Goal: Task Accomplishment & Management: Manage account settings

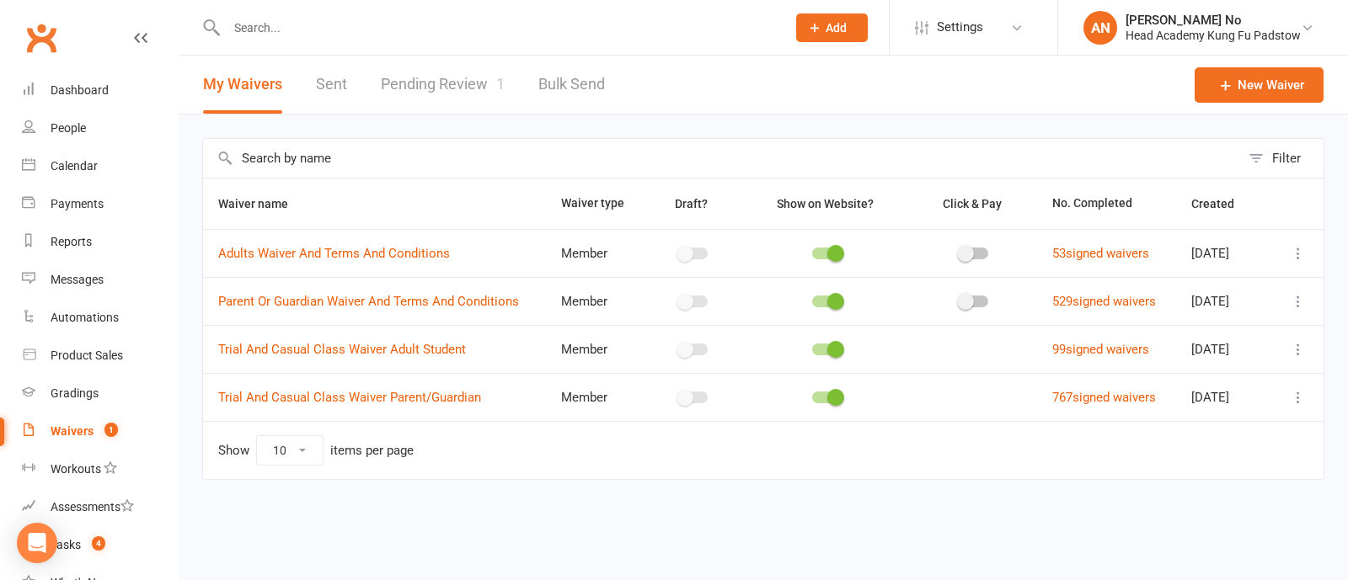
click at [432, 94] on link "Pending Review 1" at bounding box center [443, 85] width 124 height 58
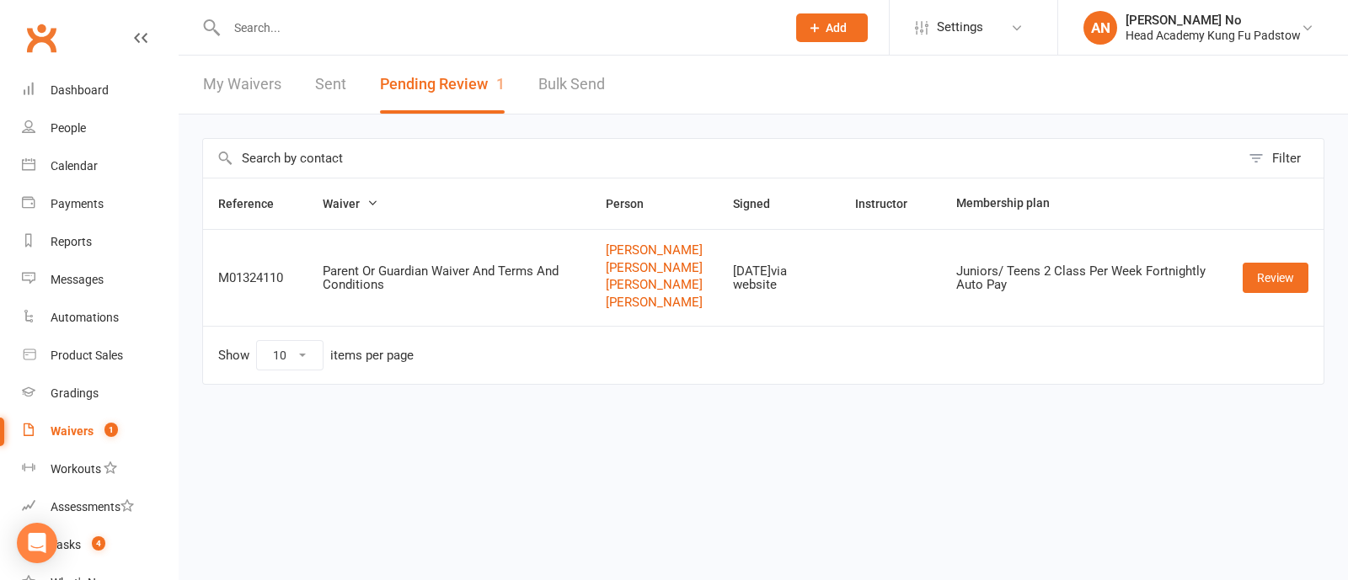
click at [286, 24] on input "text" at bounding box center [497, 28] width 552 height 24
paste input "Aiden Pham"
type input "Aiden Pham"
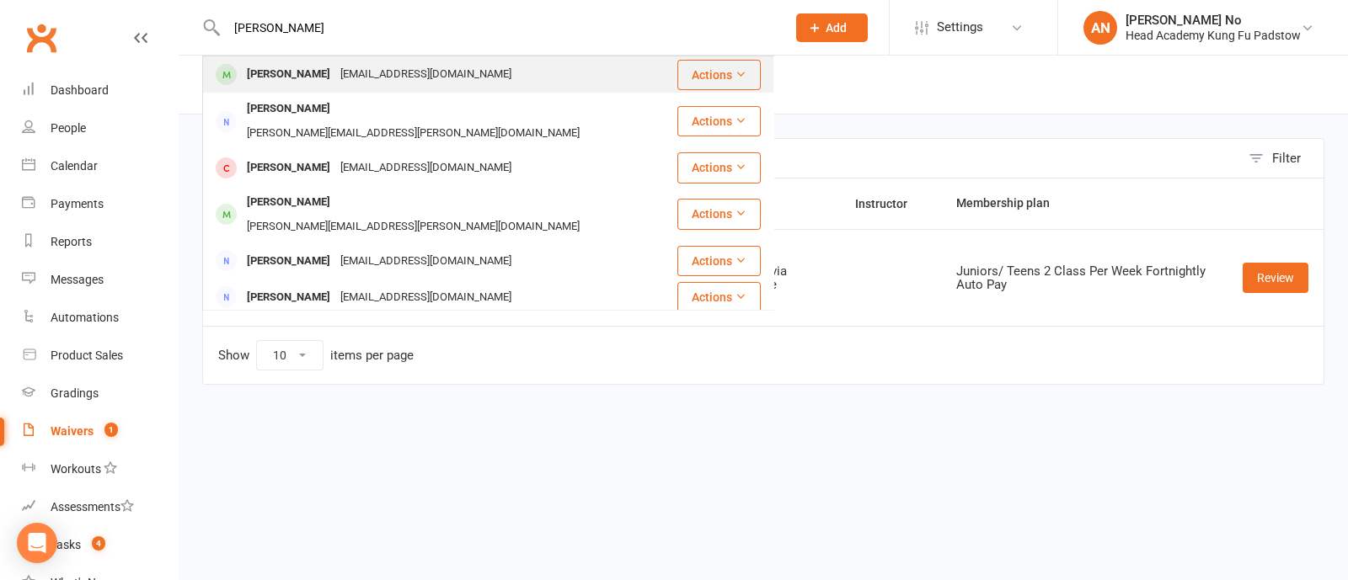
click at [290, 71] on div "Aiden Pham" at bounding box center [288, 74] width 93 height 24
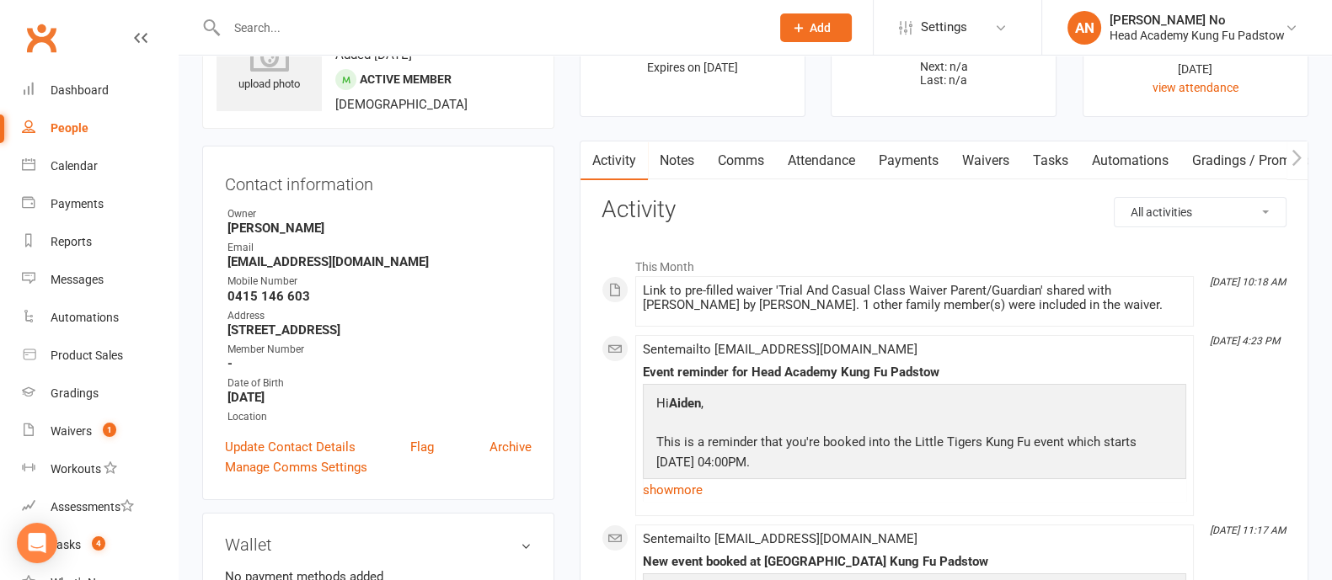
scroll to position [81, 0]
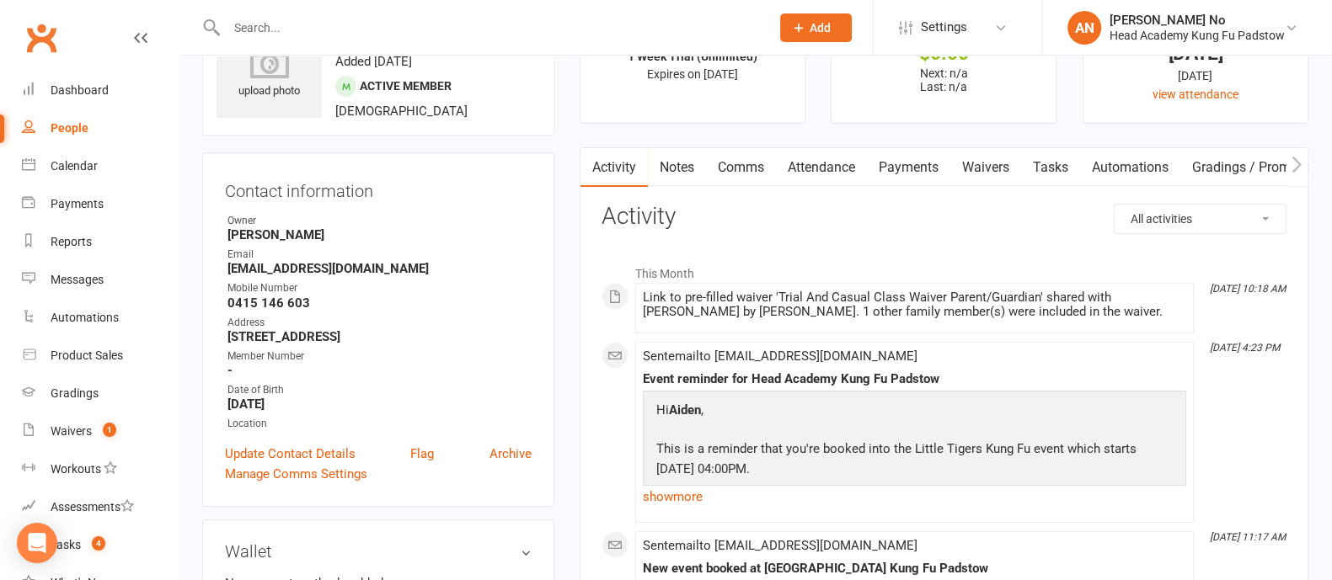
drag, startPoint x: 285, startPoint y: 30, endPoint x: 286, endPoint y: 19, distance: 11.0
click at [285, 31] on input "text" at bounding box center [489, 28] width 536 height 24
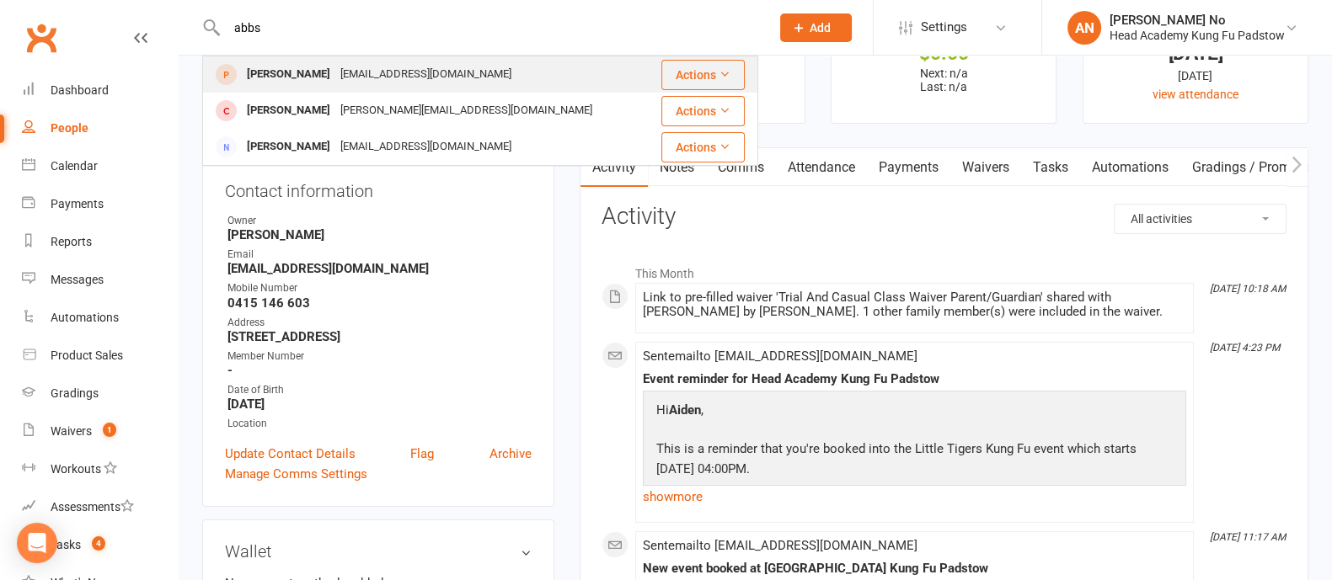
type input "abbs"
click at [391, 63] on div "abbasrana72@hotmail.com" at bounding box center [425, 74] width 181 height 24
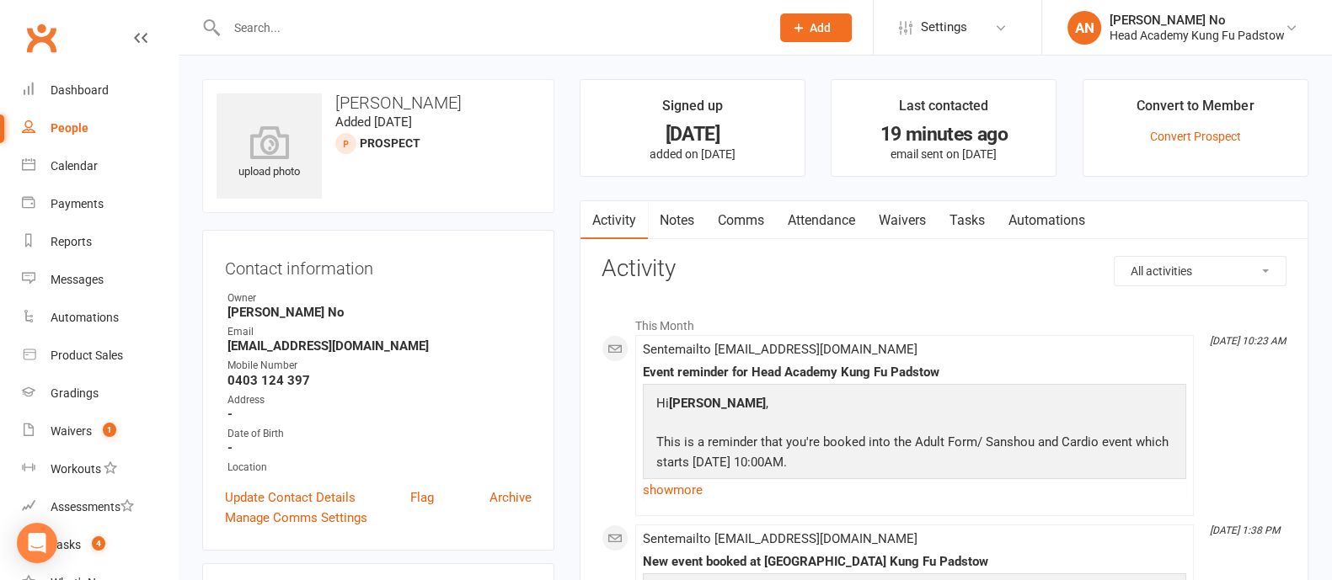
click at [931, 218] on link "Waivers" at bounding box center [902, 220] width 71 height 39
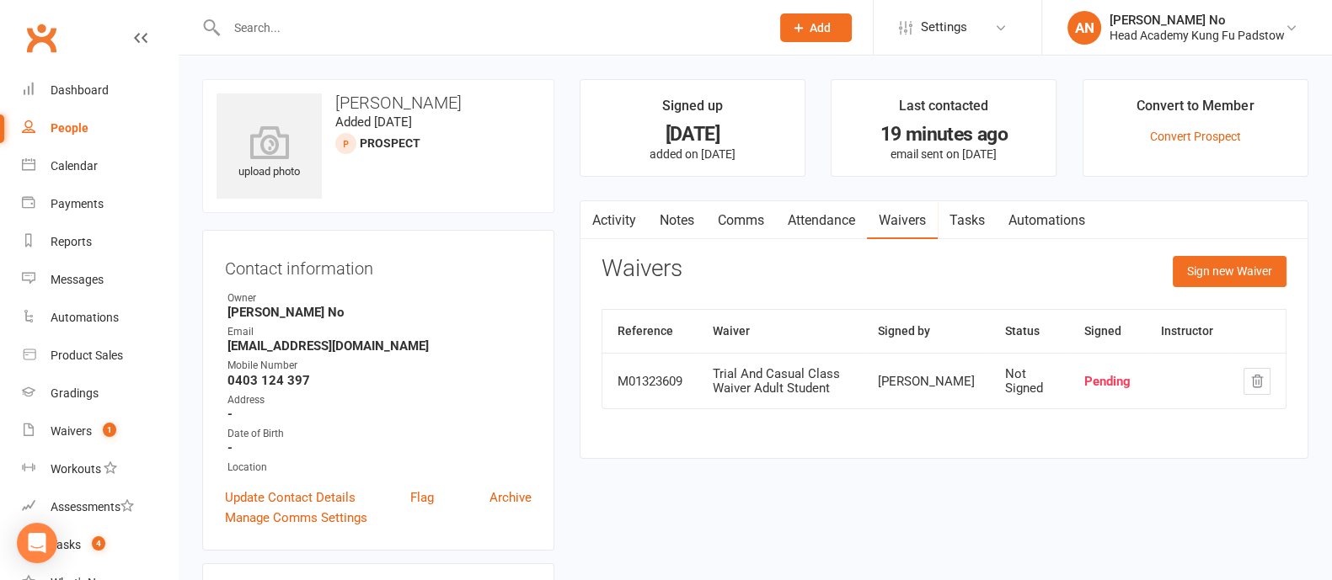
click at [367, 23] on input "text" at bounding box center [489, 28] width 536 height 24
paste input "[EMAIL_ADDRESS][PERSON_NAME][DOMAIN_NAME]"
type input "[EMAIL_ADDRESS][PERSON_NAME][DOMAIN_NAME]"
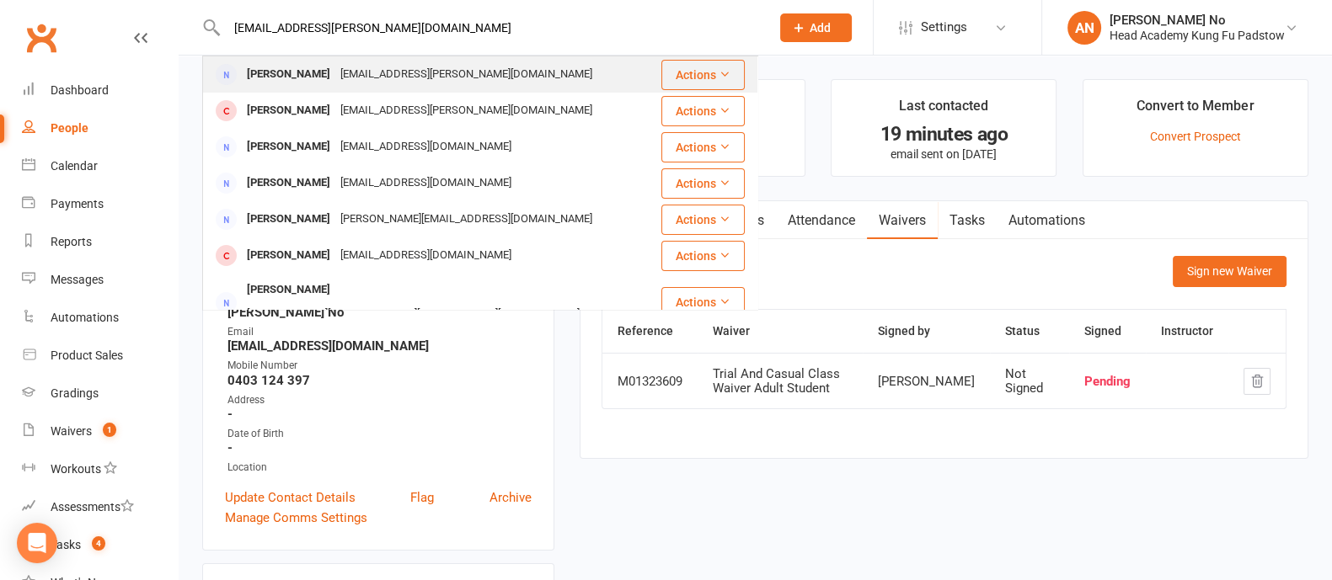
click at [350, 77] on div "[EMAIL_ADDRESS][PERSON_NAME][DOMAIN_NAME]" at bounding box center [466, 74] width 262 height 24
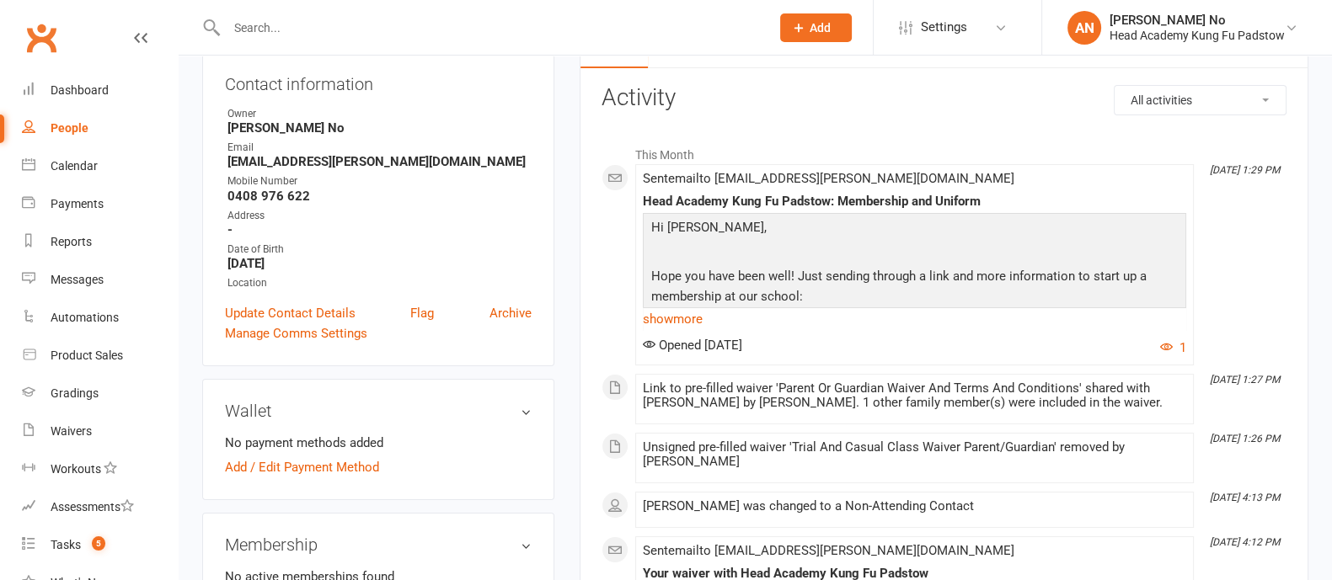
scroll to position [189, 0]
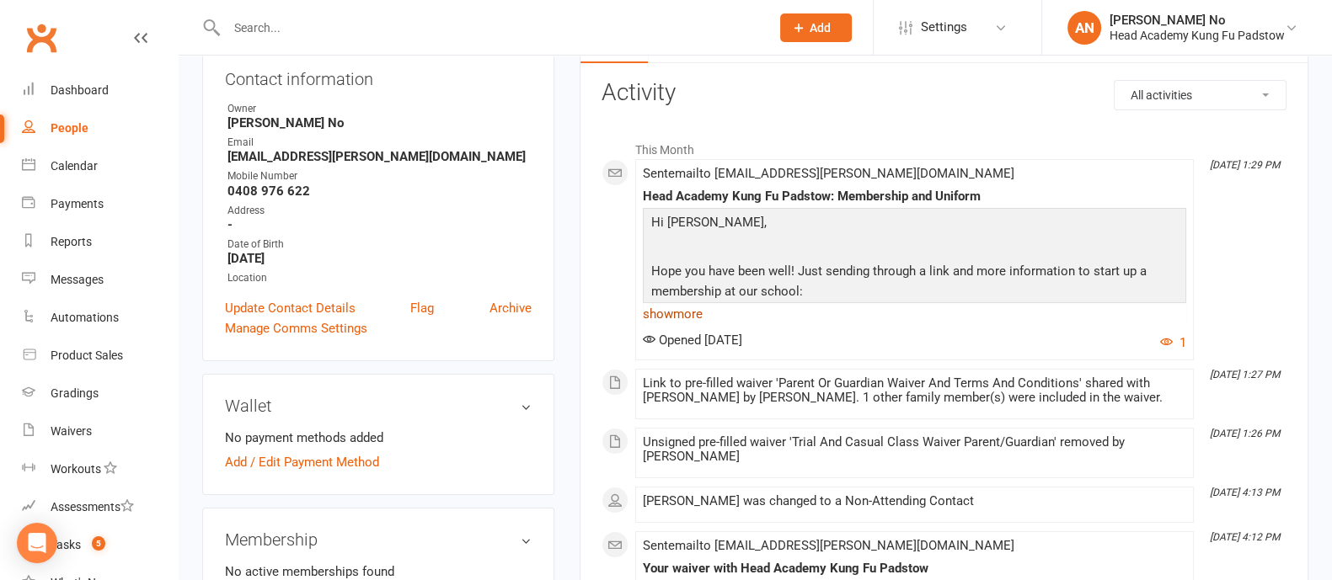
click at [657, 313] on link "show more" at bounding box center [914, 314] width 543 height 24
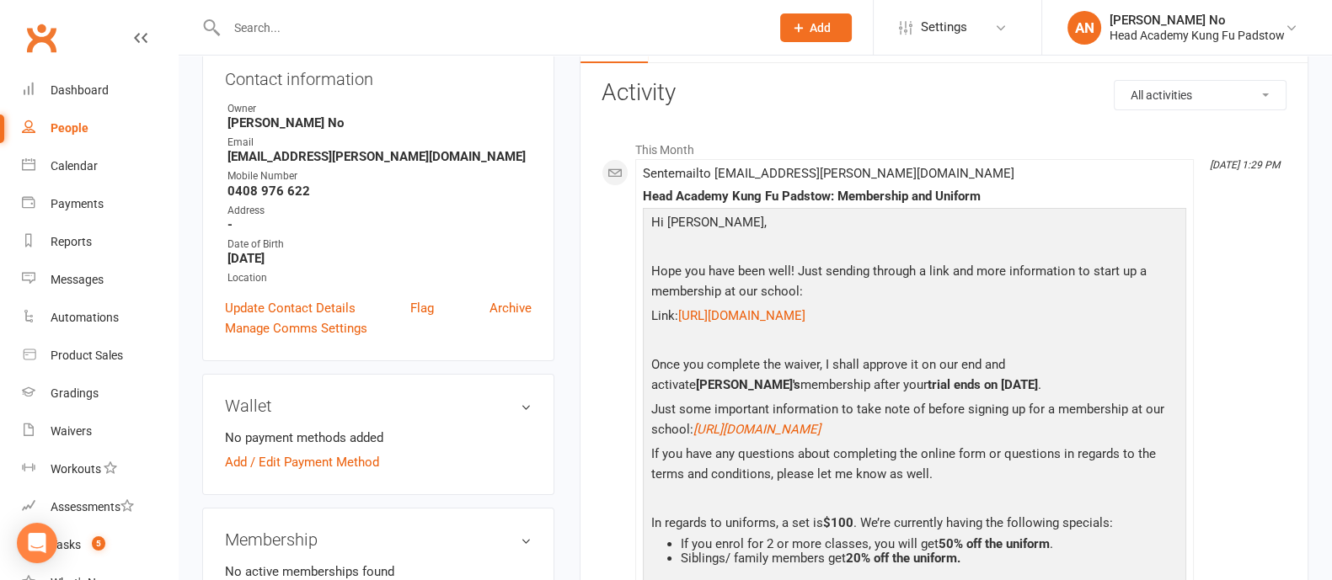
drag, startPoint x: 930, startPoint y: 332, endPoint x: 596, endPoint y: 261, distance: 340.9
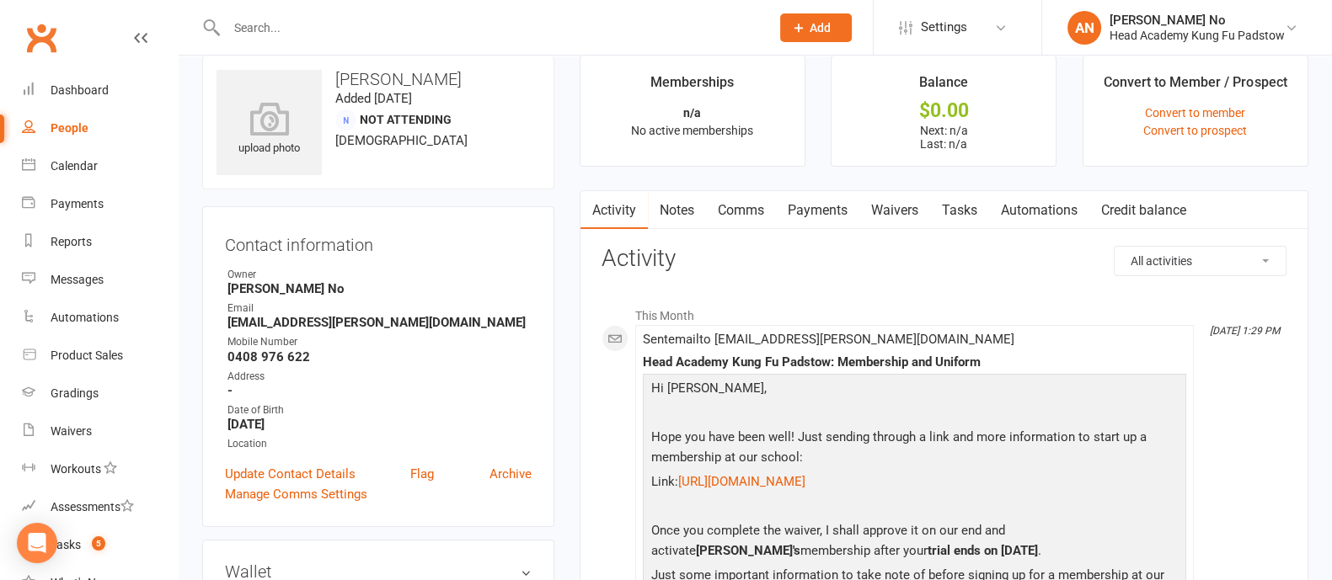
scroll to position [0, 0]
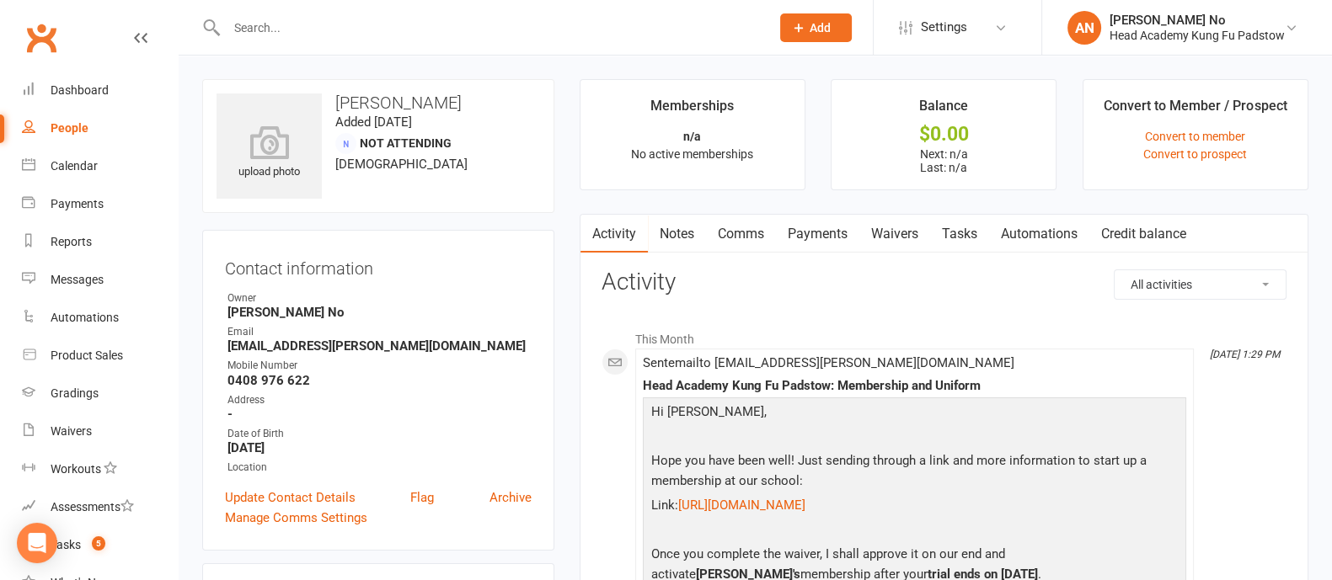
click at [897, 227] on link "Waivers" at bounding box center [894, 234] width 71 height 39
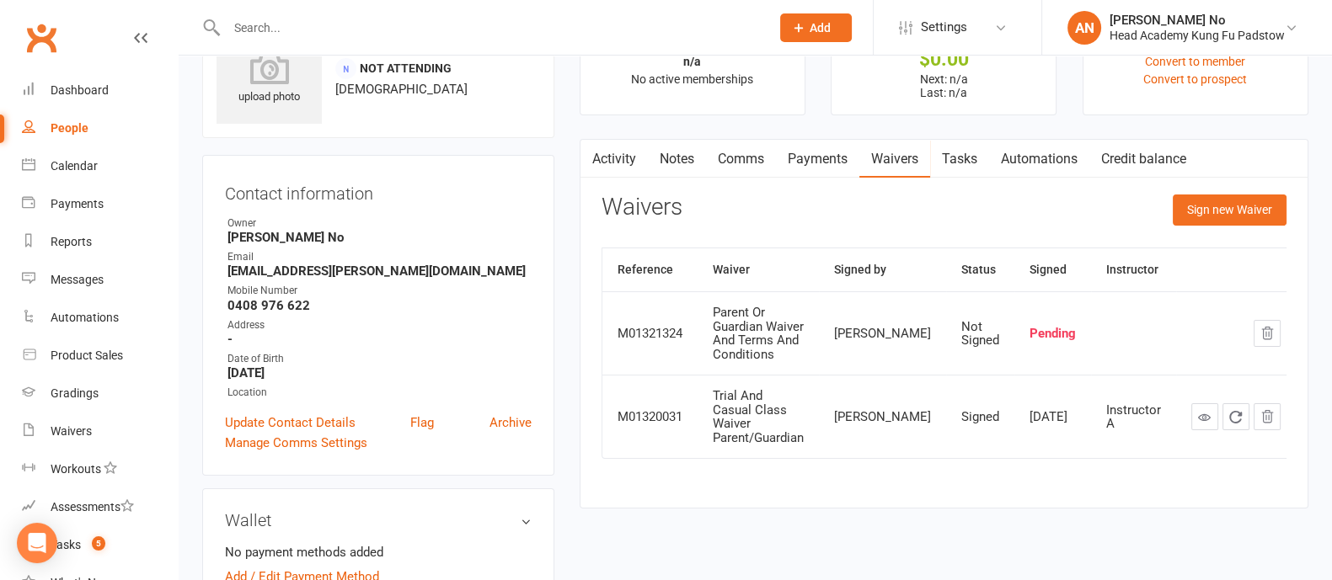
scroll to position [100, 0]
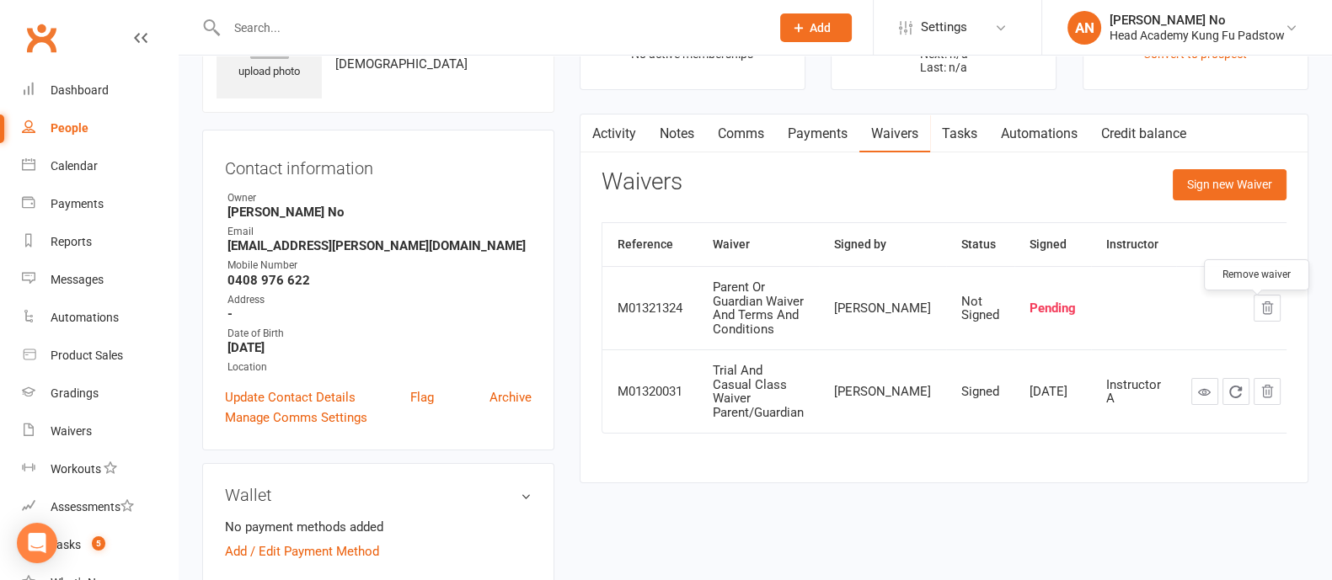
click at [1262, 309] on icon "button" at bounding box center [1267, 308] width 11 height 12
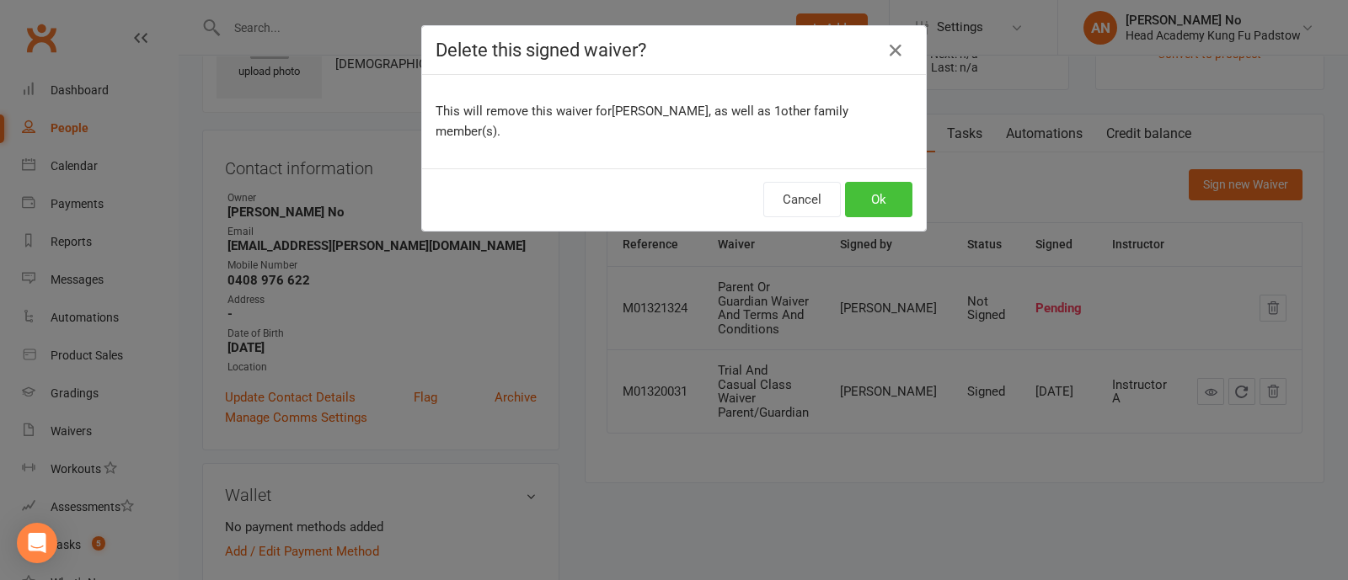
click at [868, 182] on button "Ok" at bounding box center [878, 199] width 67 height 35
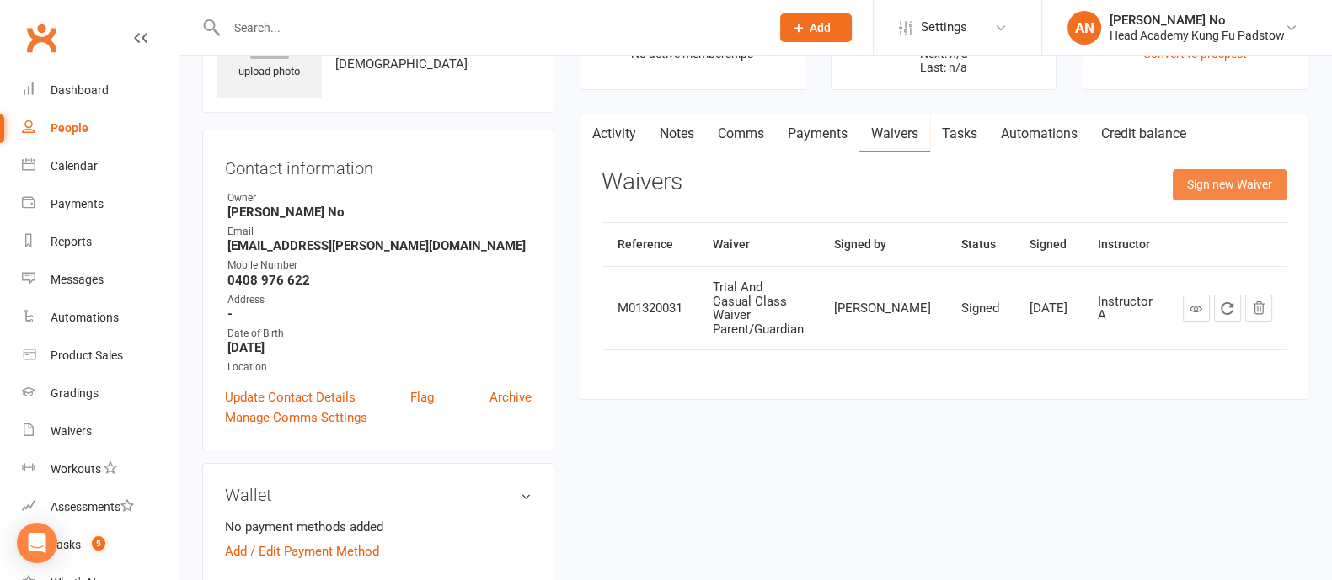
click at [1204, 183] on button "Sign new Waiver" at bounding box center [1229, 184] width 114 height 30
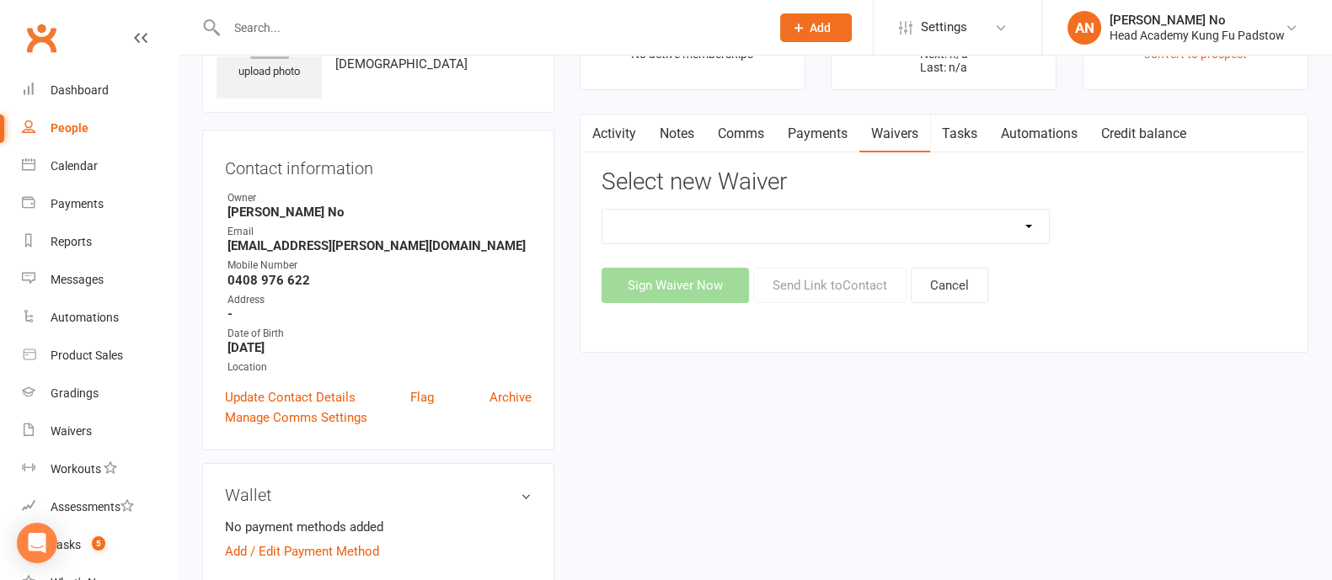
click at [1027, 226] on select "Adults Waiver And Terms And Conditions Parent Or Guardian Waiver And Terms And …" at bounding box center [825, 227] width 446 height 34
select select "3663"
click at [602, 210] on select "Adults Waiver And Terms And Conditions Parent Or Guardian Waiver And Terms And …" at bounding box center [825, 227] width 446 height 34
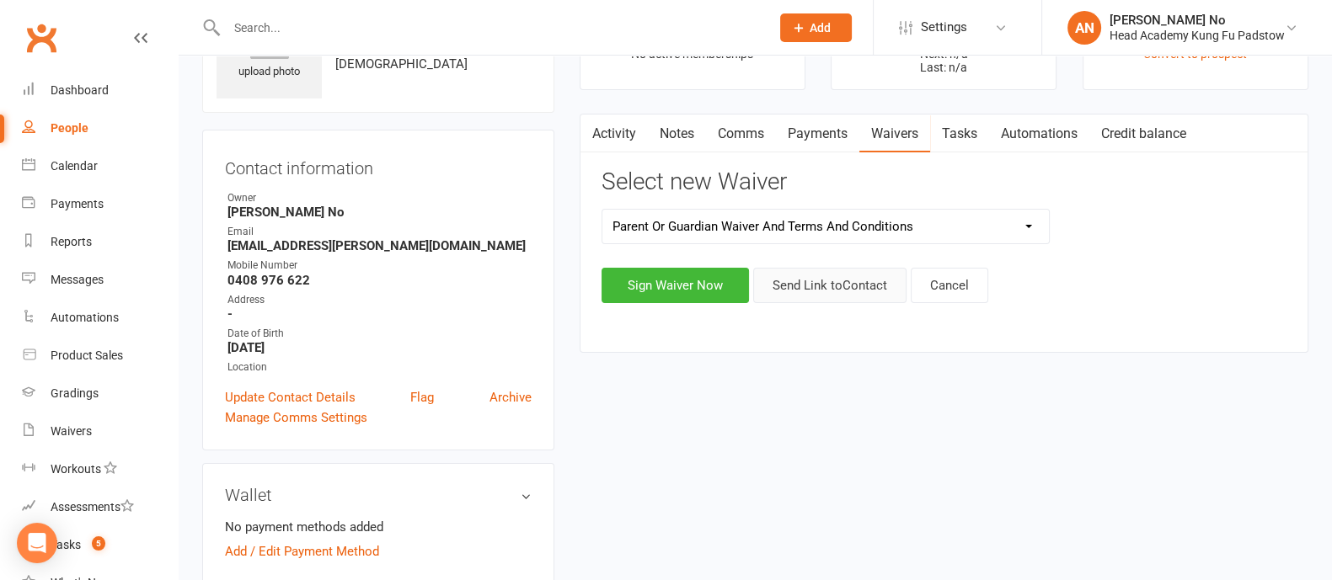
click at [847, 284] on button "Send Link to Contact" at bounding box center [829, 285] width 153 height 35
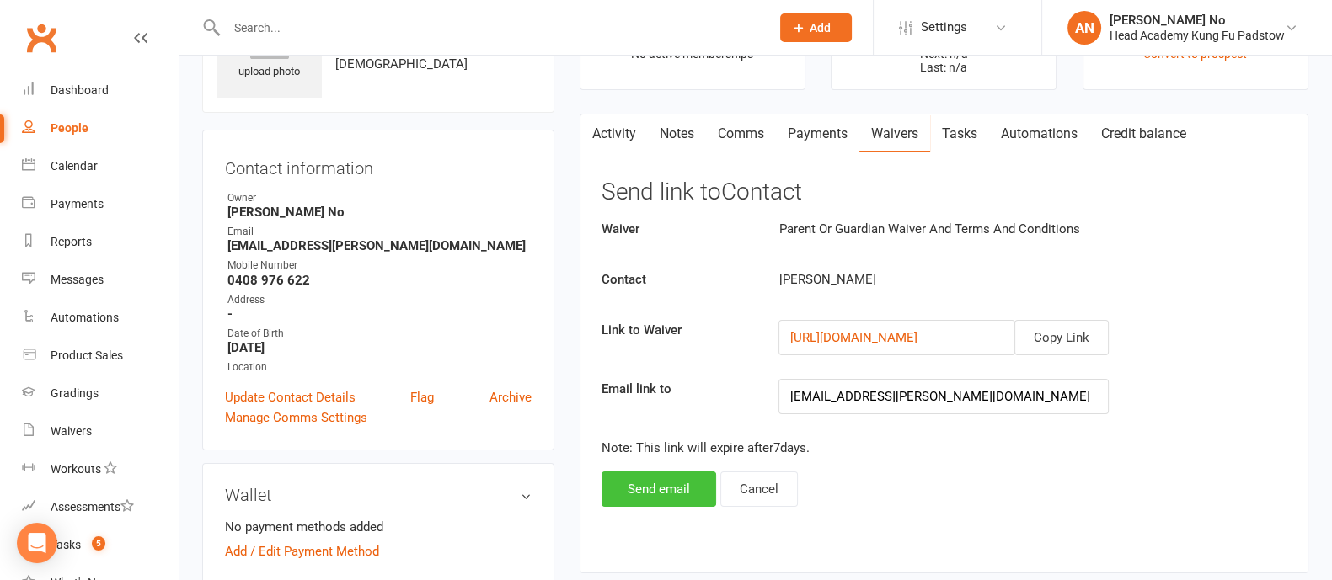
click at [657, 494] on button "Send email" at bounding box center [658, 489] width 115 height 35
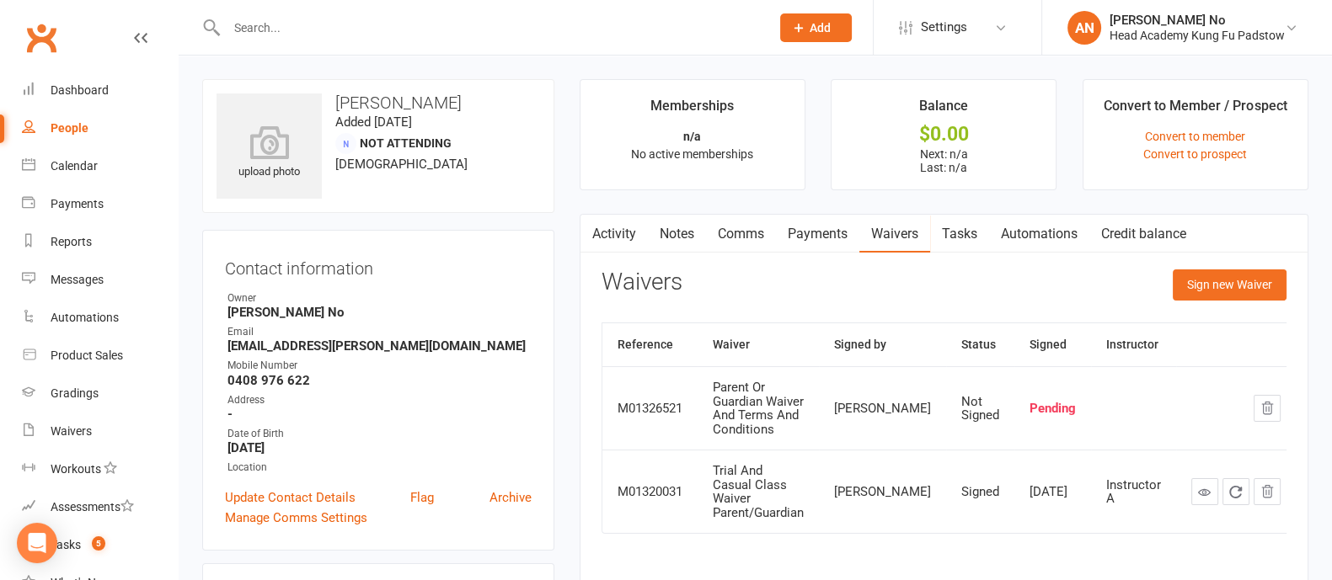
scroll to position [508, 0]
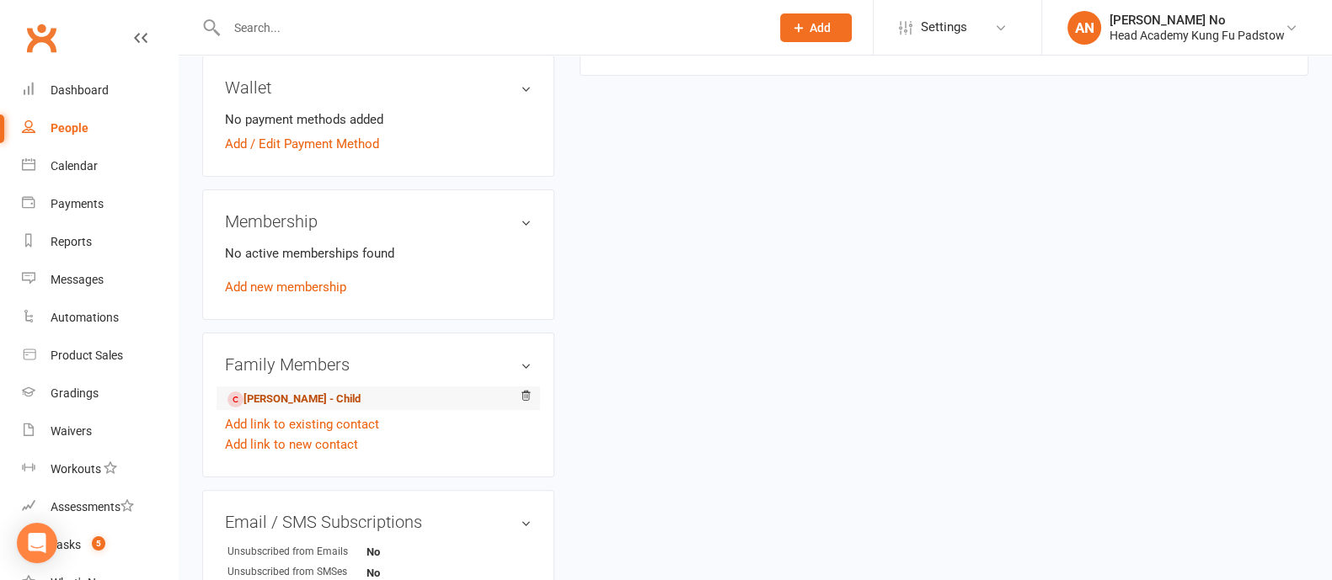
click at [328, 397] on link "Benedict Santos - Child" at bounding box center [293, 400] width 133 height 18
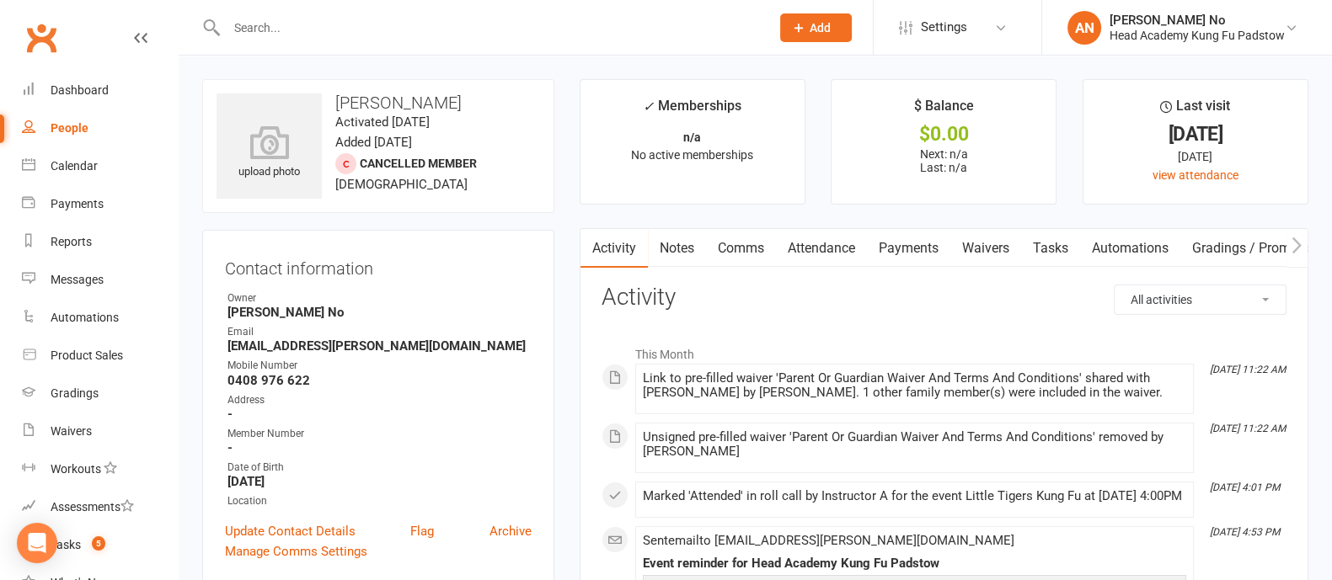
click at [307, 27] on input "text" at bounding box center [489, 28] width 536 height 24
paste input "ftblmn@gmail.com"
type input "ftblmn@gmail.com"
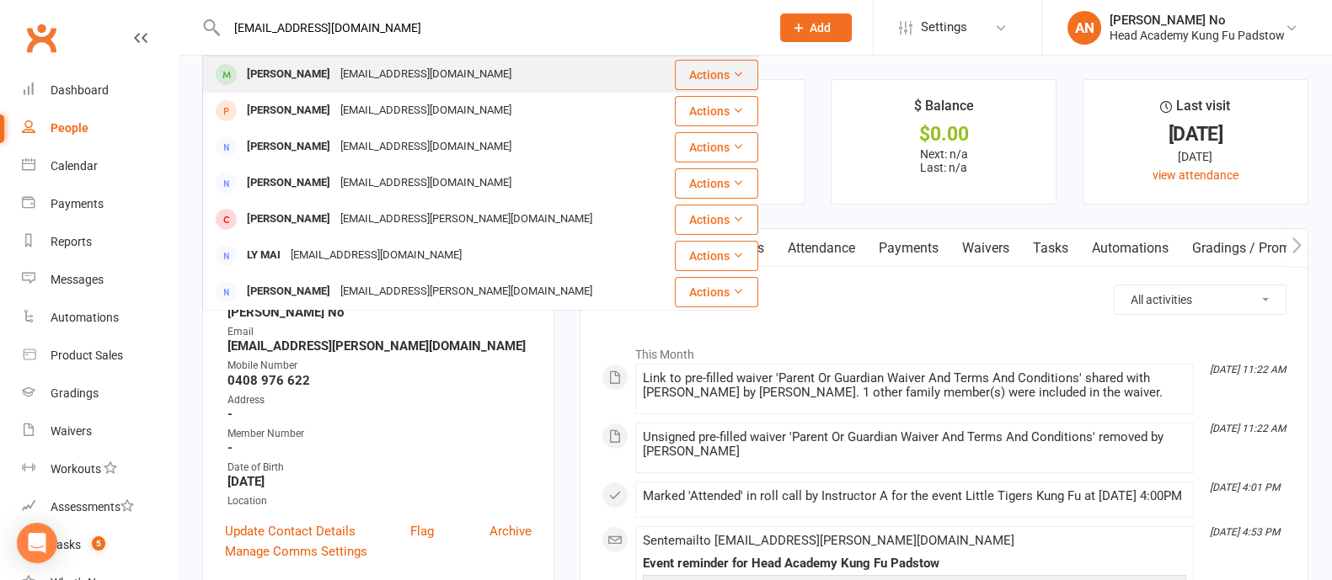
click at [335, 70] on div "ftblmn@gmail.com" at bounding box center [425, 74] width 181 height 24
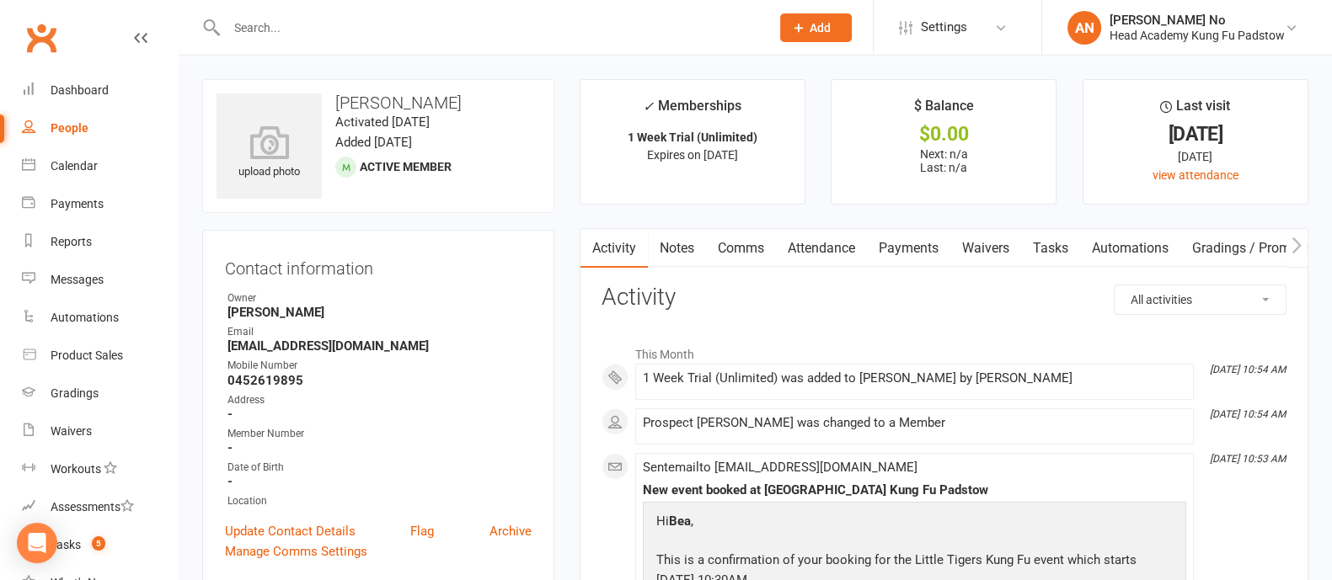
click at [267, 23] on input "text" at bounding box center [489, 28] width 536 height 24
click at [350, 29] on input "text" at bounding box center [489, 28] width 536 height 24
paste input "Zariya Rassouli"
type input "Zariya Rassouli"
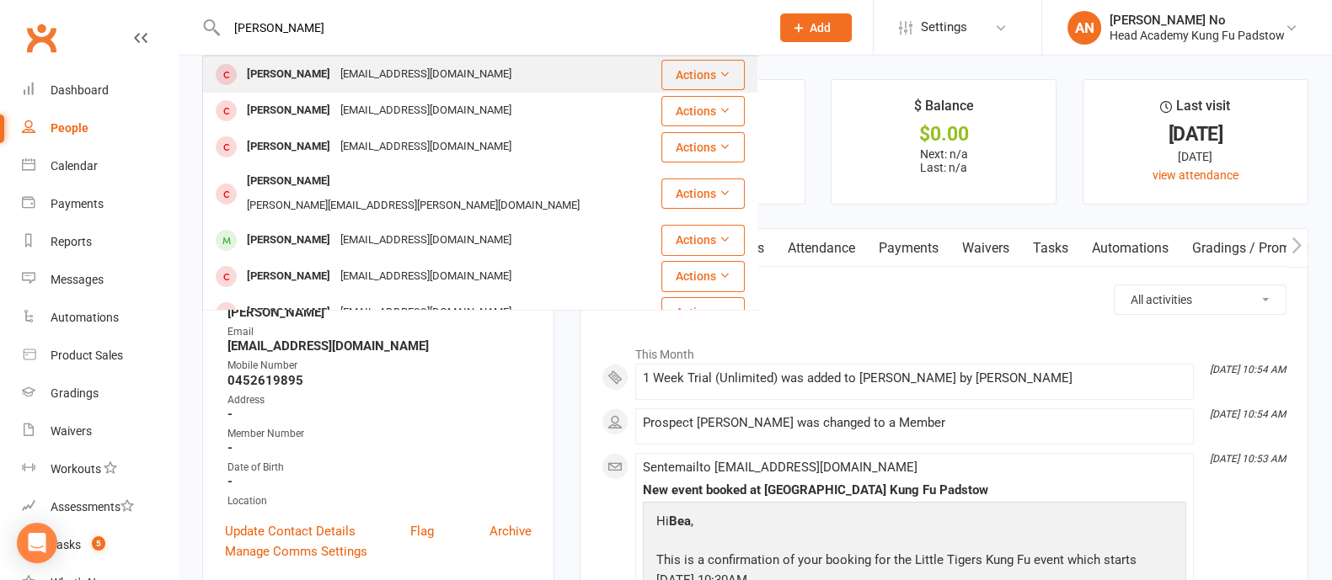
click at [383, 61] on div "Zariya Rassouli jennyroxagain@gmail.com" at bounding box center [432, 74] width 456 height 35
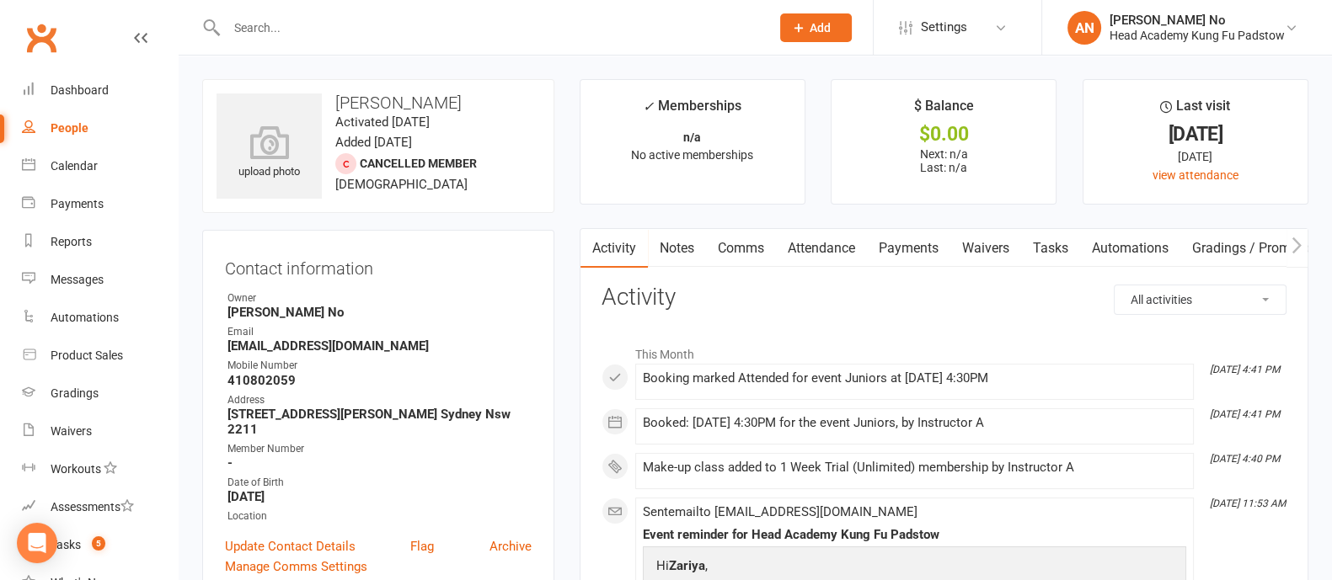
click at [834, 240] on link "Attendance" at bounding box center [821, 248] width 91 height 39
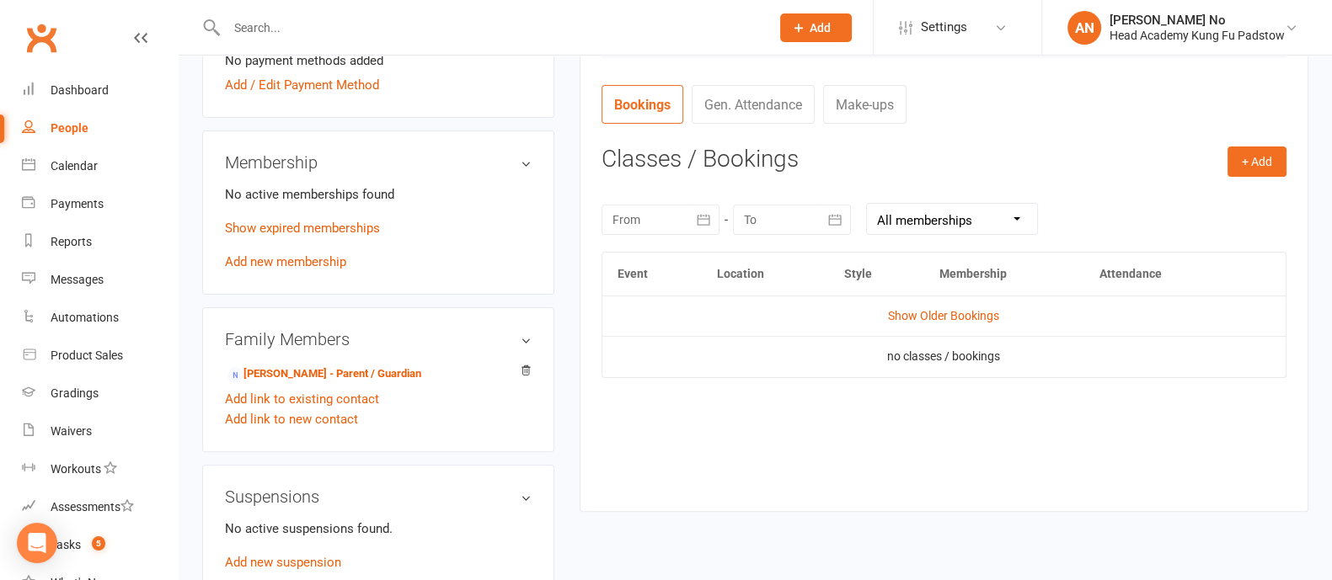
scroll to position [654, 0]
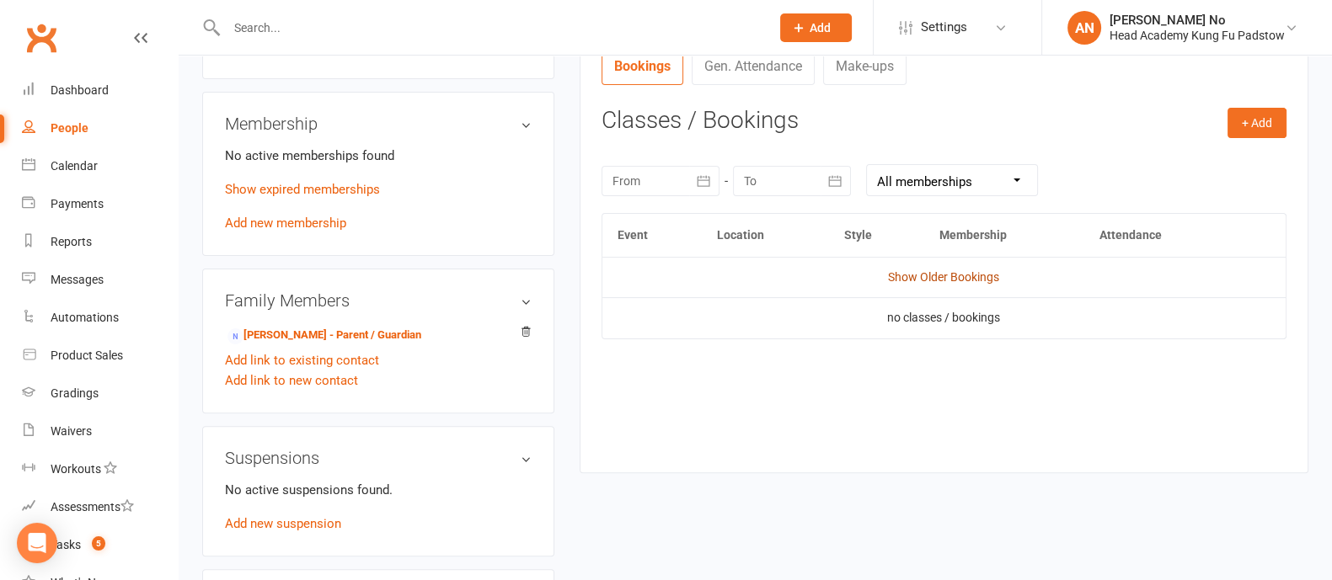
click at [961, 275] on link "Show Older Bookings" at bounding box center [943, 276] width 111 height 13
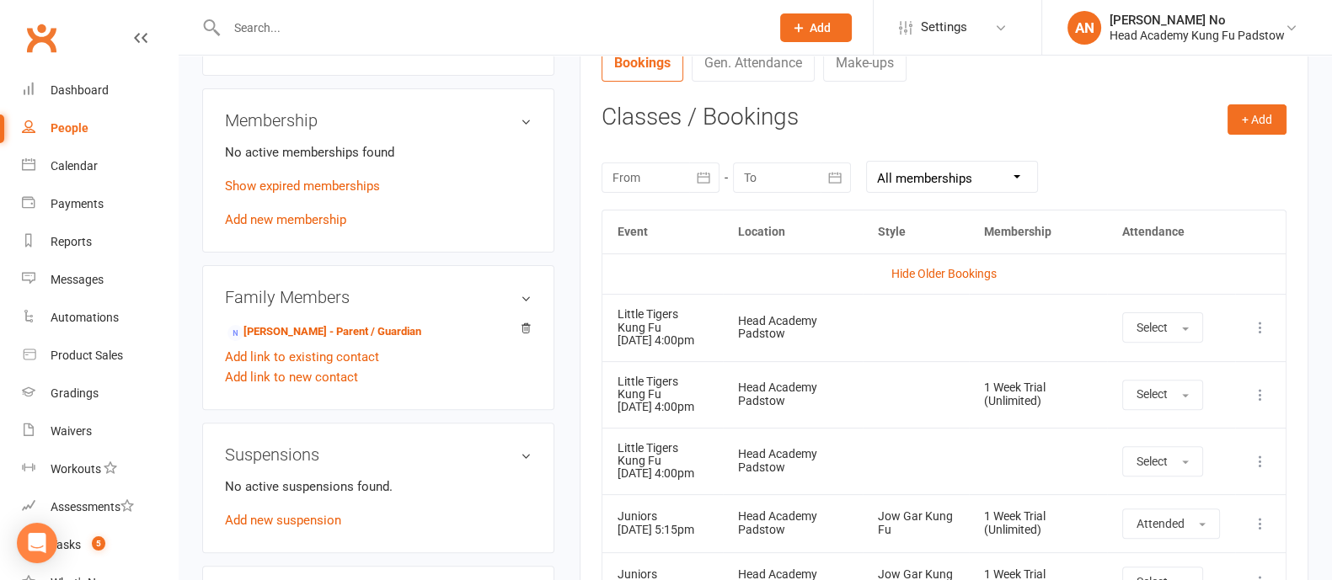
scroll to position [598, 0]
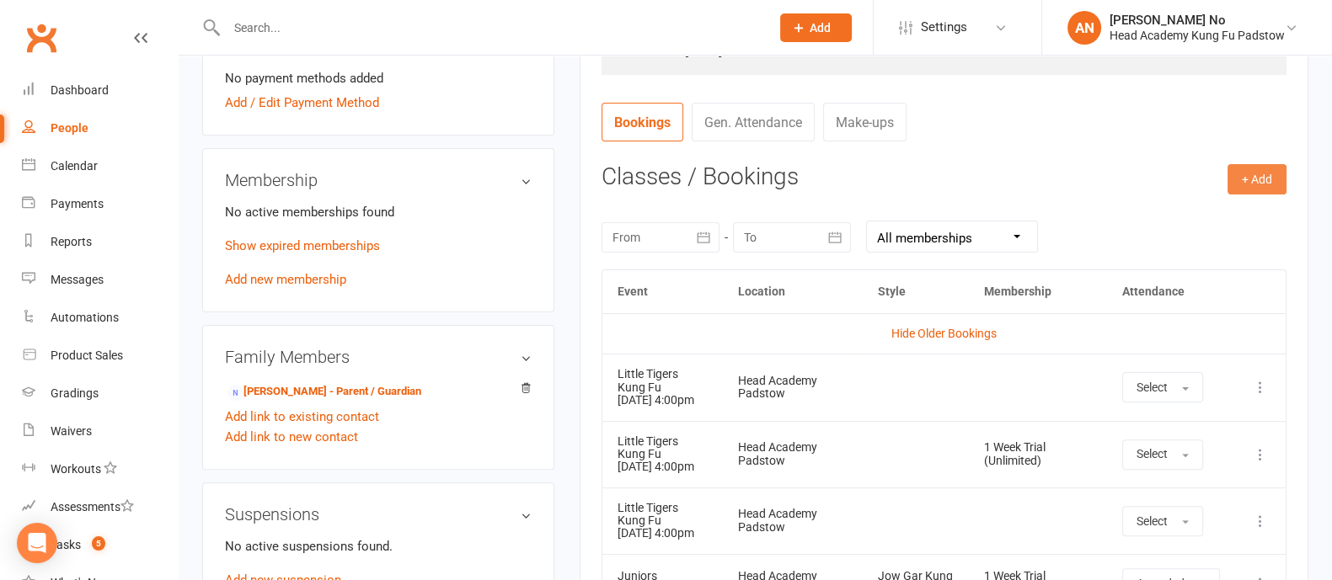
click at [1260, 181] on button "+ Add" at bounding box center [1256, 179] width 59 height 30
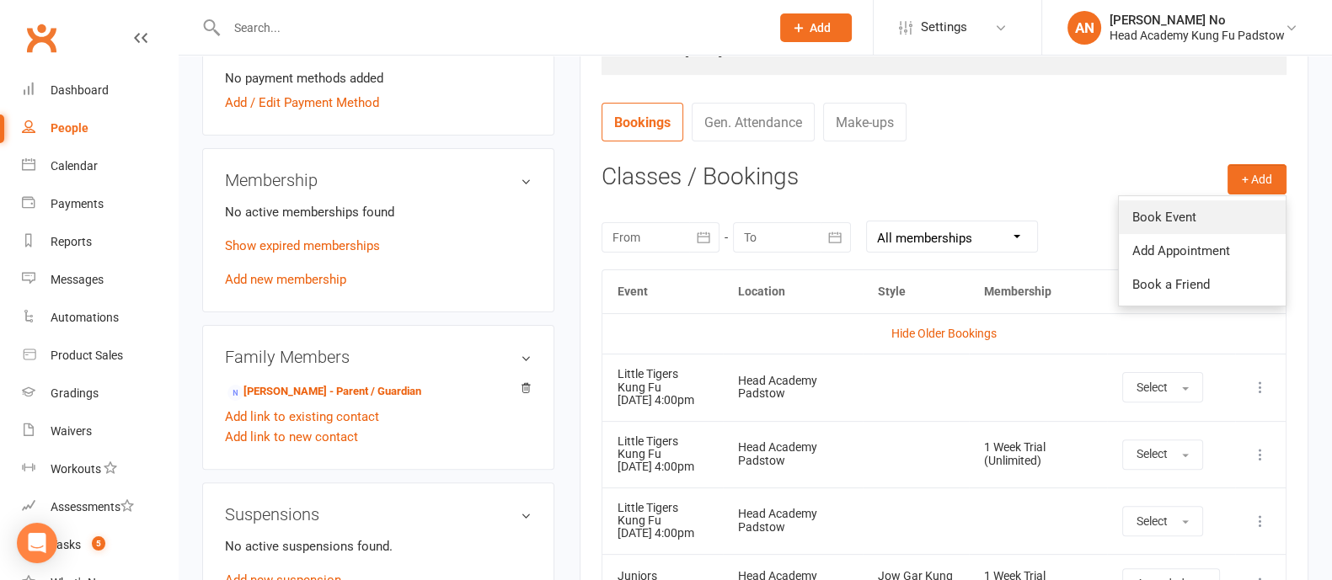
click at [1210, 211] on link "Book Event" at bounding box center [1201, 217] width 167 height 34
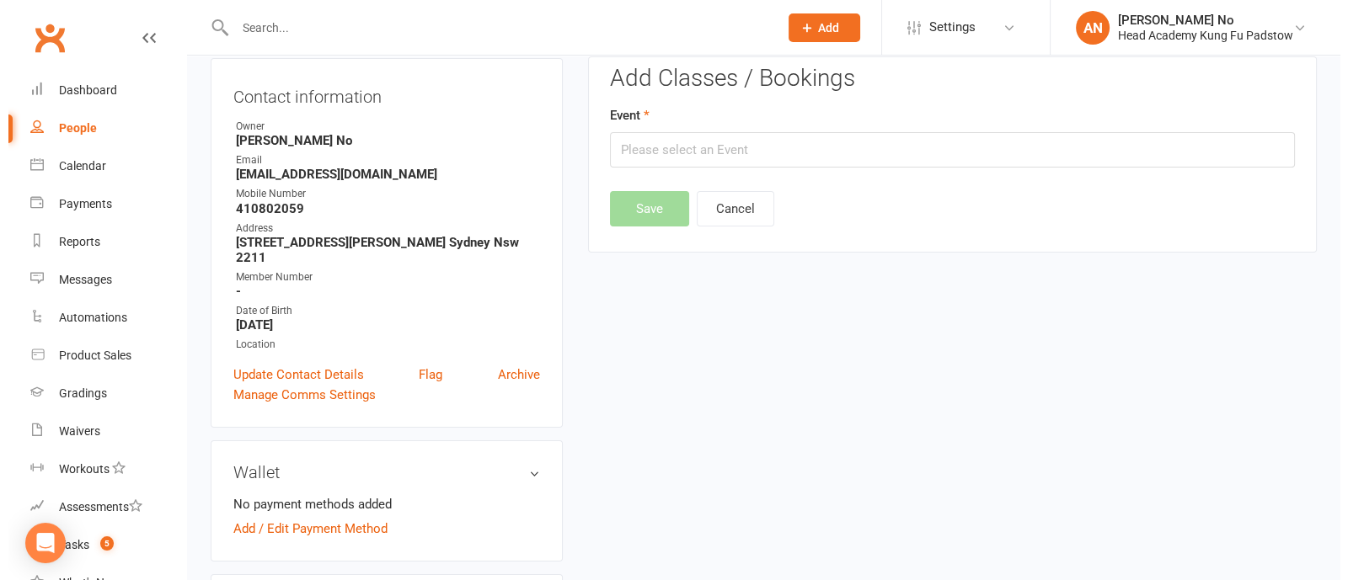
scroll to position [143, 0]
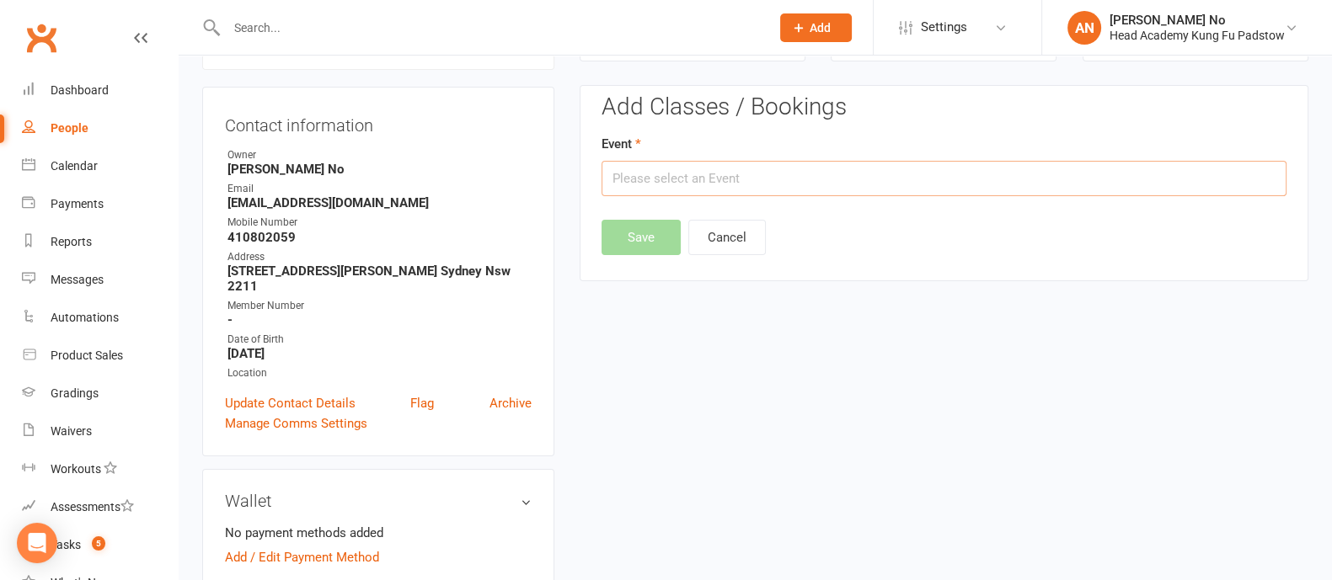
click at [1027, 187] on input "text" at bounding box center [943, 178] width 685 height 35
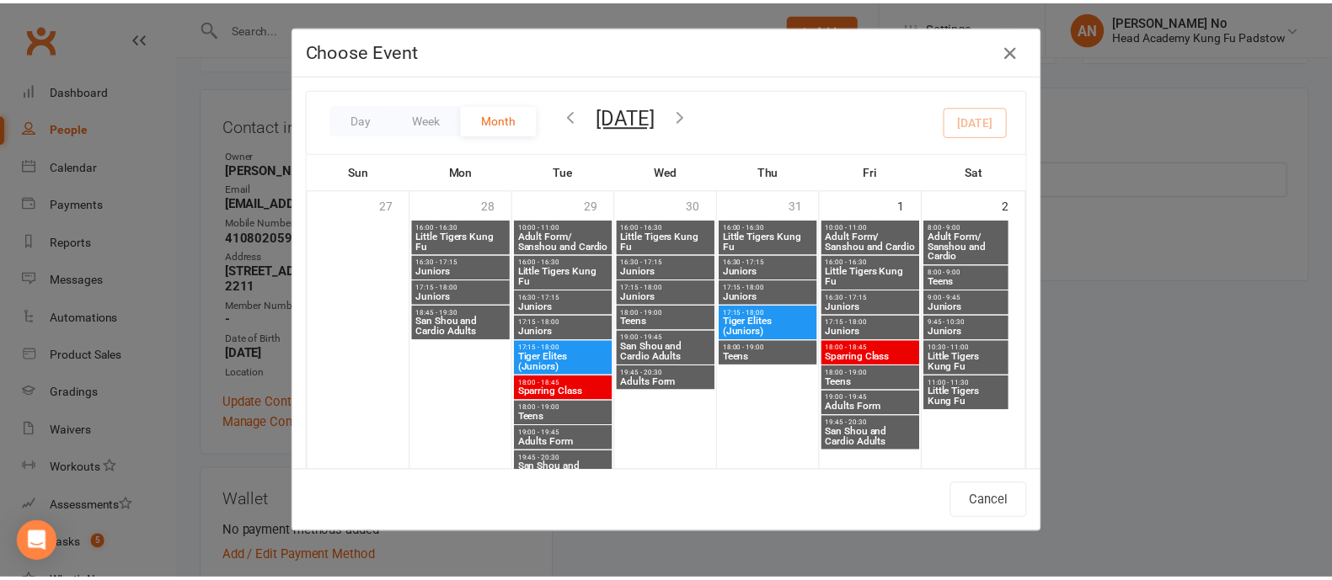
scroll to position [606, 0]
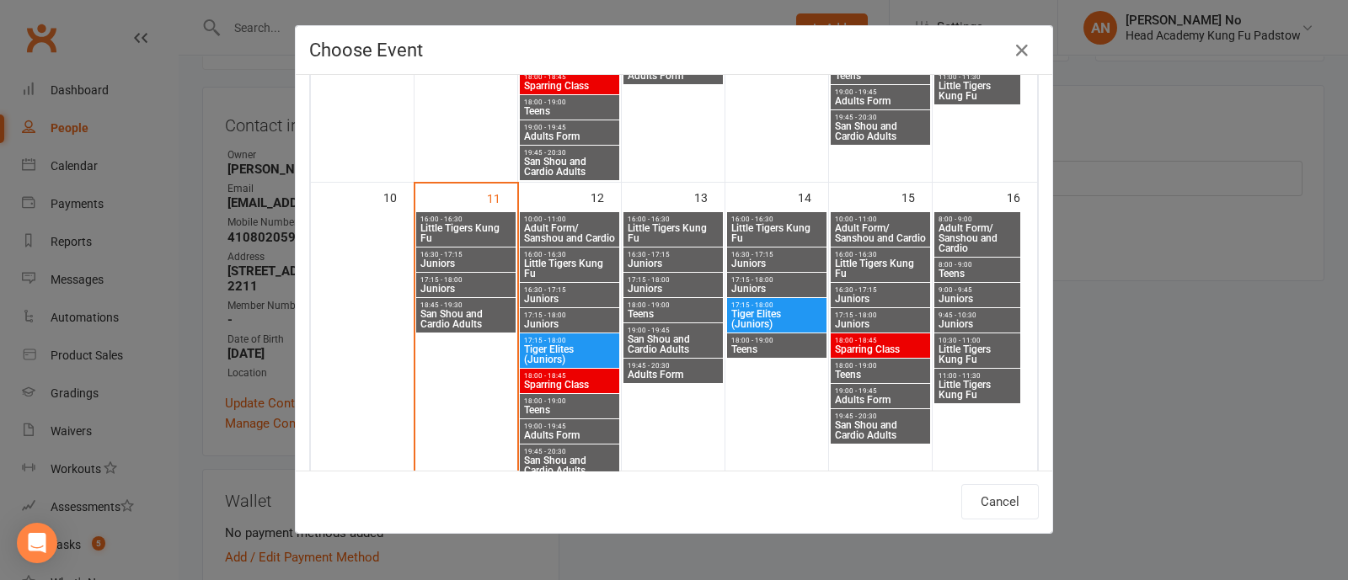
click at [426, 280] on span "17:15 - 18:00" at bounding box center [465, 280] width 93 height 8
type input "Juniors - Aug 11, 2025 5:15:00 PM"
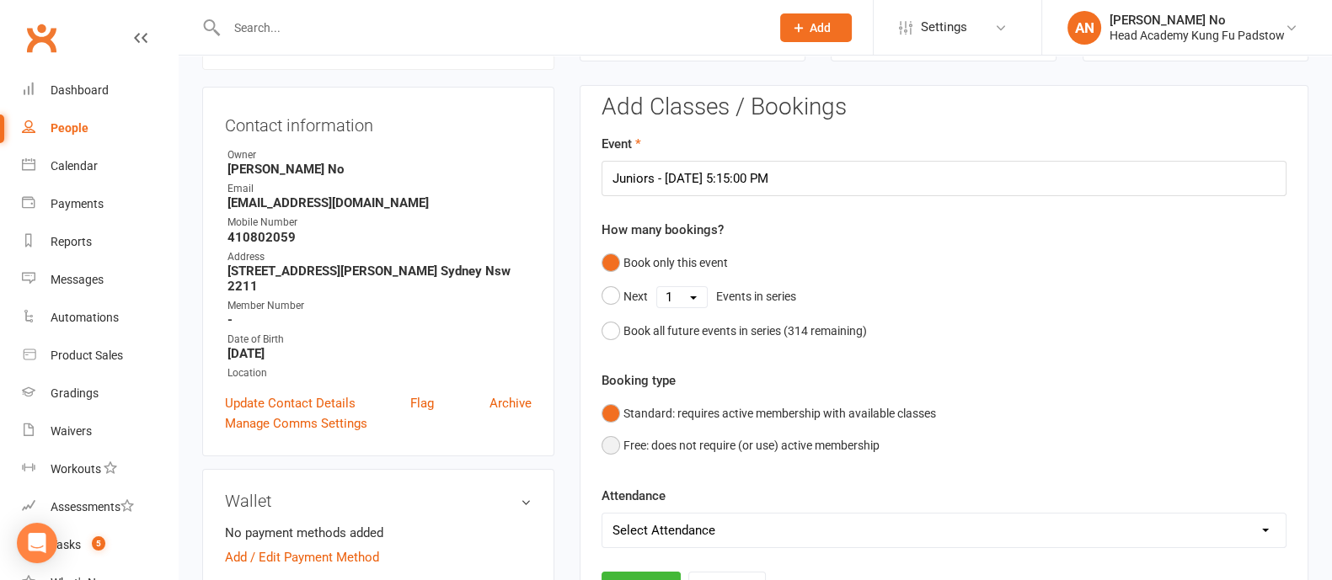
click at [606, 441] on button "Free: does not require (or use) active membership" at bounding box center [740, 446] width 278 height 32
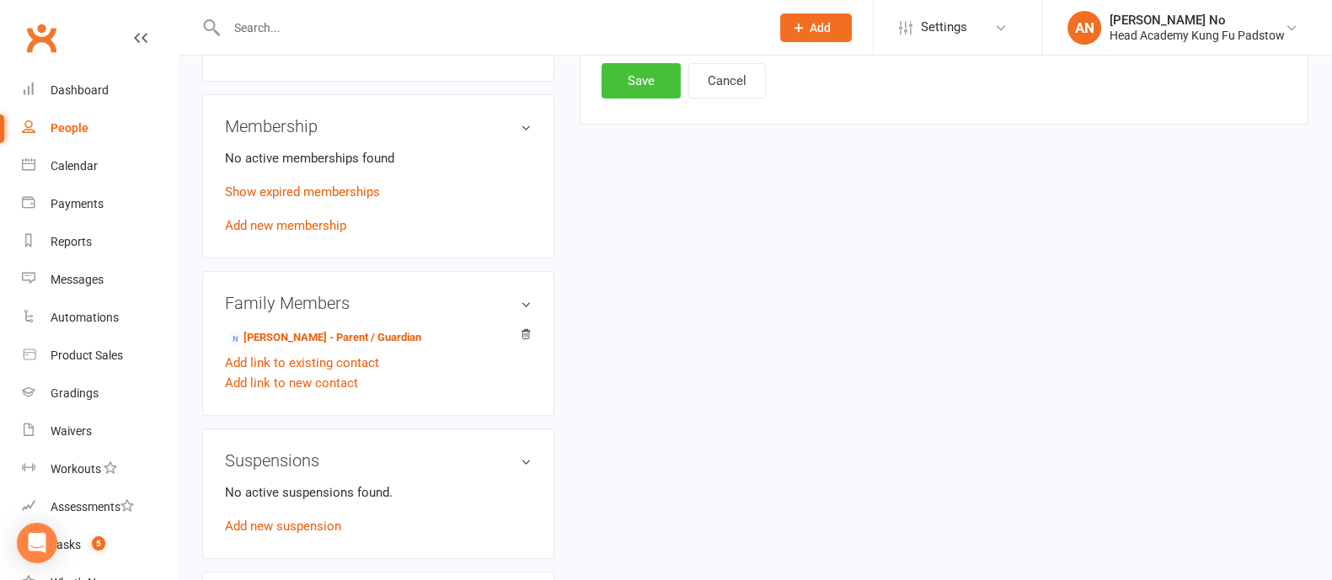
click at [615, 74] on button "Save" at bounding box center [640, 80] width 79 height 35
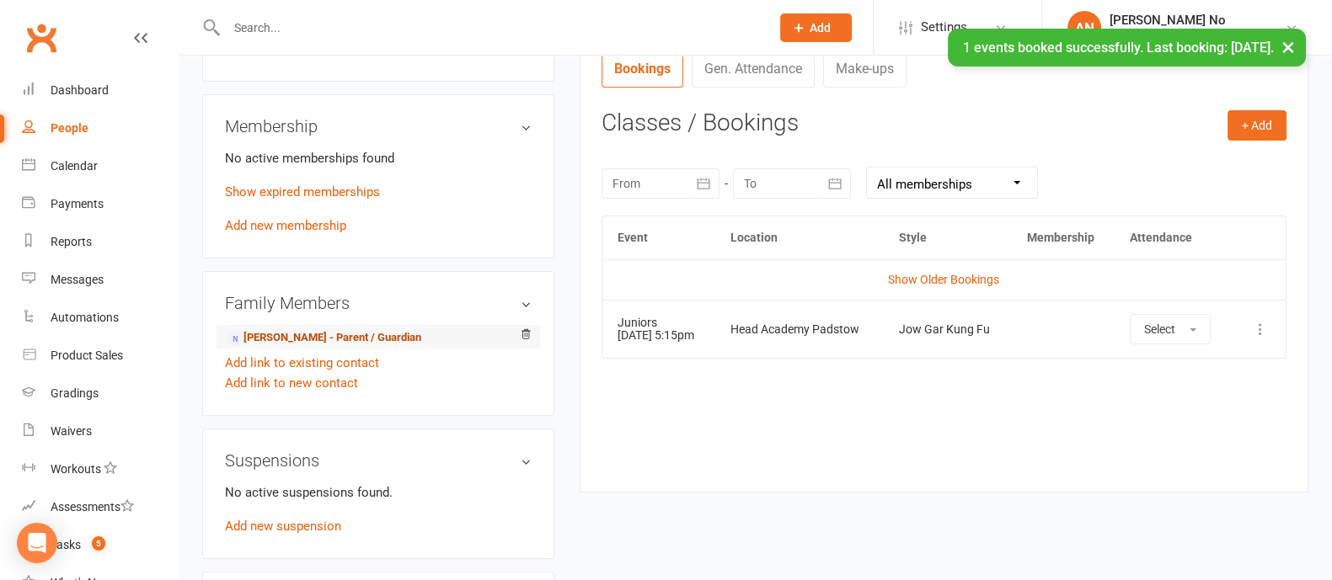
click at [379, 329] on link "Jenny Hicks - Parent / Guardian" at bounding box center [324, 338] width 194 height 18
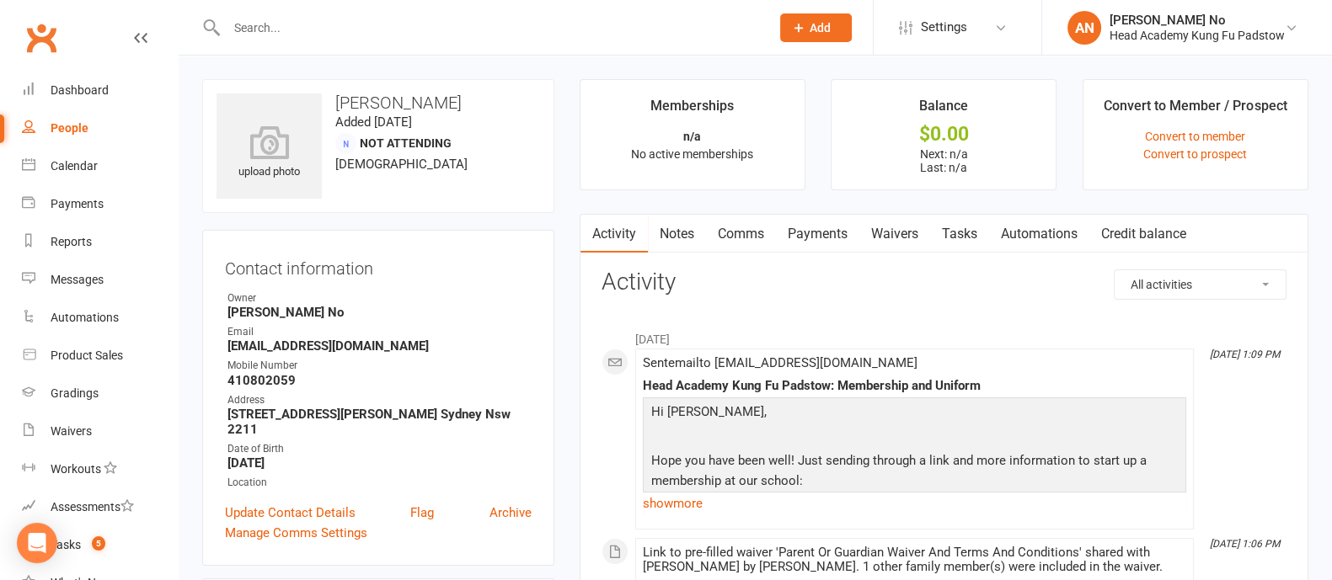
click at [911, 232] on link "Waivers" at bounding box center [894, 234] width 71 height 39
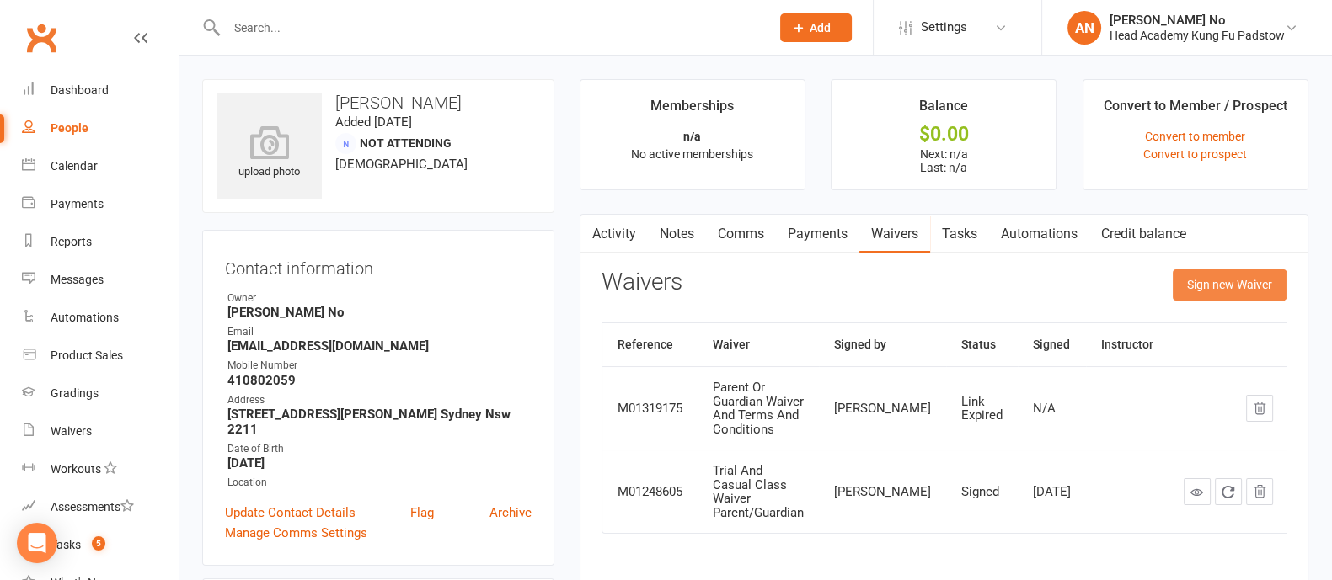
click at [1245, 277] on button "Sign new Waiver" at bounding box center [1229, 285] width 114 height 30
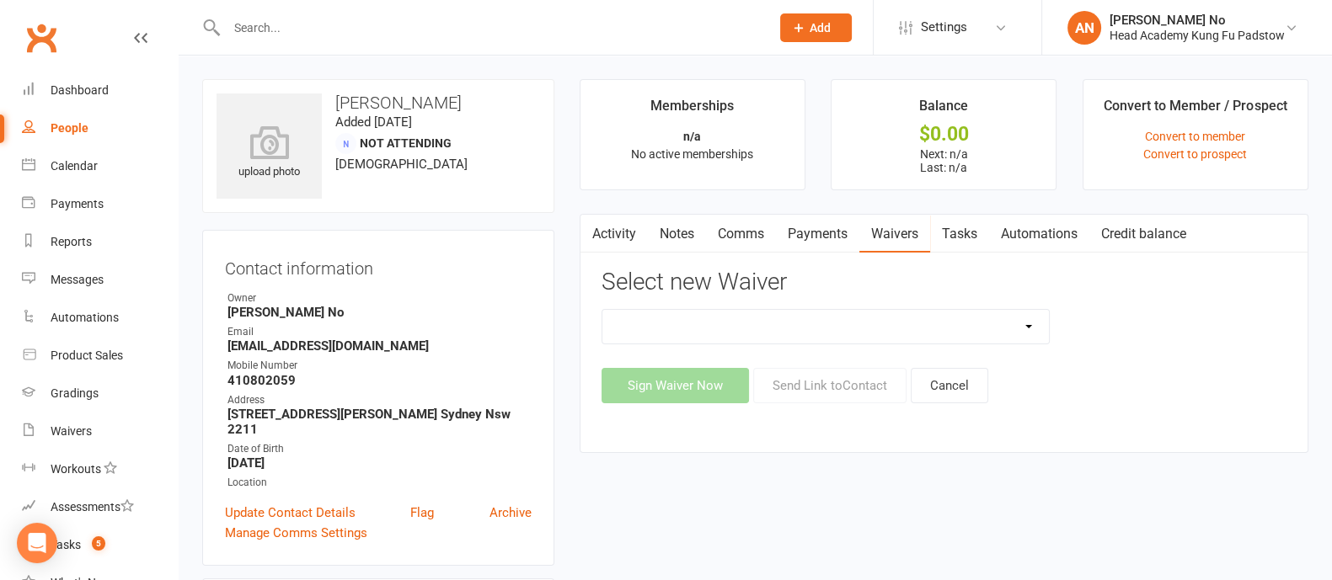
click at [889, 232] on link "Waivers" at bounding box center [894, 234] width 71 height 39
click at [825, 233] on link "Payments" at bounding box center [817, 234] width 83 height 39
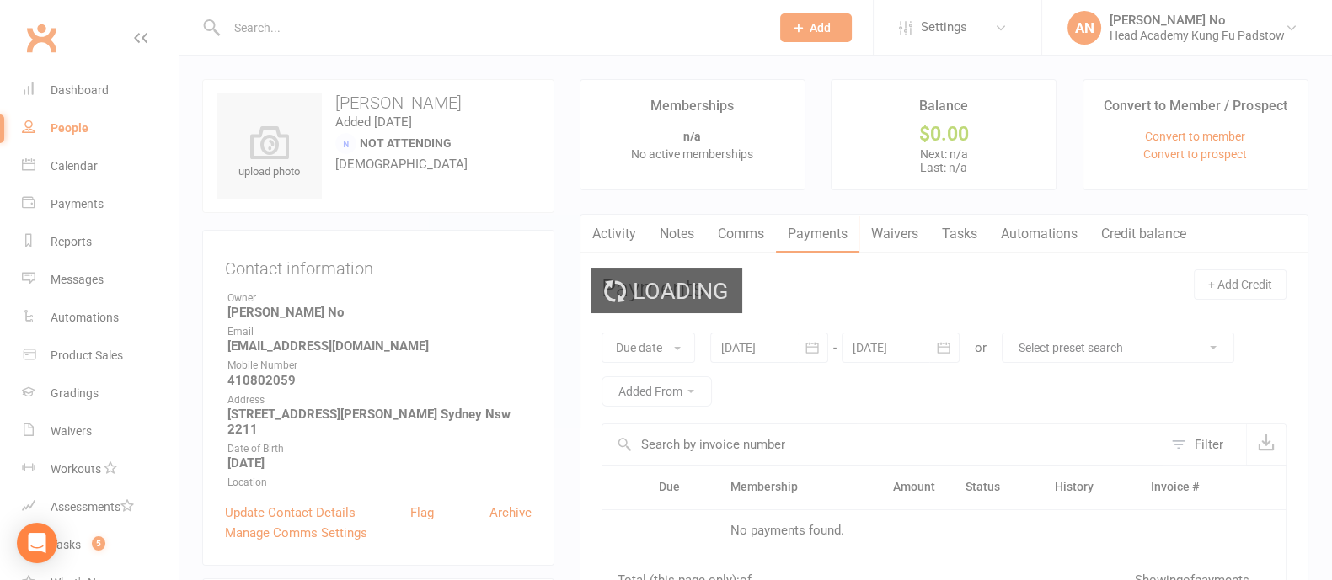
click at [895, 233] on div "Loading" at bounding box center [666, 290] width 1332 height 580
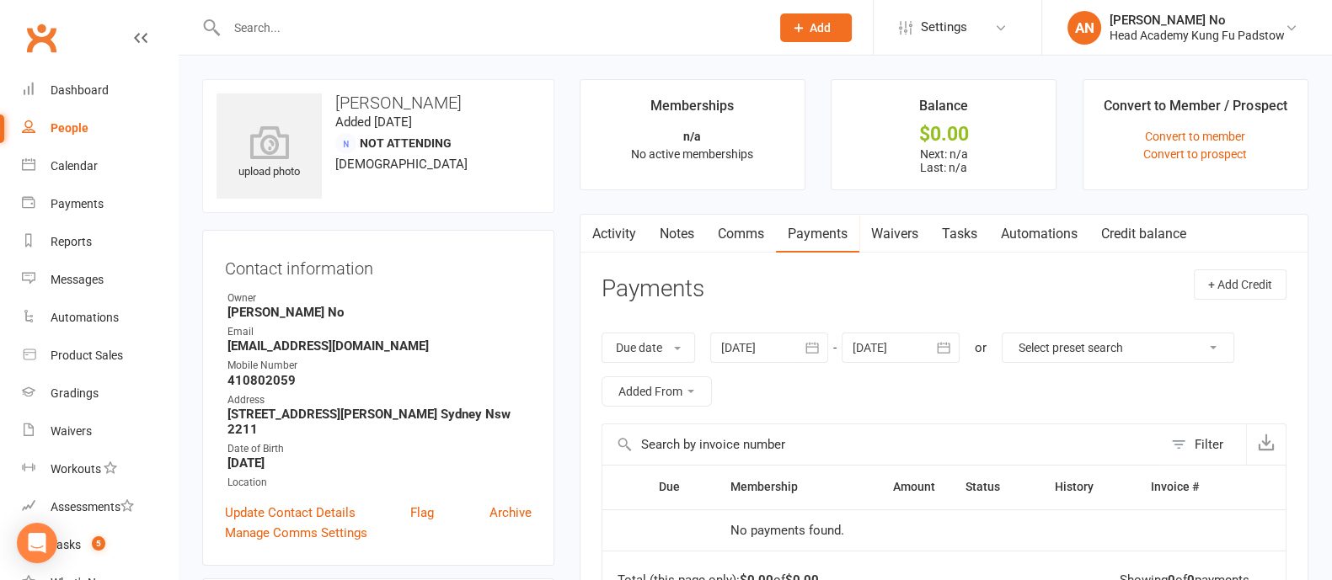
click at [895, 233] on link "Waivers" at bounding box center [894, 234] width 71 height 39
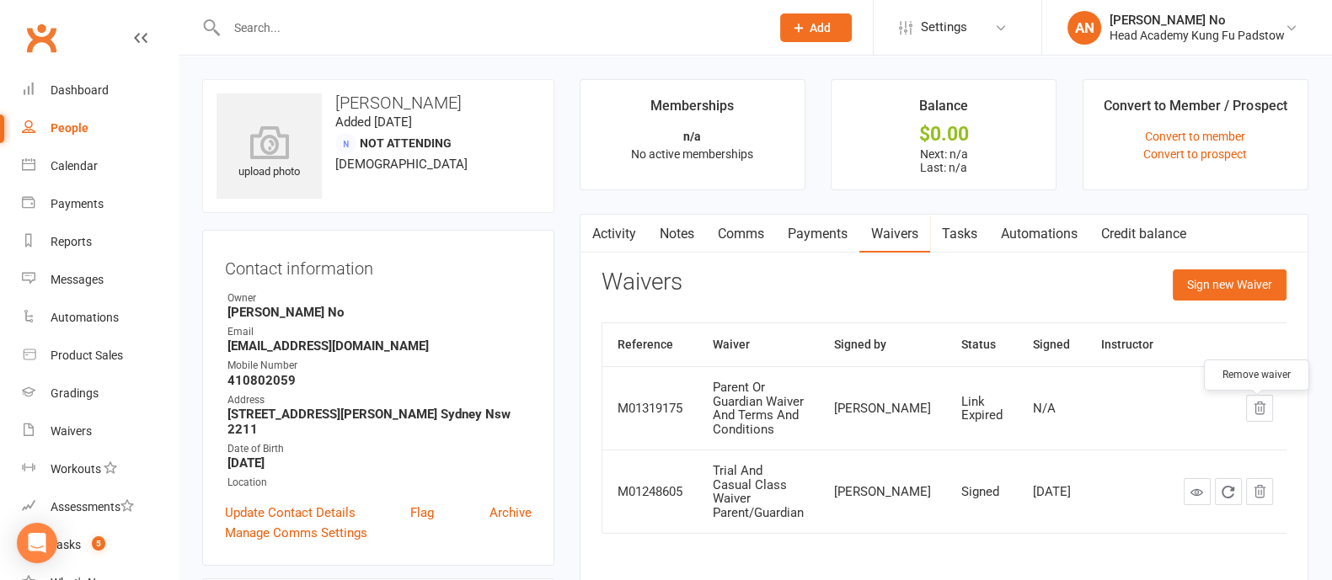
click at [1260, 414] on icon "button" at bounding box center [1259, 409] width 11 height 12
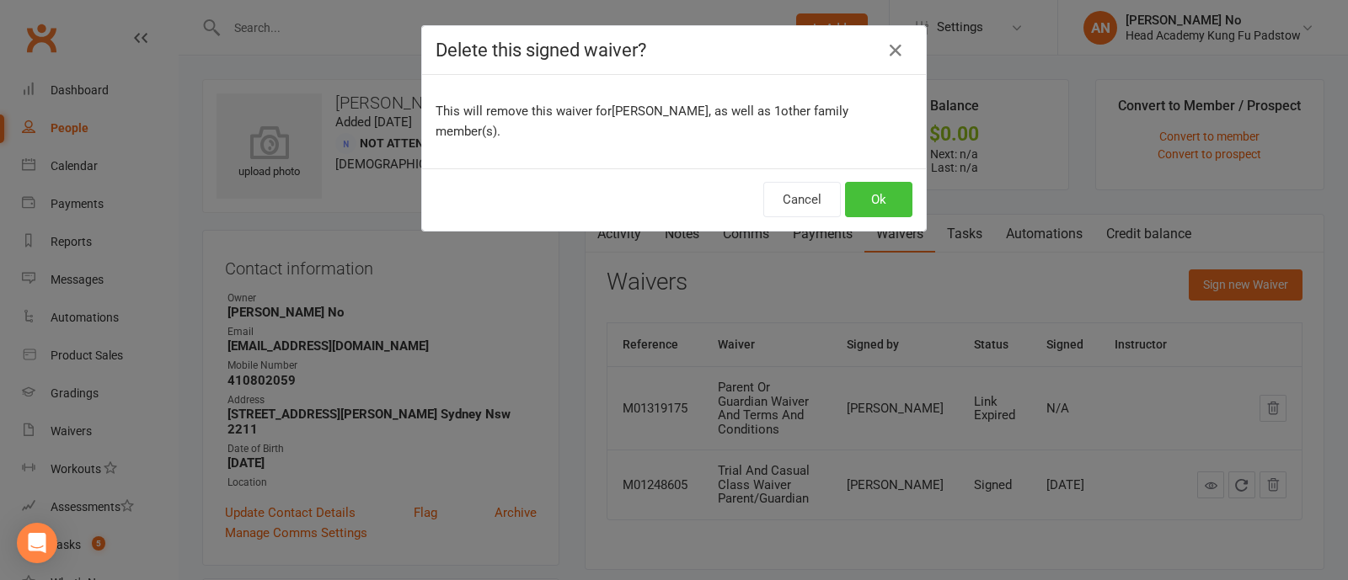
click at [875, 182] on button "Ok" at bounding box center [878, 199] width 67 height 35
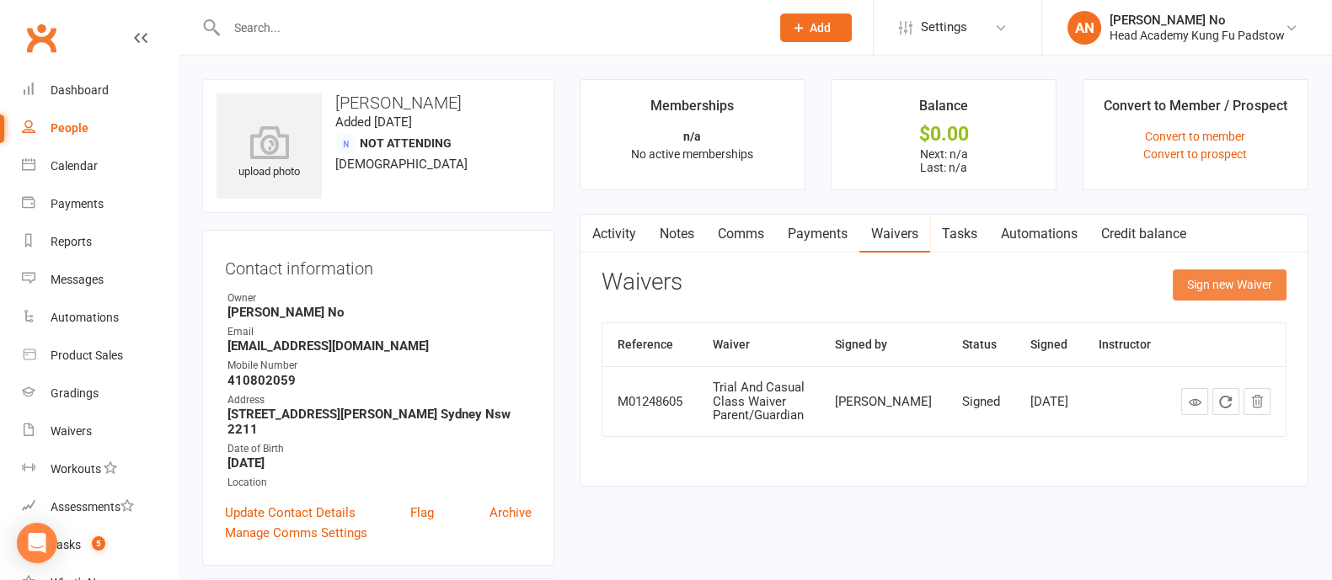
click at [1230, 277] on button "Sign new Waiver" at bounding box center [1229, 285] width 114 height 30
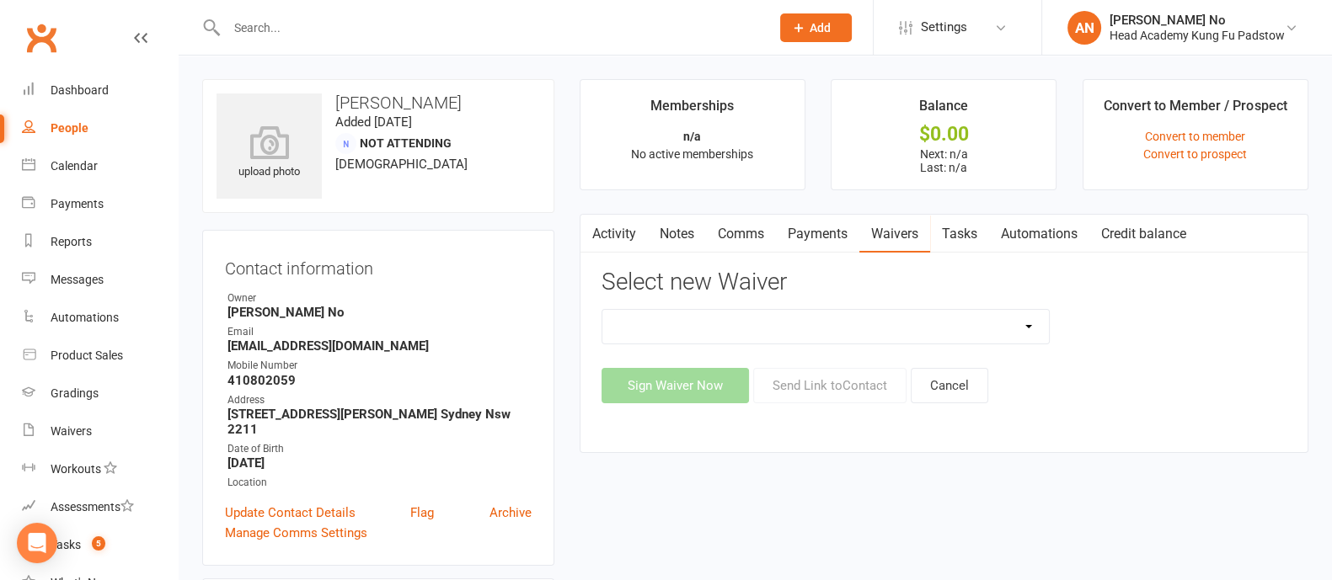
click at [1001, 322] on select "Adults Waiver And Terms And Conditions Parent Or Guardian Waiver And Terms And …" at bounding box center [825, 327] width 446 height 34
select select "3663"
click at [602, 310] on select "Adults Waiver And Terms And Conditions Parent Or Guardian Waiver And Terms And …" at bounding box center [825, 327] width 446 height 34
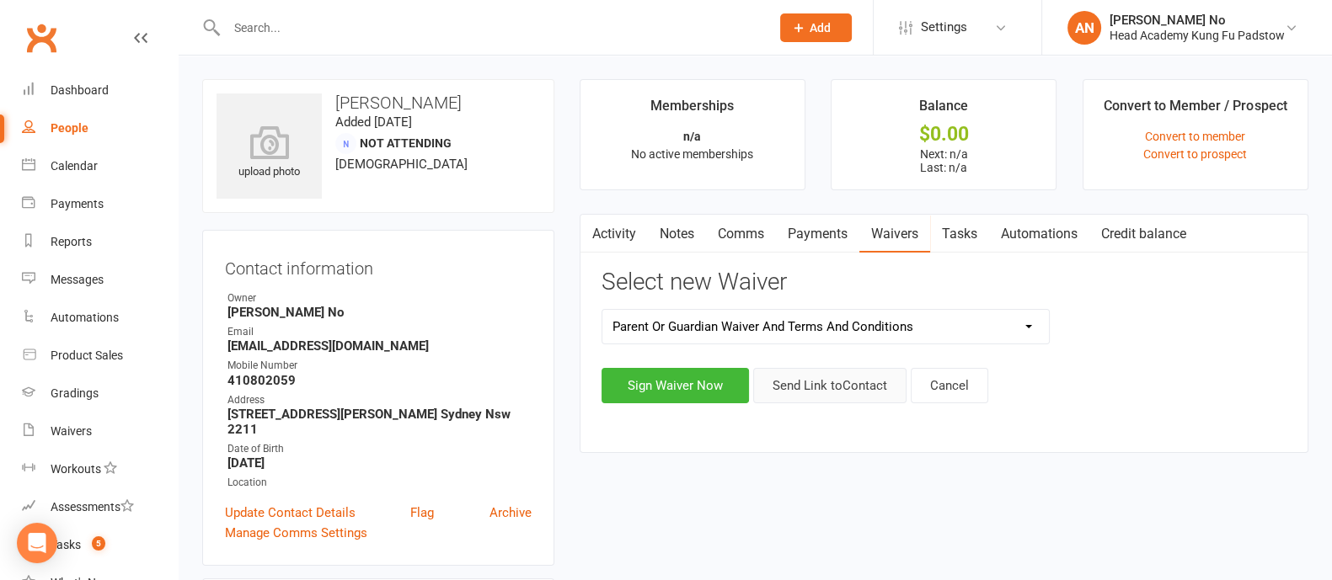
click at [873, 378] on button "Send Link to Contact" at bounding box center [829, 385] width 153 height 35
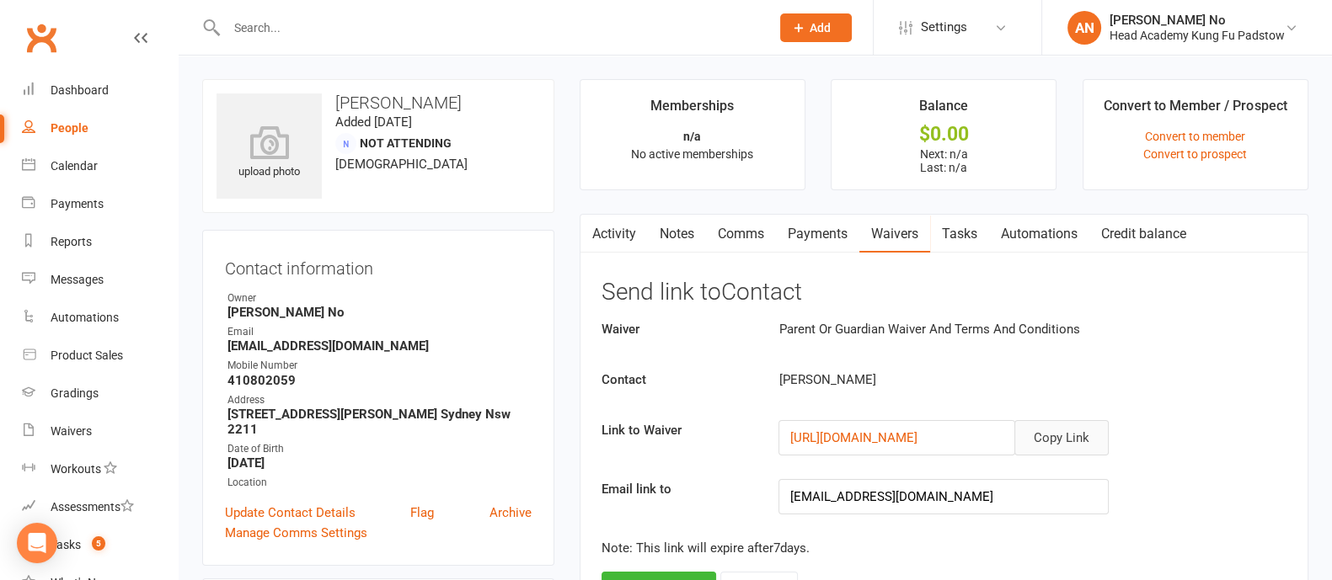
click at [1074, 428] on button "Copy Link" at bounding box center [1061, 437] width 94 height 35
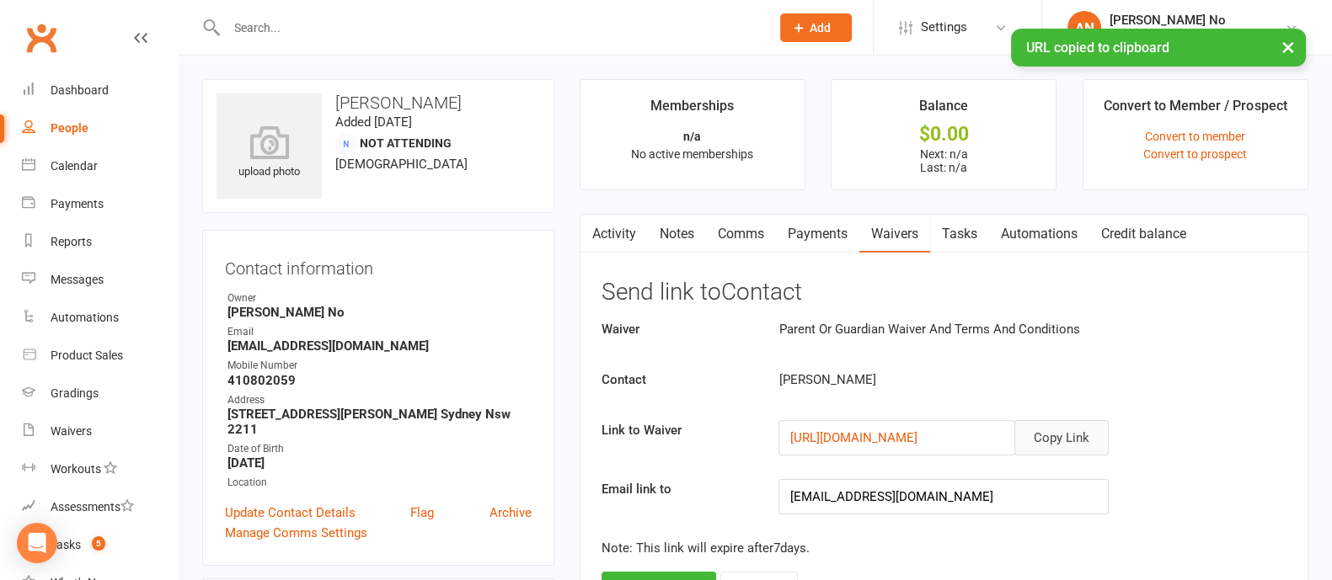
click at [734, 231] on link "Comms" at bounding box center [741, 234] width 70 height 39
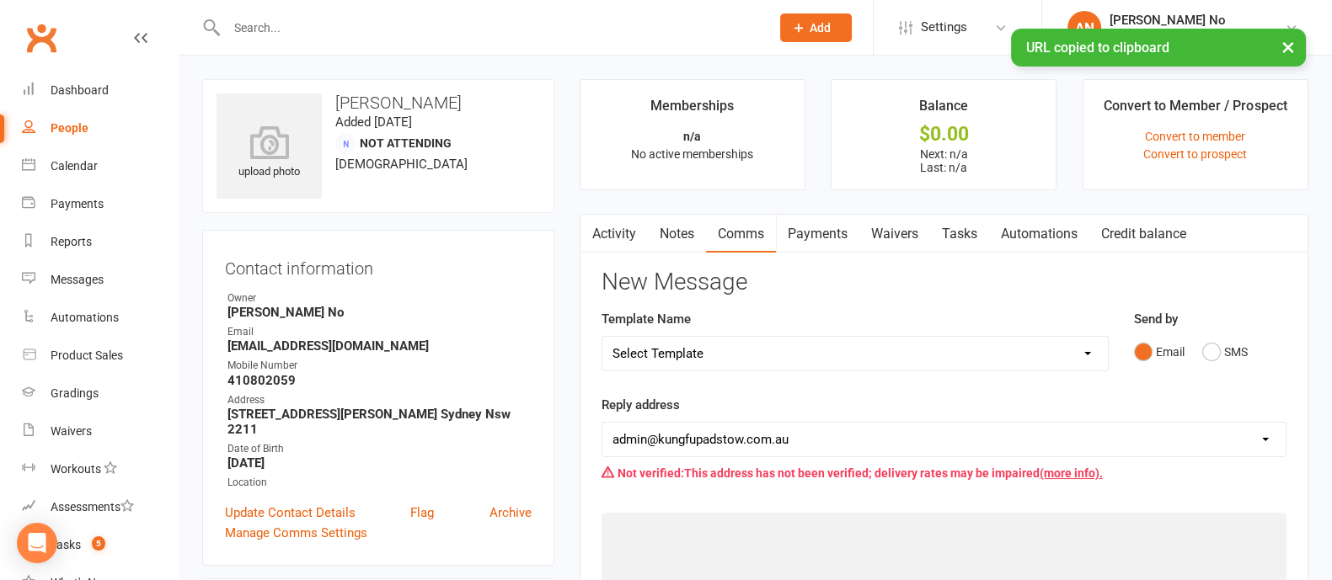
click at [1065, 351] on select "Select Template [Email] Membership Waiver - ADULTS [Email] Membership Waiver - …" at bounding box center [854, 354] width 505 height 34
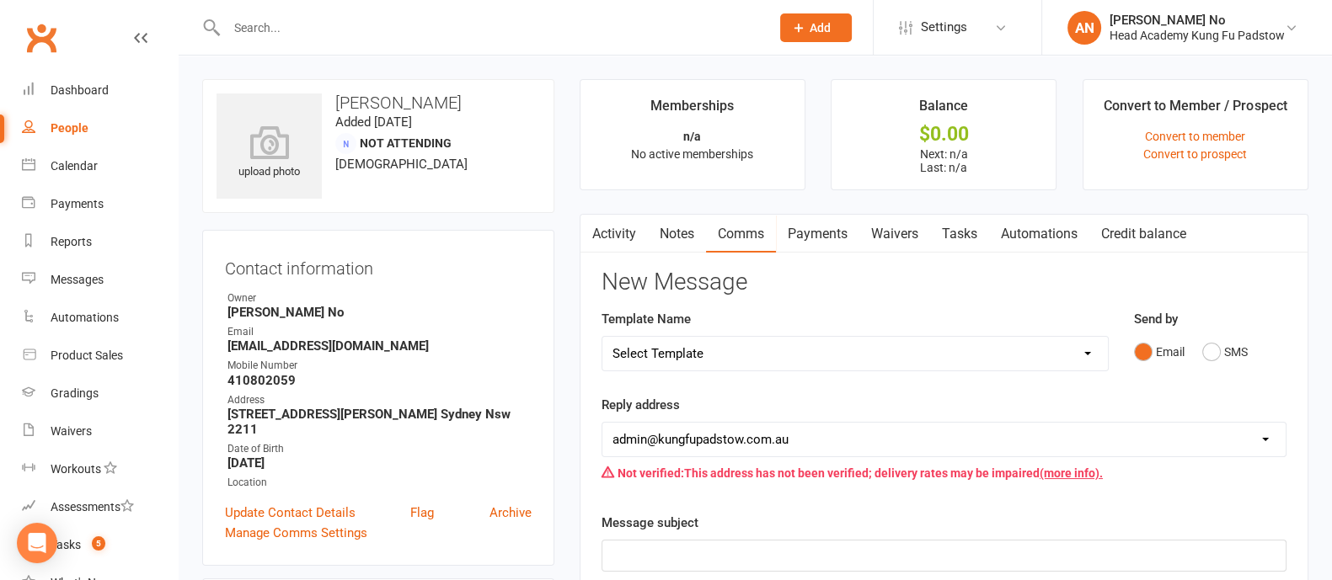
select select "1"
click at [602, 337] on select "Select Template [Email] Membership Waiver - ADULTS [Email] Membership Waiver - …" at bounding box center [854, 354] width 505 height 34
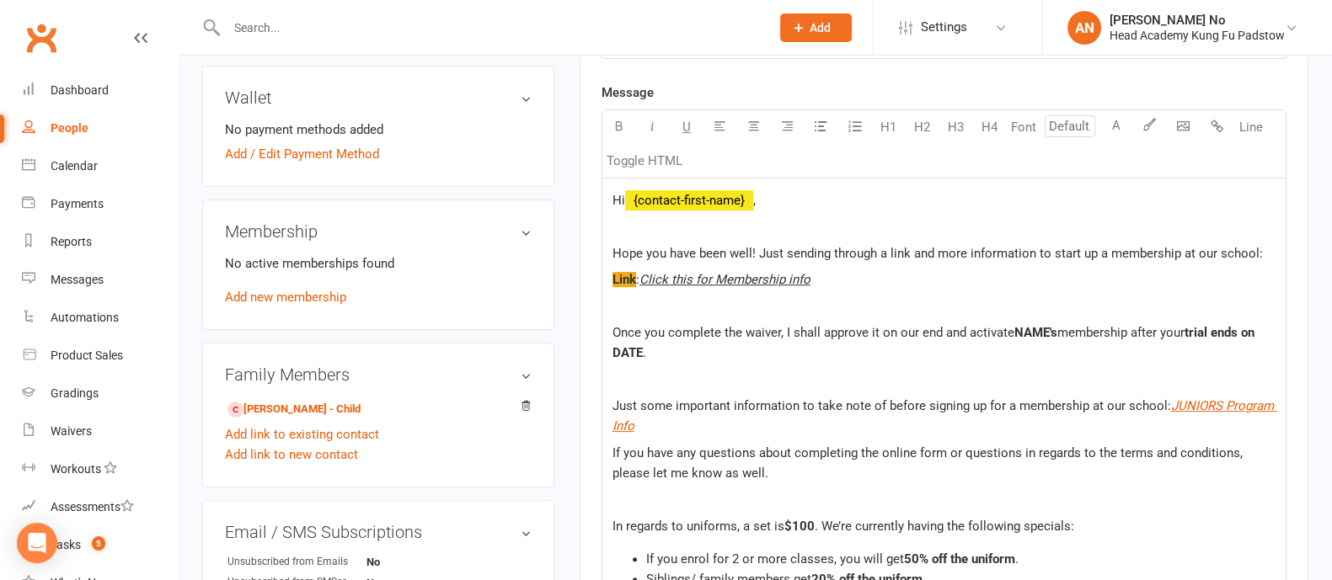
scroll to position [534, 0]
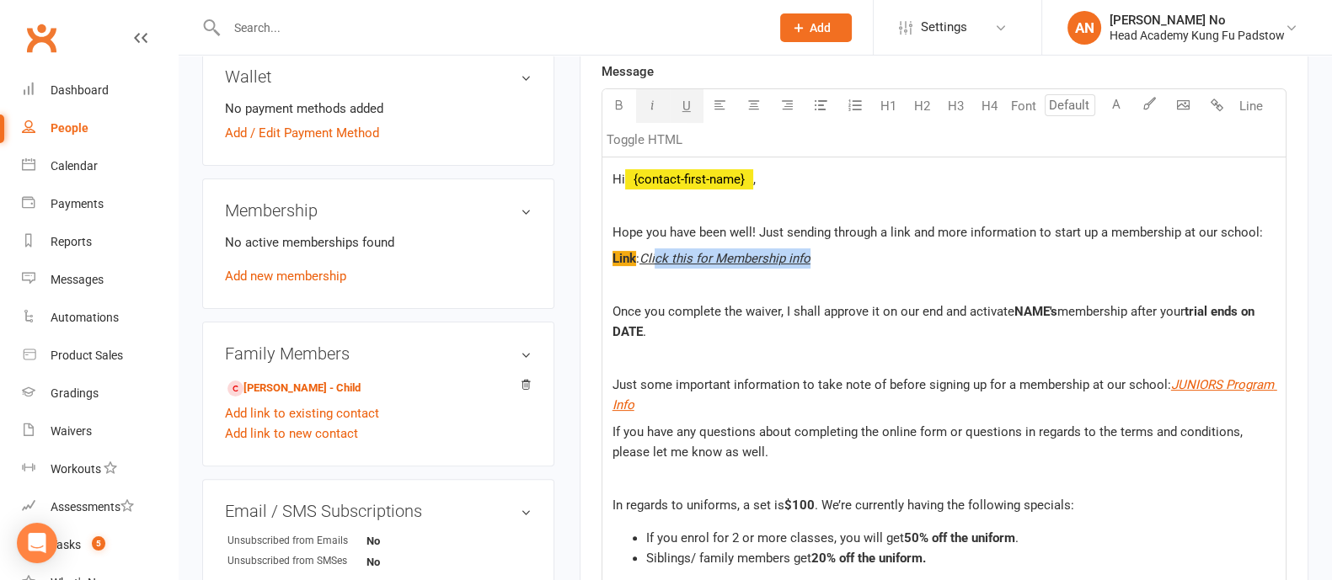
drag, startPoint x: 814, startPoint y: 257, endPoint x: 657, endPoint y: 259, distance: 157.5
click at [657, 259] on p "Link : Click this for Membership info" at bounding box center [943, 258] width 663 height 20
drag, startPoint x: 644, startPoint y: 255, endPoint x: 830, endPoint y: 252, distance: 185.3
click at [830, 252] on p "Link : Click this for Membership info" at bounding box center [943, 258] width 663 height 20
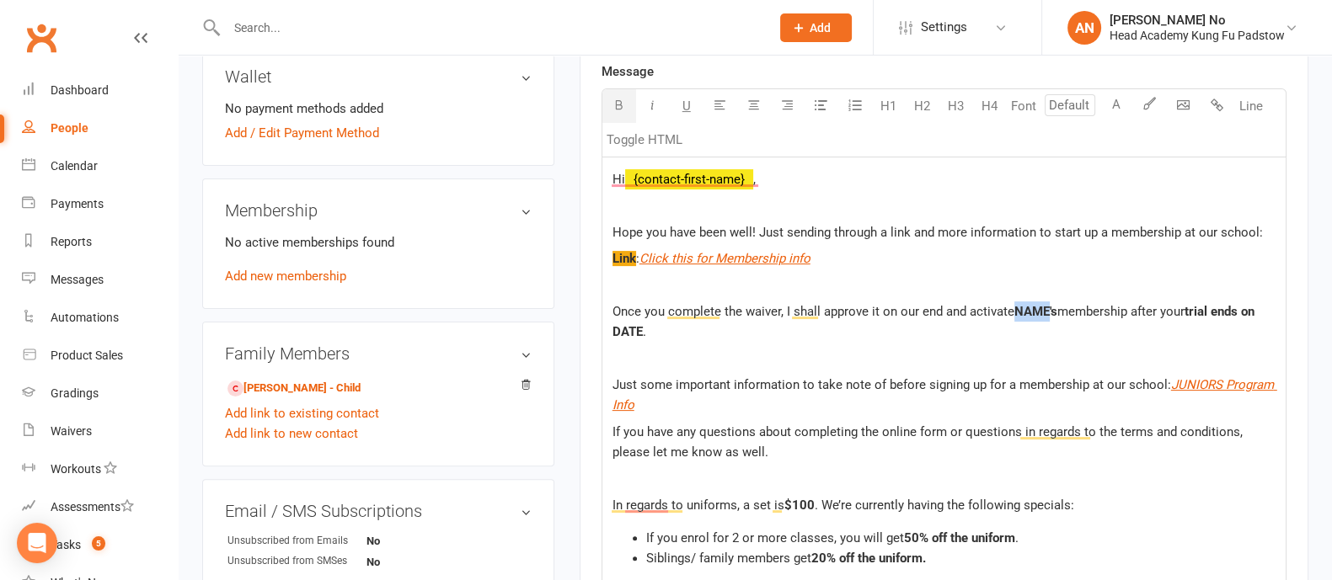
drag, startPoint x: 1049, startPoint y: 313, endPoint x: 1012, endPoint y: 310, distance: 37.2
click at [1012, 310] on p "Once you complete the waiver, I shall approve it on our end and activate NAME's…" at bounding box center [943, 322] width 663 height 40
drag, startPoint x: 640, startPoint y: 327, endPoint x: 616, endPoint y: 328, distance: 23.6
click at [616, 328] on span "trial ends on DATE" at bounding box center [941, 321] width 659 height 35
click at [670, 328] on p "Once you complete the waiver, I shall approve it on our end and activate Zariya…" at bounding box center [943, 322] width 663 height 40
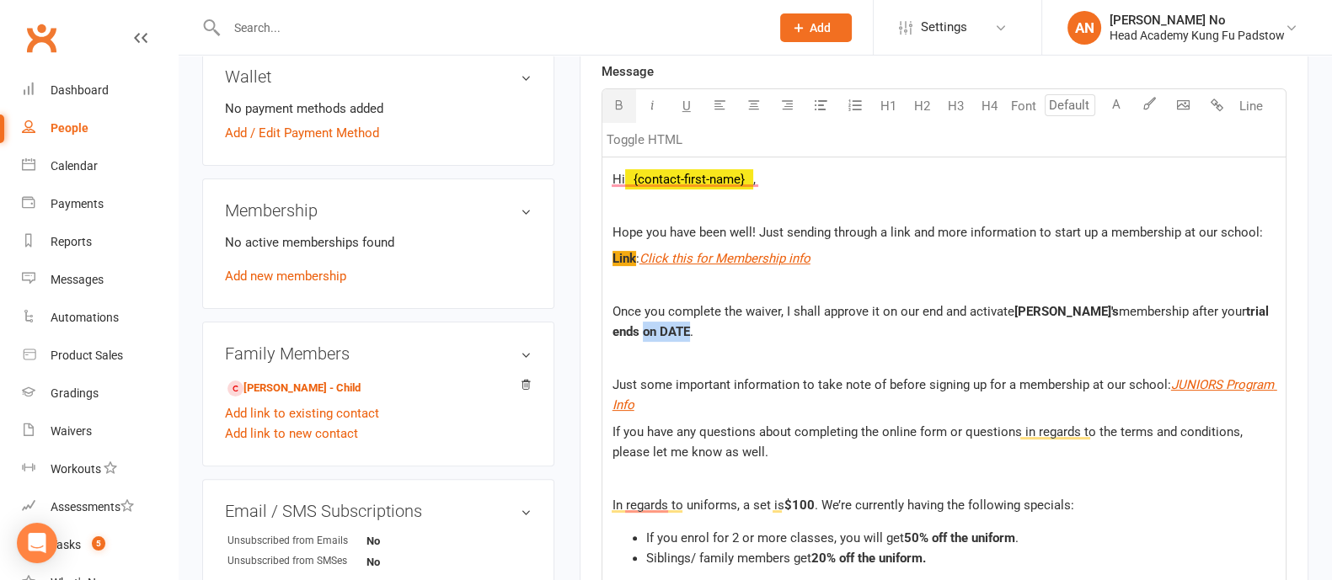
drag, startPoint x: 641, startPoint y: 330, endPoint x: 1247, endPoint y: 307, distance: 606.8
click at [1247, 307] on span "trial ends on DATE" at bounding box center [941, 321] width 659 height 35
drag, startPoint x: 749, startPoint y: 228, endPoint x: 610, endPoint y: 233, distance: 139.1
drag, startPoint x: 750, startPoint y: 227, endPoint x: 590, endPoint y: 223, distance: 160.1
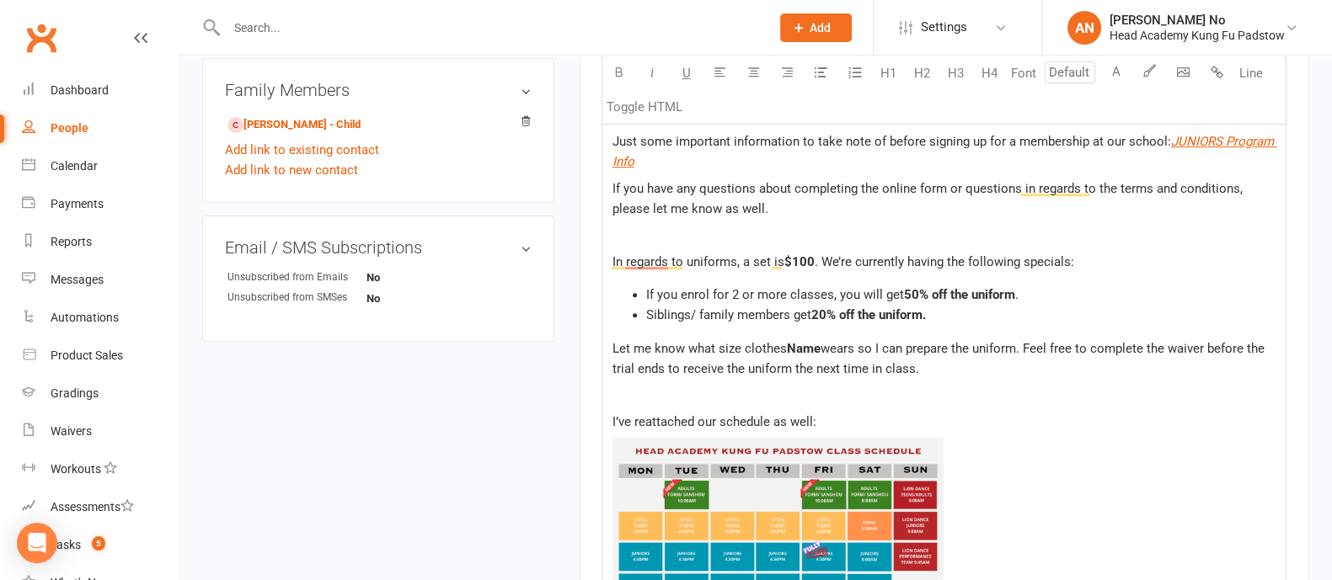
scroll to position [807, 0]
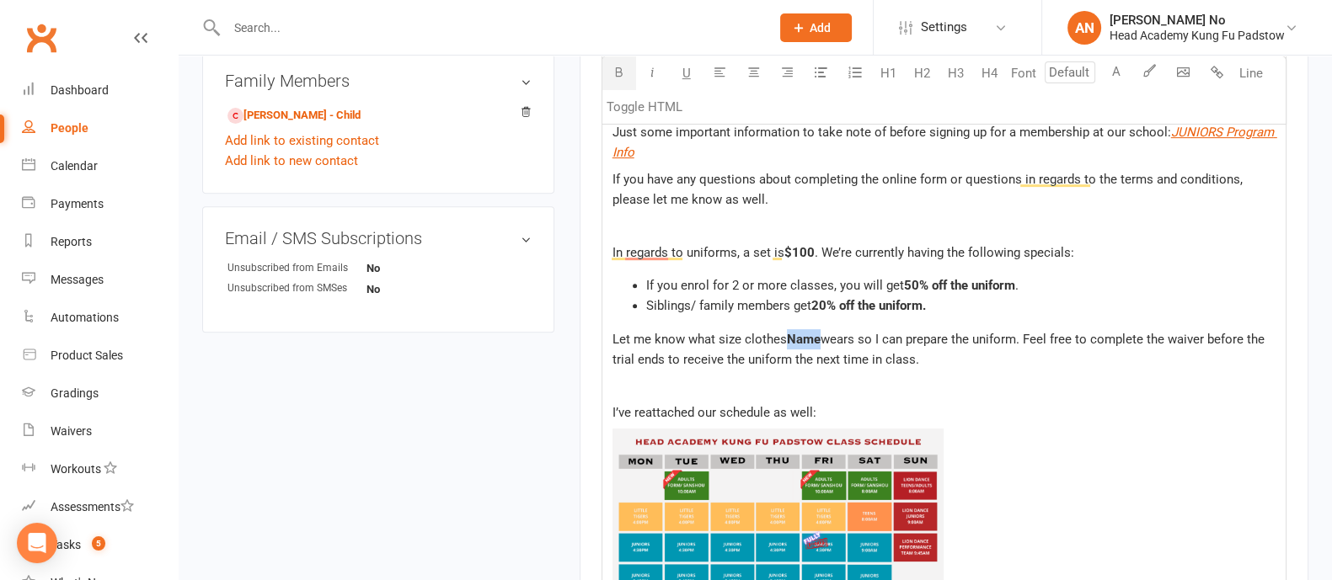
drag, startPoint x: 818, startPoint y: 335, endPoint x: 787, endPoint y: 334, distance: 30.3
click at [787, 334] on span "Name" at bounding box center [804, 339] width 34 height 15
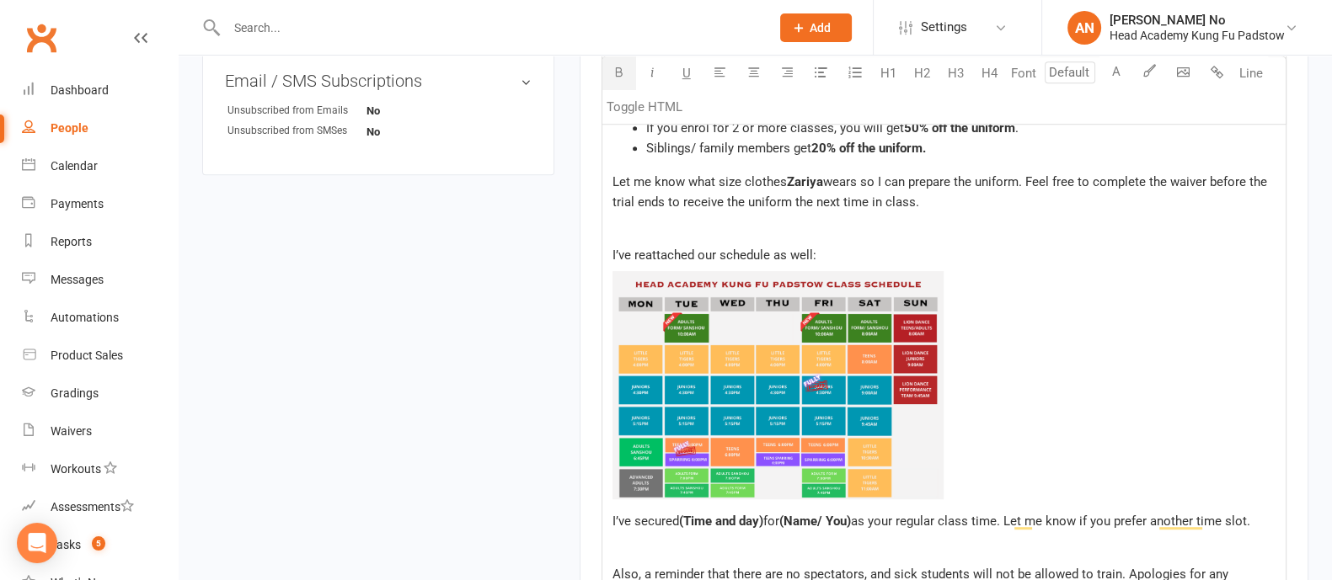
scroll to position [1074, 0]
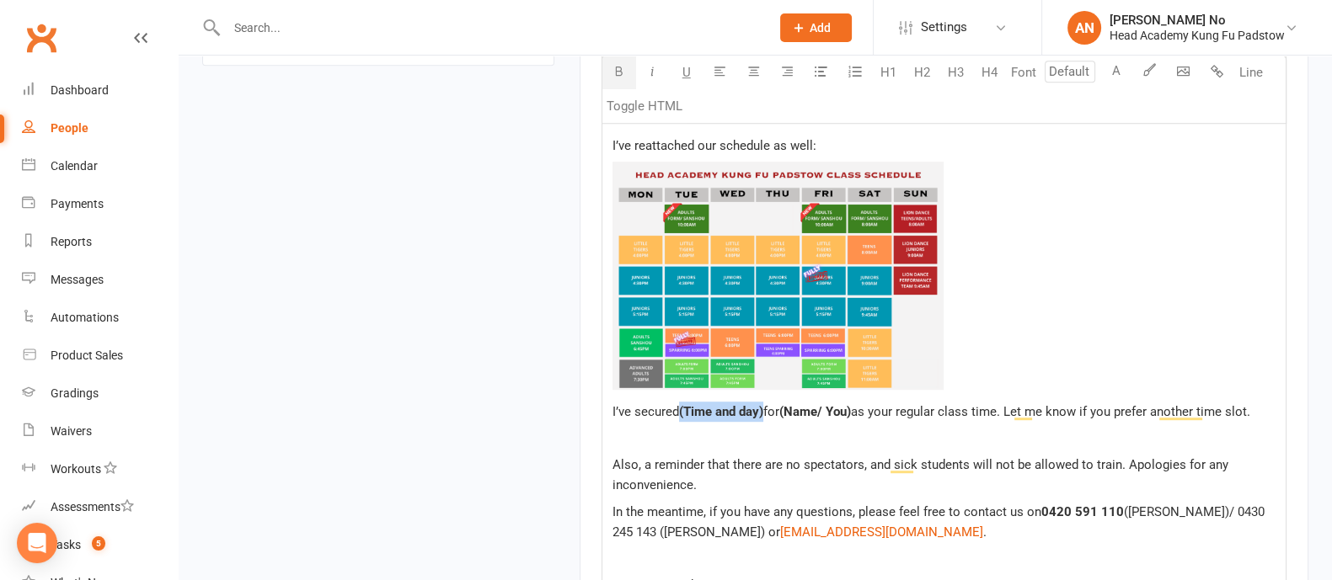
drag, startPoint x: 765, startPoint y: 408, endPoint x: 681, endPoint y: 409, distance: 83.4
click at [681, 409] on span "(Time and day)" at bounding box center [721, 411] width 84 height 15
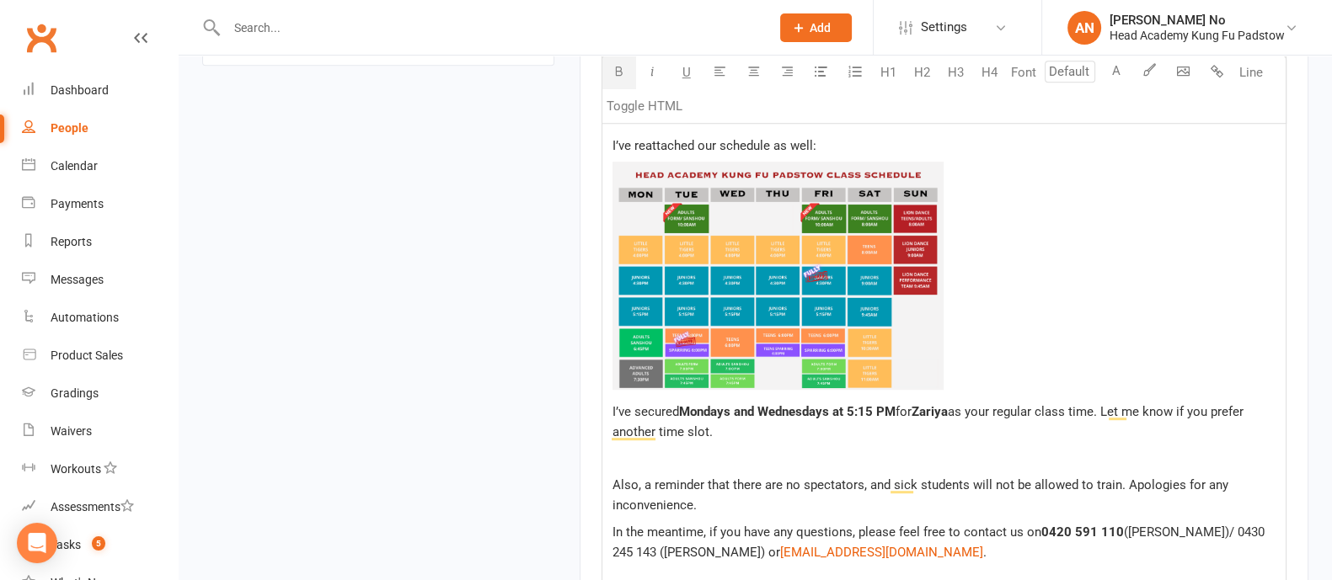
click at [987, 405] on span "as your regular class time. Let me know if you prefer another time slot." at bounding box center [929, 421] width 634 height 35
click at [915, 199] on img "To enrich screen reader interactions, please activate Accessibility in Grammarl…" at bounding box center [778, 276] width 332 height 228
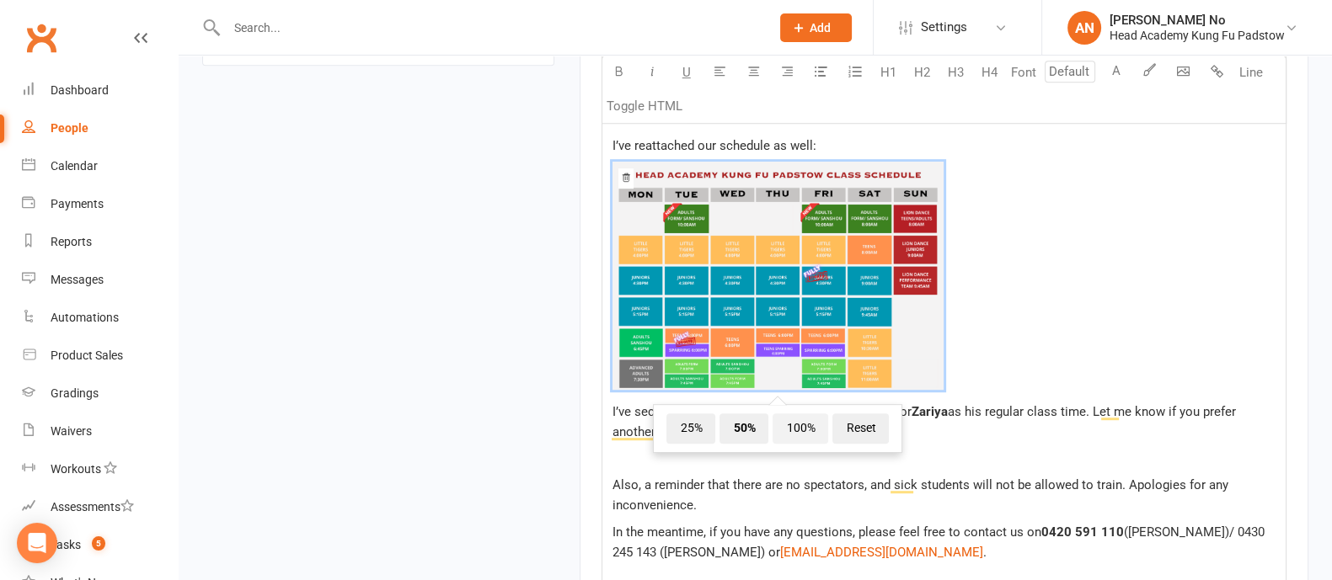
click at [803, 425] on span "100%" at bounding box center [800, 429] width 56 height 30
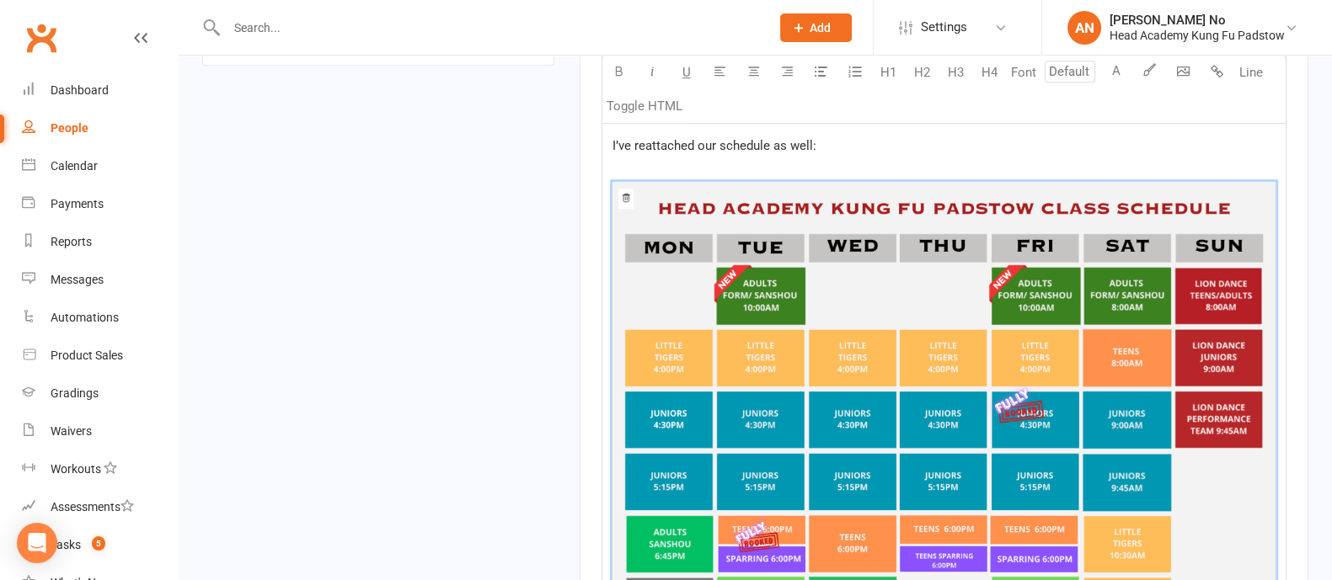
click at [621, 196] on icon "To enrich screen reader interactions, please activate Accessibility in Grammarl…" at bounding box center [626, 198] width 10 height 10
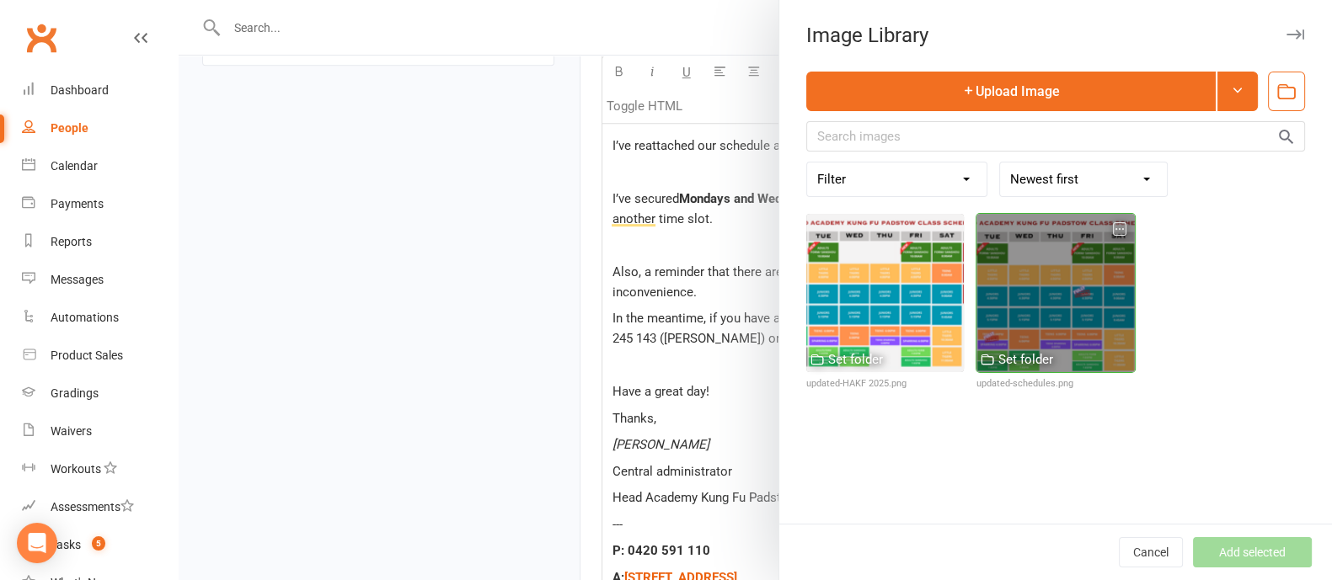
click at [1070, 294] on div at bounding box center [1054, 292] width 157 height 157
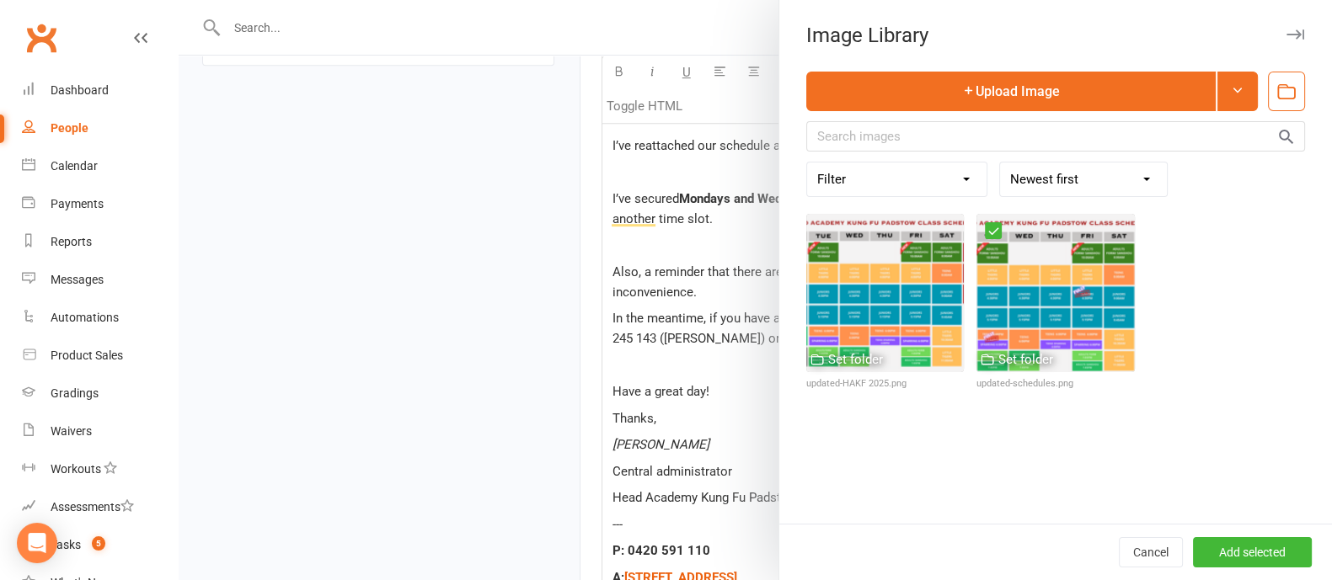
click at [1135, 184] on select "Newest first Oldest first A-Z Z-A" at bounding box center [1083, 180] width 167 height 34
click at [1000, 163] on select "Newest first Oldest first A-Z Z-A" at bounding box center [1083, 180] width 167 height 34
click at [1245, 553] on button "Add selected" at bounding box center [1252, 552] width 119 height 30
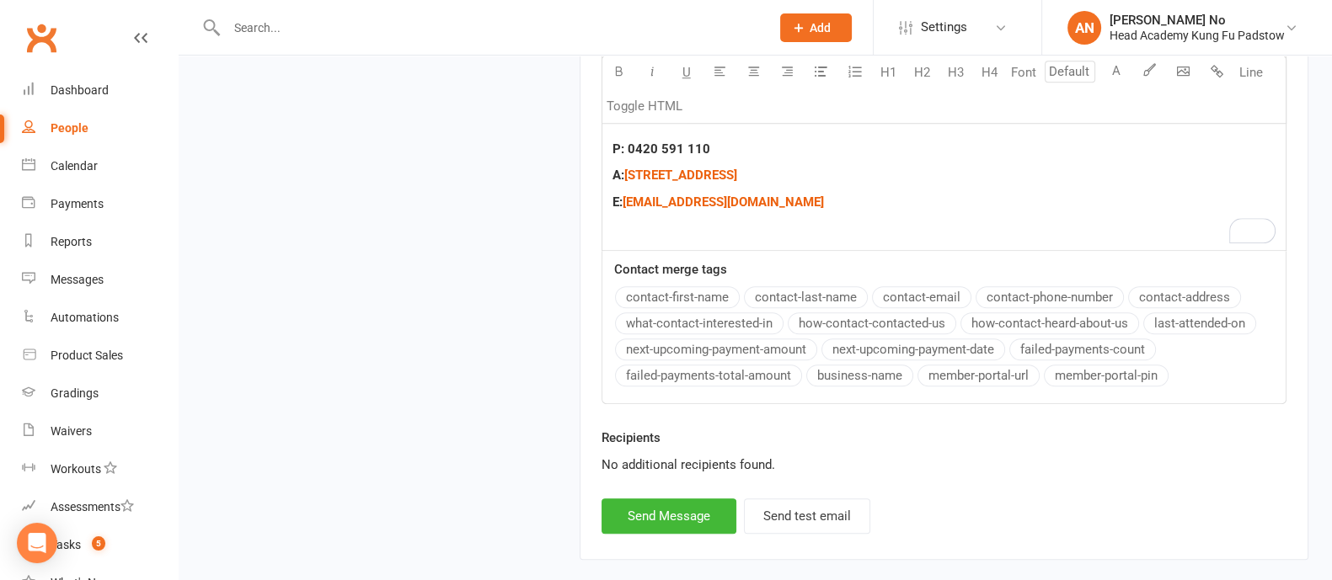
scroll to position [2016, 0]
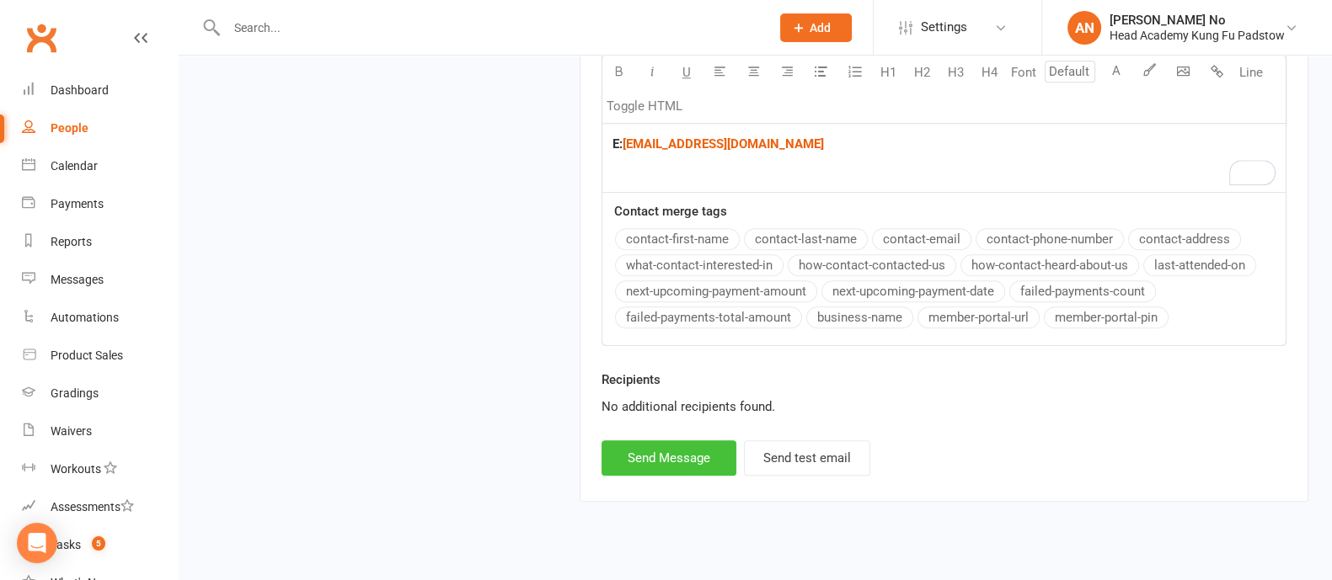
click at [693, 458] on button "Send Message" at bounding box center [668, 457] width 135 height 35
select select
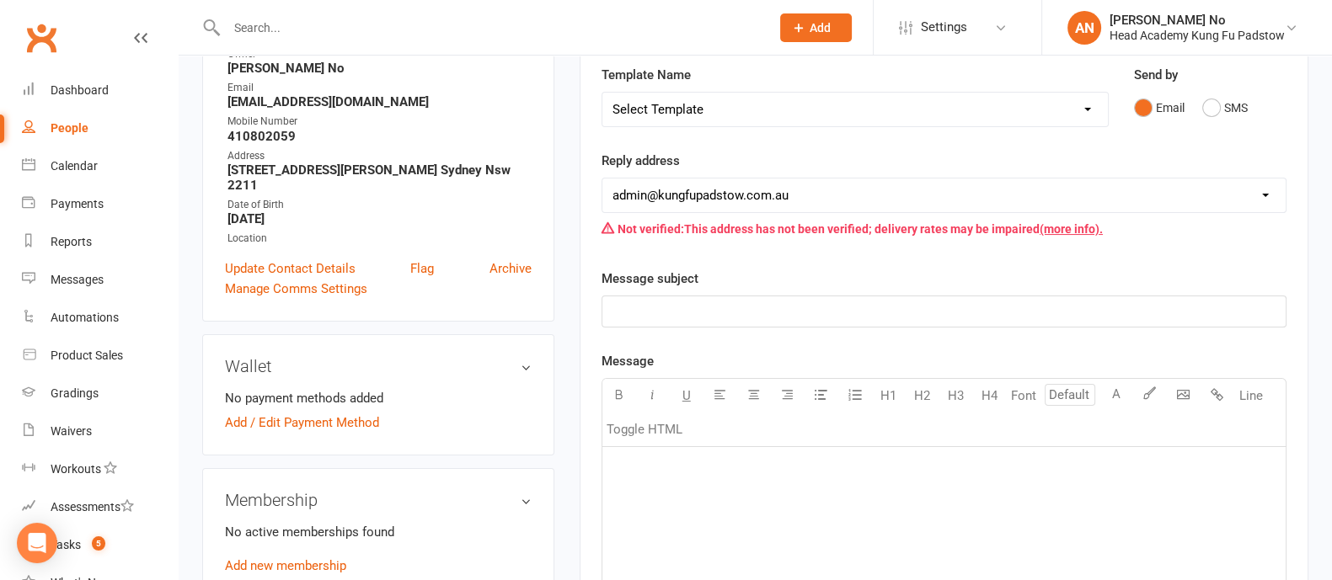
scroll to position [0, 0]
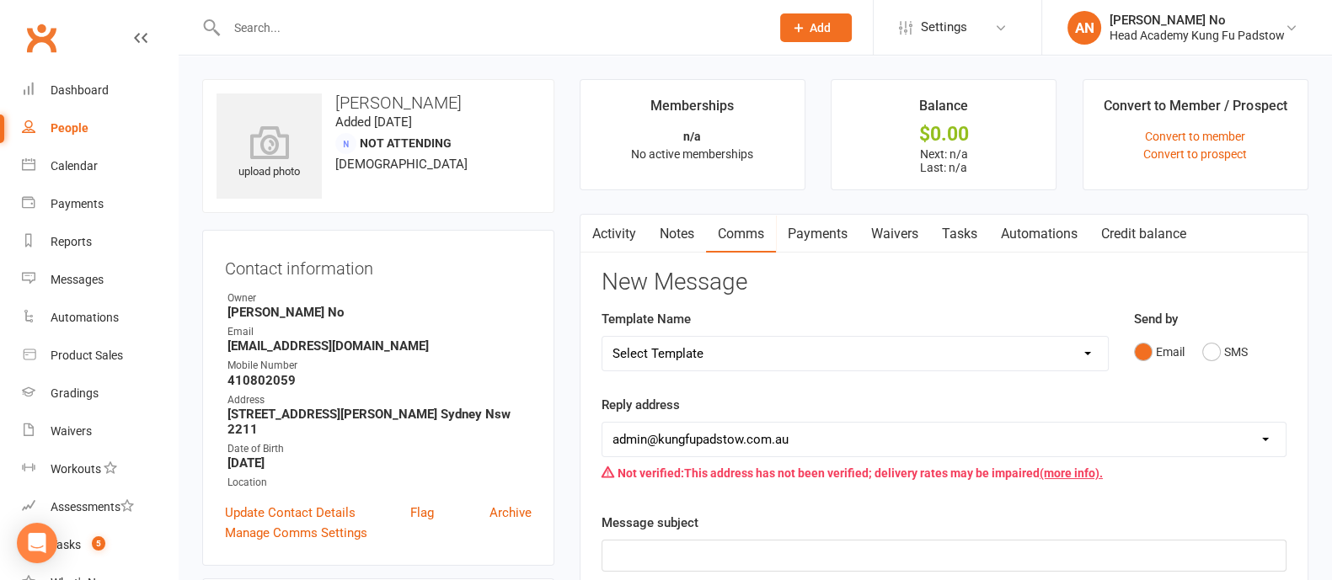
click at [627, 227] on link "Activity" at bounding box center [613, 234] width 67 height 39
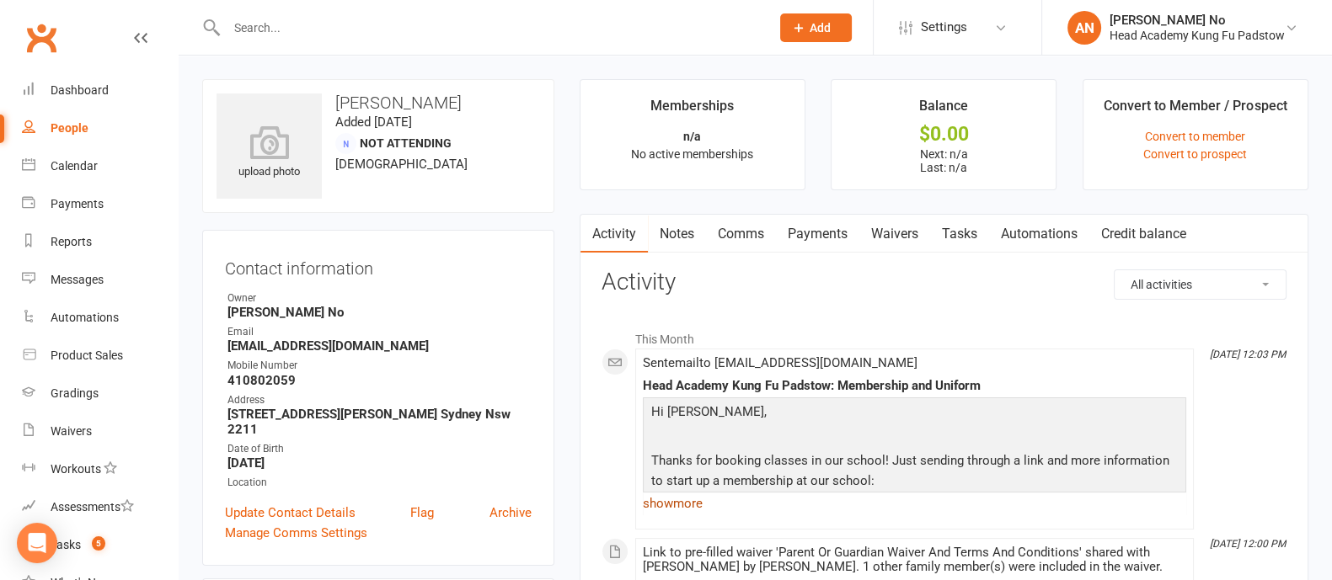
click at [694, 502] on link "show more" at bounding box center [914, 504] width 543 height 24
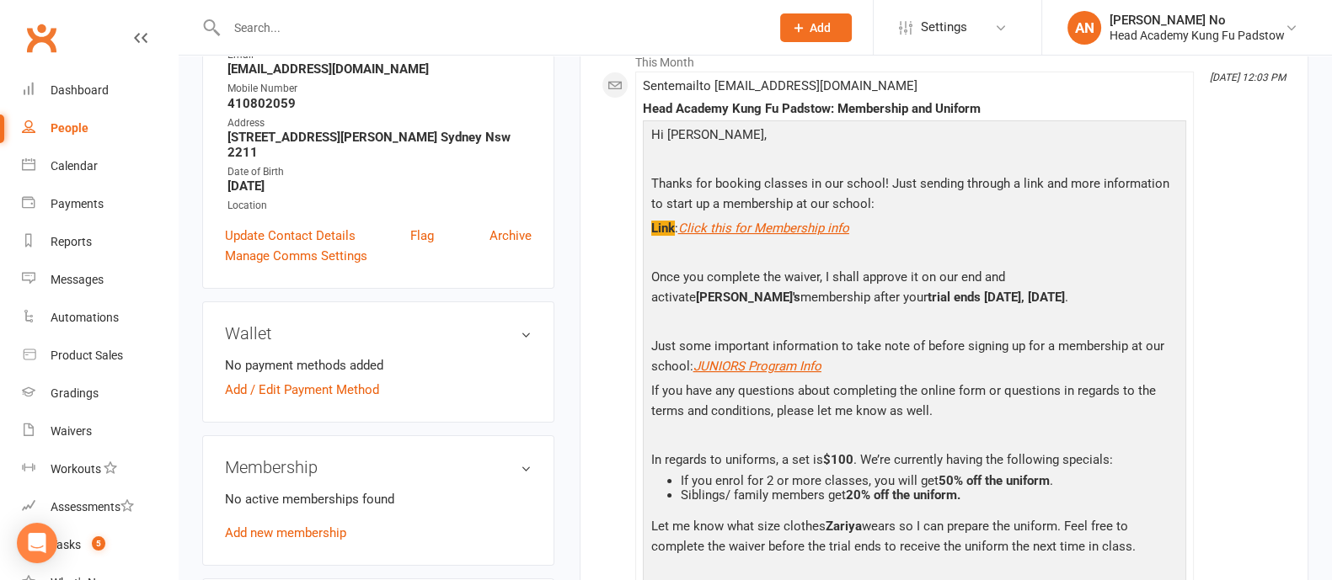
scroll to position [303, 0]
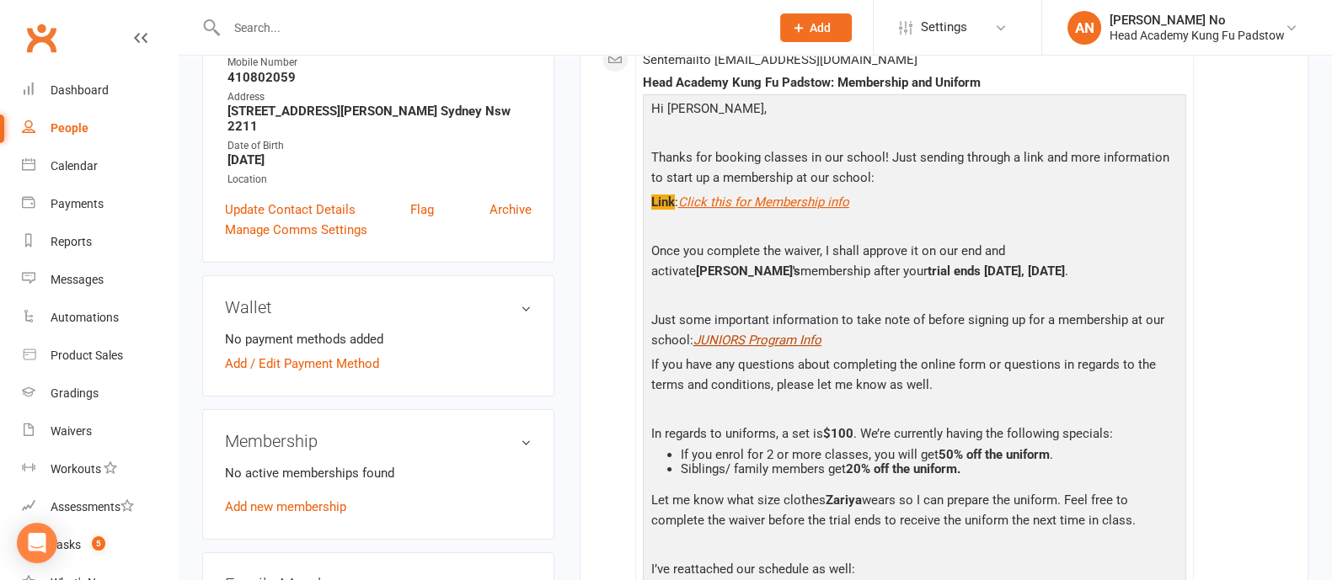
click at [783, 337] on span "JUNIORS Program Info" at bounding box center [757, 340] width 128 height 15
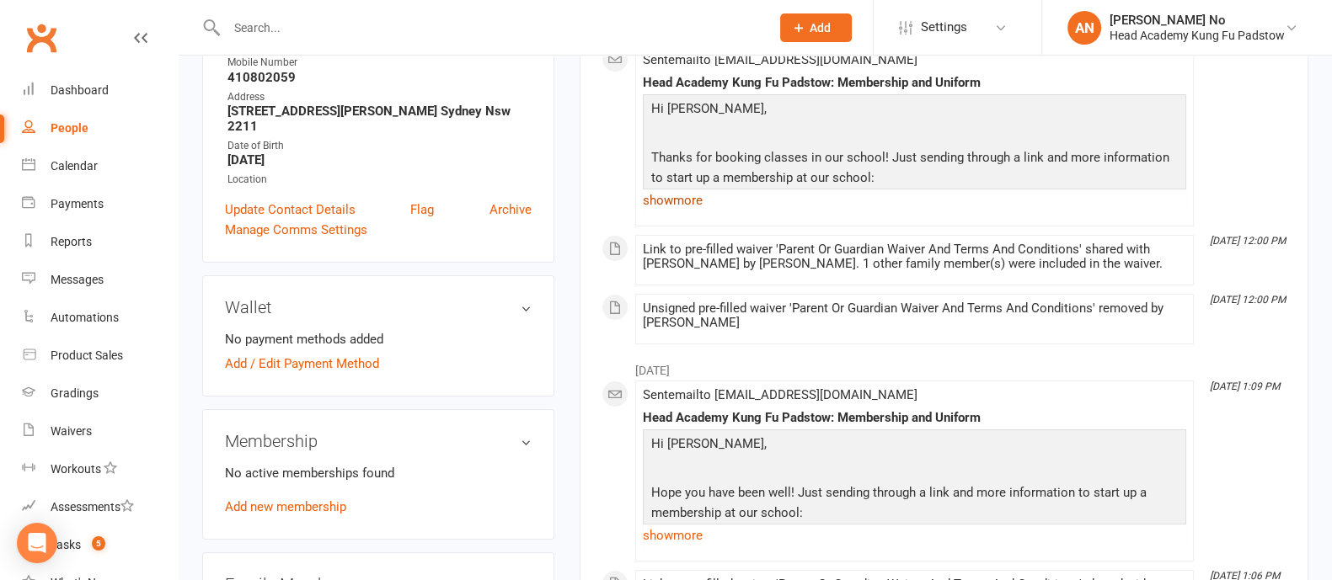
click at [682, 209] on link "show more" at bounding box center [914, 201] width 543 height 24
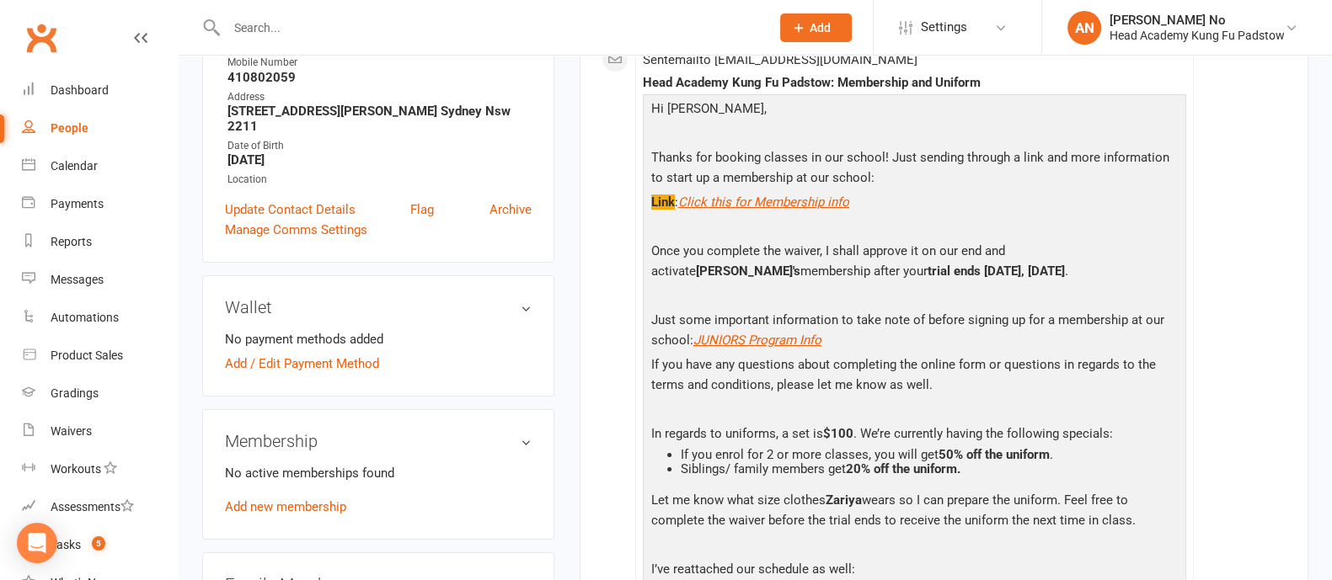
click at [296, 27] on input "text" at bounding box center [489, 28] width 536 height 24
paste input "[PERSON_NAME]"
type input "[PERSON_NAME]"
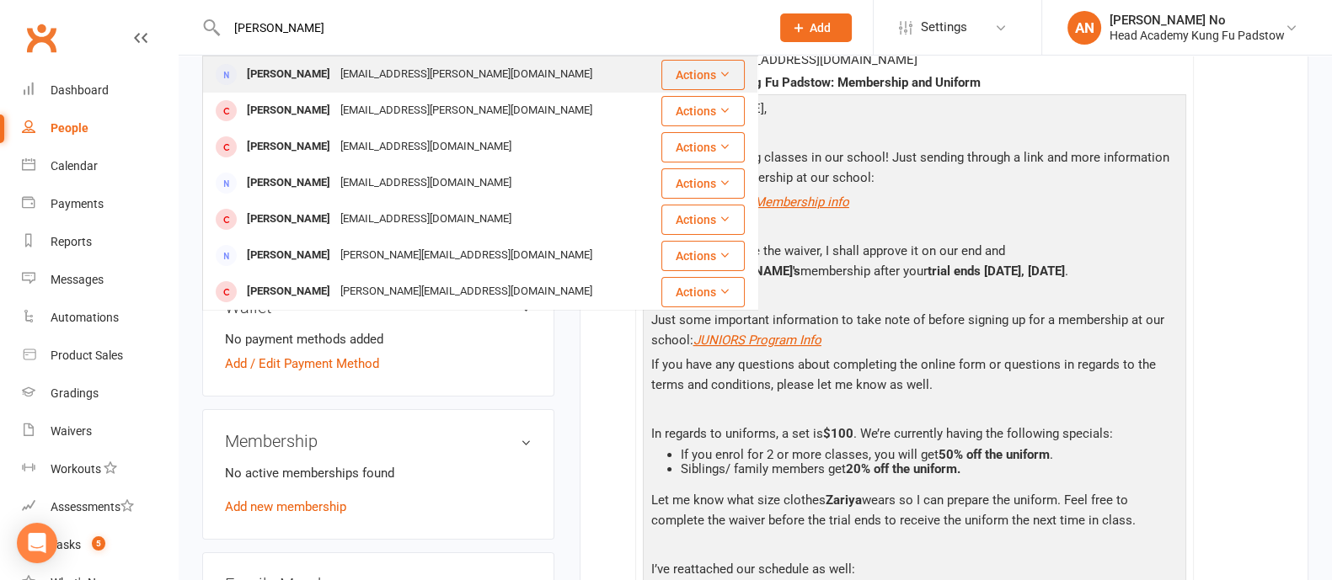
click at [312, 83] on div "[PERSON_NAME]" at bounding box center [288, 74] width 93 height 24
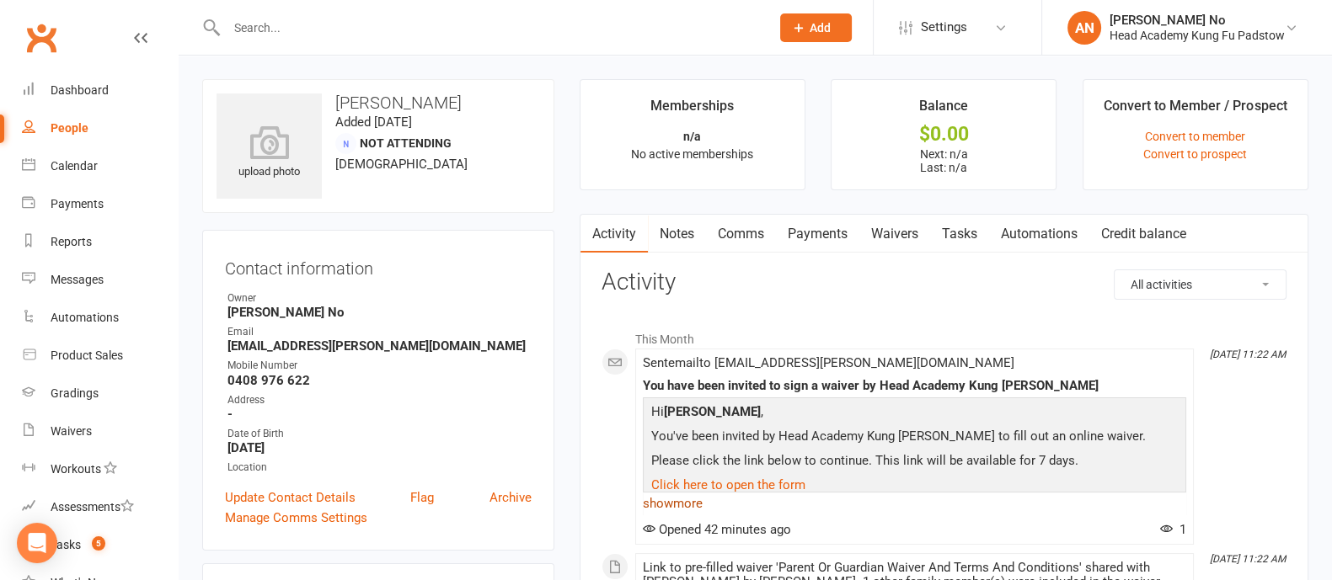
click at [678, 503] on link "show more" at bounding box center [914, 504] width 543 height 24
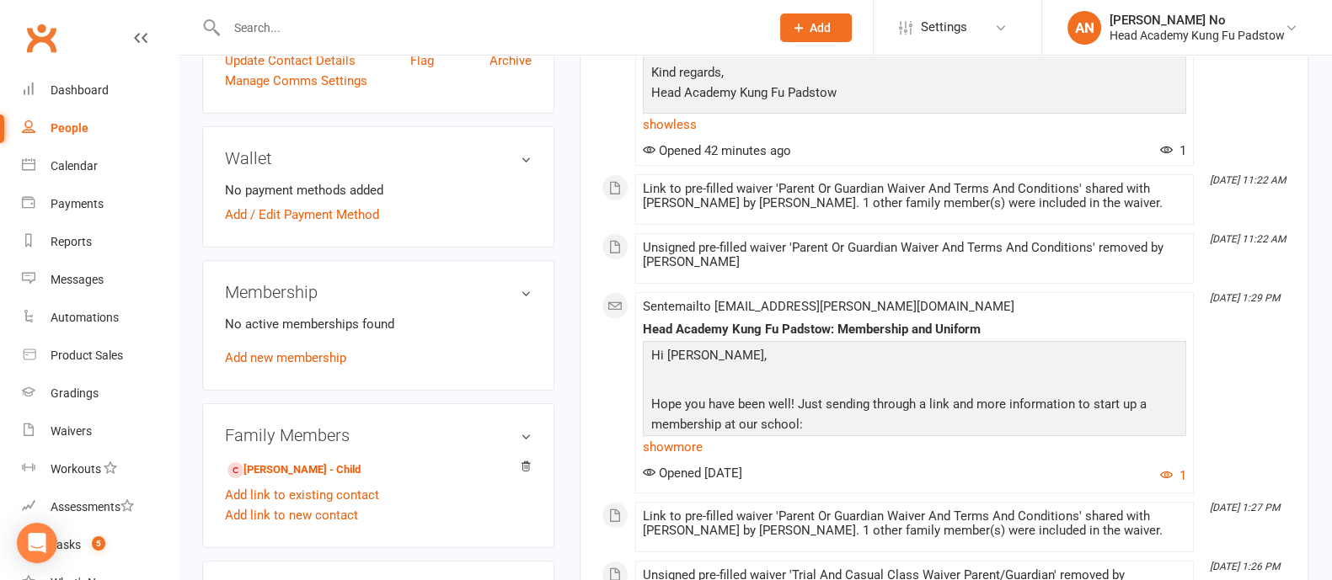
scroll to position [526, 0]
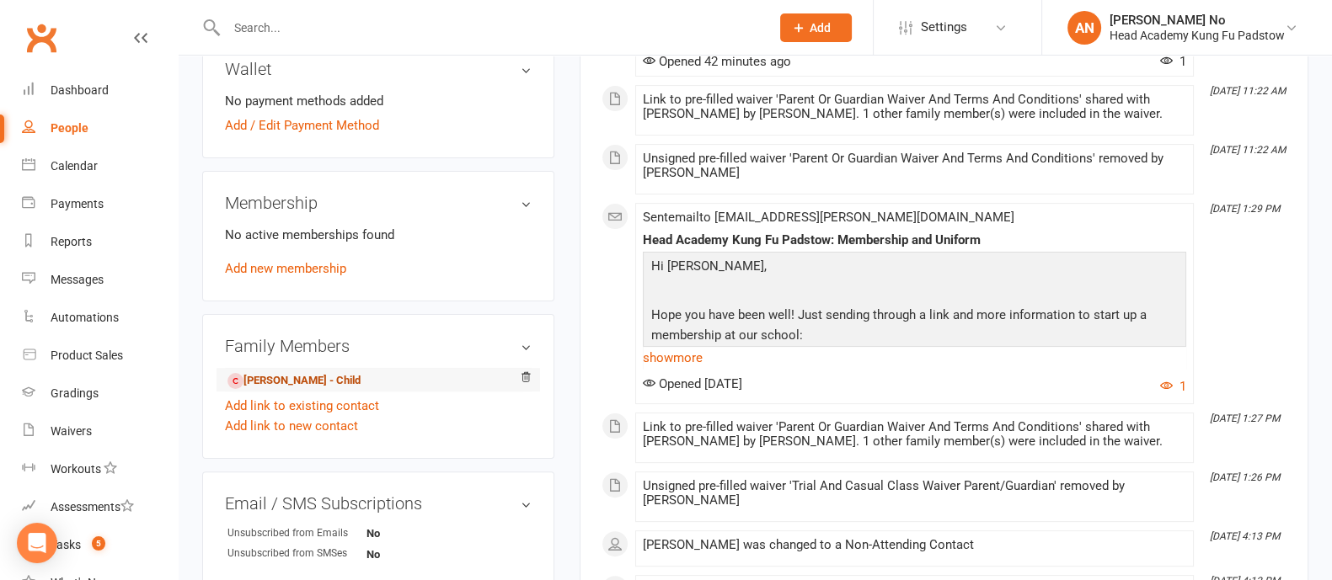
click at [324, 372] on link "[PERSON_NAME] - Child" at bounding box center [293, 381] width 133 height 18
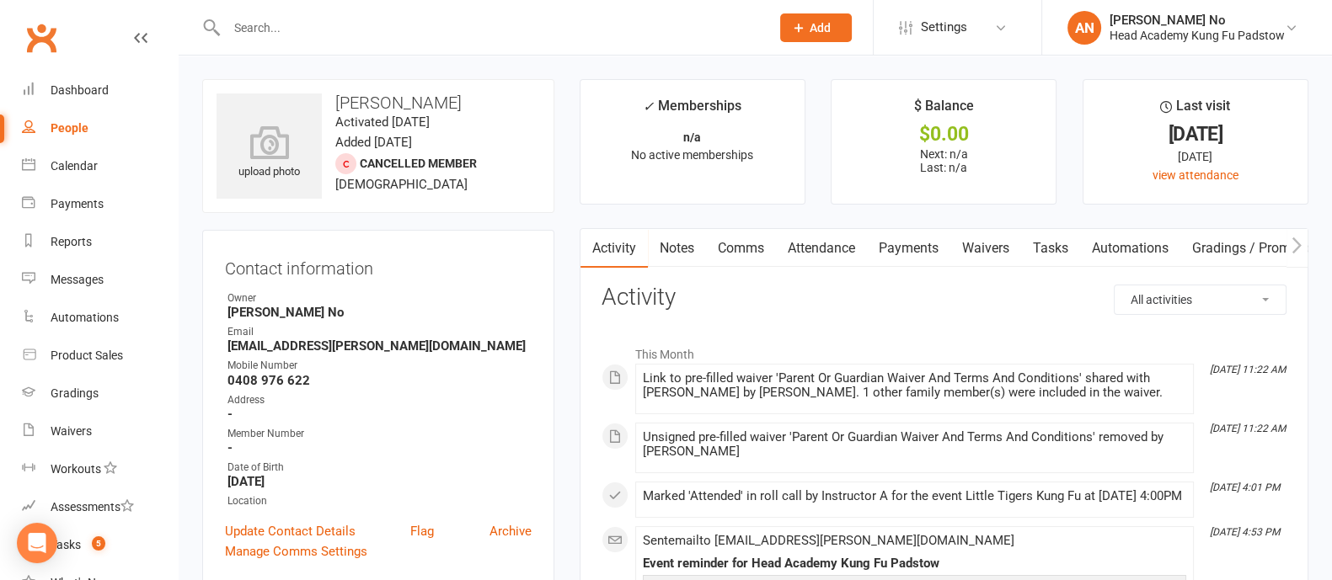
click at [829, 248] on link "Attendance" at bounding box center [821, 248] width 91 height 39
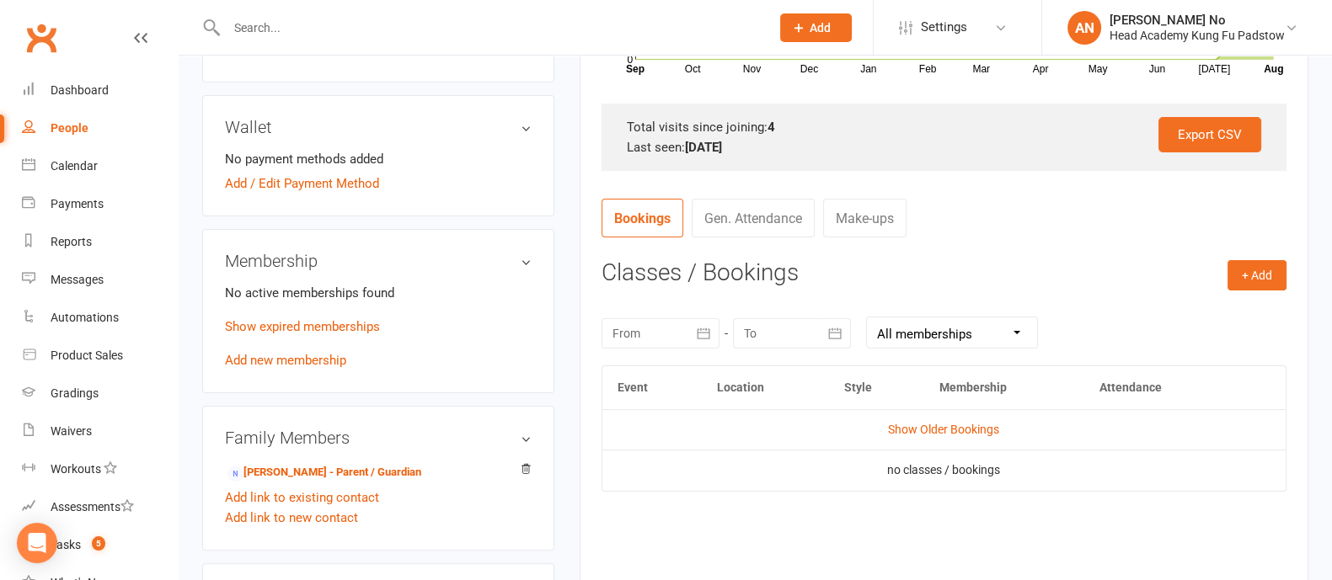
scroll to position [552, 0]
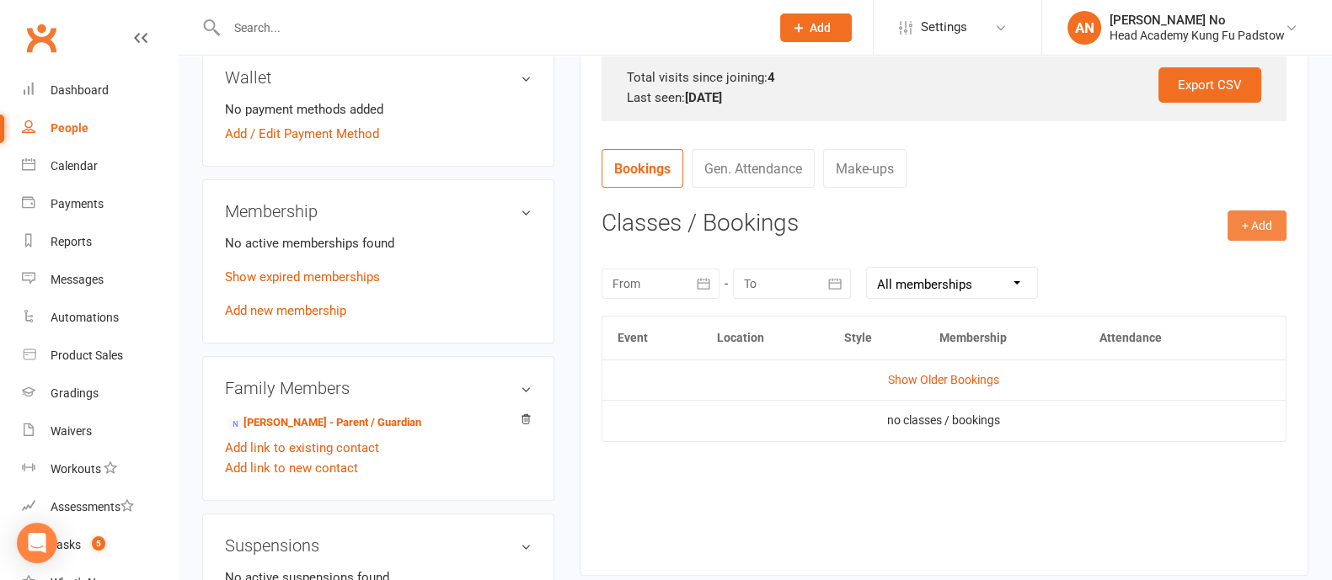
click at [1252, 233] on button "+ Add" at bounding box center [1256, 226] width 59 height 30
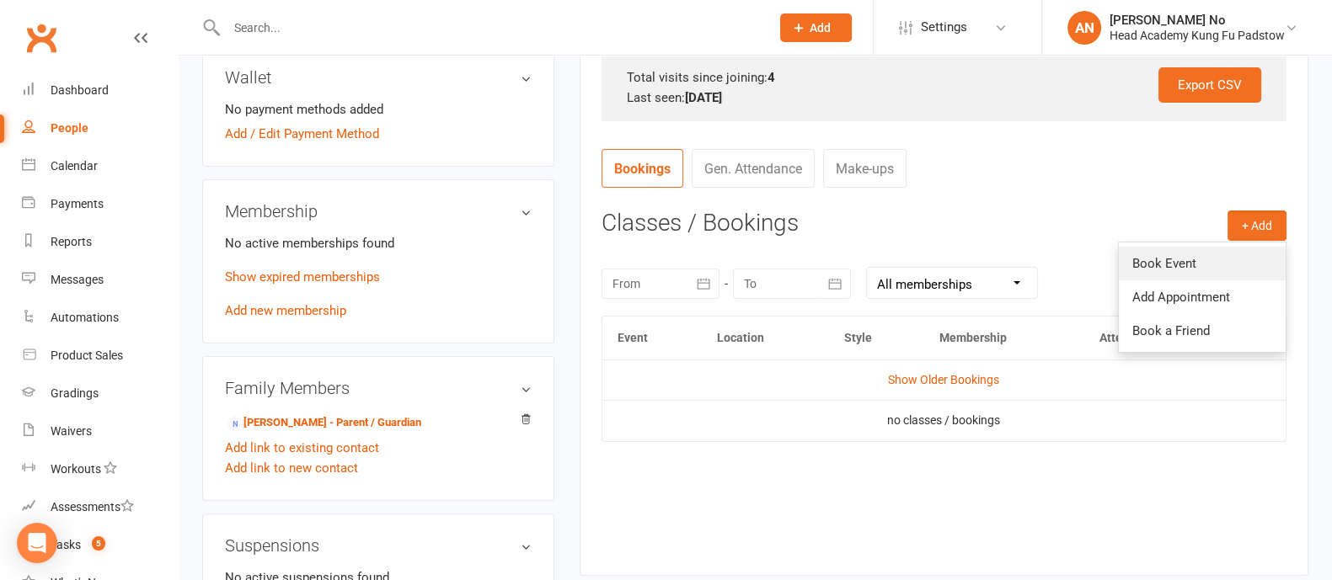
click at [1201, 259] on link "Book Event" at bounding box center [1201, 264] width 167 height 34
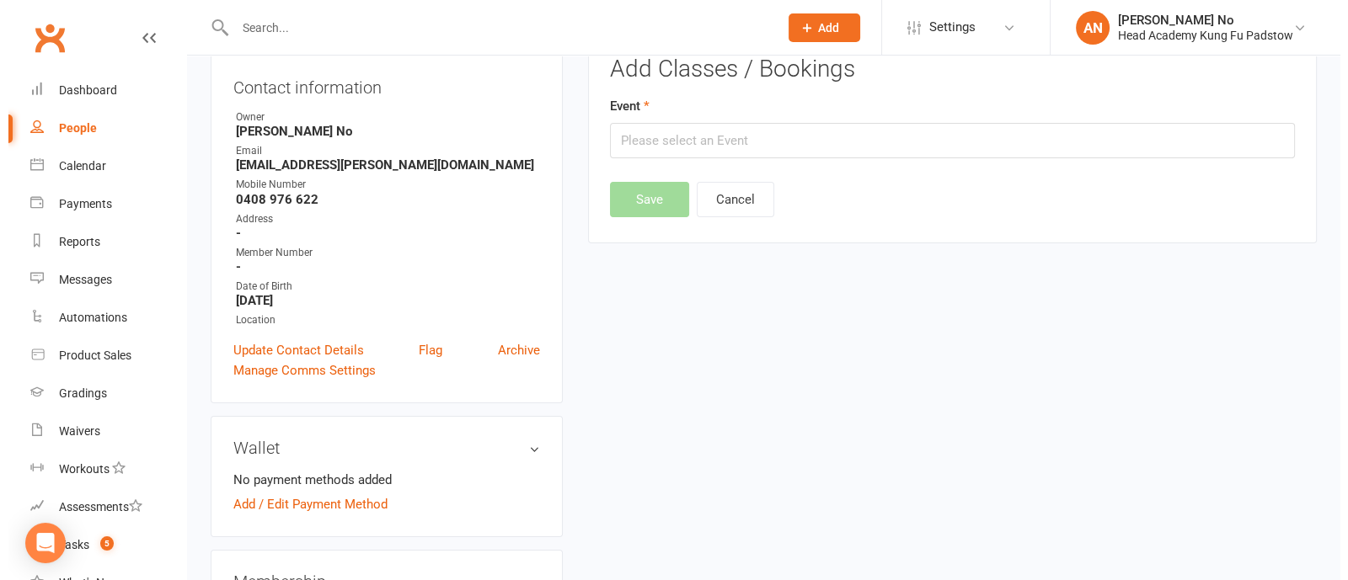
scroll to position [143, 0]
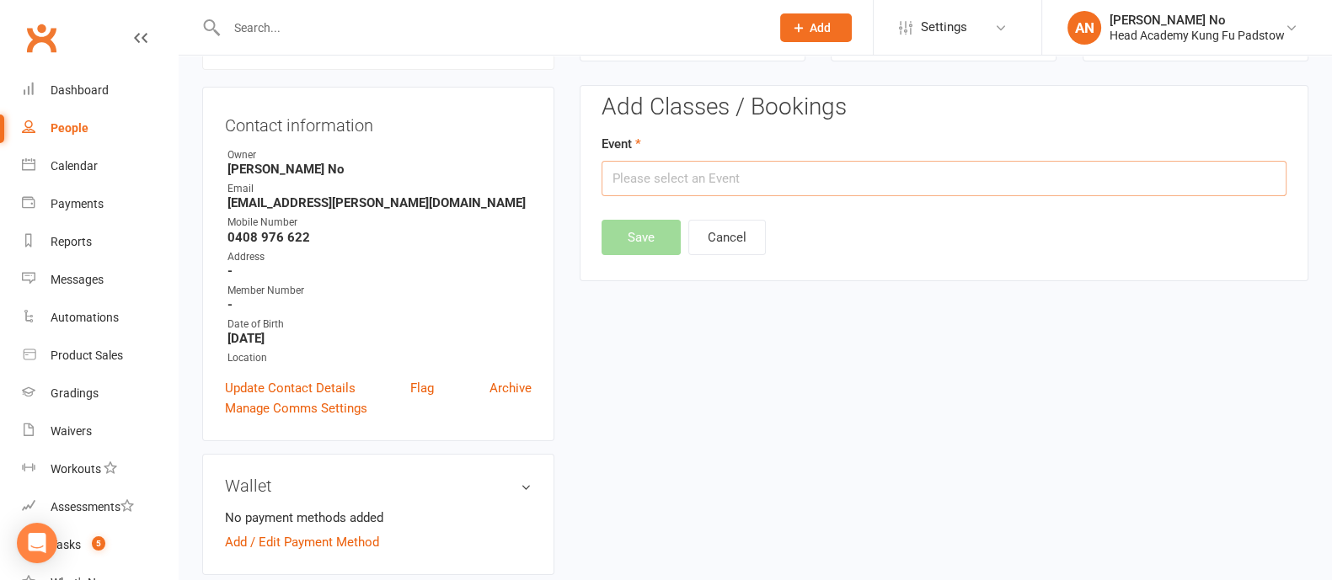
click at [825, 174] on input "text" at bounding box center [943, 178] width 685 height 35
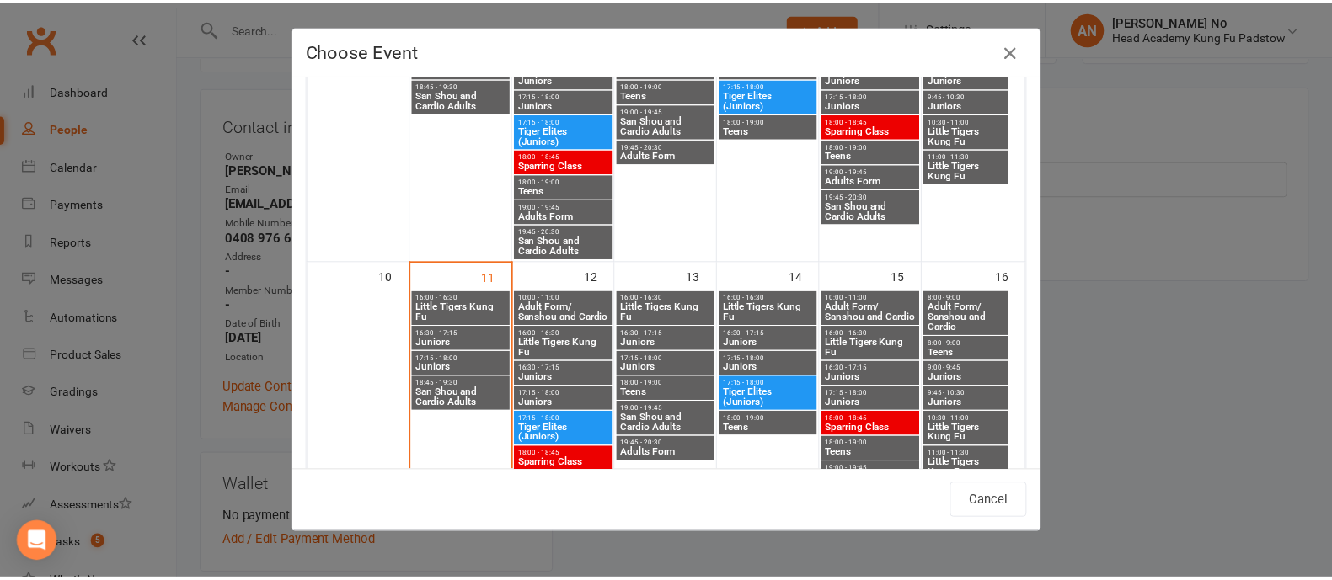
scroll to position [594, 0]
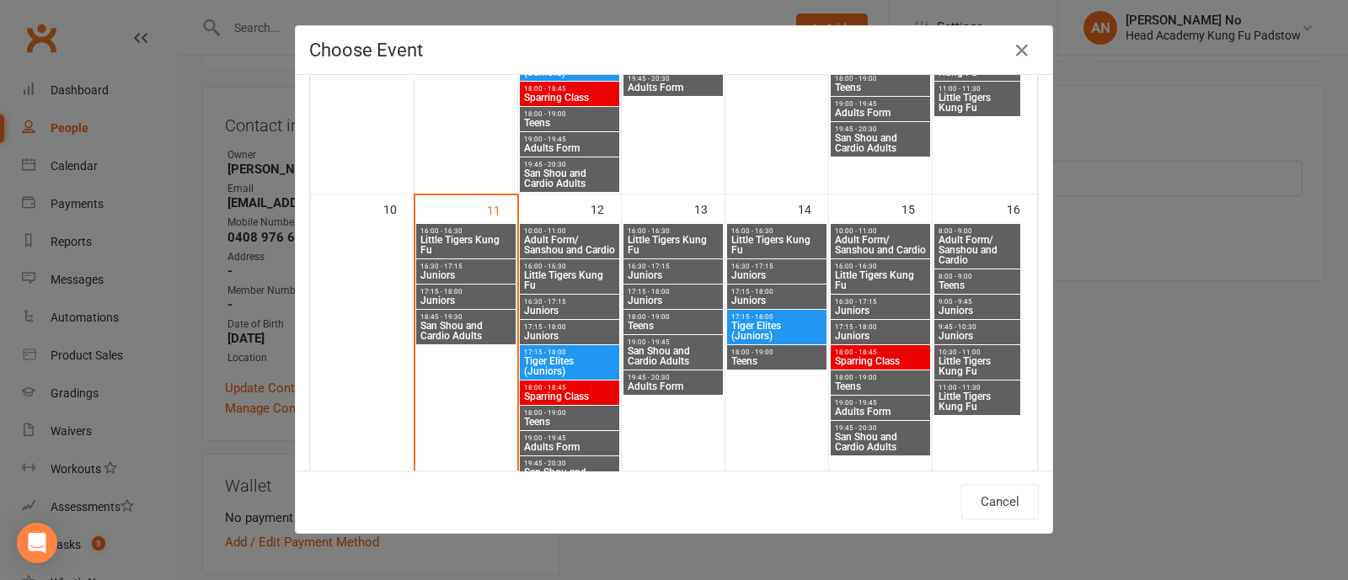
click at [874, 276] on span "Little Tigers Kung Fu" at bounding box center [880, 280] width 93 height 20
type input "Little Tigers Kung Fu - Aug 15, 2025 4:00:00 PM"
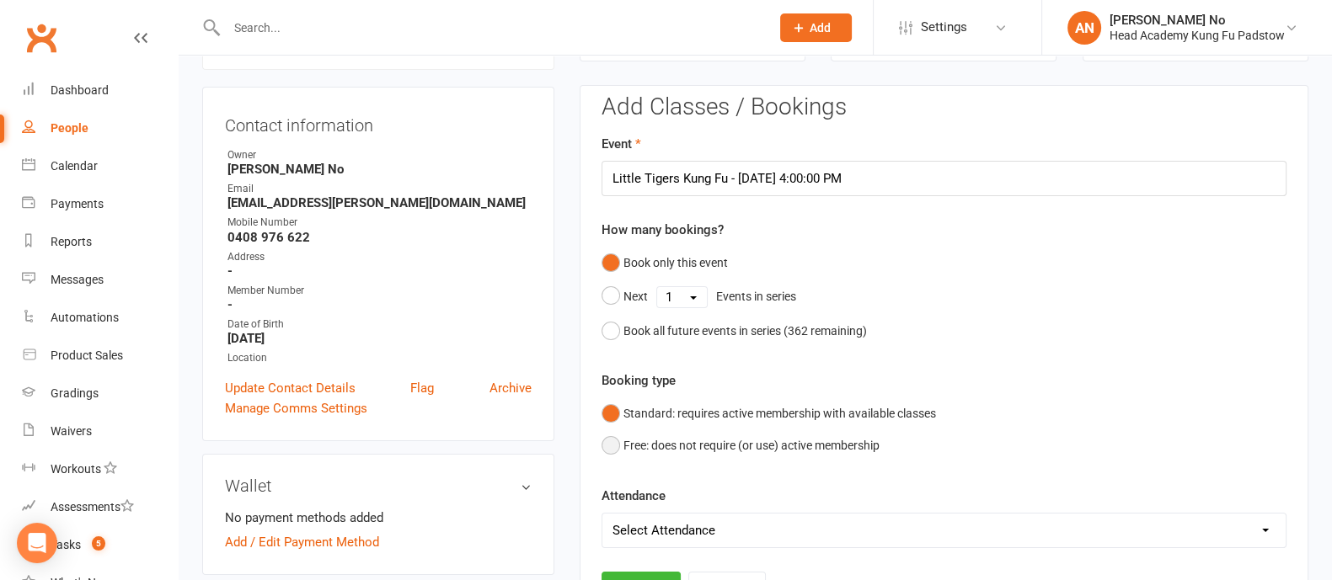
click at [616, 443] on button "Free: does not require (or use) active membership" at bounding box center [740, 446] width 278 height 32
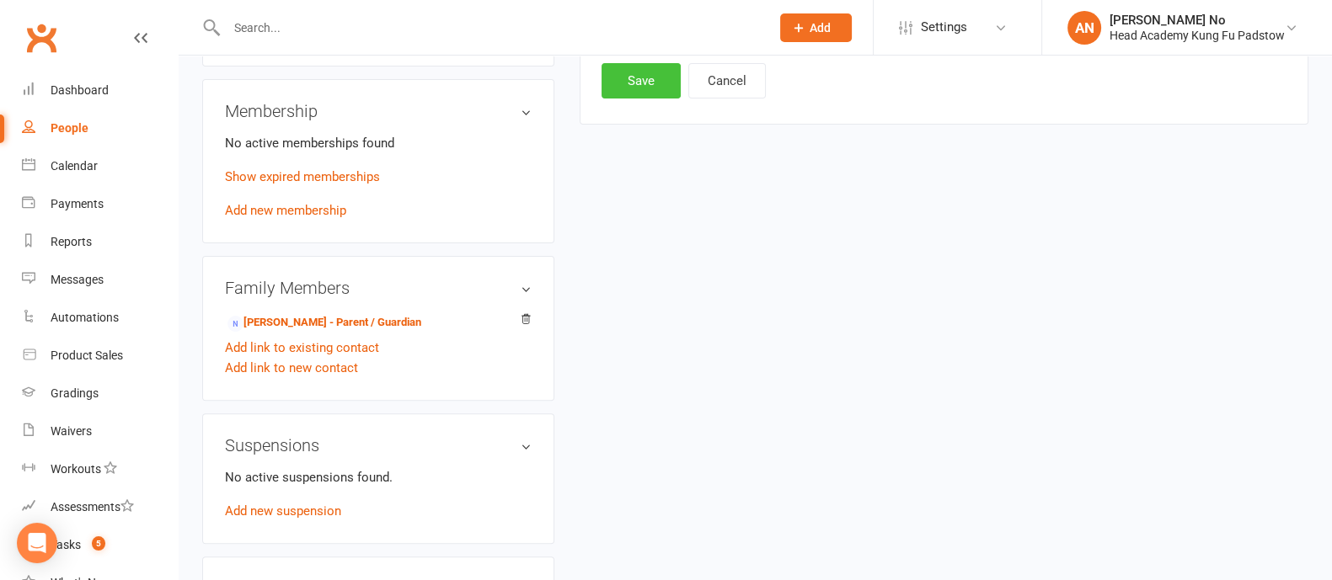
click at [628, 80] on button "Save" at bounding box center [640, 80] width 79 height 35
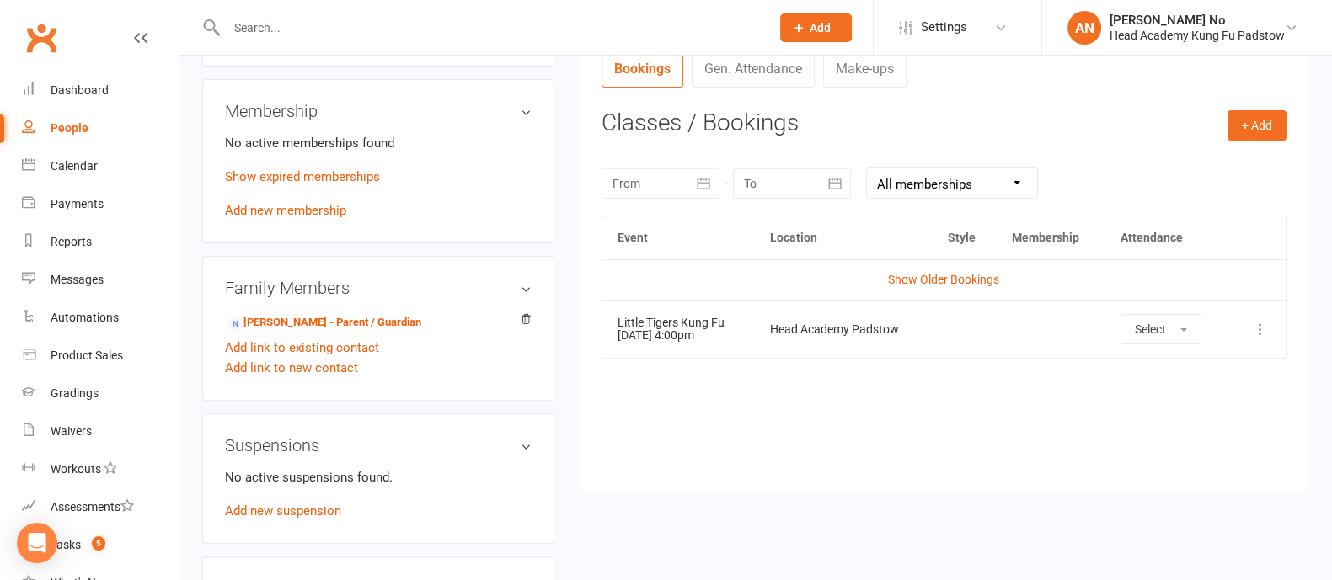
click at [249, 19] on input "text" at bounding box center [489, 28] width 536 height 24
paste input "Andre Vodounou"
type input "Andre Vodounou"
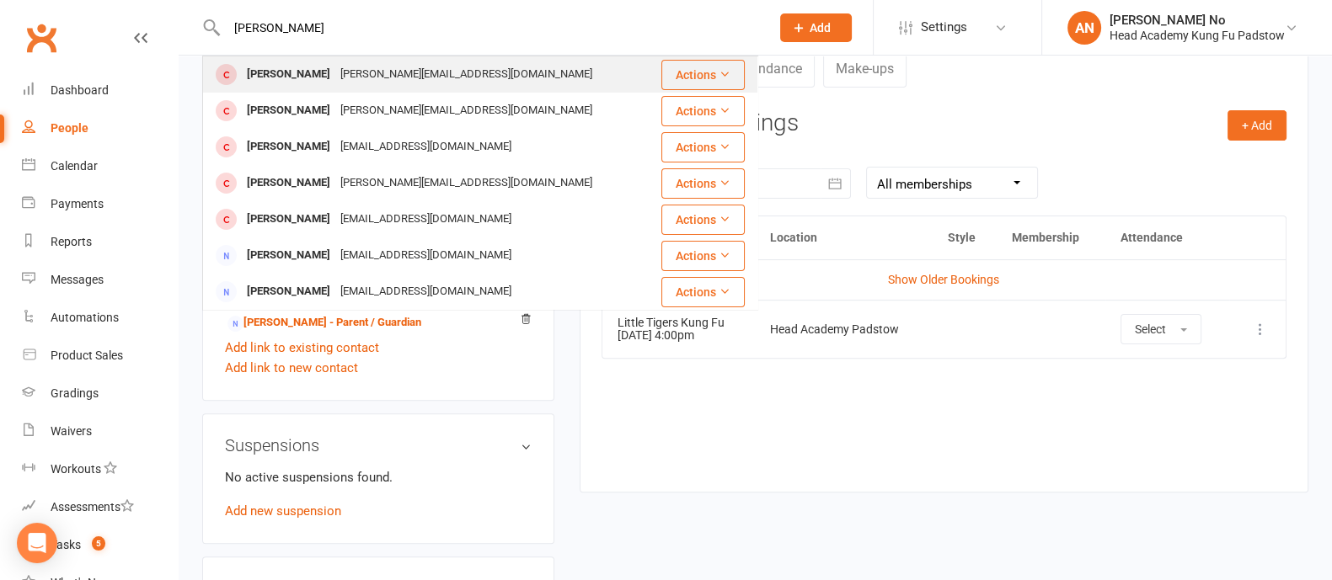
click at [328, 77] on div "Andre Vodounou" at bounding box center [288, 74] width 93 height 24
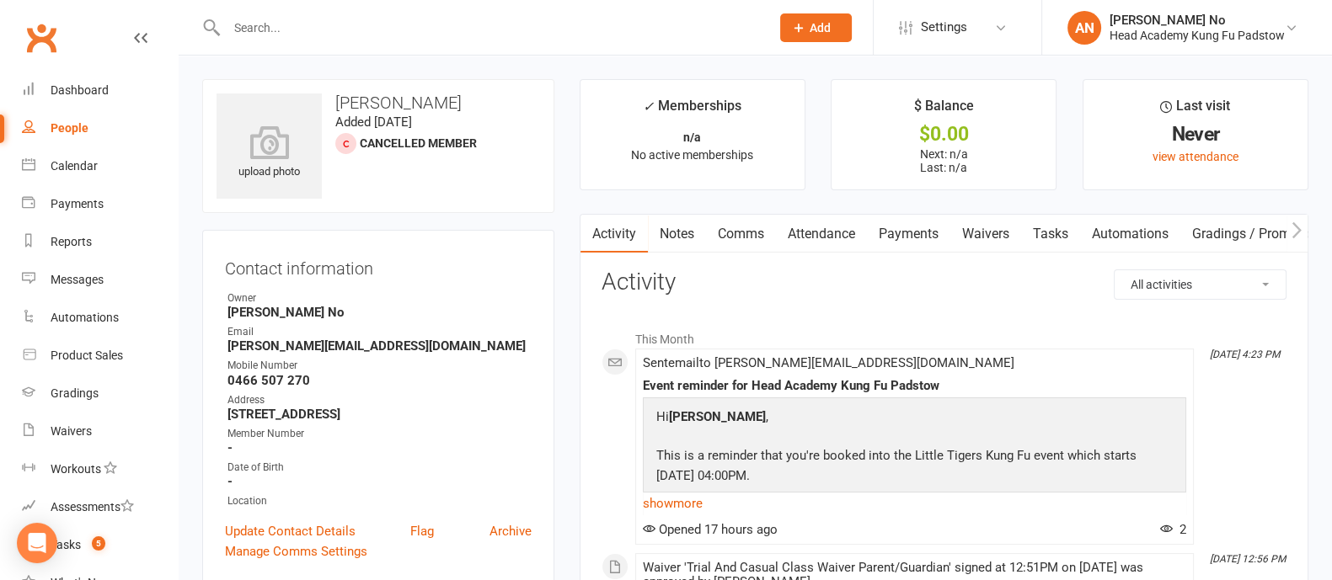
click at [825, 230] on link "Attendance" at bounding box center [821, 234] width 91 height 39
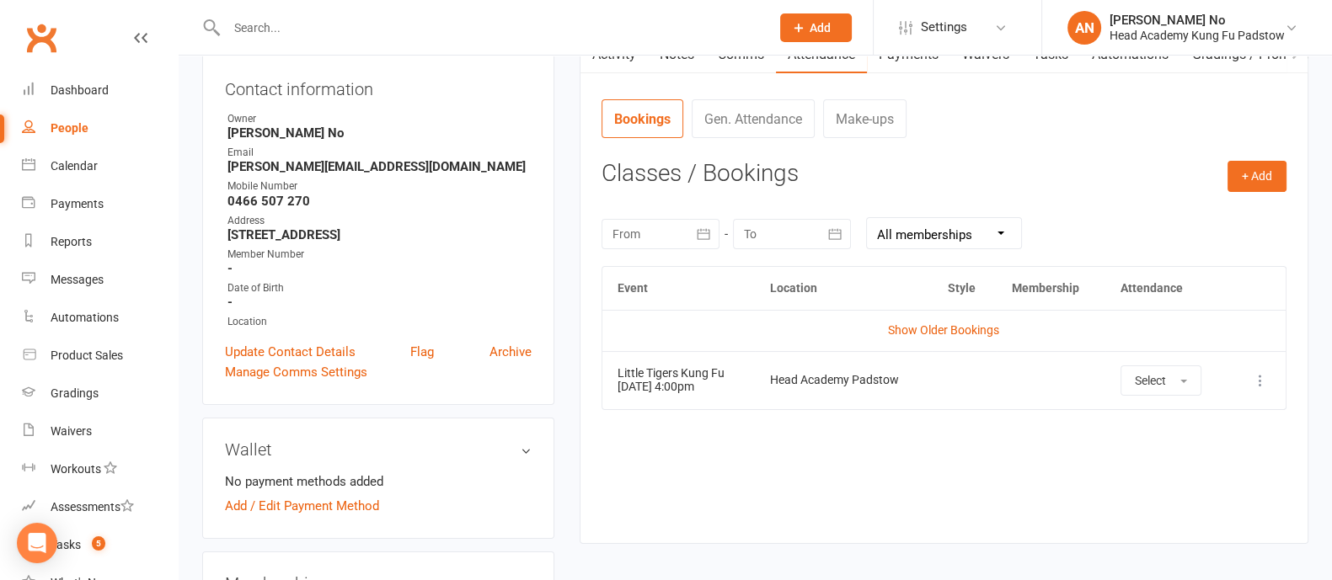
scroll to position [186, 0]
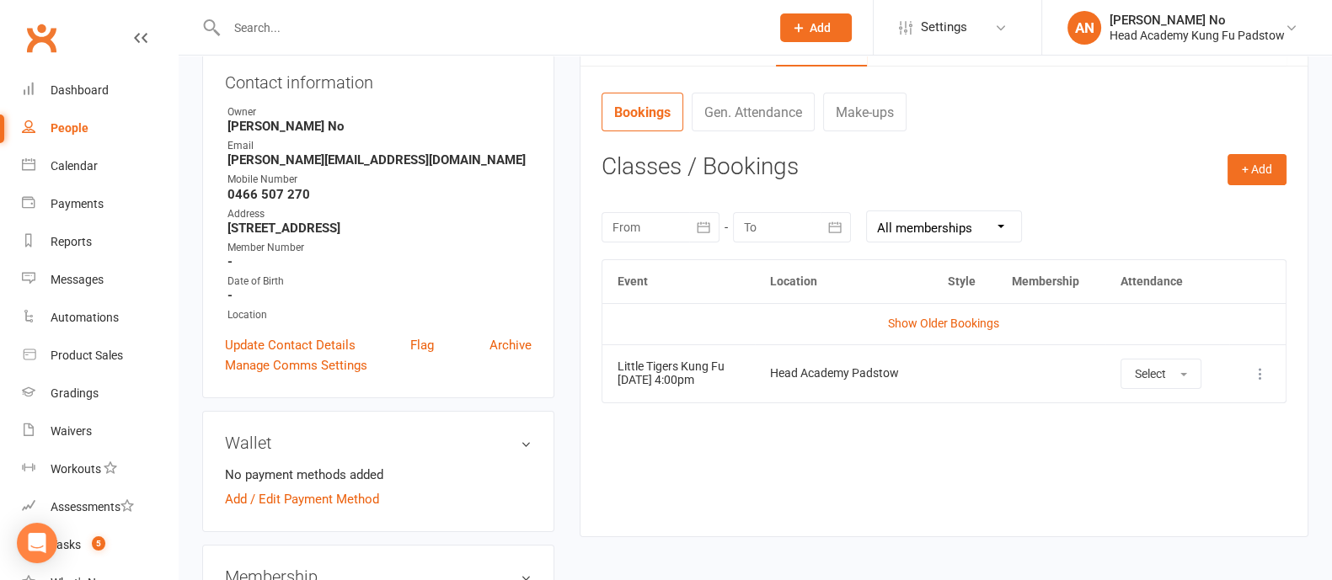
click at [1263, 372] on icon at bounding box center [1260, 374] width 17 height 17
click at [1206, 475] on link "Remove booking" at bounding box center [1185, 474] width 167 height 34
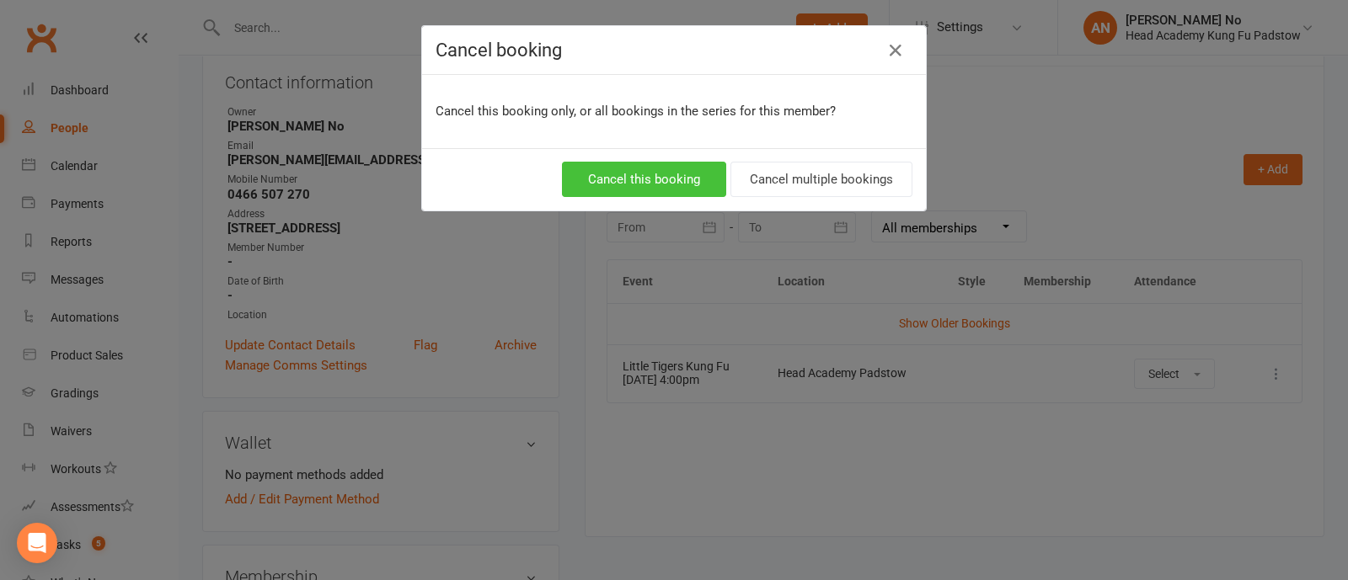
click at [648, 185] on button "Cancel this booking" at bounding box center [644, 179] width 164 height 35
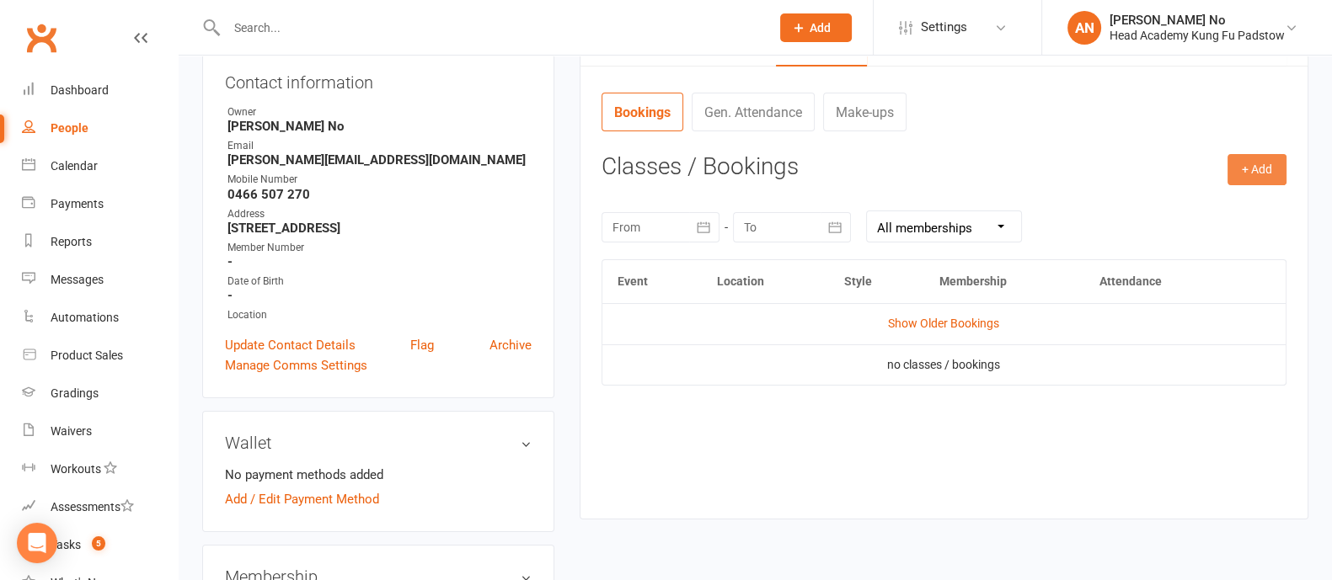
click at [1257, 168] on button "+ Add" at bounding box center [1256, 169] width 59 height 30
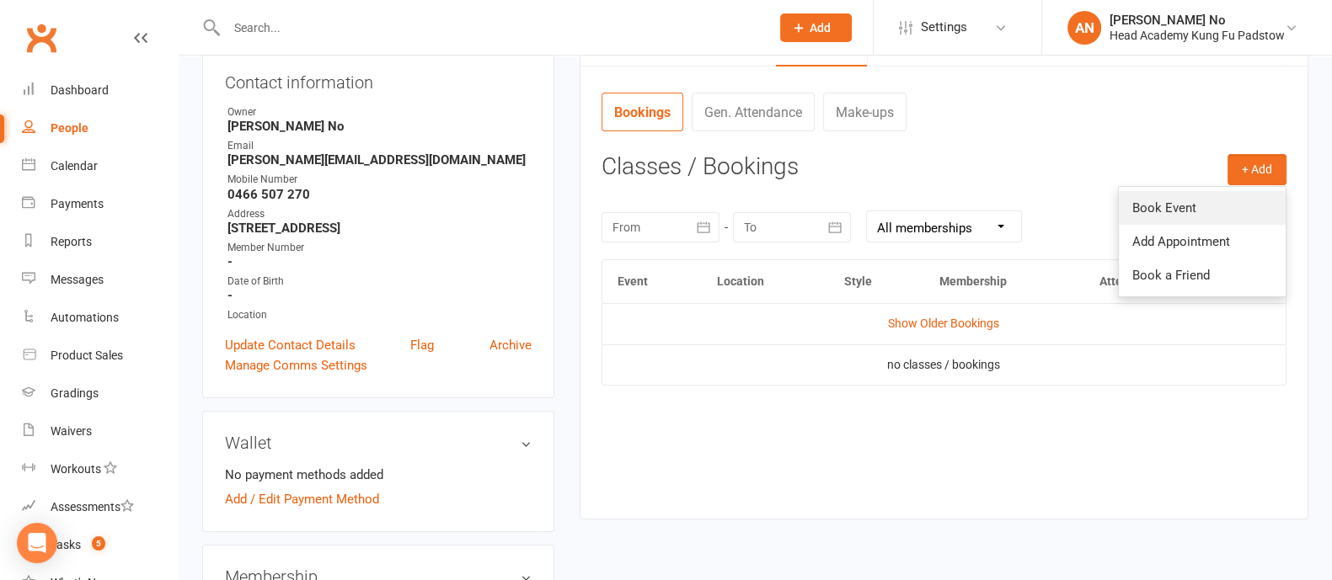
click at [1172, 208] on link "Book Event" at bounding box center [1201, 208] width 167 height 34
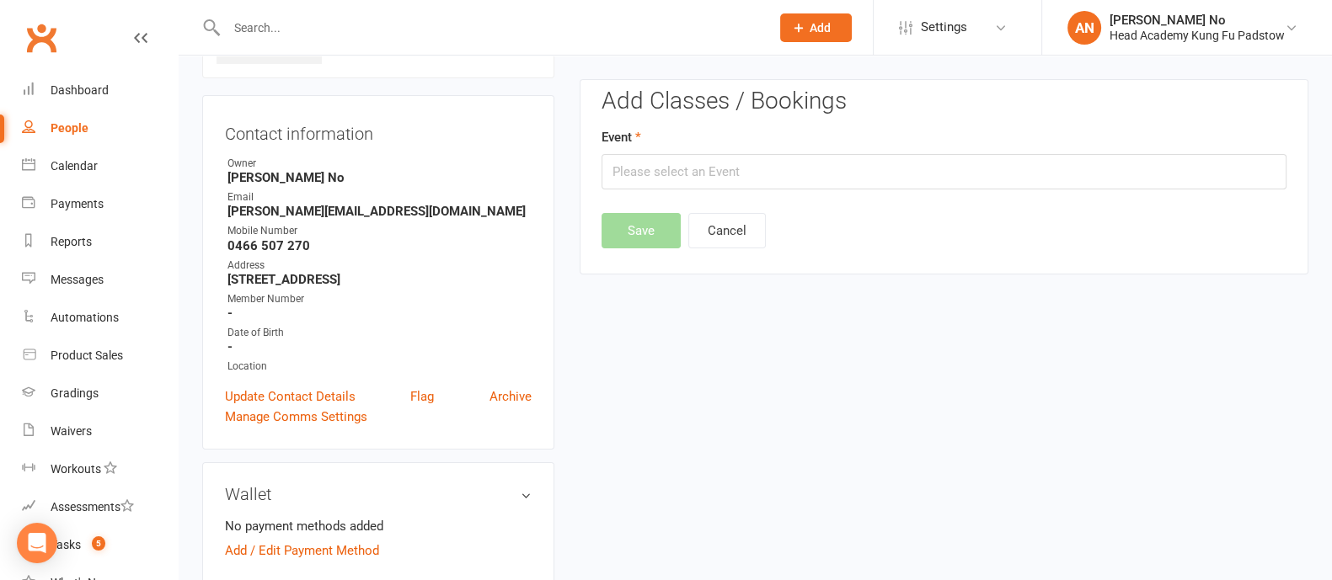
scroll to position [129, 0]
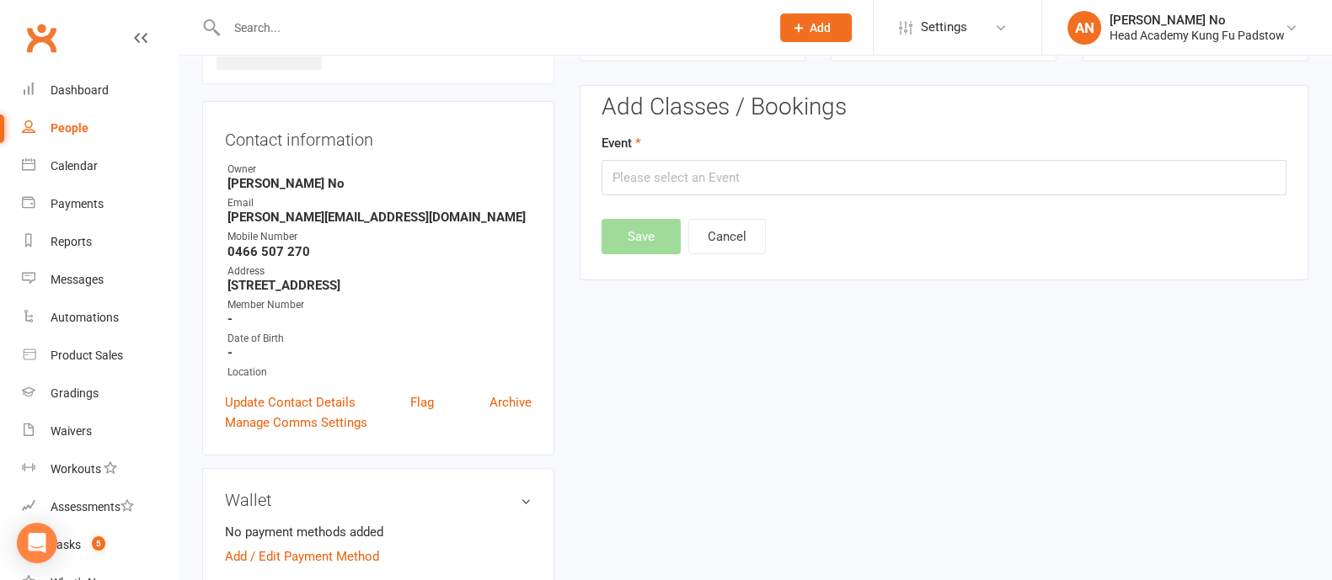
click at [300, 44] on div at bounding box center [480, 27] width 556 height 55
click at [306, 31] on input "text" at bounding box center [489, 28] width 536 height 24
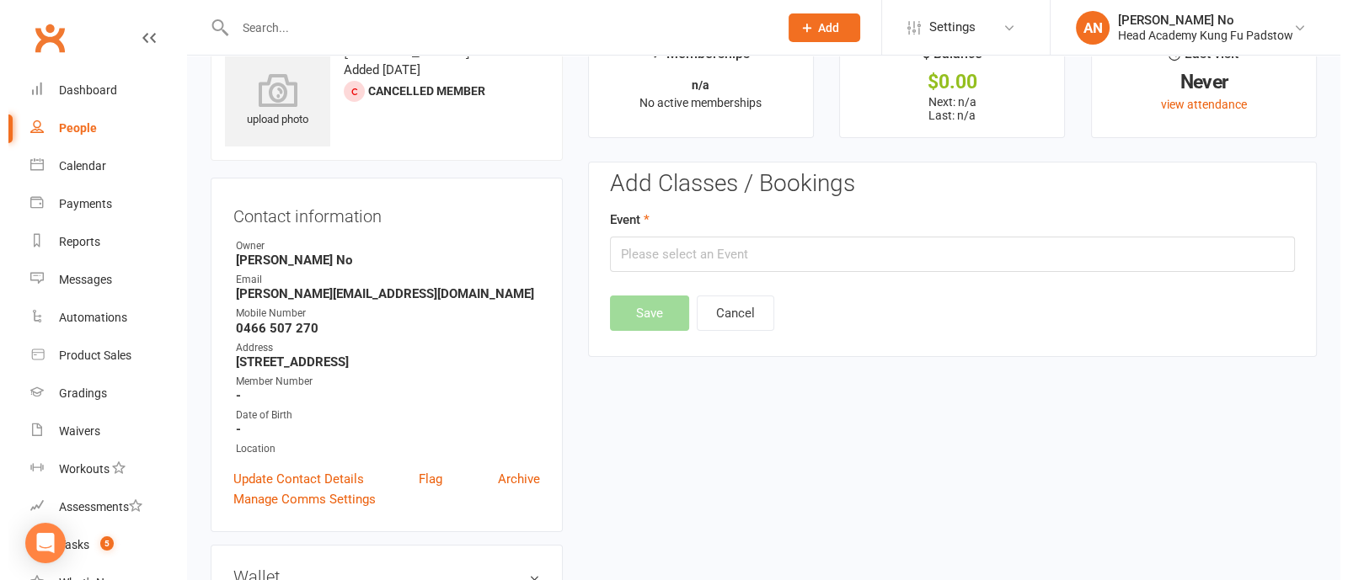
scroll to position [0, 0]
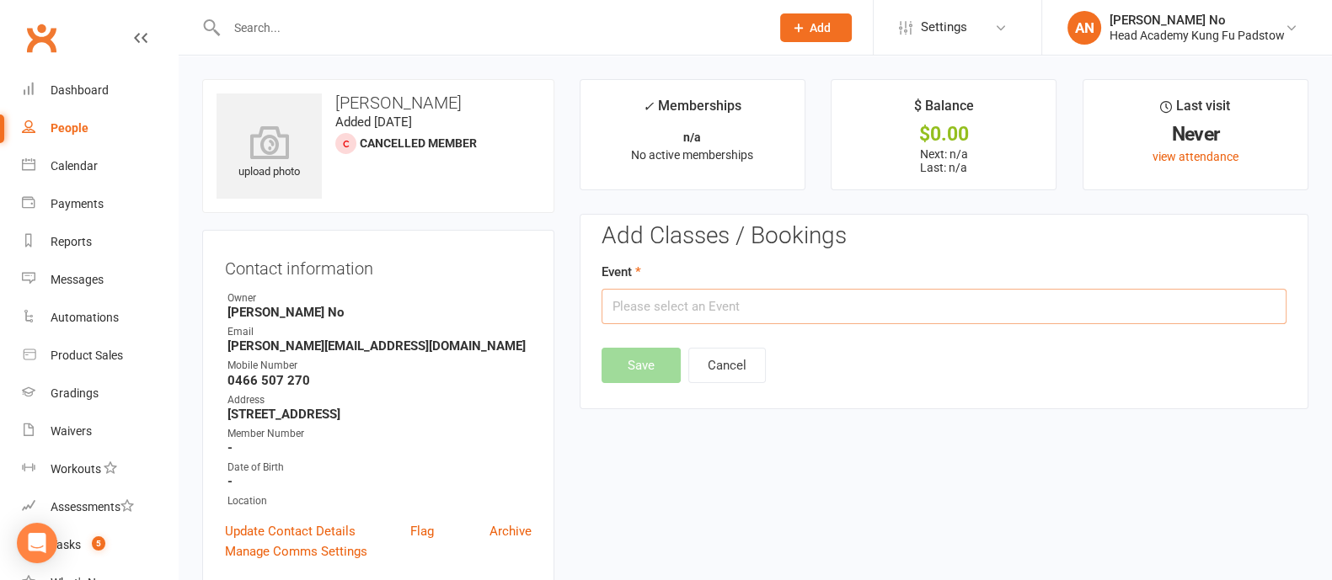
click at [960, 302] on input "text" at bounding box center [943, 306] width 685 height 35
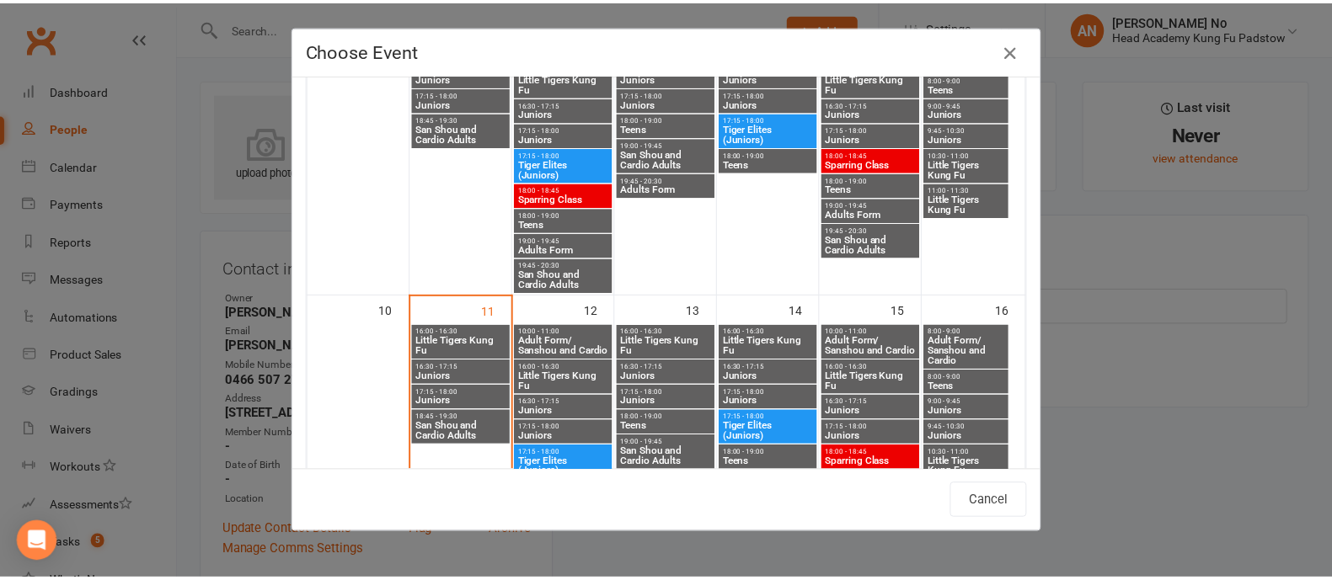
scroll to position [606, 0]
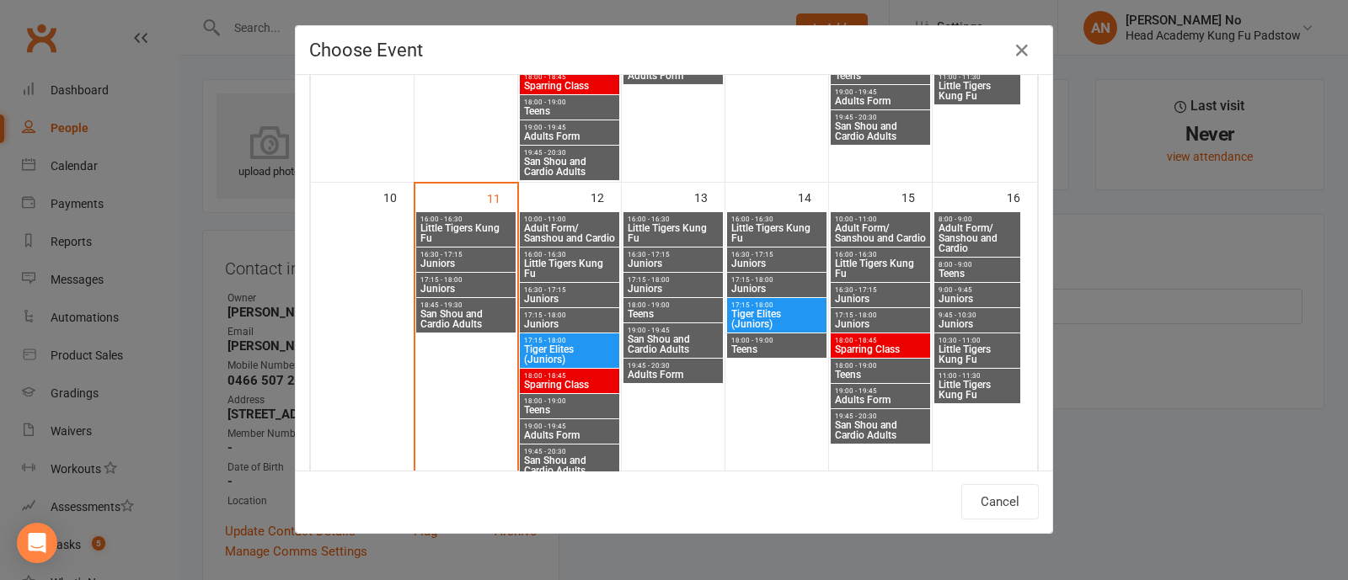
click at [551, 259] on span "Little Tigers Kung Fu" at bounding box center [569, 269] width 93 height 20
type input "Little Tigers Kung Fu - Aug 12, 2025 4:00:00 PM"
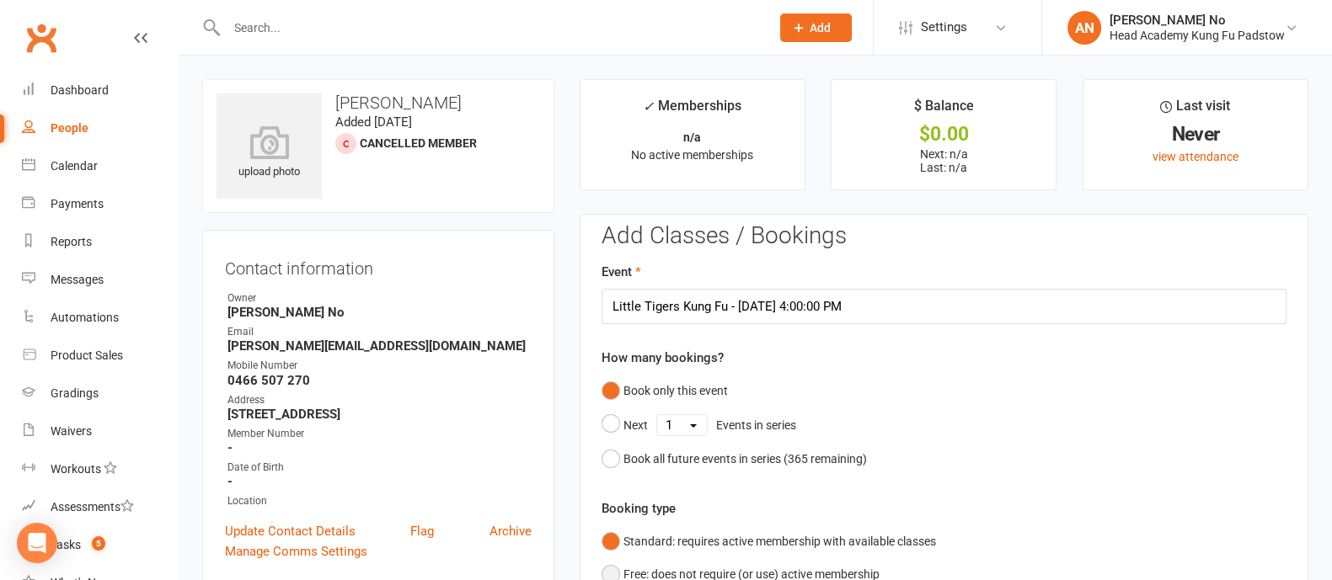
scroll to position [508, 0]
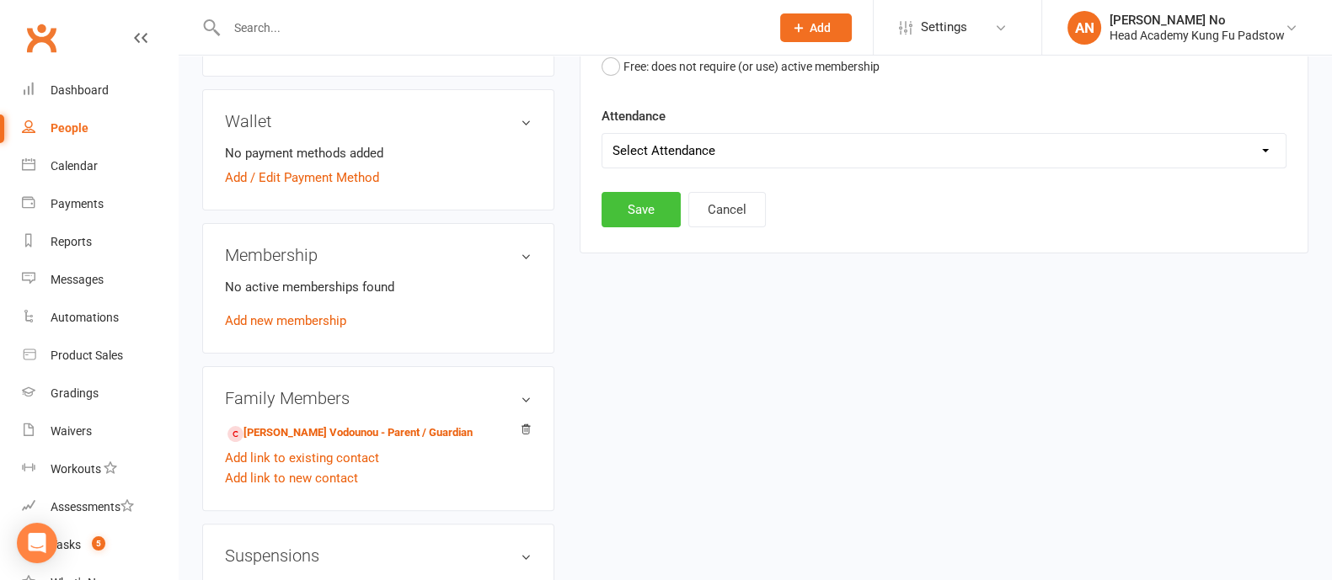
click at [648, 210] on button "Save" at bounding box center [640, 209] width 79 height 35
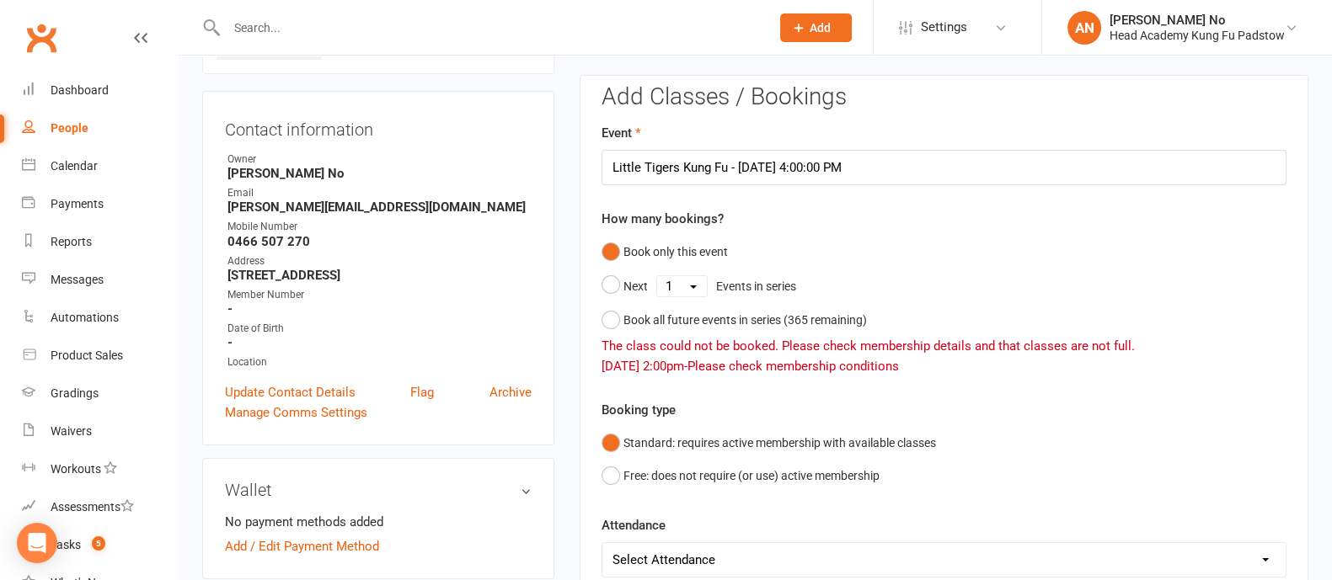
scroll to position [184, 0]
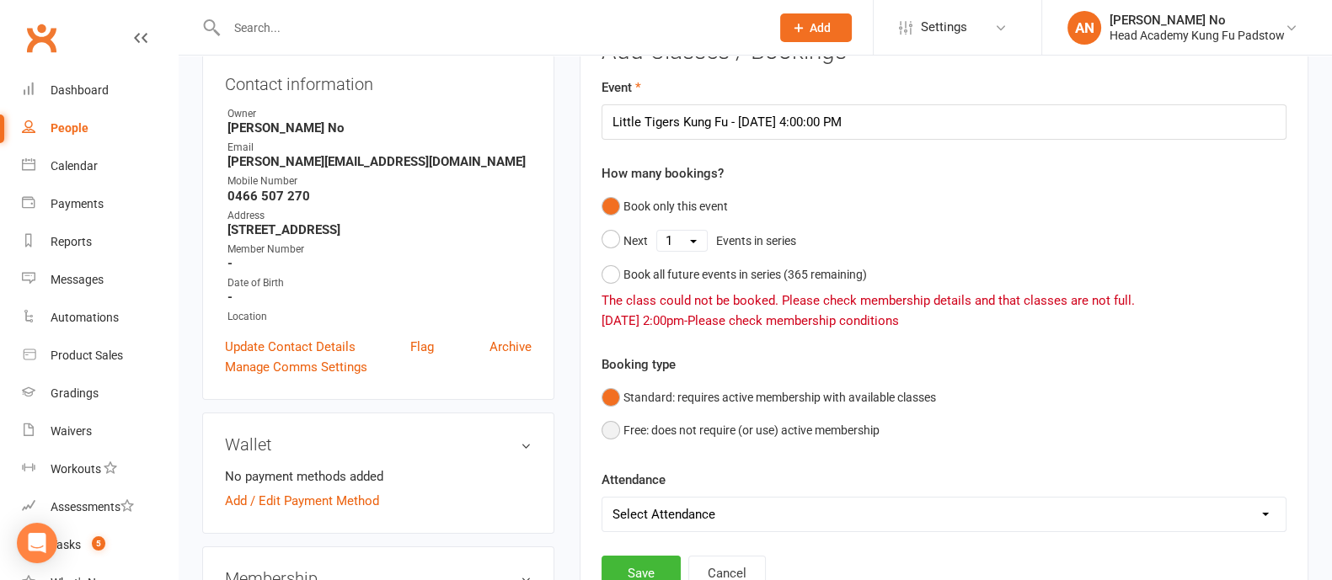
click at [612, 427] on button "Free: does not require (or use) active membership" at bounding box center [740, 430] width 278 height 32
click at [651, 563] on button "Save" at bounding box center [640, 573] width 79 height 35
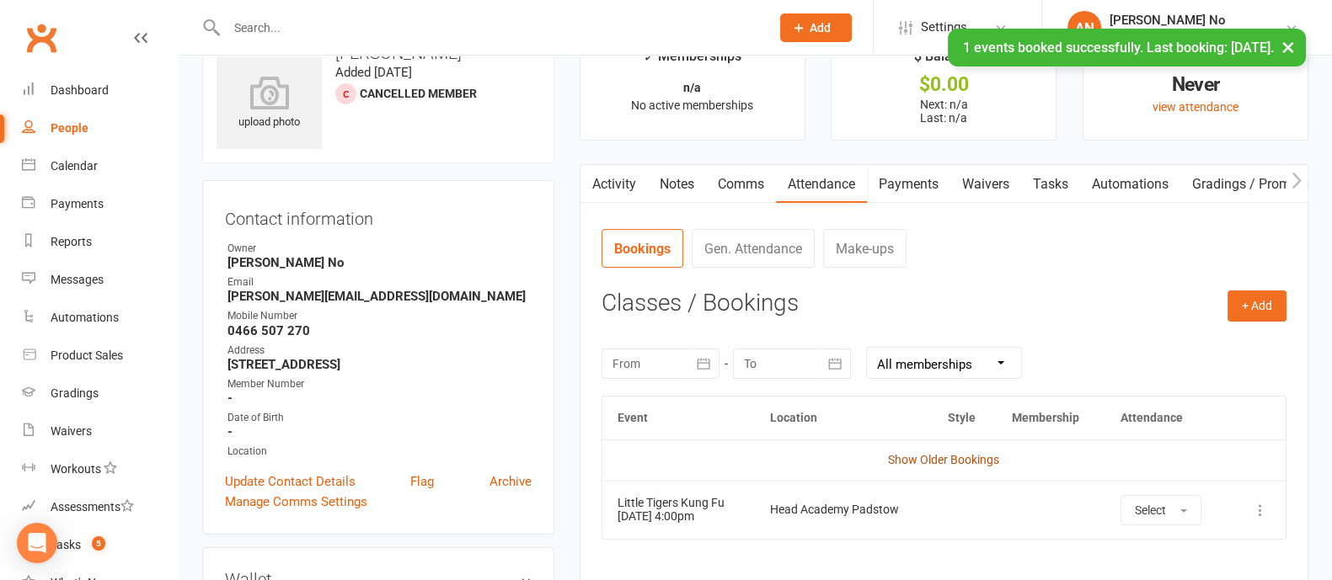
scroll to position [0, 0]
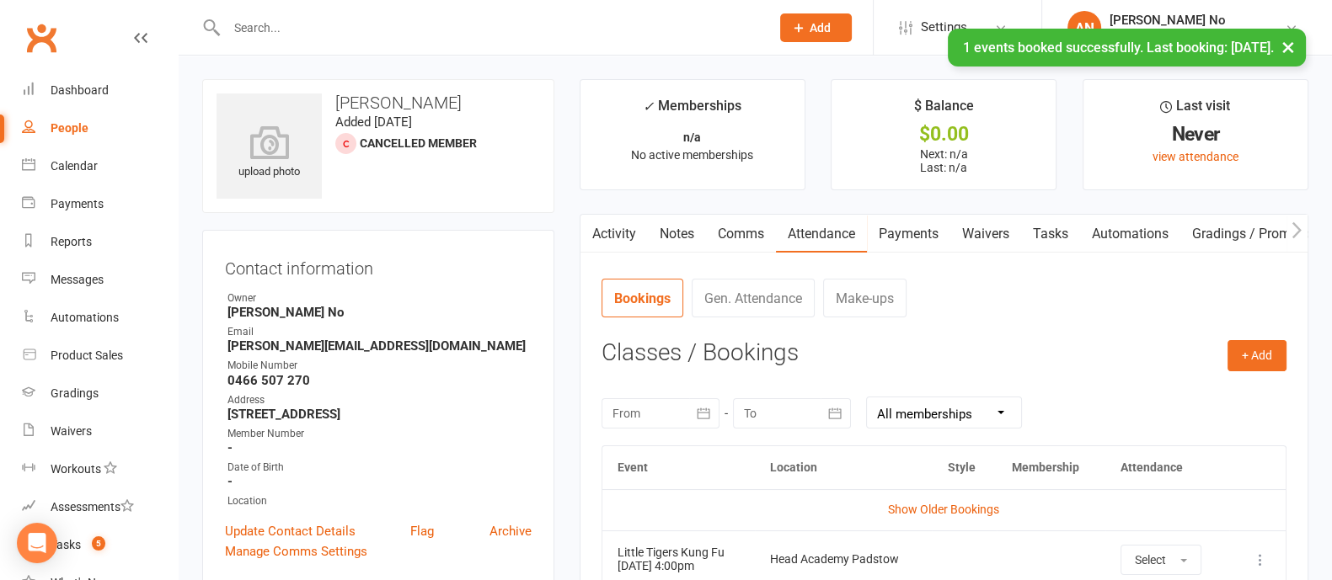
click at [975, 229] on link "Waivers" at bounding box center [985, 234] width 71 height 39
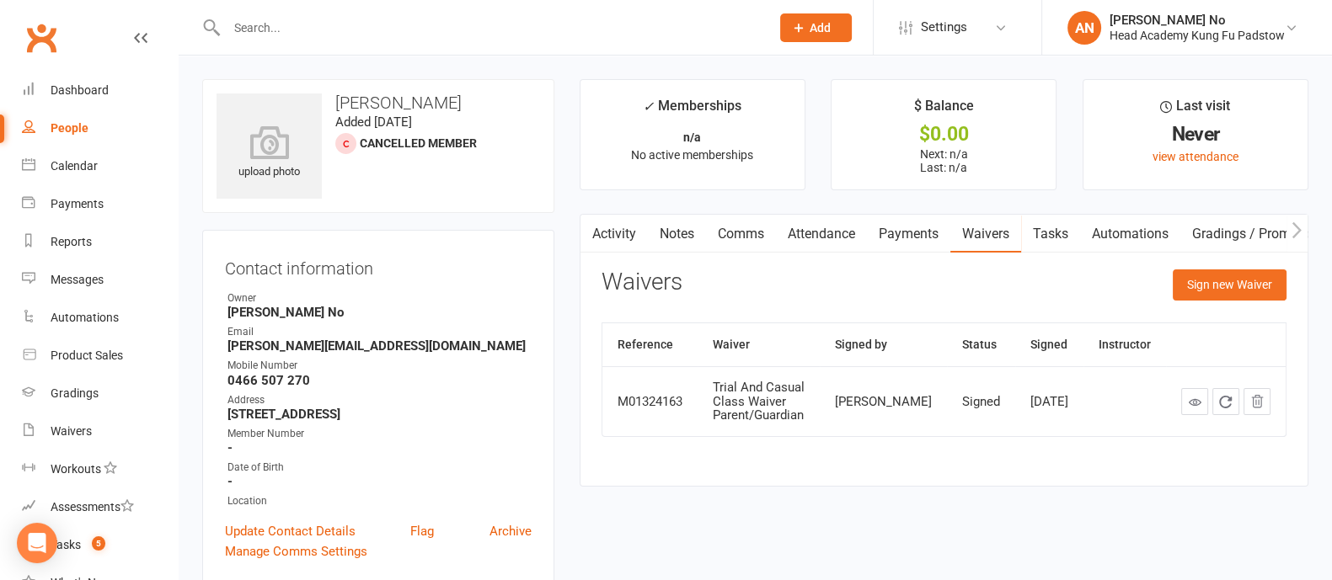
click at [835, 232] on link "Attendance" at bounding box center [821, 234] width 91 height 39
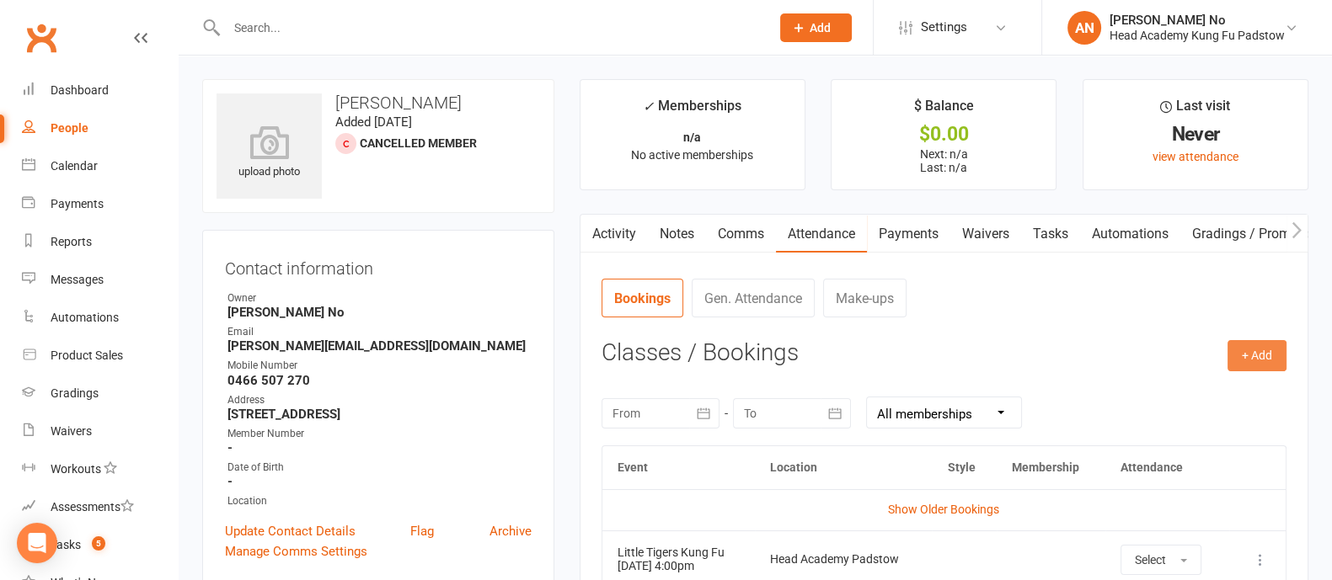
click at [1255, 351] on button "+ Add" at bounding box center [1256, 355] width 59 height 30
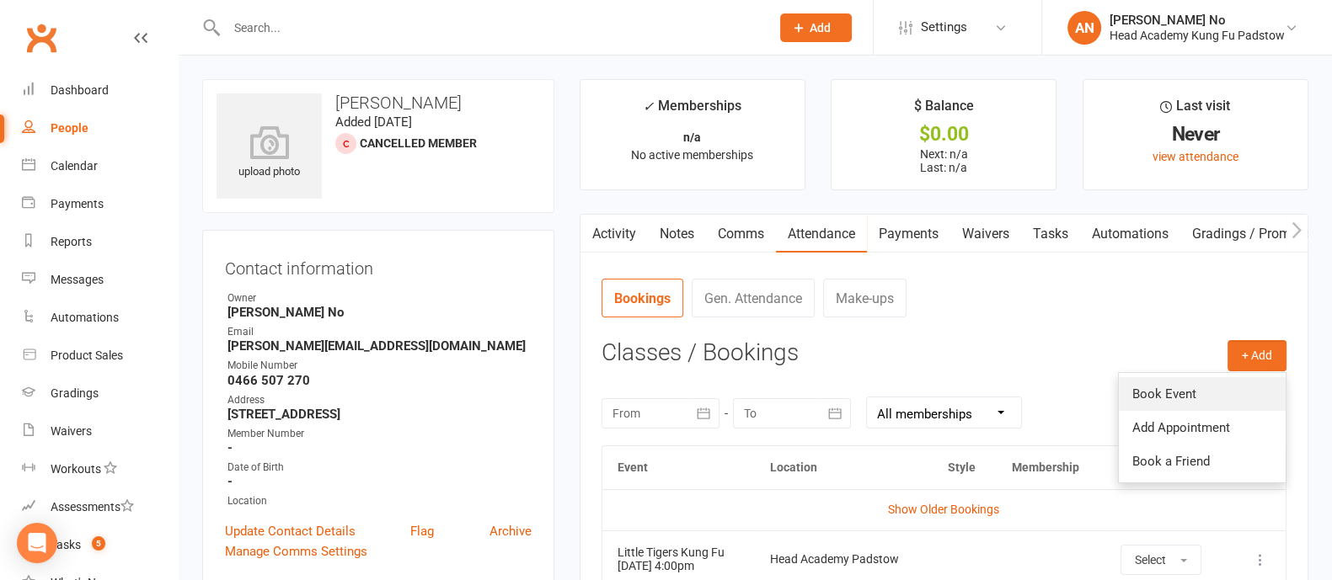
click at [1202, 391] on link "Book Event" at bounding box center [1201, 394] width 167 height 34
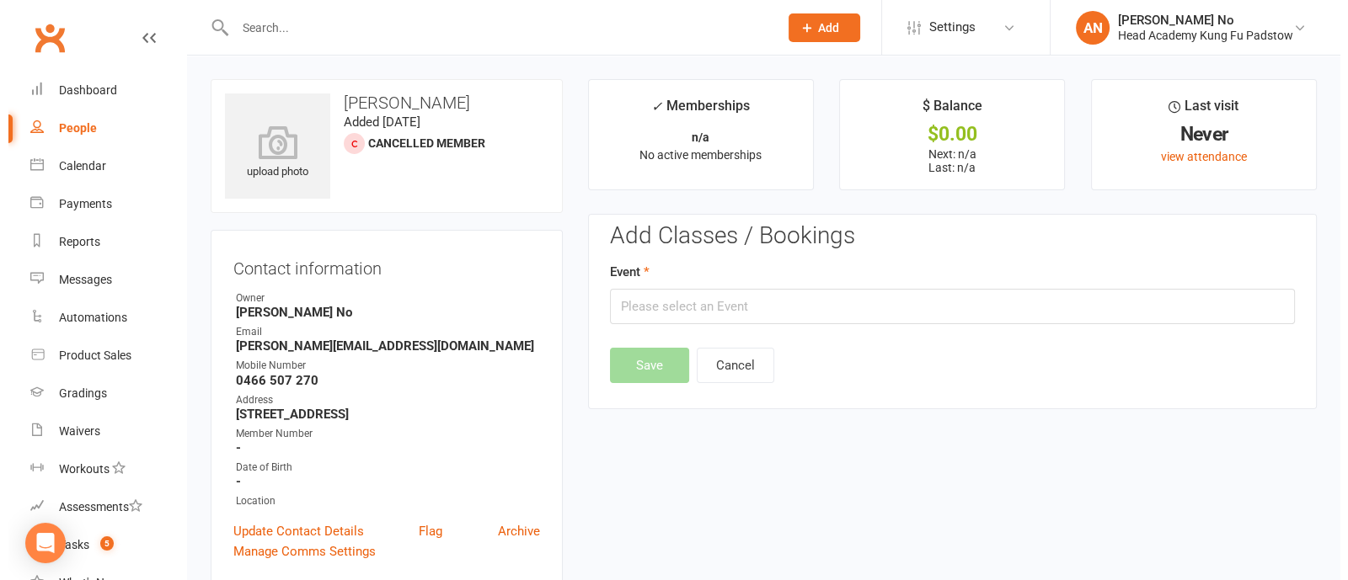
scroll to position [129, 0]
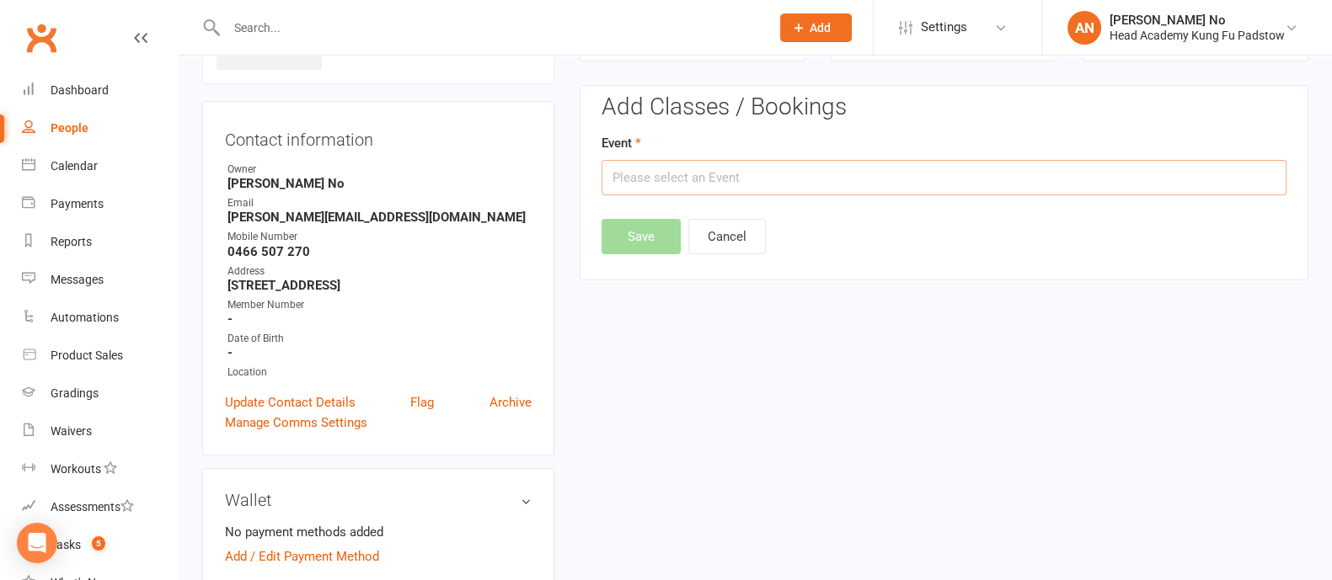
click at [994, 177] on input "text" at bounding box center [943, 177] width 685 height 35
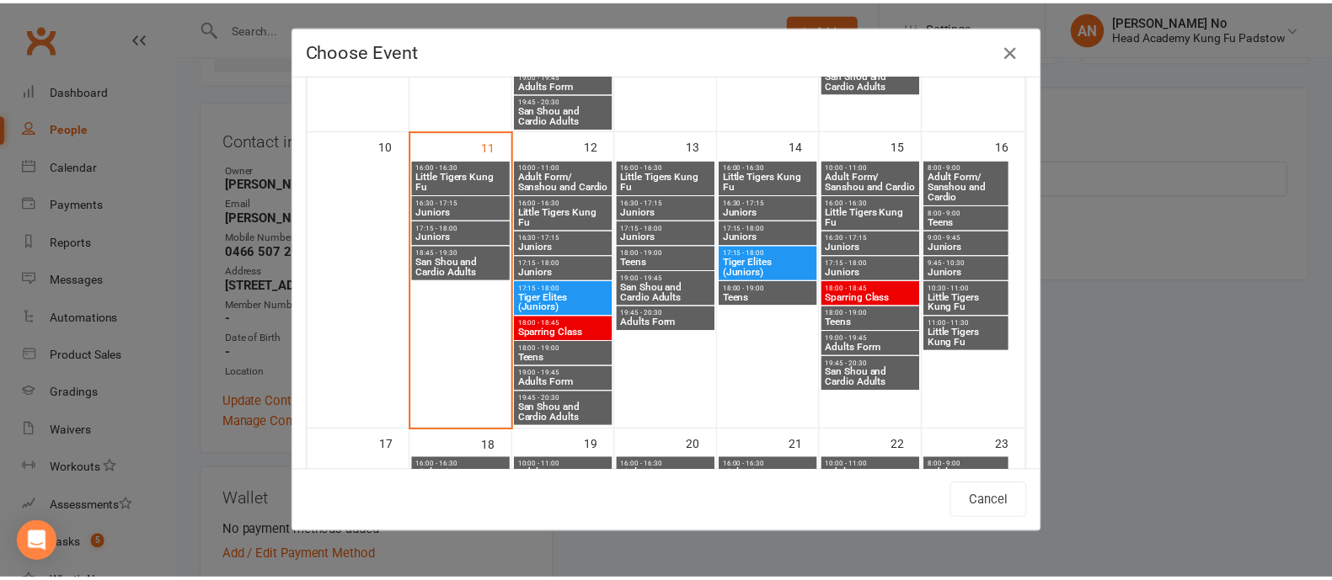
scroll to position [685, 0]
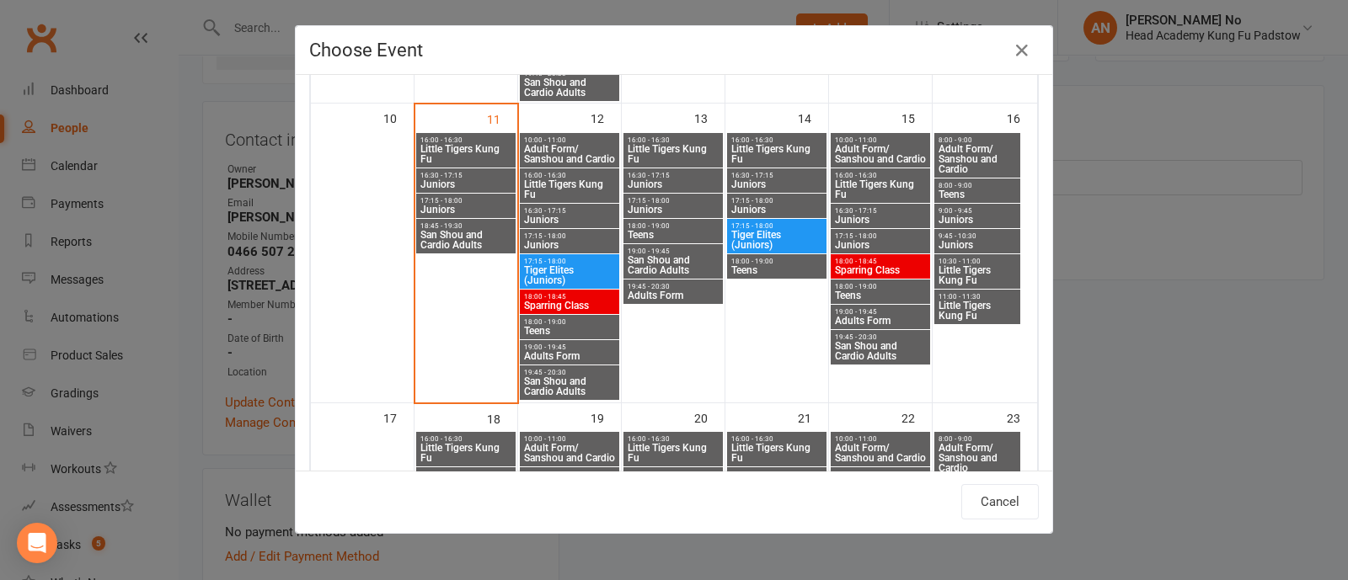
click at [783, 148] on span "Little Tigers Kung Fu" at bounding box center [776, 154] width 93 height 20
type input "Little Tigers Kung Fu - Aug 14, 2025 4:00:00 PM"
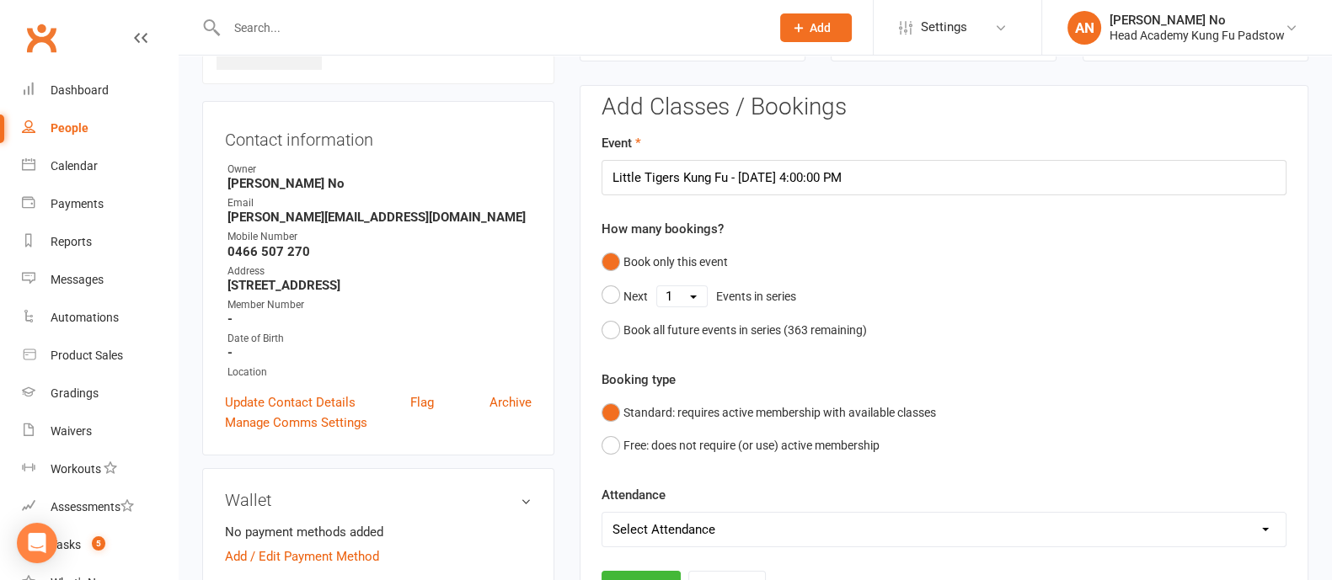
scroll to position [637, 0]
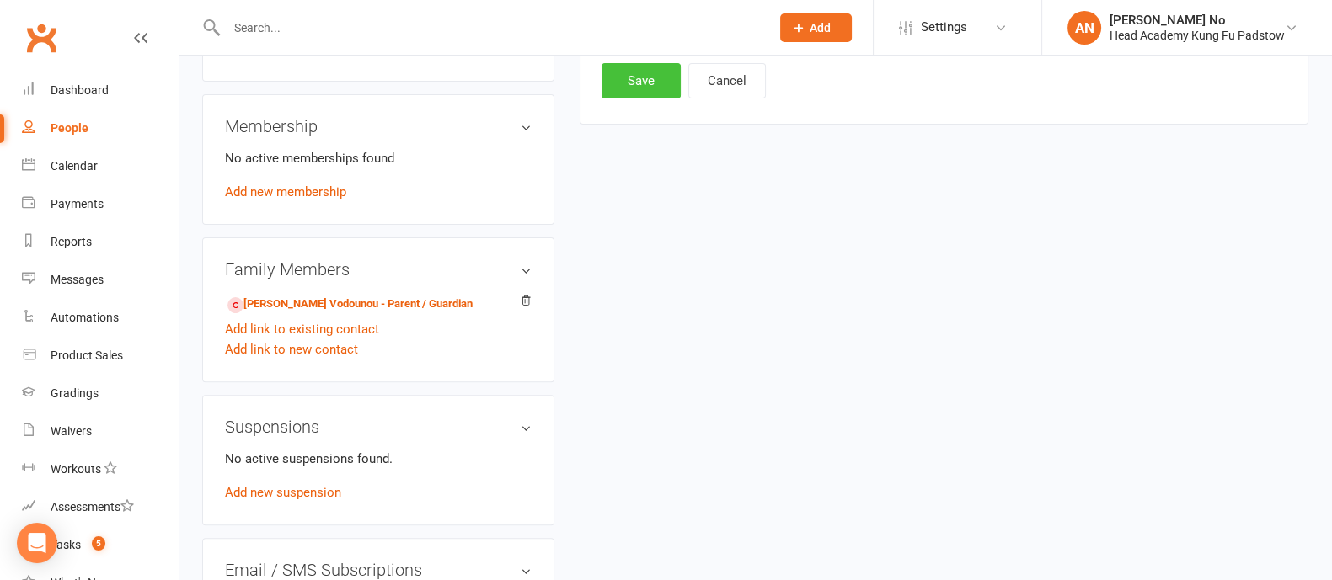
click at [645, 90] on button "Save" at bounding box center [640, 80] width 79 height 35
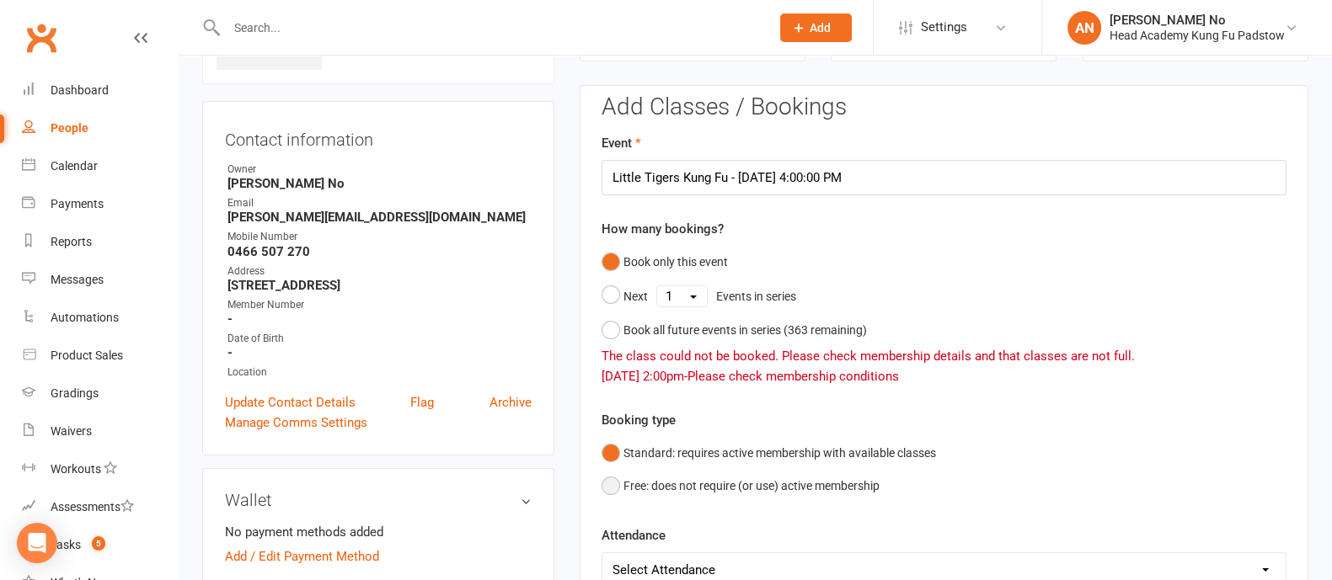
click at [621, 478] on button "Free: does not require (or use) active membership" at bounding box center [740, 486] width 278 height 32
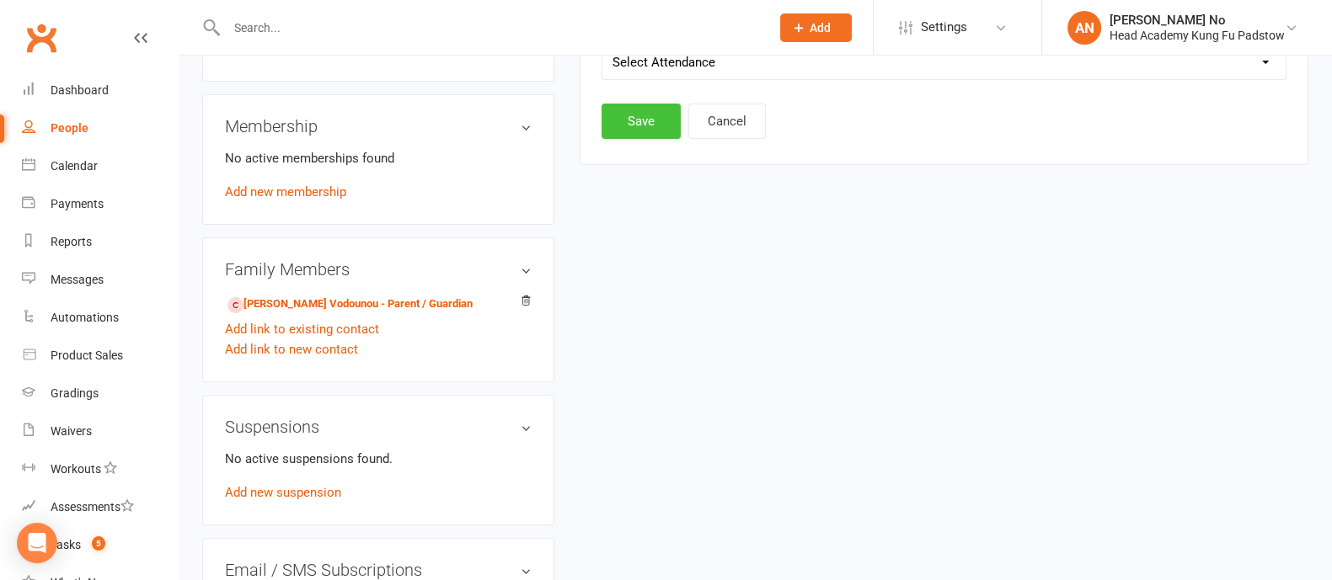
click at [642, 125] on button "Save" at bounding box center [640, 121] width 79 height 35
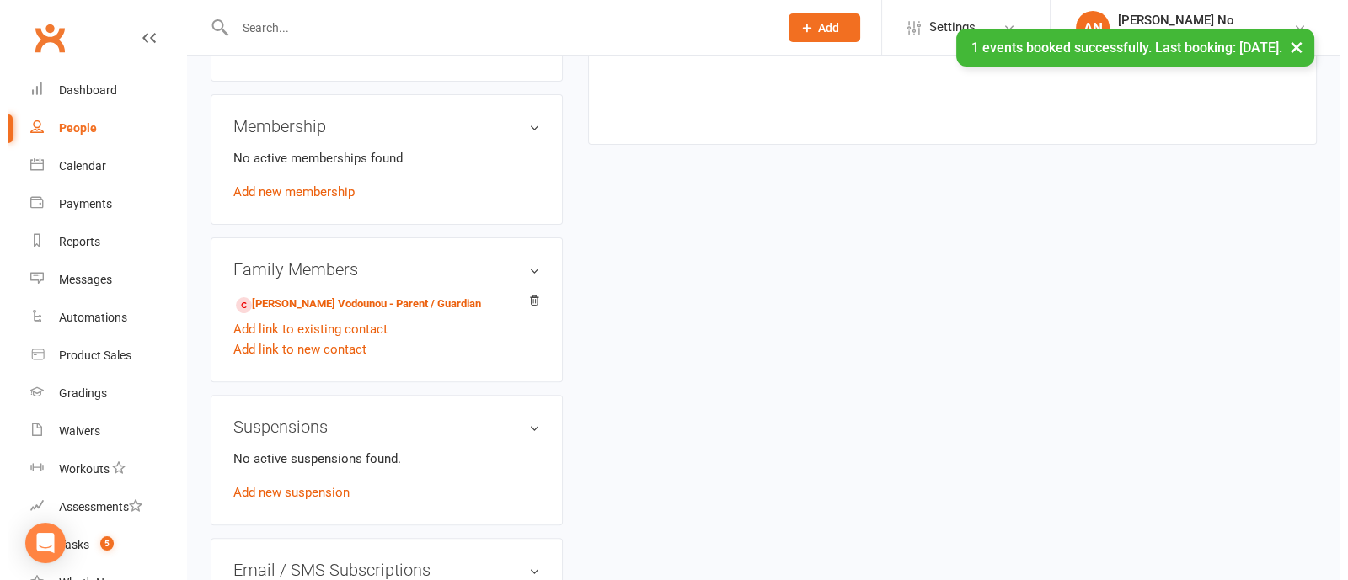
scroll to position [129, 0]
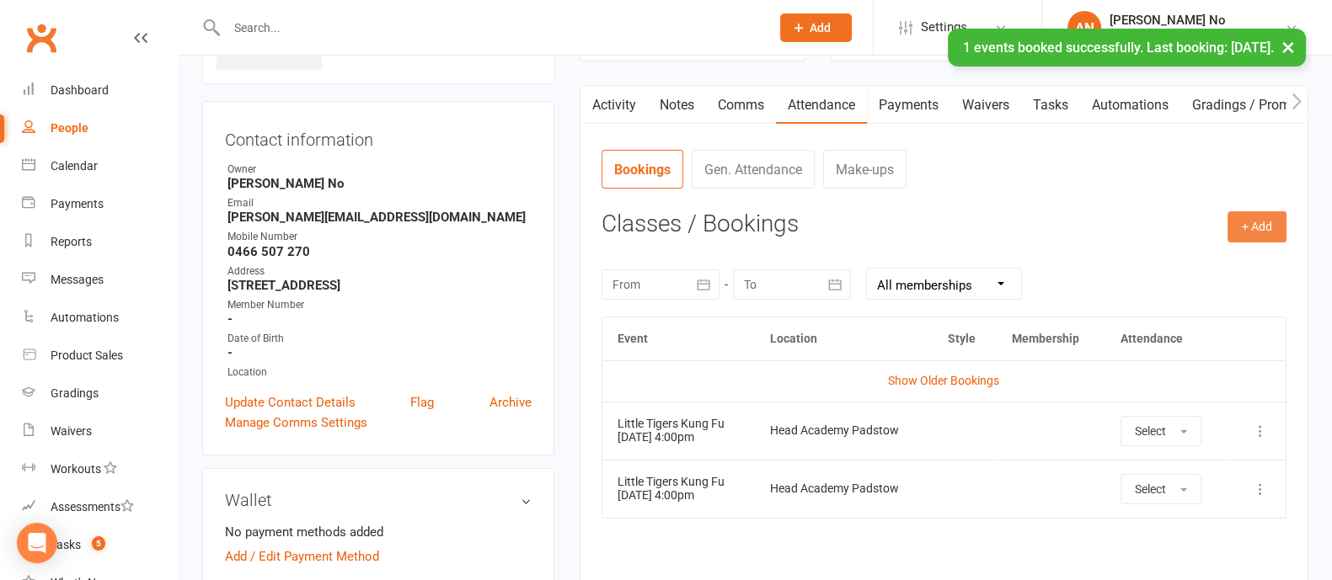
click at [1265, 220] on button "+ Add" at bounding box center [1256, 226] width 59 height 30
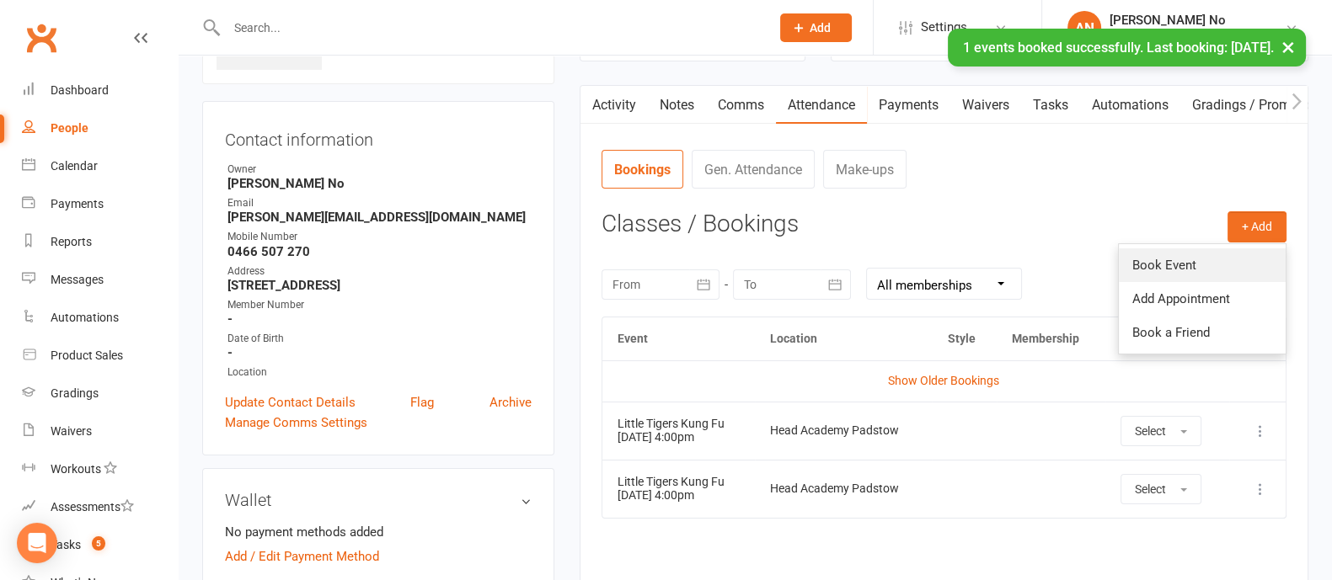
click at [1194, 257] on link "Book Event" at bounding box center [1201, 265] width 167 height 34
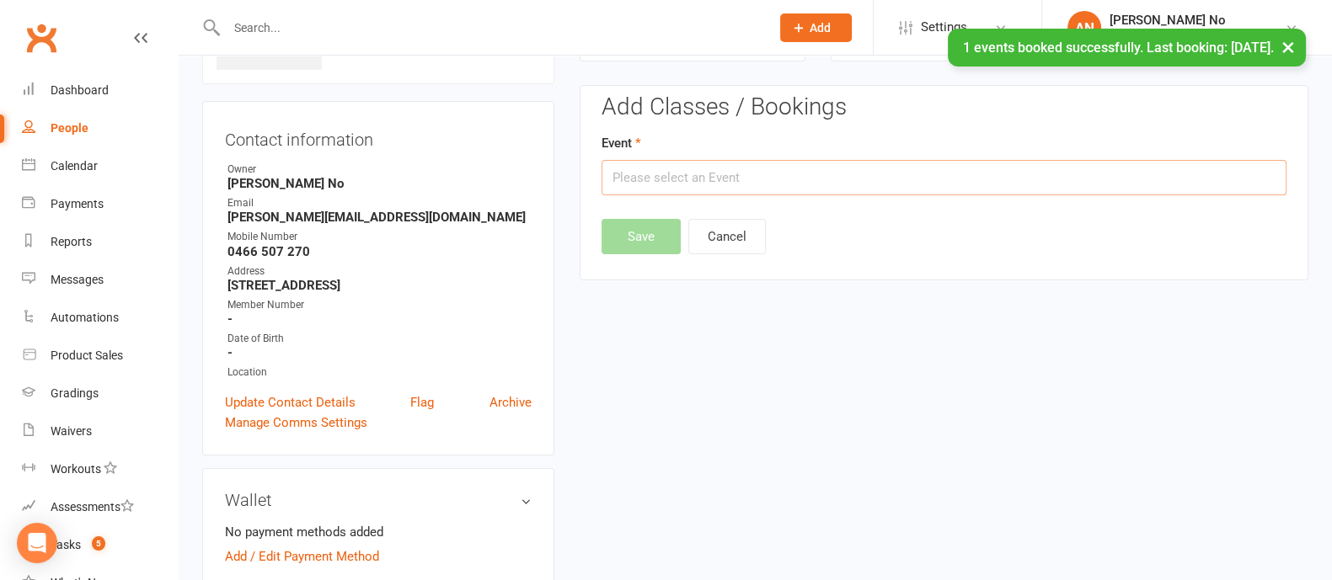
click at [918, 189] on input "text" at bounding box center [943, 177] width 685 height 35
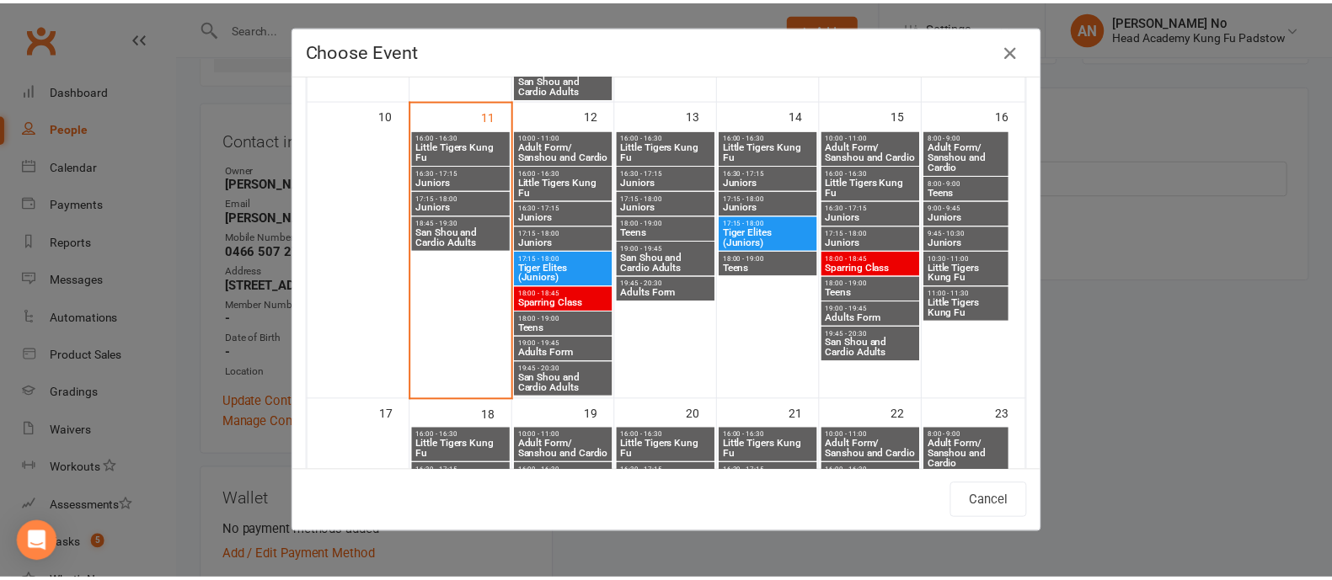
scroll to position [700, 0]
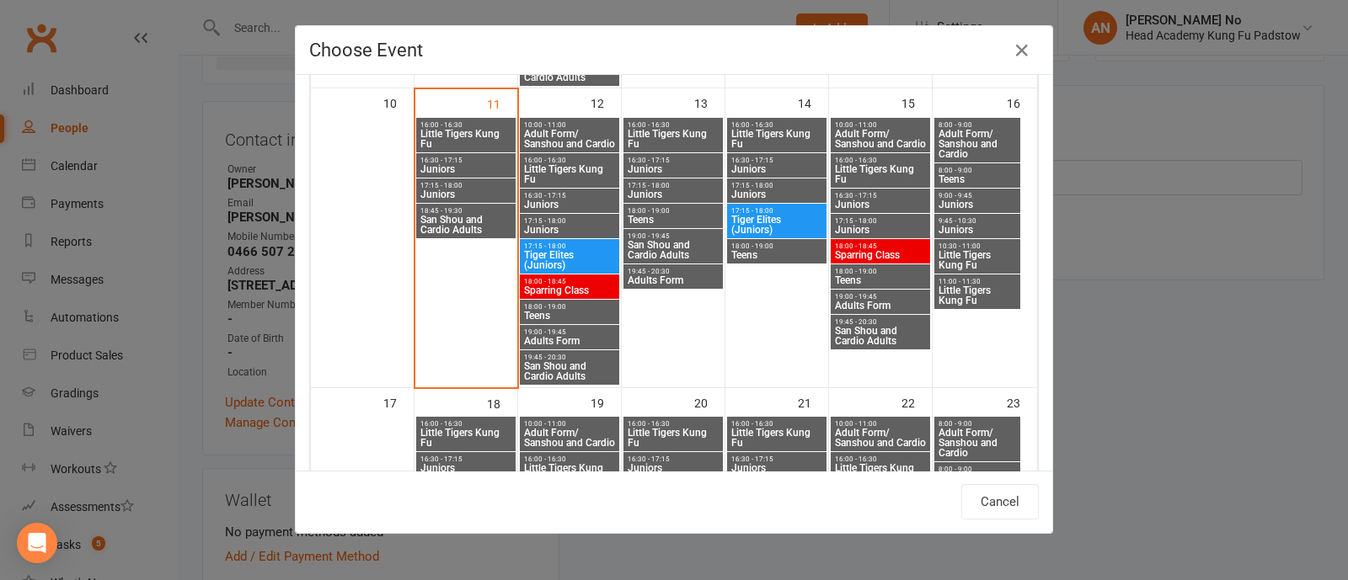
click at [860, 166] on span "Little Tigers Kung Fu" at bounding box center [880, 174] width 93 height 20
type input "Little Tigers Kung Fu - Aug 15, 2025 4:00:00 PM"
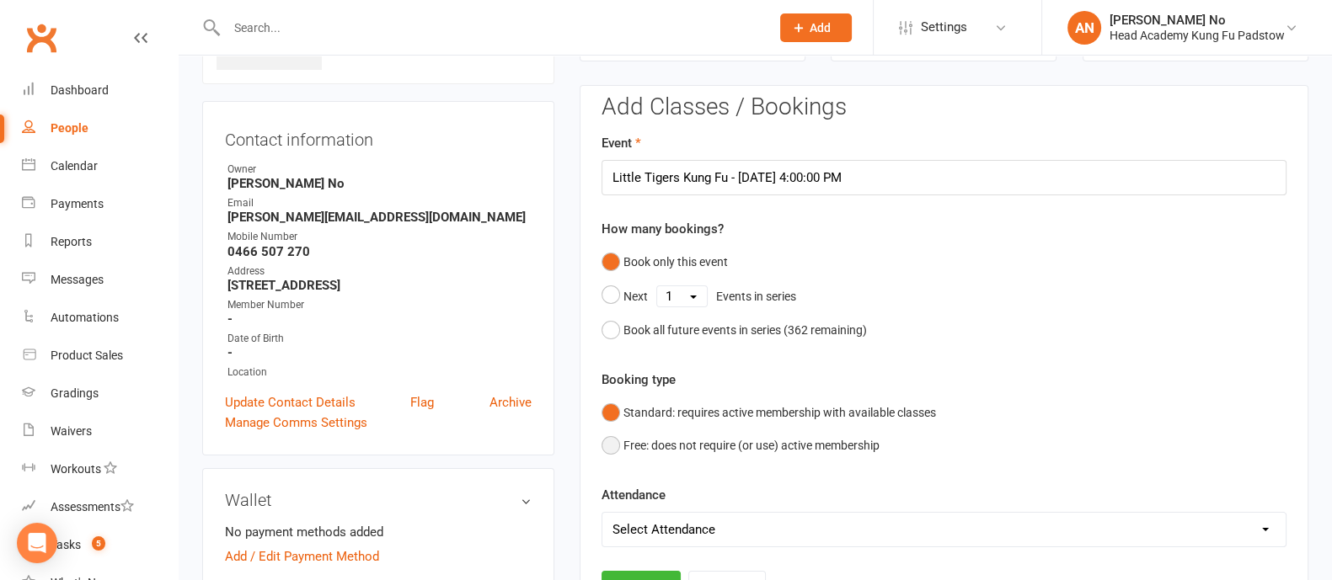
click at [611, 448] on button "Free: does not require (or use) active membership" at bounding box center [740, 446] width 278 height 32
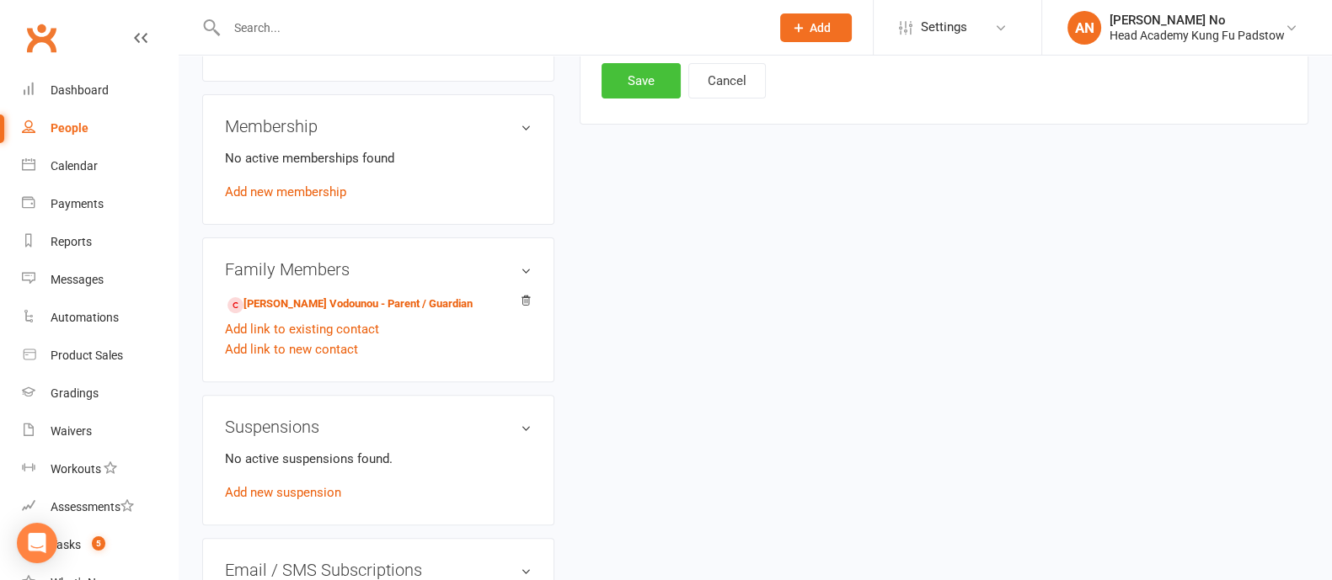
click at [658, 89] on button "Save" at bounding box center [640, 80] width 79 height 35
click at [307, 29] on input "text" at bounding box center [489, 28] width 536 height 24
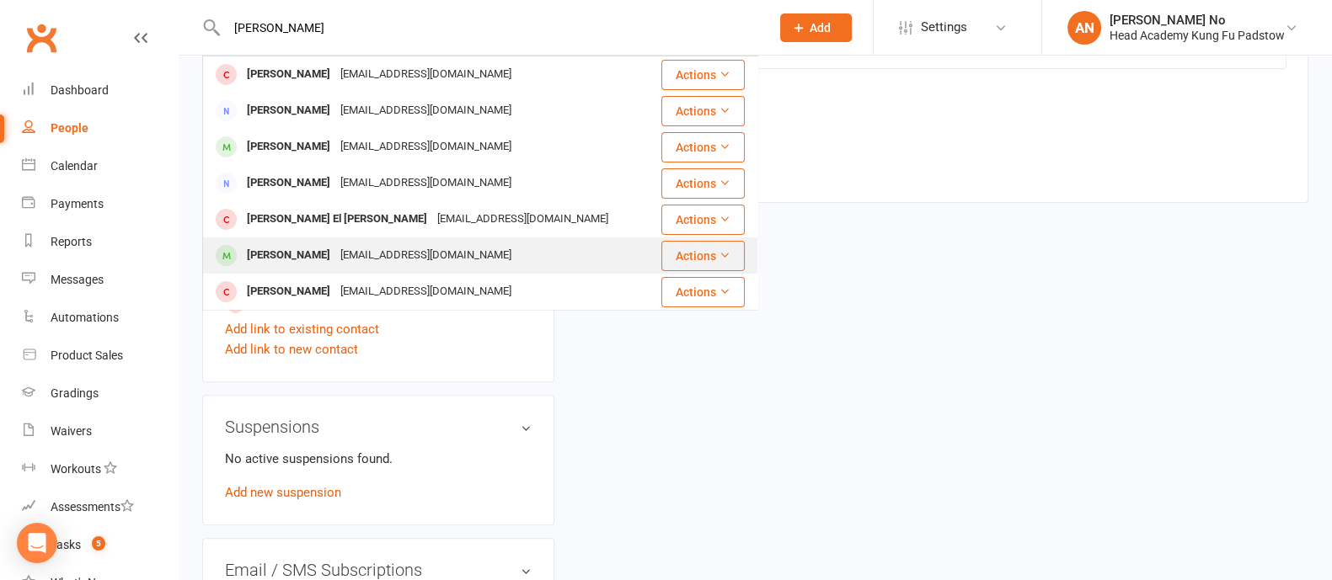
type input "angelina"
click at [433, 252] on div "crisstely_01@gmail.com" at bounding box center [425, 255] width 181 height 24
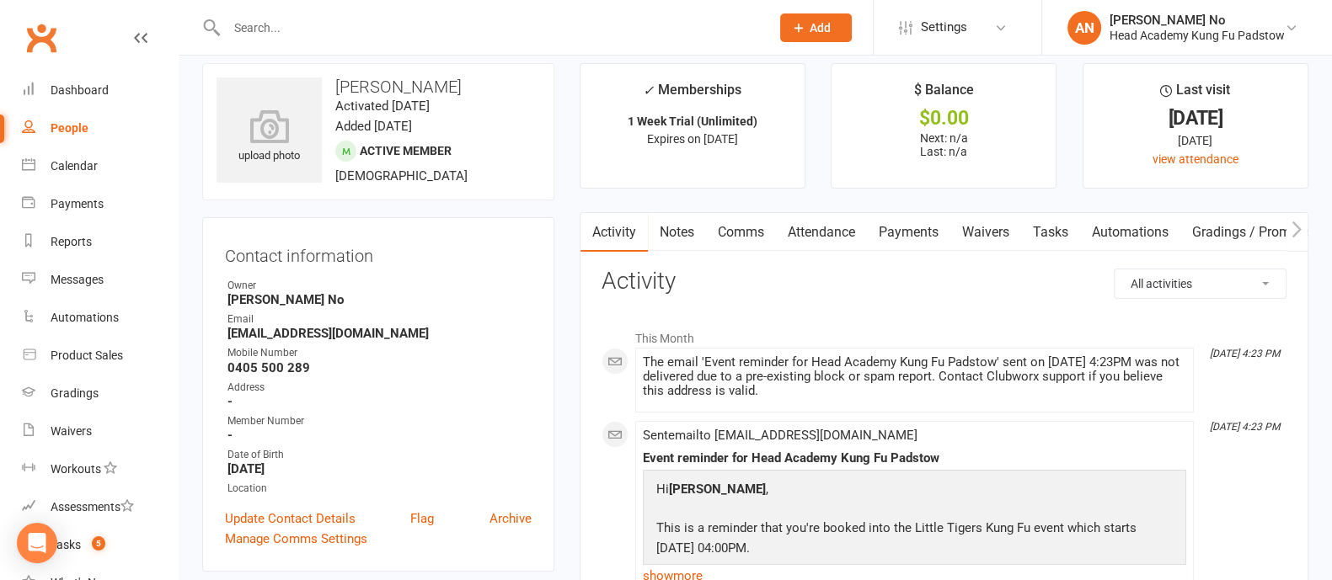
scroll to position [12, 0]
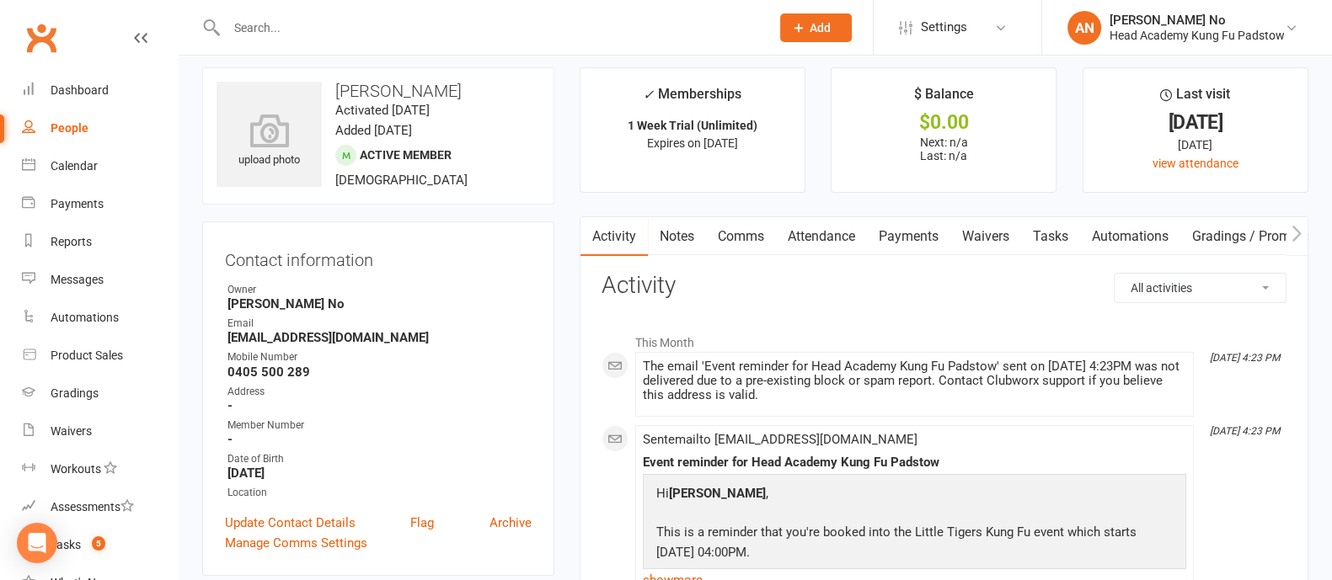
click at [1002, 228] on link "Waivers" at bounding box center [985, 236] width 71 height 39
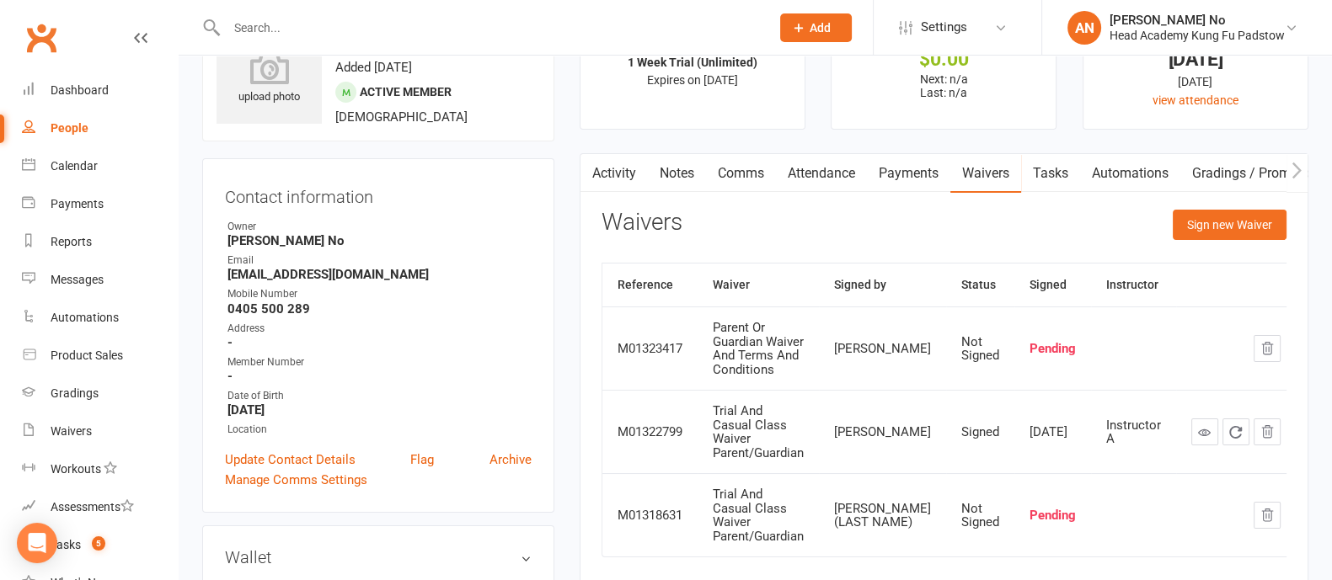
scroll to position [127, 0]
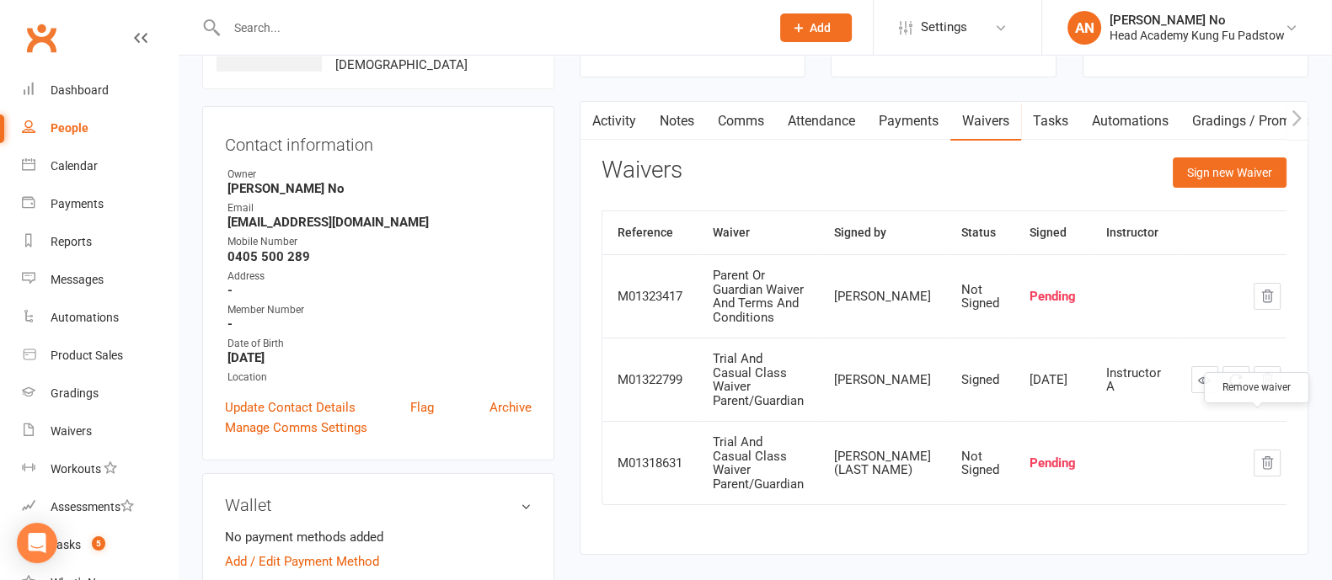
click at [1263, 456] on icon "button" at bounding box center [1266, 463] width 15 height 15
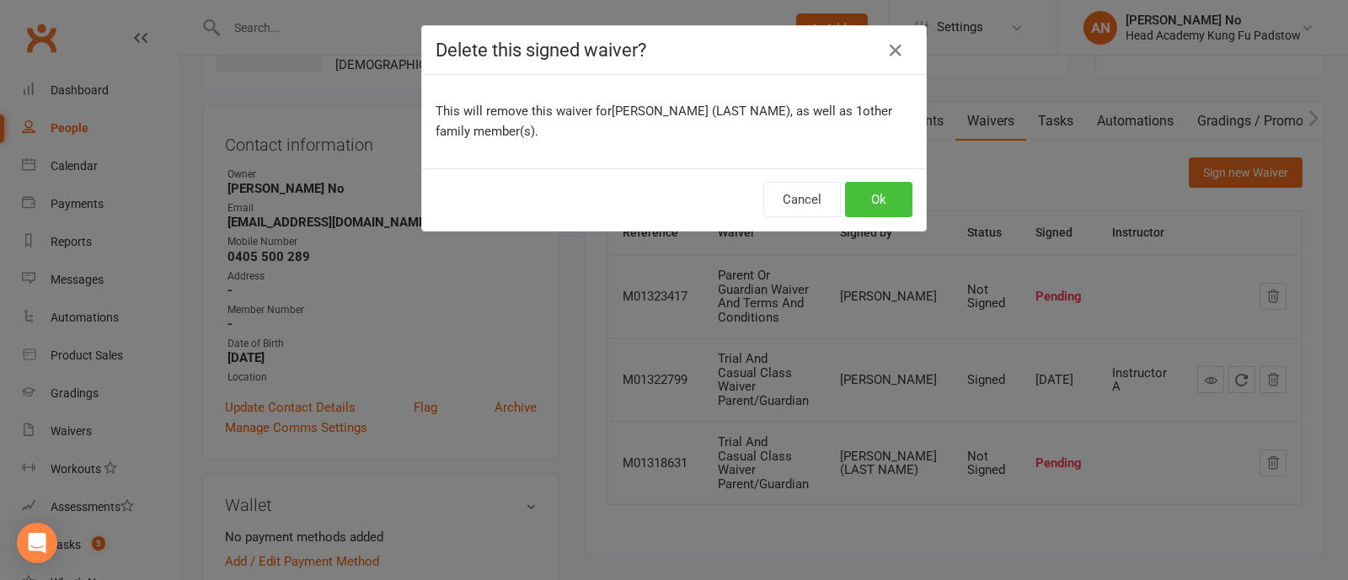
click at [854, 191] on button "Ok" at bounding box center [878, 199] width 67 height 35
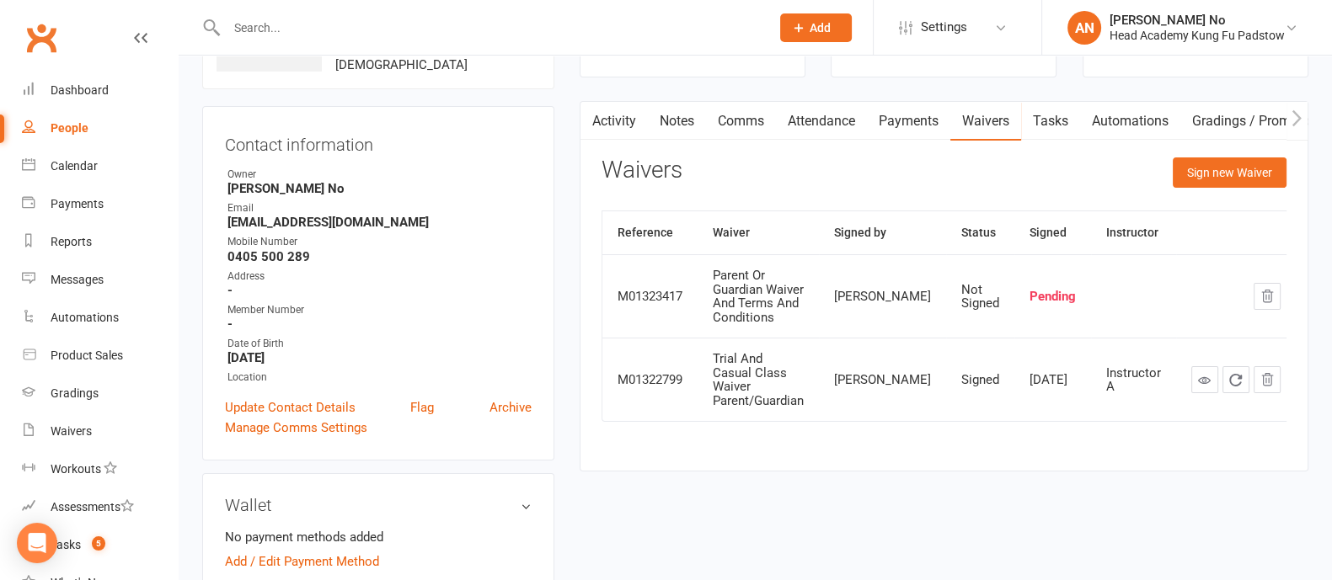
scroll to position [636, 0]
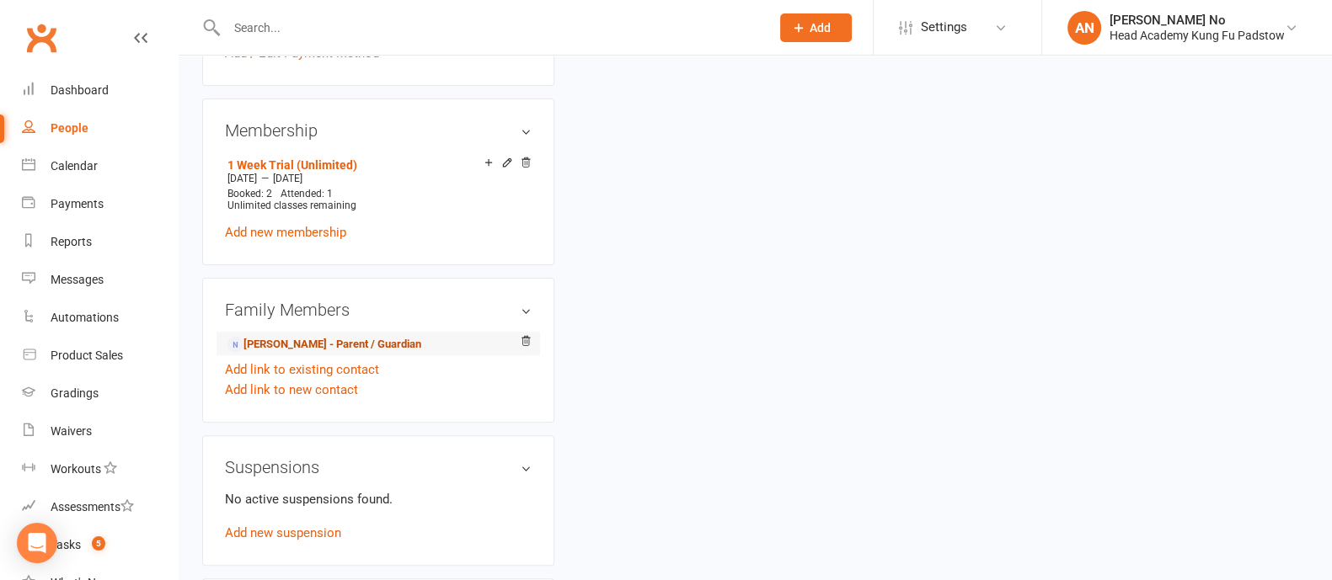
click at [367, 344] on link "Cristely sanchez - Parent / Guardian" at bounding box center [324, 345] width 194 height 18
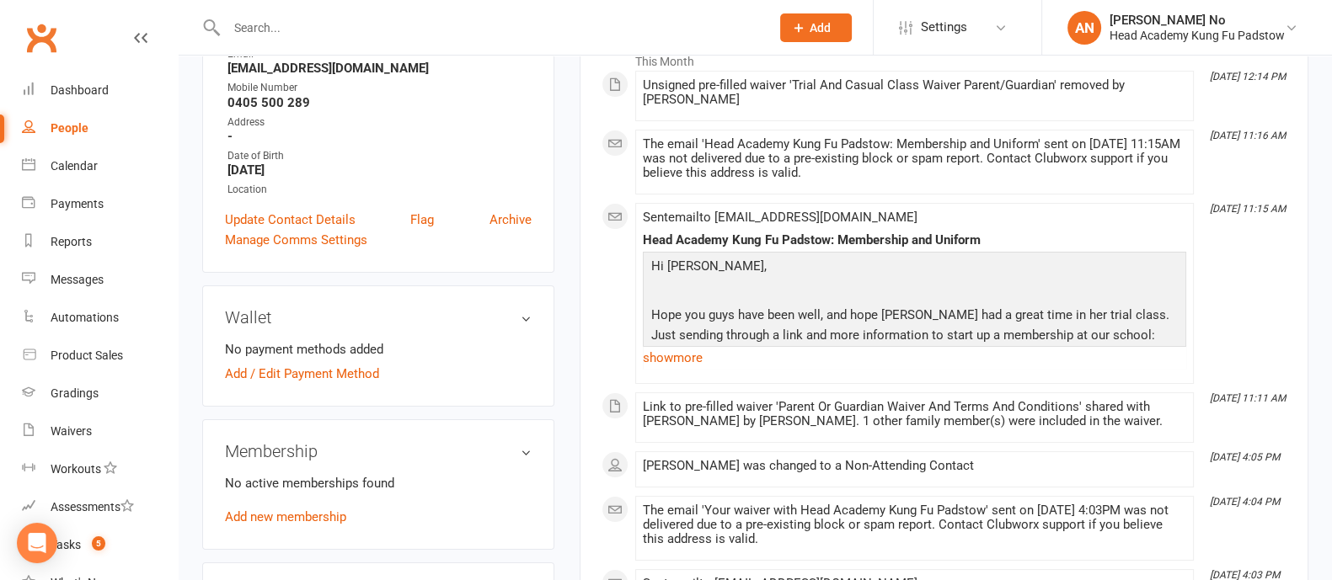
scroll to position [304, 0]
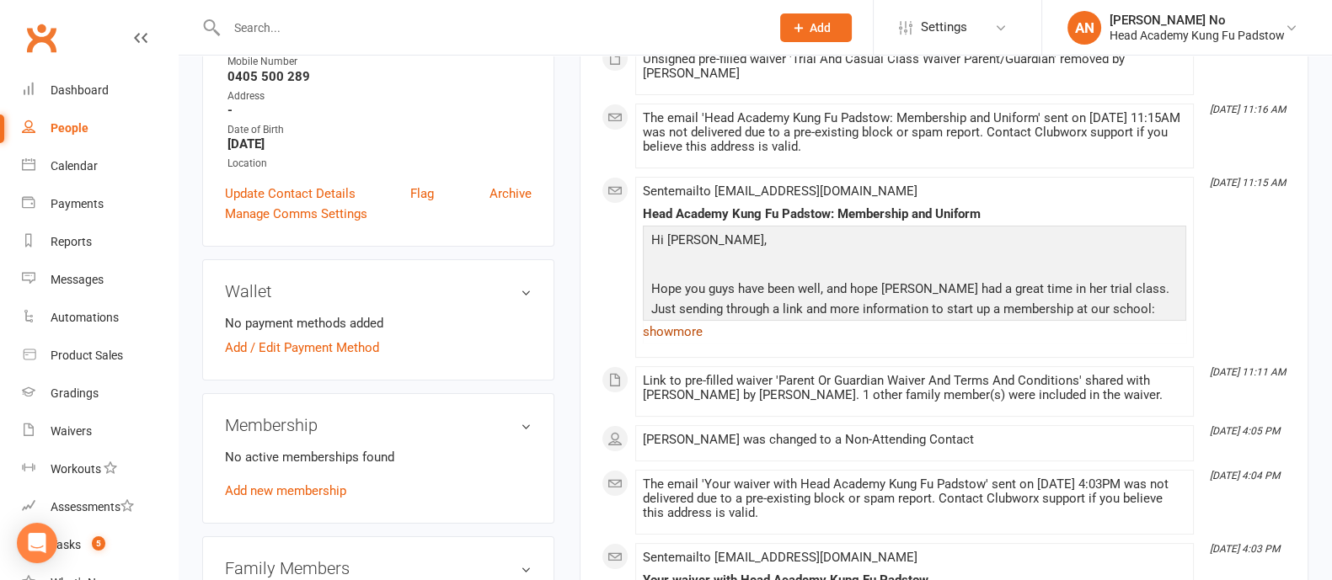
click at [654, 320] on link "show more" at bounding box center [914, 332] width 543 height 24
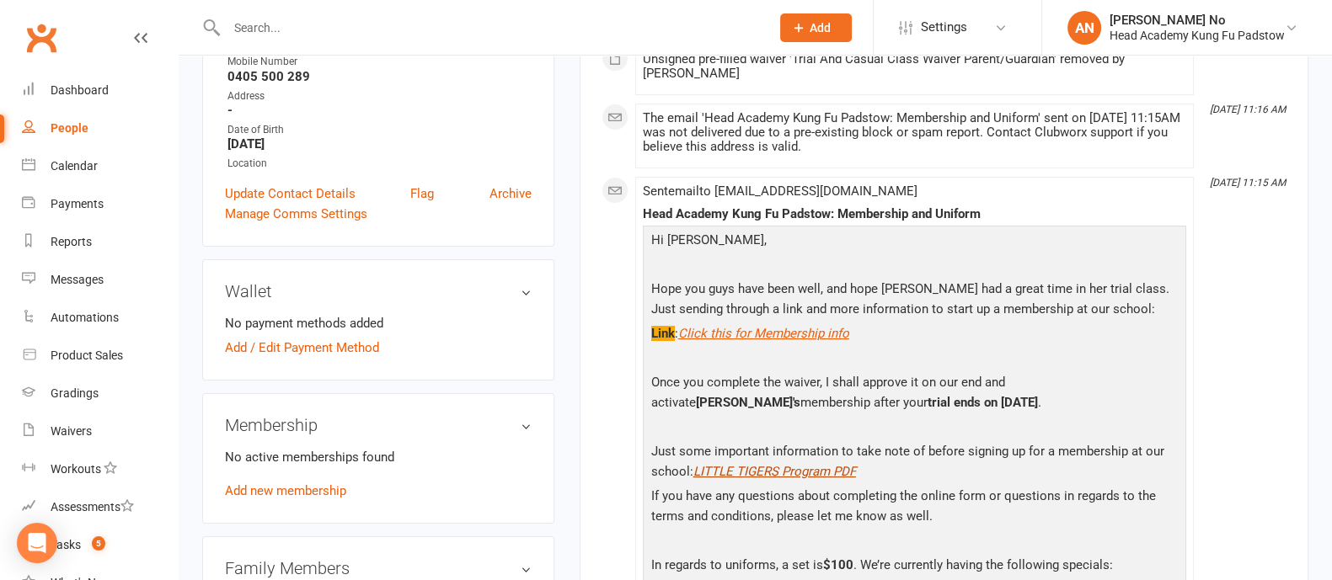
scroll to position [0, 0]
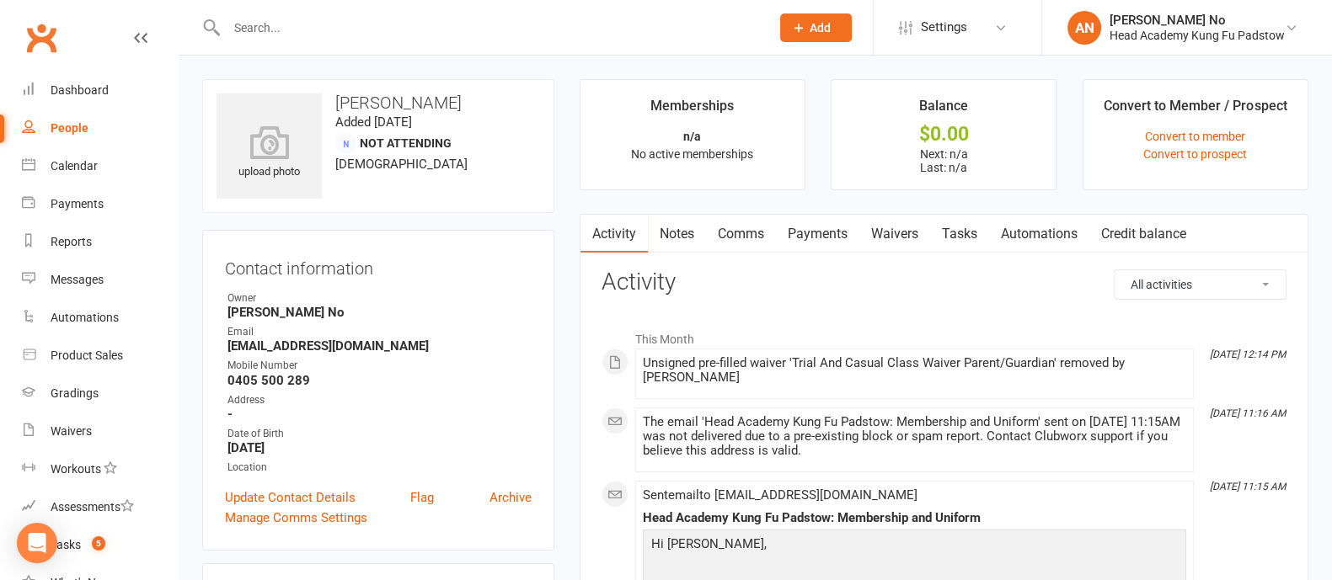
click at [293, 33] on input "text" at bounding box center [489, 28] width 536 height 24
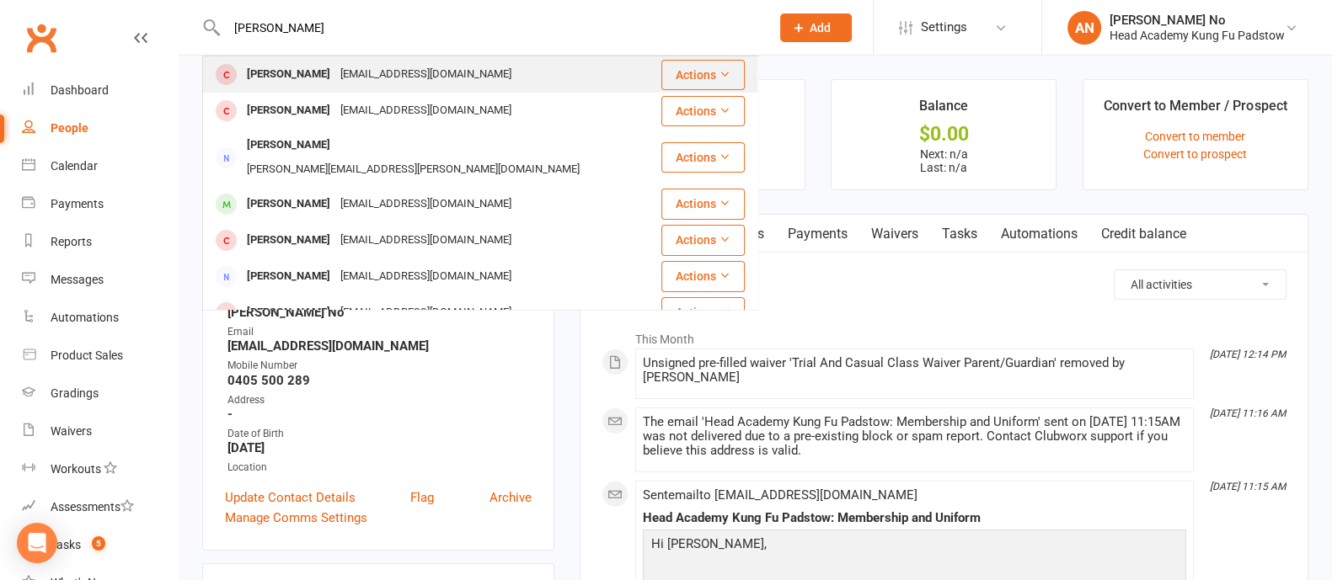
type input "james marin"
click at [318, 77] on div "James Martin" at bounding box center [288, 74] width 93 height 24
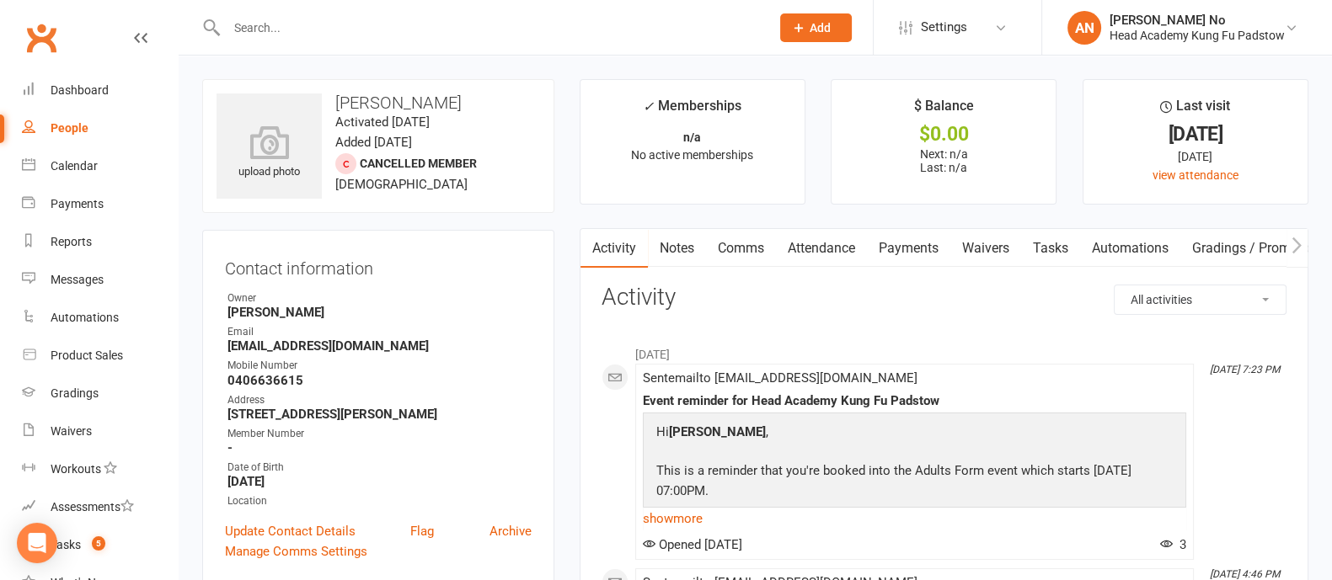
click at [671, 242] on link "Notes" at bounding box center [677, 248] width 58 height 39
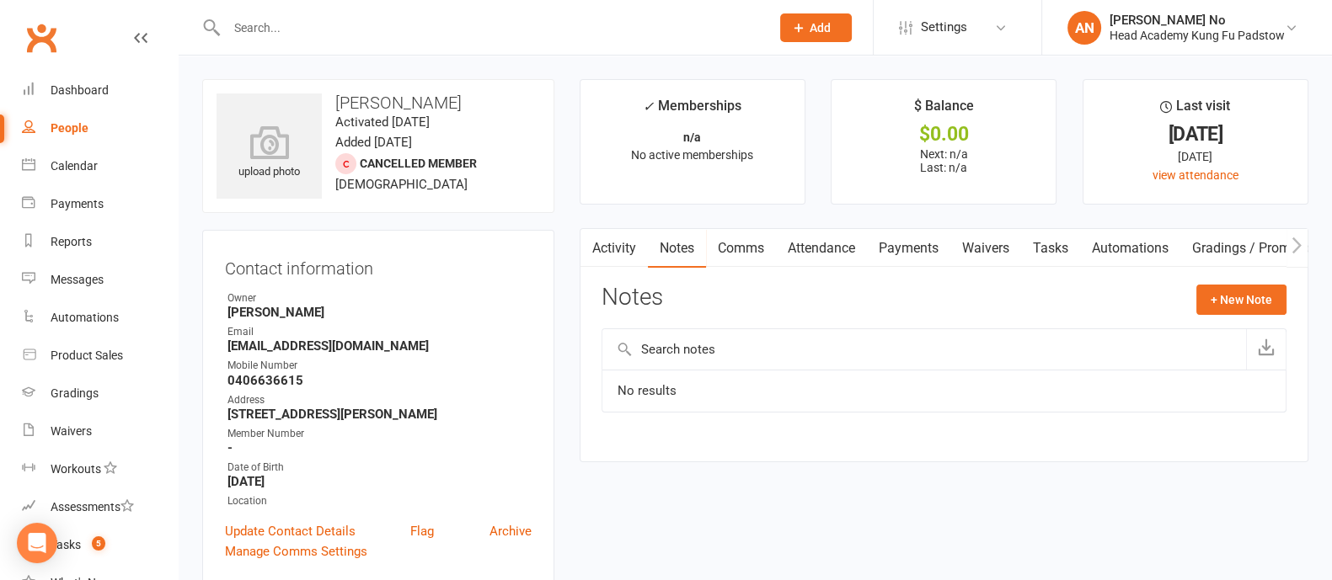
click at [270, 31] on input "text" at bounding box center [489, 28] width 536 height 24
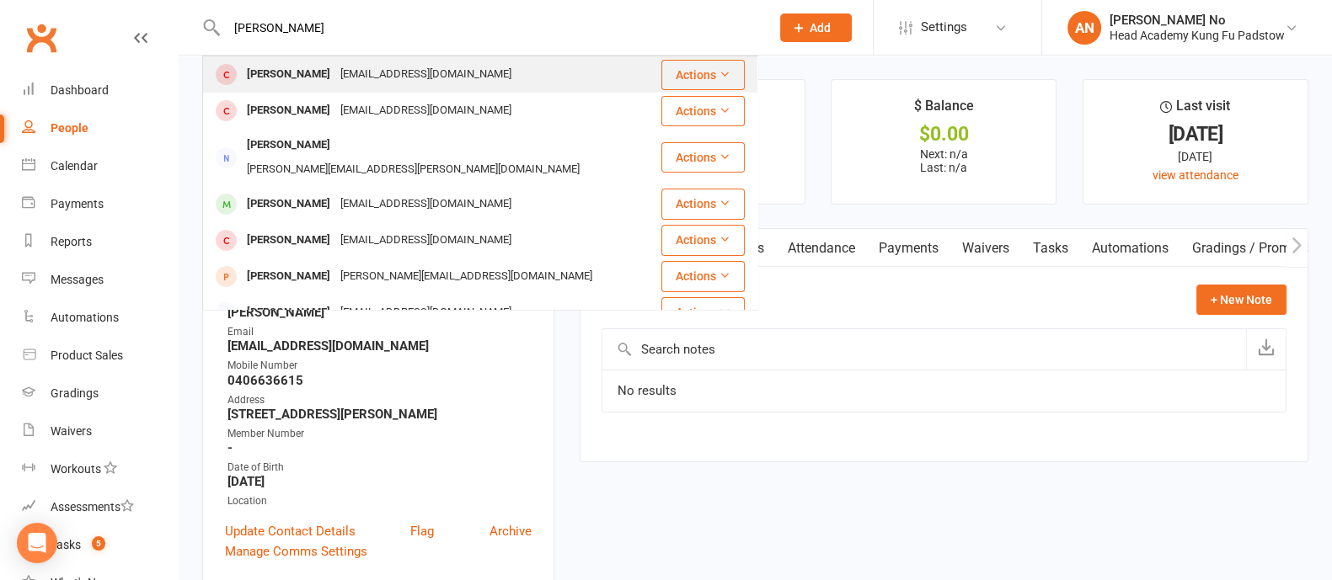
type input "james martin"
click at [290, 73] on div "James Martin" at bounding box center [288, 74] width 93 height 24
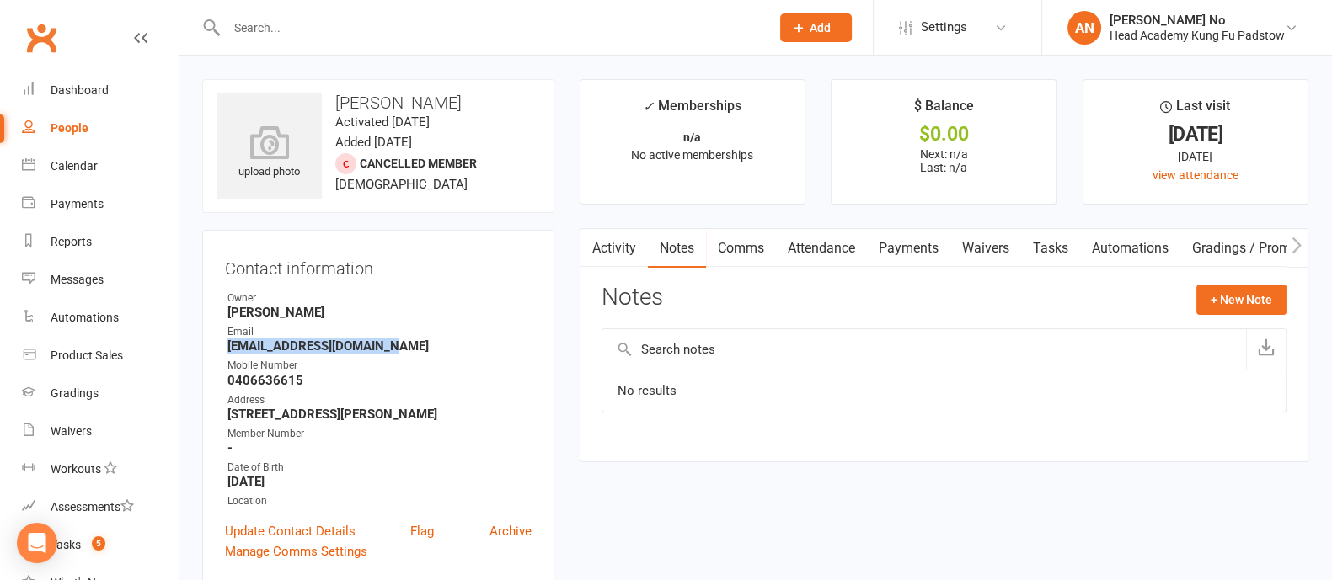
drag, startPoint x: 227, startPoint y: 347, endPoint x: 387, endPoint y: 347, distance: 160.0
click at [387, 347] on strong "fixemaustralia@gmail.com" at bounding box center [379, 346] width 304 height 15
copy strong "fixemaustralia@gmail.com"
click at [686, 249] on link "Notes" at bounding box center [677, 248] width 58 height 39
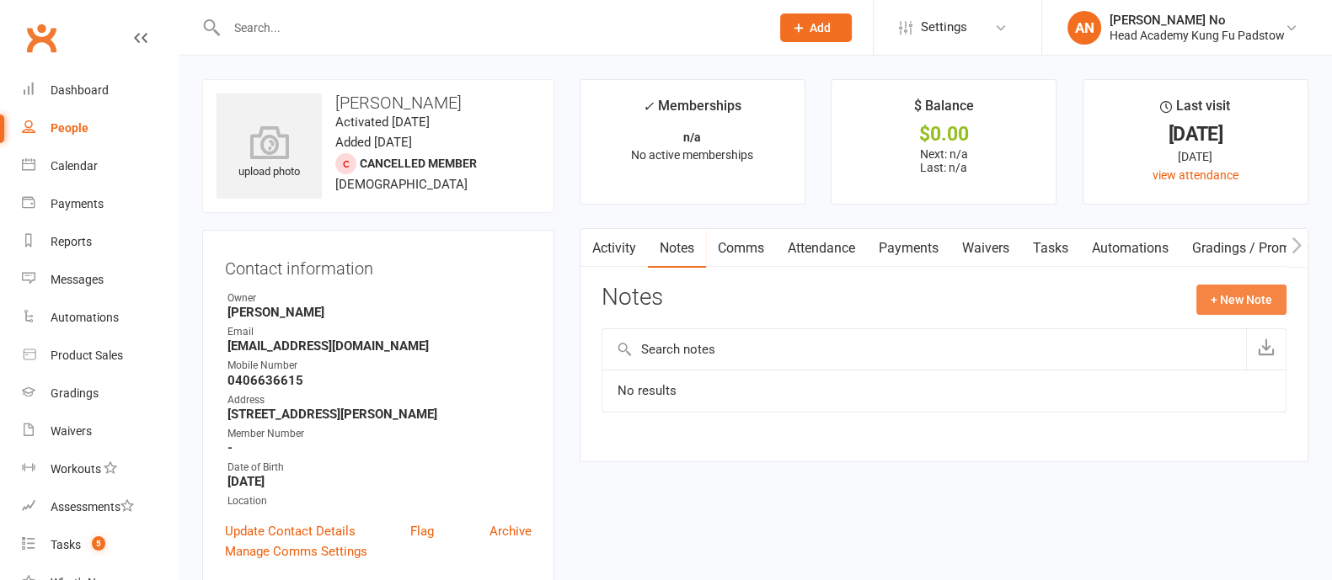
click at [1256, 295] on button "+ New Note" at bounding box center [1241, 300] width 90 height 30
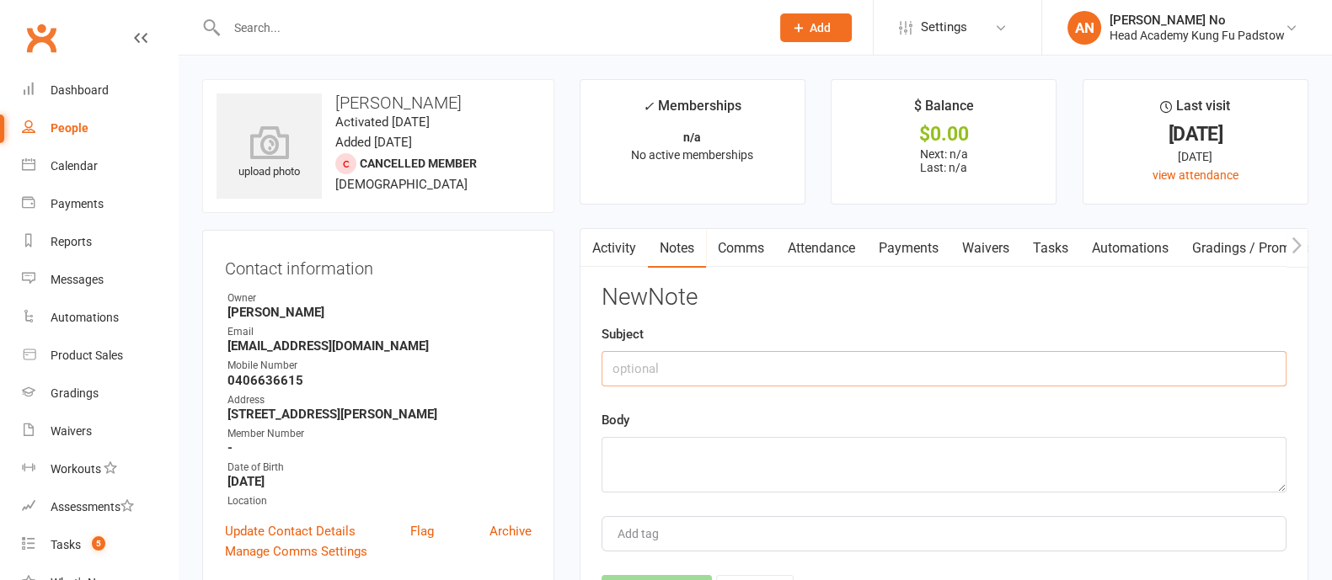
click at [670, 371] on input "text" at bounding box center [943, 368] width 685 height 35
type input "B"
type input "RUDE"
click at [670, 457] on textarea at bounding box center [943, 465] width 685 height 56
paste textarea "We've blacklisted James Martin adult trial who complained about class being too…"
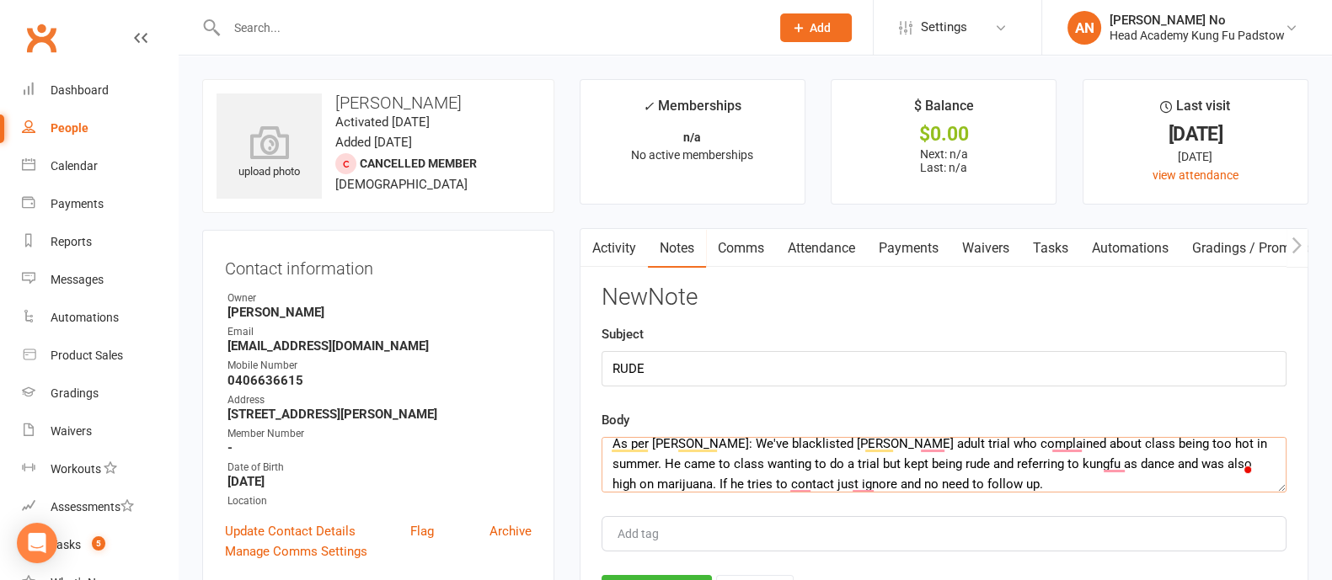
scroll to position [99, 0]
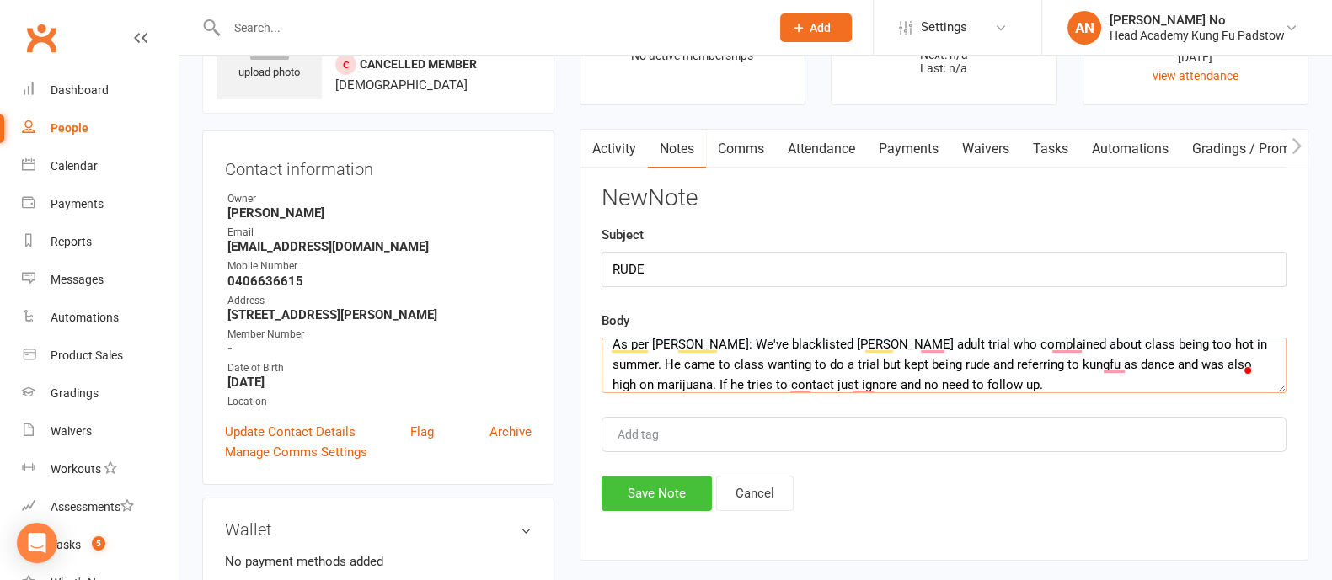
type textarea "As per Thuy: We've blacklisted James Martin adult trial who complained about cl…"
click at [647, 481] on button "Save Note" at bounding box center [656, 493] width 110 height 35
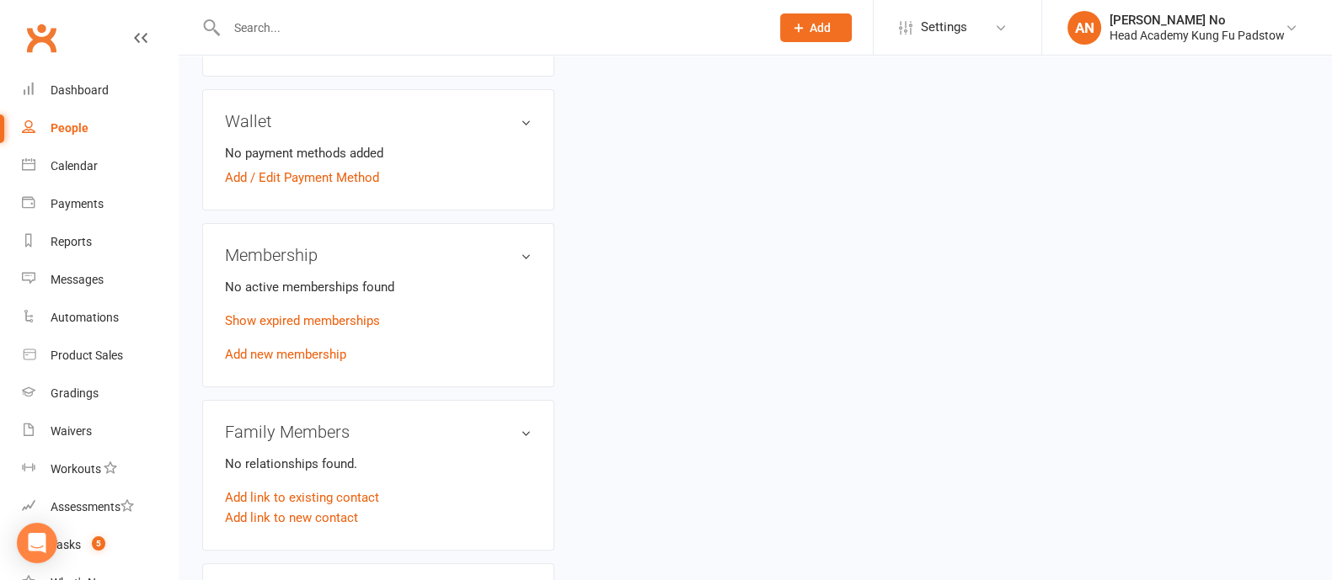
scroll to position [1015, 0]
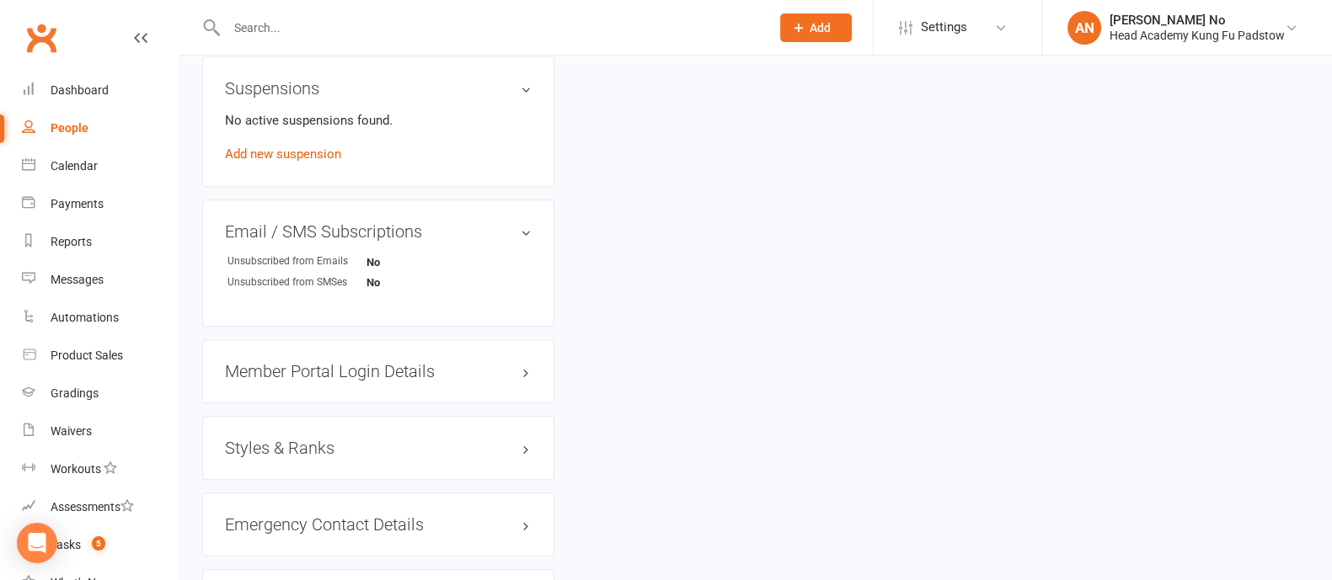
click at [530, 89] on h3 "Suspensions" at bounding box center [378, 88] width 307 height 19
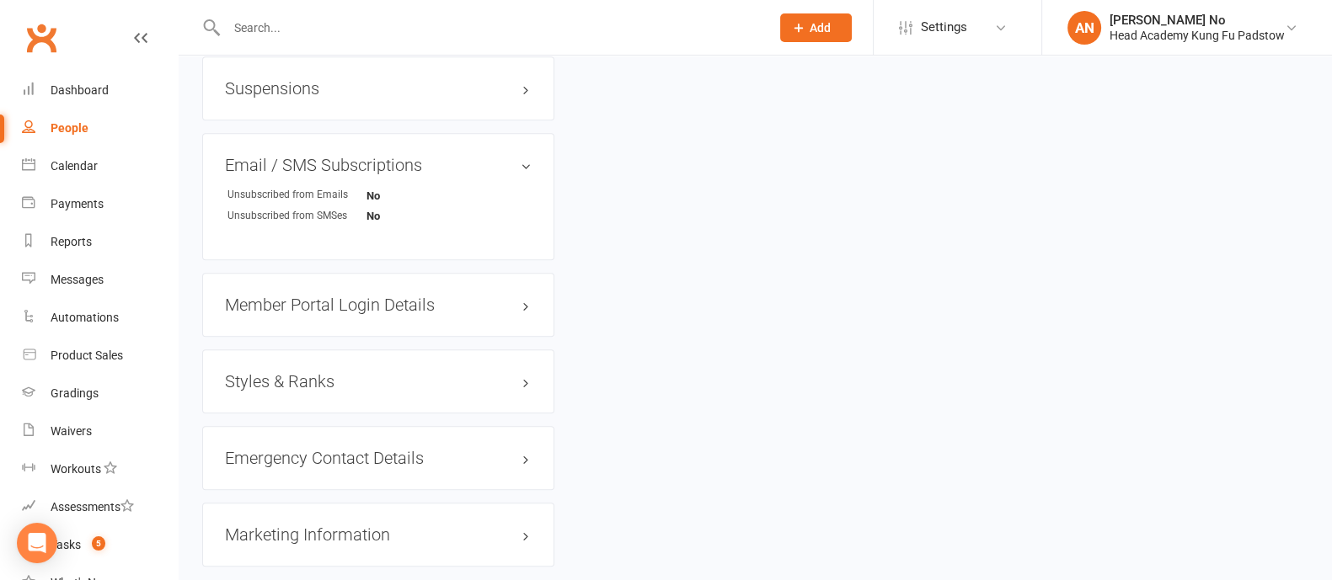
click at [530, 89] on h3 "Suspensions" at bounding box center [378, 88] width 307 height 19
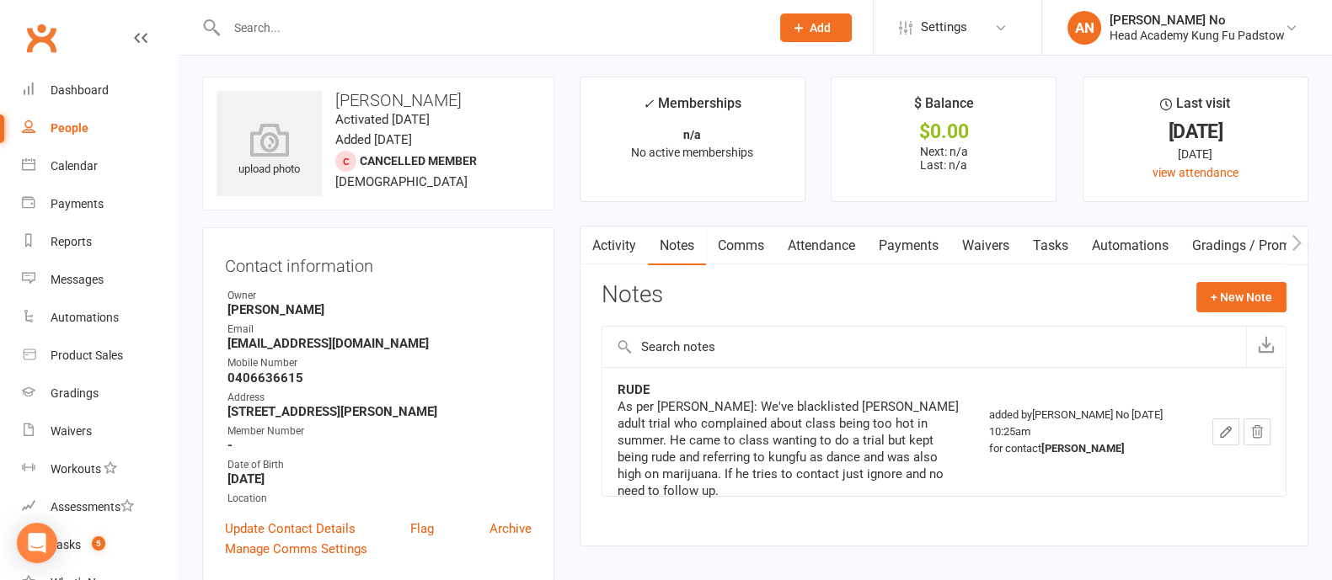
scroll to position [0, 0]
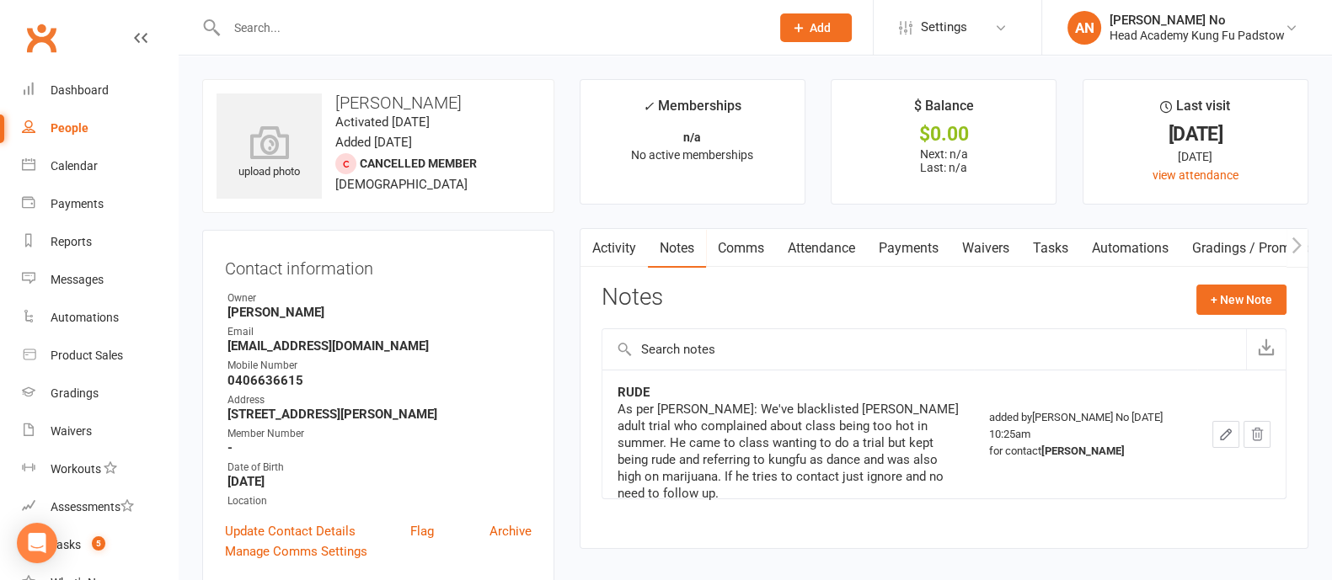
click at [1139, 246] on link "Automations" at bounding box center [1130, 248] width 100 height 39
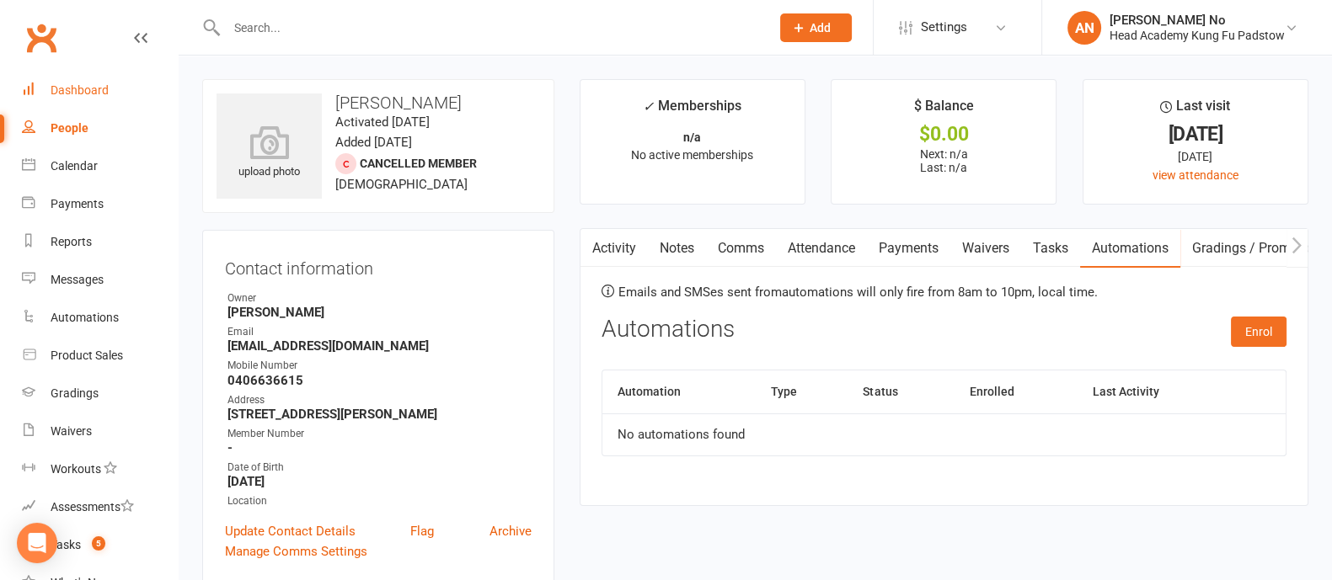
click at [55, 86] on div "Dashboard" at bounding box center [80, 89] width 58 height 13
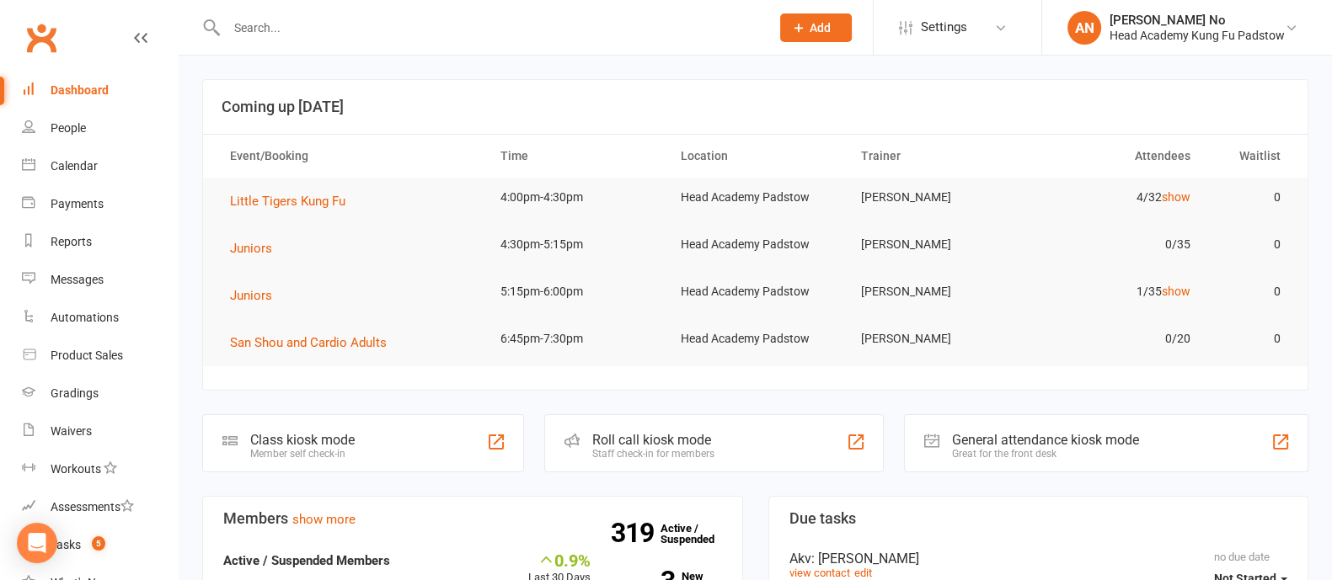
click at [265, 28] on input "text" at bounding box center [489, 28] width 536 height 24
paste input "annieduong_@hotmail.com"
type input "annieduong_@hotmail.com"
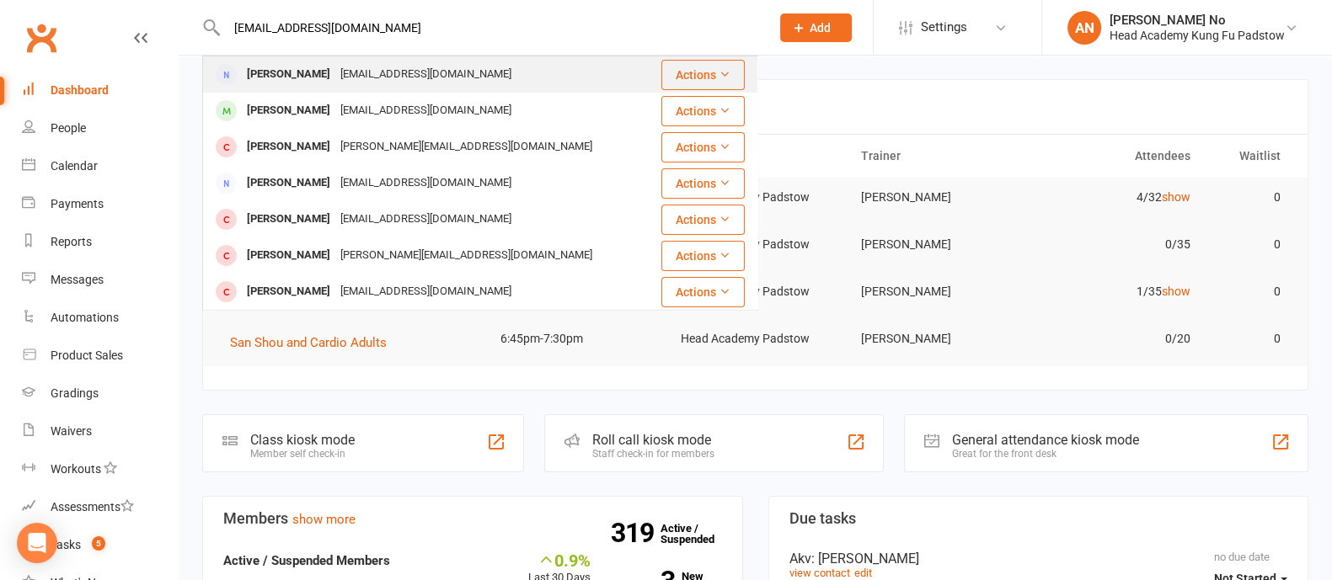
click at [352, 73] on div "annieduong_@hotmail.com" at bounding box center [425, 74] width 181 height 24
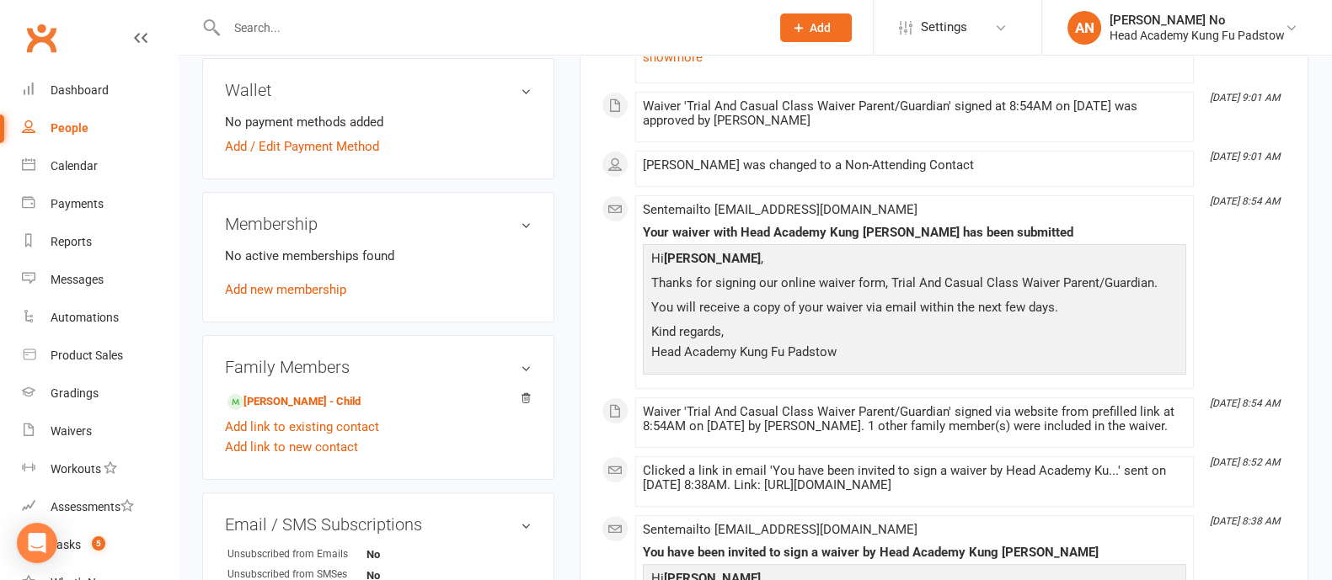
scroll to position [534, 0]
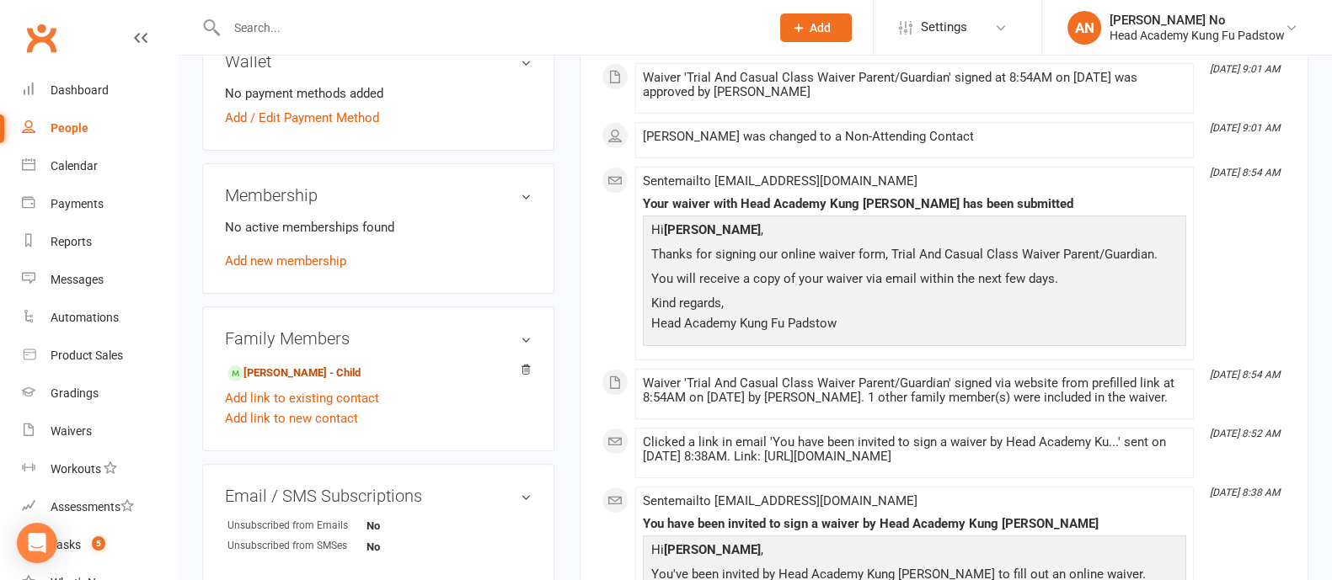
click at [315, 372] on link "Aiden Pham - Child" at bounding box center [293, 374] width 133 height 18
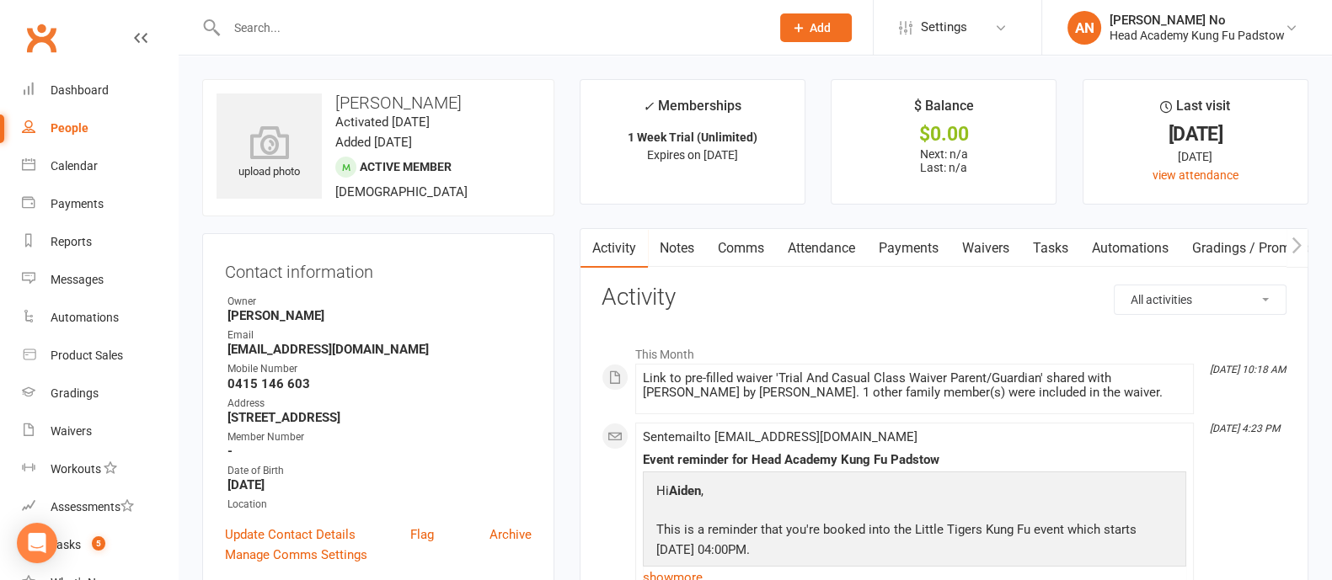
click at [850, 246] on link "Attendance" at bounding box center [821, 248] width 91 height 39
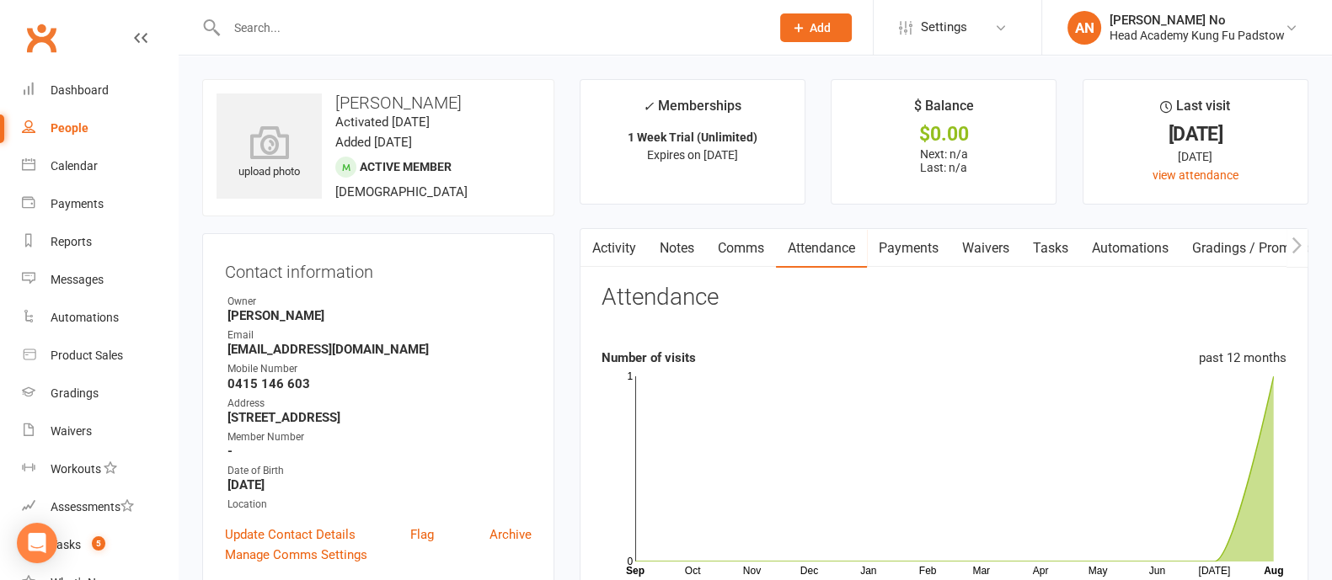
click at [283, 40] on div at bounding box center [480, 27] width 556 height 55
click at [291, 31] on input "text" at bounding box center [489, 28] width 536 height 24
paste input "Johnathan Primerano"
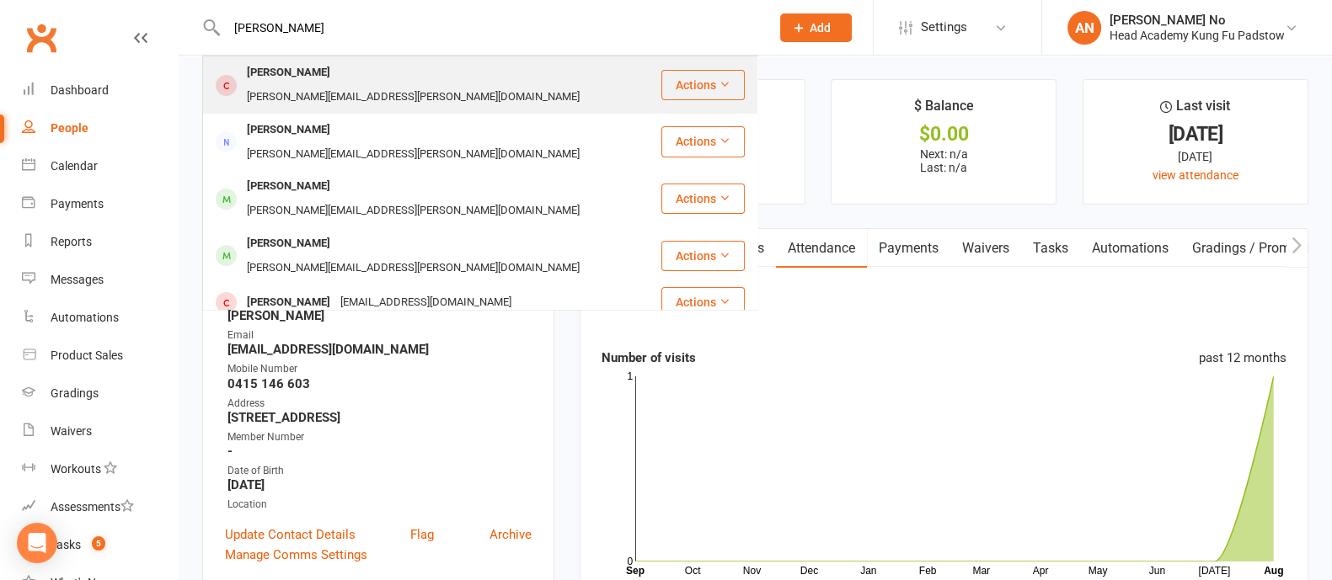
type input "Johnathan Primerano"
click at [303, 77] on div "Johnathan Primerano" at bounding box center [288, 73] width 93 height 24
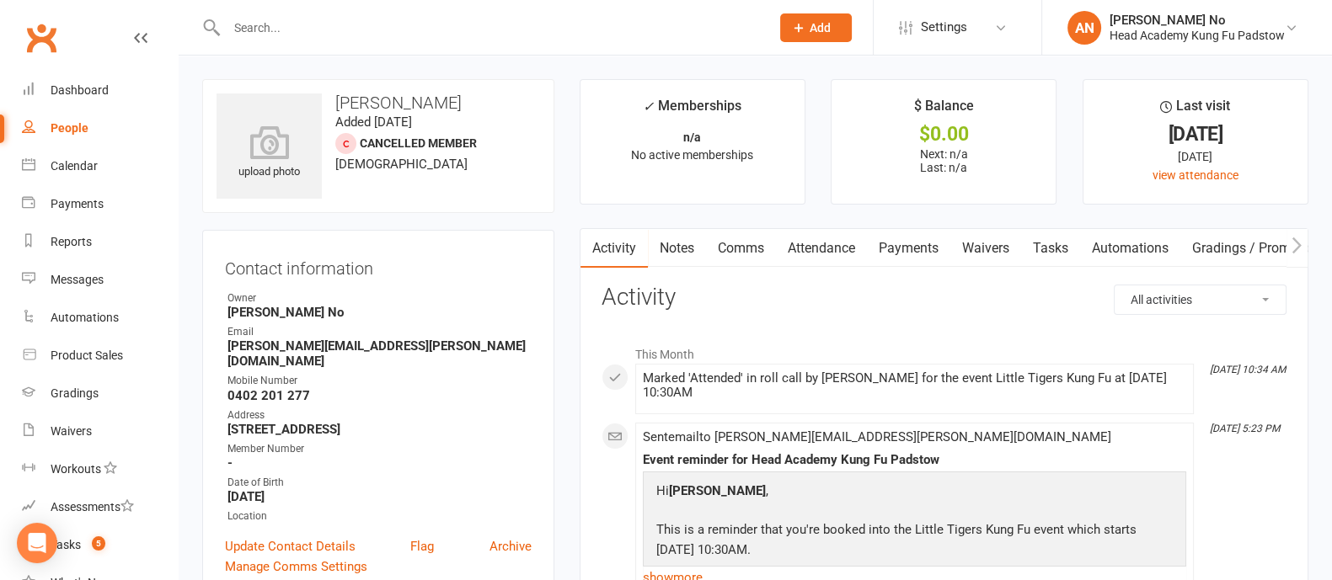
click at [824, 248] on link "Attendance" at bounding box center [821, 248] width 91 height 39
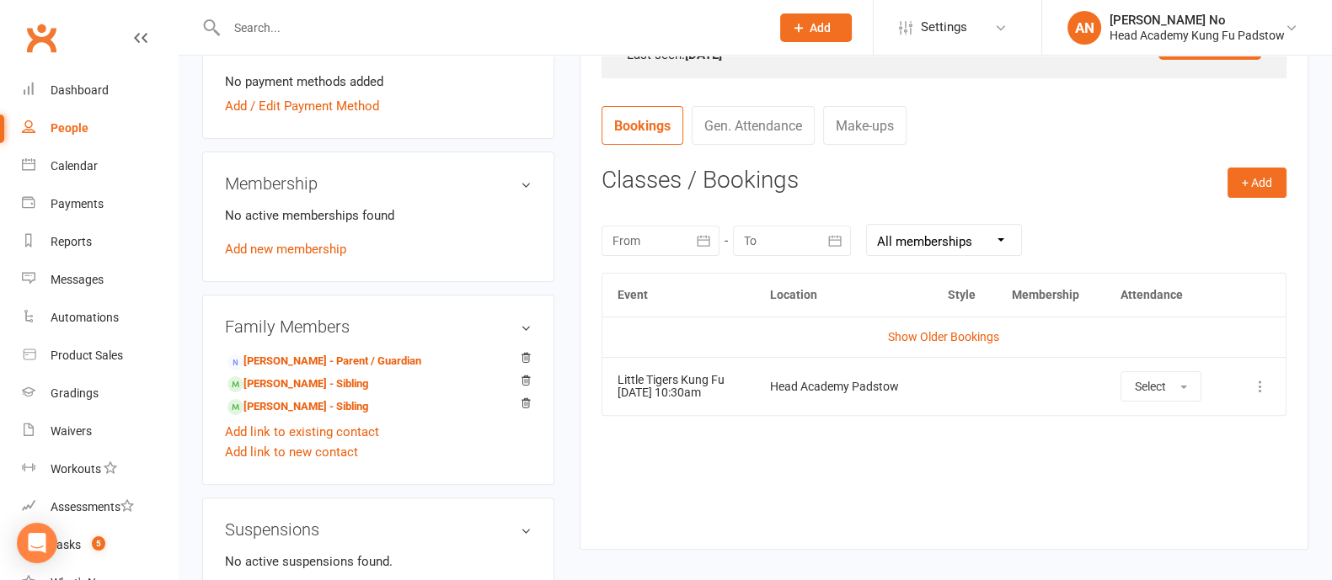
scroll to position [625, 0]
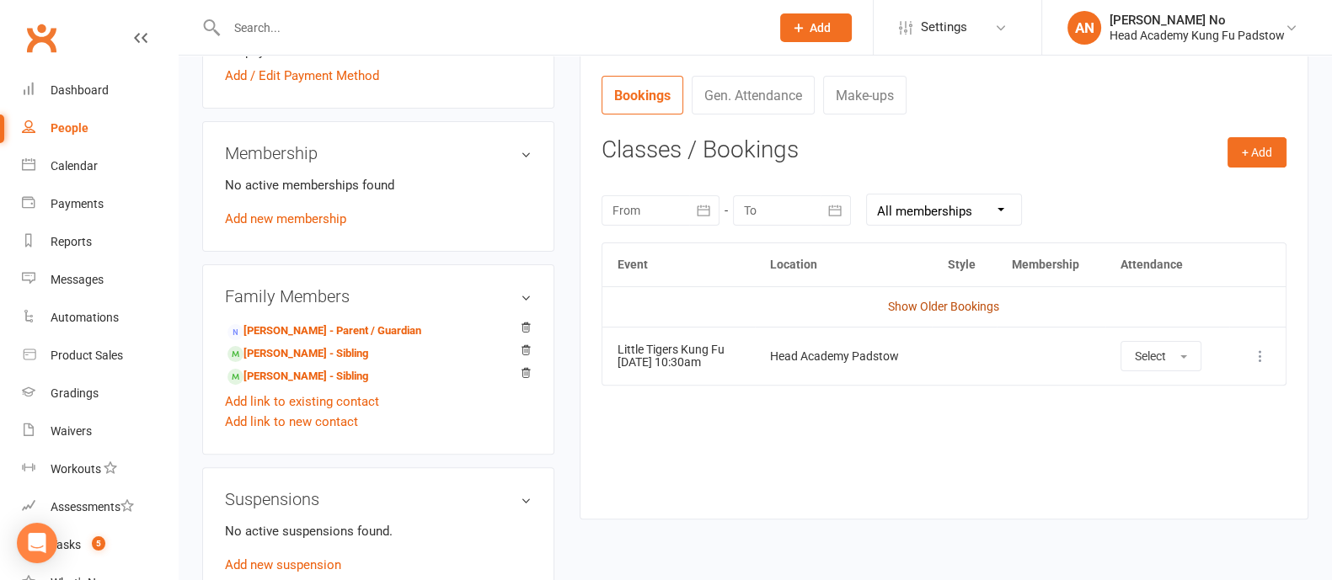
click at [956, 305] on link "Show Older Bookings" at bounding box center [943, 306] width 111 height 13
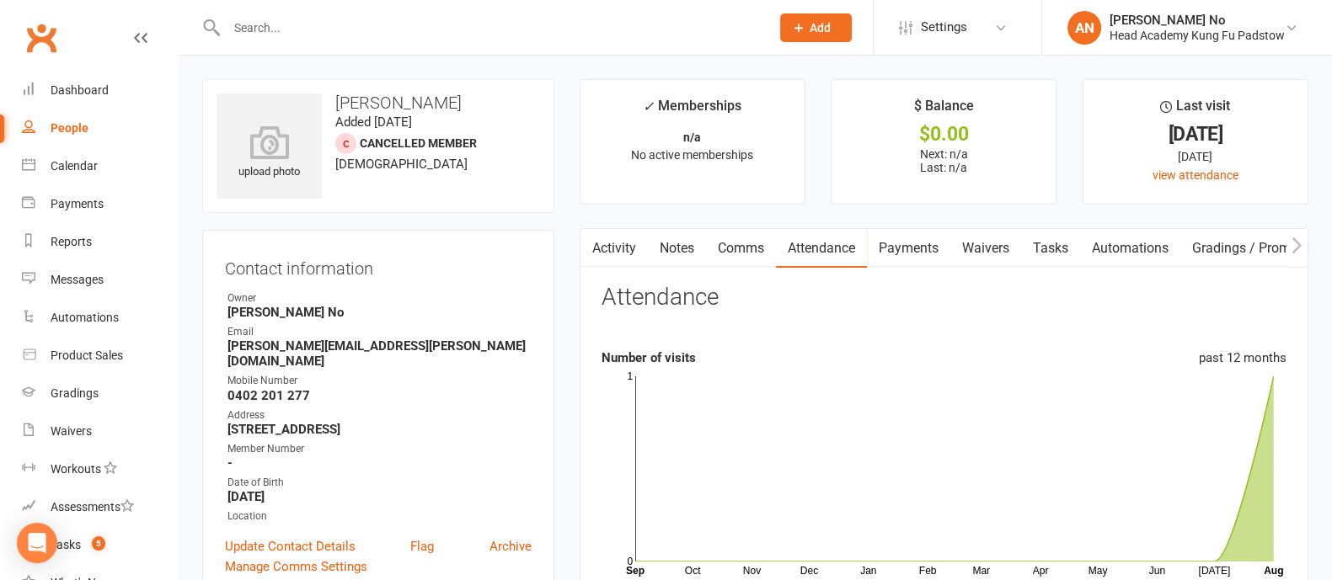
scroll to position [508, 0]
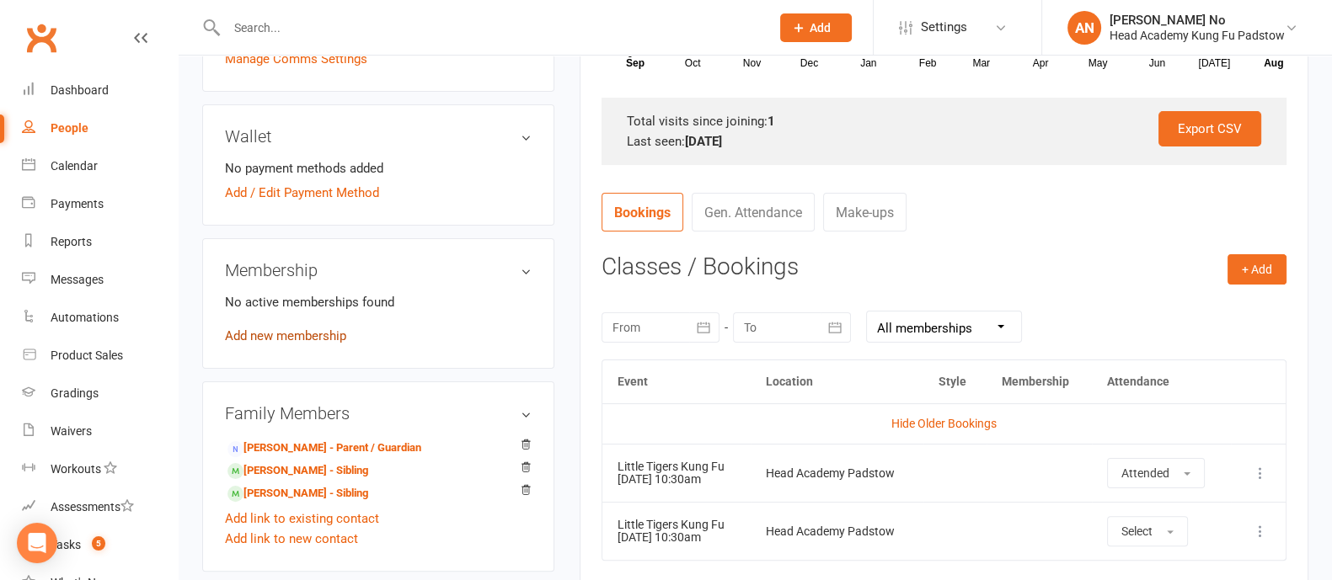
click at [328, 339] on link "Add new membership" at bounding box center [285, 335] width 121 height 15
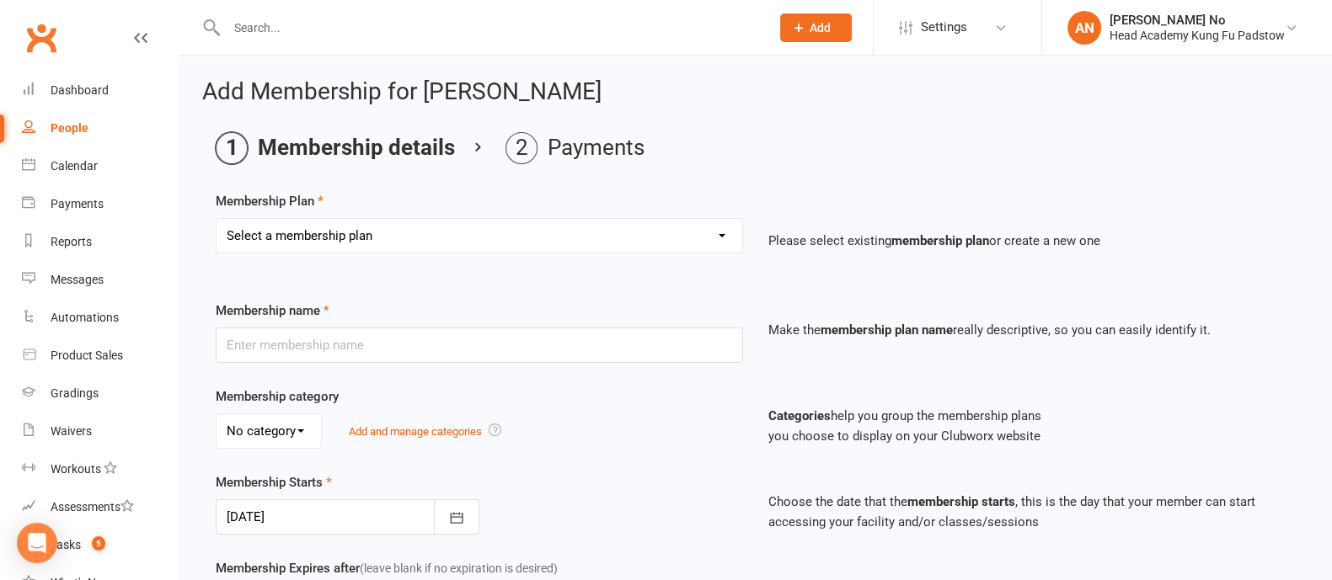
click at [651, 234] on select "Select a membership plan Create new Membership Plan Juniors 1 Class Per Week Fo…" at bounding box center [479, 236] width 526 height 34
select select "8"
click at [216, 219] on select "Select a membership plan Create new Membership Plan Juniors 1 Class Per Week Fo…" at bounding box center [479, 236] width 526 height 34
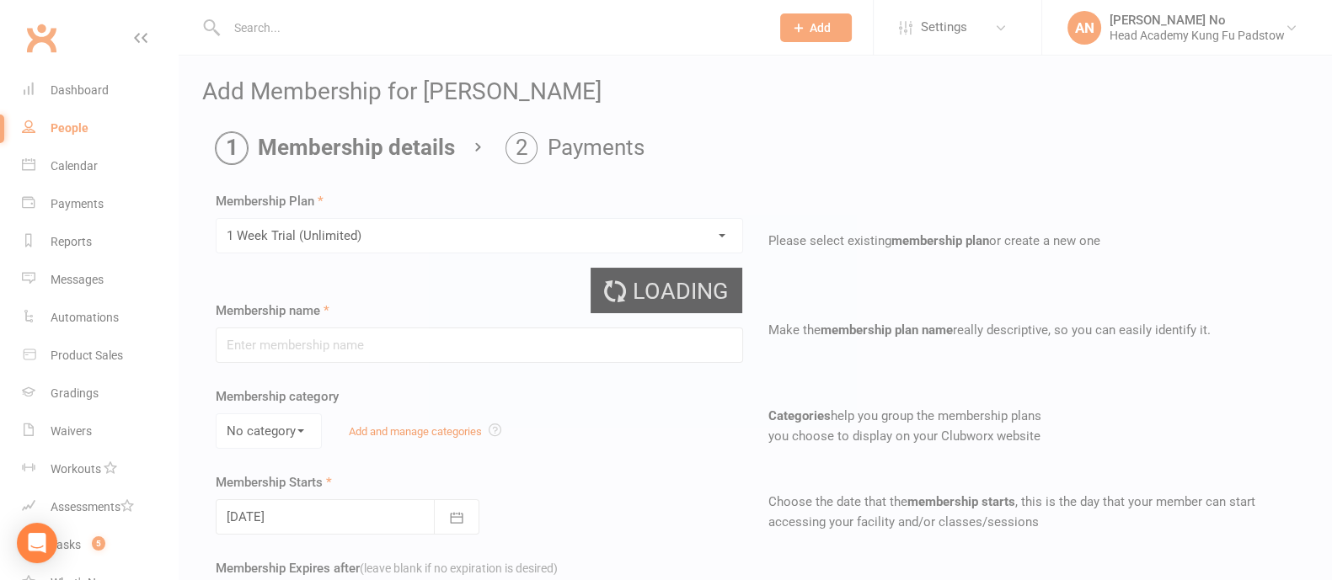
type input "1 Week Trial (Unlimited)"
type input "1"
select select "1"
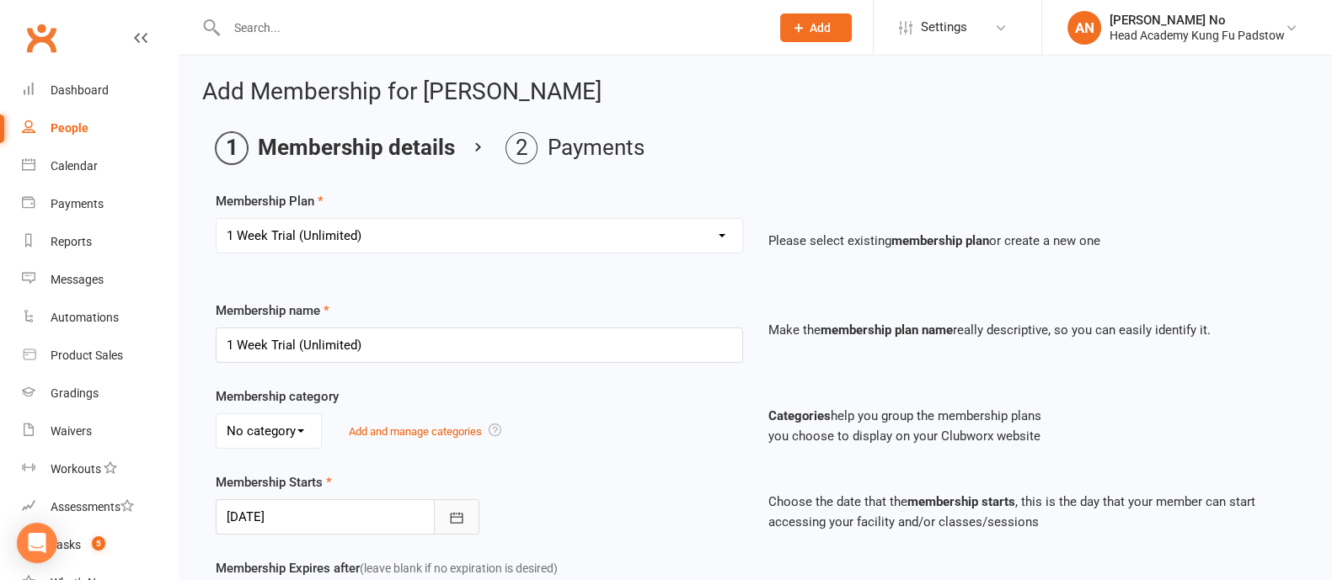
click at [448, 514] on icon "button" at bounding box center [456, 518] width 17 height 17
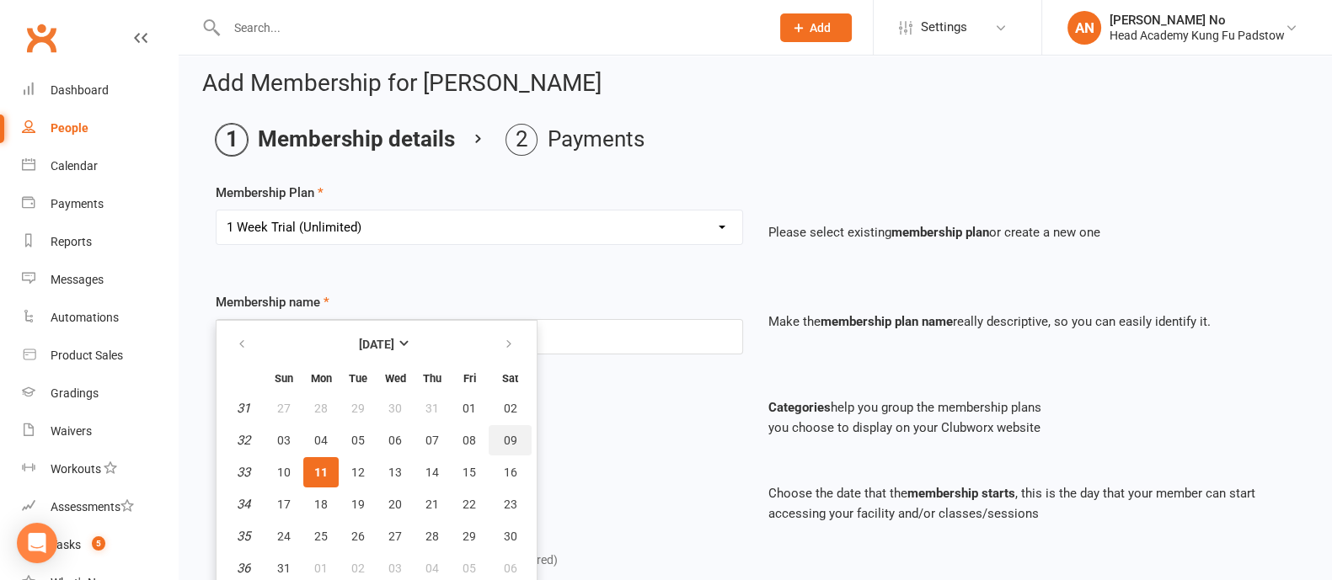
click at [504, 441] on span "09" at bounding box center [510, 440] width 13 height 13
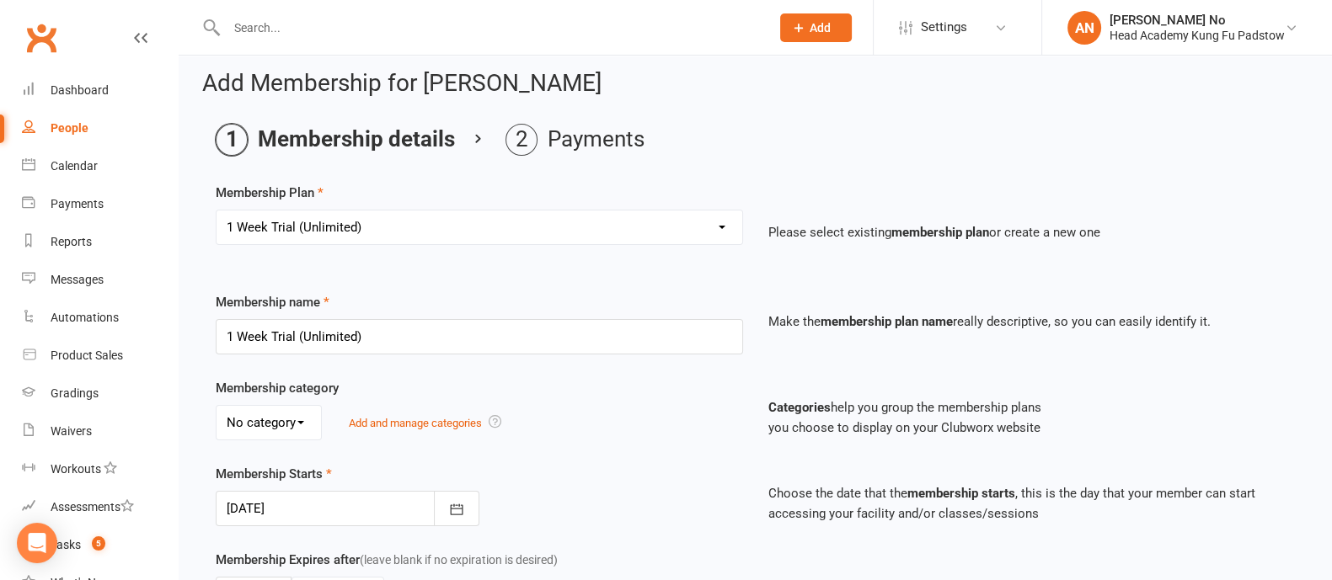
type input "09 Aug 2025"
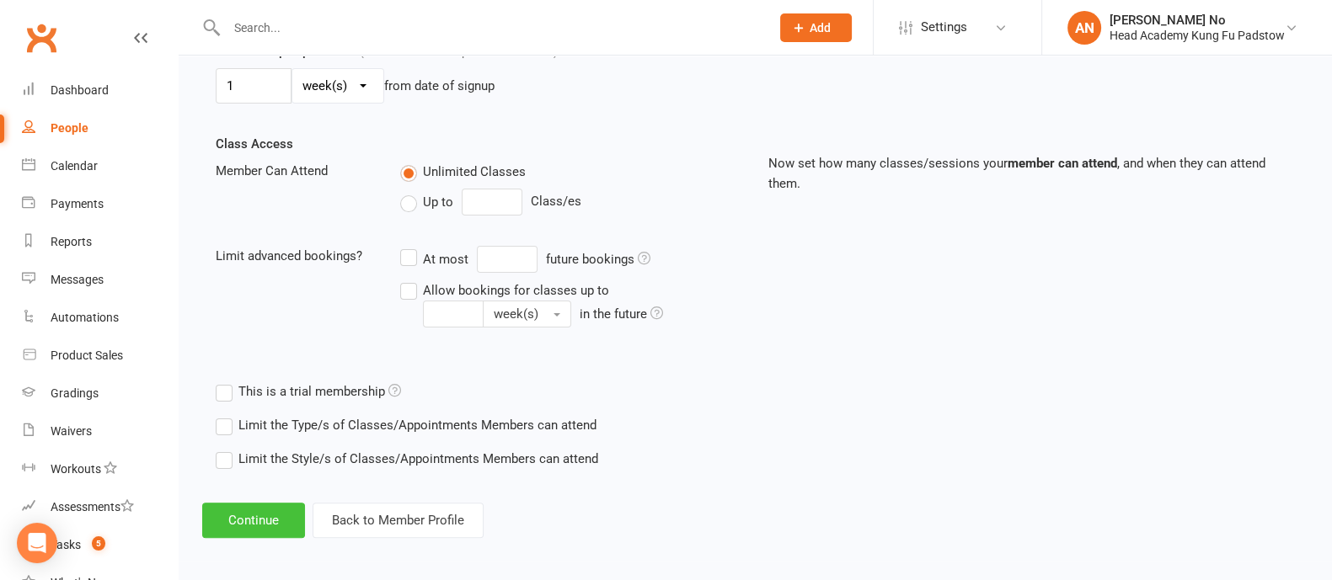
click at [234, 522] on button "Continue" at bounding box center [253, 520] width 103 height 35
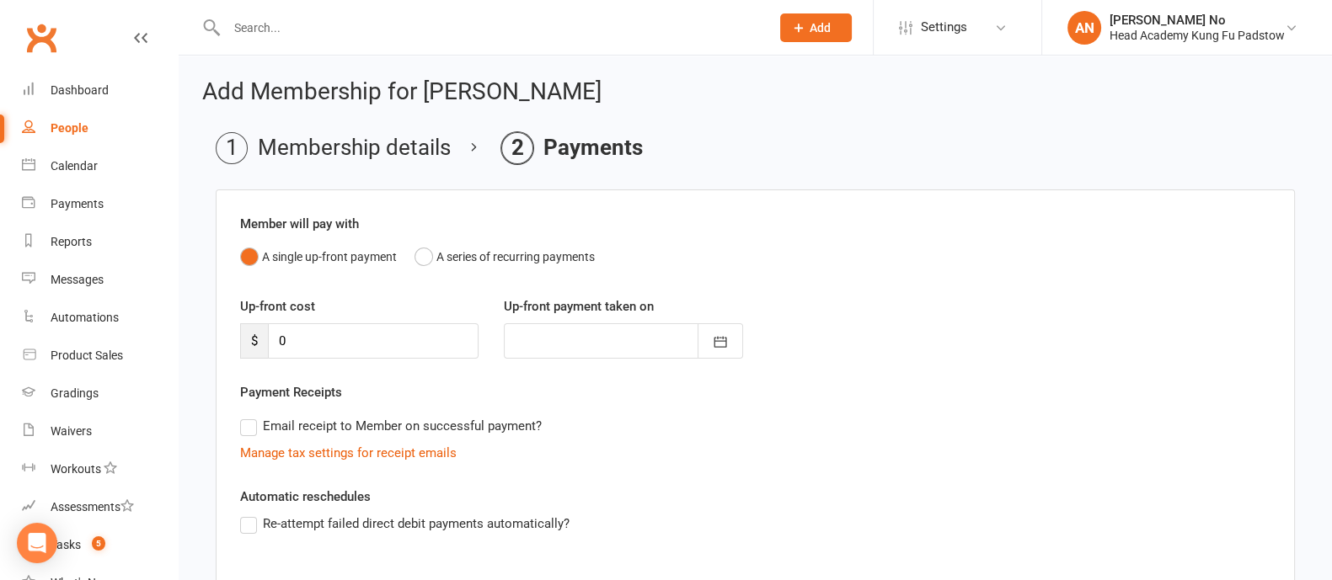
scroll to position [268, 0]
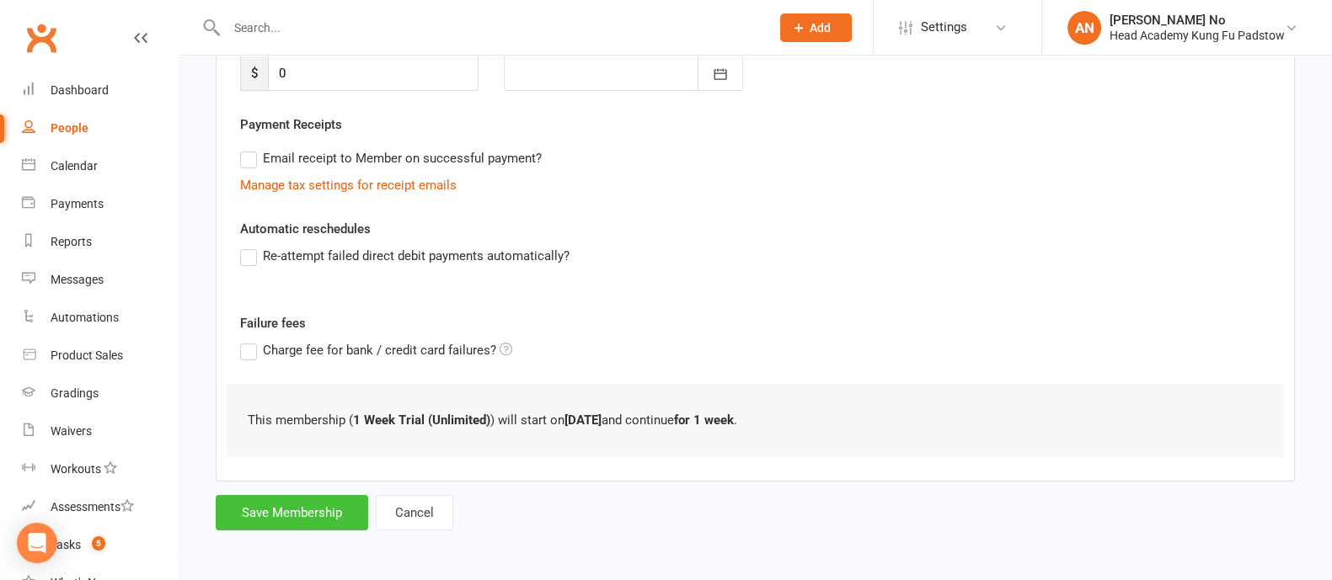
click at [265, 520] on button "Save Membership" at bounding box center [292, 512] width 152 height 35
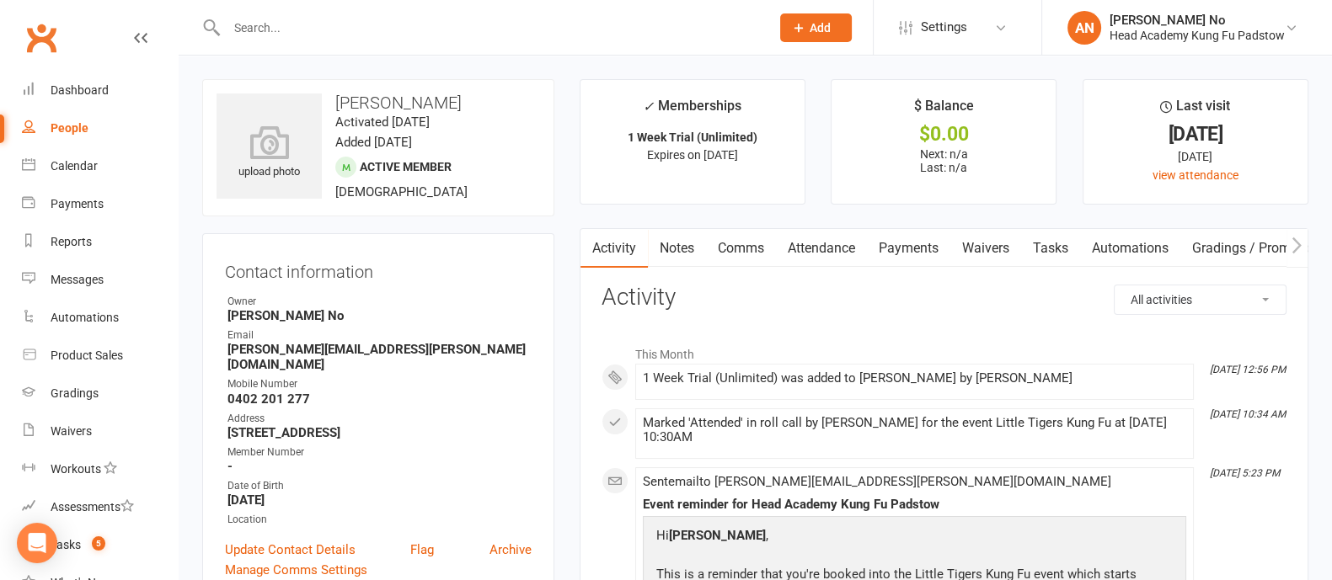
click at [308, 22] on input "text" at bounding box center [489, 28] width 536 height 24
paste input "[EMAIL_ADDRESS][DOMAIN_NAME]"
type input "[EMAIL_ADDRESS][DOMAIN_NAME]"
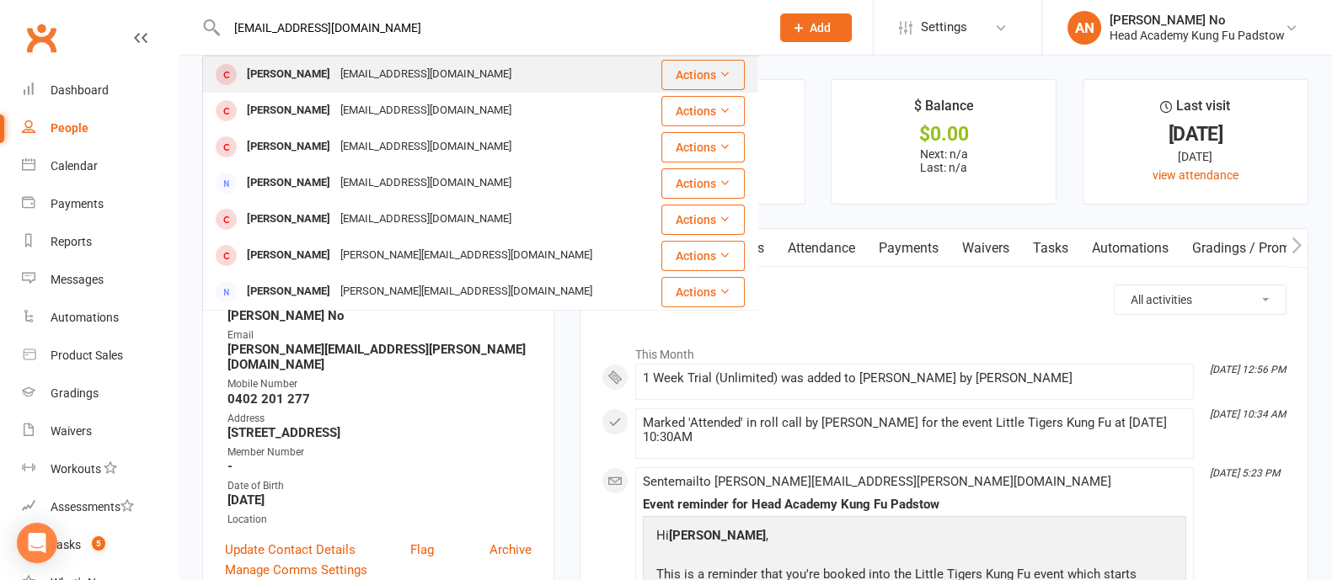
click at [377, 76] on div "jie.gao@live.com.au" at bounding box center [425, 74] width 181 height 24
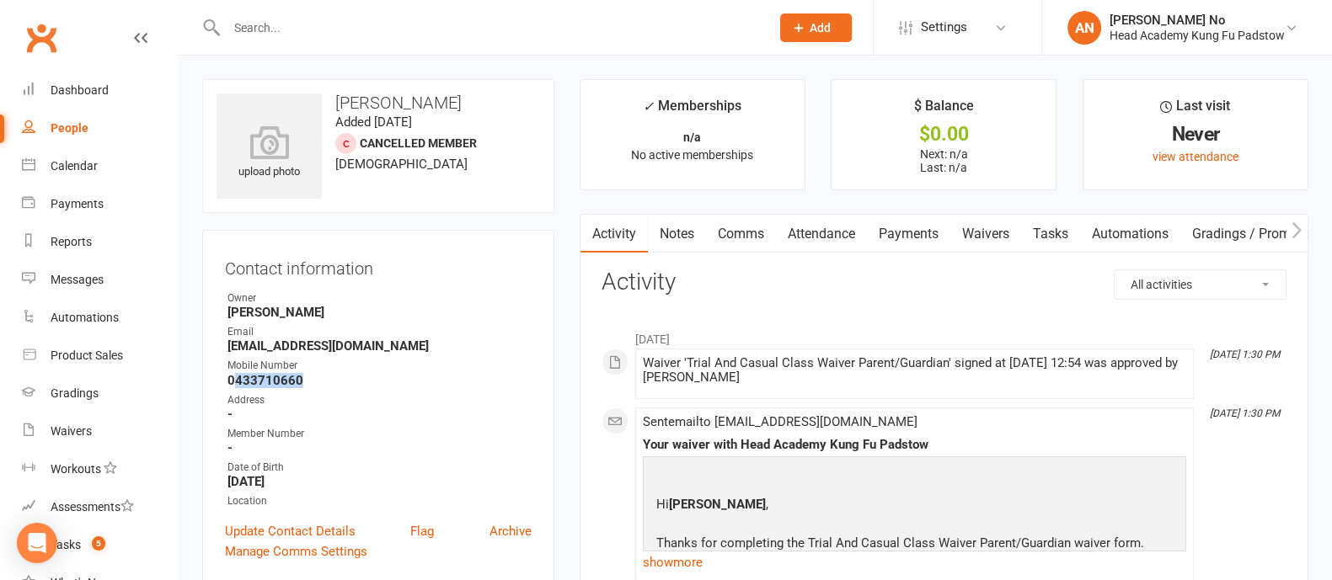
scroll to position [508, 0]
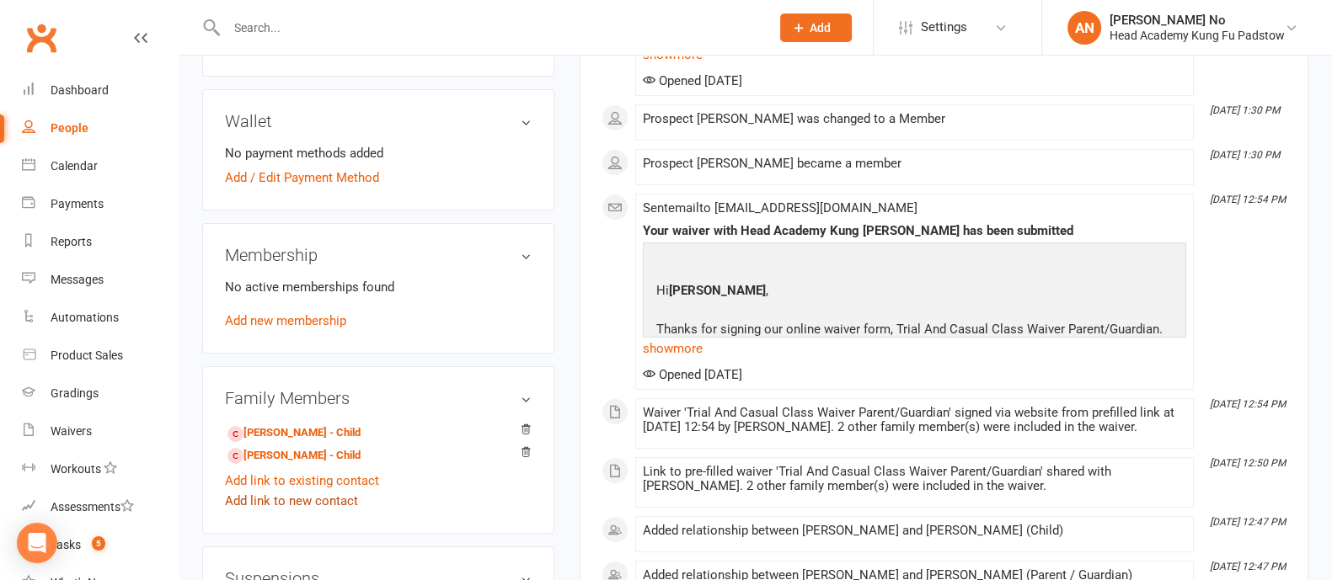
click at [313, 504] on link "Add link to new contact" at bounding box center [291, 501] width 133 height 20
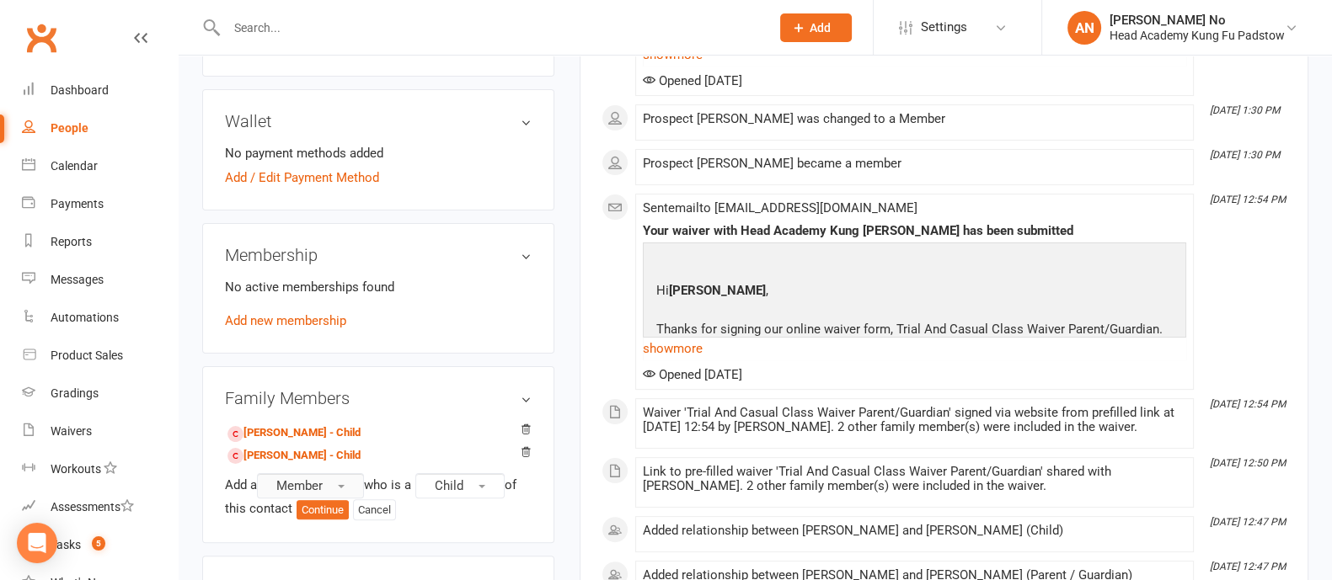
click at [316, 485] on span "Member" at bounding box center [299, 485] width 46 height 15
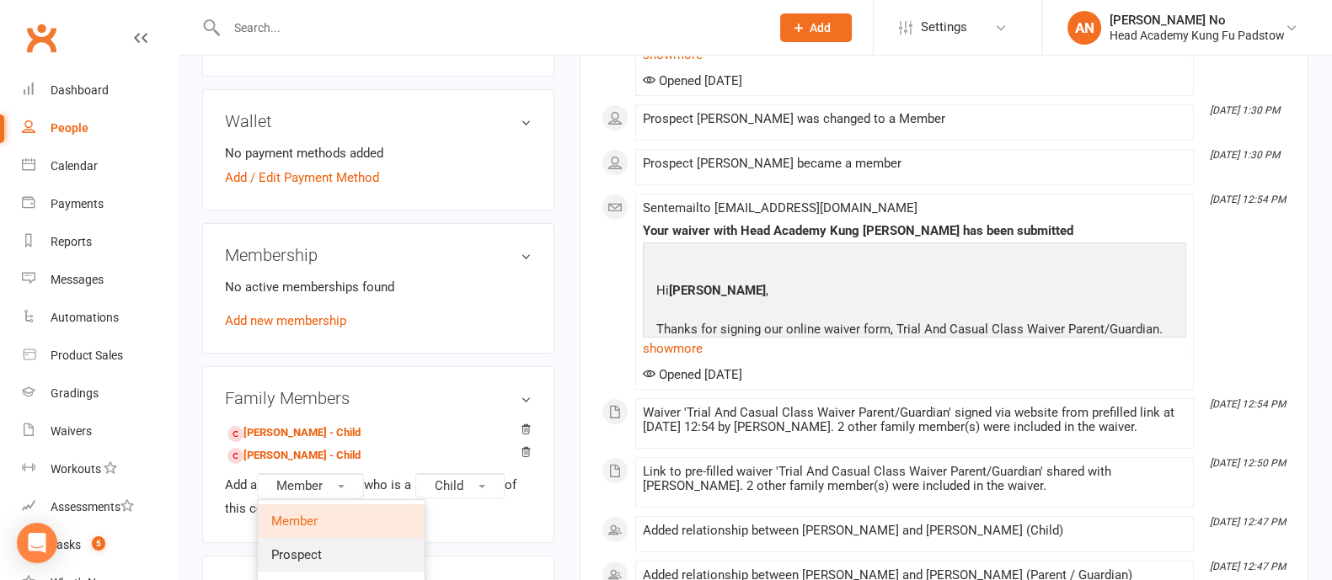
click at [313, 547] on span "Prospect" at bounding box center [296, 554] width 51 height 15
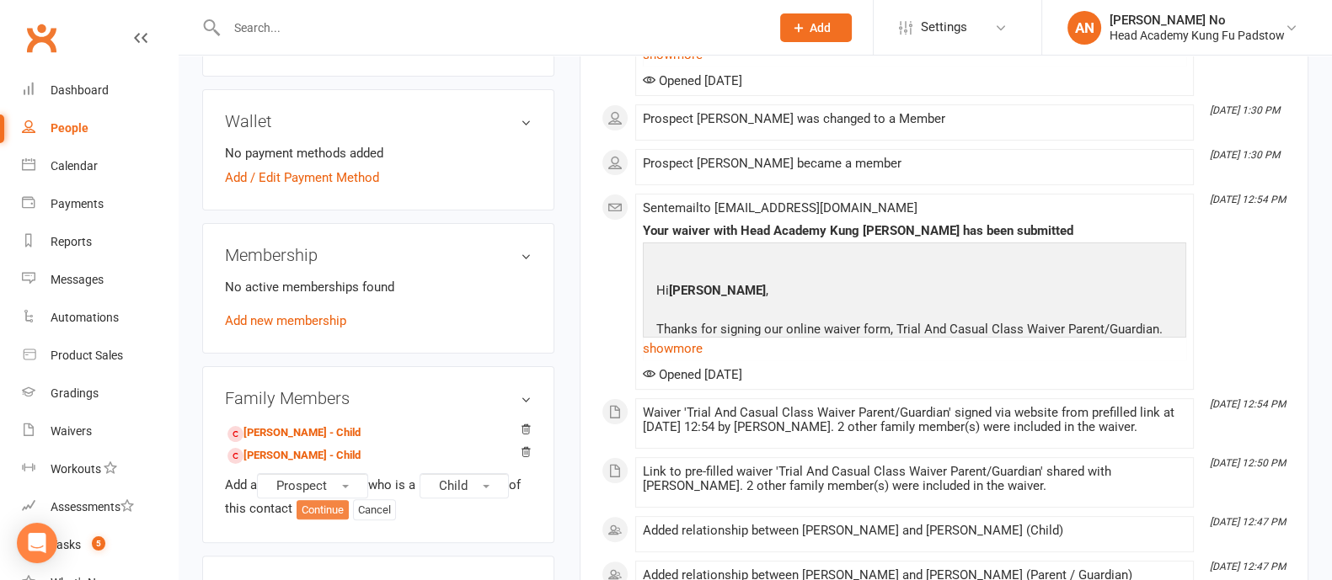
click at [312, 508] on button "Continue" at bounding box center [322, 510] width 52 height 20
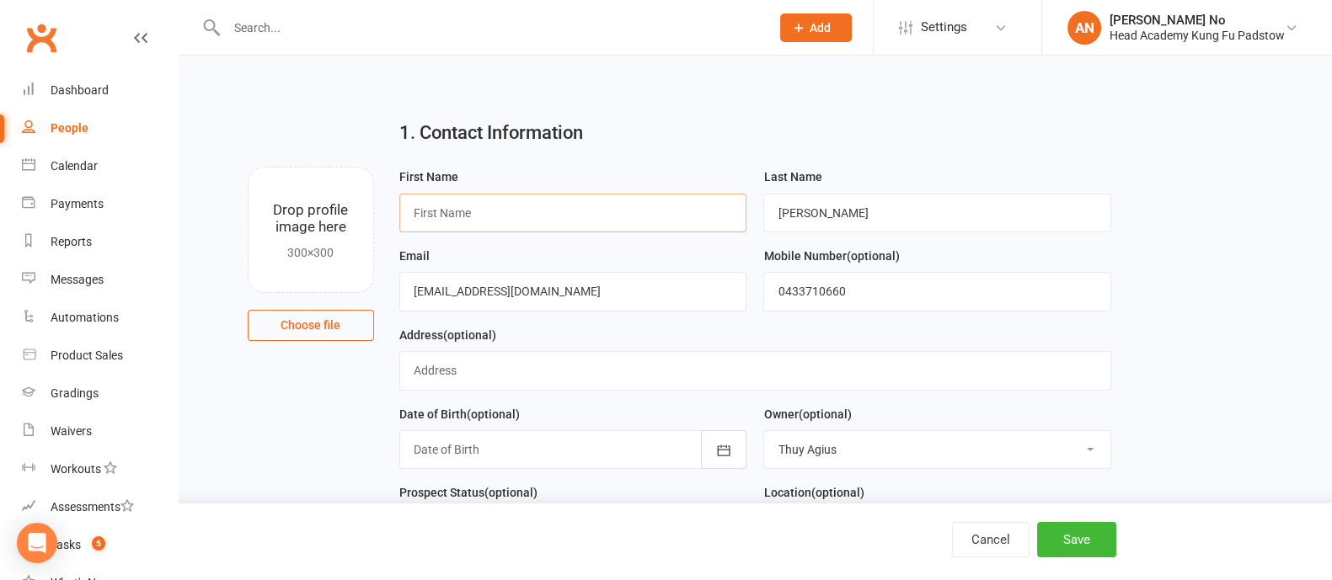
click at [513, 216] on input "text" at bounding box center [573, 213] width 348 height 39
paste input "[PERSON_NAME]"
type input "Joanna"
click at [1091, 543] on button "Save" at bounding box center [1076, 539] width 79 height 35
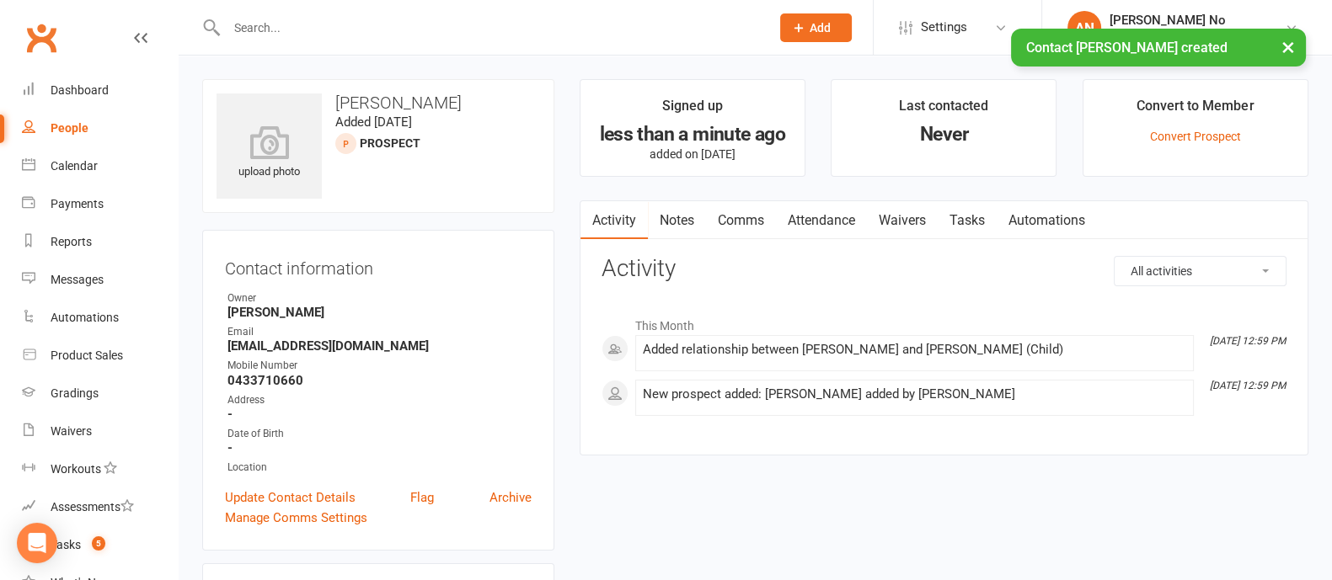
click at [894, 216] on link "Waivers" at bounding box center [902, 220] width 71 height 39
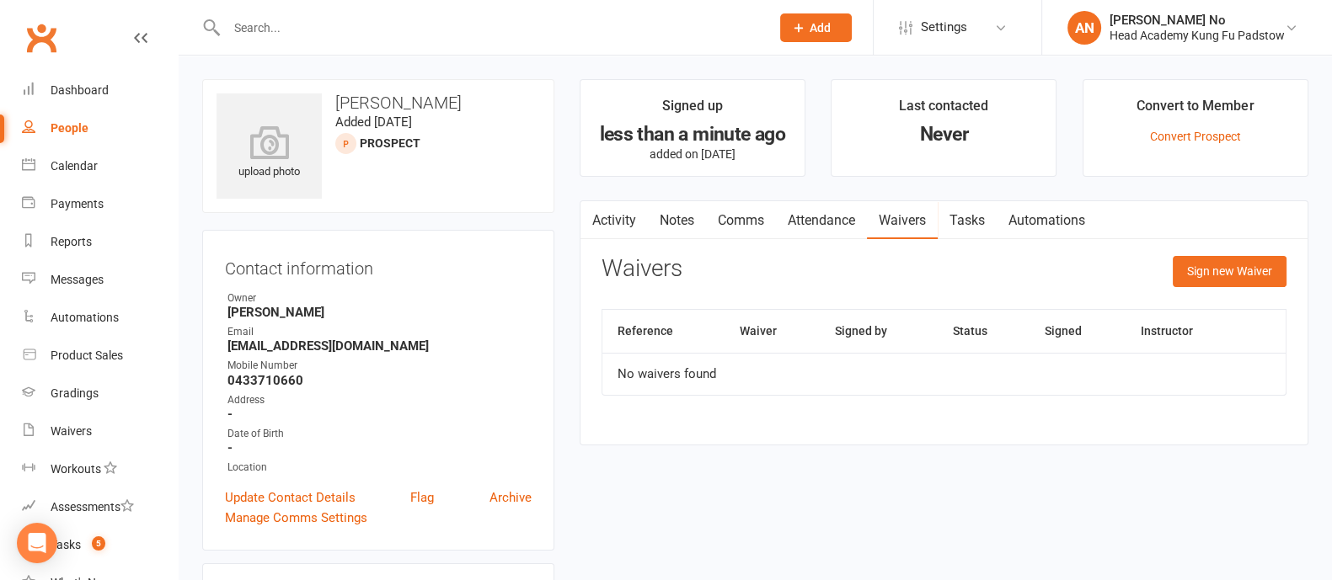
scroll to position [508, 0]
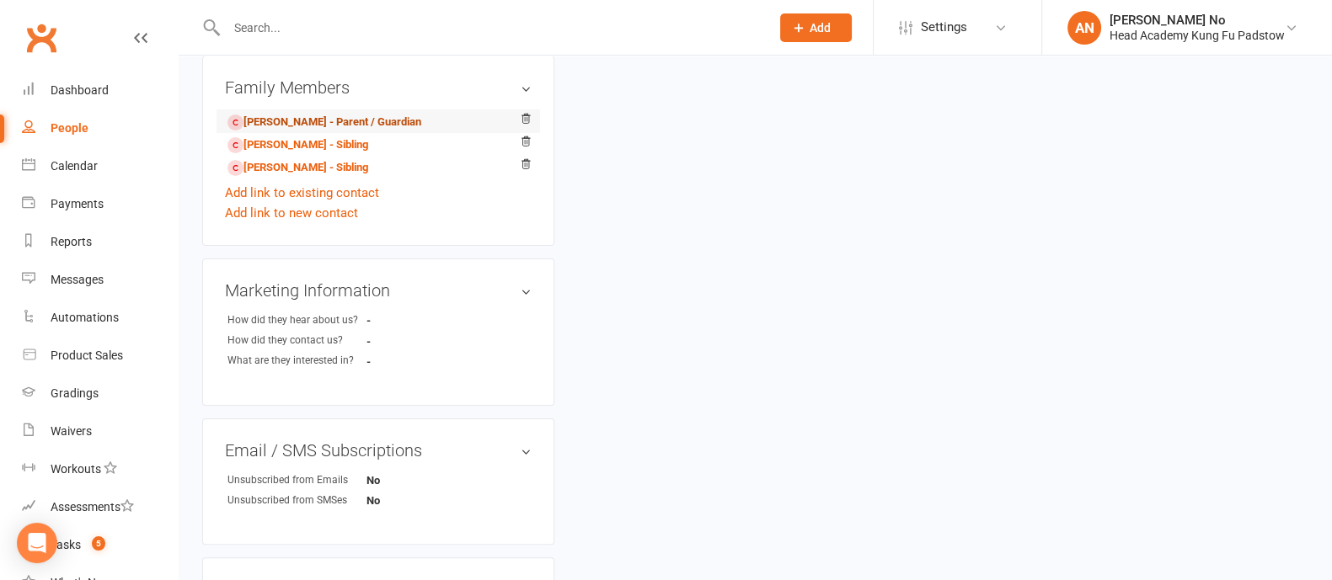
click at [299, 122] on link "Jie Gao - Parent / Guardian" at bounding box center [324, 123] width 194 height 18
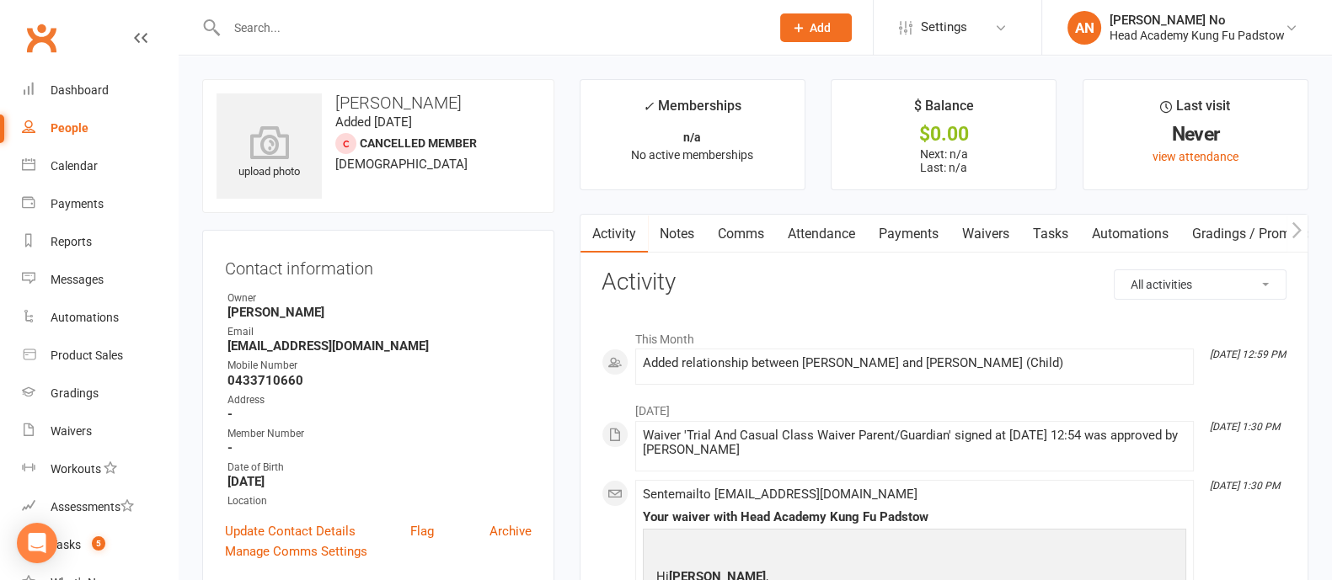
click at [990, 234] on link "Waivers" at bounding box center [985, 234] width 71 height 39
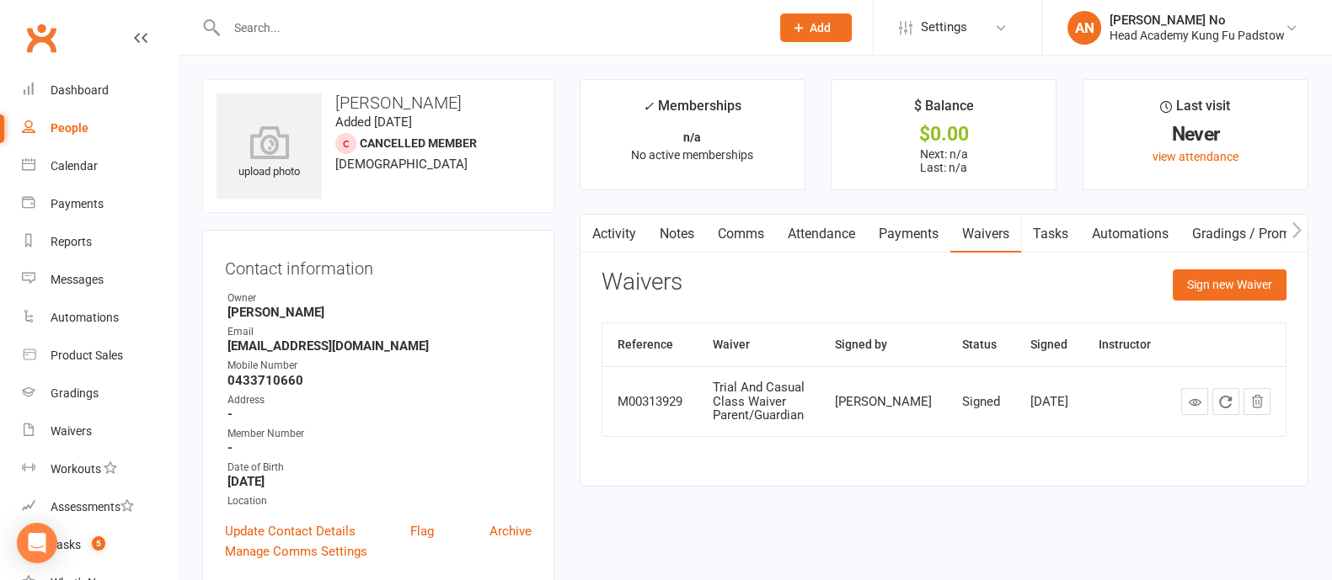
scroll to position [508, 0]
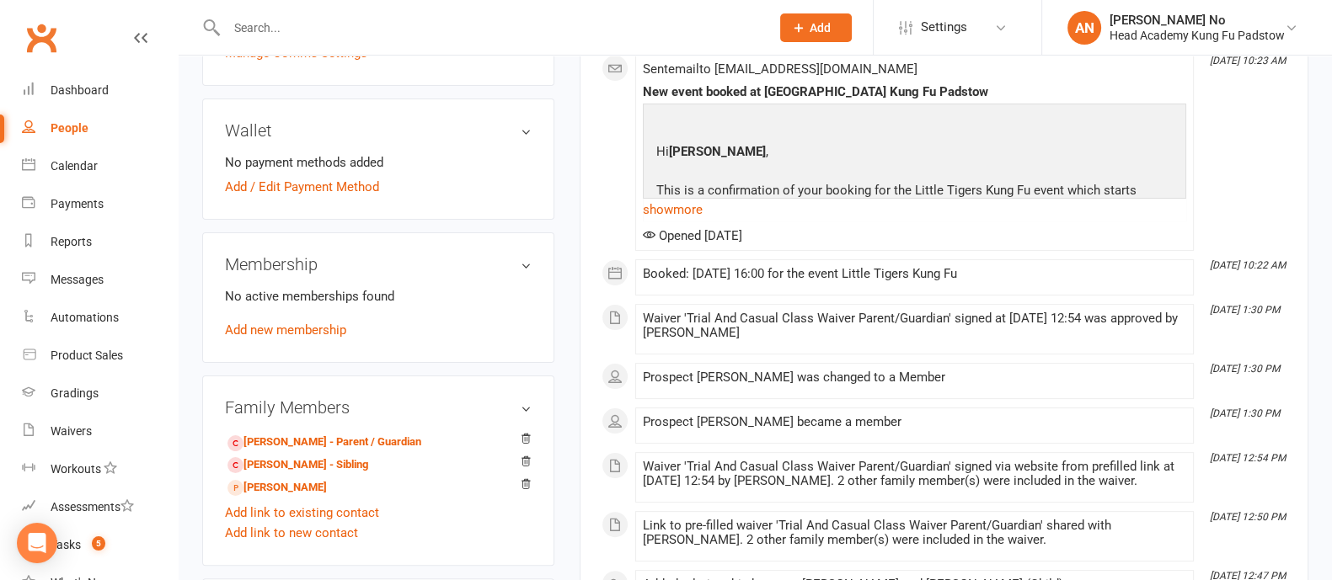
scroll to position [547, 0]
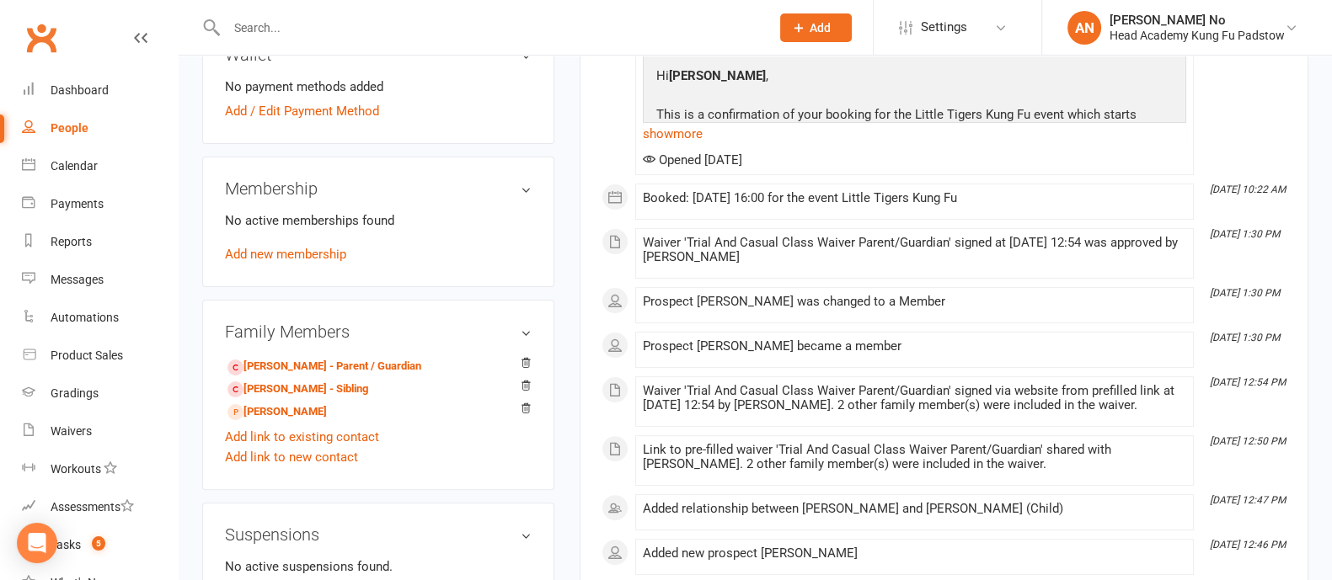
drag, startPoint x: 1343, startPoint y: 359, endPoint x: 321, endPoint y: 227, distance: 1030.9
click at [1279, 225] on html "Prospect Member Non-attending contact Class / event Appointment Grading event T…" at bounding box center [666, 312] width 1332 height 1773
click at [286, 389] on link "[PERSON_NAME] - Sibling" at bounding box center [297, 387] width 141 height 18
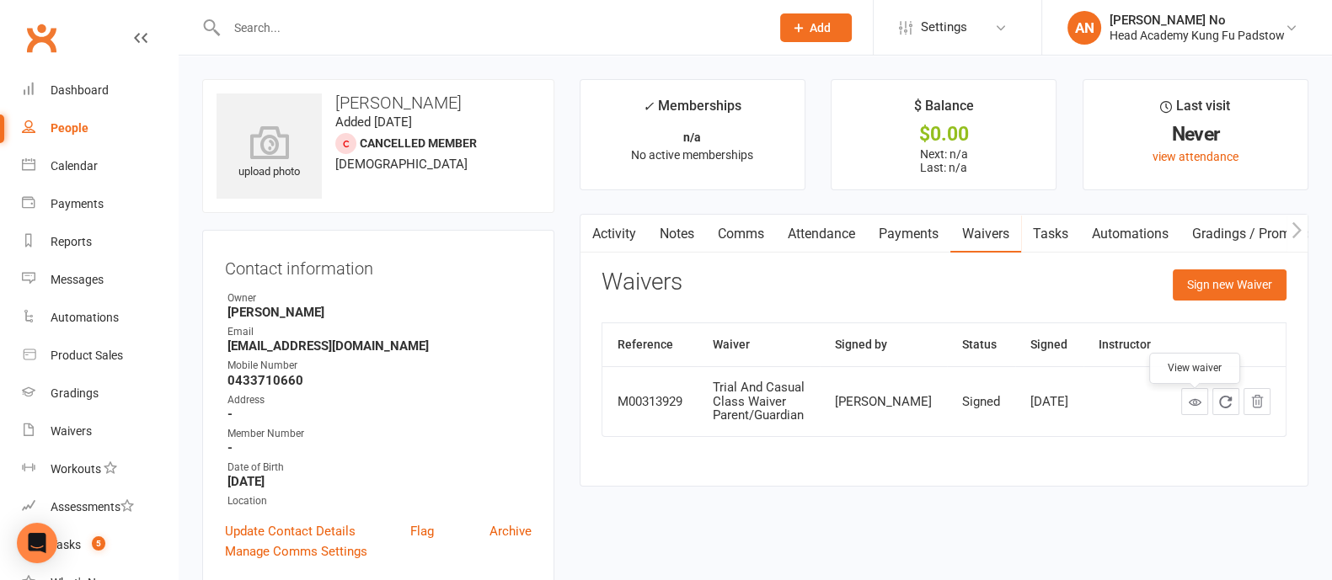
click at [1196, 414] on link at bounding box center [1194, 401] width 27 height 27
click at [1194, 281] on button "Sign new Waiver" at bounding box center [1229, 285] width 114 height 30
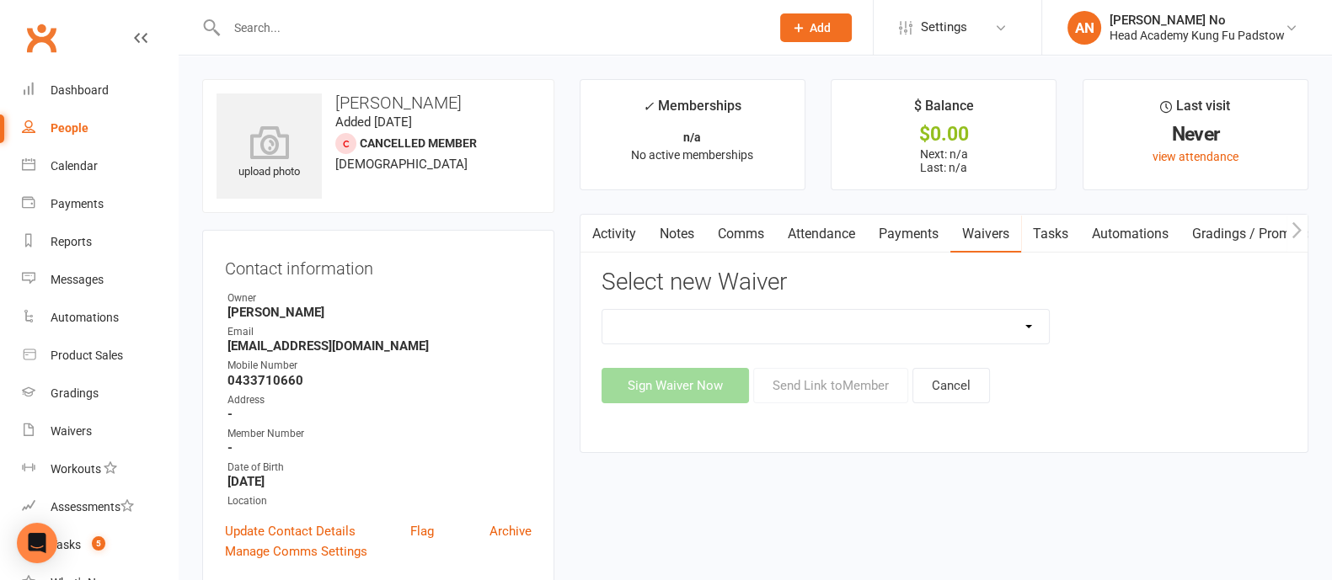
click at [1031, 318] on select "Adults Waiver And Terms And Conditions Parent Or Guardian Waiver And Terms And …" at bounding box center [825, 327] width 446 height 34
select select "3665"
click at [602, 310] on select "Adults Waiver And Terms And Conditions Parent Or Guardian Waiver And Terms And …" at bounding box center [825, 327] width 446 height 34
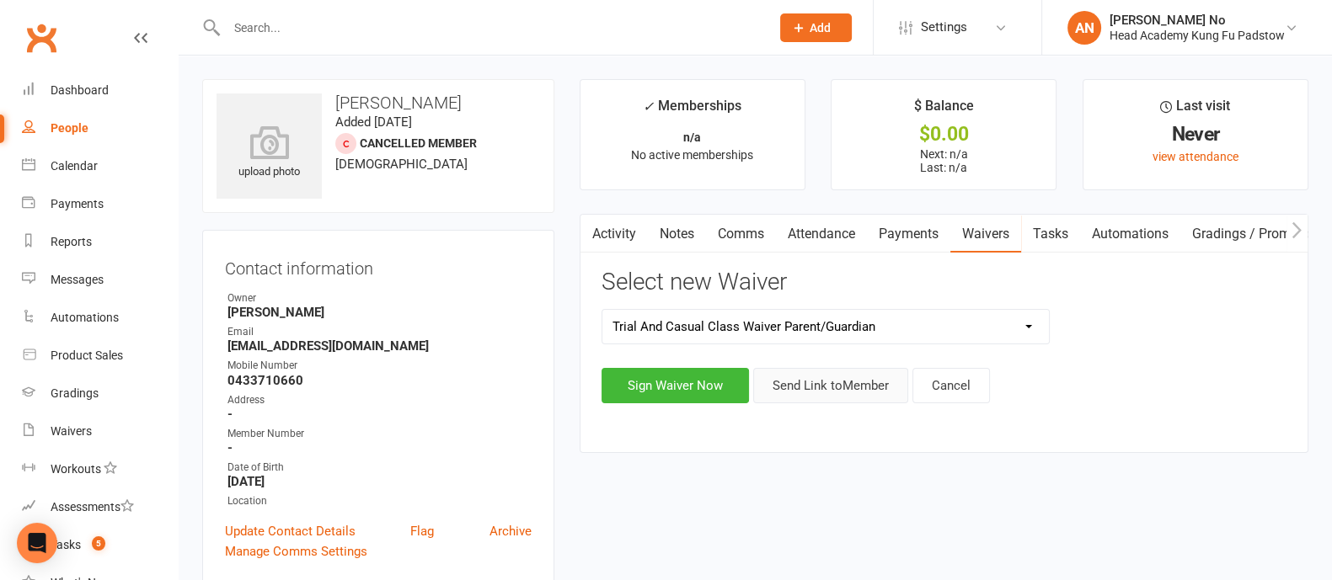
click at [863, 391] on button "Send Link to Member" at bounding box center [830, 385] width 155 height 35
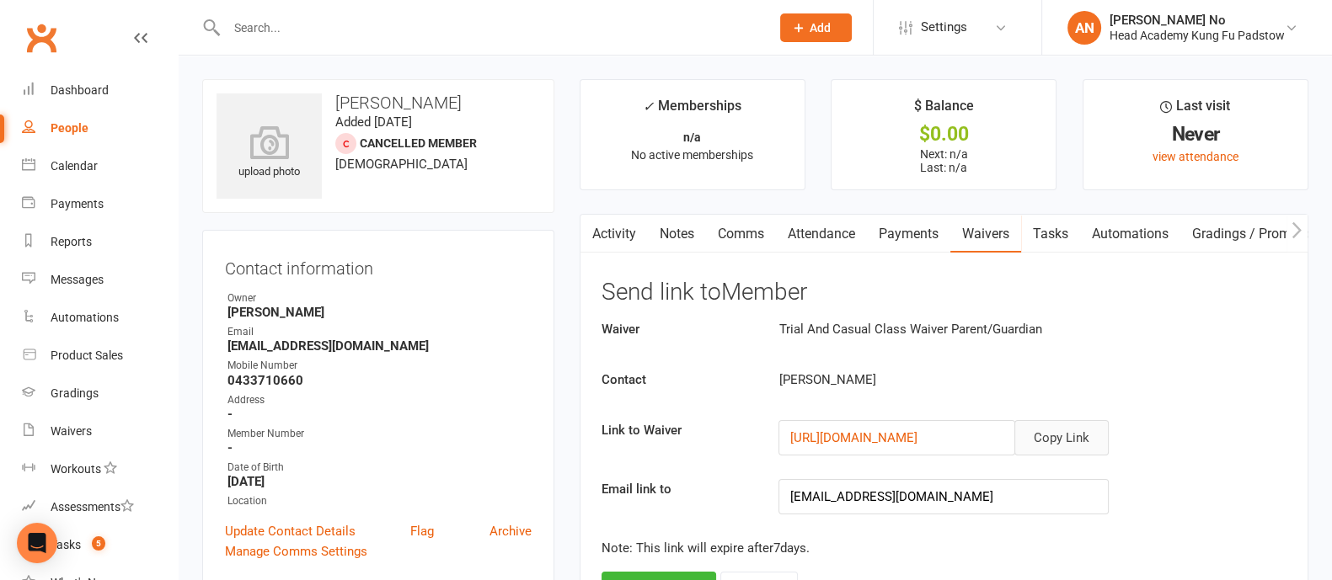
click at [1082, 437] on button "Copy Link" at bounding box center [1061, 437] width 94 height 35
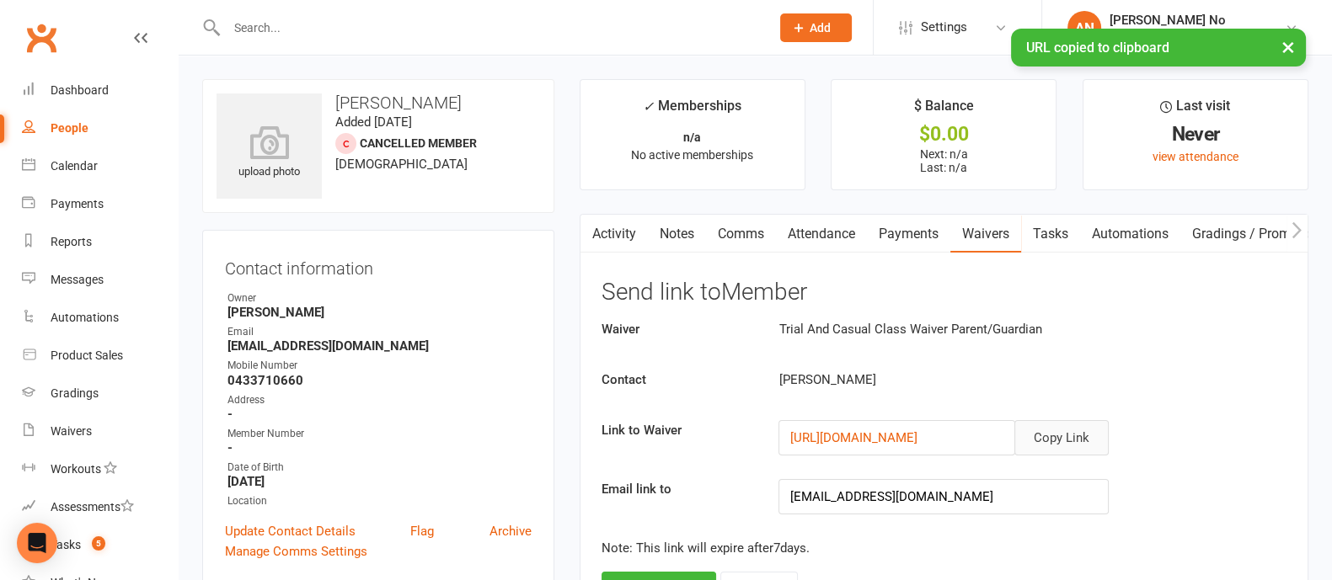
click at [1082, 436] on button "Copy Link" at bounding box center [1061, 437] width 94 height 35
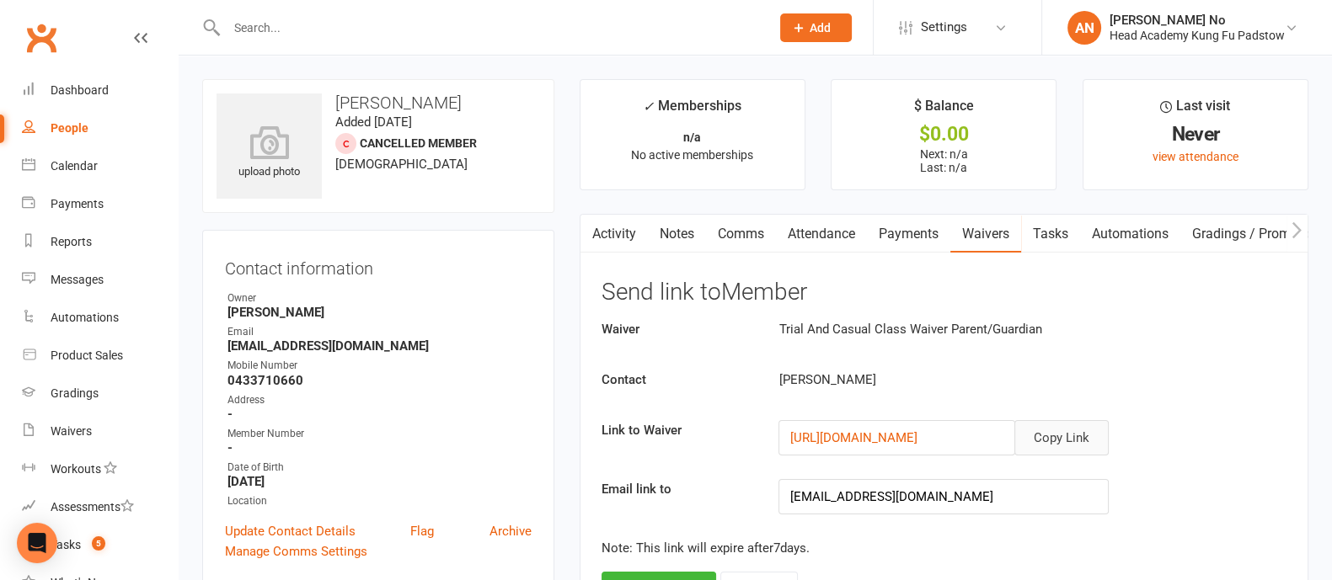
click at [737, 232] on link "Comms" at bounding box center [741, 234] width 70 height 39
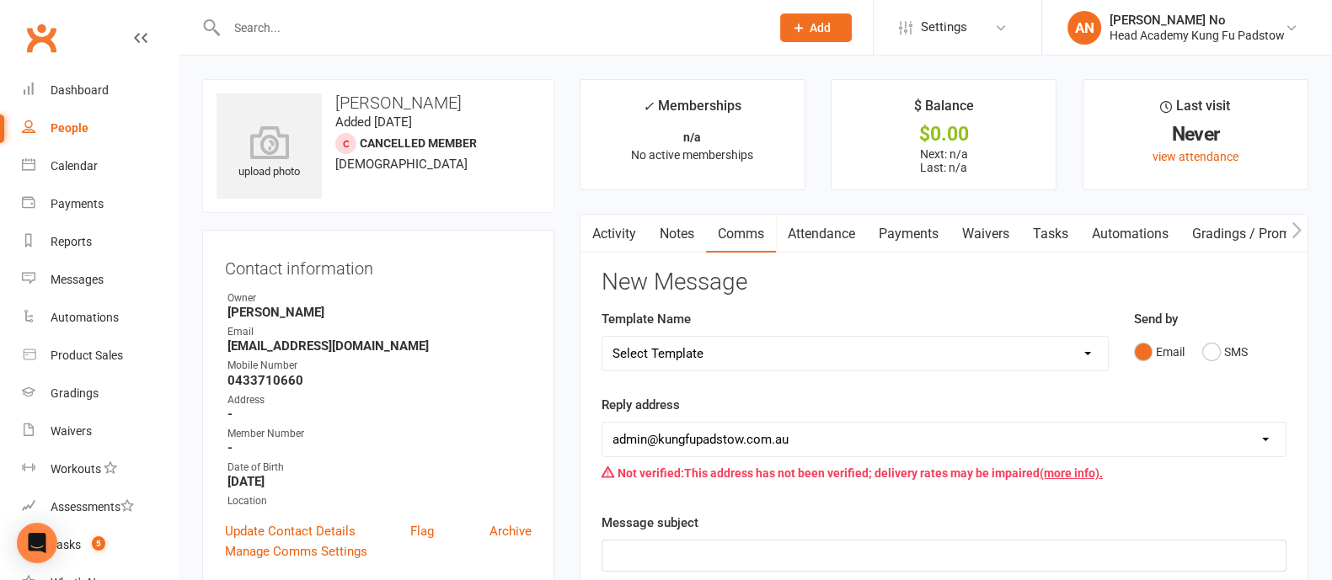
click at [1091, 352] on select "Select Template [Email] Membership Waiver - ADULTS [Email] Membership Waiver - …" at bounding box center [854, 354] width 505 height 34
select select "9"
click at [602, 337] on select "Select Template [Email] Membership Waiver - ADULTS [Email] Membership Waiver - …" at bounding box center [854, 354] width 505 height 34
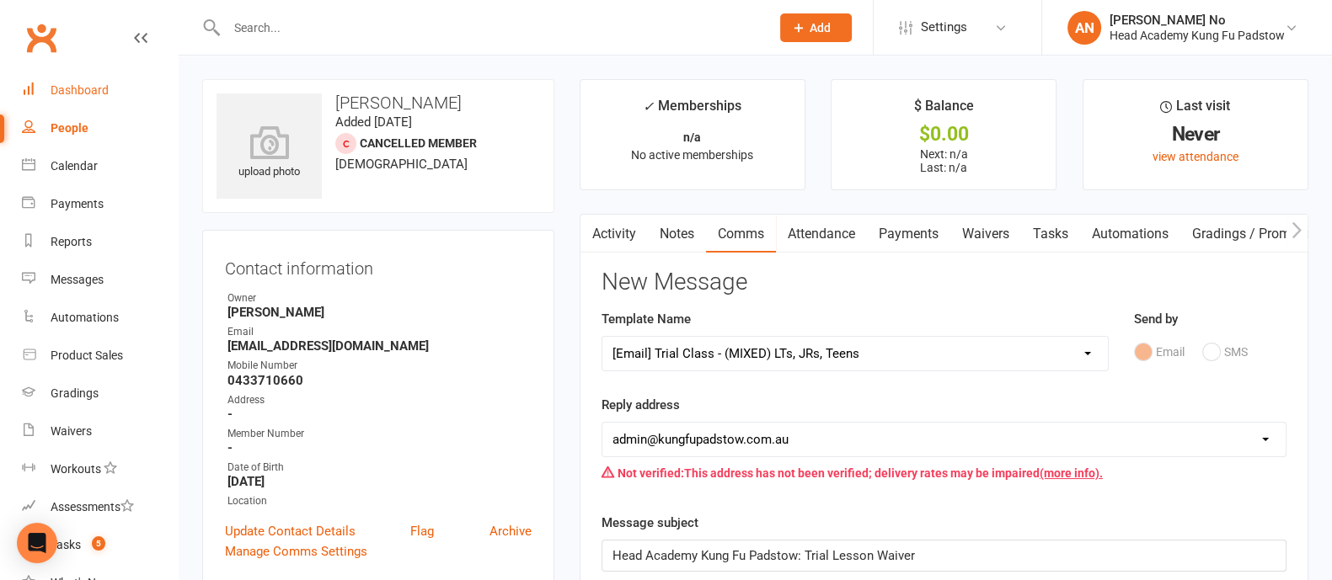
click at [96, 88] on div "Dashboard" at bounding box center [80, 89] width 58 height 13
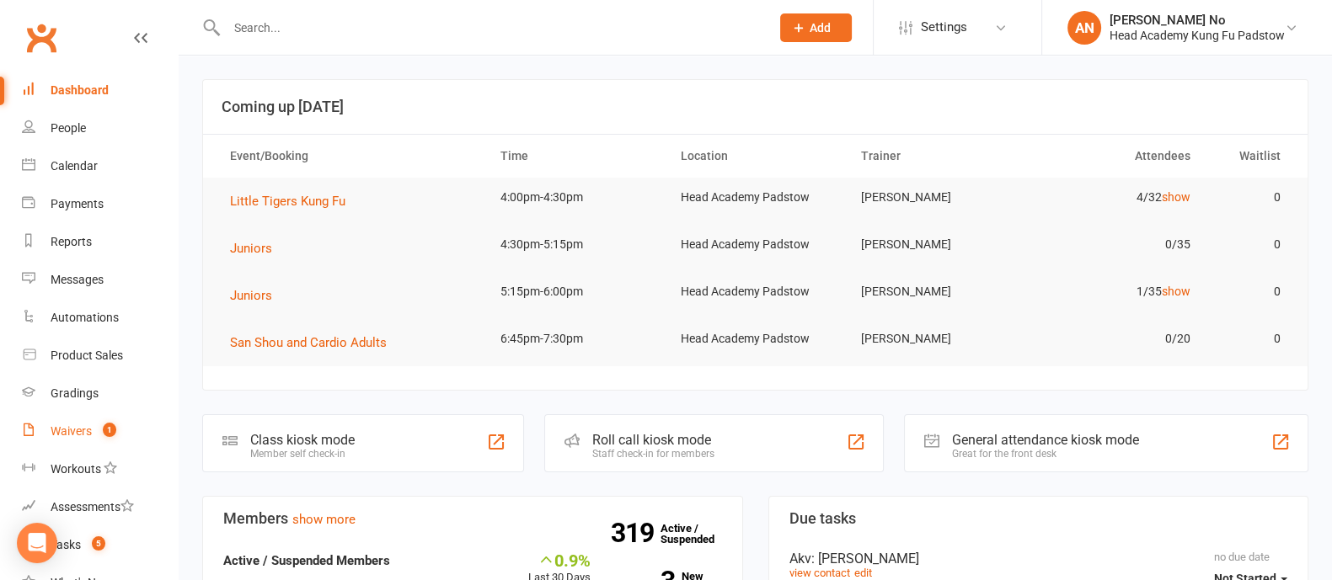
click at [96, 421] on link "Waivers 1" at bounding box center [100, 432] width 156 height 38
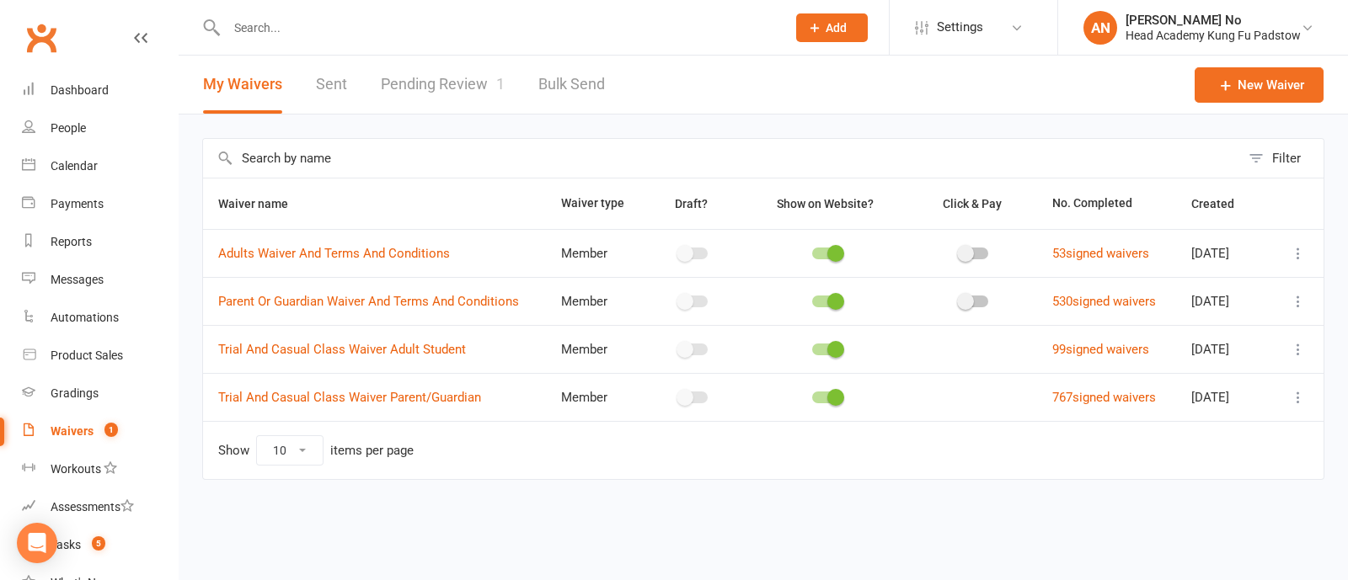
click at [483, 77] on link "Pending Review 1" at bounding box center [443, 85] width 124 height 58
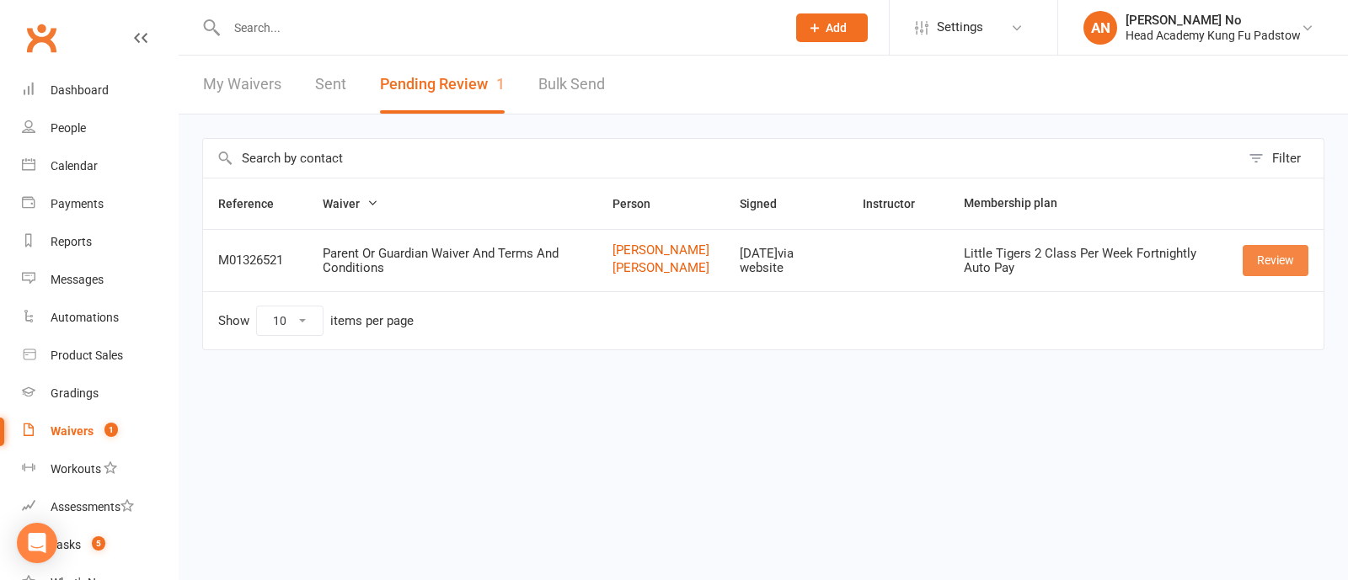
click at [1284, 270] on link "Review" at bounding box center [1275, 260] width 66 height 30
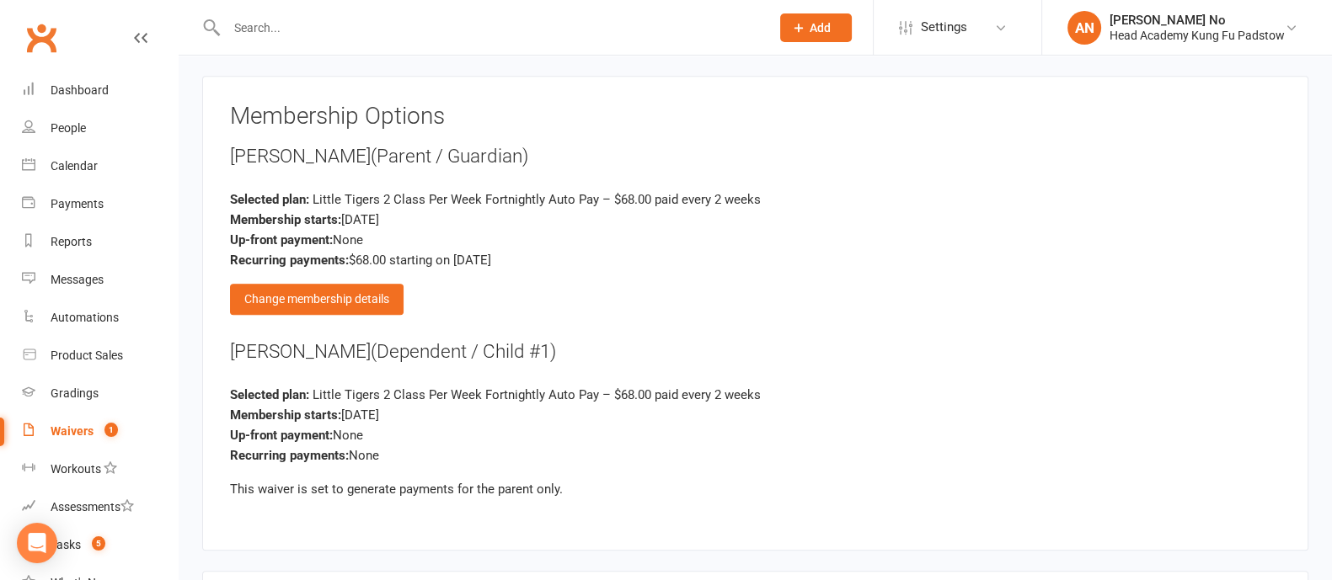
scroll to position [1773, 0]
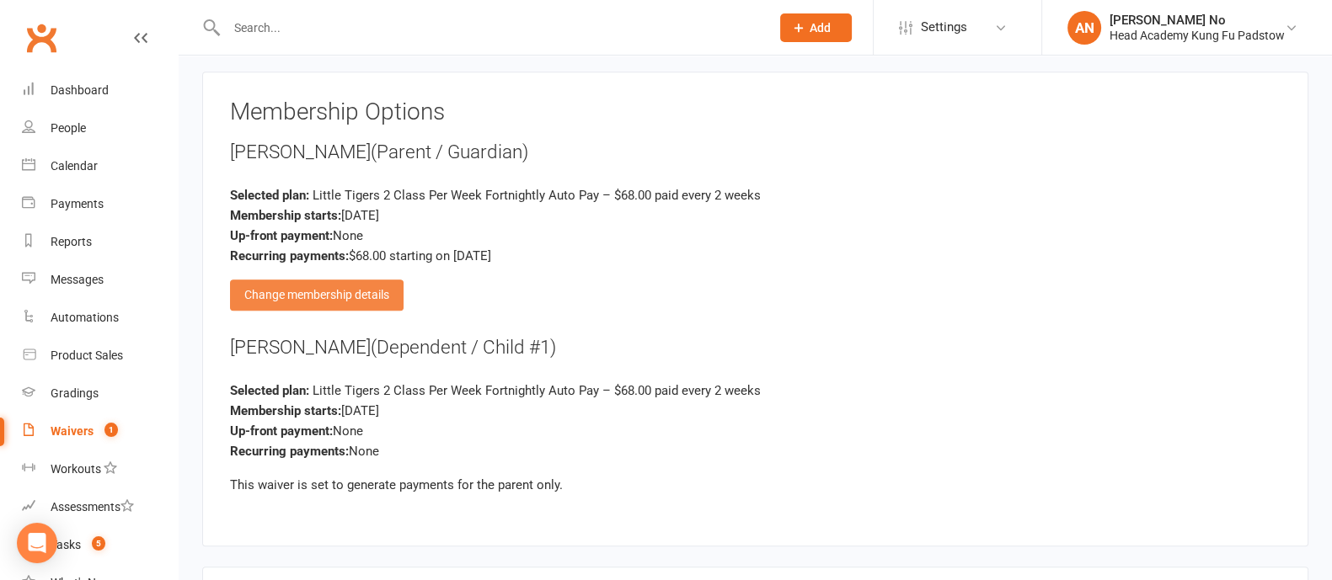
click at [372, 280] on div "Change membership details" at bounding box center [316, 295] width 173 height 30
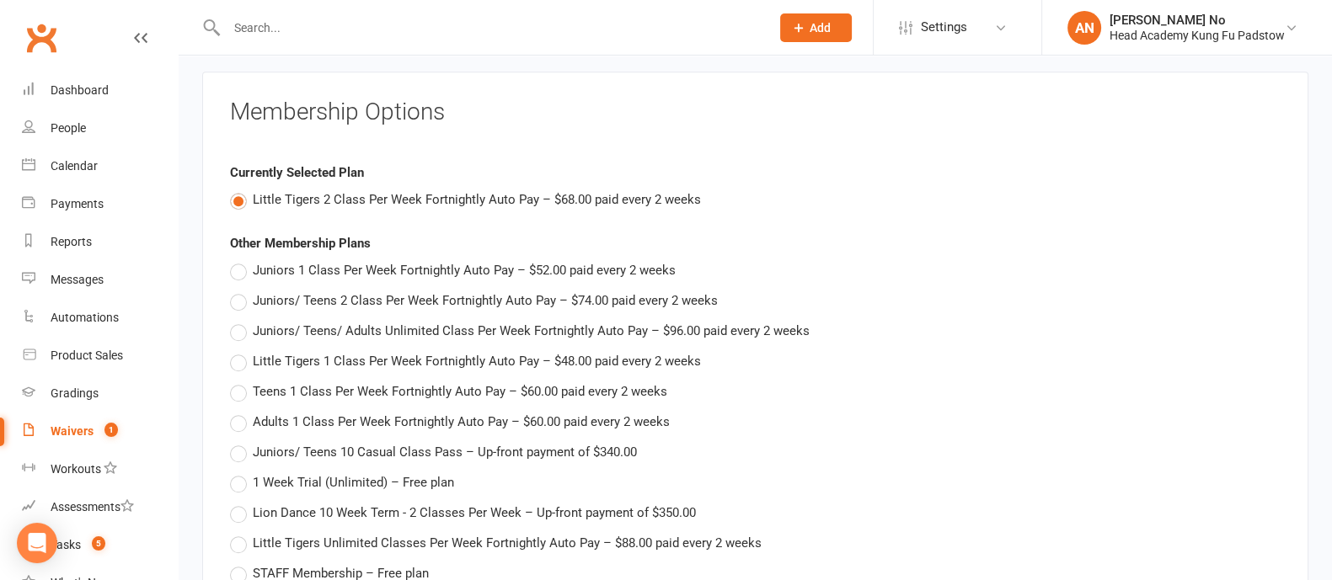
scroll to position [2282, 0]
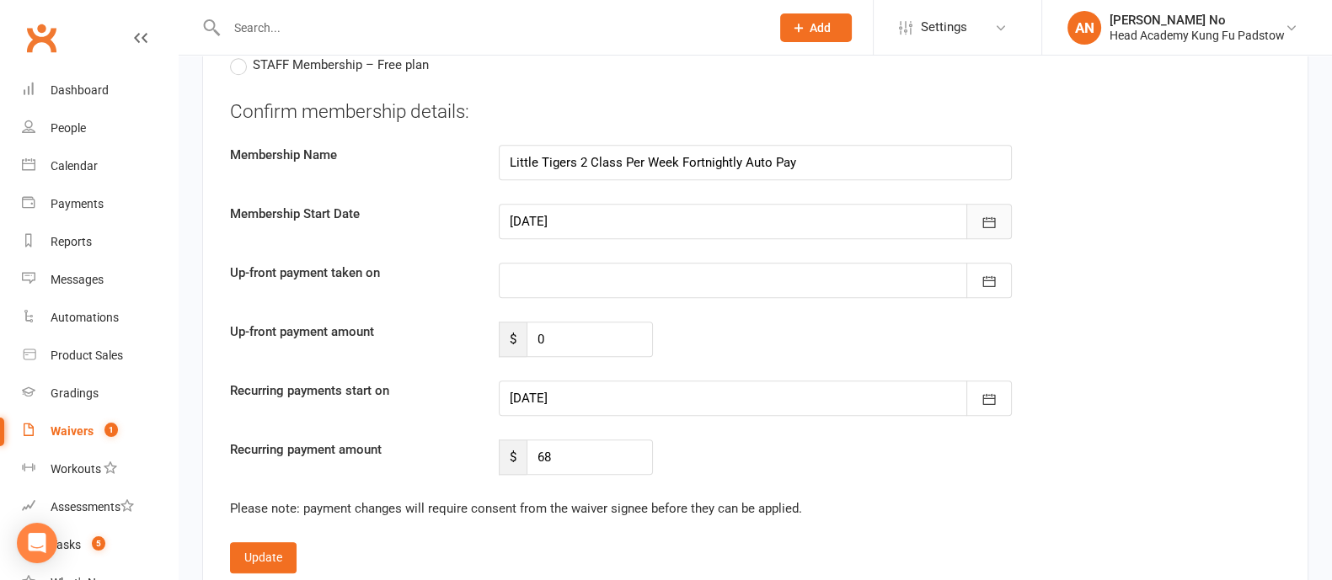
click at [995, 214] on icon "button" at bounding box center [988, 222] width 17 height 17
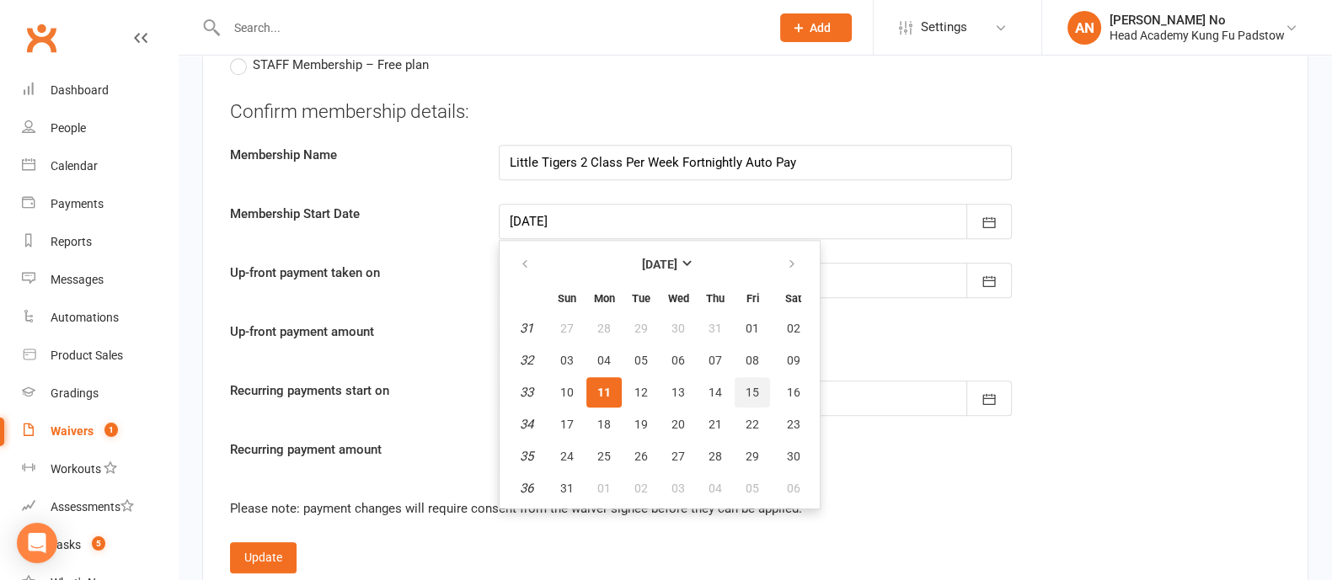
click at [749, 386] on span "15" at bounding box center [751, 392] width 13 height 13
type input "[DATE]"
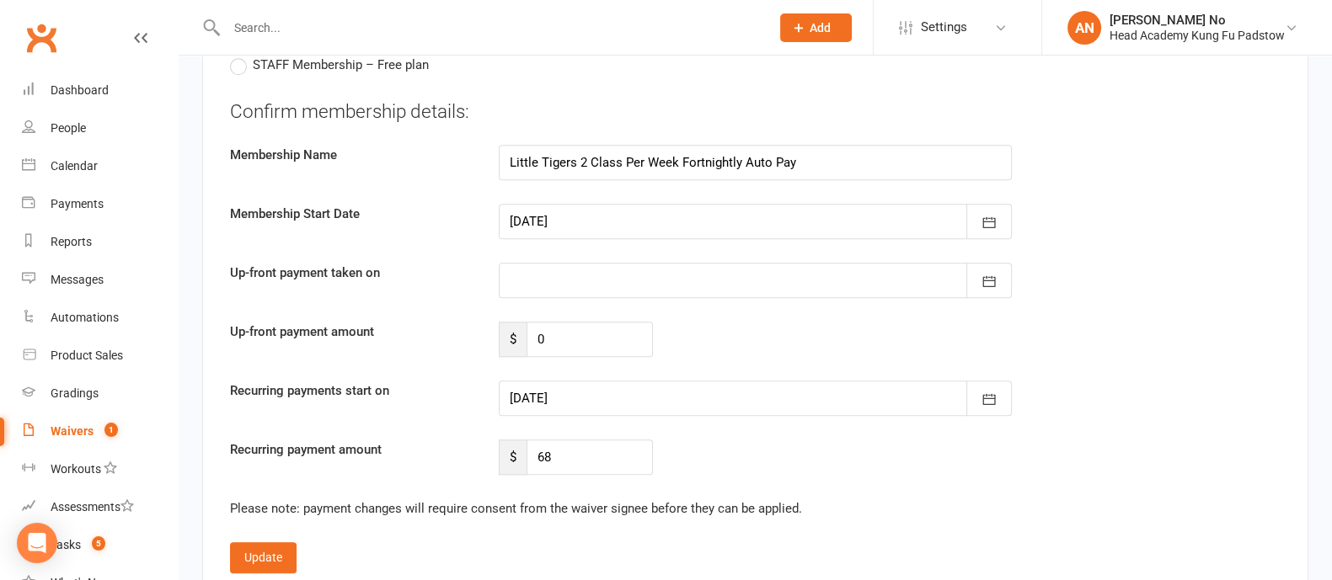
type input "[DATE]"
click at [278, 542] on button "Update" at bounding box center [263, 557] width 67 height 30
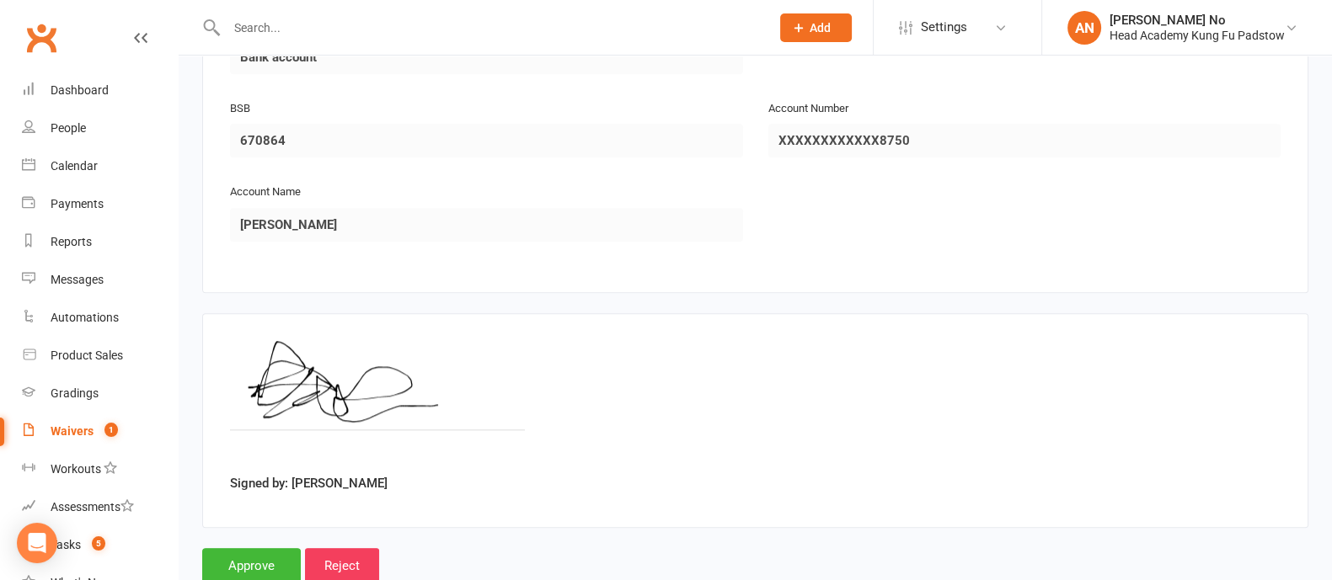
scroll to position [2415, 0]
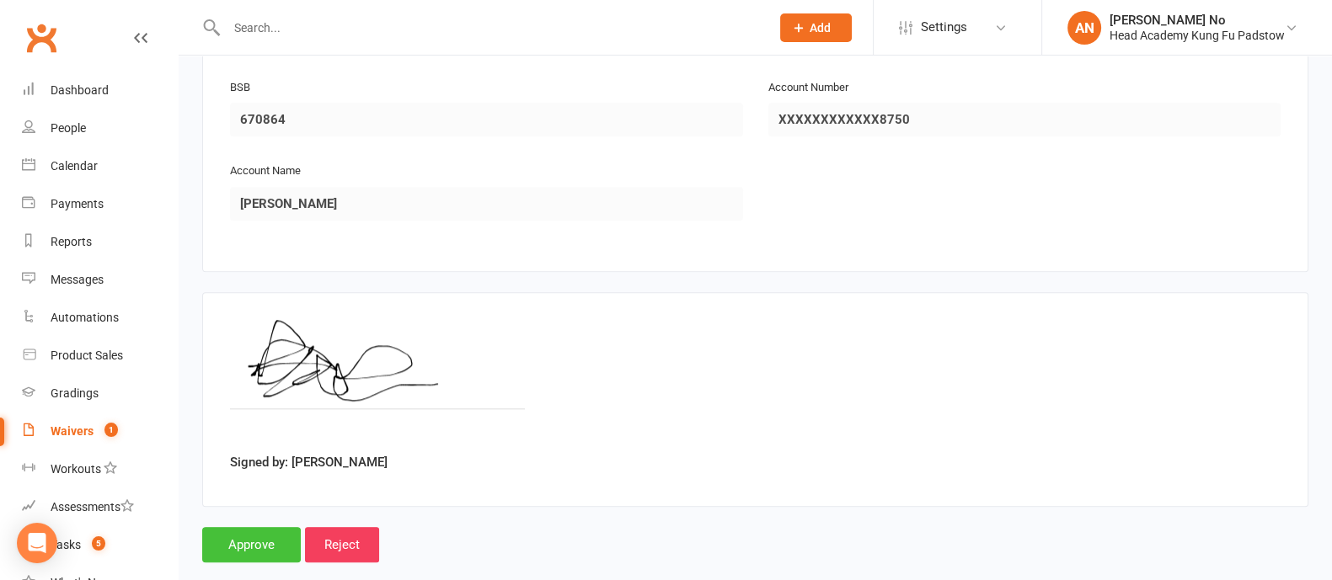
click at [248, 527] on input "Approve" at bounding box center [251, 544] width 99 height 35
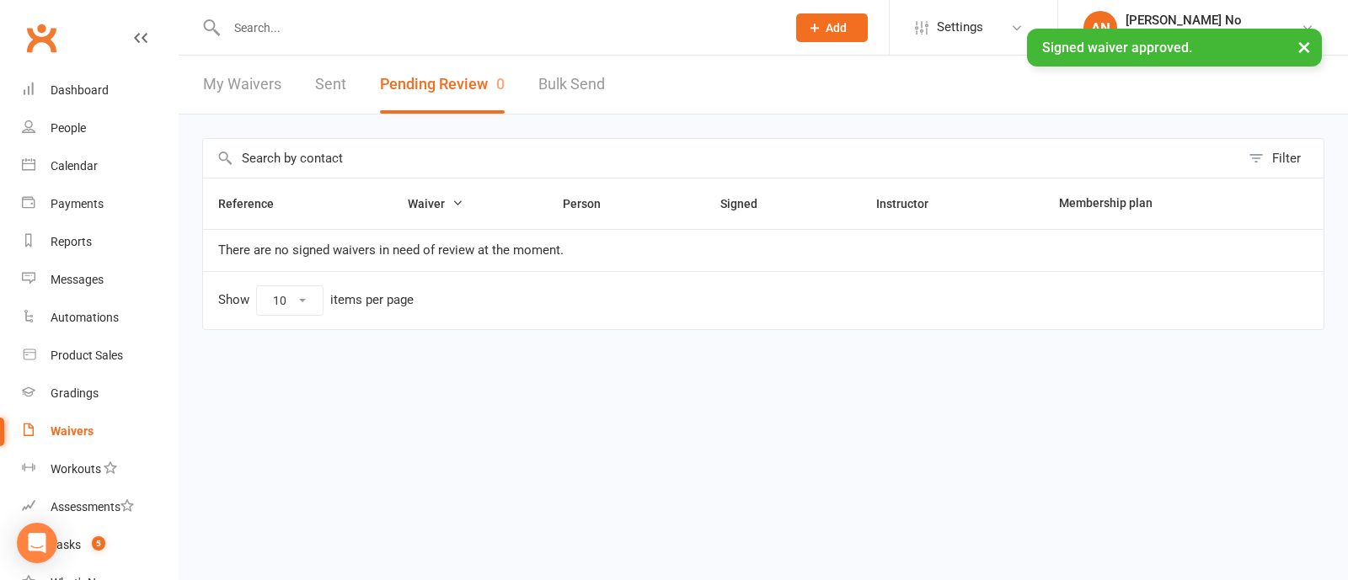
click at [261, 24] on input "text" at bounding box center [497, 28] width 552 height 24
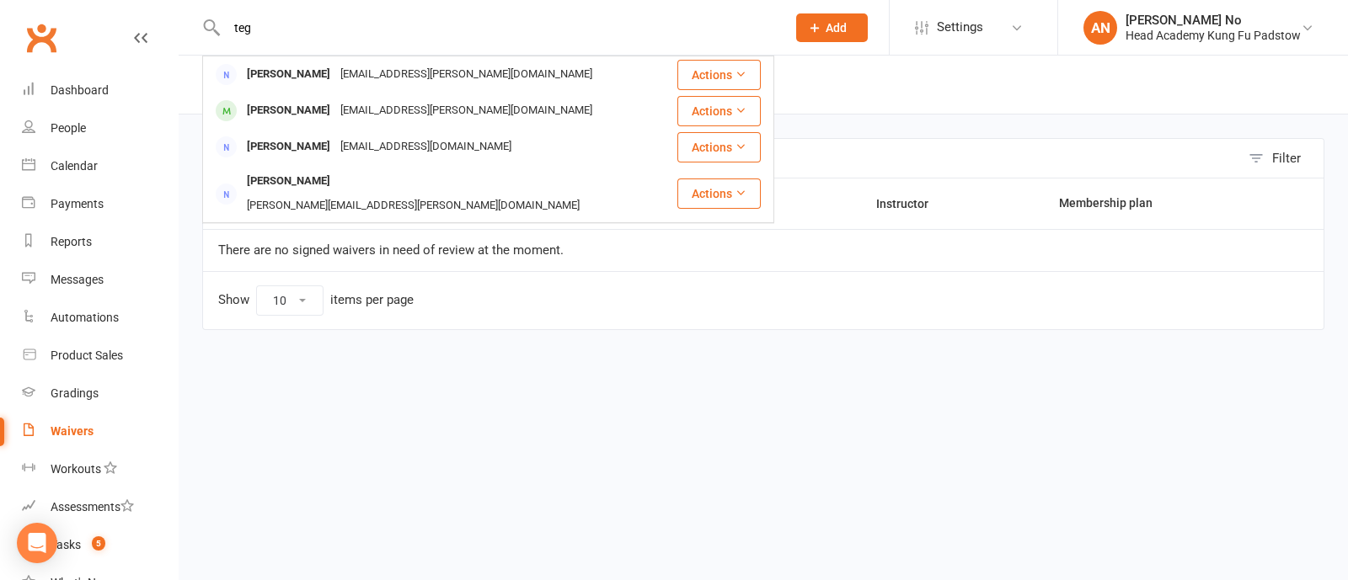
type input "teg"
click at [265, 72] on div "[PERSON_NAME]" at bounding box center [288, 74] width 93 height 24
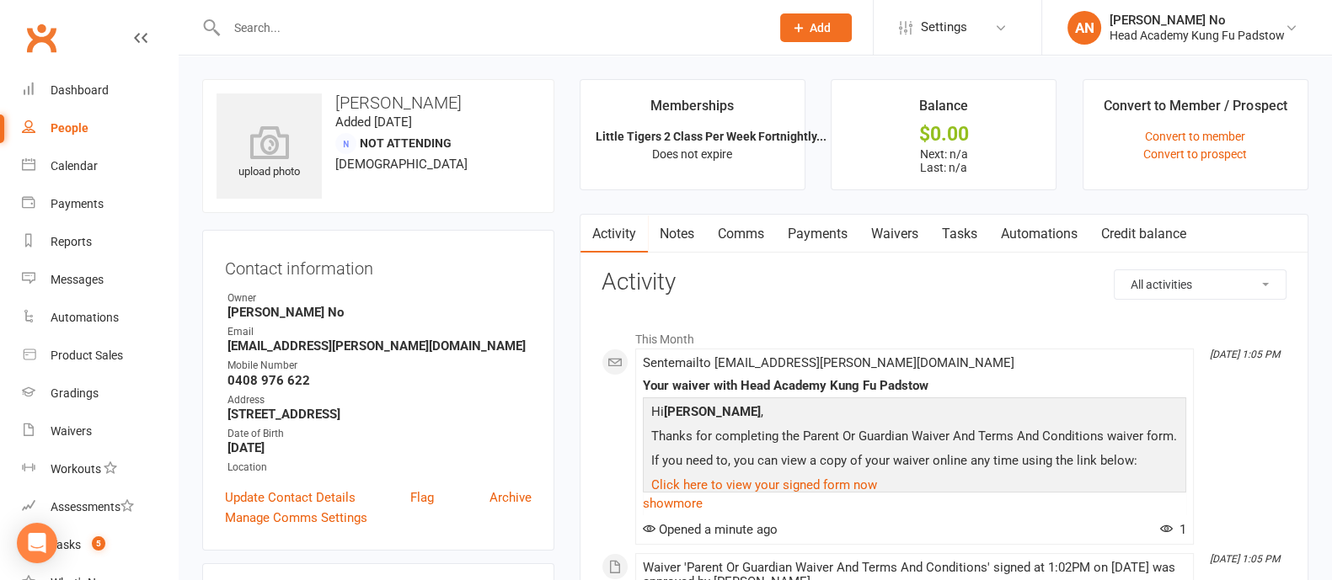
click at [264, 31] on input "text" at bounding box center [489, 28] width 536 height 24
paste input "Isabella (Bella) Tsui"
type input "Isabella (Bella) Tsui"
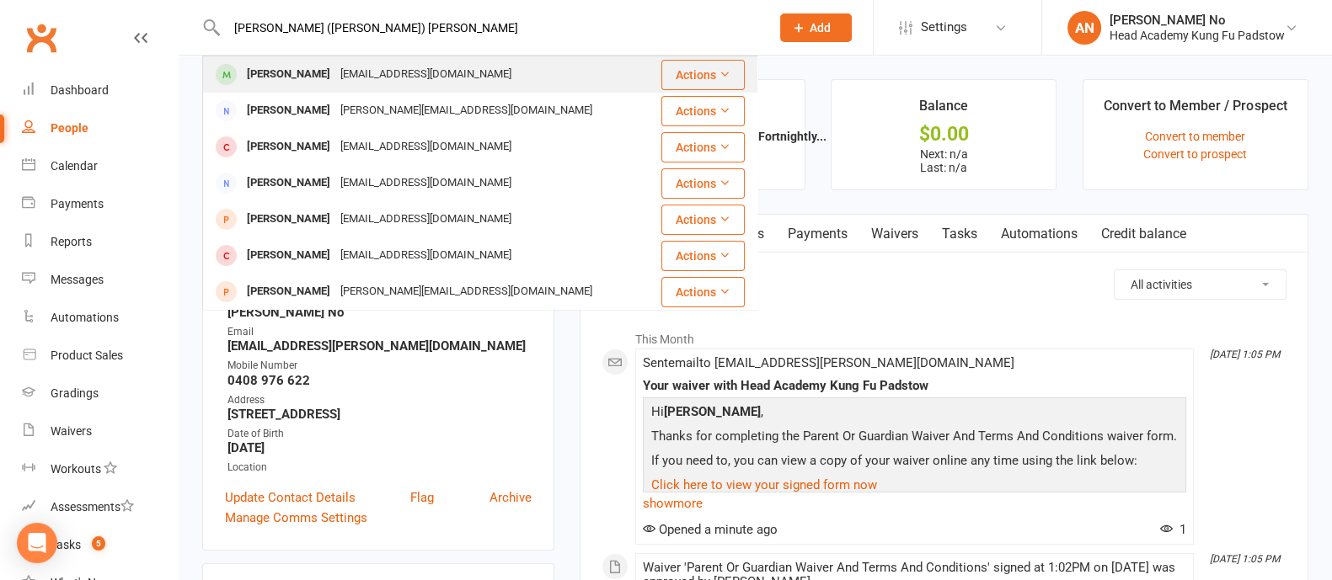
click at [287, 65] on div "Isabella Tsui" at bounding box center [288, 74] width 93 height 24
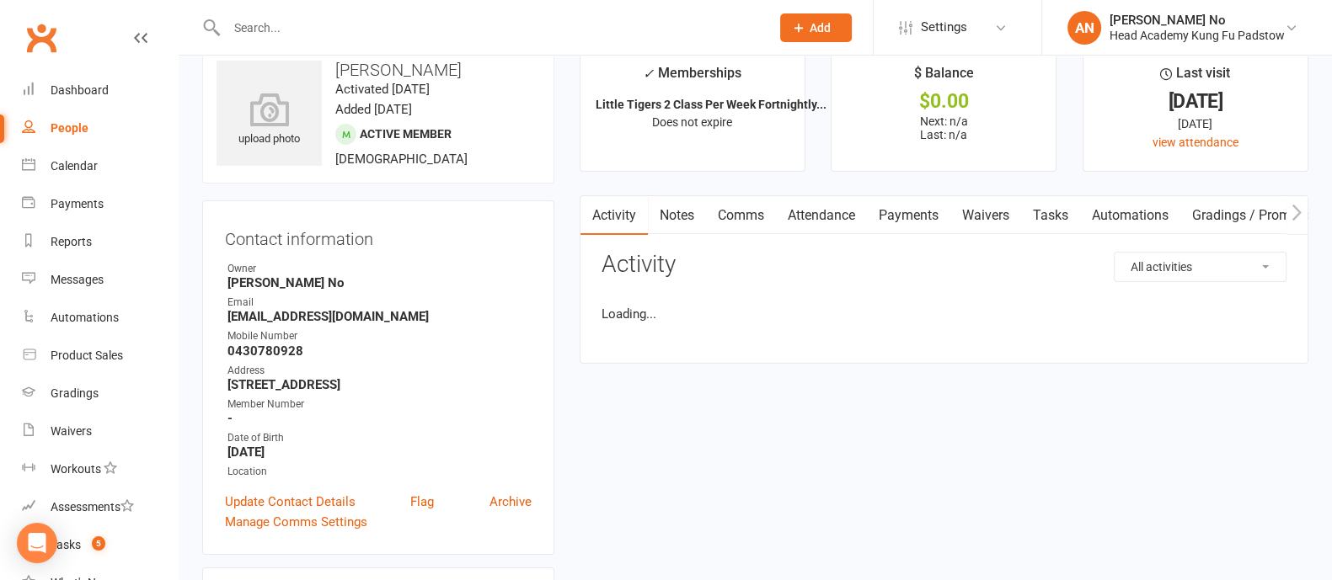
scroll to position [508, 0]
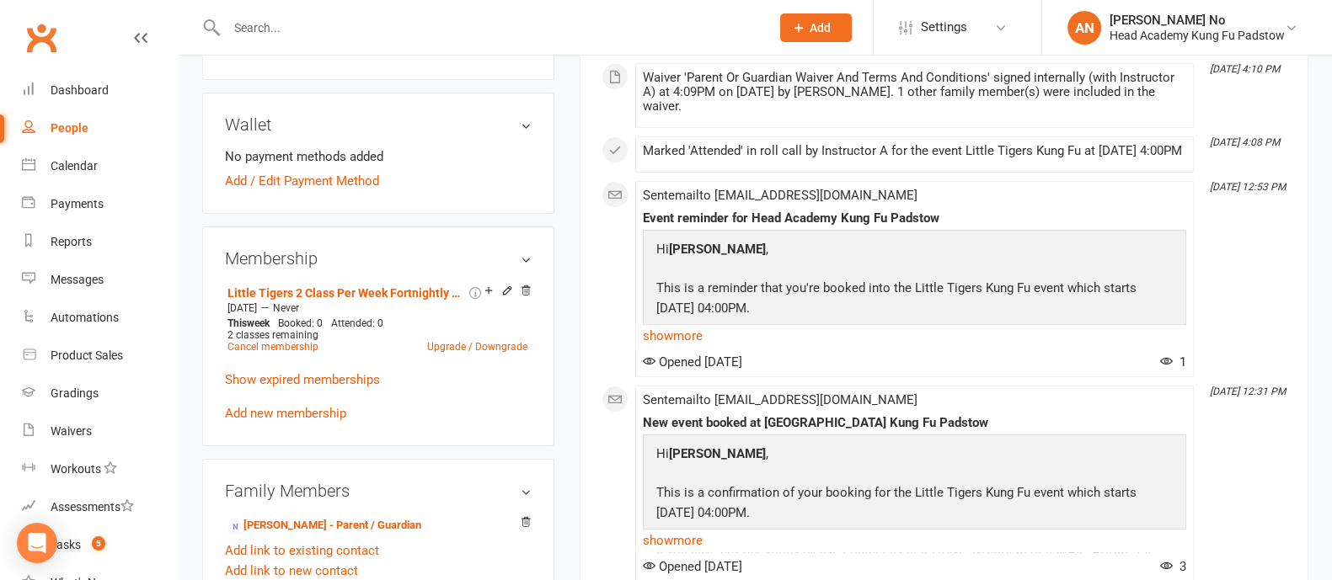
click at [252, 27] on input "text" at bounding box center [489, 28] width 536 height 24
paste input "Patrick Yao"
type input "Patrick Yao"
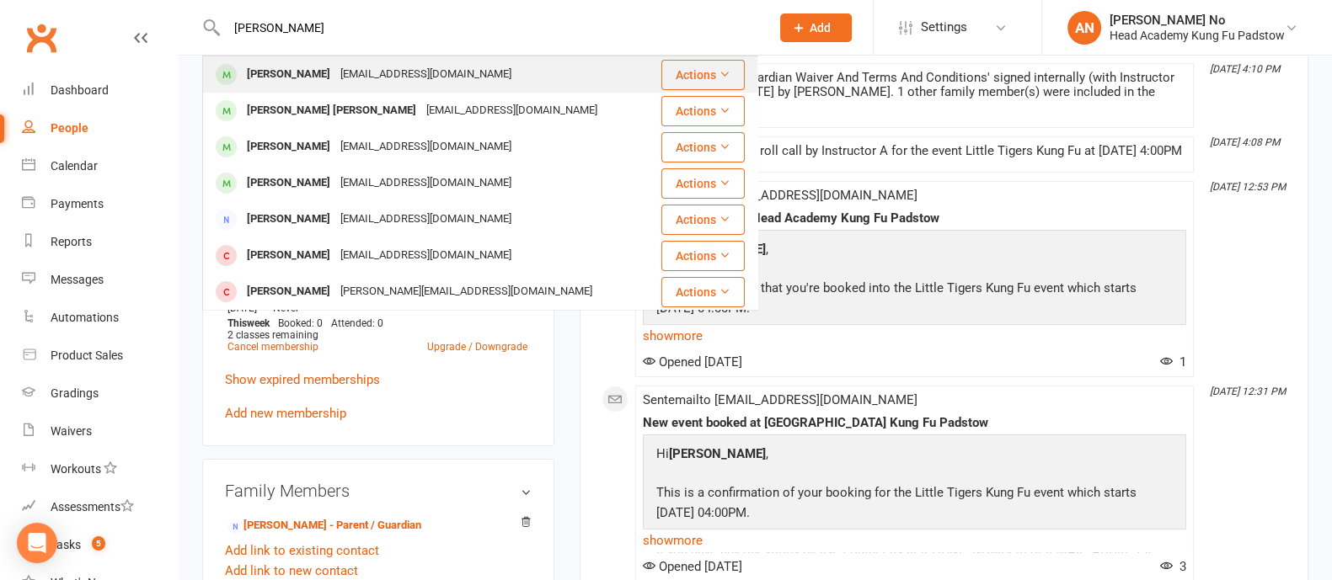
click at [279, 62] on div "Patrick Yao" at bounding box center [288, 74] width 93 height 24
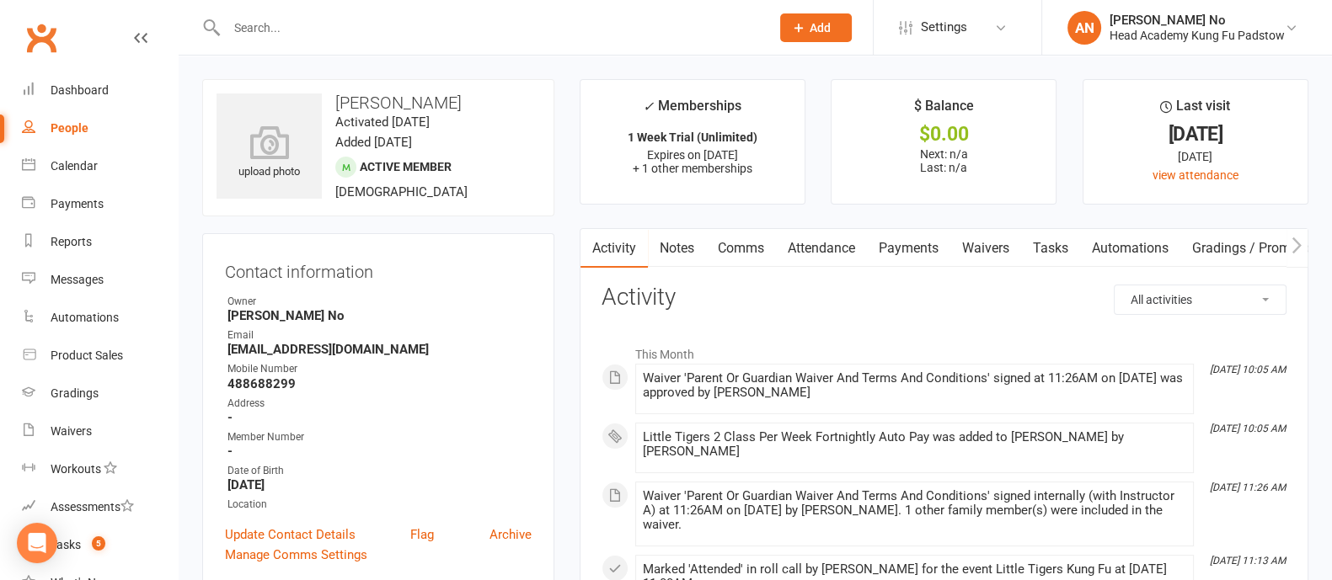
scroll to position [508, 0]
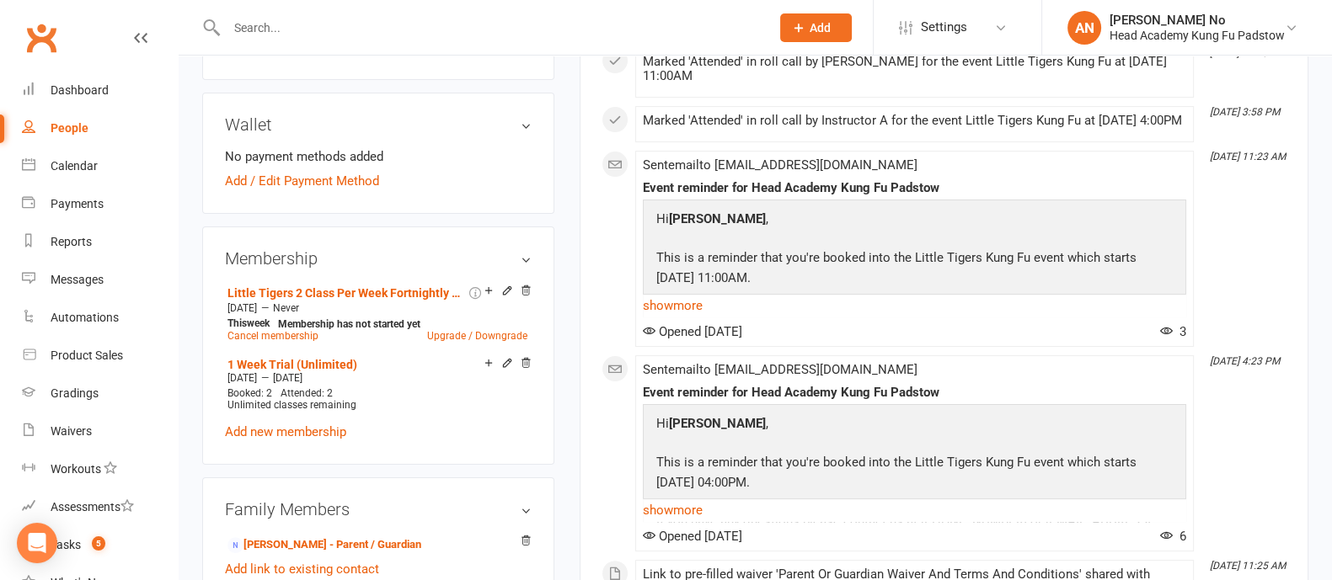
click at [289, 28] on input "text" at bounding box center [489, 28] width 536 height 24
paste input "Benedict Santos"
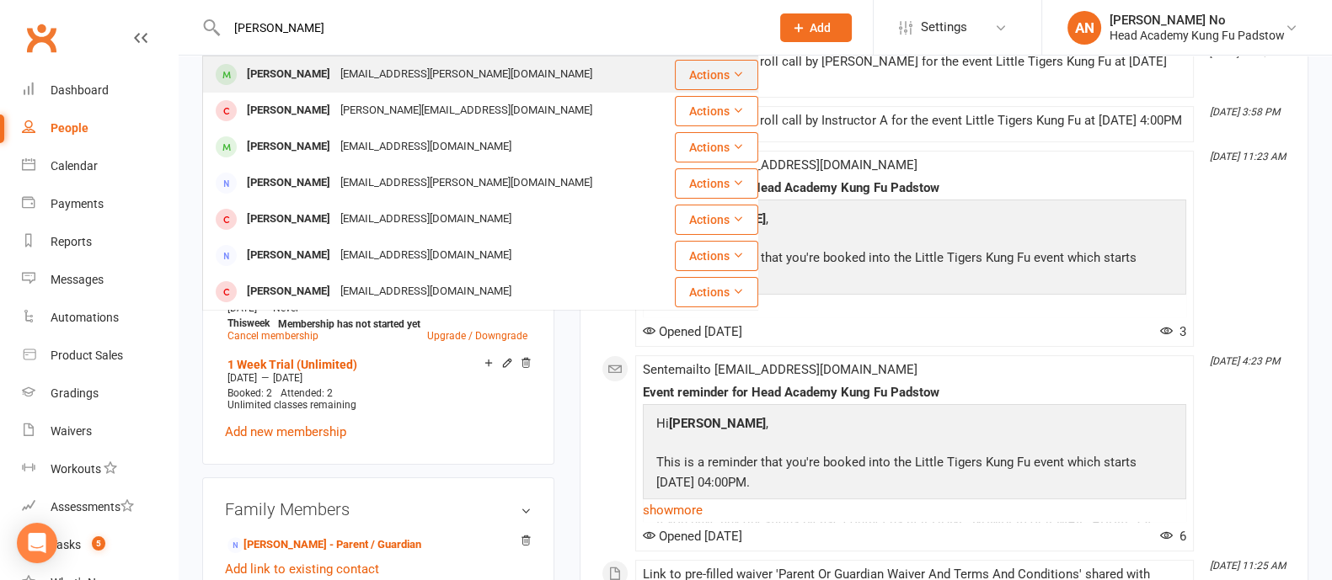
type input "Benedict Santos"
click at [300, 67] on div "Benedict Santos" at bounding box center [288, 74] width 93 height 24
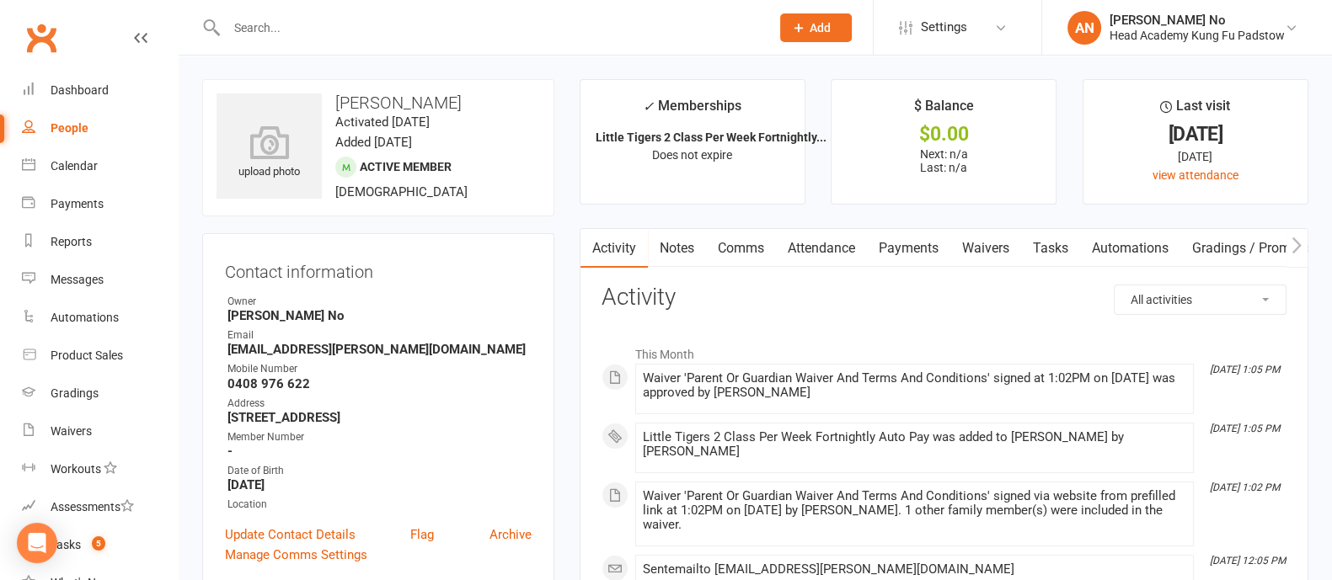
click at [813, 244] on link "Attendance" at bounding box center [821, 248] width 91 height 39
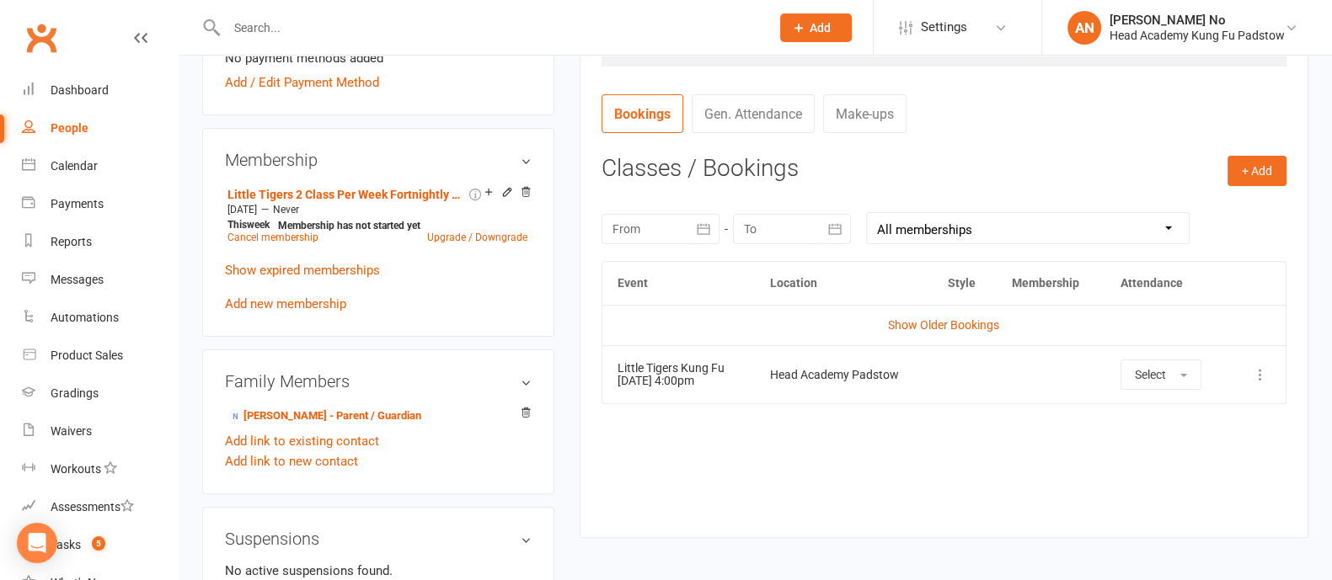
scroll to position [639, 0]
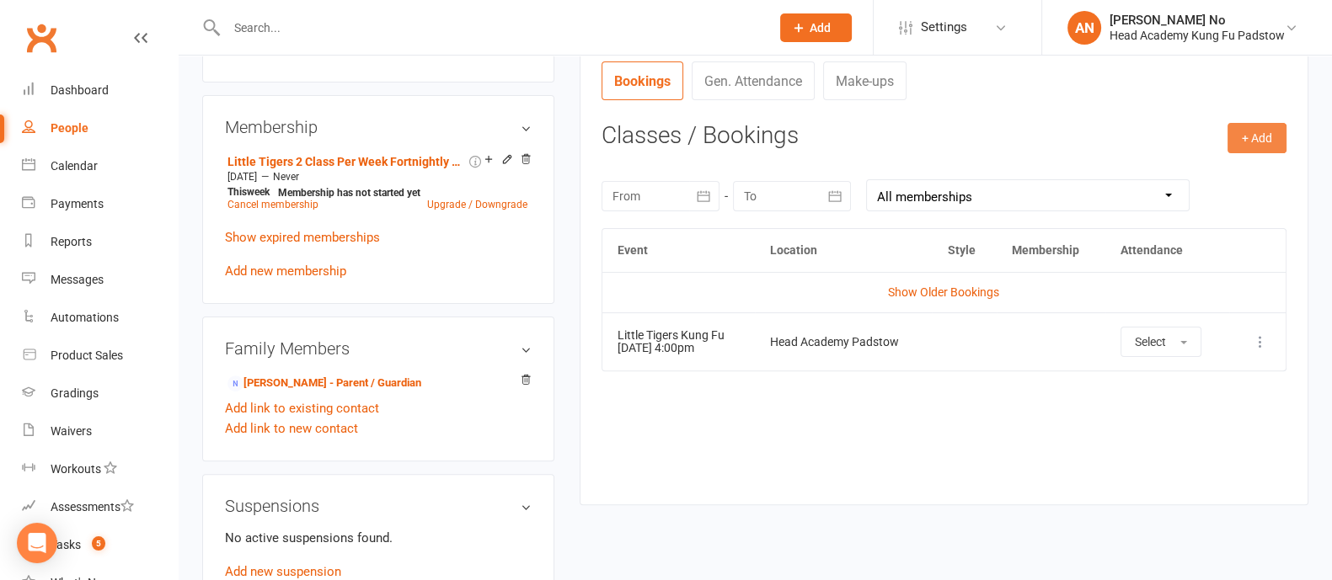
click at [1251, 142] on button "+ Add" at bounding box center [1256, 138] width 59 height 30
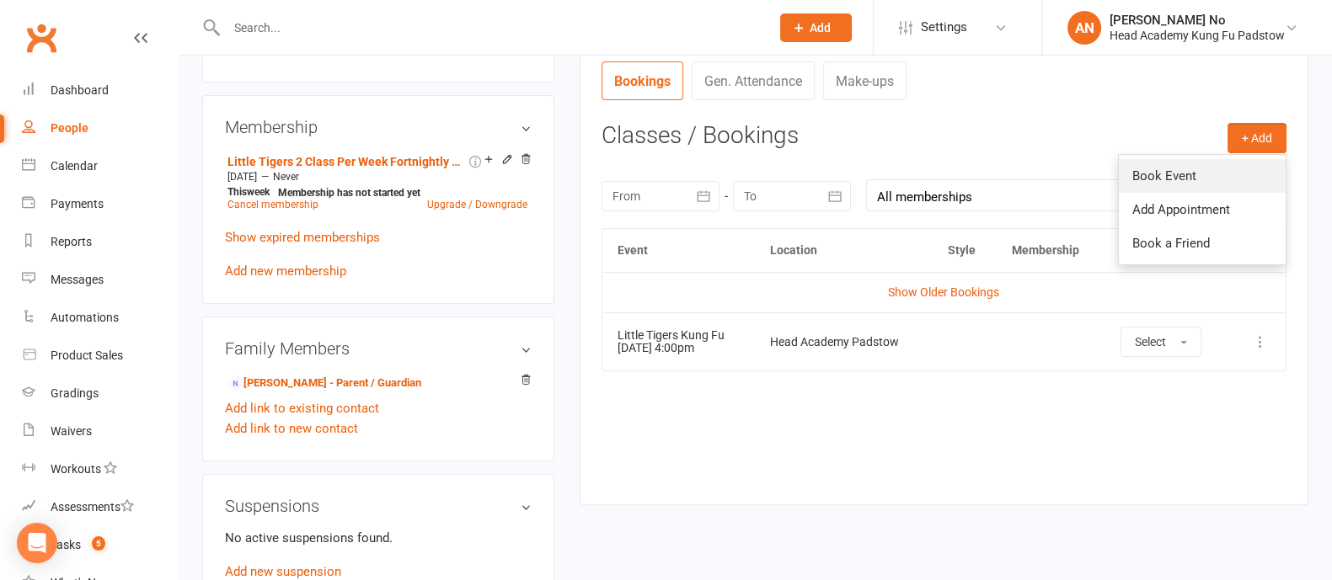
click at [1194, 166] on link "Book Event" at bounding box center [1201, 176] width 167 height 34
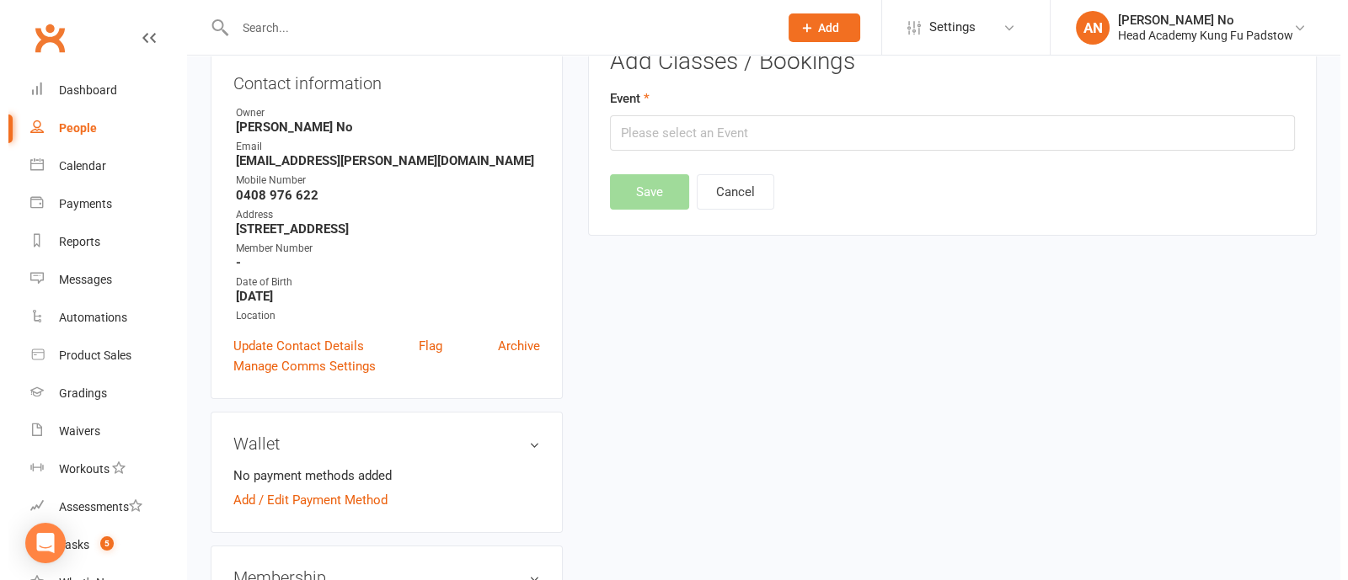
scroll to position [143, 0]
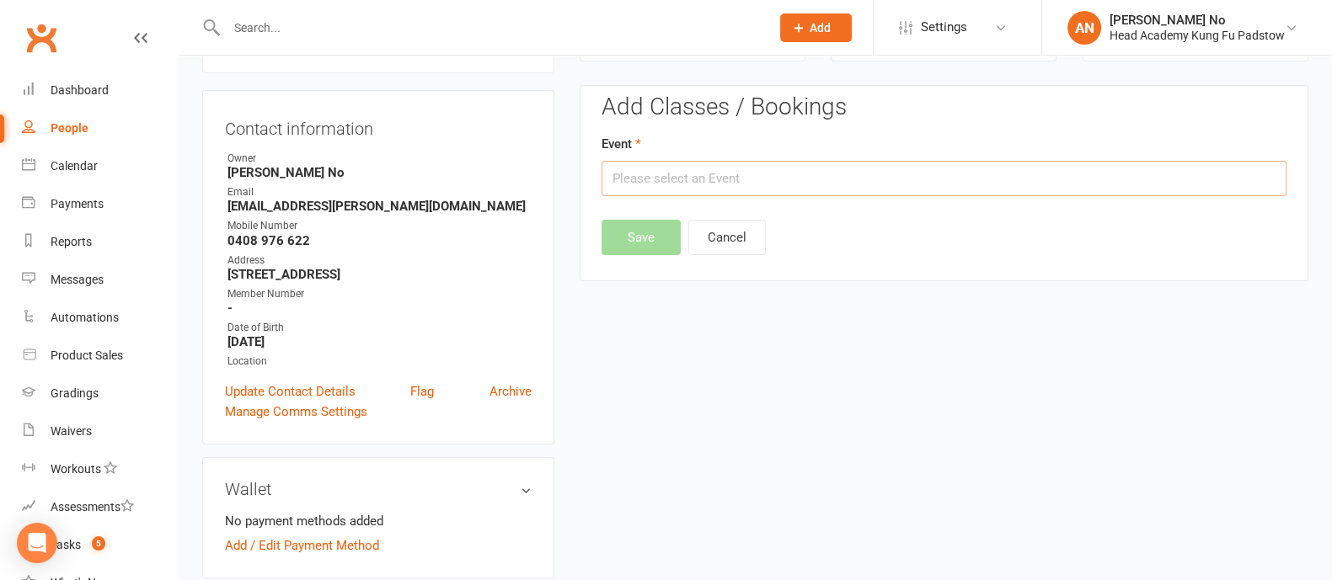
click at [804, 170] on input "text" at bounding box center [943, 178] width 685 height 35
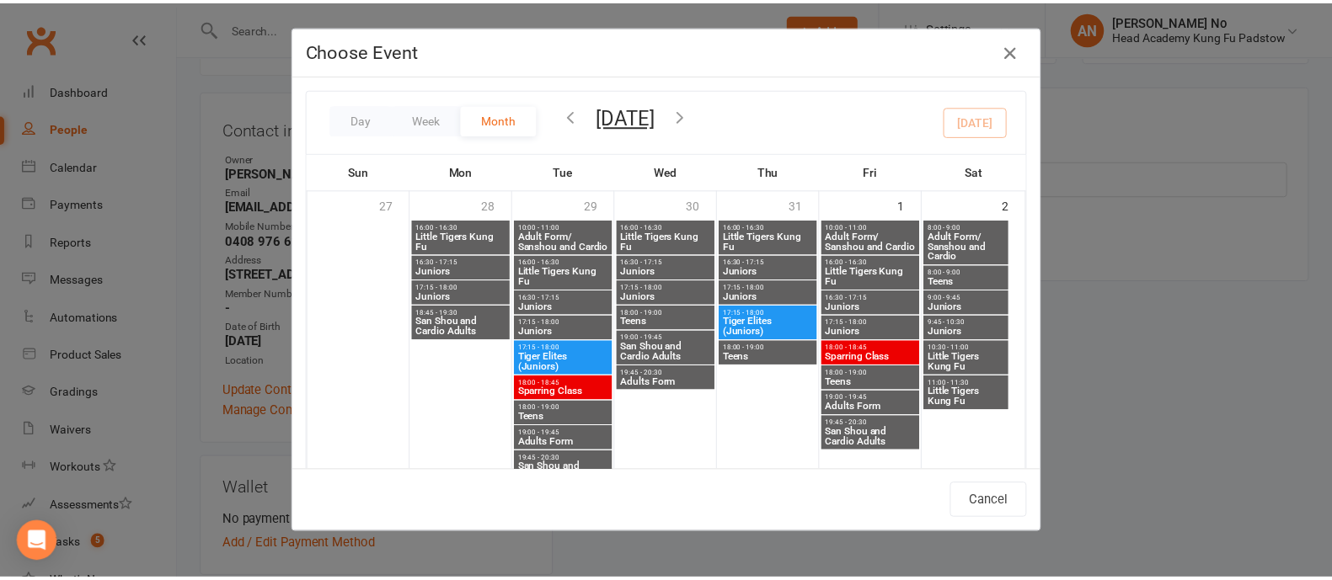
scroll to position [579, 0]
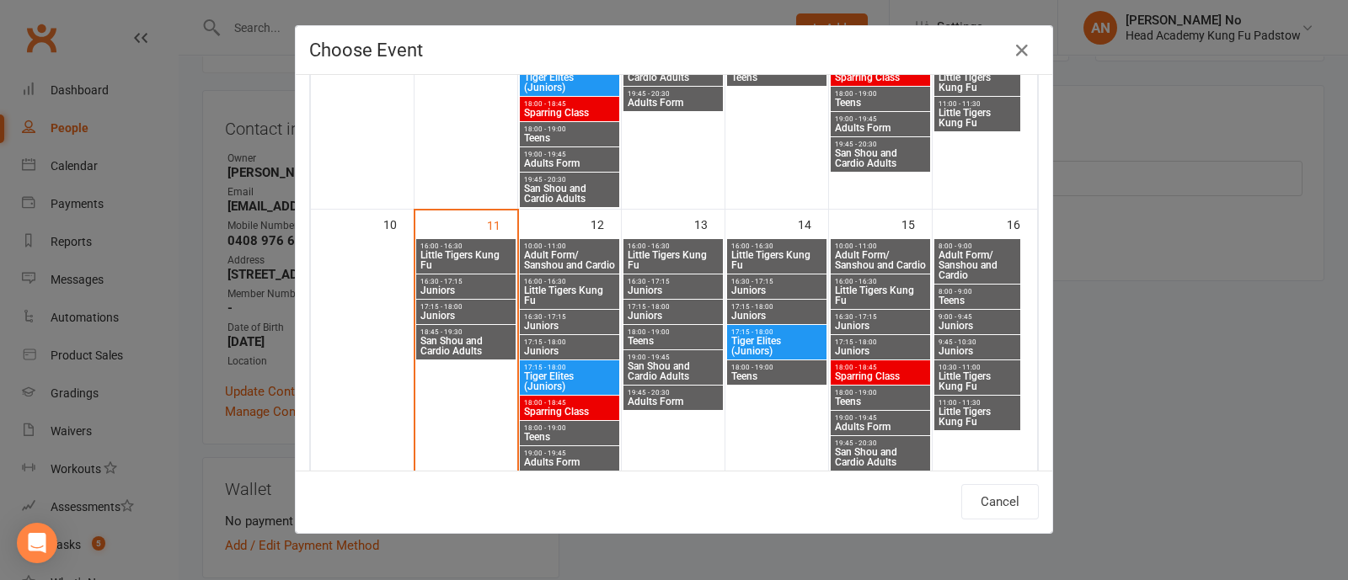
click at [973, 372] on span "Little Tigers Kung Fu" at bounding box center [976, 381] width 79 height 20
type input "Little Tigers Kung Fu - Aug 16, 2025 10:30:00 AM"
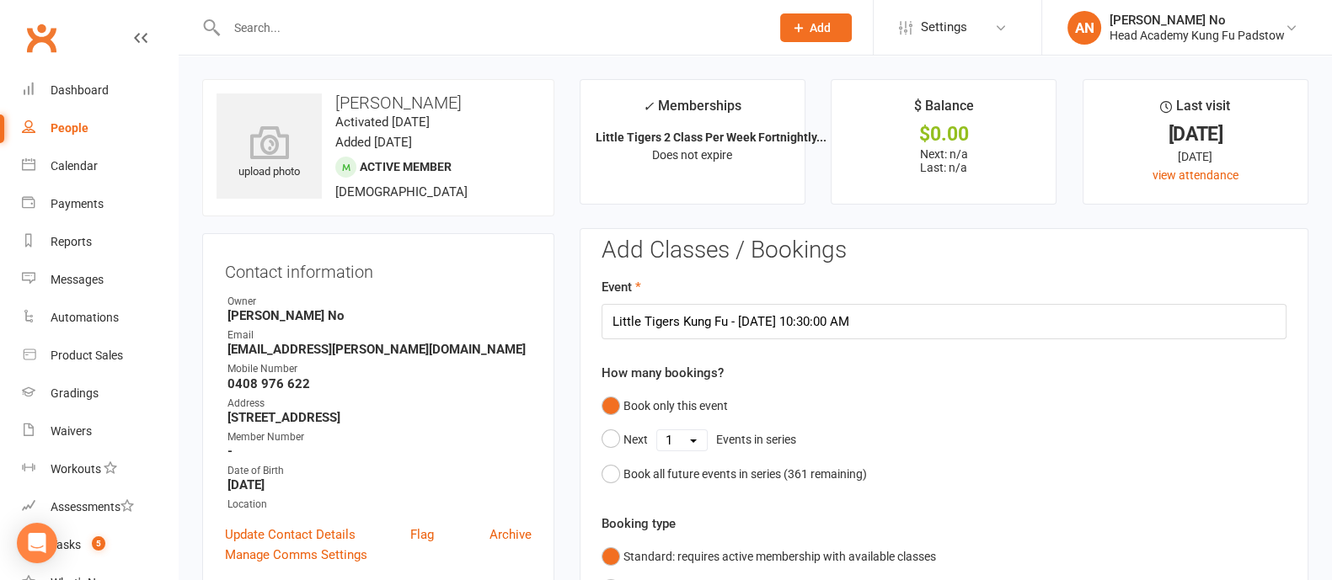
scroll to position [508, 0]
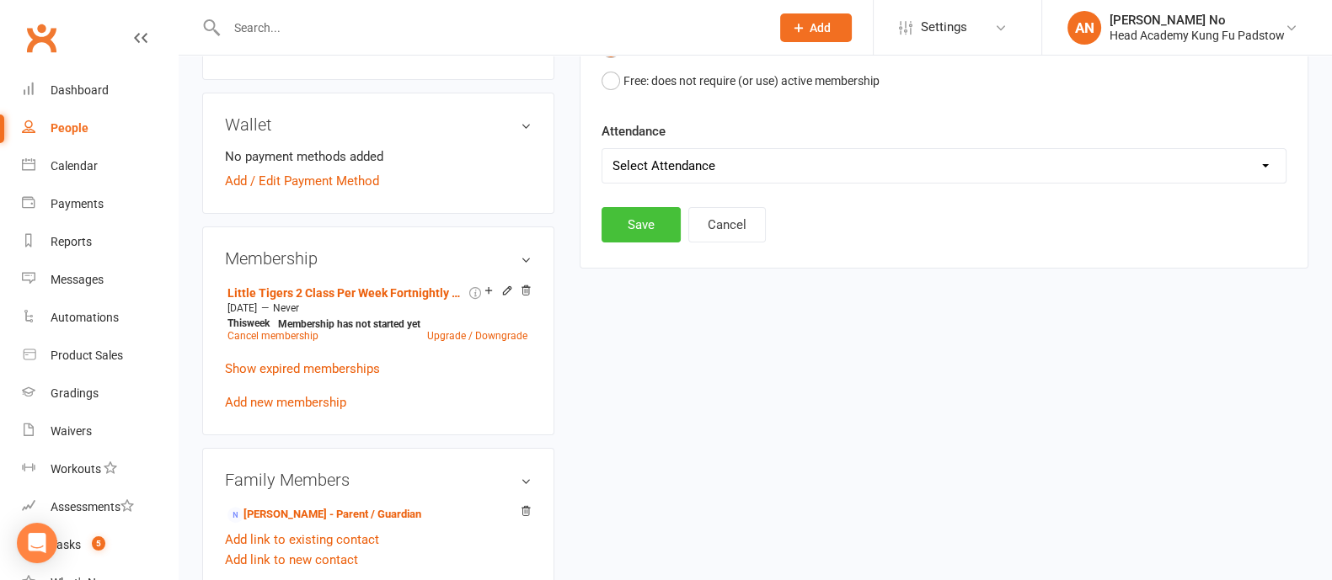
click at [617, 221] on button "Save" at bounding box center [640, 224] width 79 height 35
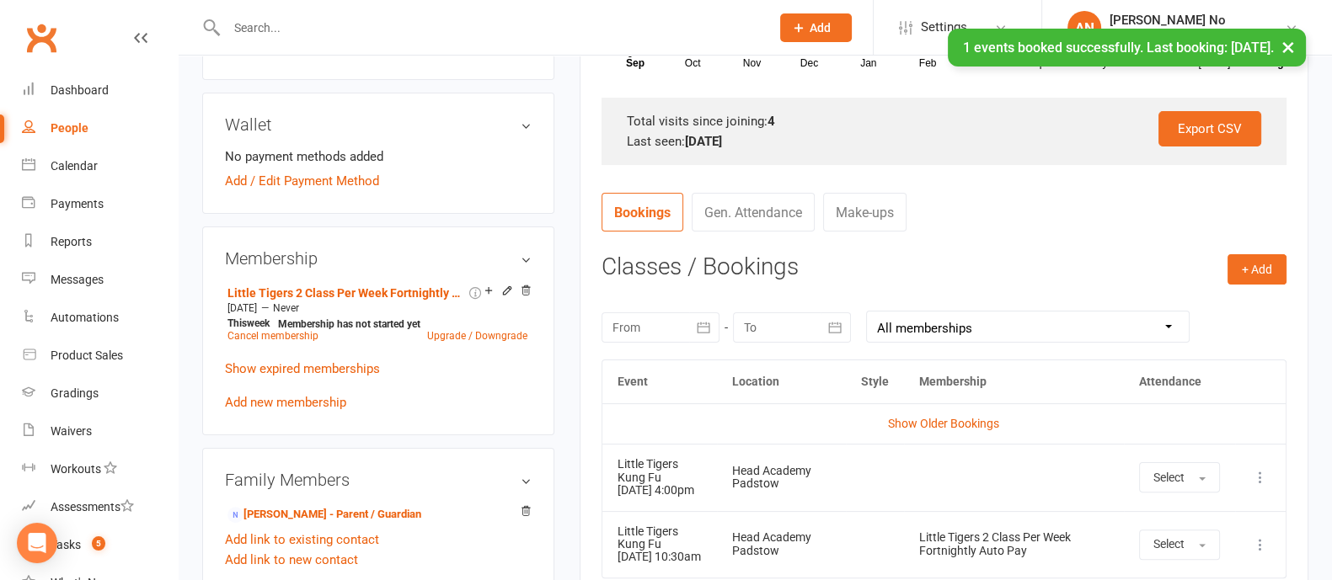
scroll to position [635, 0]
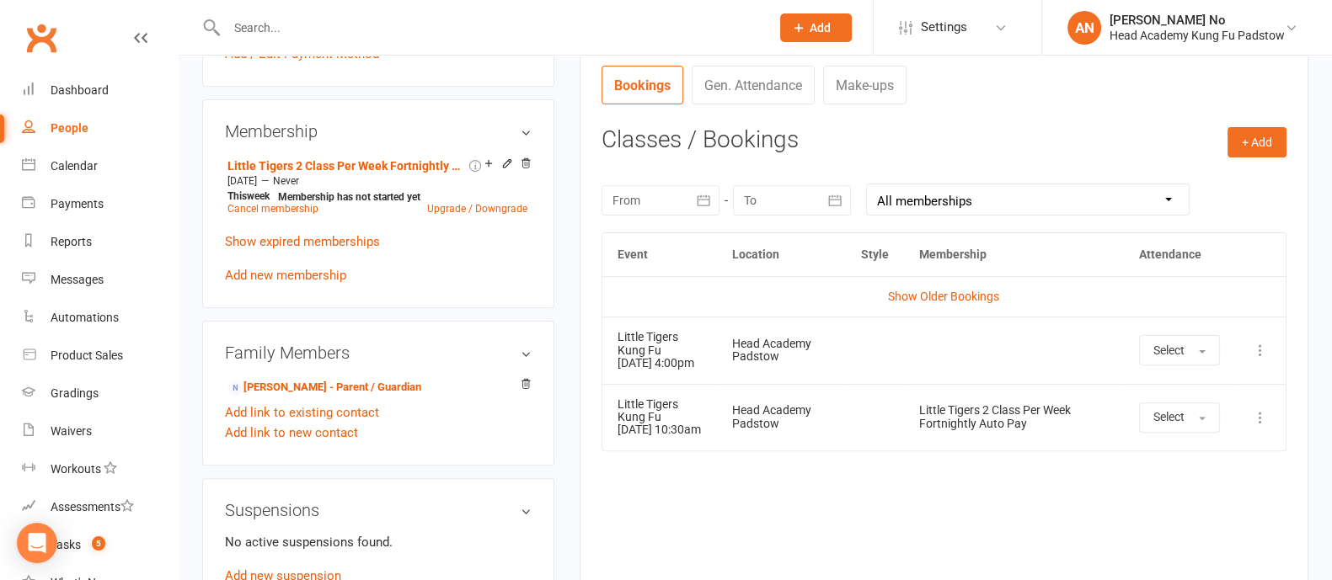
click at [1257, 359] on icon at bounding box center [1260, 350] width 17 height 17
click at [1181, 453] on link "Remove booking" at bounding box center [1185, 451] width 167 height 34
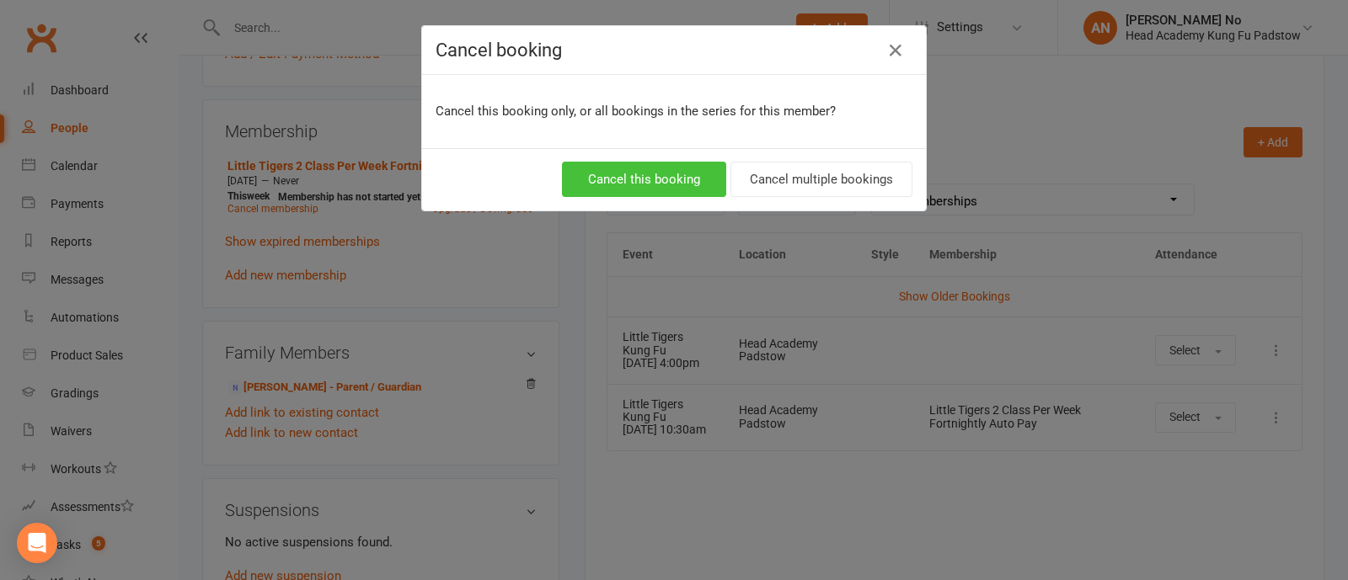
click at [648, 180] on button "Cancel this booking" at bounding box center [644, 179] width 164 height 35
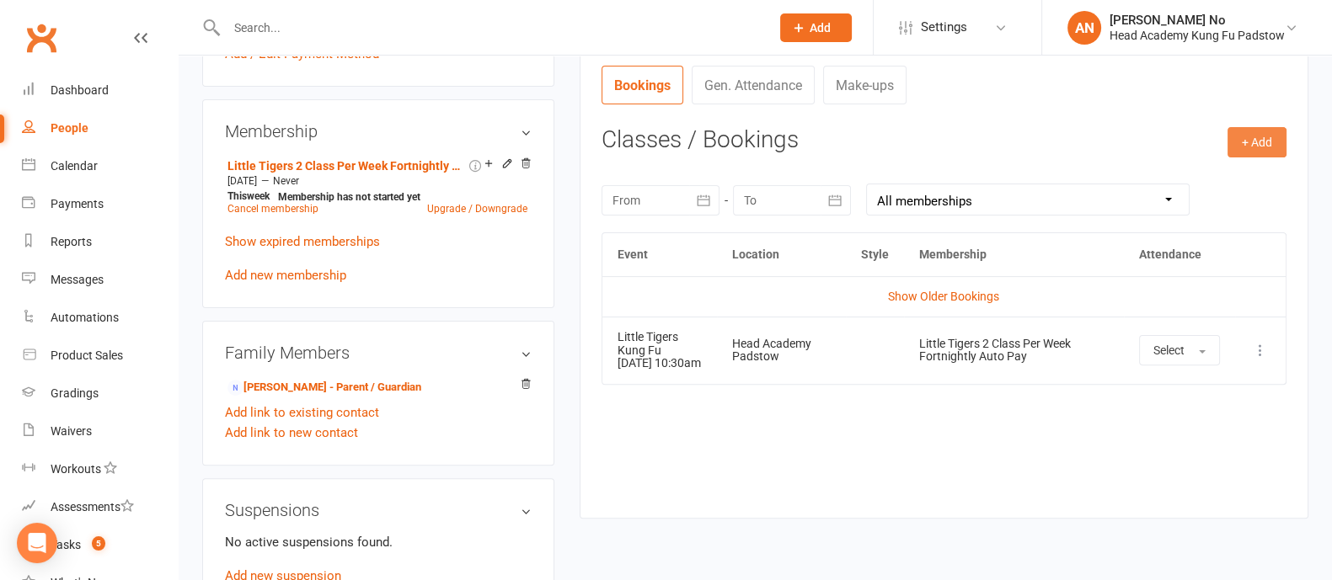
click at [1247, 144] on button "+ Add" at bounding box center [1256, 142] width 59 height 30
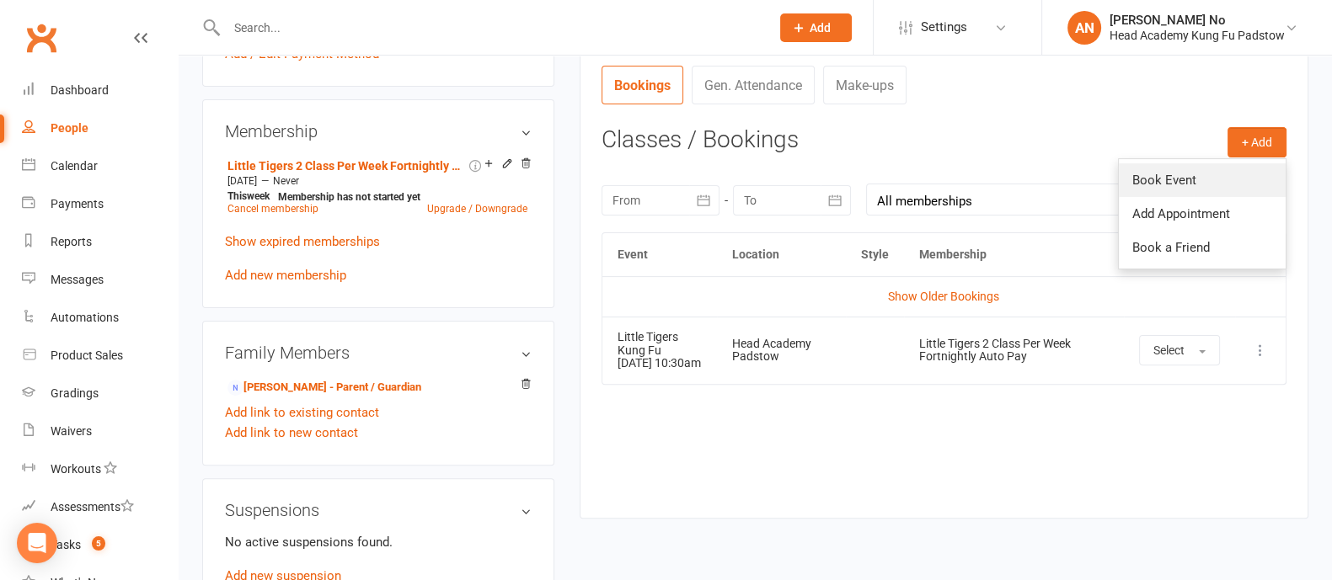
click at [1169, 179] on link "Book Event" at bounding box center [1201, 180] width 167 height 34
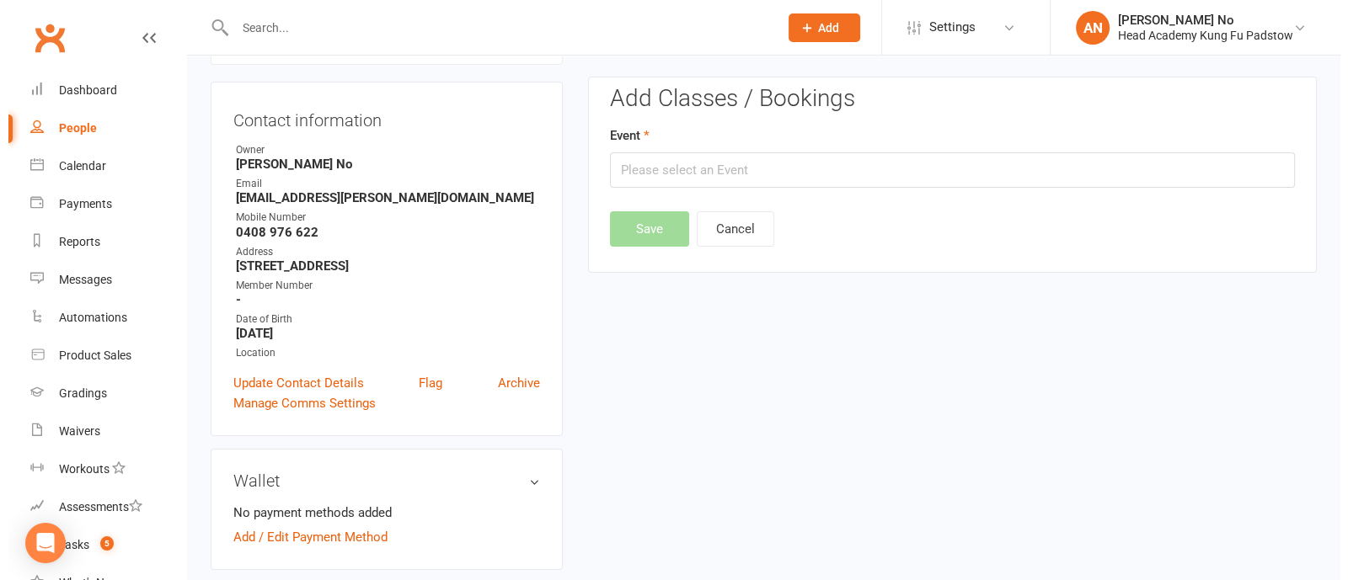
scroll to position [143, 0]
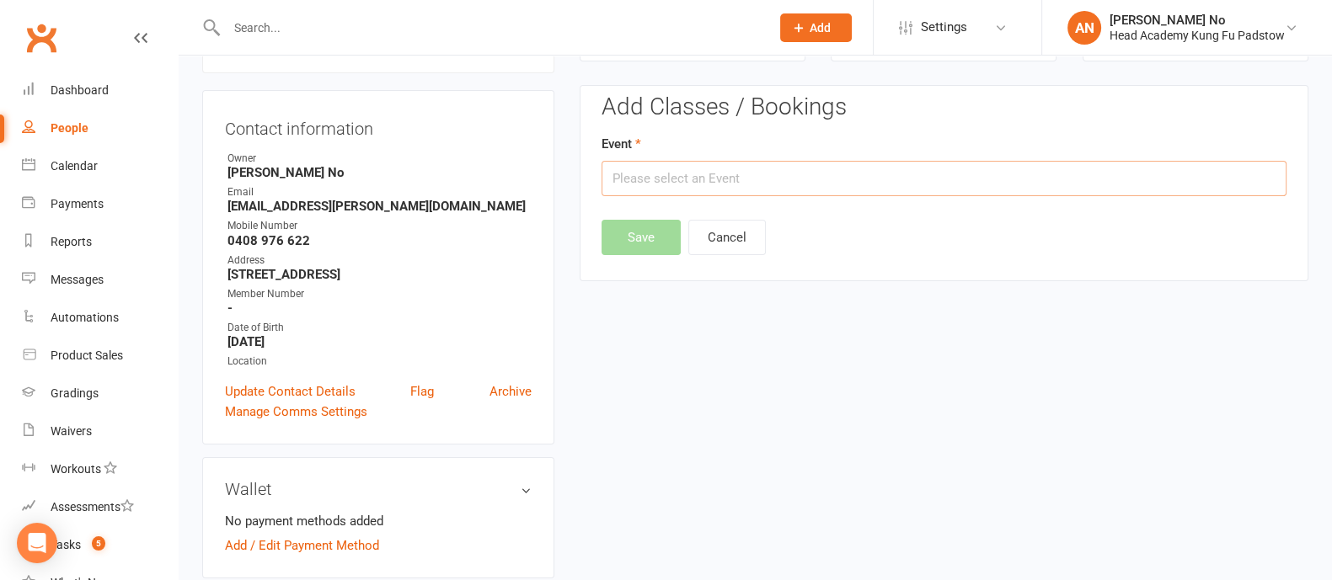
click at [819, 191] on input "text" at bounding box center [943, 178] width 685 height 35
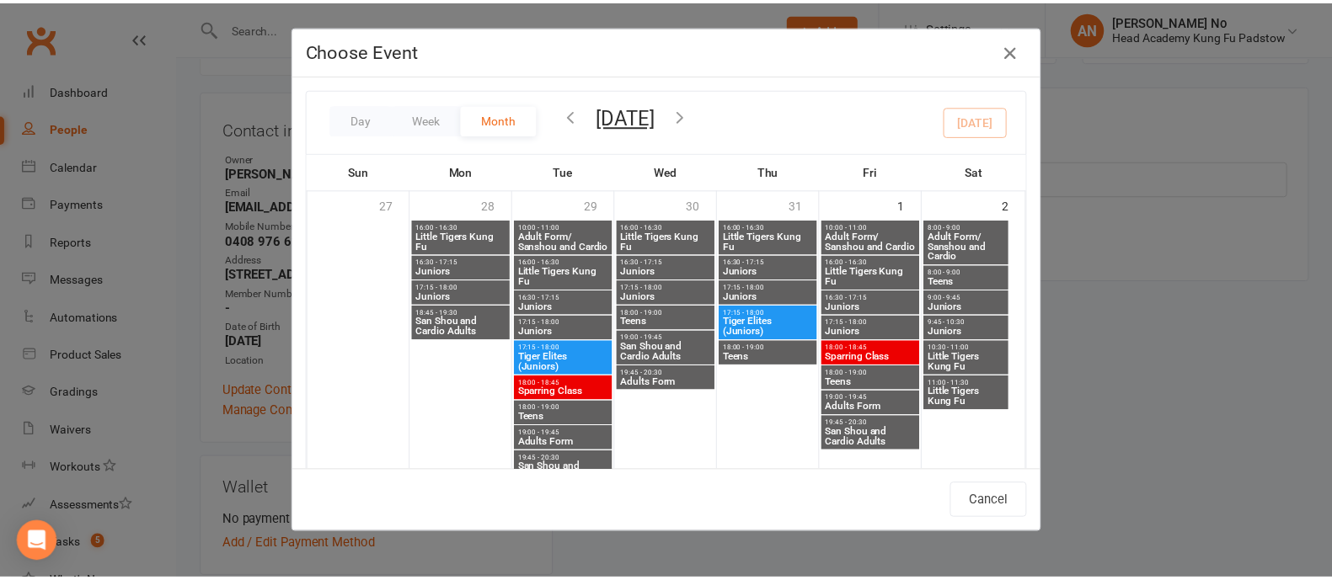
scroll to position [583, 0]
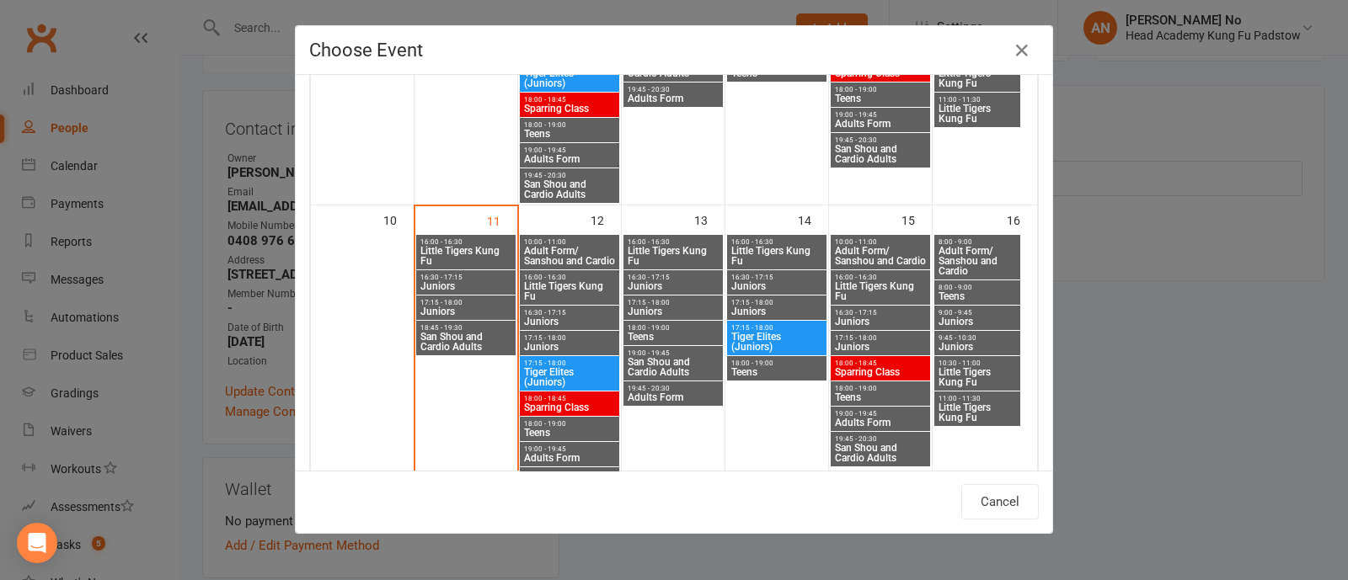
click at [846, 275] on span "16:00 - 16:30" at bounding box center [880, 278] width 93 height 8
type input "Little Tigers Kung Fu - Aug 15, 2025 4:00:00 PM"
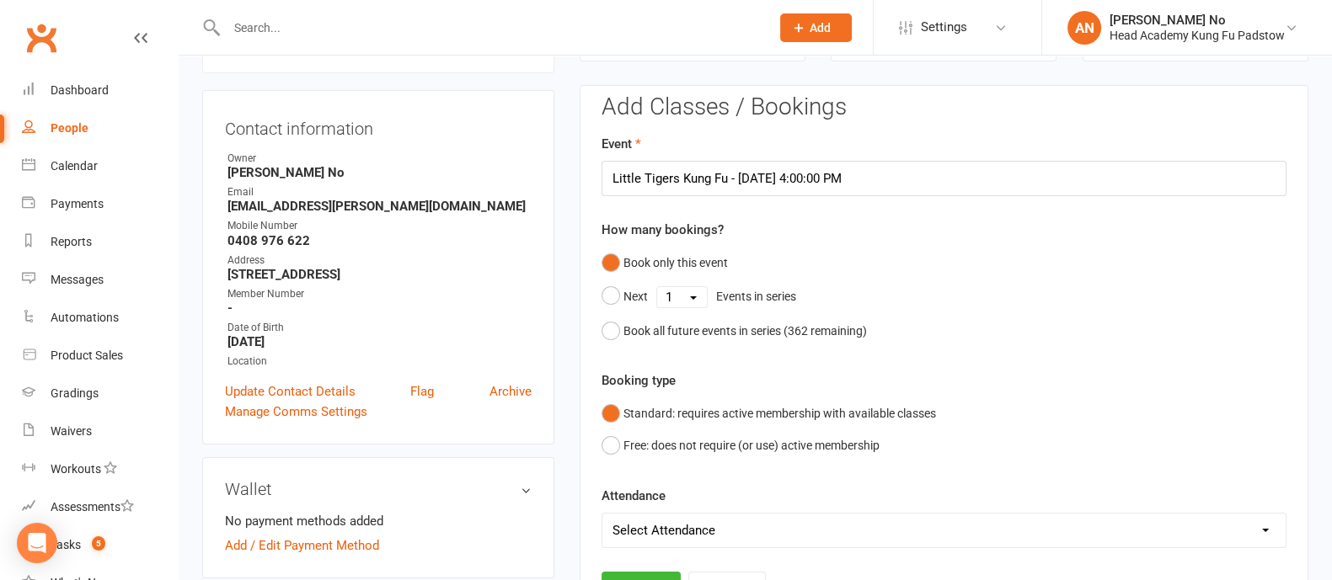
scroll to position [652, 0]
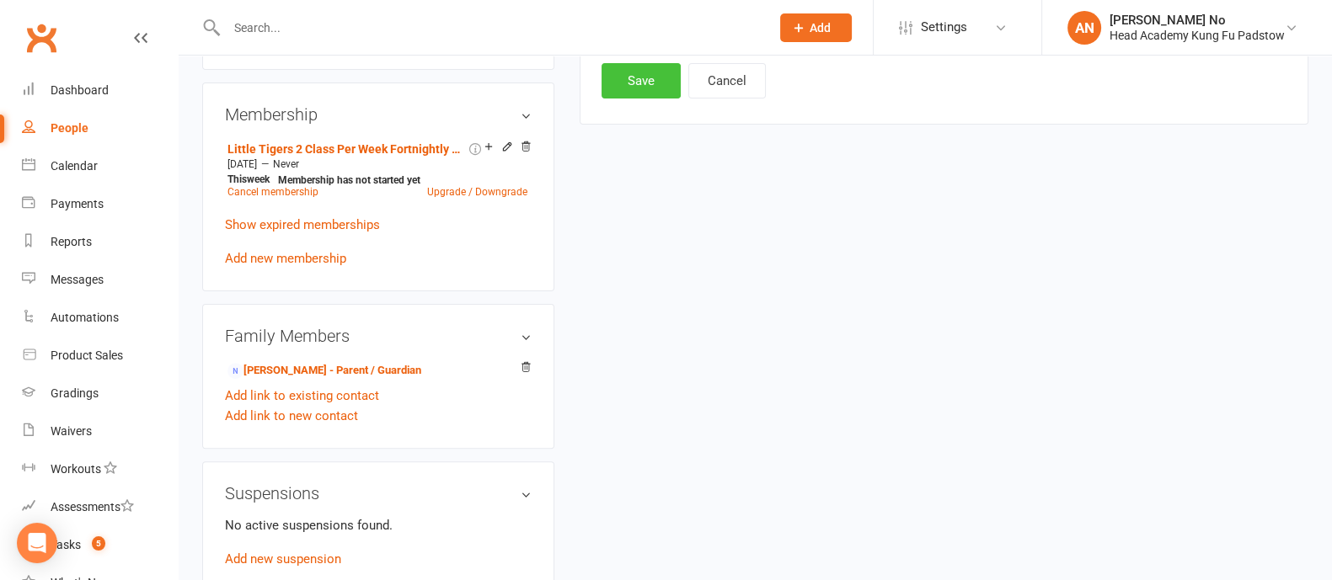
click at [637, 88] on button "Save" at bounding box center [640, 80] width 79 height 35
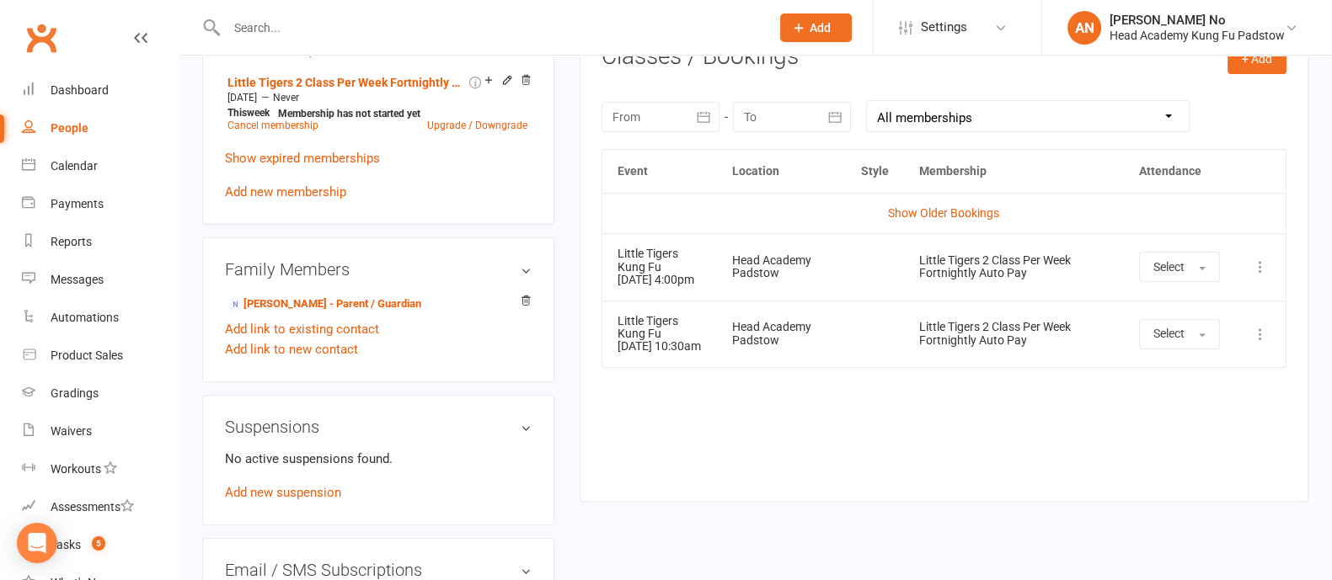
scroll to position [0, 0]
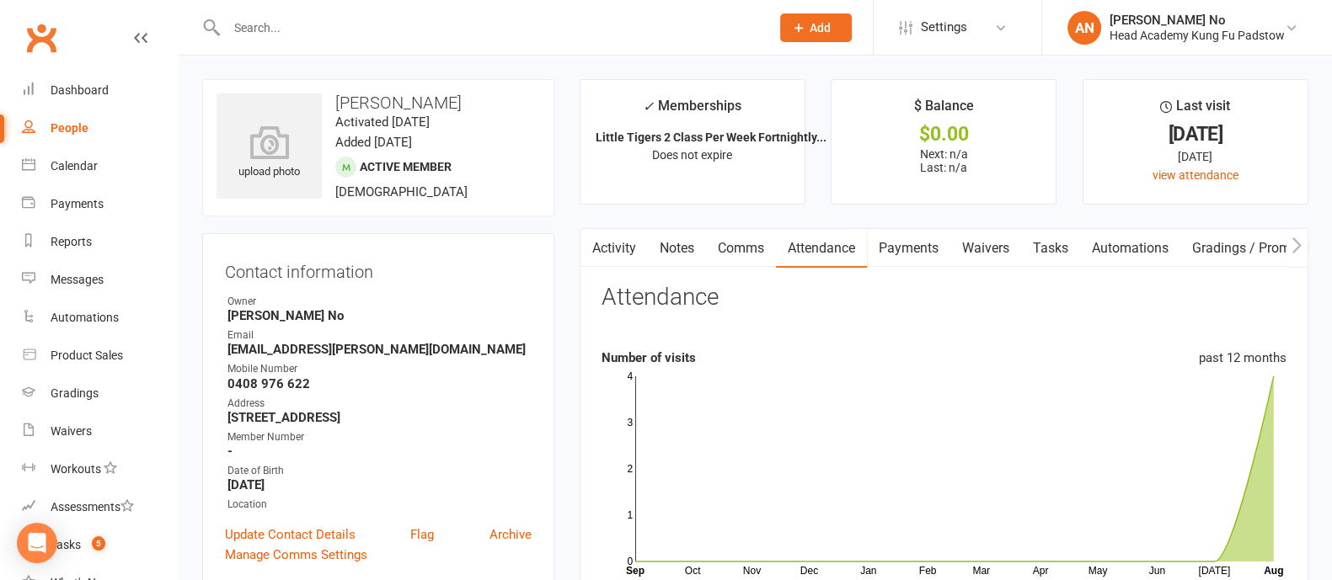
click at [341, 34] on input "text" at bounding box center [489, 28] width 536 height 24
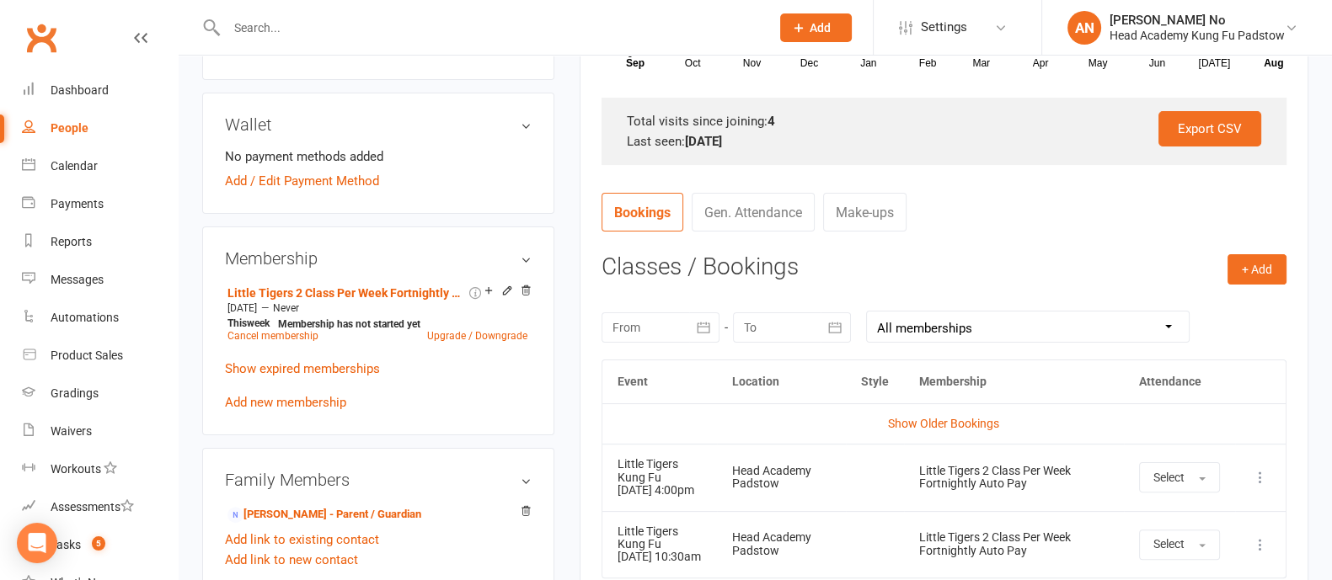
click at [292, 26] on input "text" at bounding box center [489, 28] width 536 height 24
paste input "jie.gao@live.com.au"
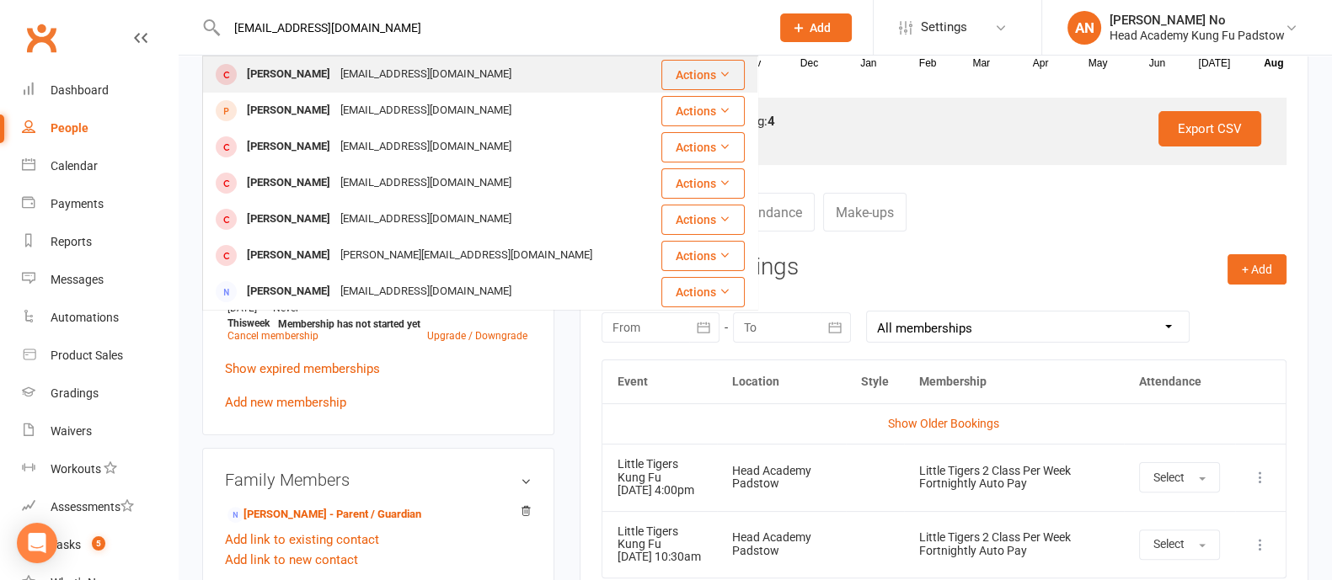
type input "jie.gao@live.com.au"
click at [350, 74] on div "jie.gao@live.com.au" at bounding box center [425, 74] width 181 height 24
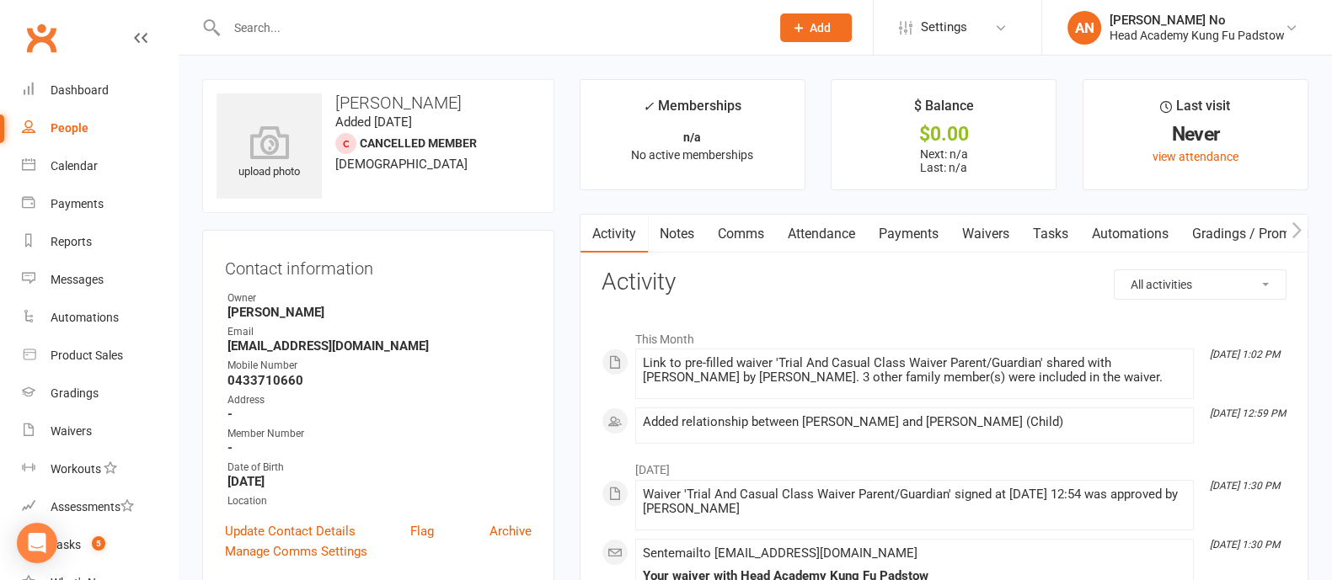
click at [997, 229] on link "Waivers" at bounding box center [985, 234] width 71 height 39
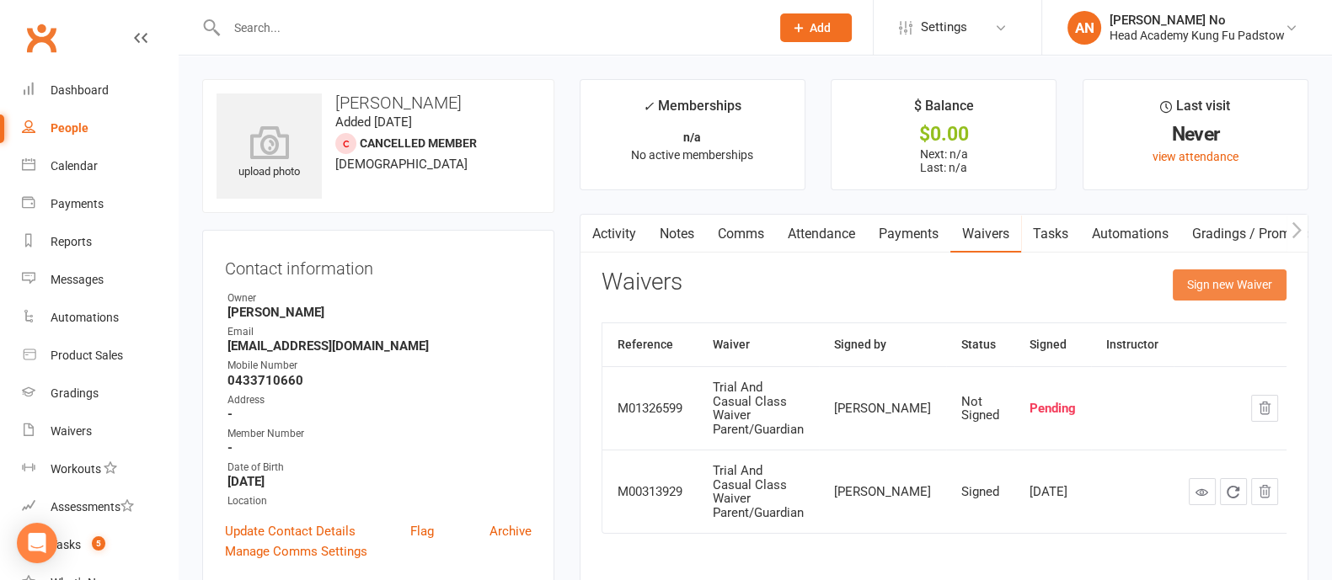
click at [1243, 281] on button "Sign new Waiver" at bounding box center [1229, 285] width 114 height 30
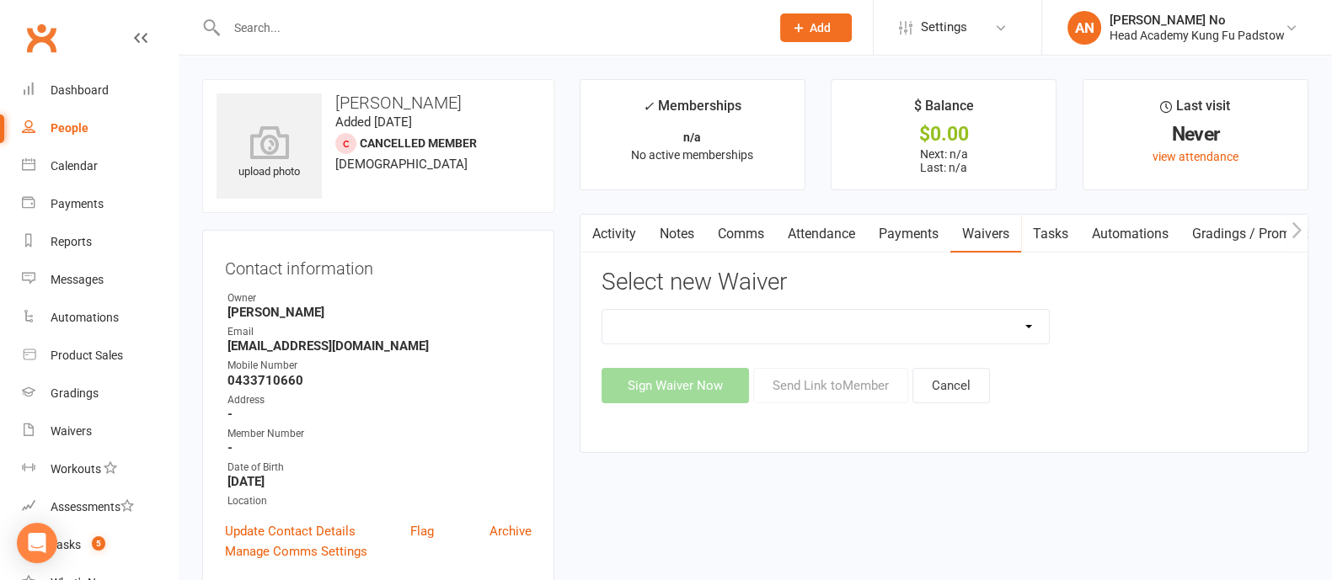
click at [1030, 329] on select "Adults Waiver And Terms And Conditions Parent Or Guardian Waiver And Terms And …" at bounding box center [825, 327] width 446 height 34
select select "3665"
click at [602, 310] on select "Adults Waiver And Terms And Conditions Parent Or Guardian Waiver And Terms And …" at bounding box center [825, 327] width 446 height 34
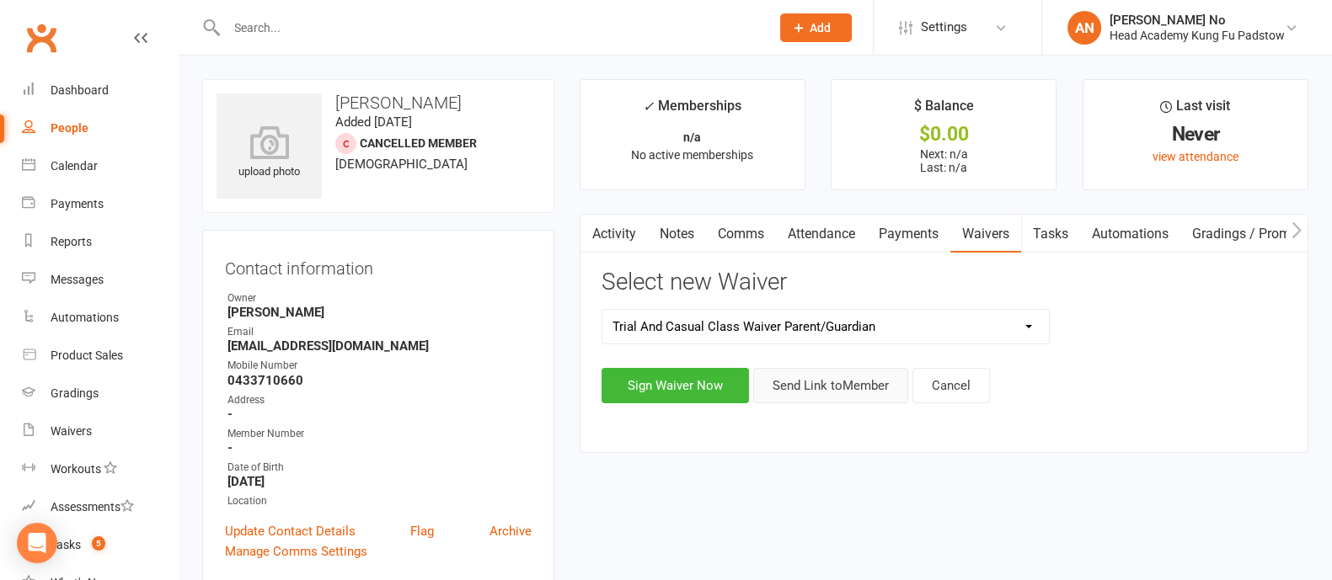
click at [859, 390] on button "Send Link to Member" at bounding box center [830, 385] width 155 height 35
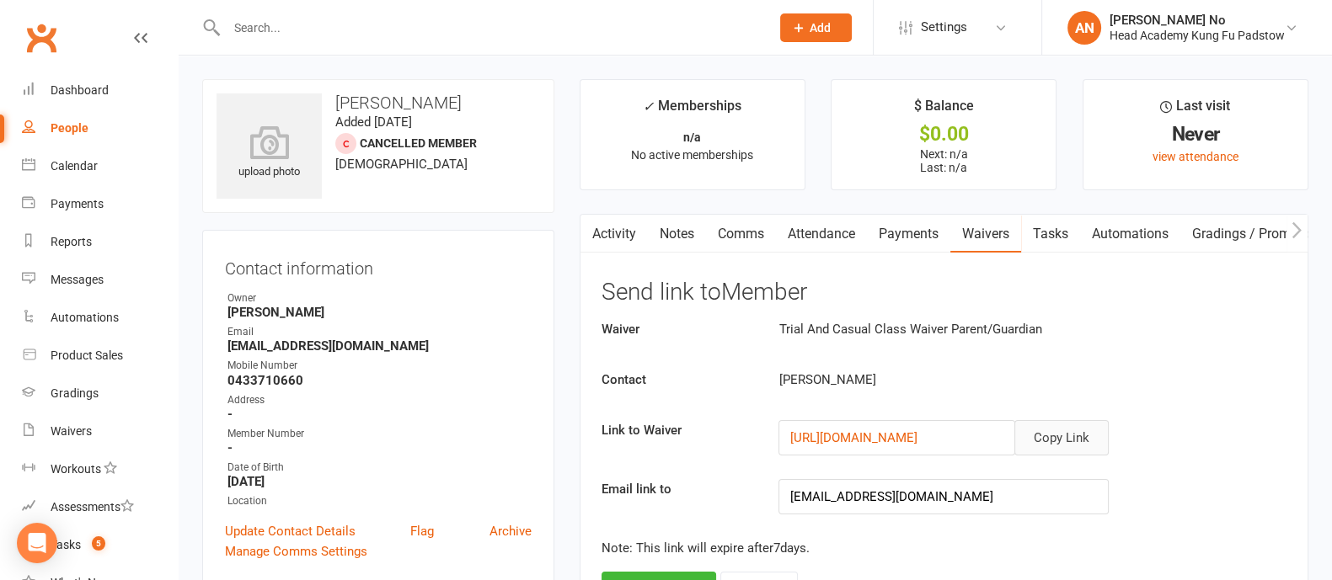
click at [1078, 433] on button "Copy Link" at bounding box center [1061, 437] width 94 height 35
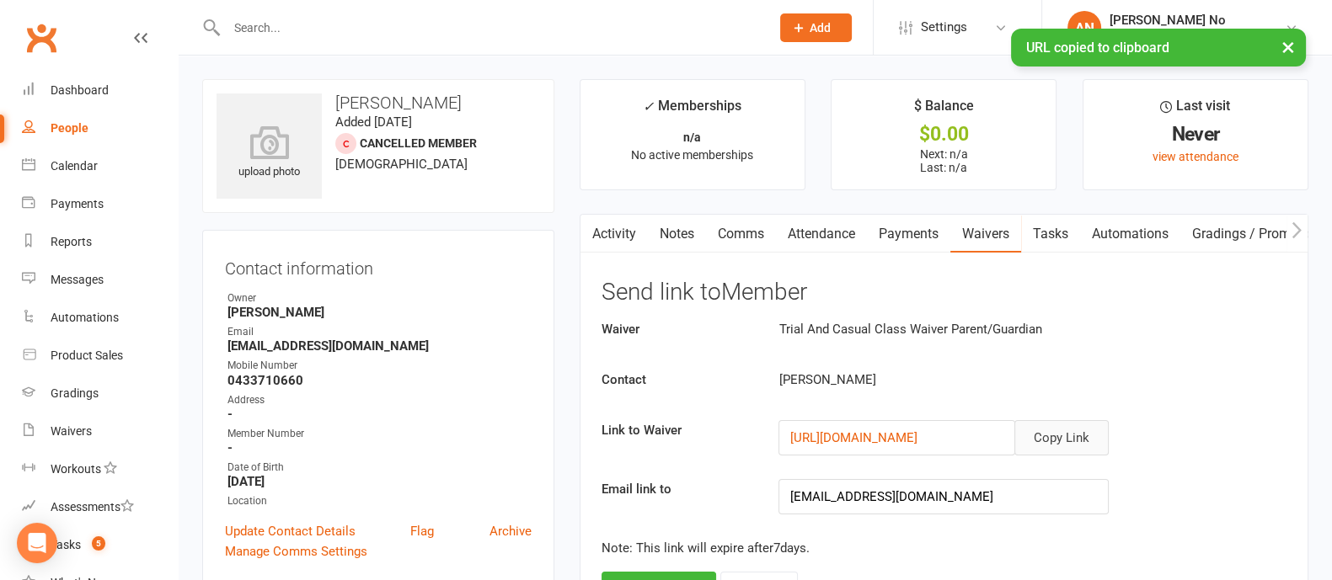
click at [748, 232] on link "Comms" at bounding box center [741, 234] width 70 height 39
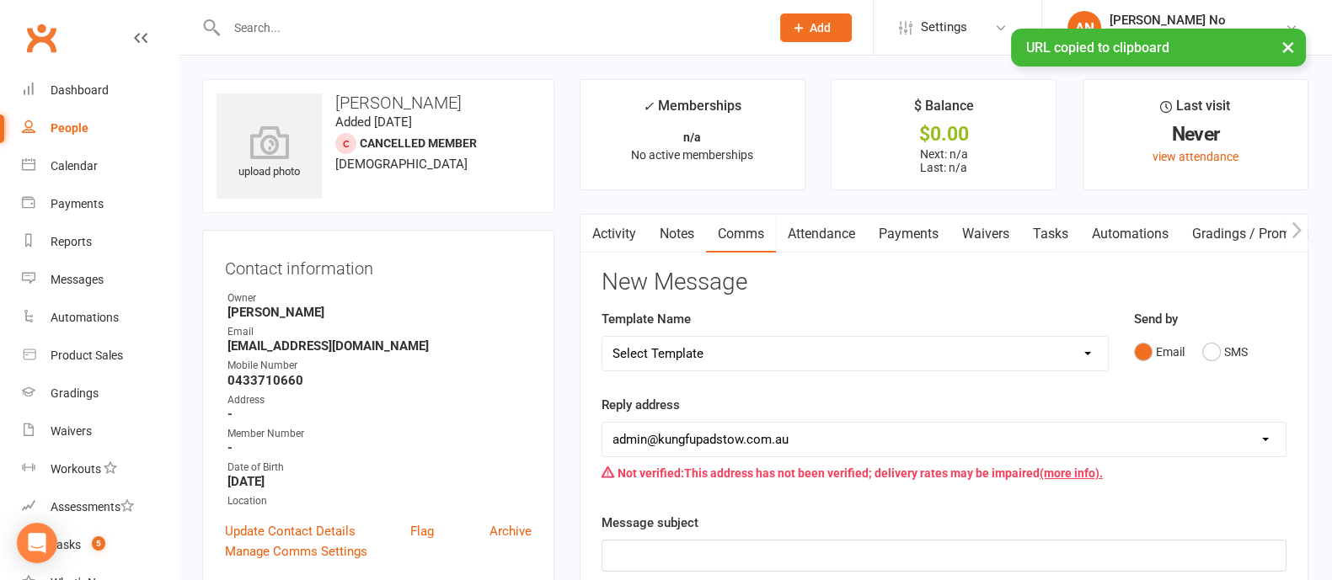
click at [1087, 347] on select "Select Template [Email] Membership Waiver - ADULTS [Email] Membership Waiver - …" at bounding box center [854, 354] width 505 height 34
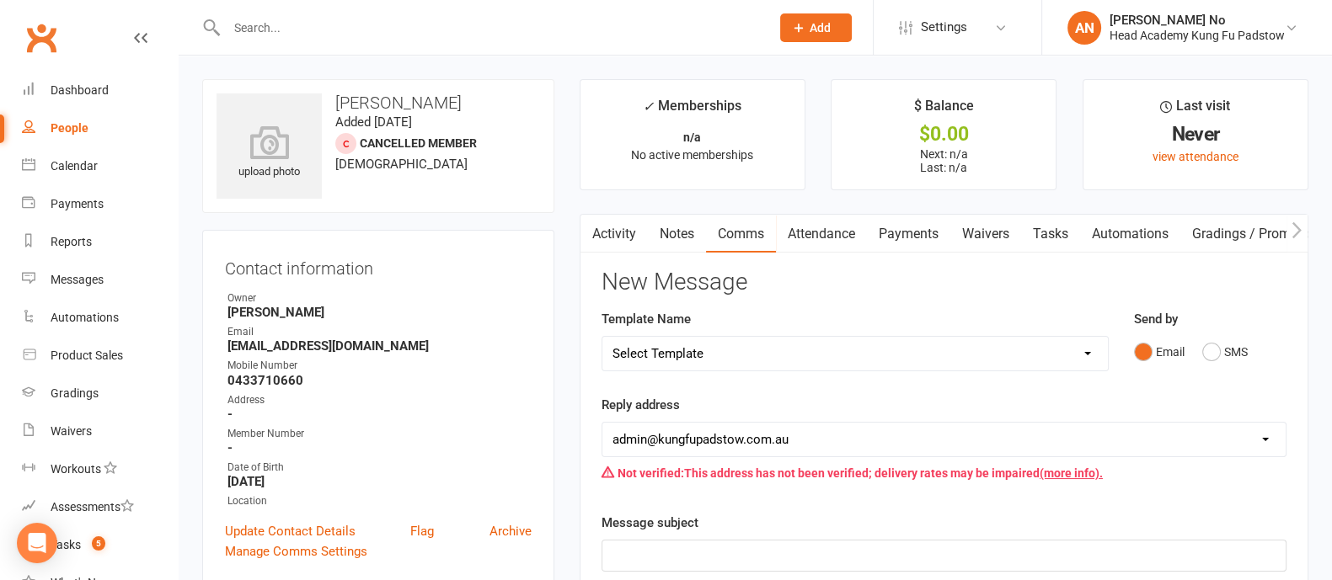
select select "9"
click at [602, 337] on select "Select Template [Email] Membership Waiver - ADULTS [Email] Membership Waiver - …" at bounding box center [854, 354] width 505 height 34
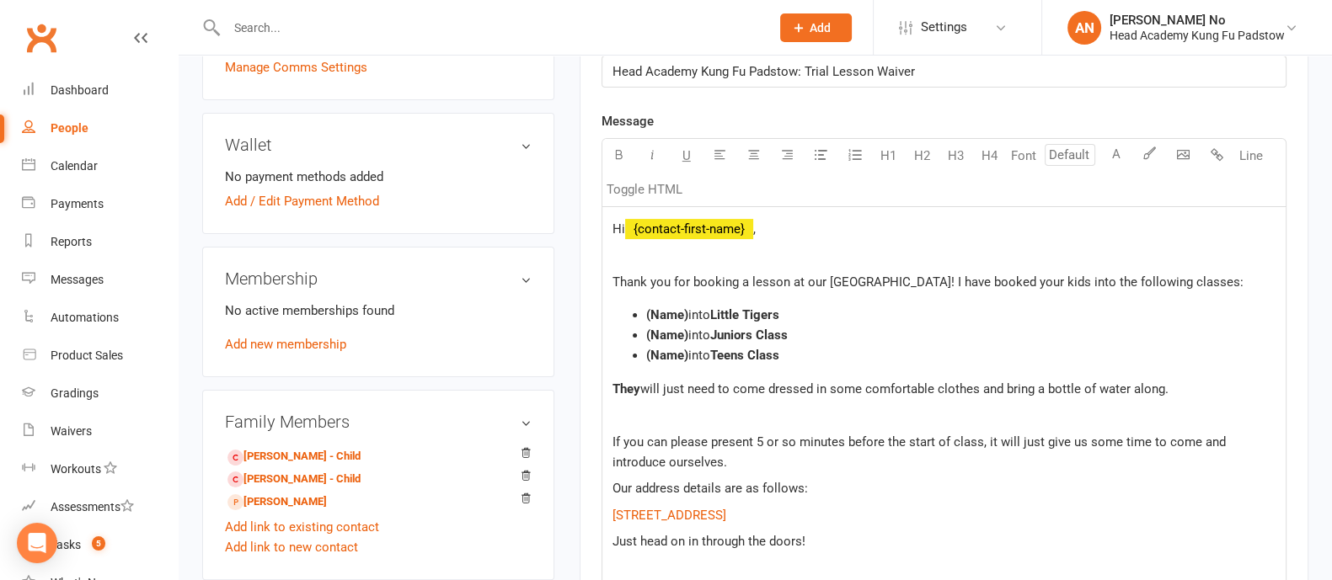
scroll to position [531, 0]
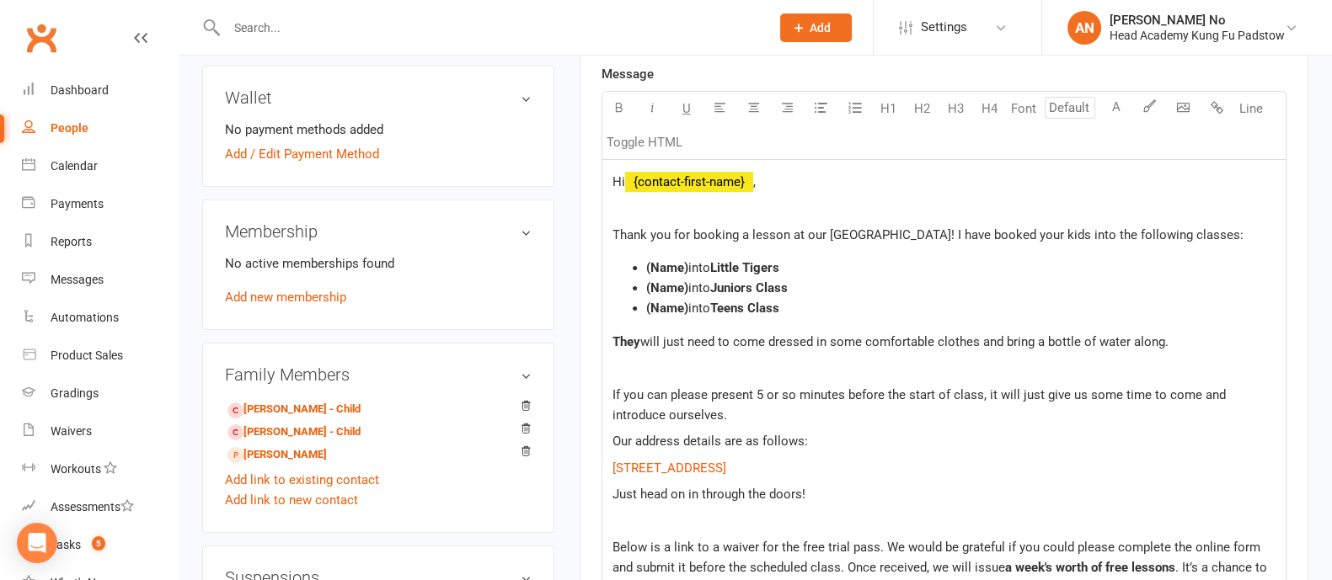
click at [921, 232] on span "Thank you for booking a lesson at our Padstow school! I have booked your kids i…" at bounding box center [927, 234] width 631 height 15
drag, startPoint x: 686, startPoint y: 264, endPoint x: 642, endPoint y: 269, distance: 44.8
click at [642, 269] on ul "(Name) into Little Tigers (Name) into Juniors Class (Name) into Teens Class" at bounding box center [943, 288] width 663 height 61
drag, startPoint x: 678, startPoint y: 266, endPoint x: 648, endPoint y: 267, distance: 29.5
click at [648, 267] on li "Diago into Little Tigers" at bounding box center [960, 268] width 629 height 20
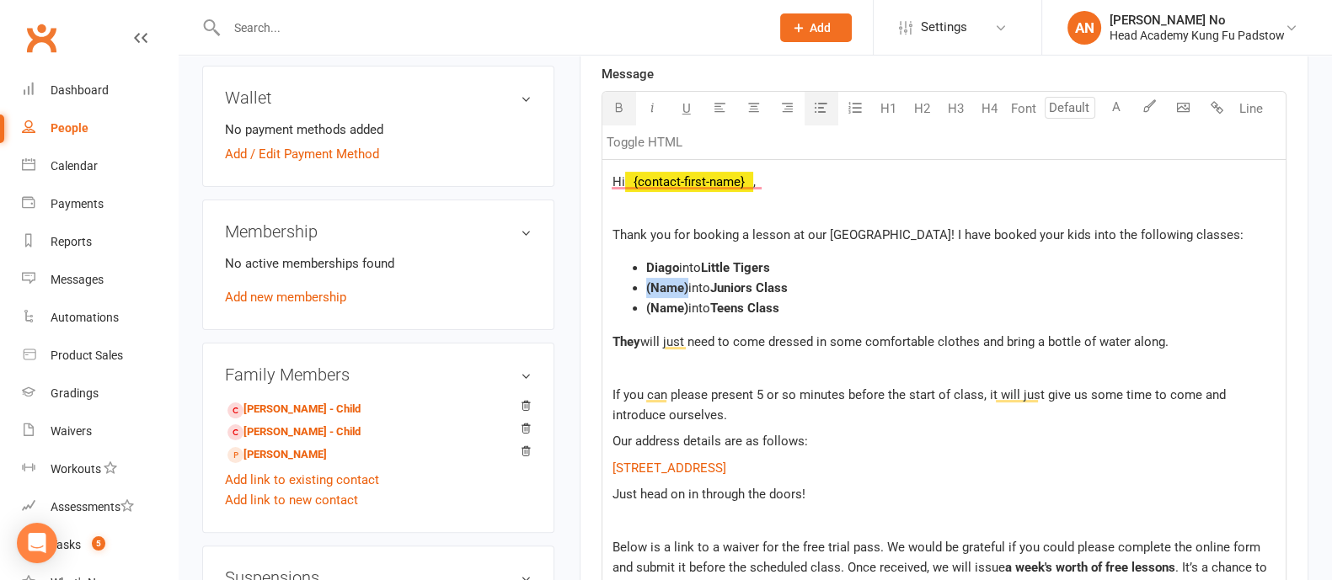
drag, startPoint x: 686, startPoint y: 286, endPoint x: 646, endPoint y: 286, distance: 40.4
click at [646, 286] on span "(Name)" at bounding box center [667, 287] width 42 height 15
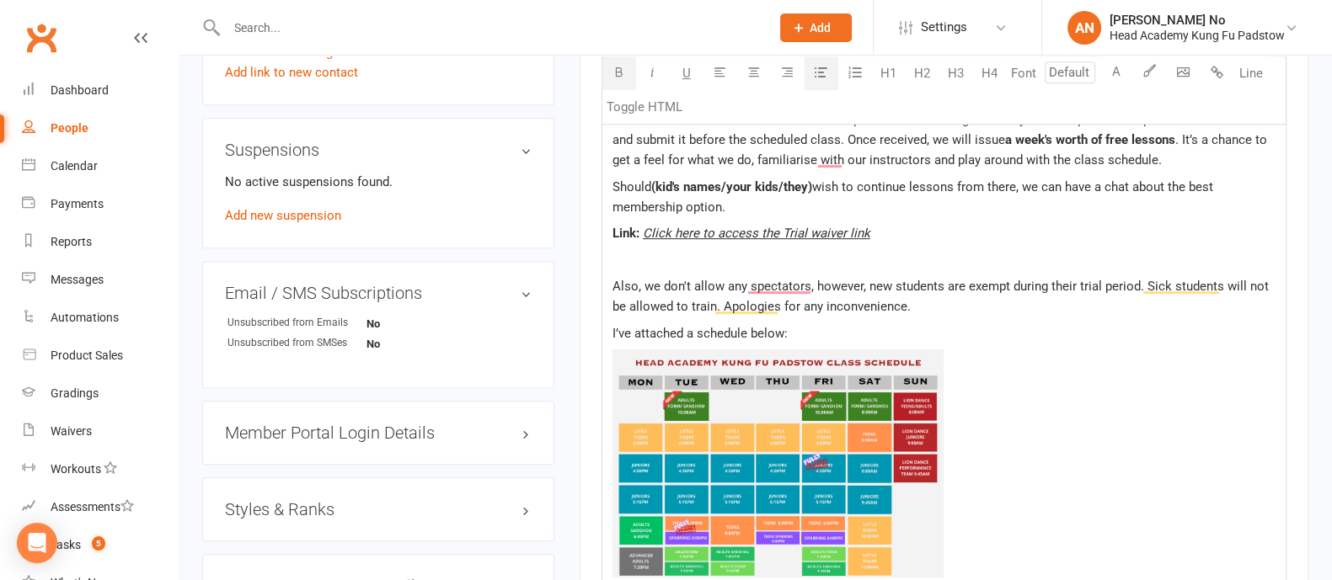
scroll to position [874, 0]
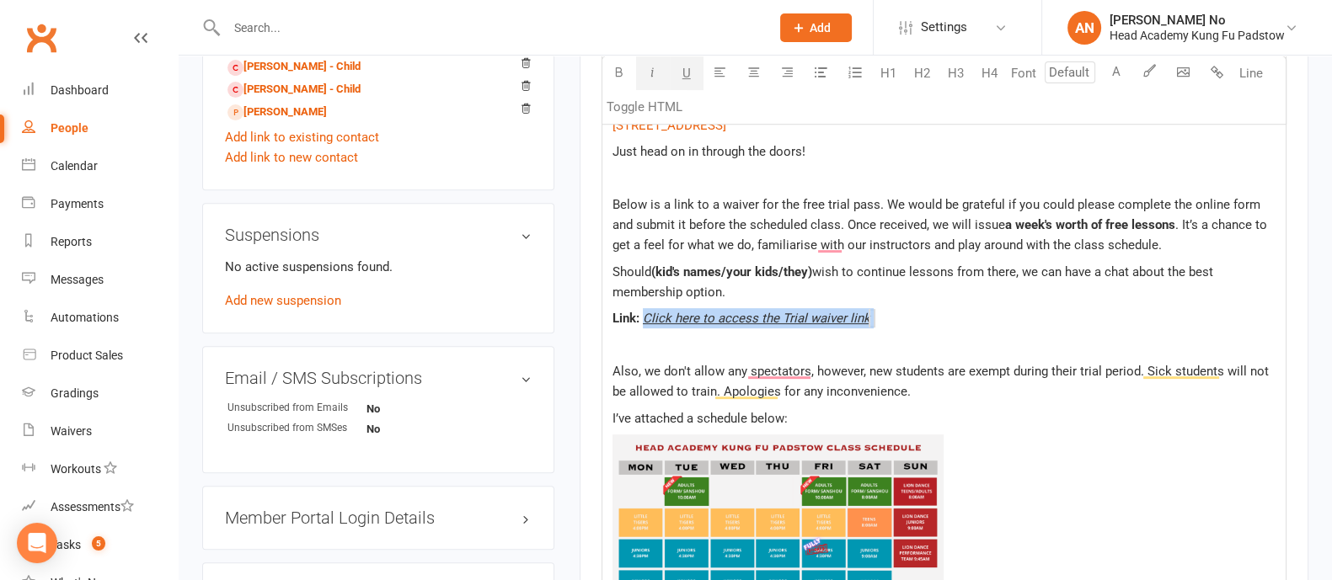
drag, startPoint x: 878, startPoint y: 319, endPoint x: 643, endPoint y: 319, distance: 235.0
click at [643, 319] on p "Link: Click here to access the Trial waiver link $ $" at bounding box center [943, 318] width 663 height 20
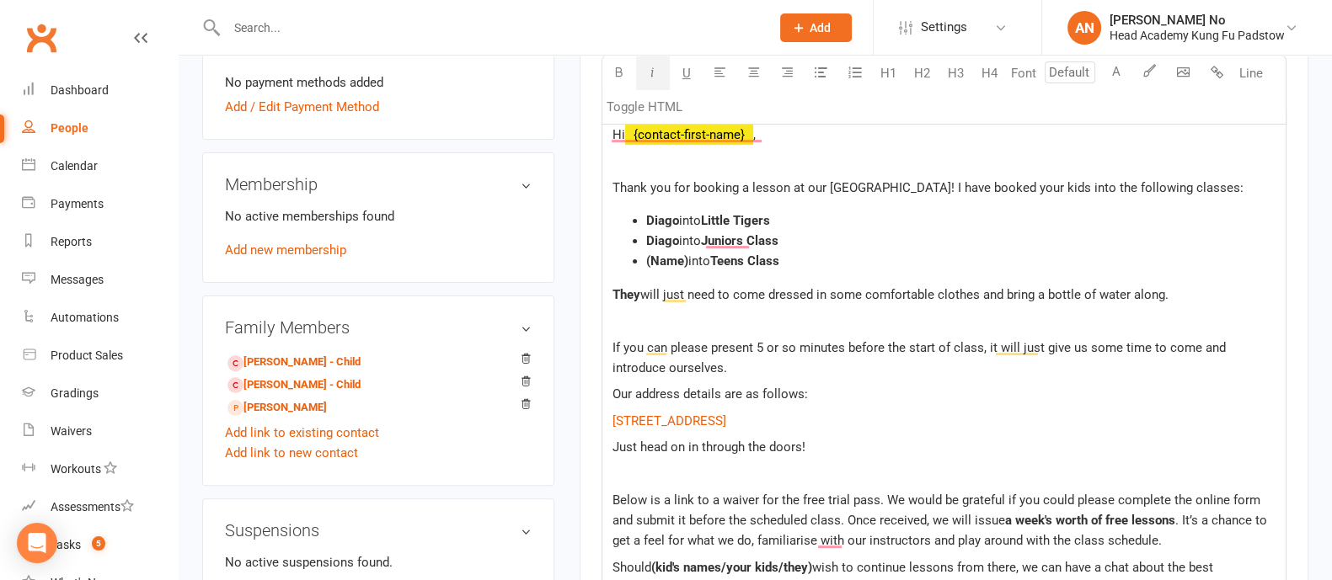
scroll to position [568, 0]
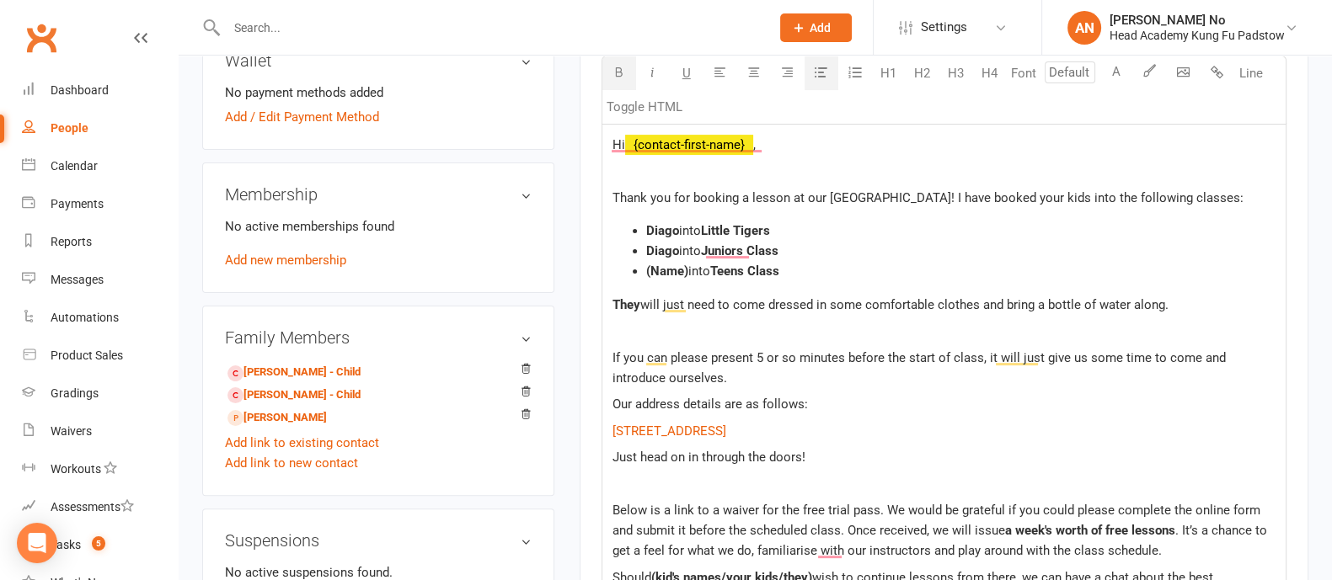
click at [666, 229] on span "Diago" at bounding box center [662, 230] width 33 height 15
drag, startPoint x: 792, startPoint y: 264, endPoint x: 640, endPoint y: 266, distance: 151.6
click at [640, 266] on ul "Joanna into Little Tigers Diago into Juniors Class (Name) into Teens Class" at bounding box center [943, 251] width 663 height 61
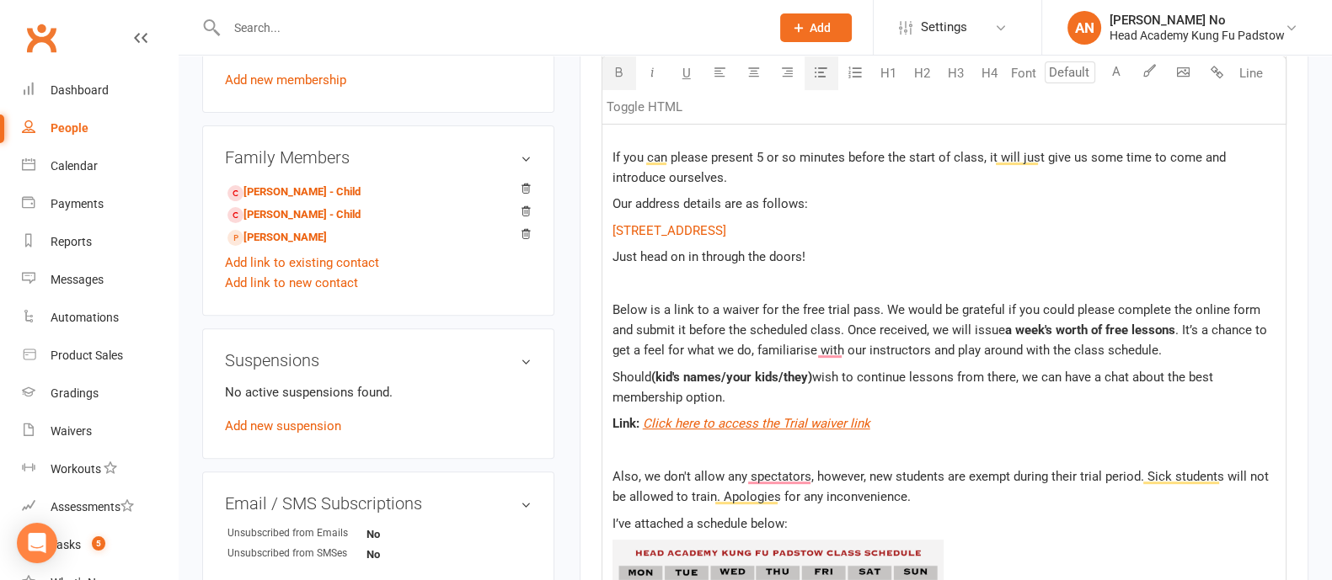
scroll to position [771, 0]
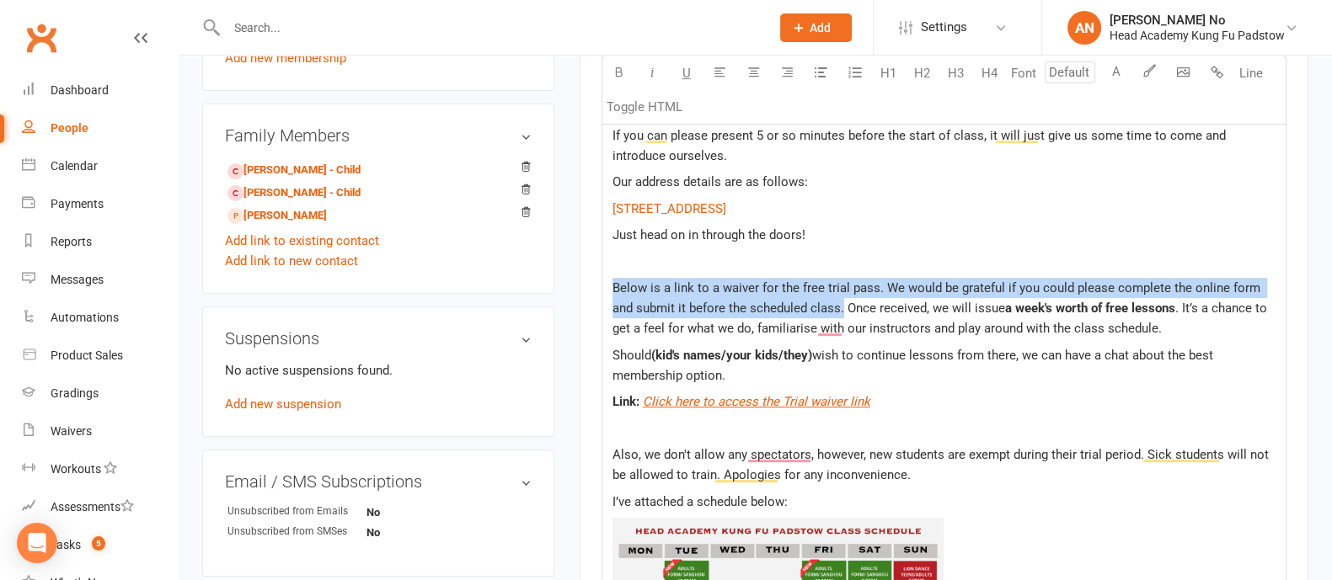
drag, startPoint x: 843, startPoint y: 306, endPoint x: 607, endPoint y: 284, distance: 236.8
click at [607, 284] on div "Hi ﻿ {contact-first-name} , Thank you for booking a lesson at our Padstow schoo…" at bounding box center [943, 578] width 683 height 1315
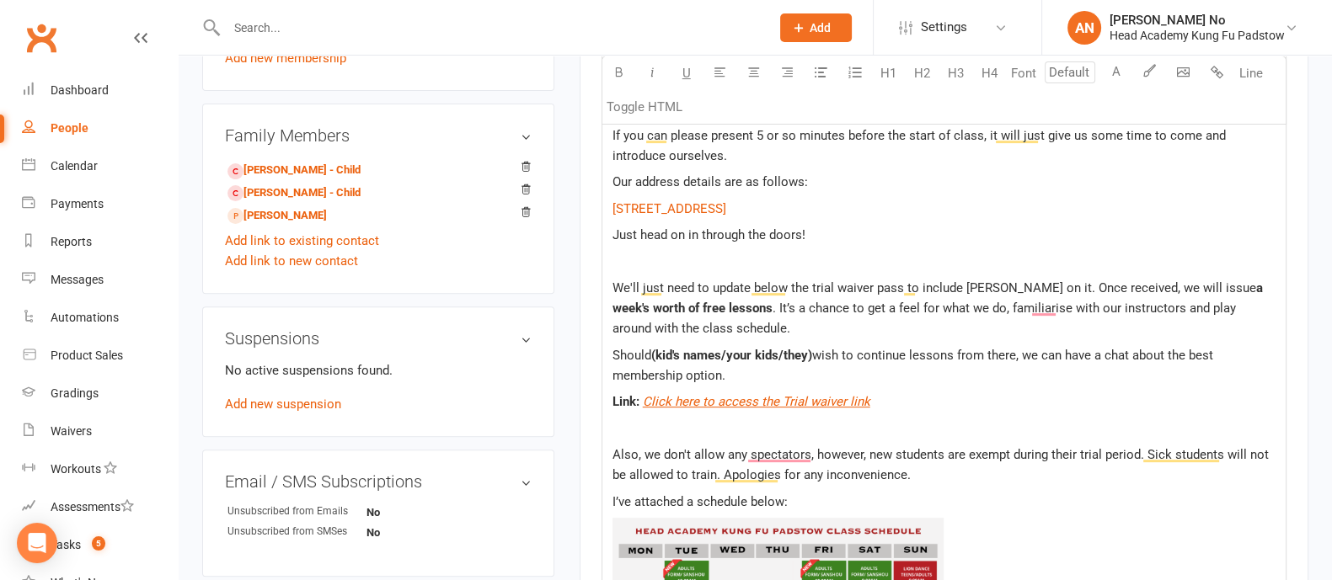
drag, startPoint x: 733, startPoint y: 326, endPoint x: 735, endPoint y: 309, distance: 17.0
click at [735, 309] on p "We'll just need to update below the trial waiver pass to include Joanna on it. …" at bounding box center [943, 308] width 663 height 61
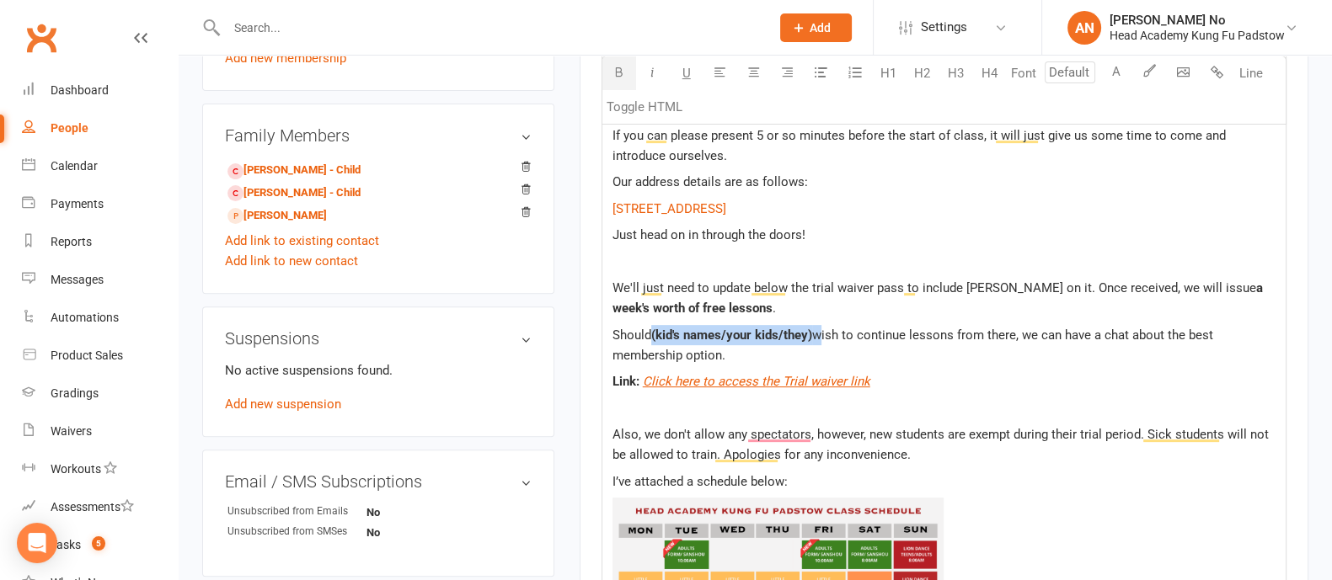
drag, startPoint x: 817, startPoint y: 332, endPoint x: 654, endPoint y: 330, distance: 163.4
click at [654, 330] on p "Should (kid's names/your kids/they) wish to continue lessons from there, we can…" at bounding box center [943, 345] width 663 height 40
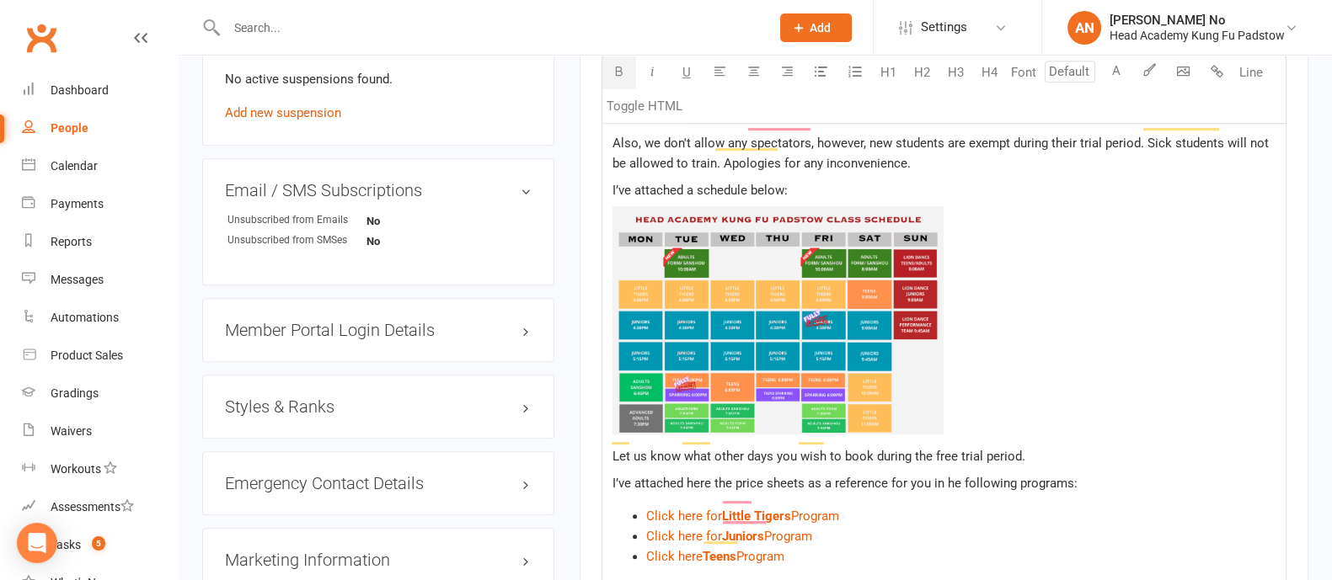
scroll to position [1112, 0]
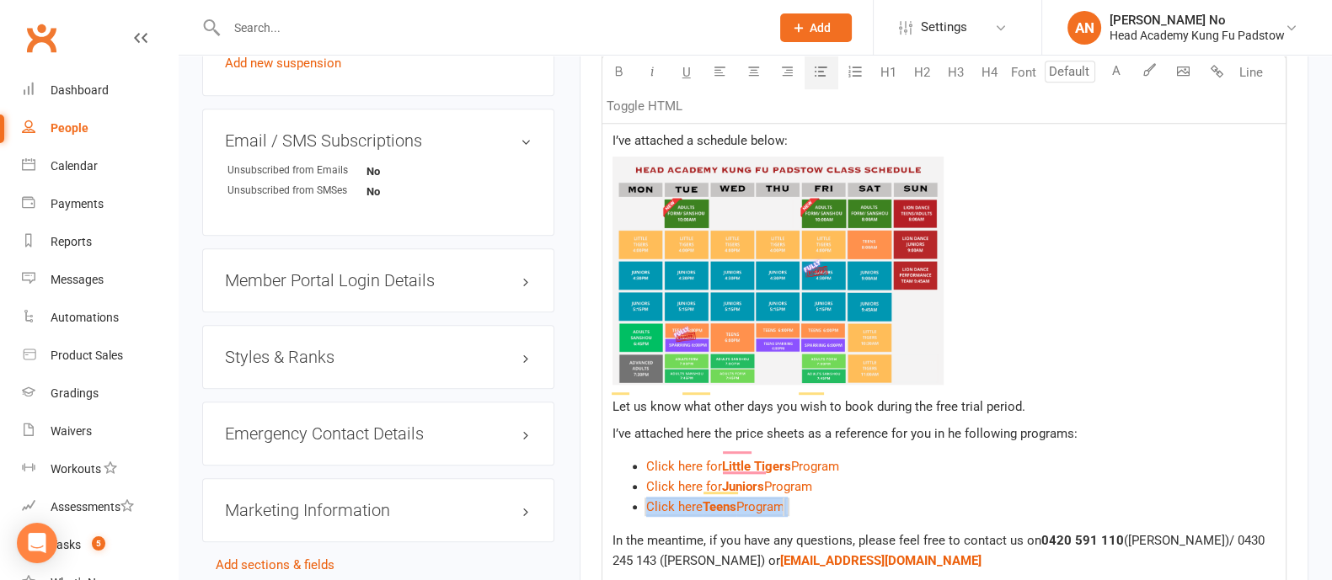
drag, startPoint x: 800, startPoint y: 488, endPoint x: 630, endPoint y: 486, distance: 170.1
click at [630, 486] on ul "$ Click here for Little Tigers Program $ $ $ $ Click here for Juniors Program $…" at bounding box center [943, 486] width 663 height 61
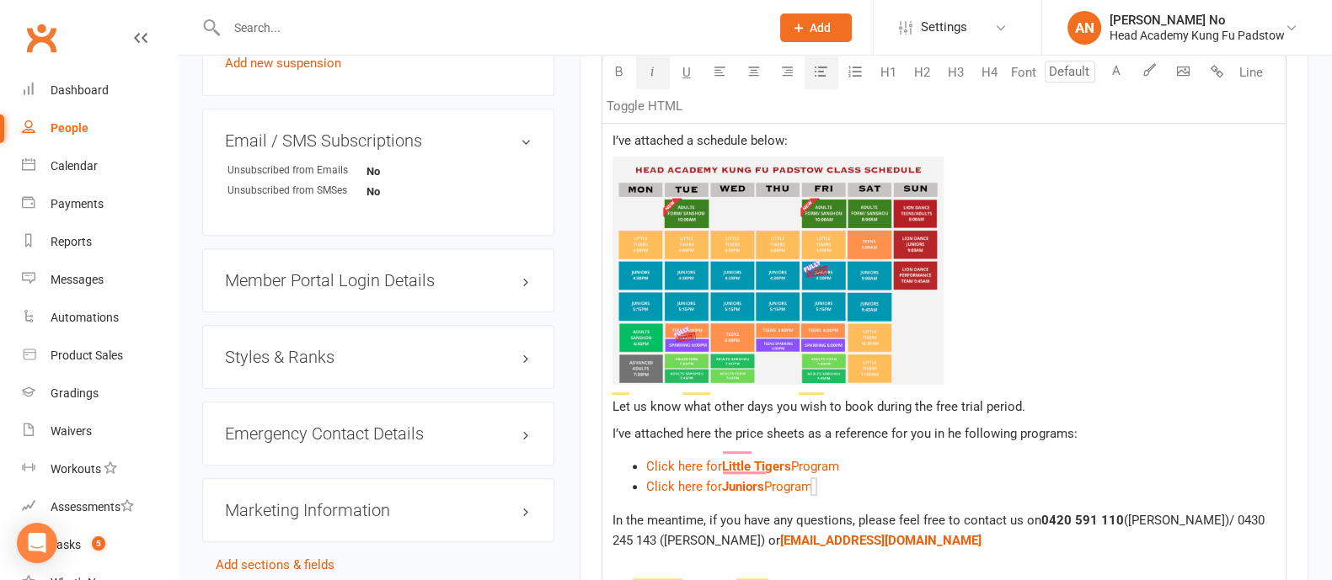
click at [1051, 477] on li "﻿ $ Click here for Juniors Program $ ﻿ $ $ ﻿ $ ﻿ $ ﻿ $ ﻿ $ ﻿" at bounding box center [960, 487] width 629 height 20
click at [926, 487] on div "Hi ﻿ {contact-first-name} , Thank you for booking a lesson at our Padstow schoo…" at bounding box center [943, 217] width 683 height 1274
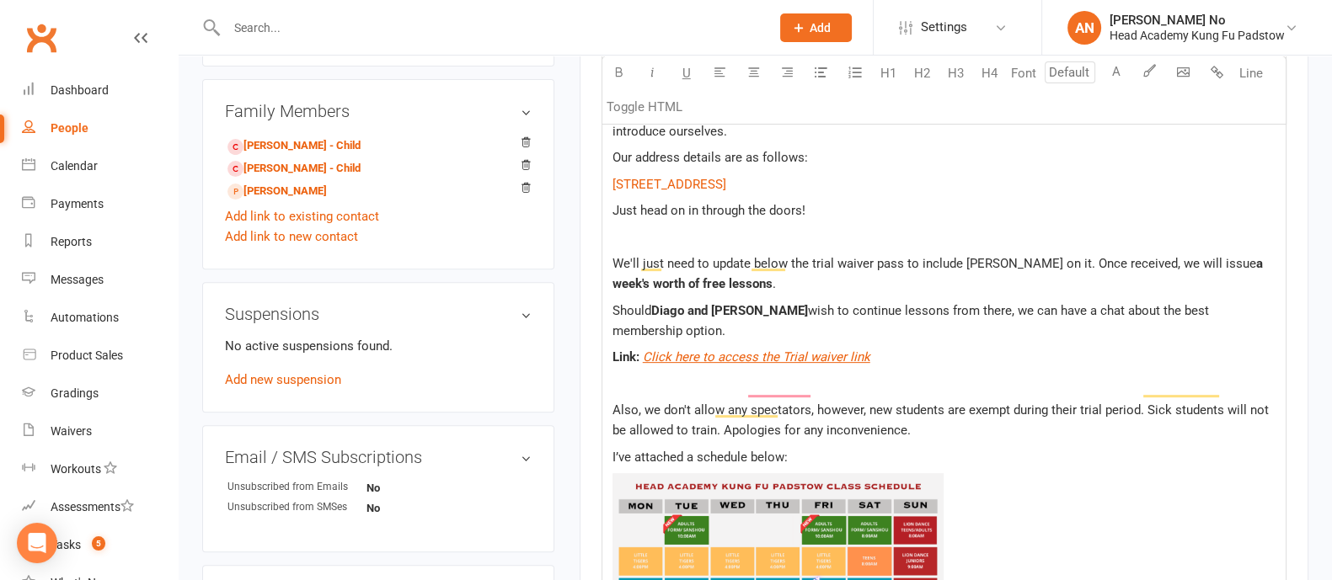
scroll to position [924, 0]
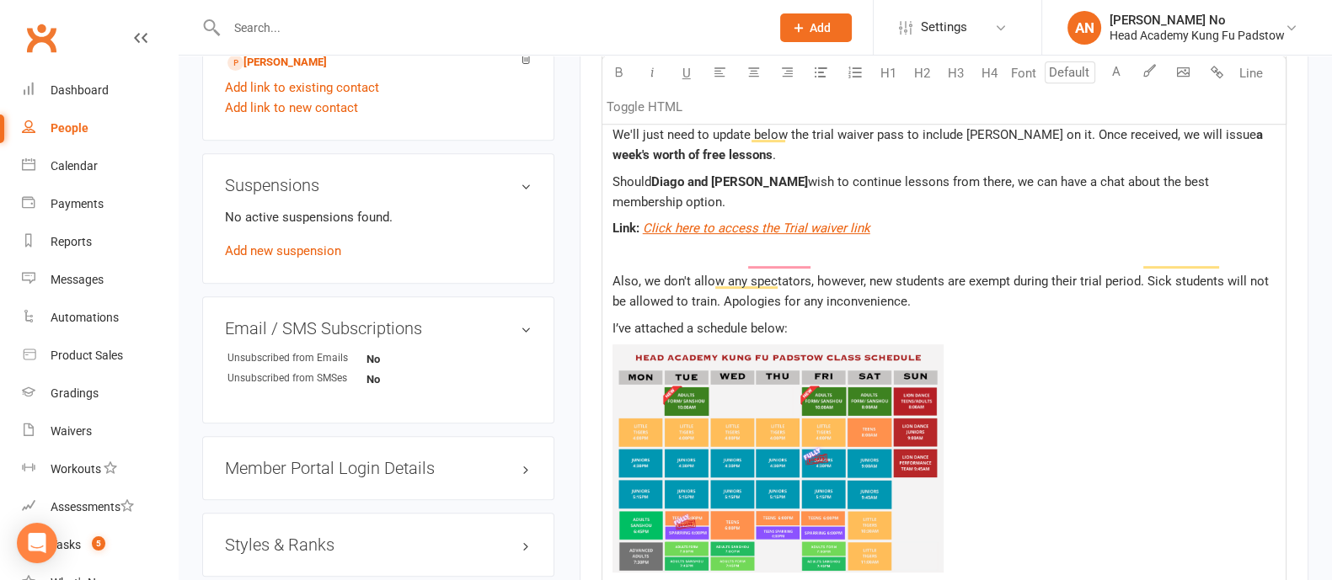
click at [689, 376] on img "To enrich screen reader interactions, please activate Accessibility in Grammarl…" at bounding box center [778, 458] width 332 height 228
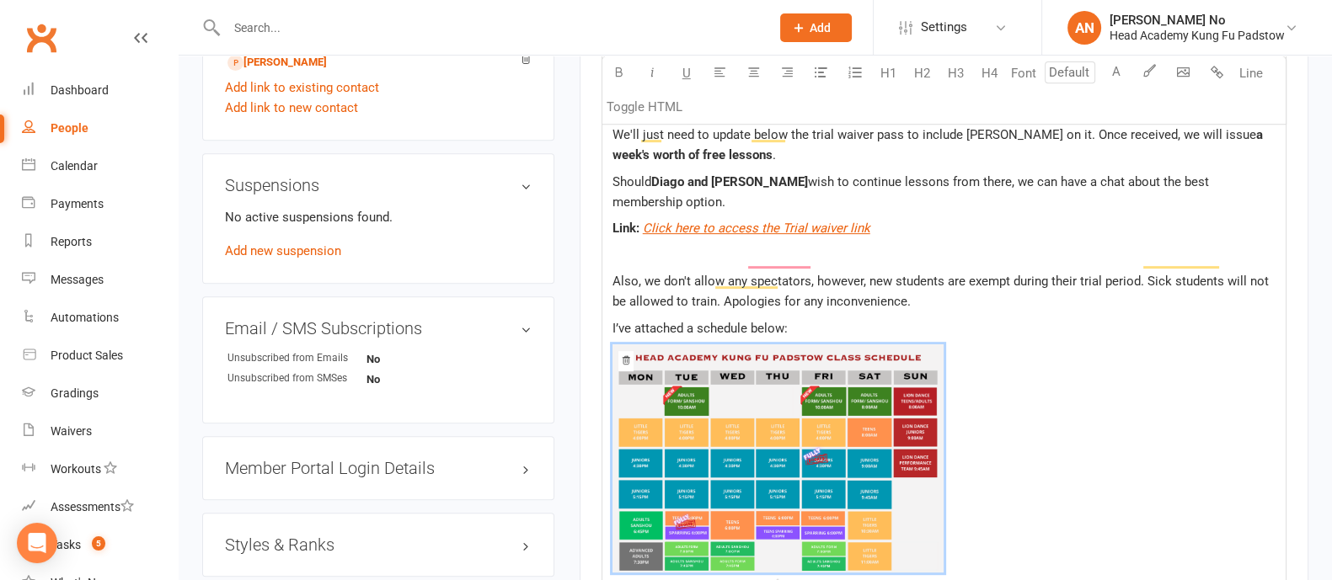
click at [624, 355] on icon "To enrich screen reader interactions, please activate Accessibility in Grammarl…" at bounding box center [626, 360] width 10 height 10
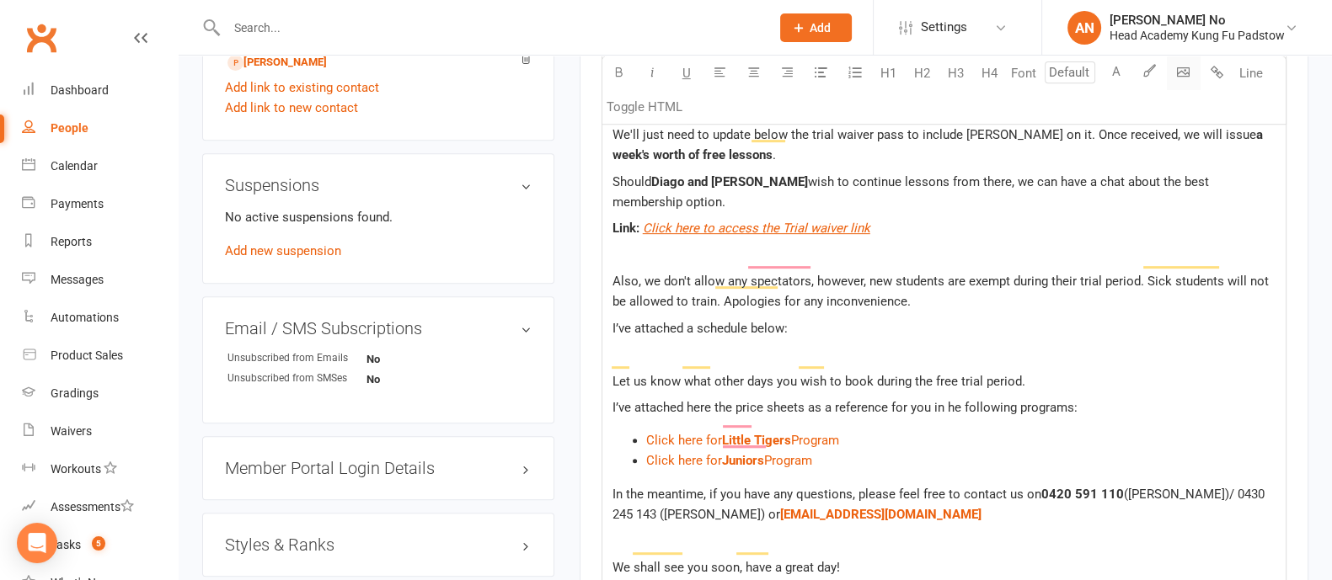
click at [1186, 72] on body "Prospect Member Non-attending contact Class / event Appointment Grading event T…" at bounding box center [666, 150] width 1332 height 2140
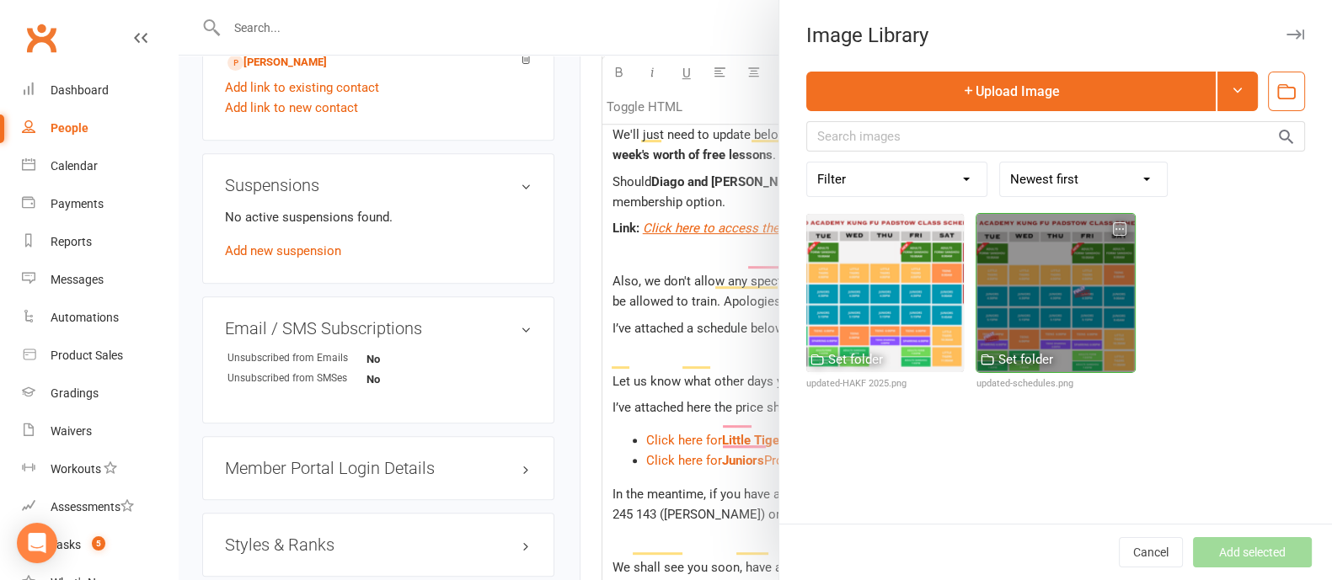
click at [1097, 247] on div at bounding box center [1054, 292] width 157 height 157
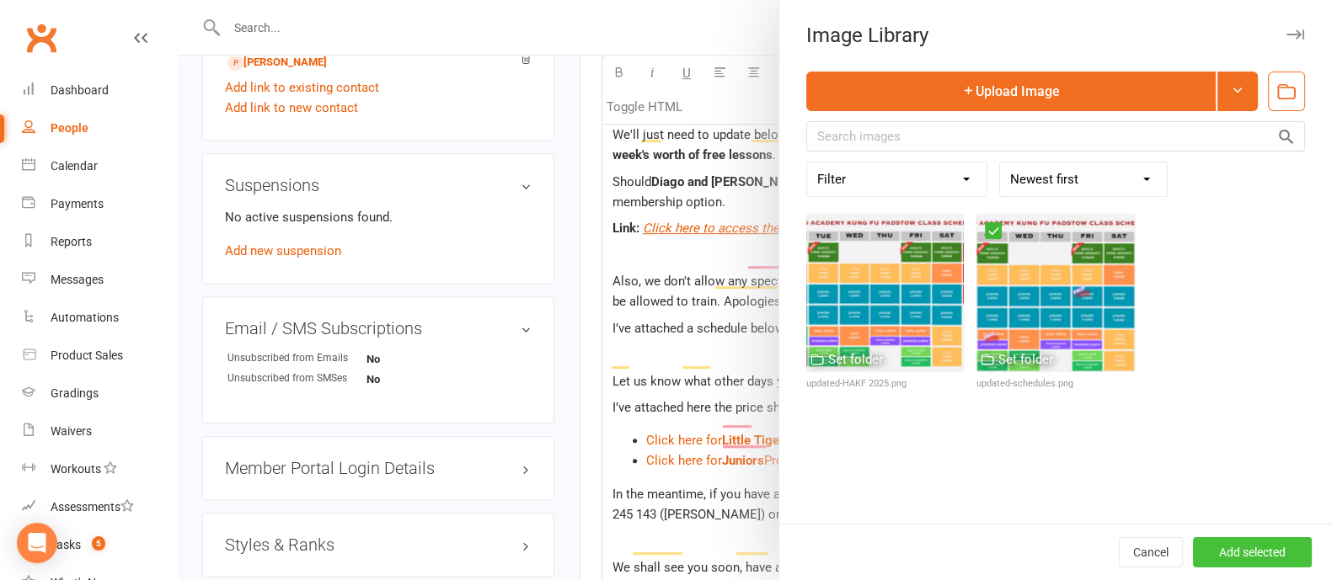
click at [1231, 552] on button "Add selected" at bounding box center [1252, 552] width 119 height 30
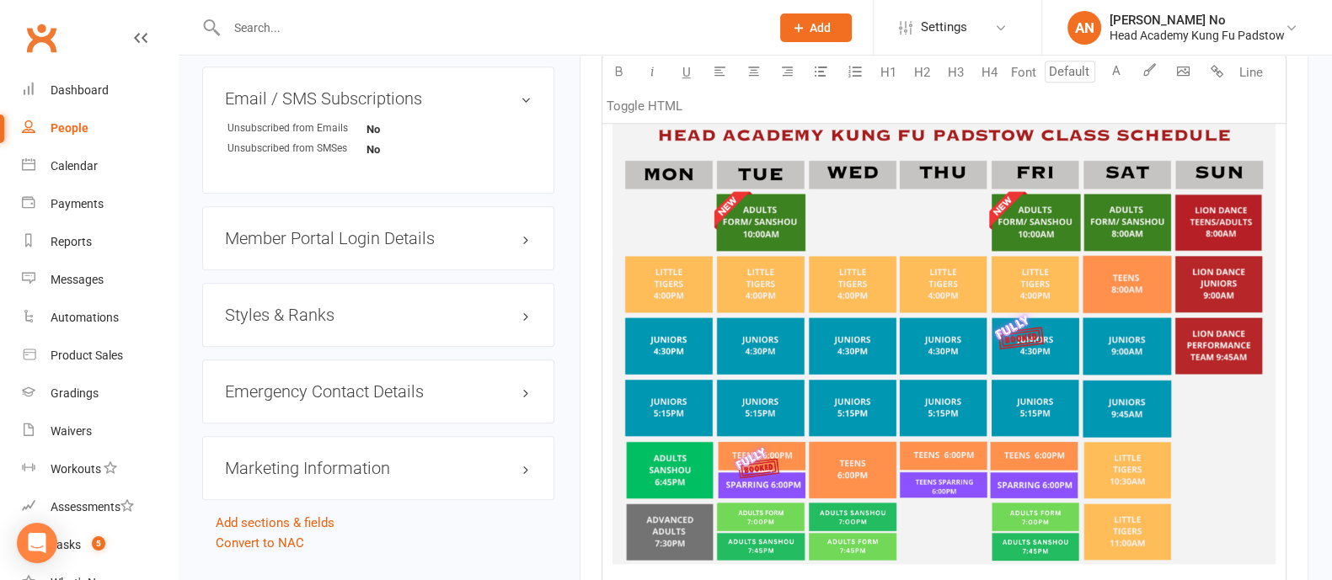
scroll to position [1180, 0]
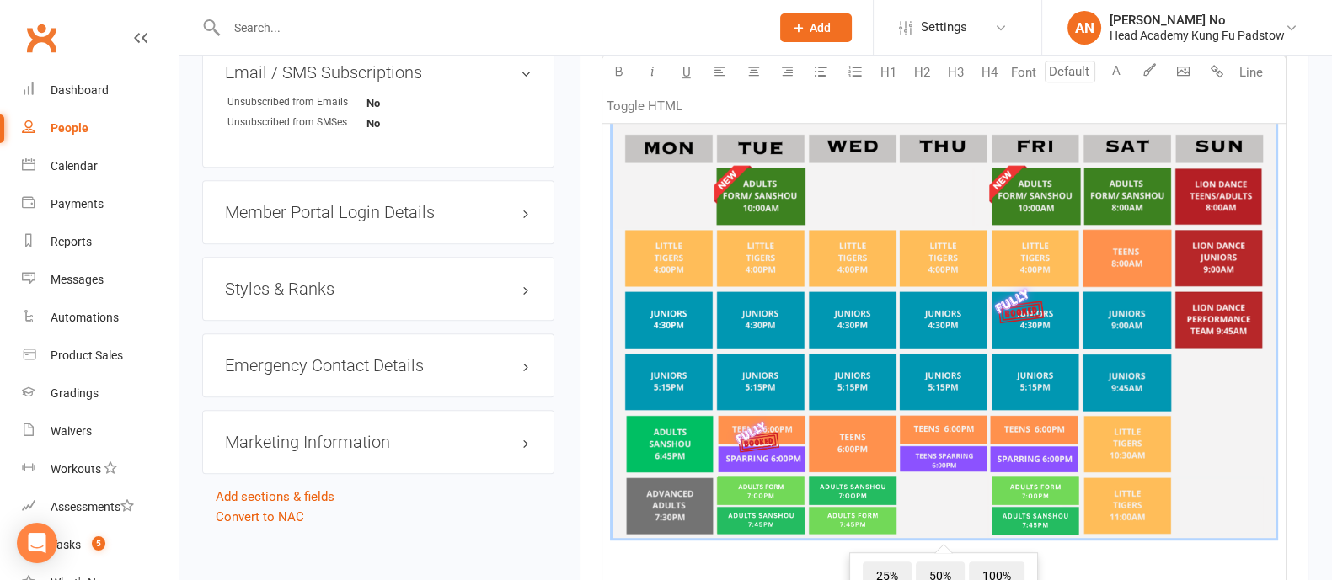
click at [857, 313] on img "To enrich screen reader interactions, please activate Accessibility in Grammarl…" at bounding box center [943, 311] width 663 height 456
click at [946, 562] on span "50%" at bounding box center [939, 577] width 49 height 30
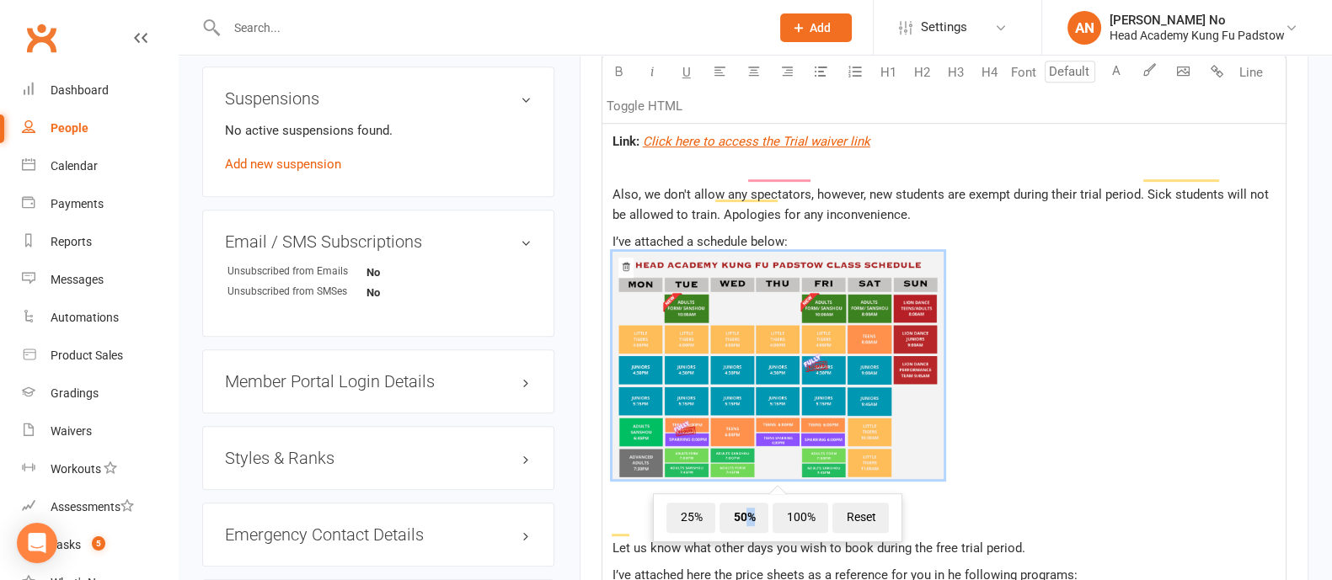
scroll to position [1064, 0]
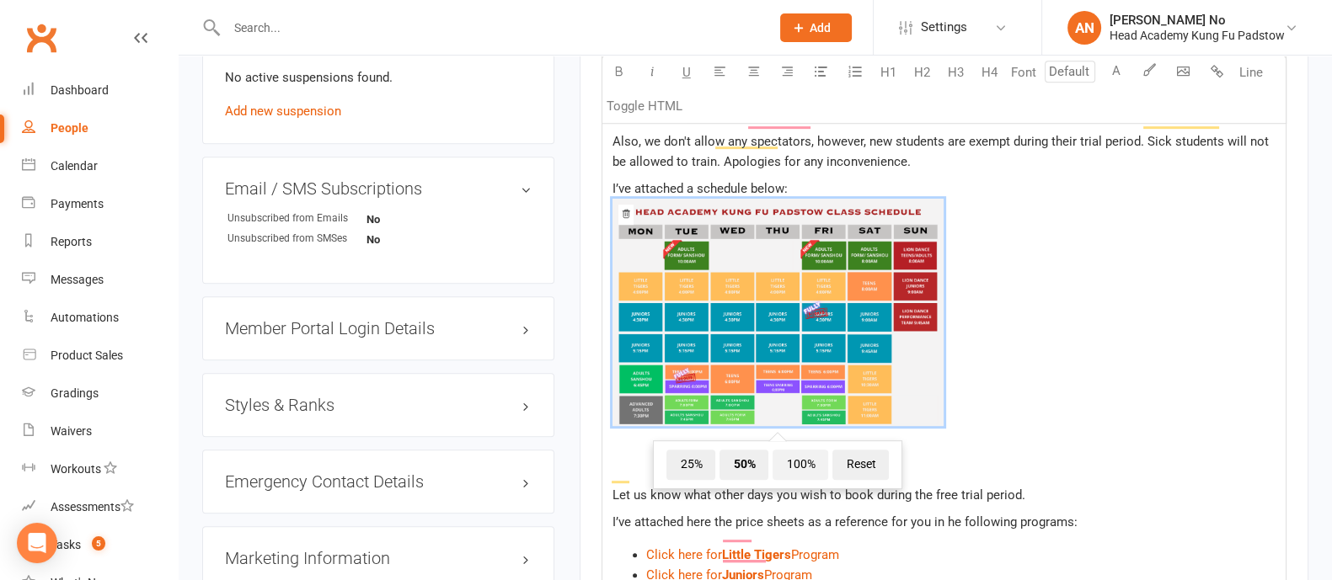
click at [797, 450] on span "100%" at bounding box center [800, 465] width 56 height 30
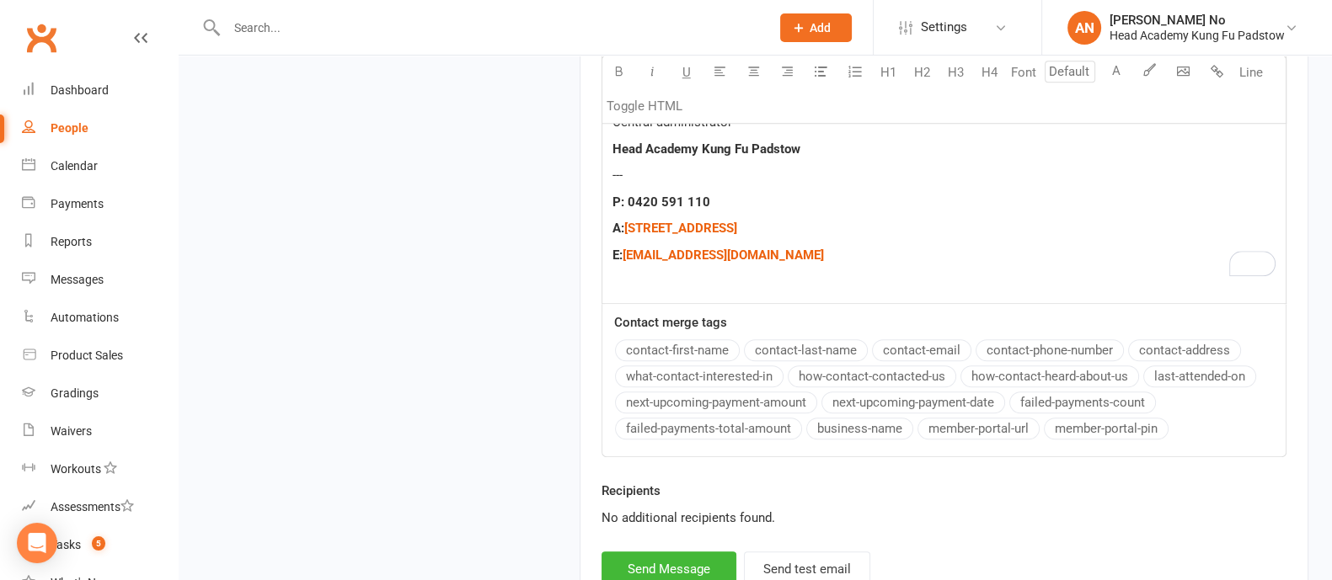
scroll to position [1962, 0]
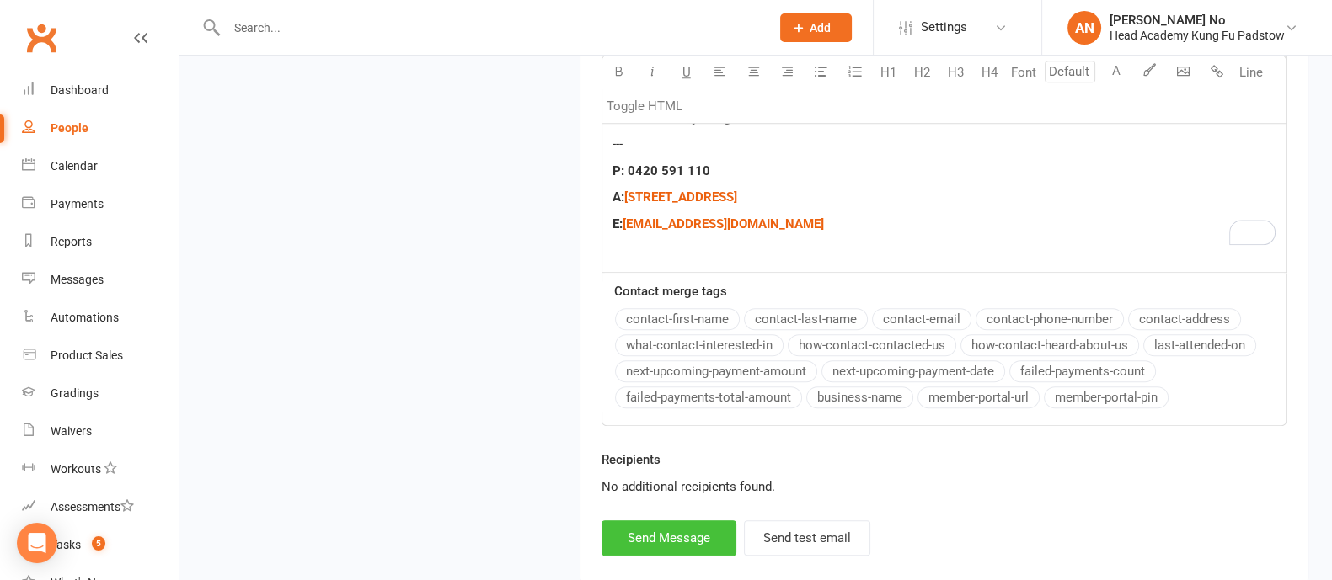
click at [685, 524] on button "Send Message" at bounding box center [668, 537] width 135 height 35
select select
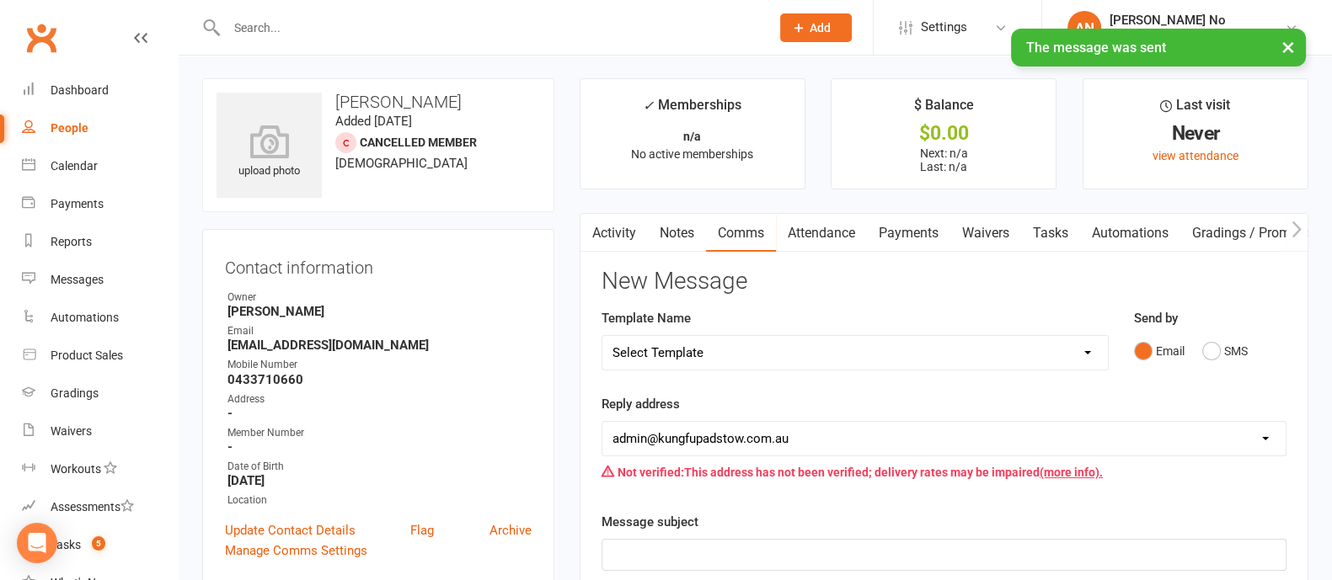
scroll to position [0, 0]
click at [617, 229] on link "Activity" at bounding box center [613, 234] width 67 height 39
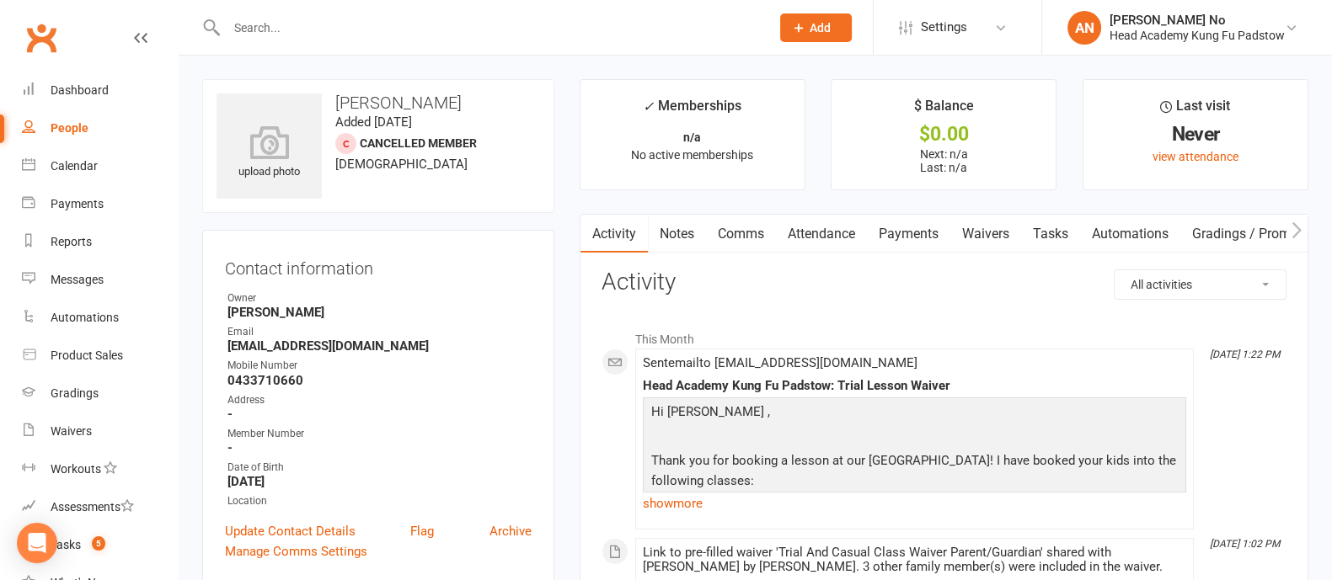
click at [691, 500] on link "show more" at bounding box center [914, 504] width 543 height 24
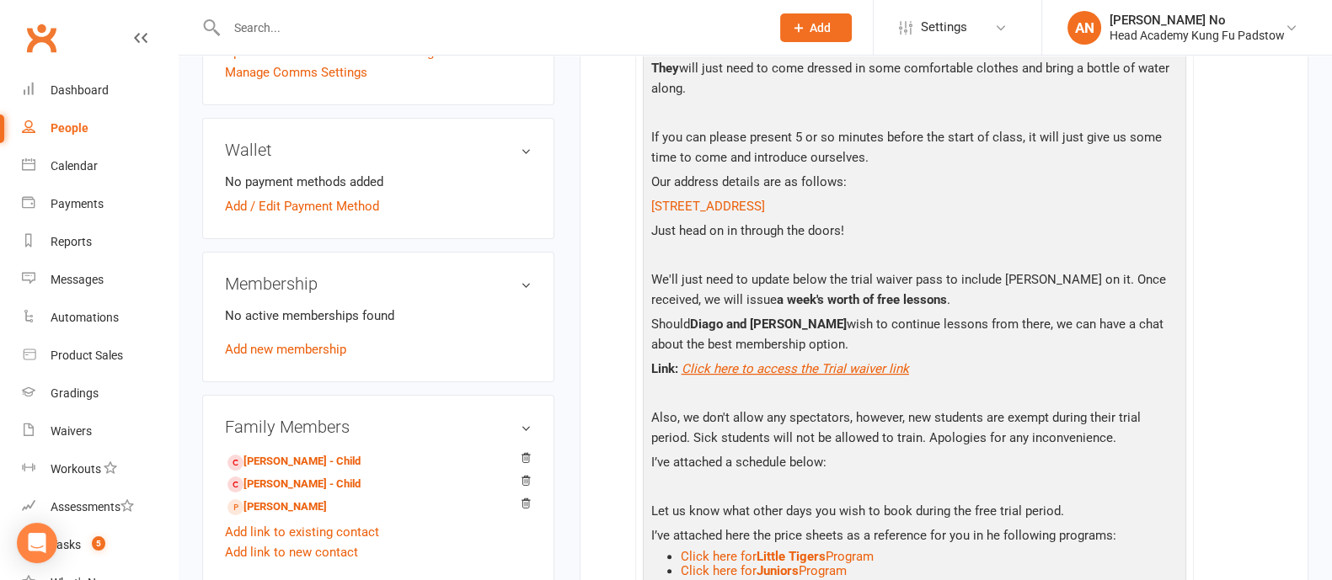
scroll to position [499, 0]
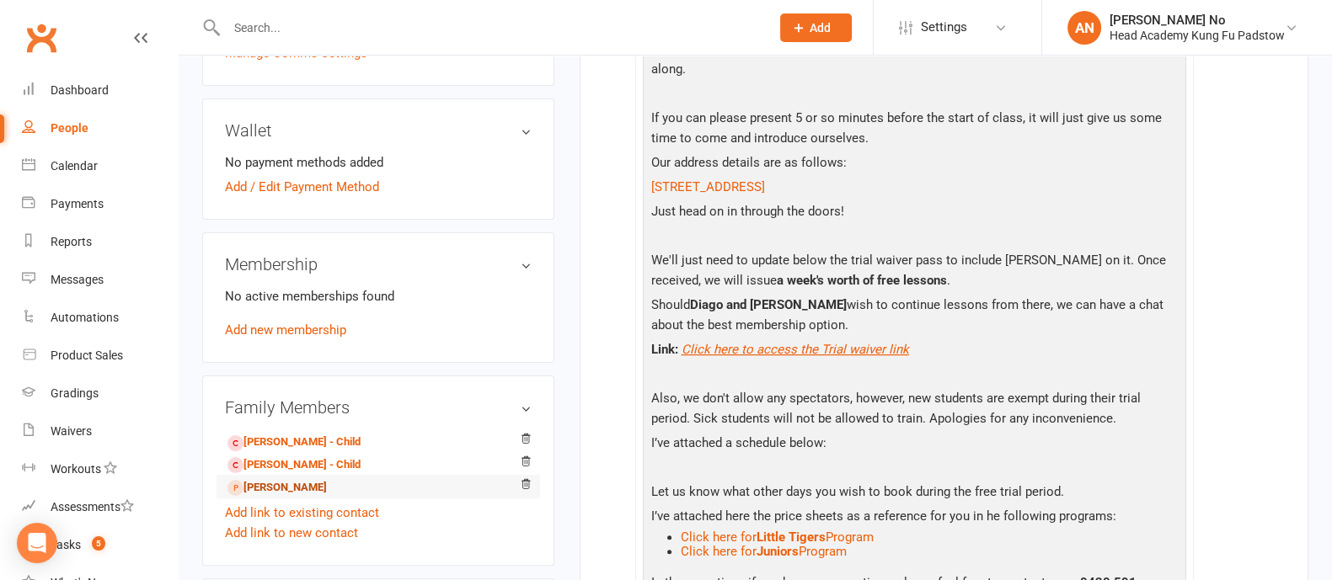
click at [296, 493] on link "Joanna Gao - Child" at bounding box center [276, 488] width 99 height 18
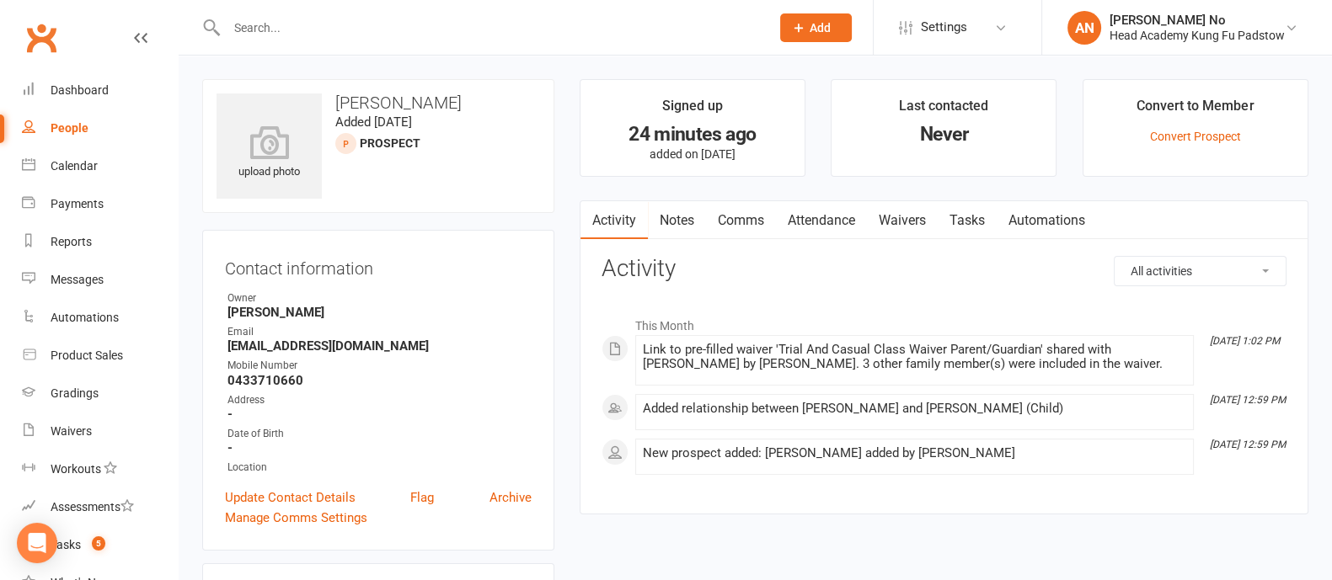
click at [835, 221] on link "Attendance" at bounding box center [821, 220] width 91 height 39
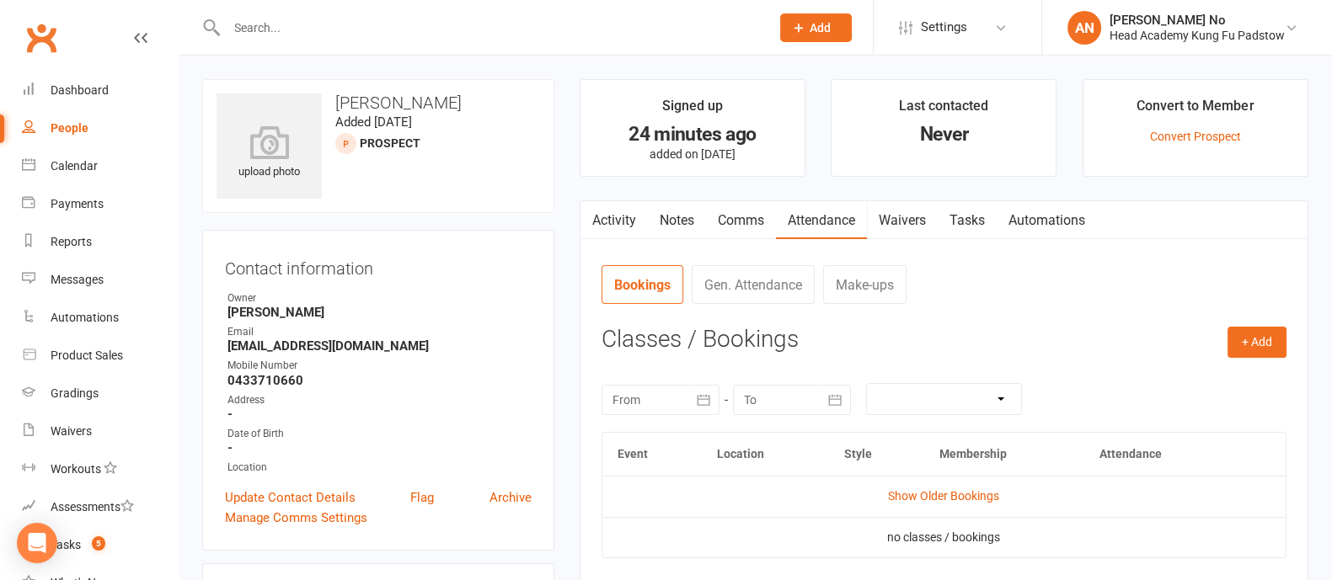
scroll to position [139, 0]
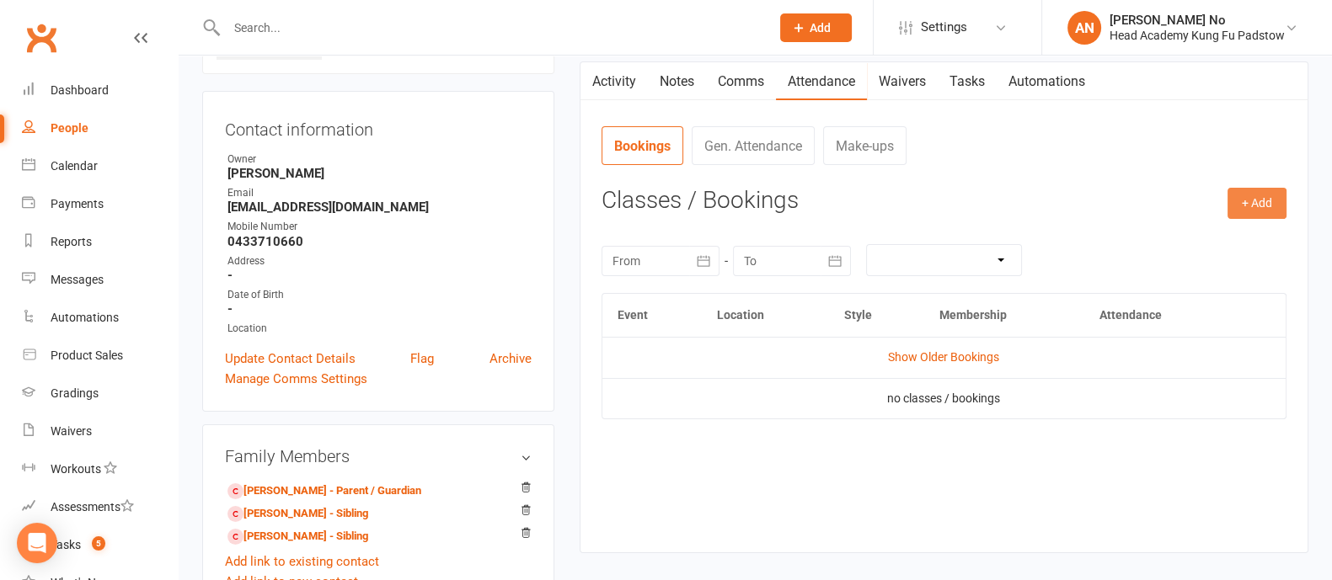
click at [1253, 207] on button "+ Add" at bounding box center [1256, 203] width 59 height 30
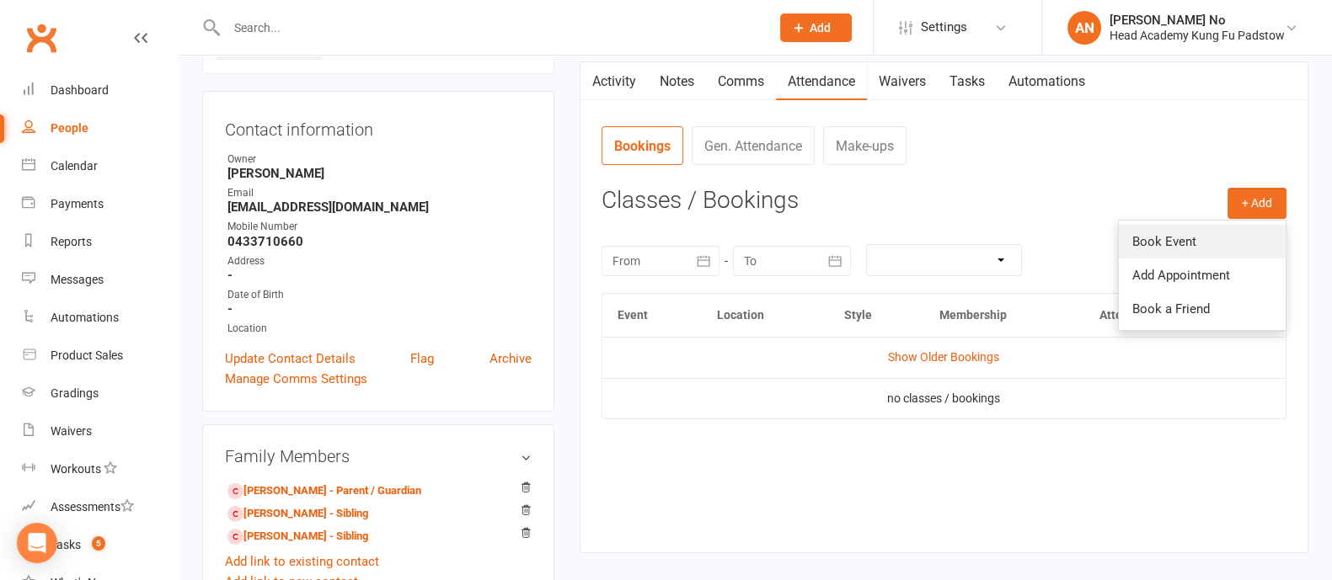
click at [1197, 234] on link "Book Event" at bounding box center [1201, 242] width 167 height 34
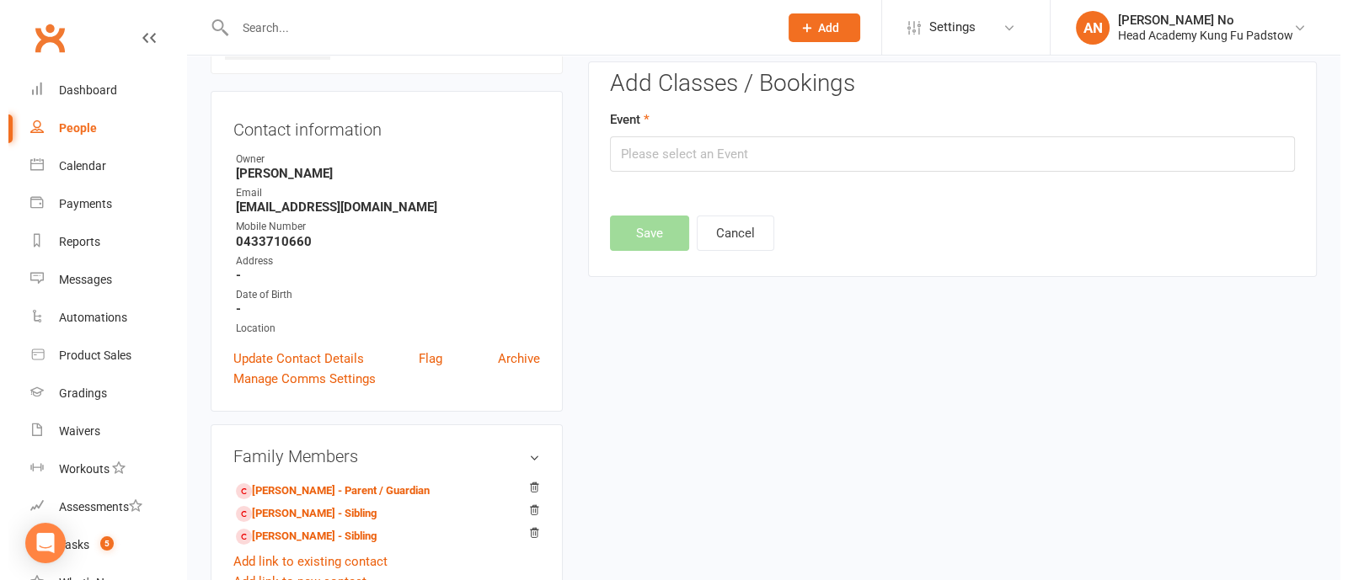
scroll to position [115, 0]
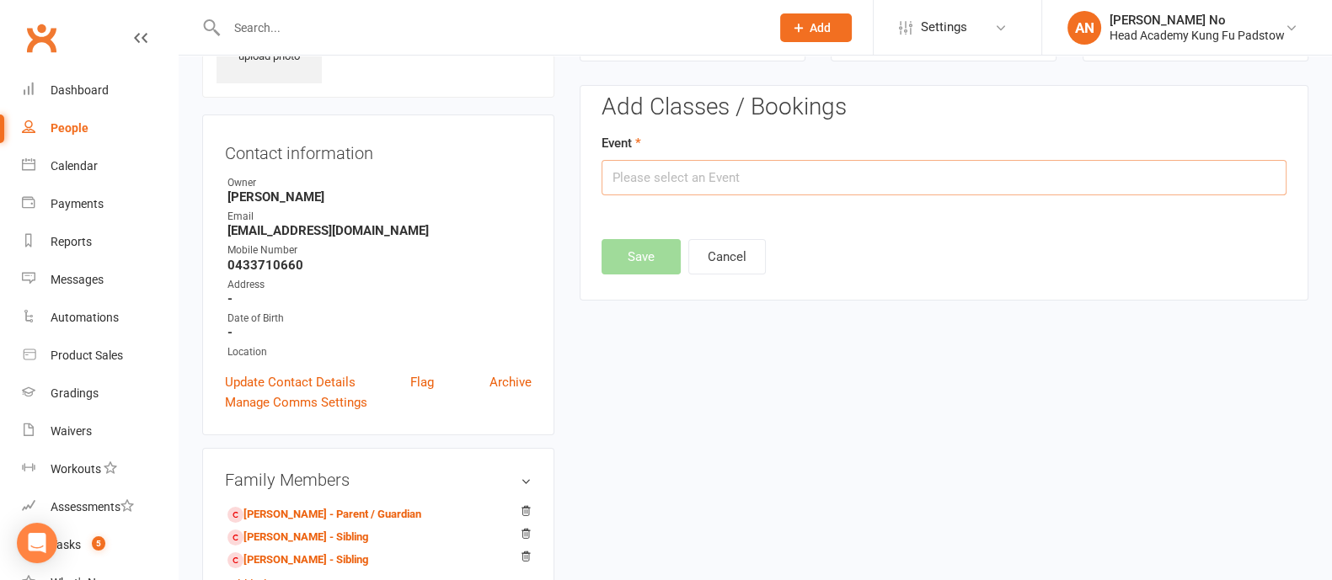
click at [789, 188] on input "text" at bounding box center [943, 177] width 685 height 35
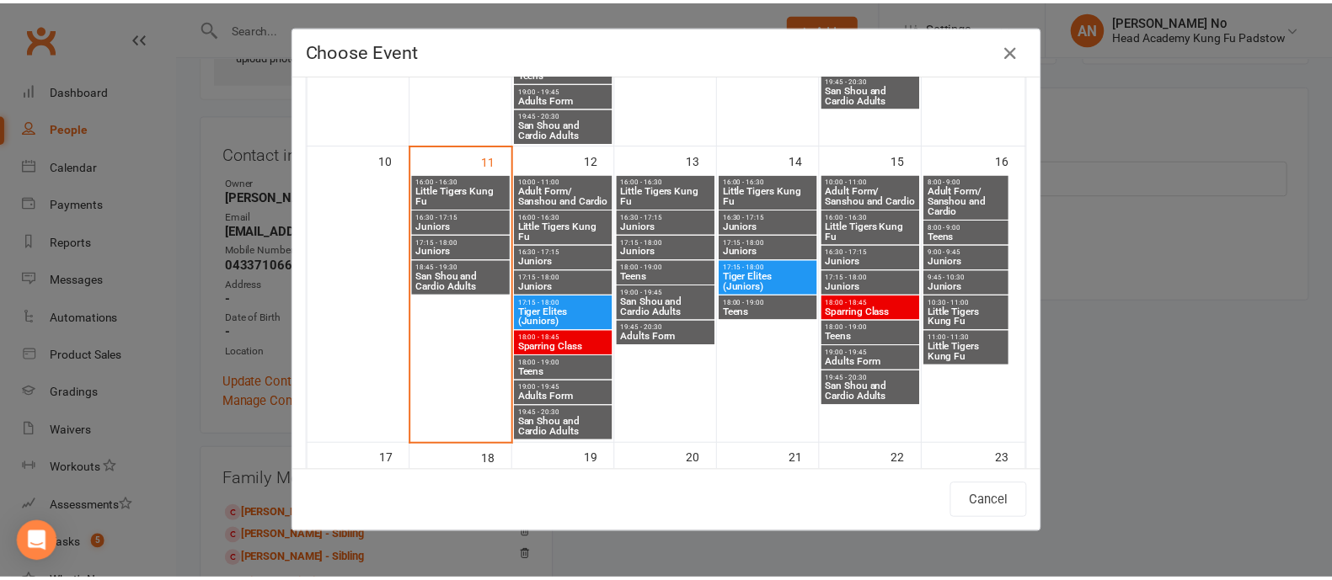
scroll to position [665, 0]
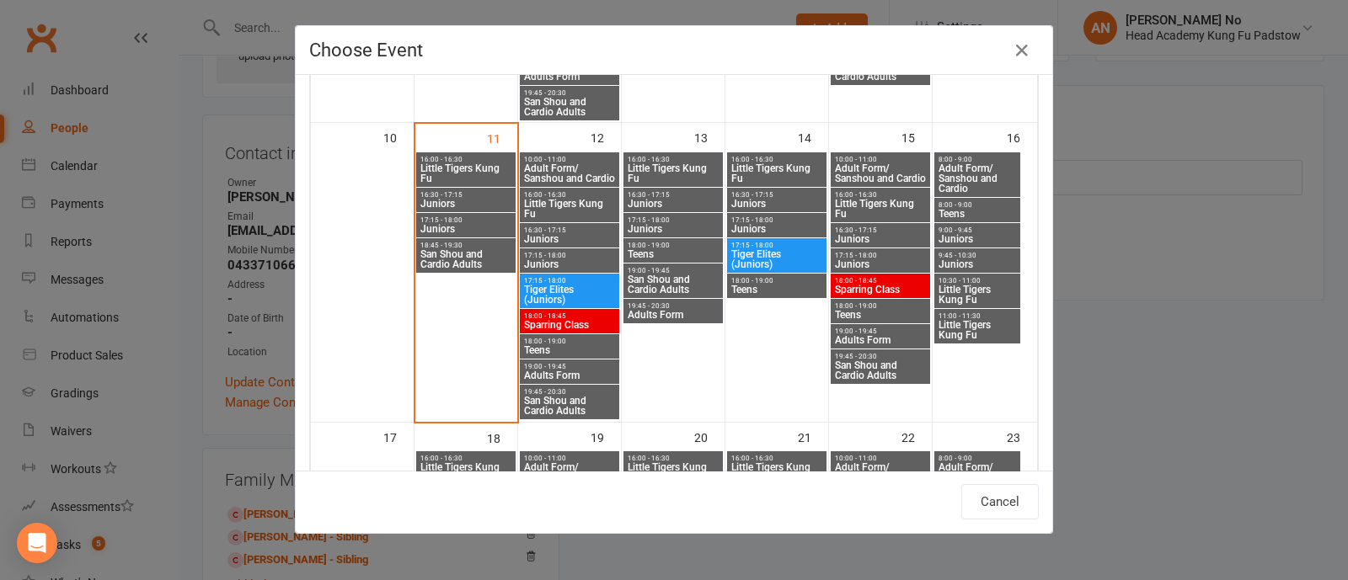
click at [675, 153] on div "16:00 - 16:30 Little Tigers Kung Fu" at bounding box center [672, 169] width 99 height 35
type input "Little Tigers Kung Fu - Aug 13, 2025 4:00:00 PM"
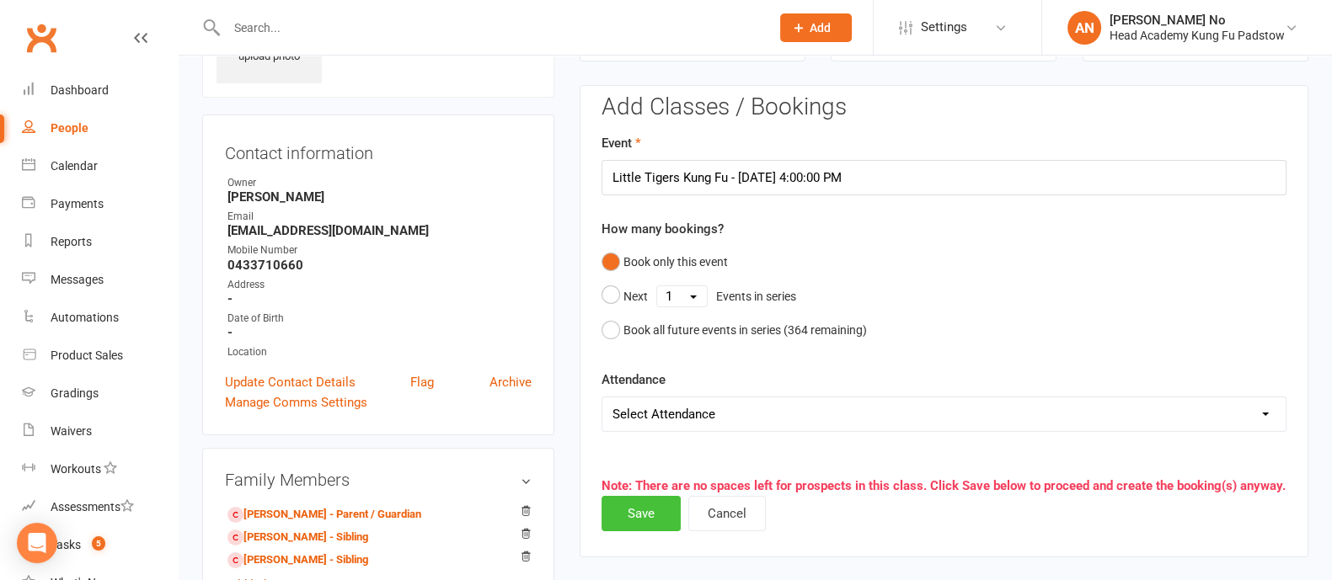
click at [627, 511] on button "Save" at bounding box center [640, 513] width 79 height 35
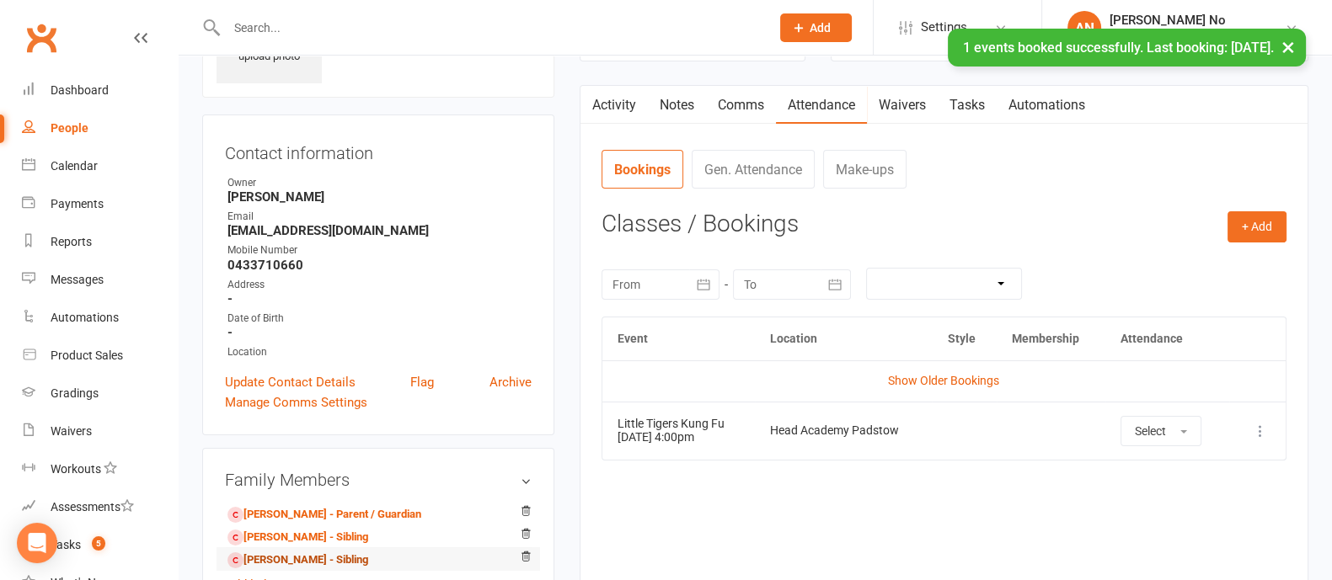
click at [265, 554] on link "Diago Gao - Sibling" at bounding box center [297, 561] width 141 height 18
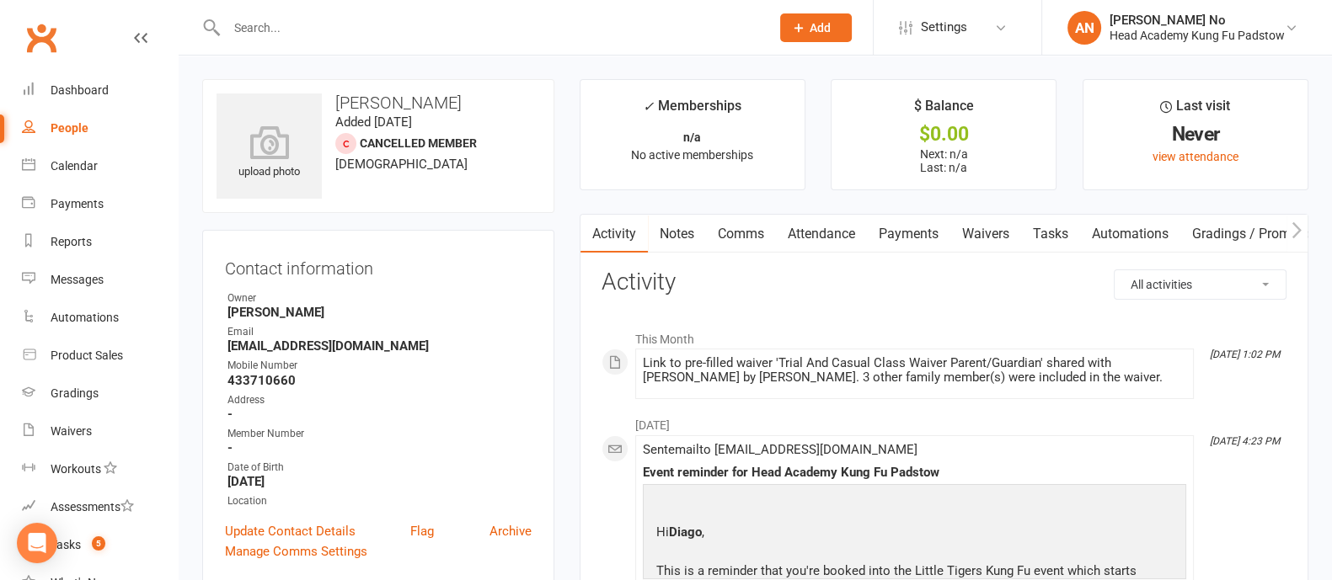
click at [843, 237] on link "Attendance" at bounding box center [821, 234] width 91 height 39
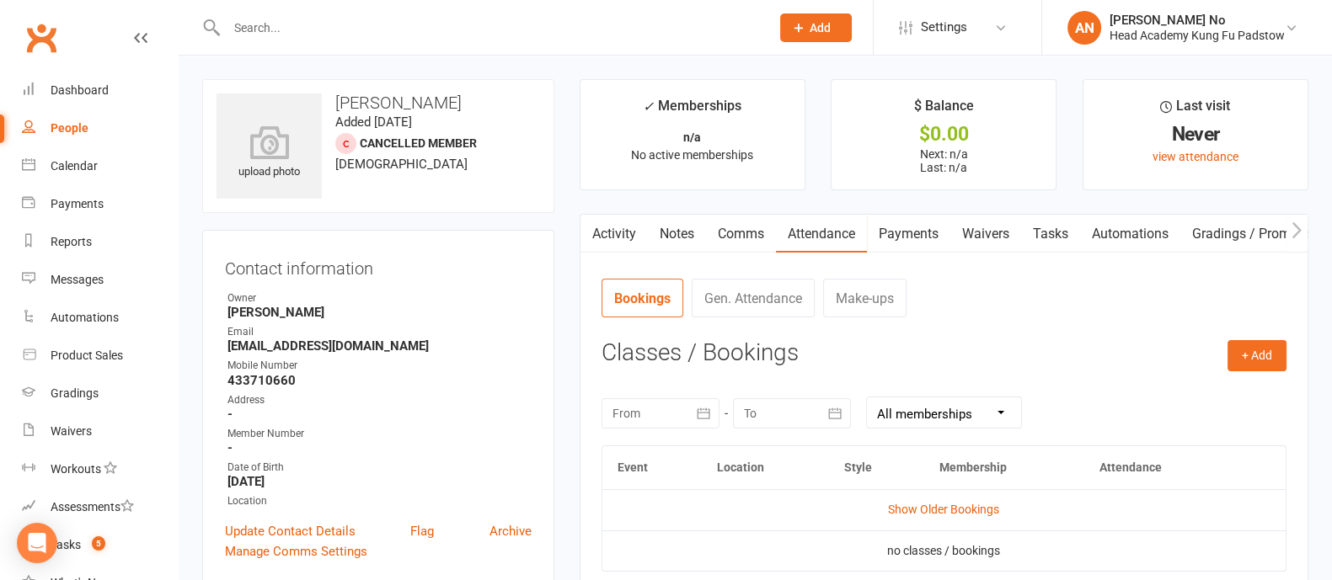
scroll to position [72, 0]
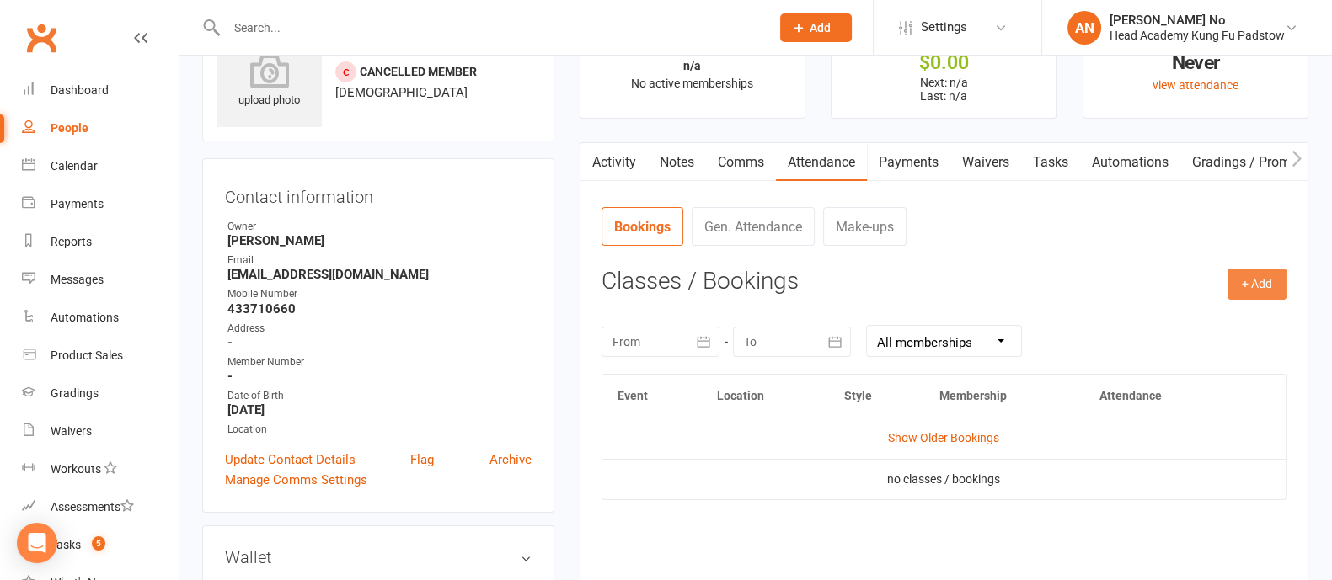
click at [1268, 276] on button "+ Add" at bounding box center [1256, 284] width 59 height 30
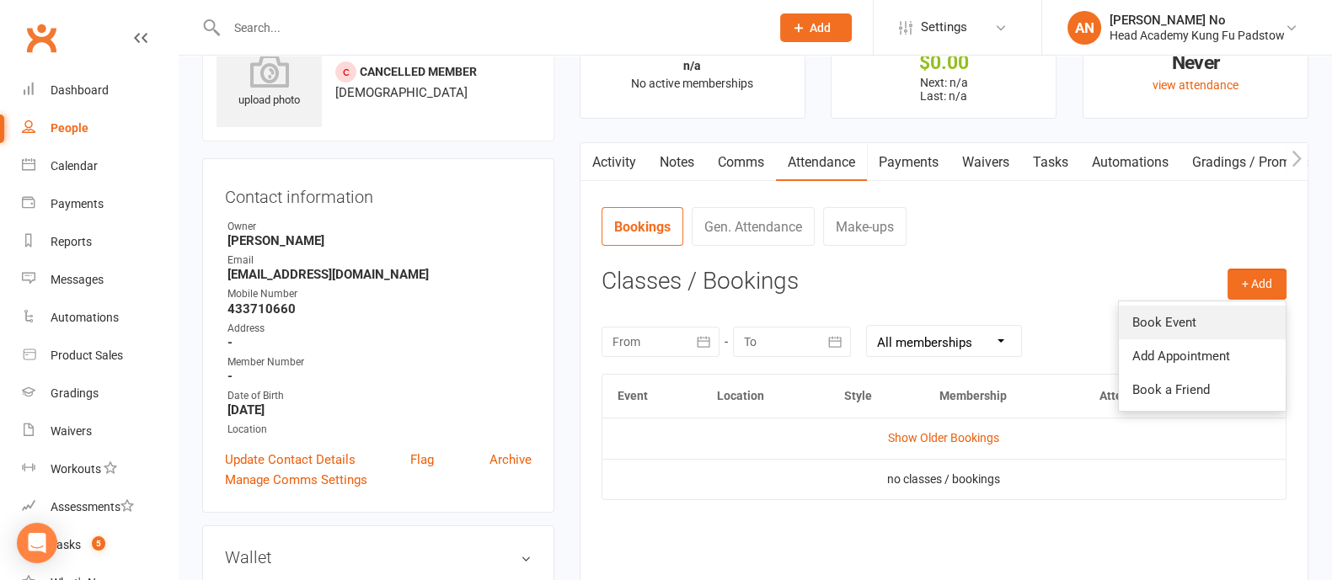
click at [1195, 318] on link "Book Event" at bounding box center [1201, 323] width 167 height 34
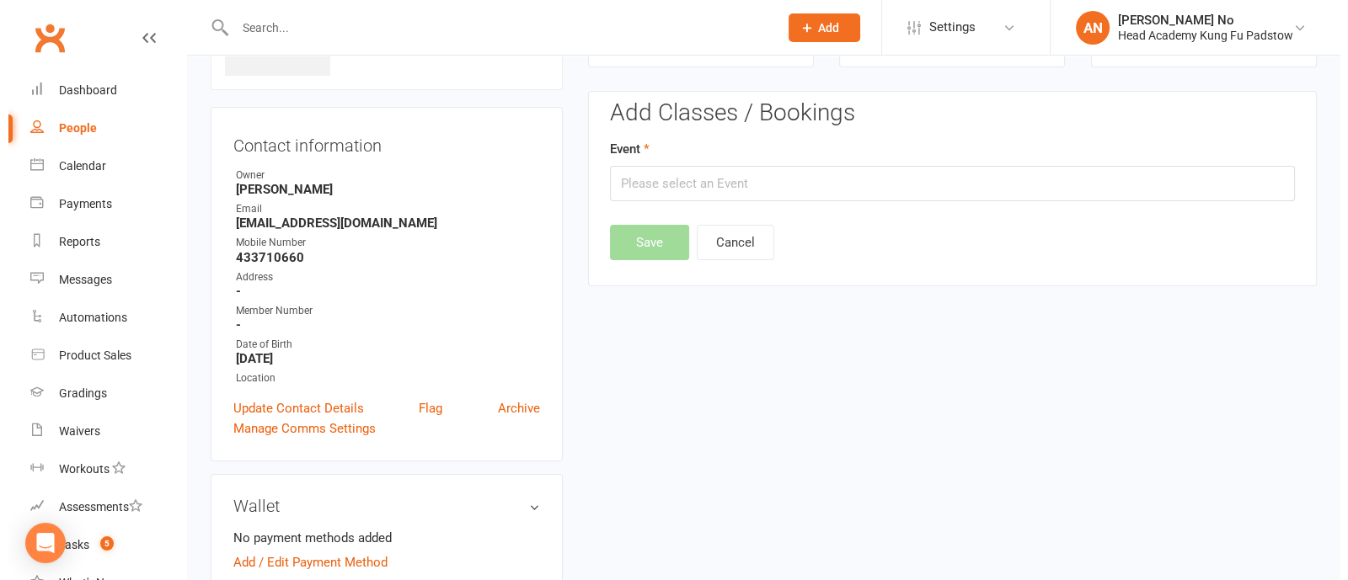
scroll to position [129, 0]
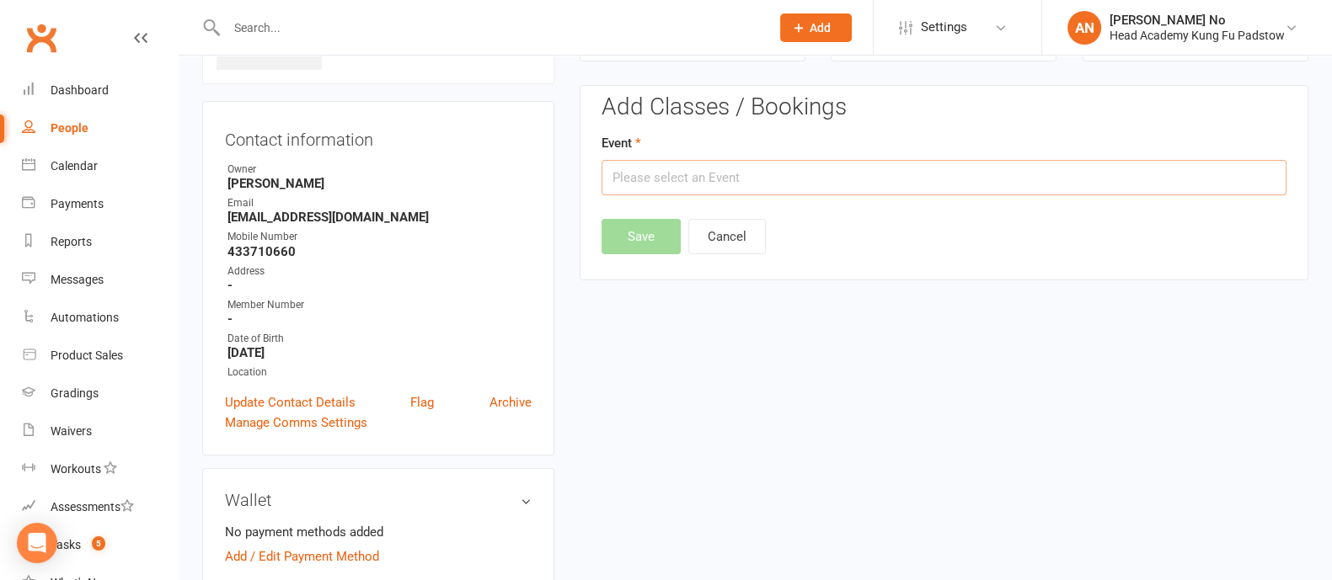
click at [1166, 180] on input "text" at bounding box center [943, 177] width 685 height 35
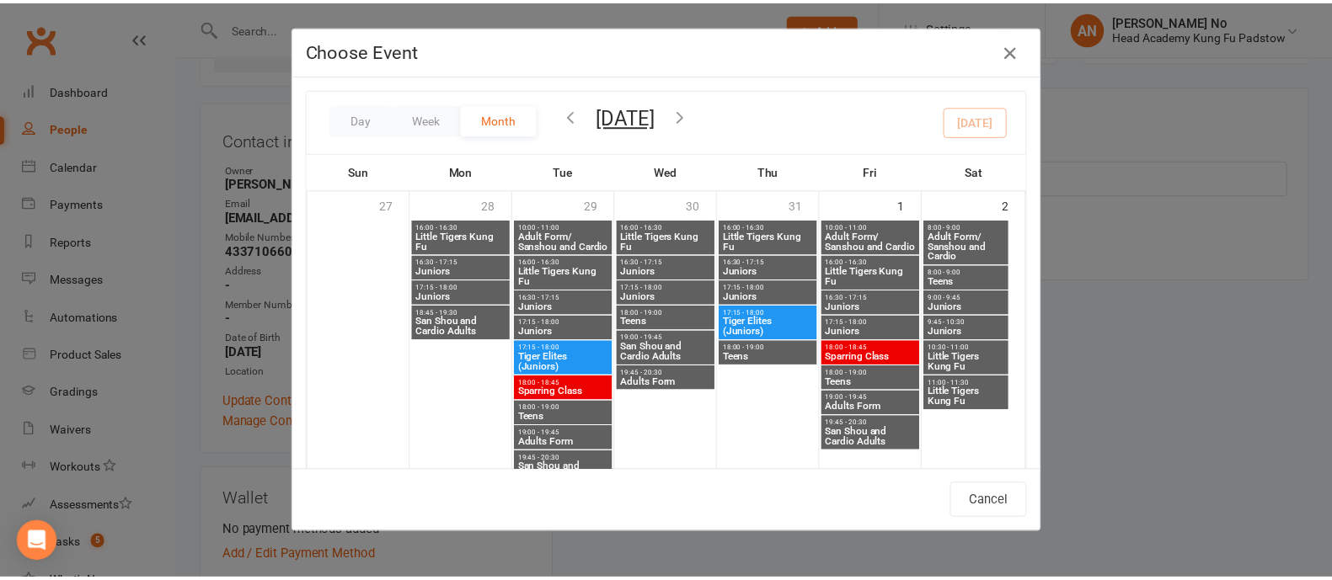
scroll to position [715, 0]
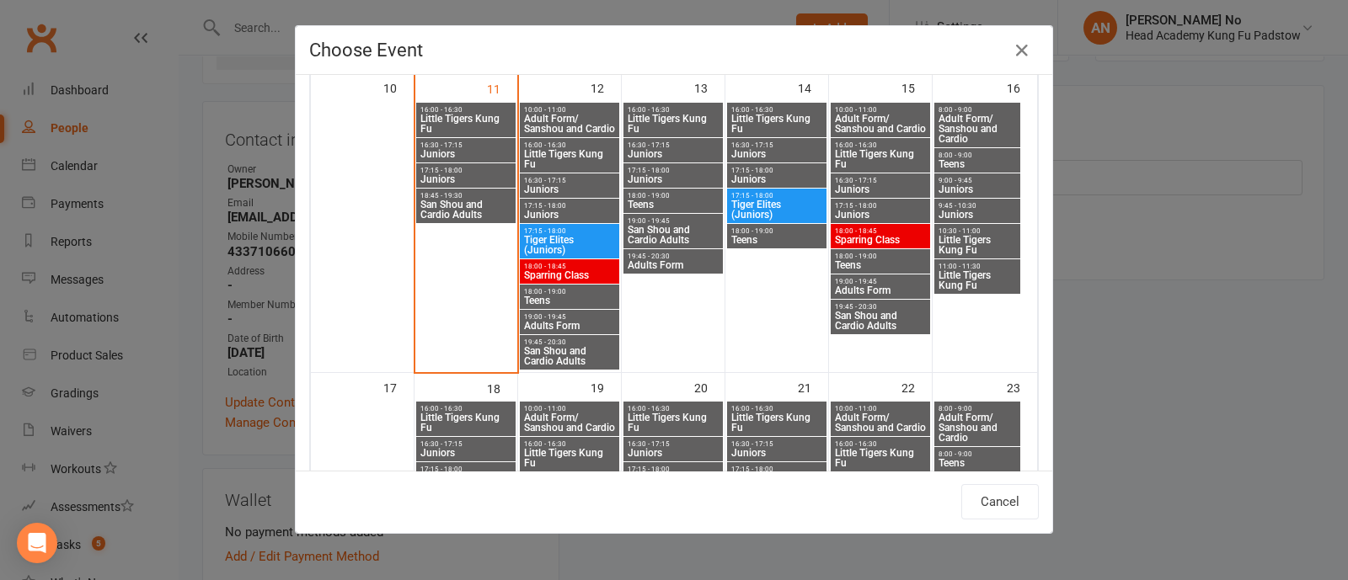
click at [686, 145] on span "16:30 - 17:15" at bounding box center [673, 145] width 93 height 8
type input "Juniors - Aug 13, 2025 4:30:00 PM"
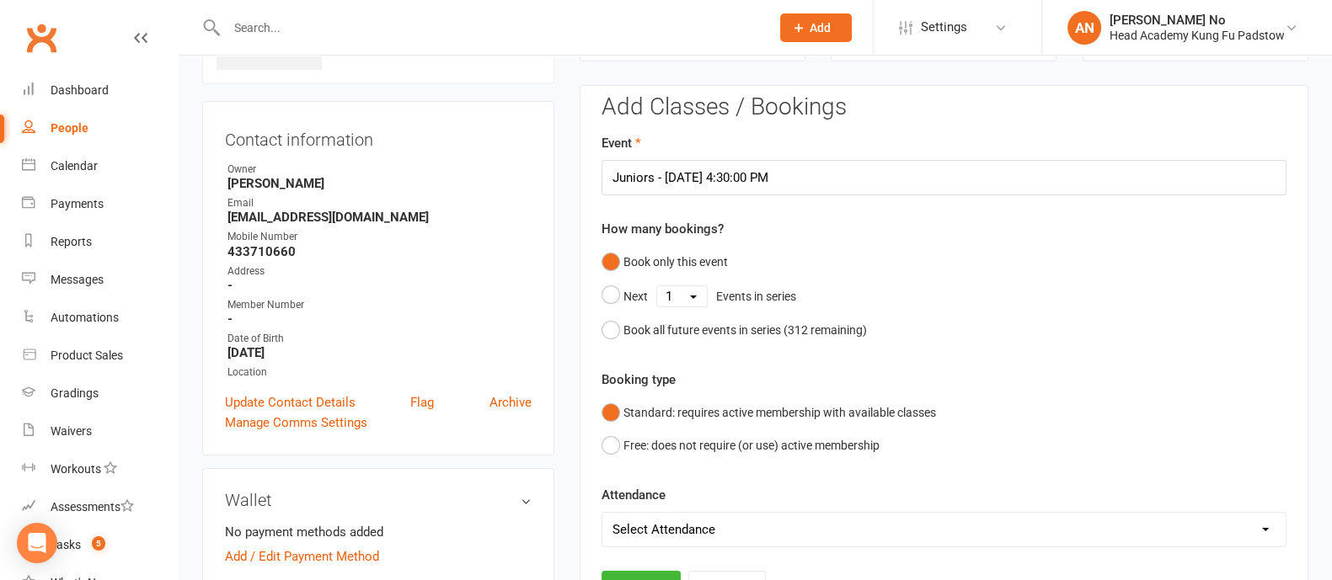
scroll to position [637, 0]
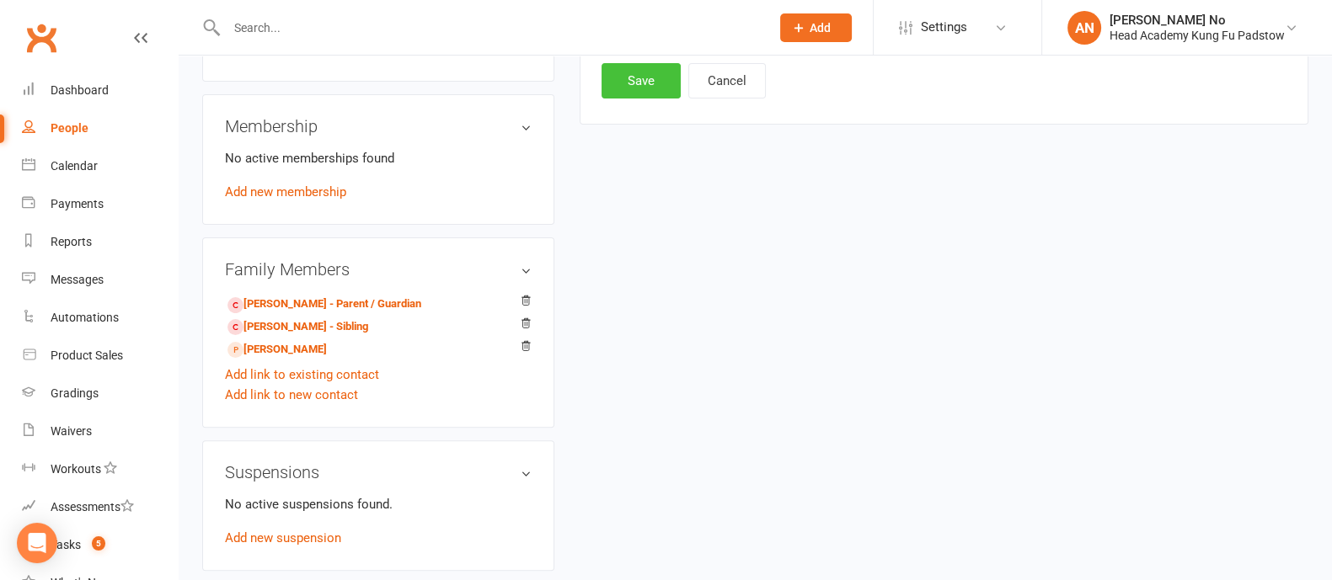
click at [644, 79] on button "Save" at bounding box center [640, 80] width 79 height 35
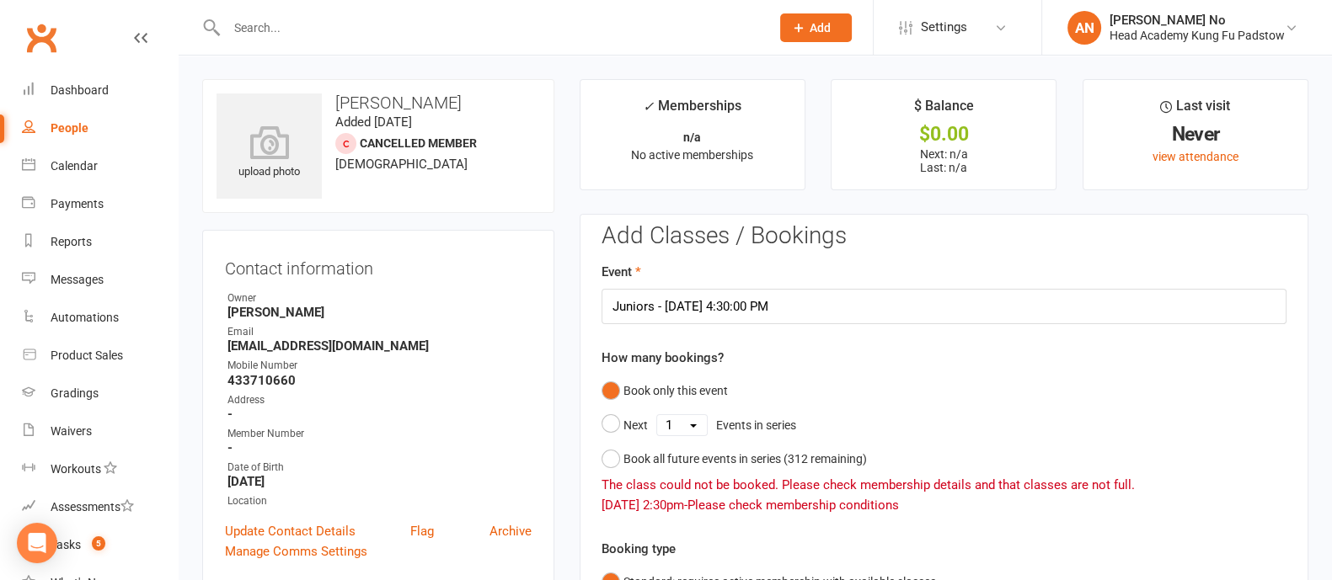
scroll to position [508, 0]
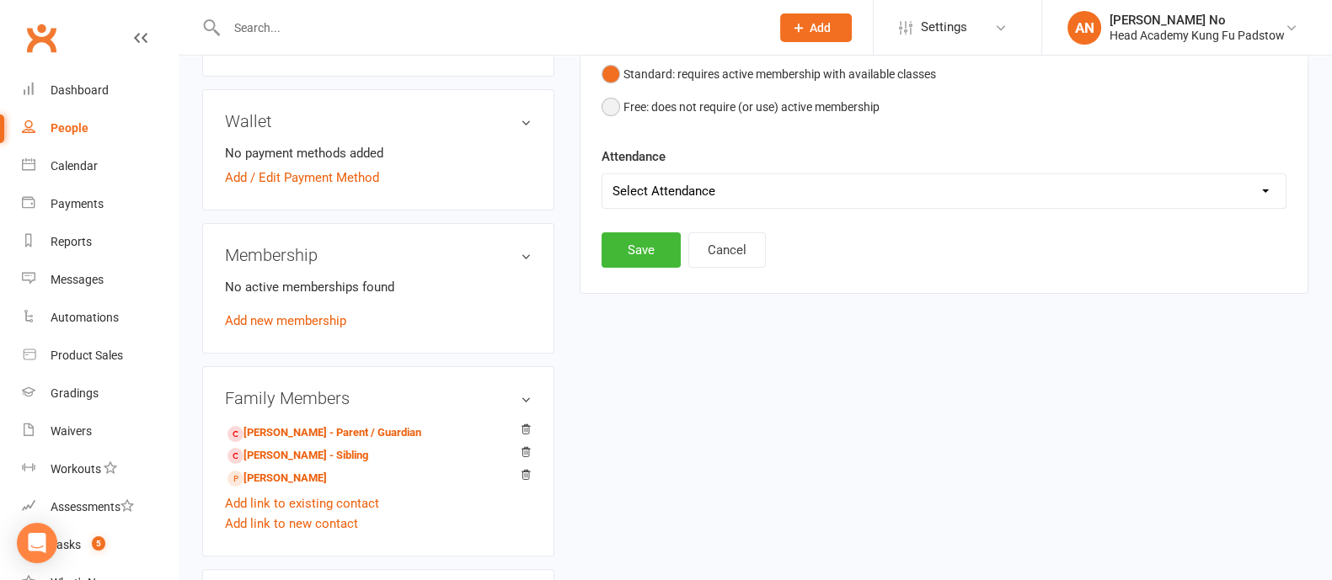
click at [607, 101] on button "Free: does not require (or use) active membership" at bounding box center [740, 107] width 278 height 32
click at [650, 248] on button "Save" at bounding box center [640, 249] width 79 height 35
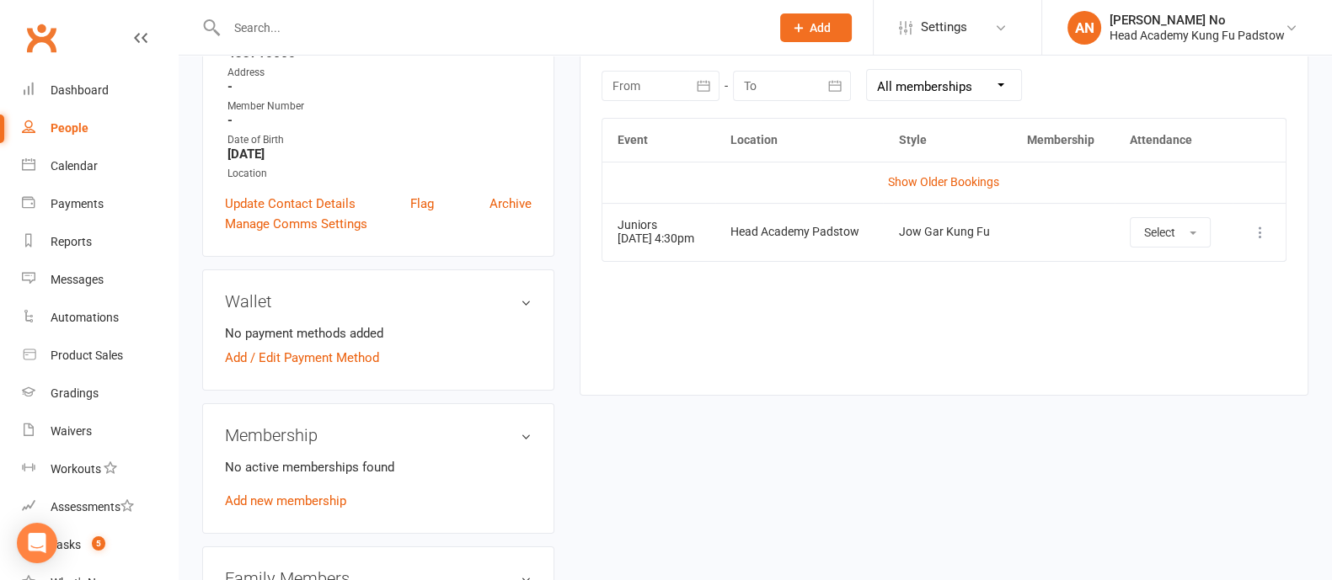
scroll to position [325, 0]
click at [270, 29] on input "text" at bounding box center [489, 28] width 536 height 24
paste input "Abbas Rana"
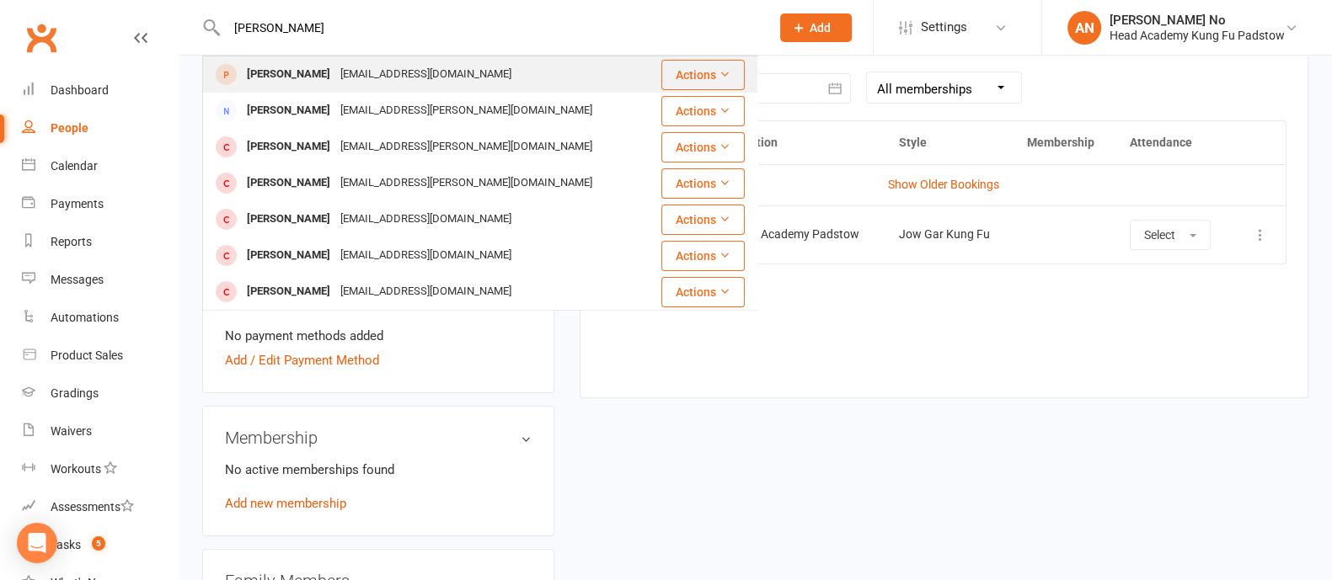
type input "Abbas Rana"
click at [291, 61] on div "Abbas Rana abbasrana72@hotmail.com" at bounding box center [432, 74] width 456 height 35
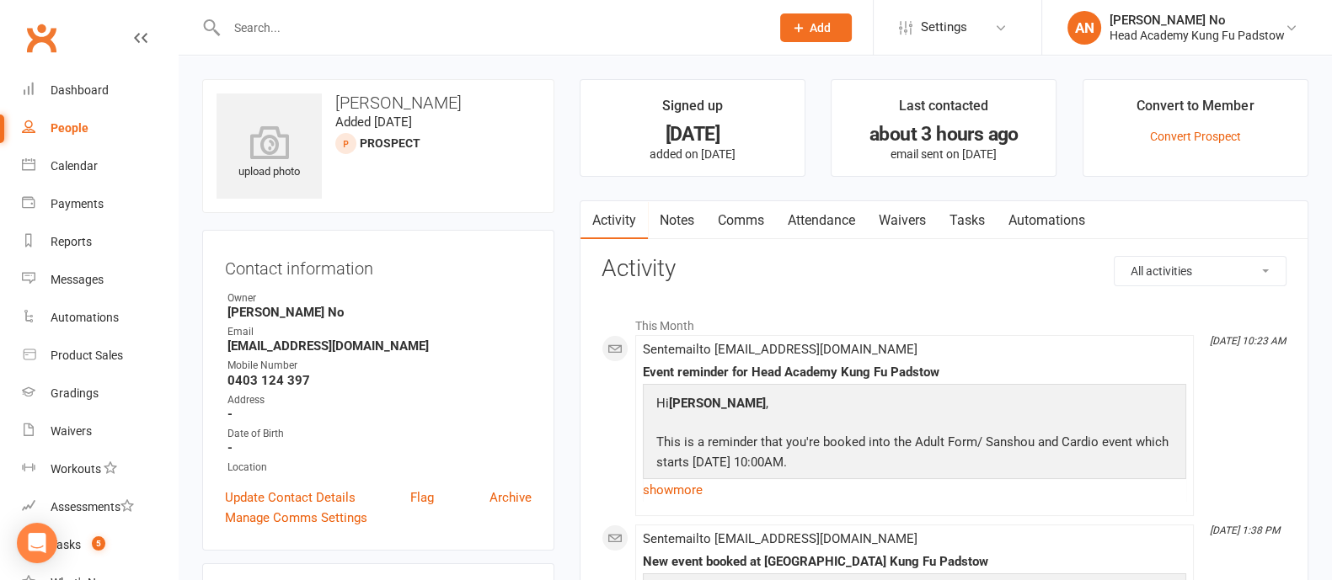
click at [840, 225] on link "Attendance" at bounding box center [821, 220] width 91 height 39
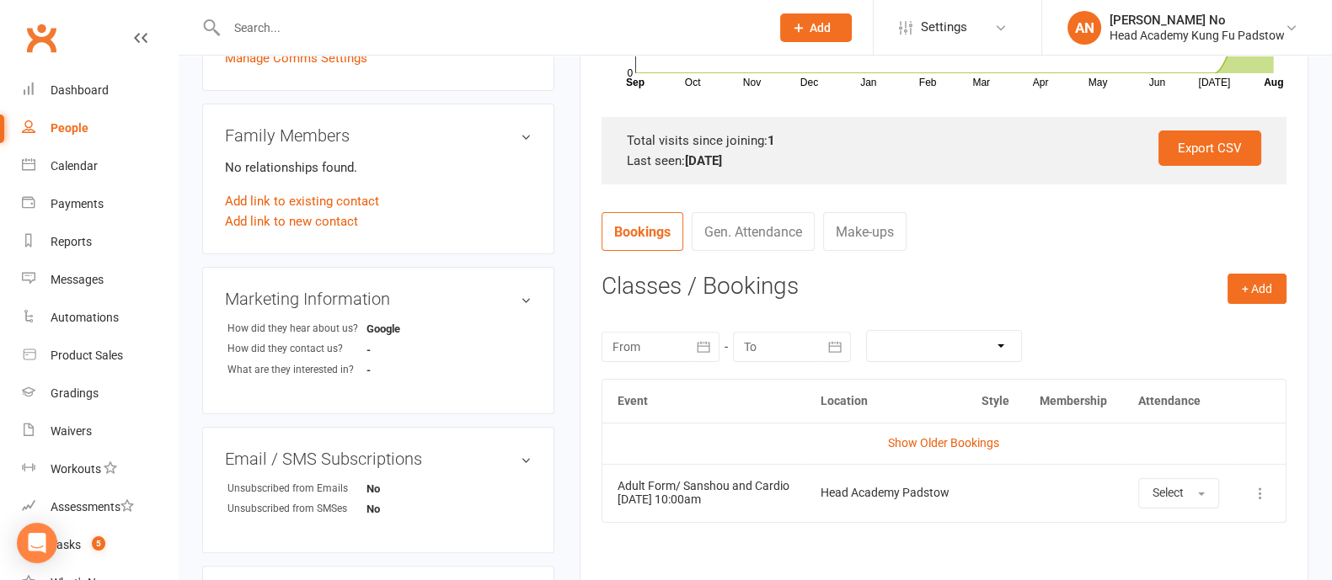
scroll to position [502, 0]
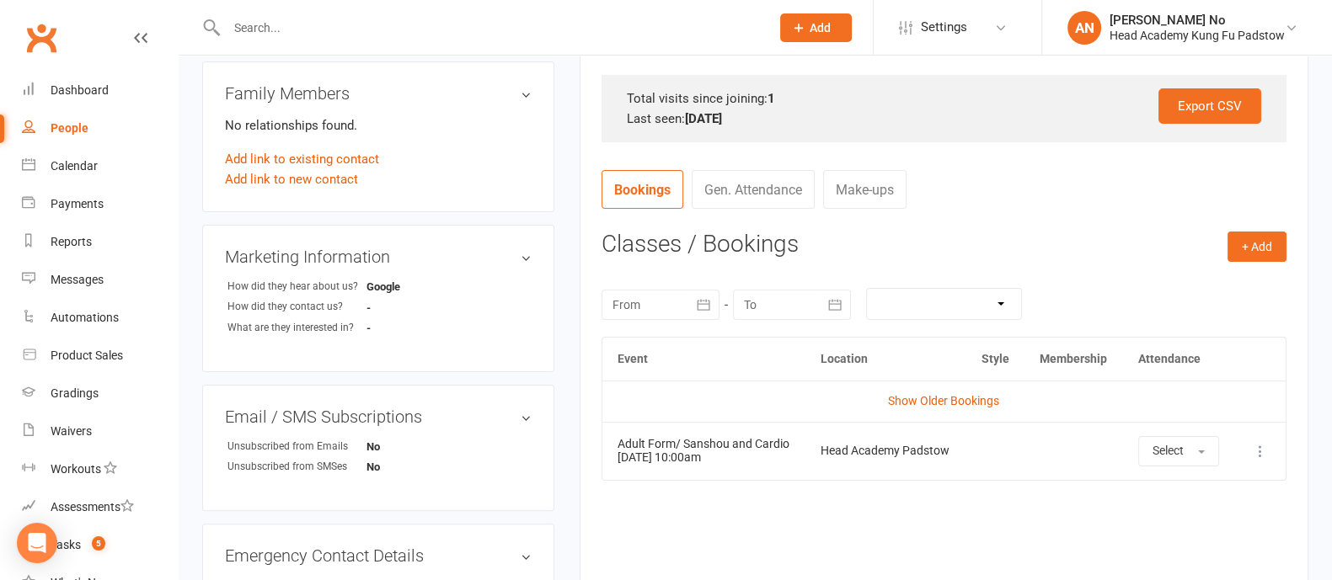
click at [258, 26] on input "text" at bounding box center [489, 28] width 536 height 24
type input "chau"
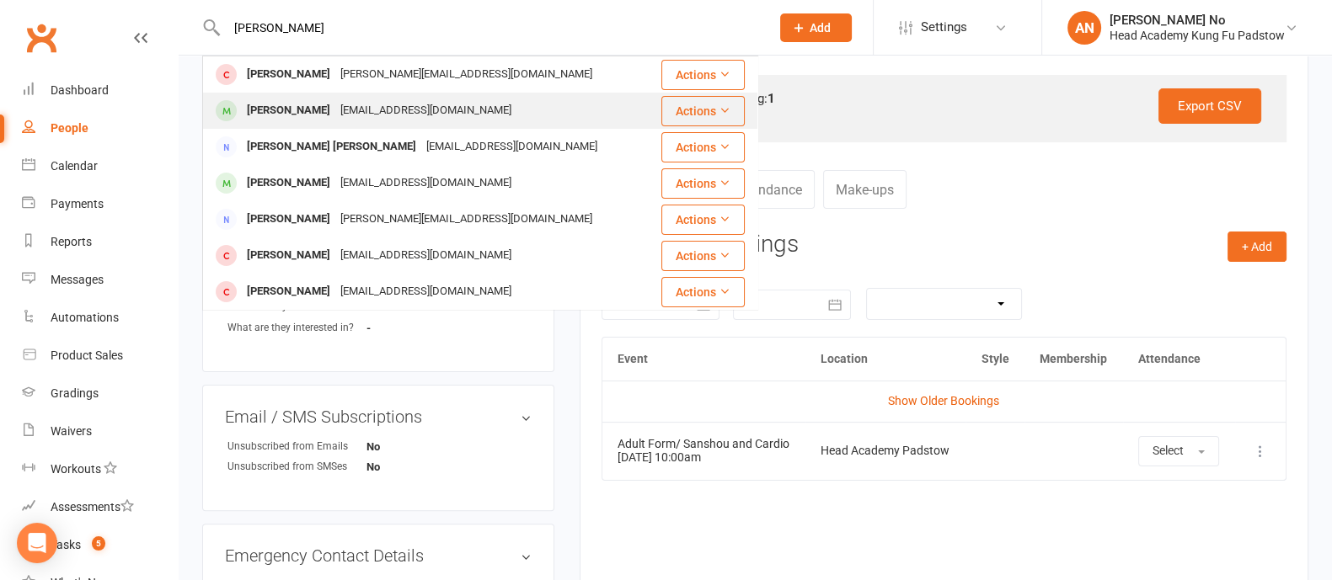
click at [335, 114] on div "elkhouh.13@gmail.com" at bounding box center [425, 111] width 181 height 24
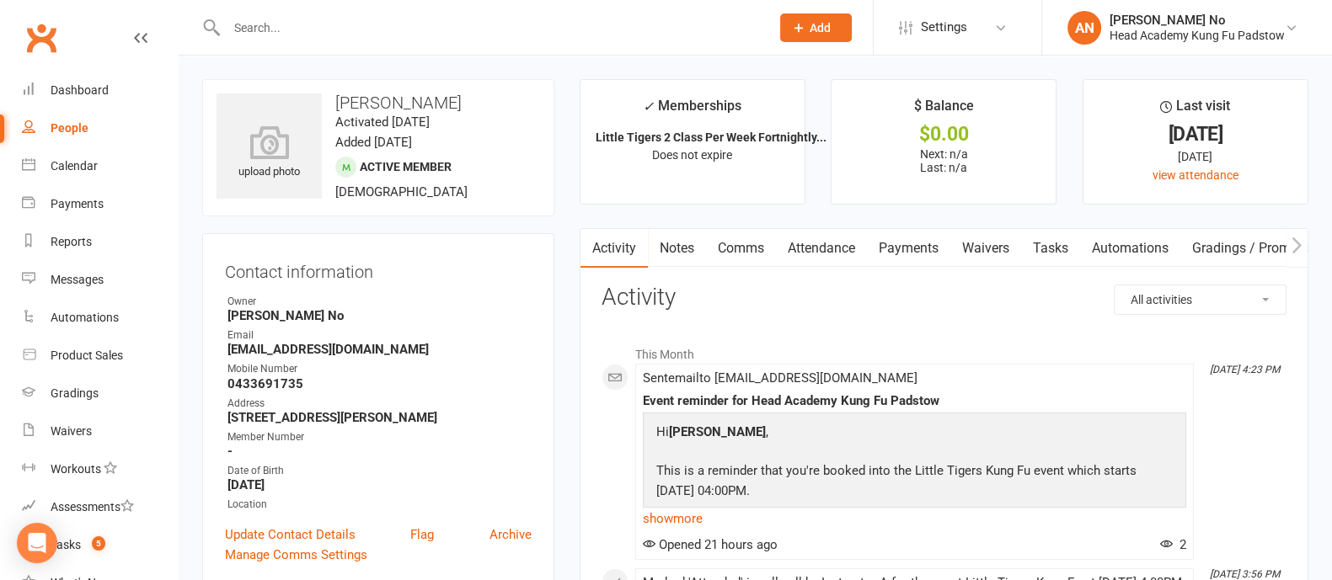
click at [842, 251] on link "Attendance" at bounding box center [821, 248] width 91 height 39
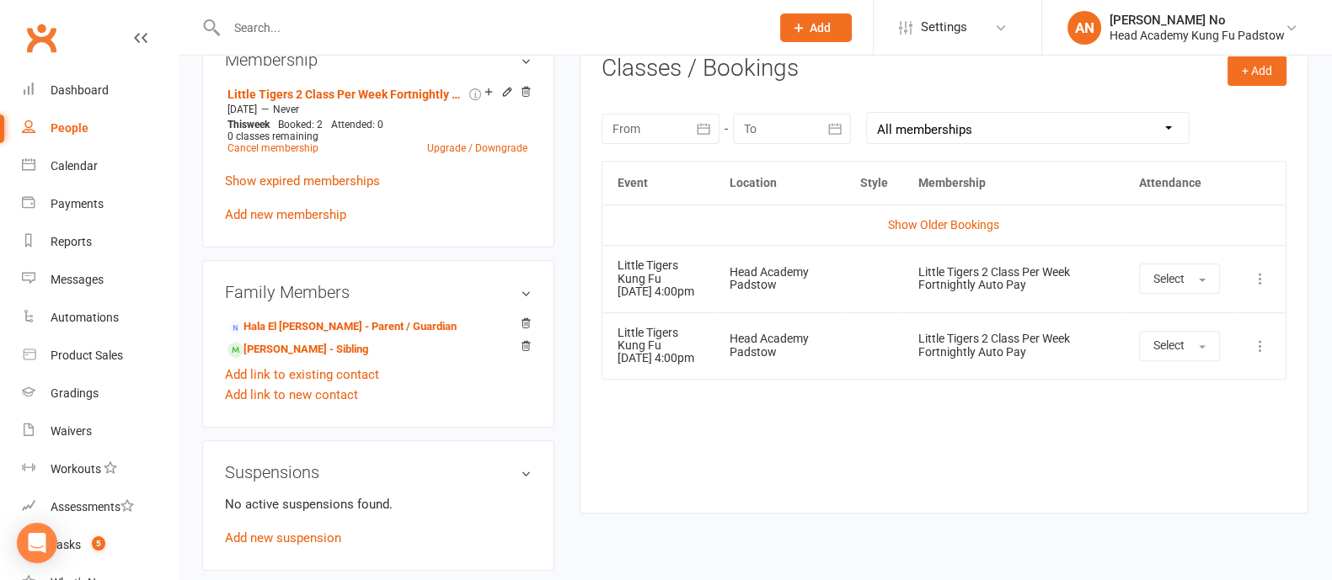
scroll to position [713, 0]
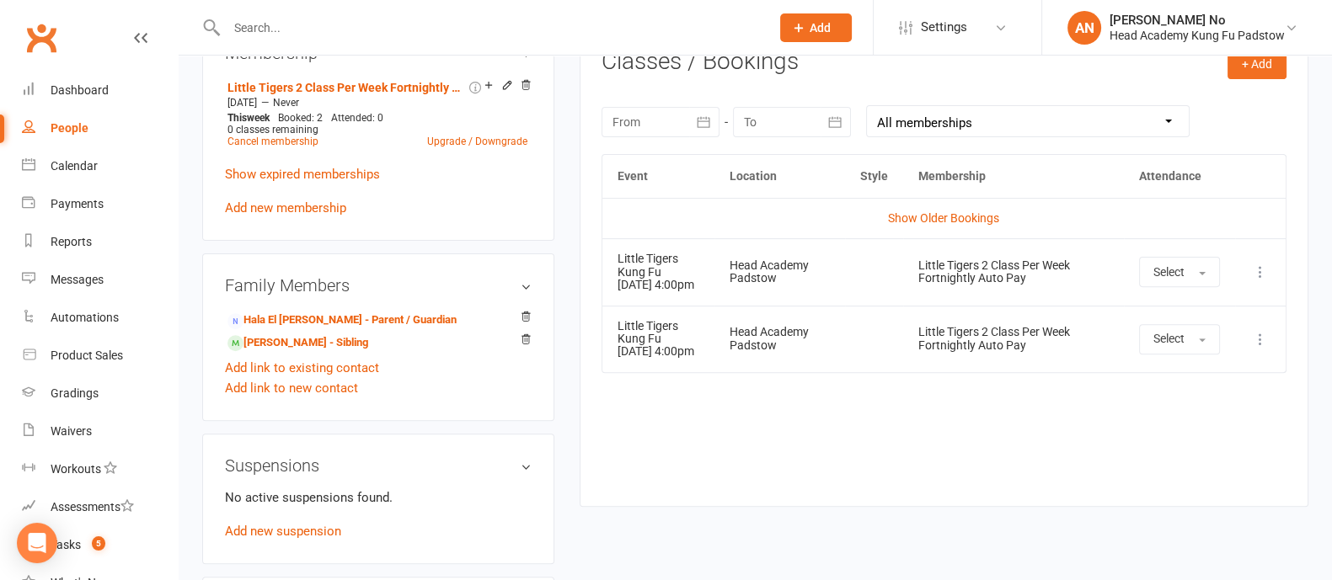
click at [1263, 348] on icon at bounding box center [1260, 339] width 17 height 17
click at [1183, 456] on link "Remove booking" at bounding box center [1185, 440] width 167 height 34
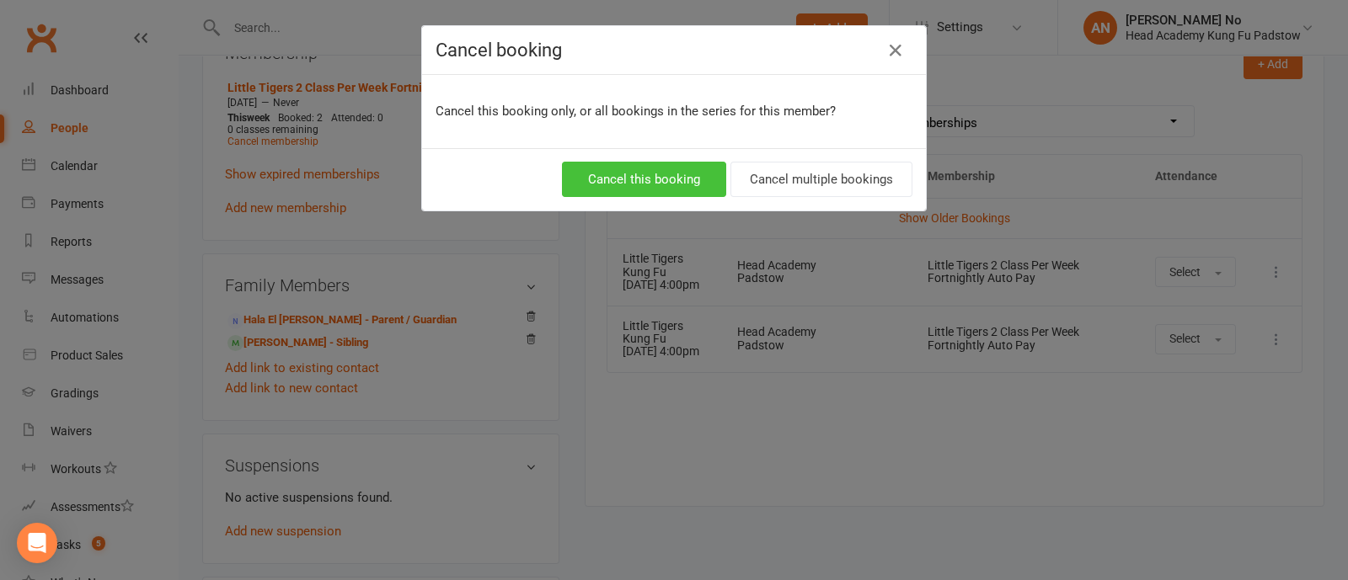
click at [688, 186] on button "Cancel this booking" at bounding box center [644, 179] width 164 height 35
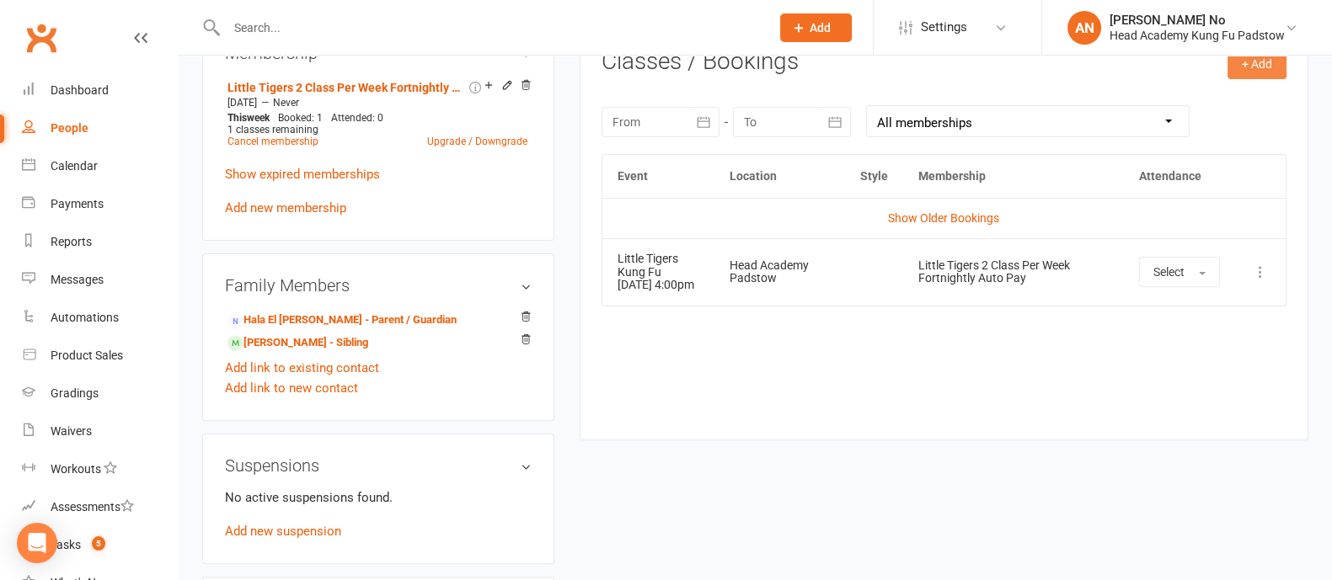
click at [1238, 77] on button "+ Add" at bounding box center [1256, 64] width 59 height 30
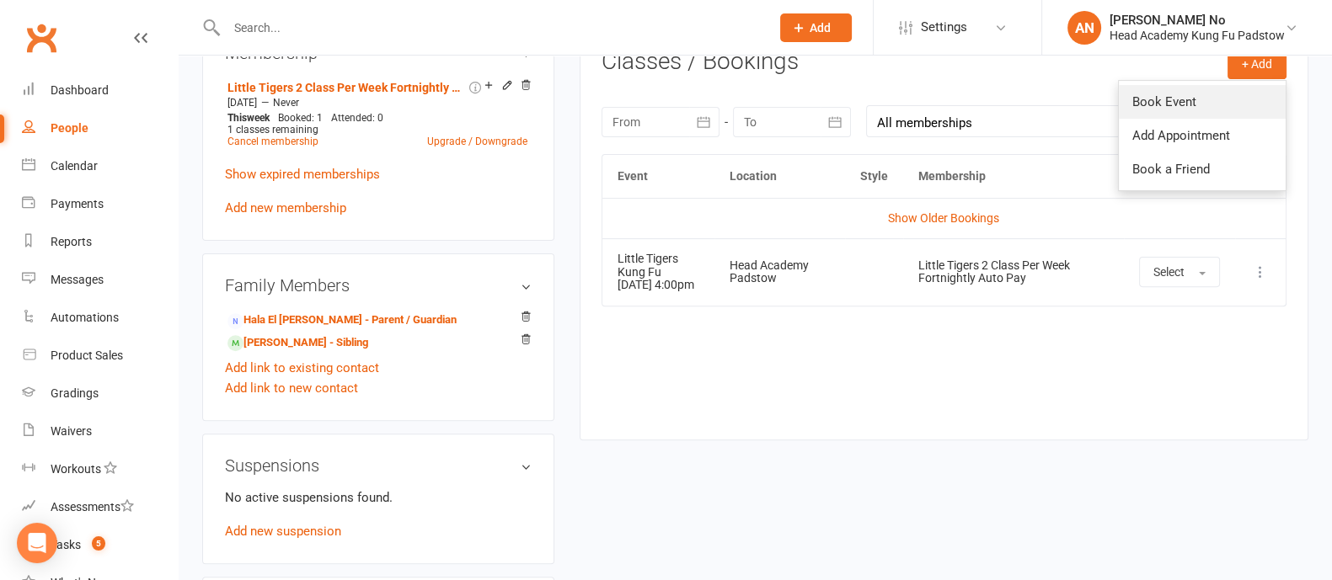
click at [1185, 99] on link "Book Event" at bounding box center [1201, 102] width 167 height 34
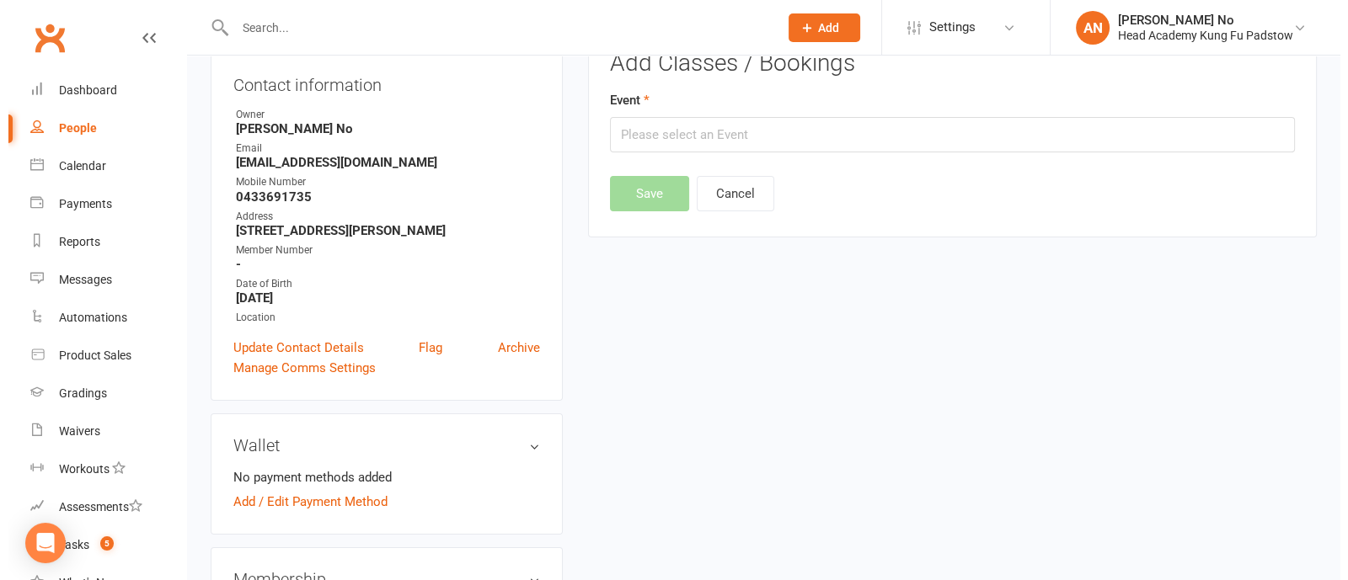
scroll to position [143, 0]
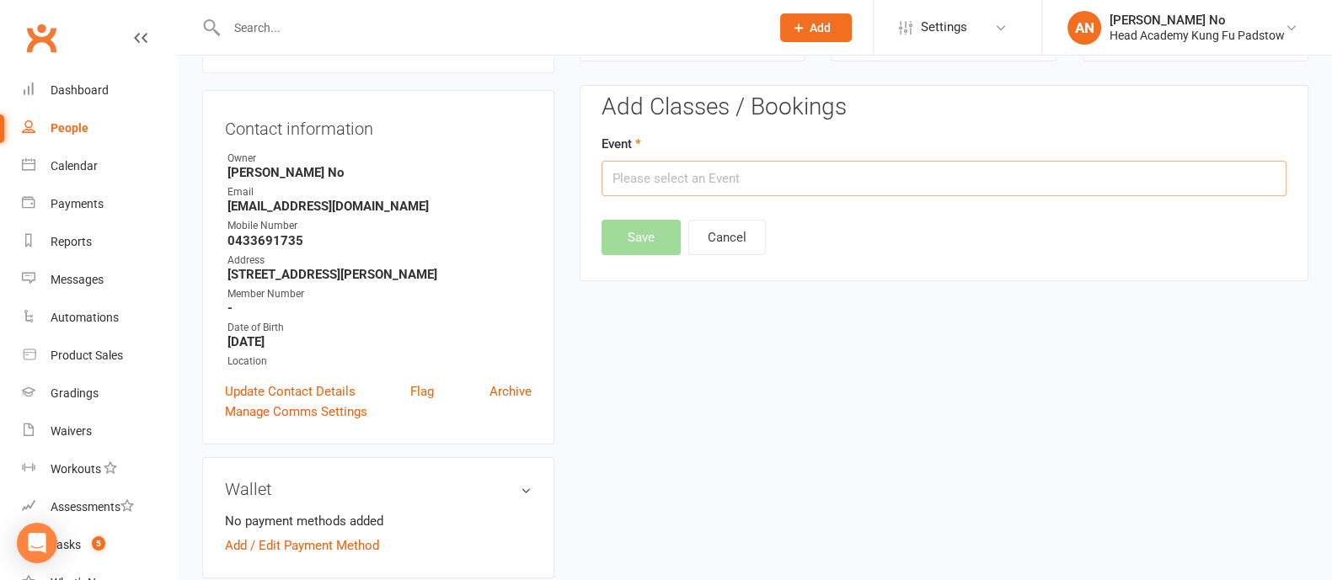
click at [755, 191] on input "text" at bounding box center [943, 178] width 685 height 35
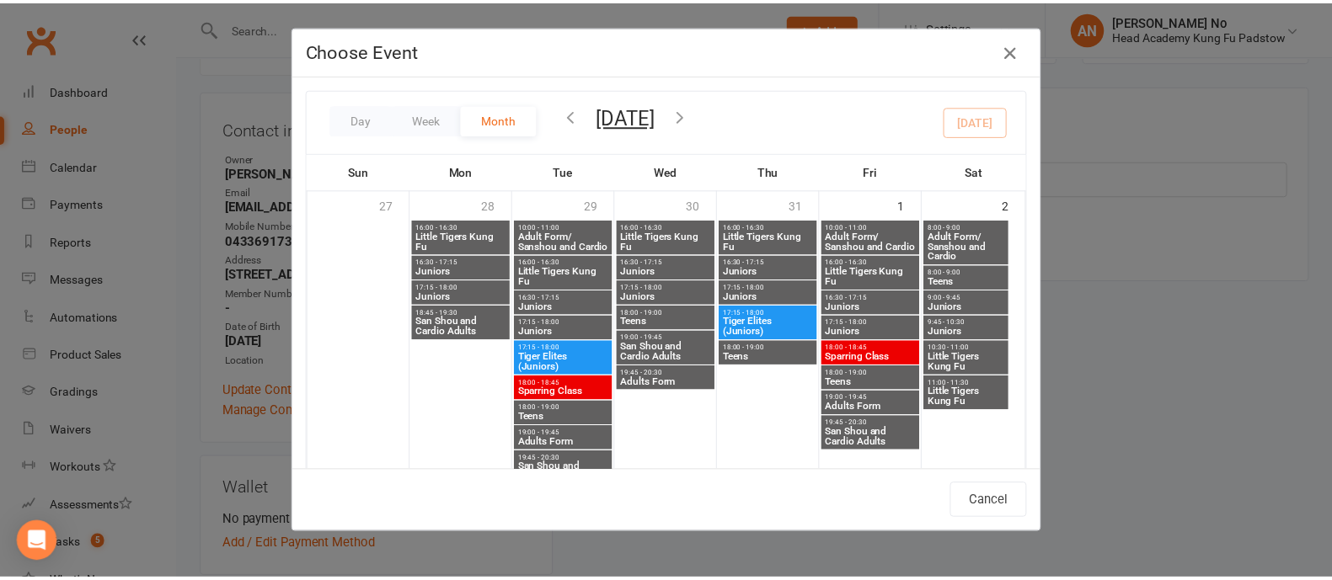
scroll to position [583, 0]
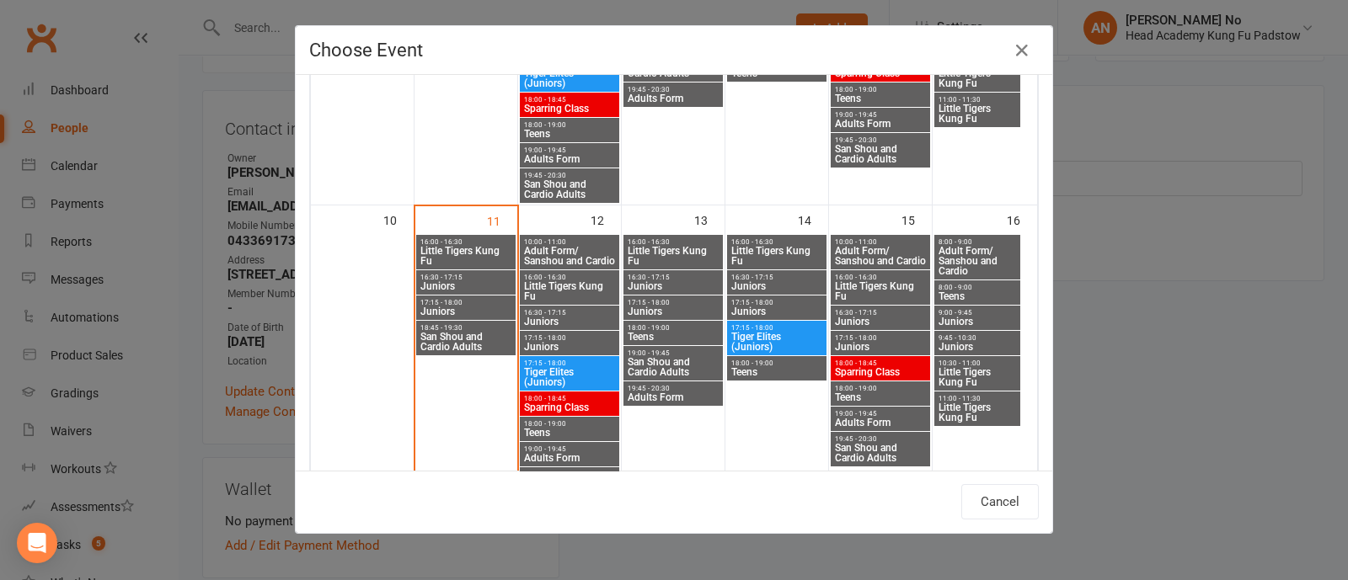
click at [752, 250] on span "Little Tigers Kung Fu" at bounding box center [776, 256] width 93 height 20
type input "Little Tigers Kung Fu - Aug 14, 2025 4:00:00 PM"
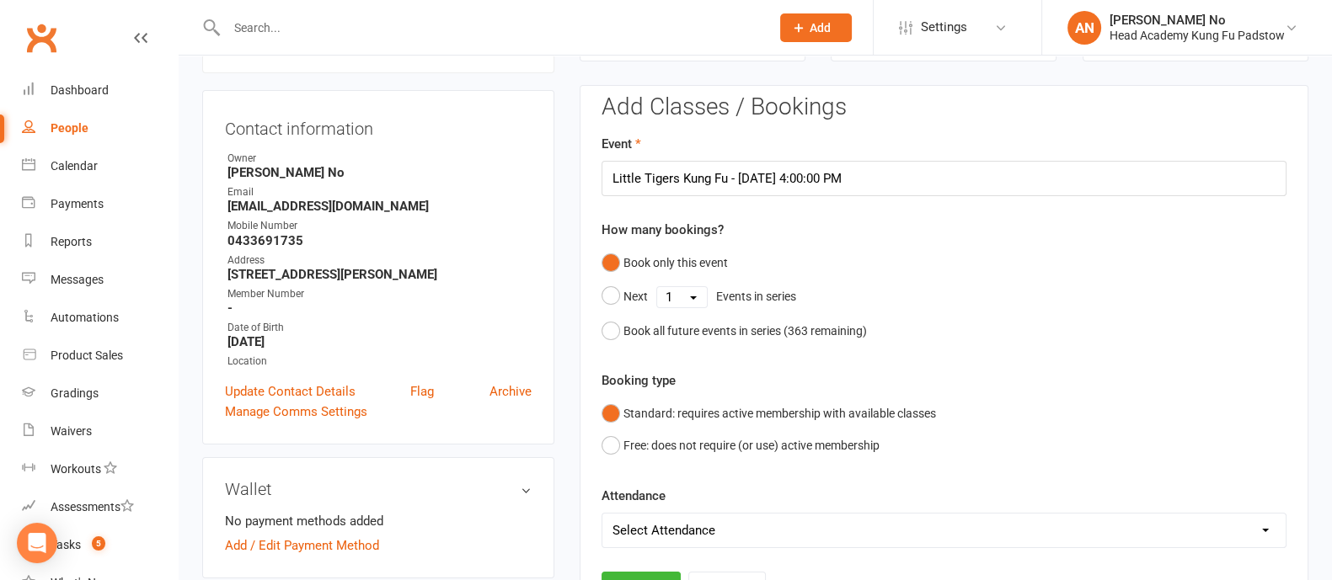
scroll to position [652, 0]
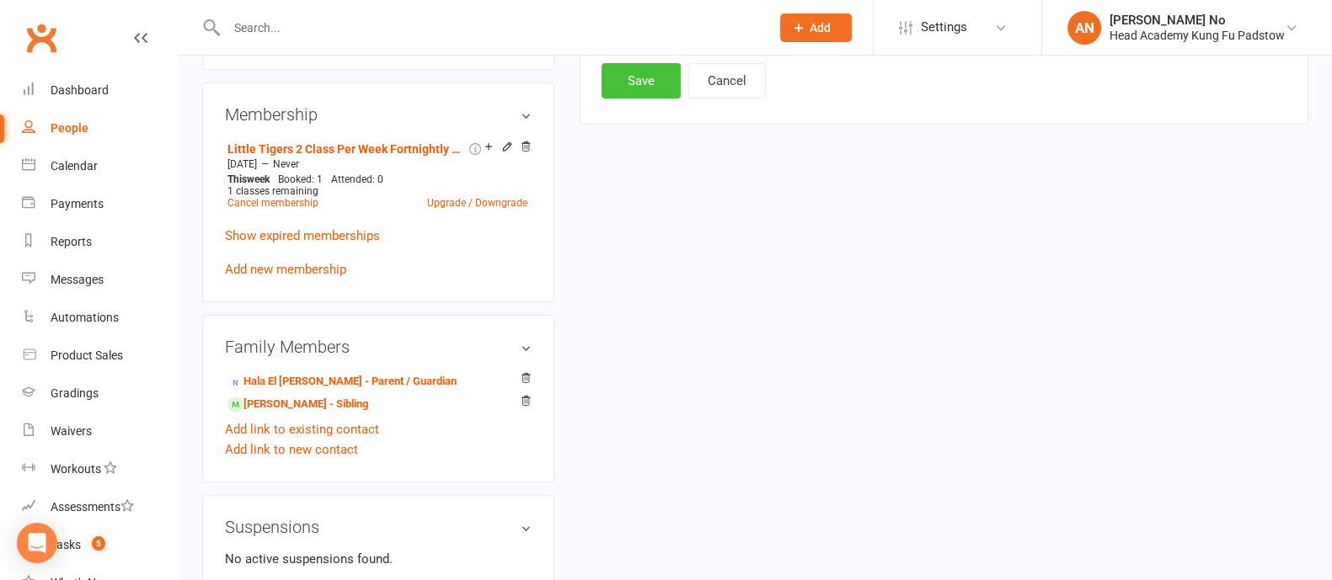
click at [630, 80] on button "Save" at bounding box center [640, 80] width 79 height 35
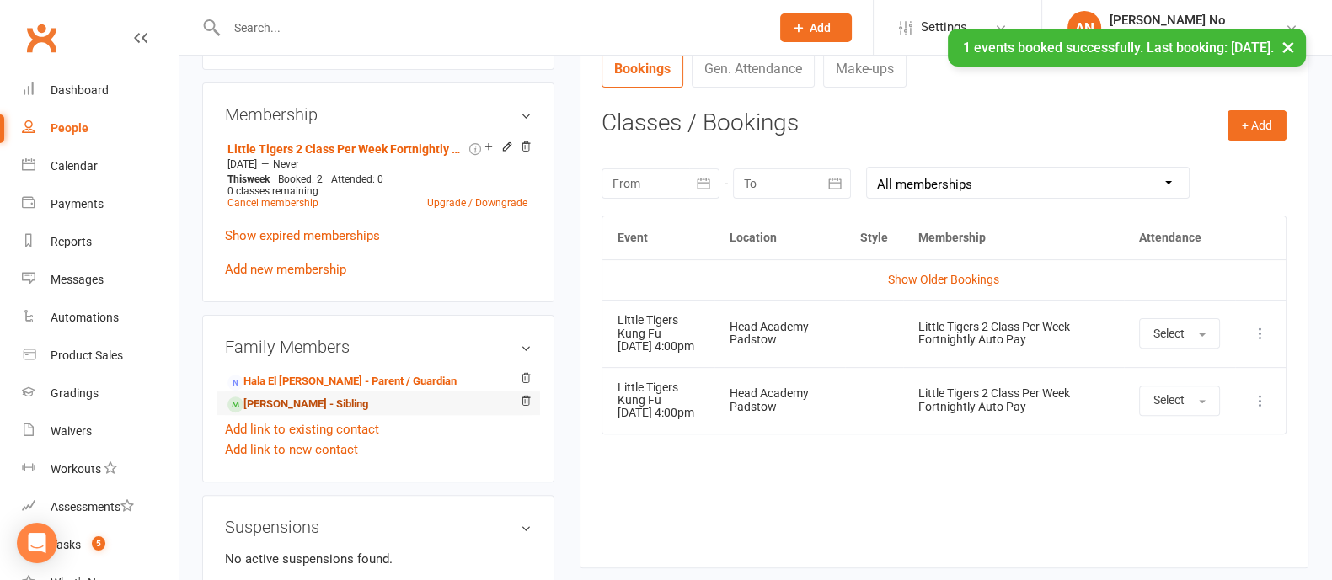
click at [322, 403] on link "Alma Chau - Sibling" at bounding box center [297, 405] width 141 height 18
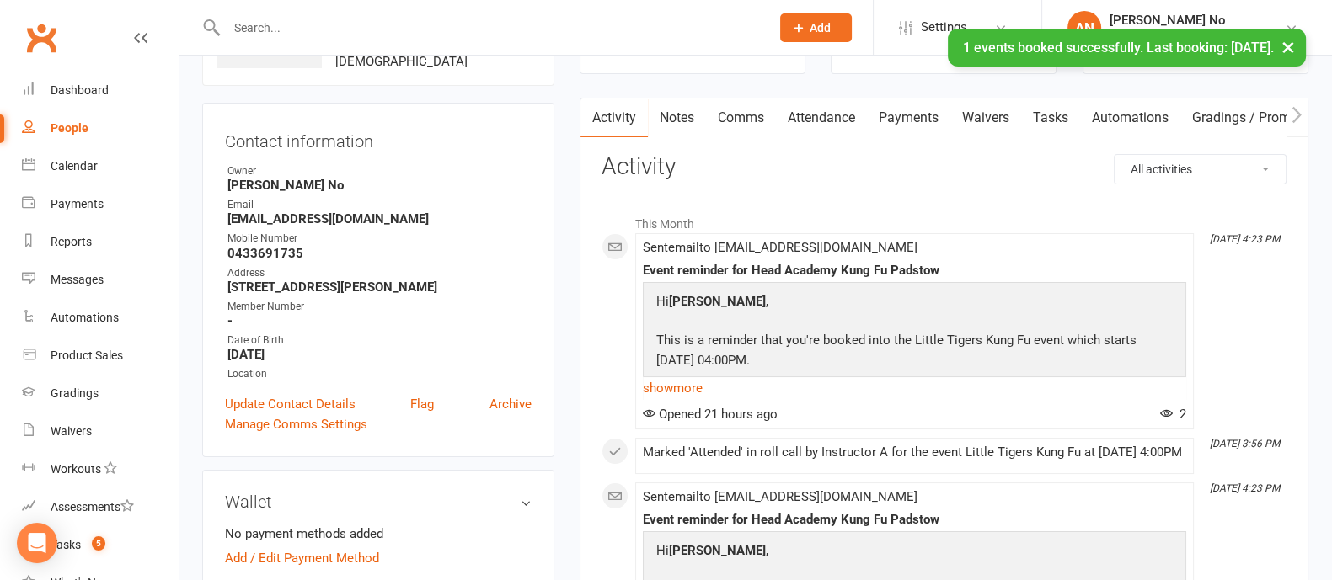
scroll to position [64, 0]
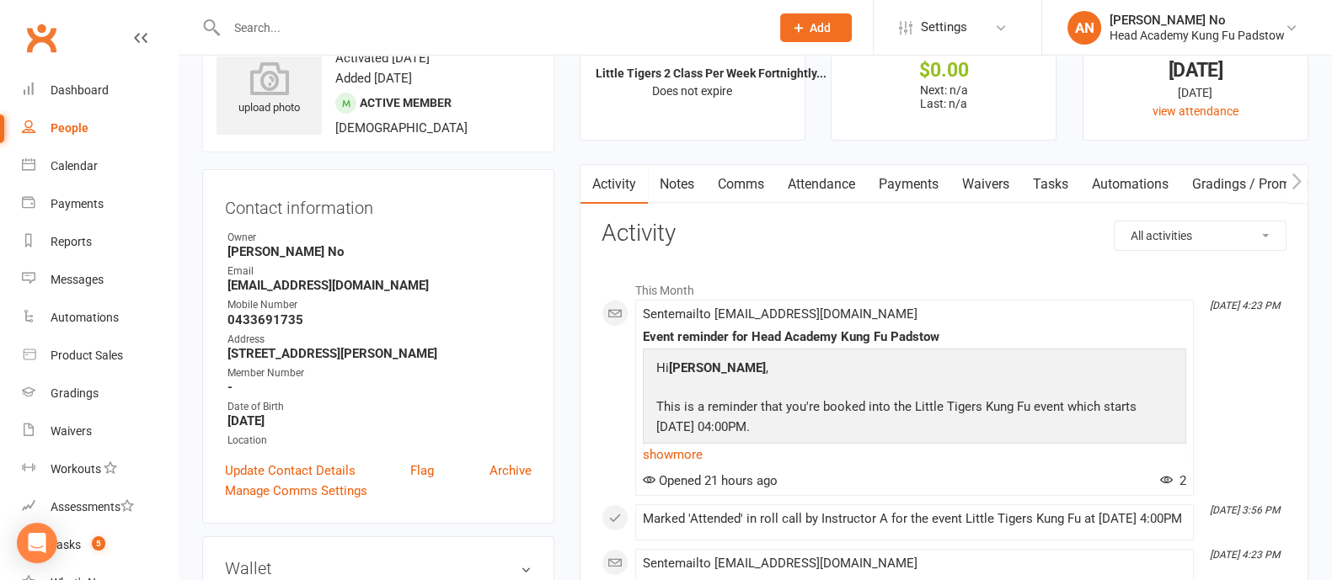
click at [810, 179] on link "Attendance" at bounding box center [821, 184] width 91 height 39
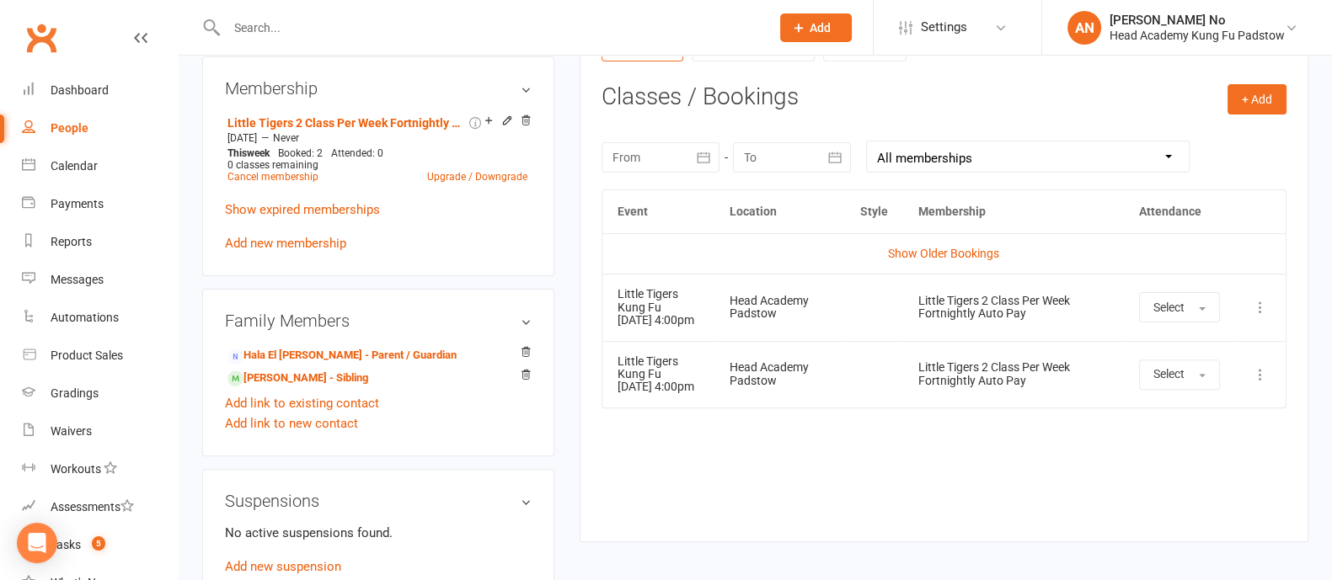
scroll to position [702, 0]
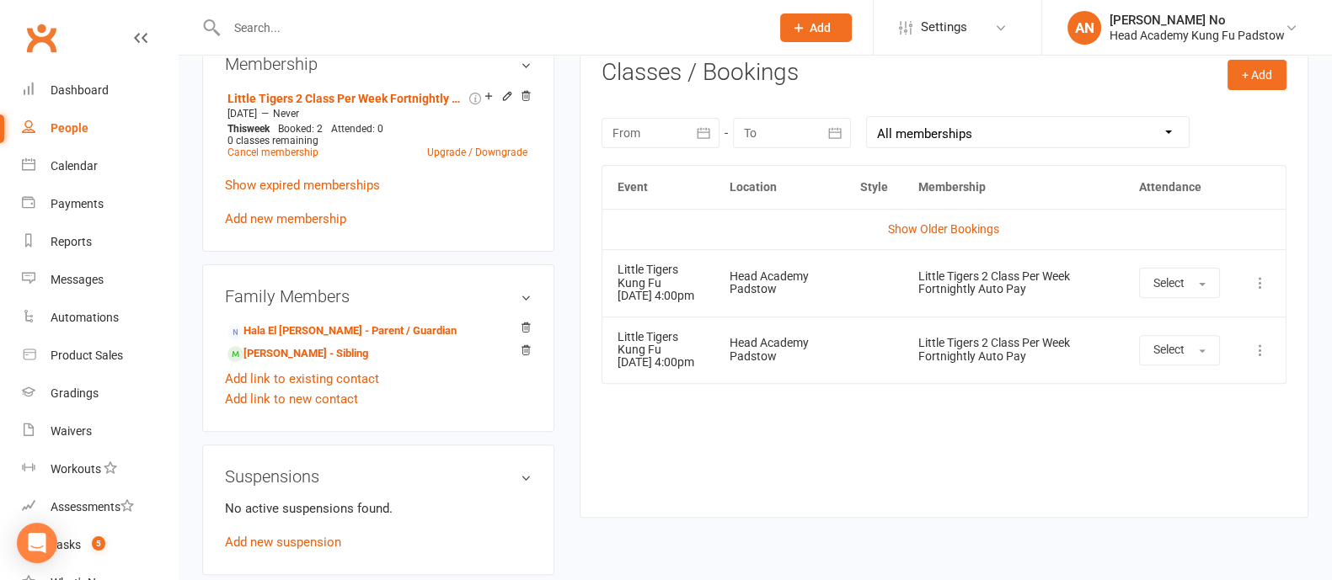
click at [1254, 359] on icon at bounding box center [1260, 350] width 17 height 17
click at [1209, 467] on link "Remove booking" at bounding box center [1185, 451] width 167 height 34
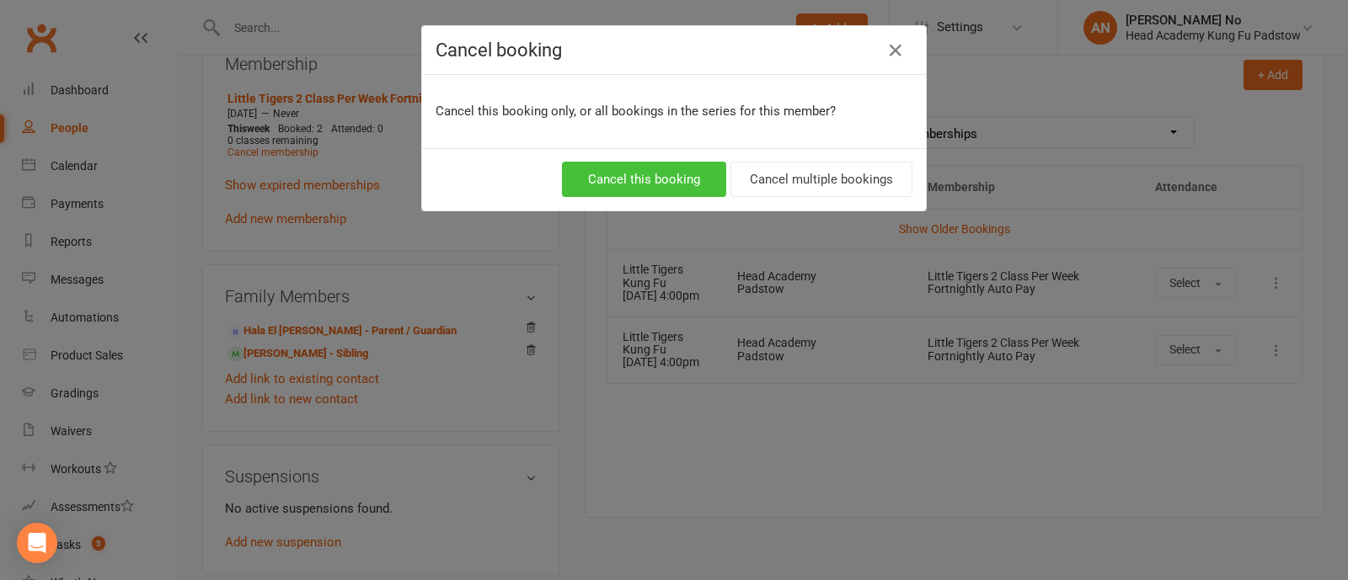
click at [667, 183] on button "Cancel this booking" at bounding box center [644, 179] width 164 height 35
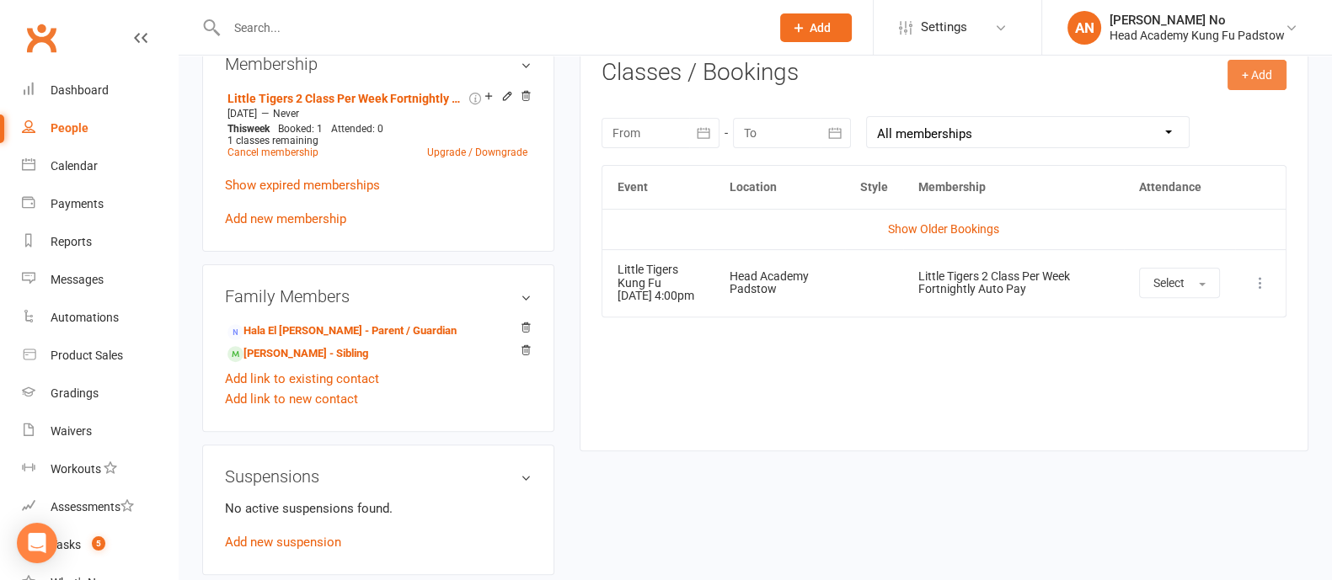
click at [1254, 75] on button "+ Add" at bounding box center [1256, 75] width 59 height 30
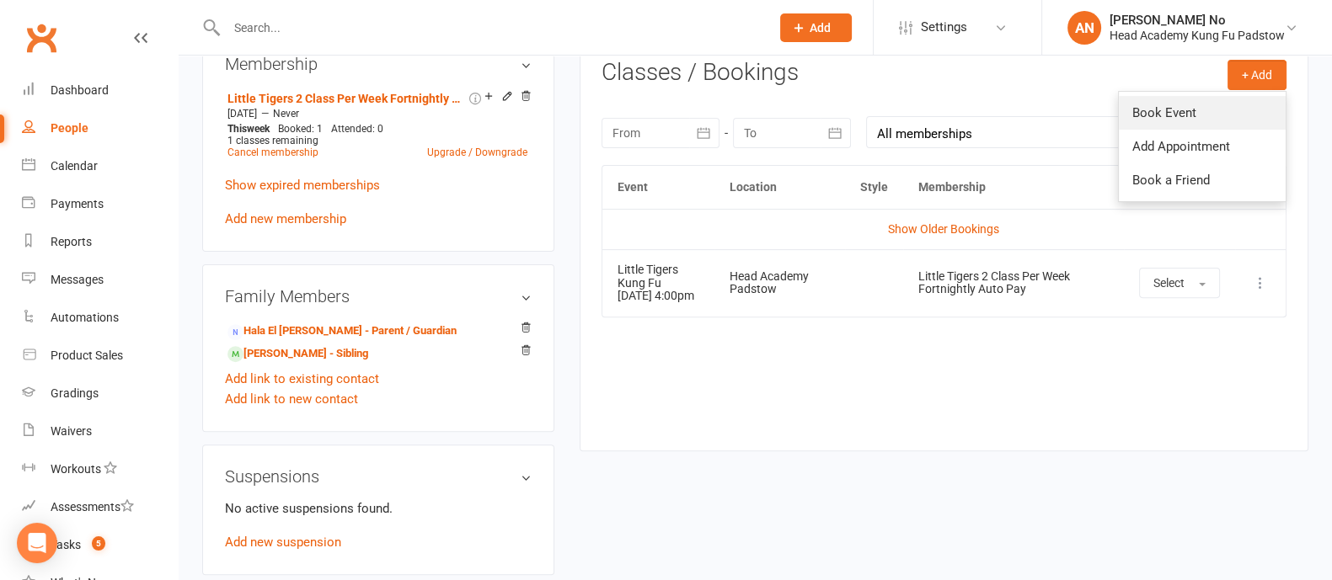
click at [1165, 114] on link "Book Event" at bounding box center [1201, 113] width 167 height 34
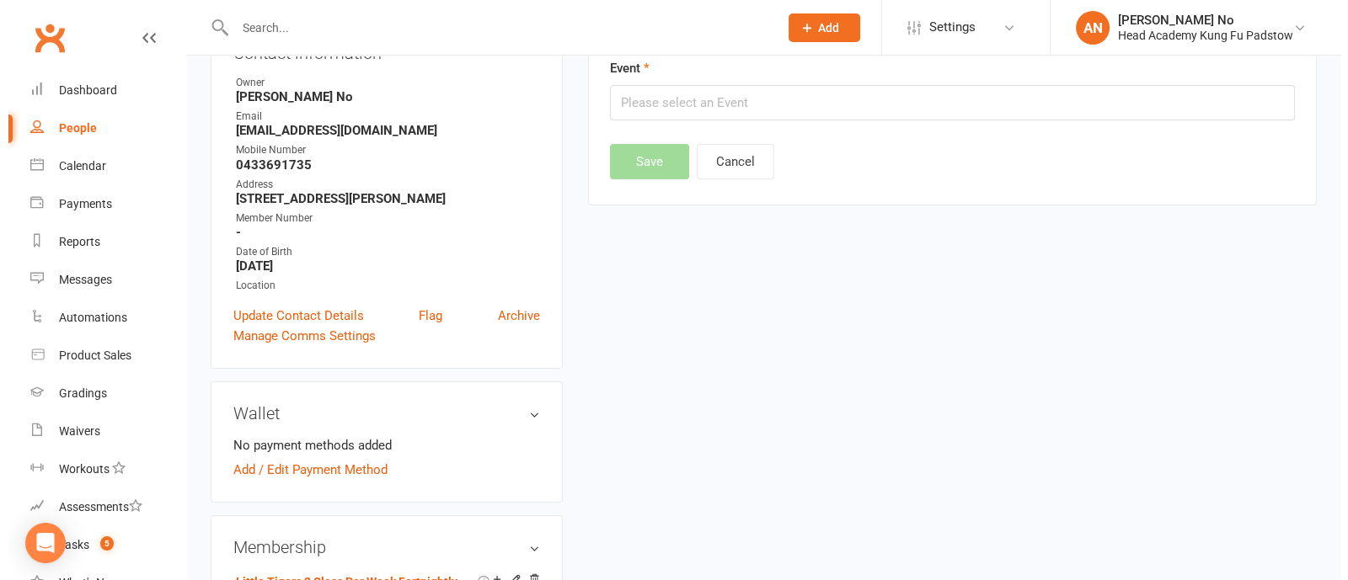
scroll to position [143, 0]
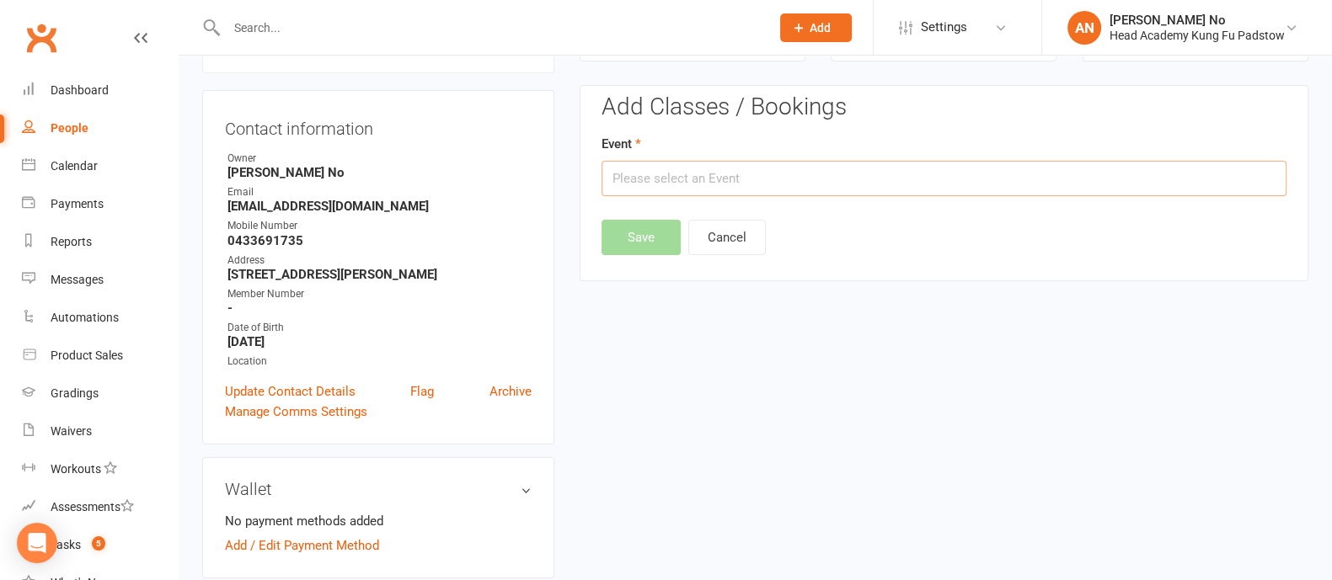
click at [916, 161] on input "text" at bounding box center [943, 178] width 685 height 35
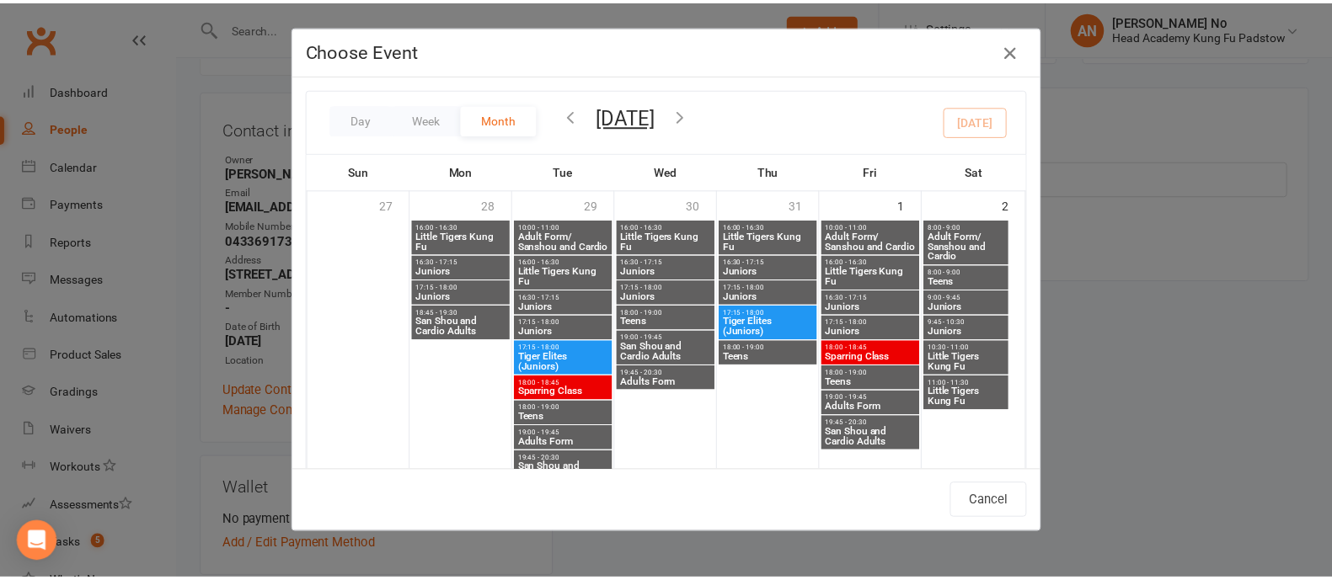
scroll to position [673, 0]
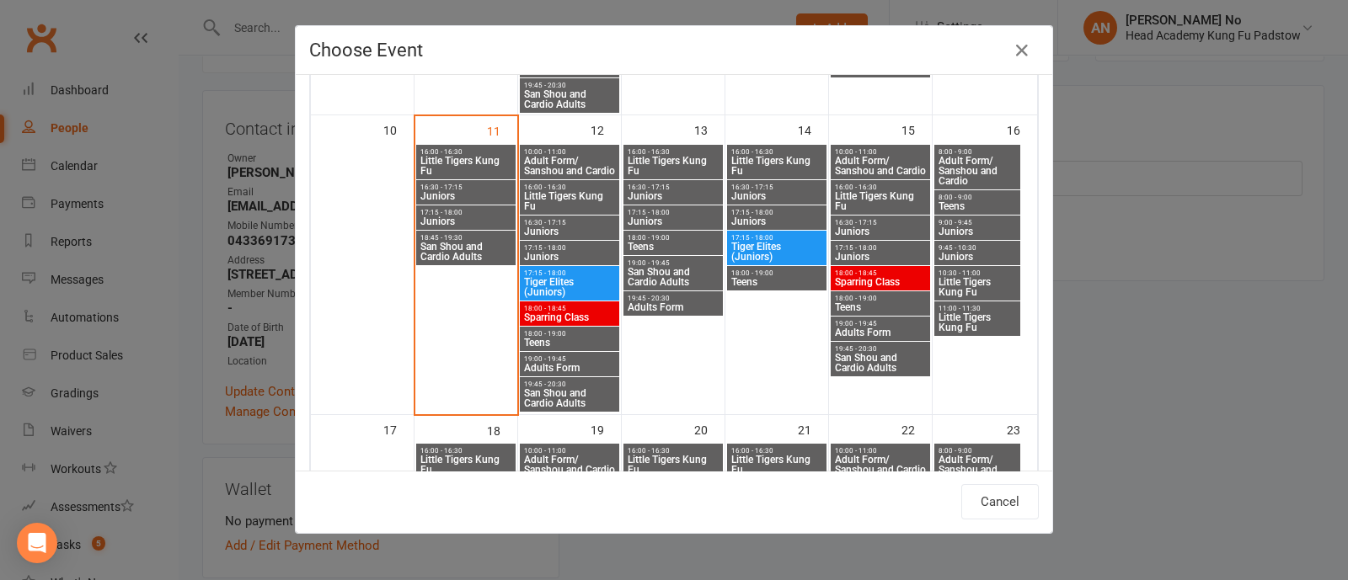
click at [772, 156] on span "Little Tigers Kung Fu" at bounding box center [776, 166] width 93 height 20
type input "Little Tigers Kung Fu - Aug 14, 2025 4:00:00 PM"
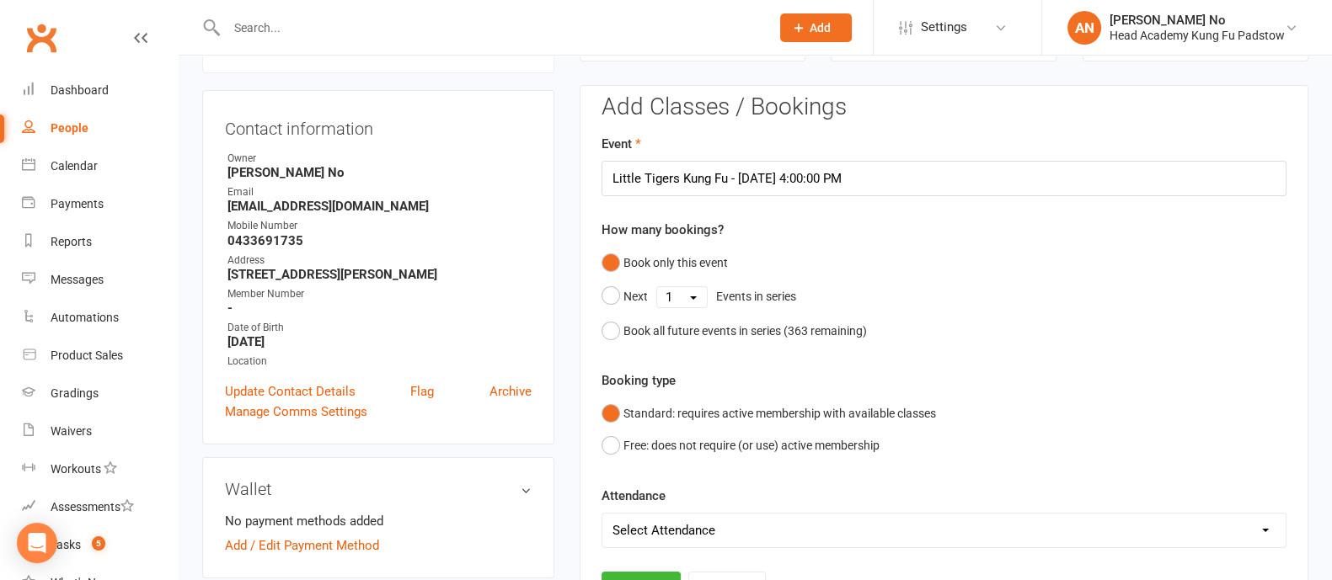
scroll to position [652, 0]
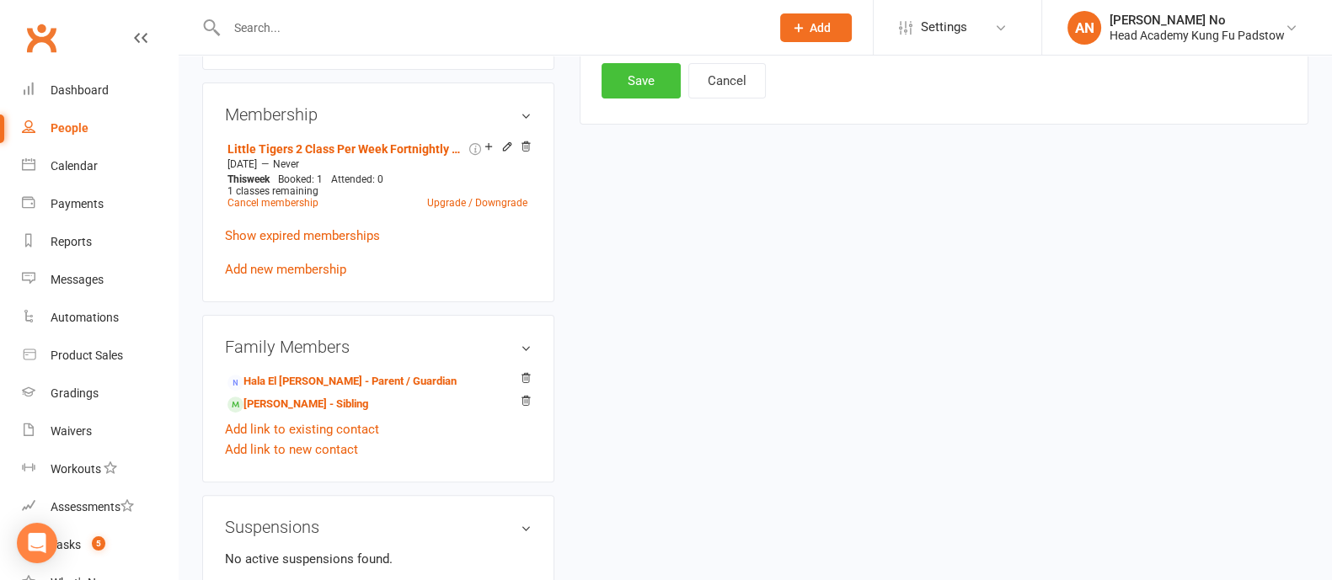
click at [648, 85] on button "Save" at bounding box center [640, 80] width 79 height 35
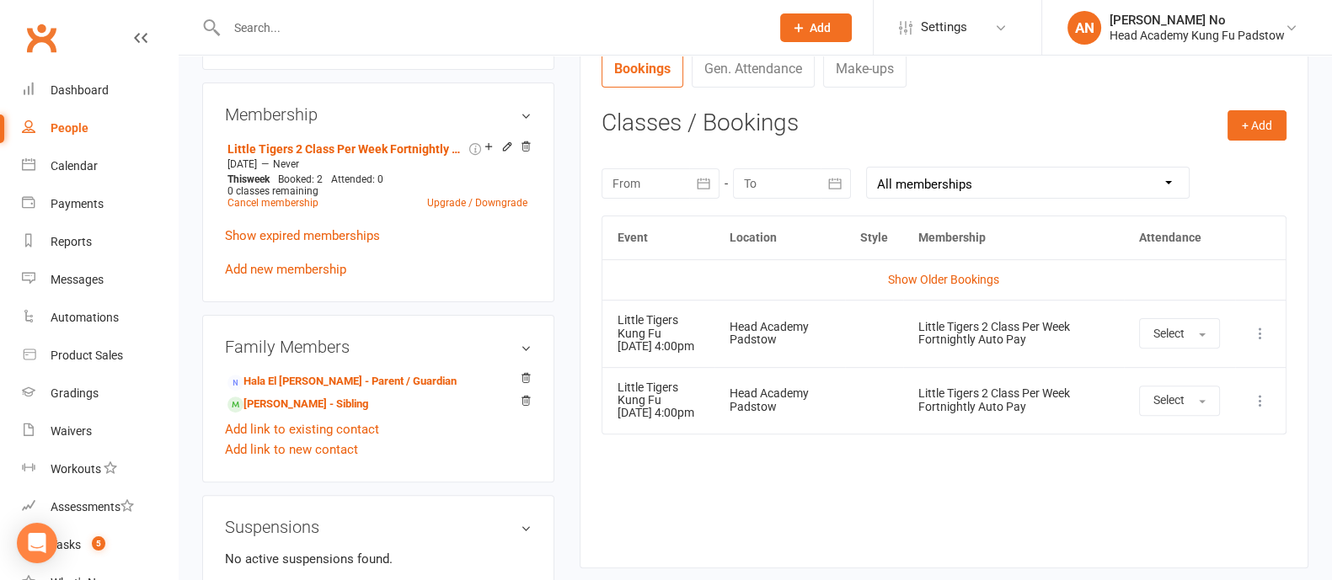
click at [284, 31] on input "text" at bounding box center [489, 28] width 536 height 24
paste input "James Deghaim"
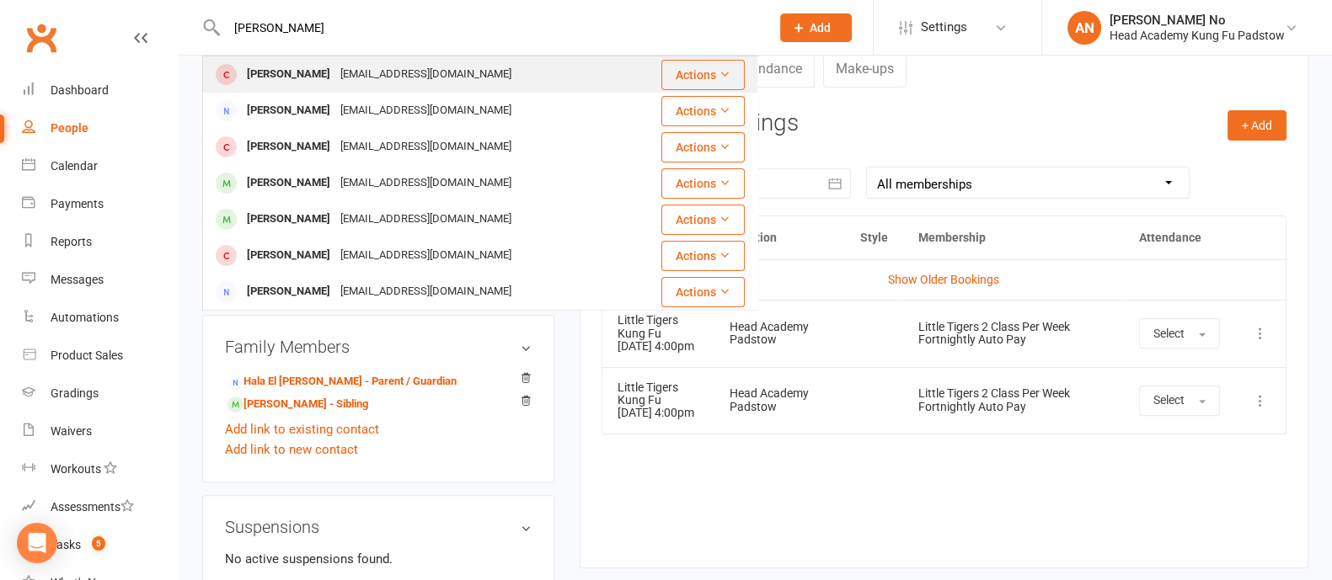
type input "James Deghaim"
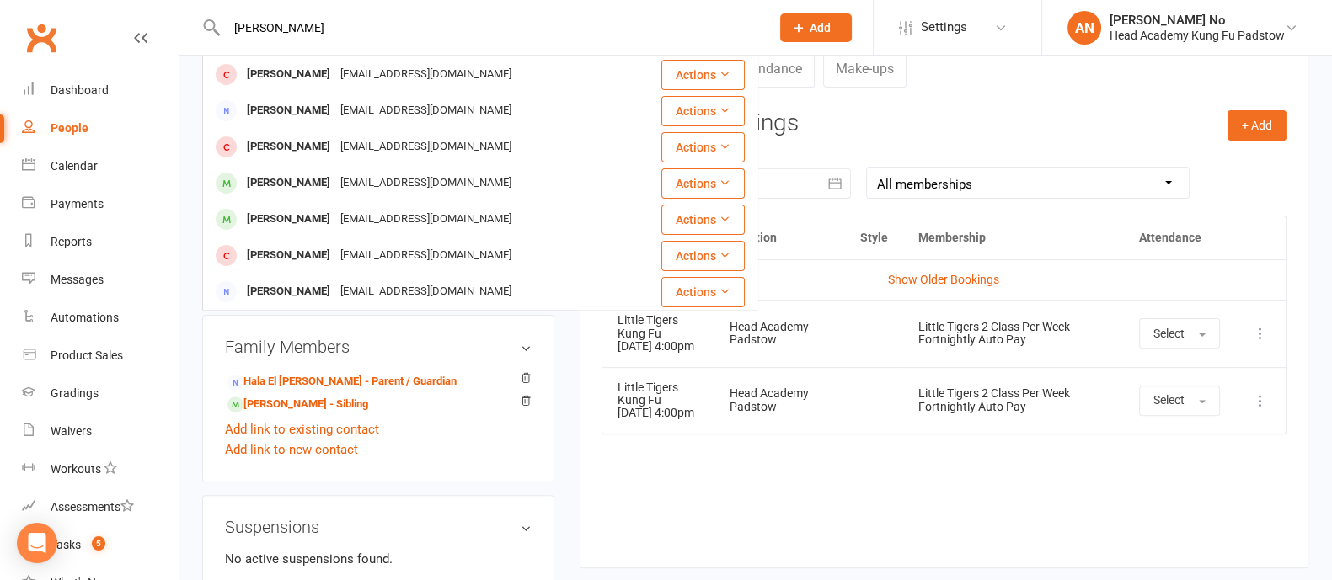
click at [301, 69] on div "James Deghaim" at bounding box center [288, 74] width 93 height 24
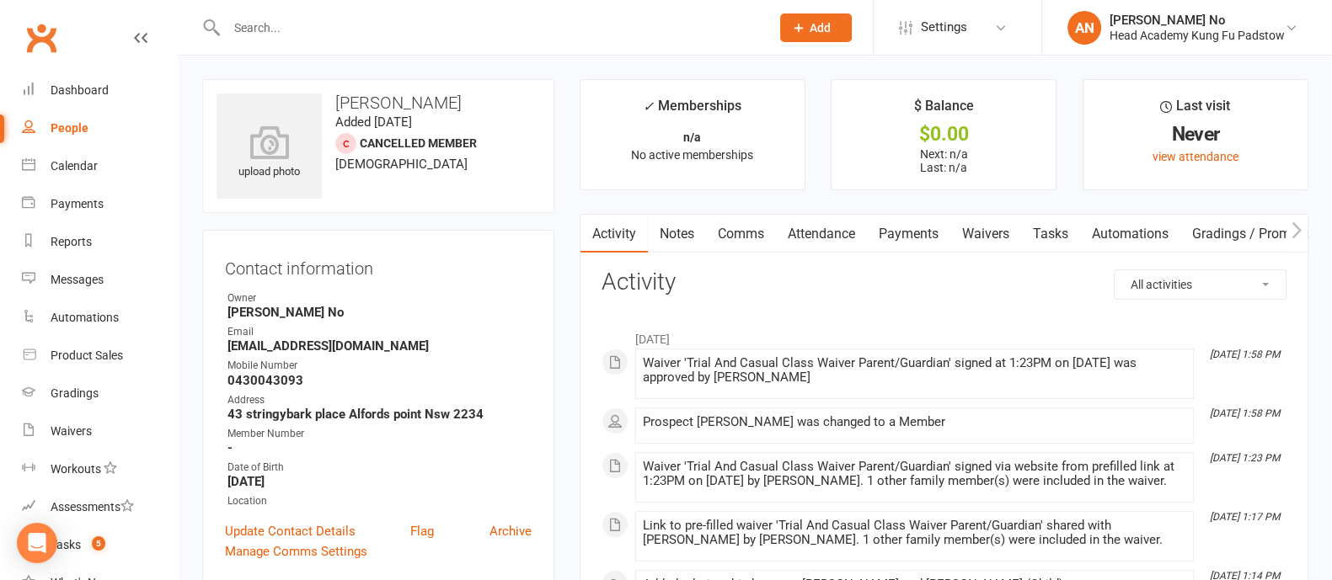
click at [847, 232] on link "Attendance" at bounding box center [821, 234] width 91 height 39
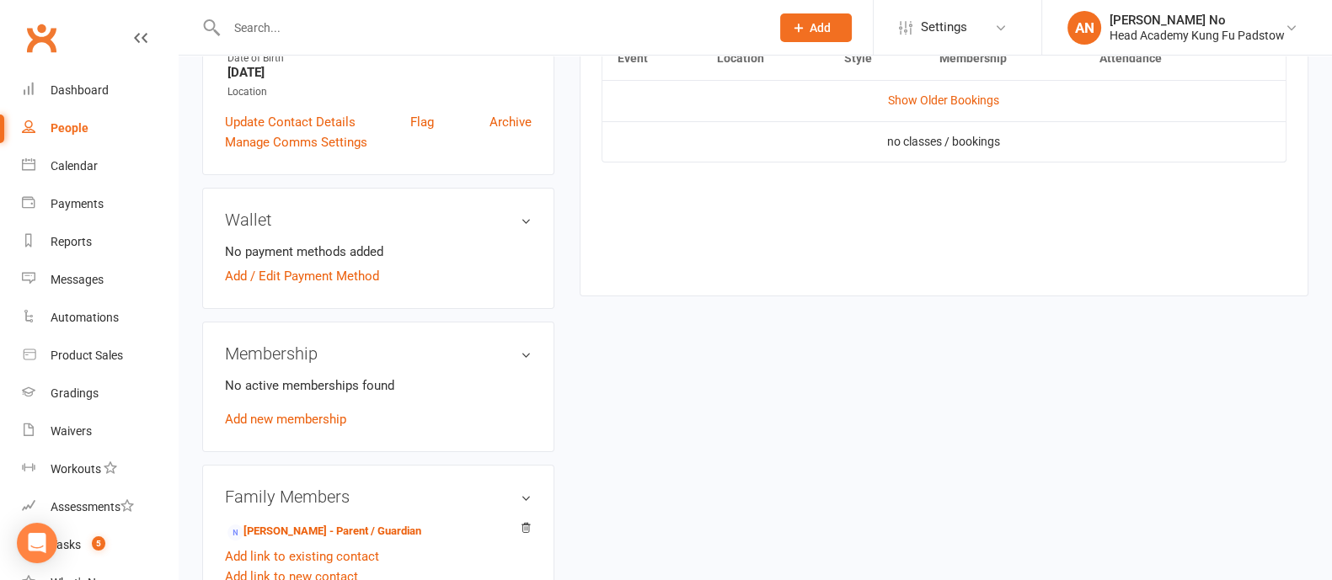
scroll to position [365, 0]
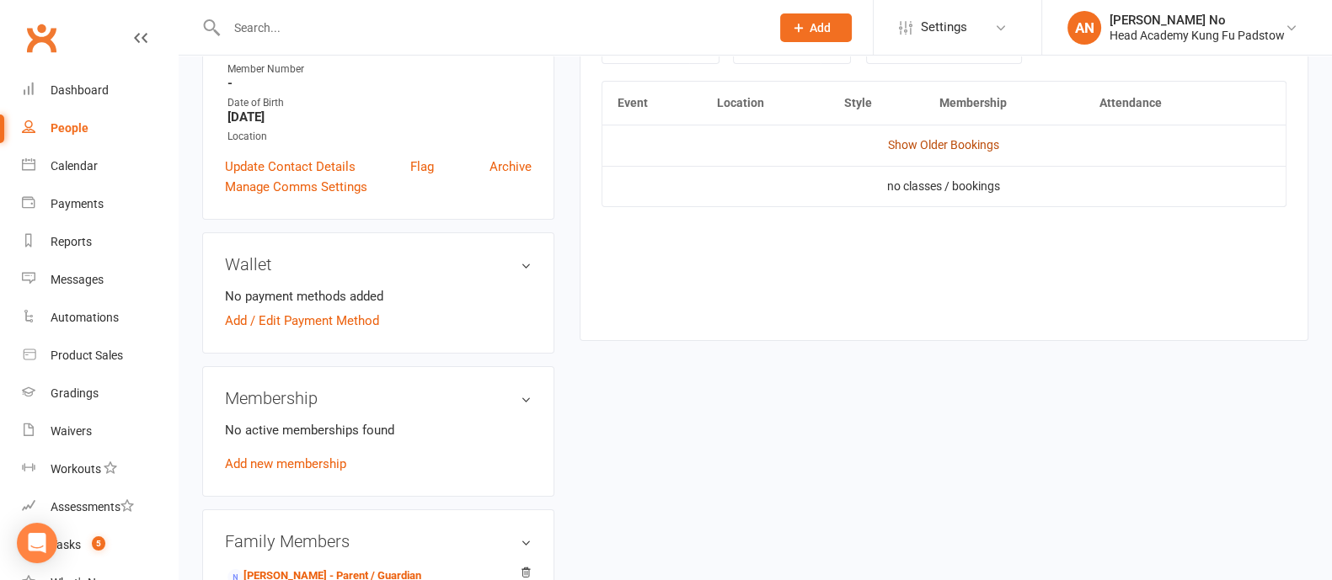
click at [969, 147] on link "Show Older Bookings" at bounding box center [943, 144] width 111 height 13
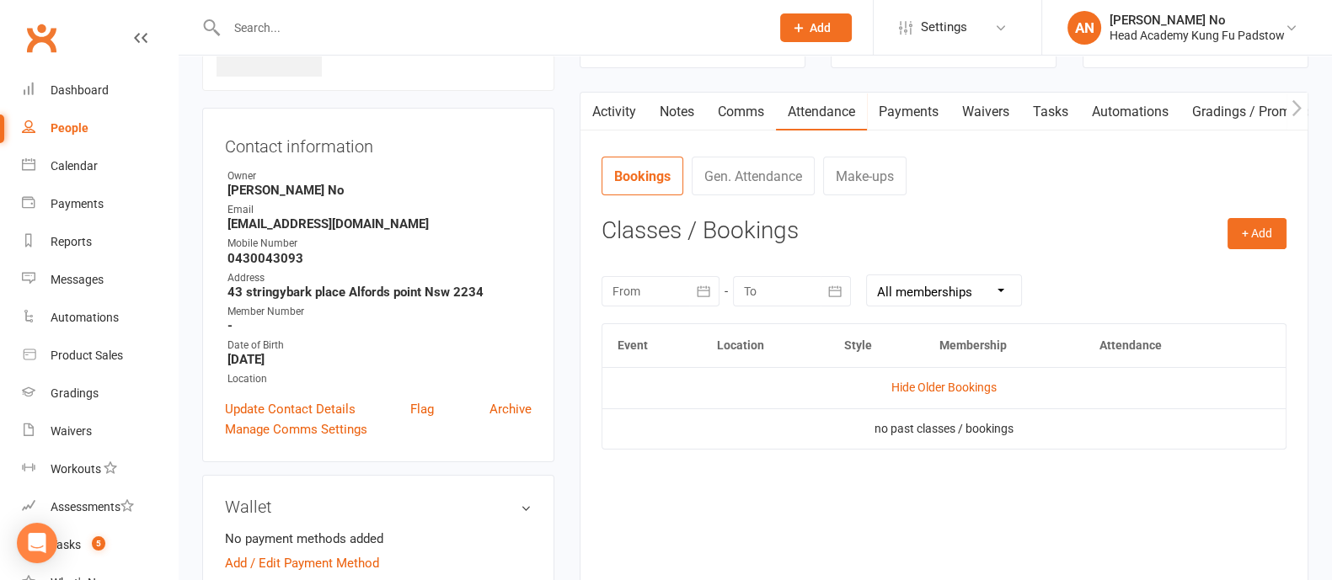
scroll to position [120, 0]
click at [622, 111] on link "Activity" at bounding box center [613, 113] width 67 height 39
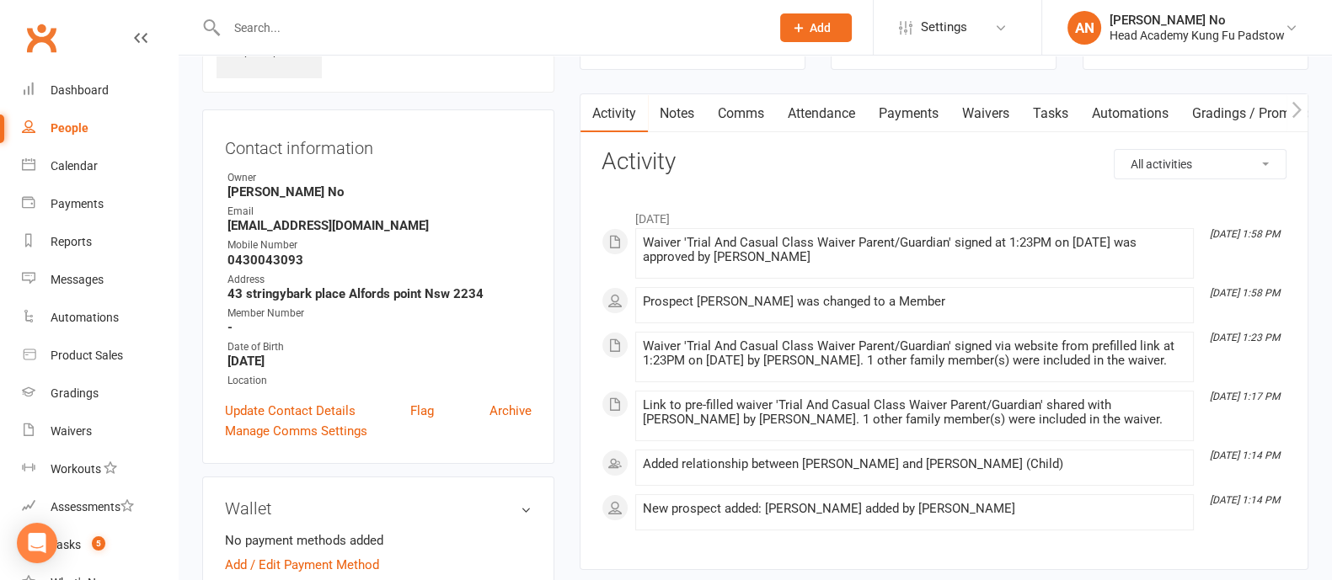
click at [995, 104] on link "Waivers" at bounding box center [985, 113] width 71 height 39
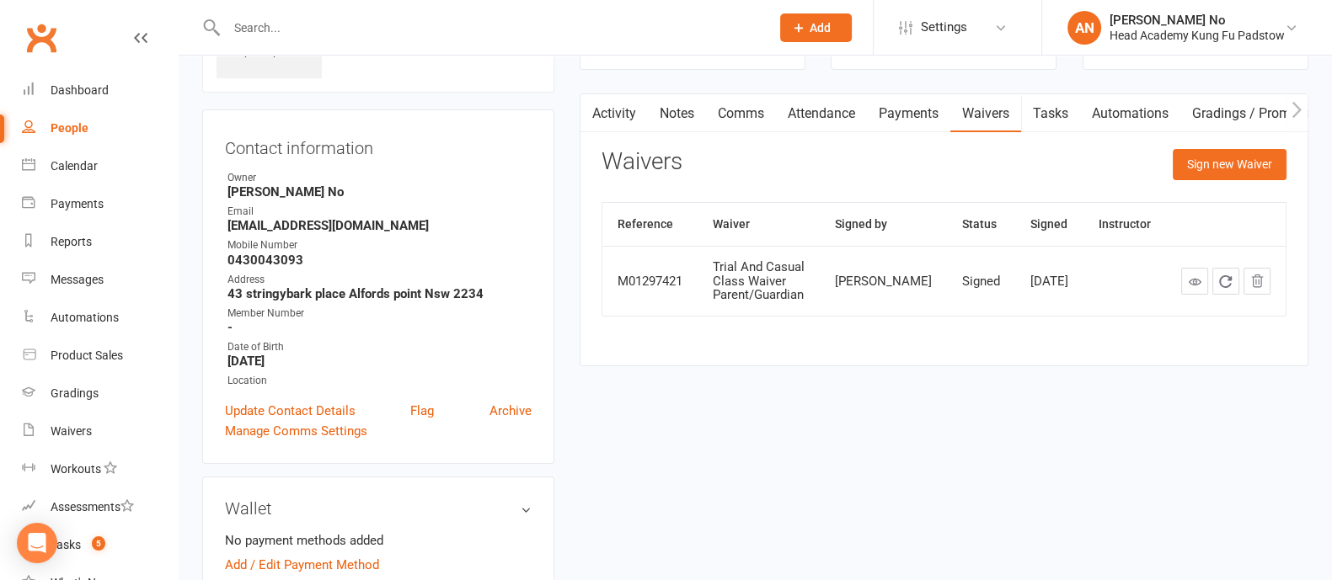
scroll to position [628, 0]
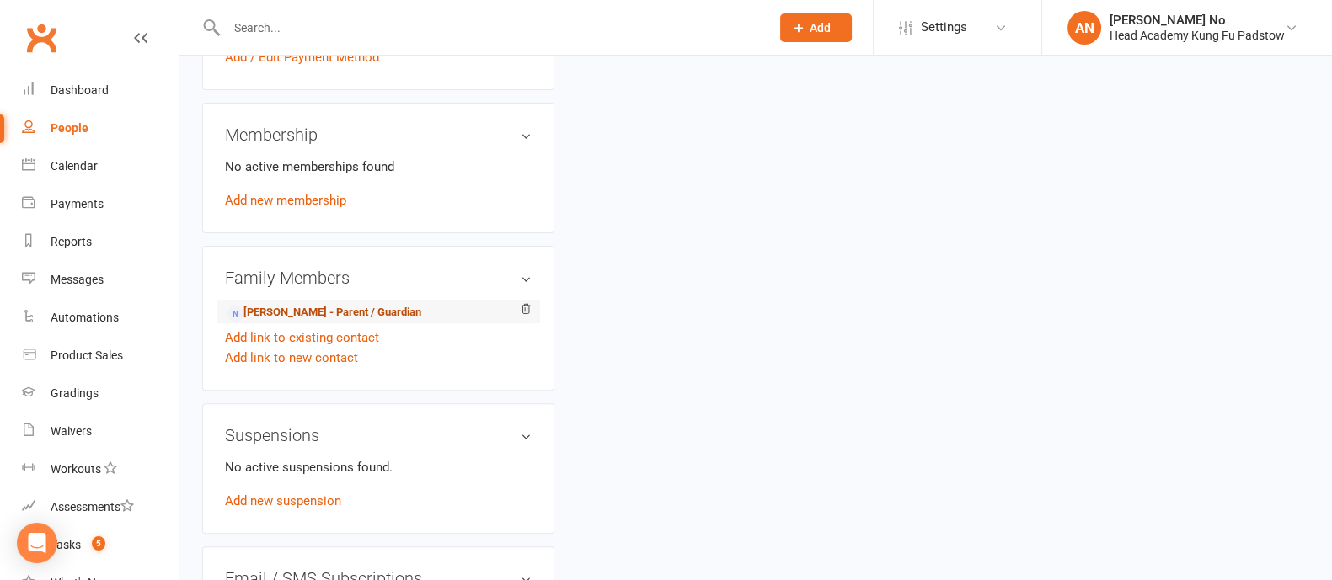
click at [355, 313] on link "Judy Deghaim - Parent / Guardian" at bounding box center [324, 313] width 194 height 18
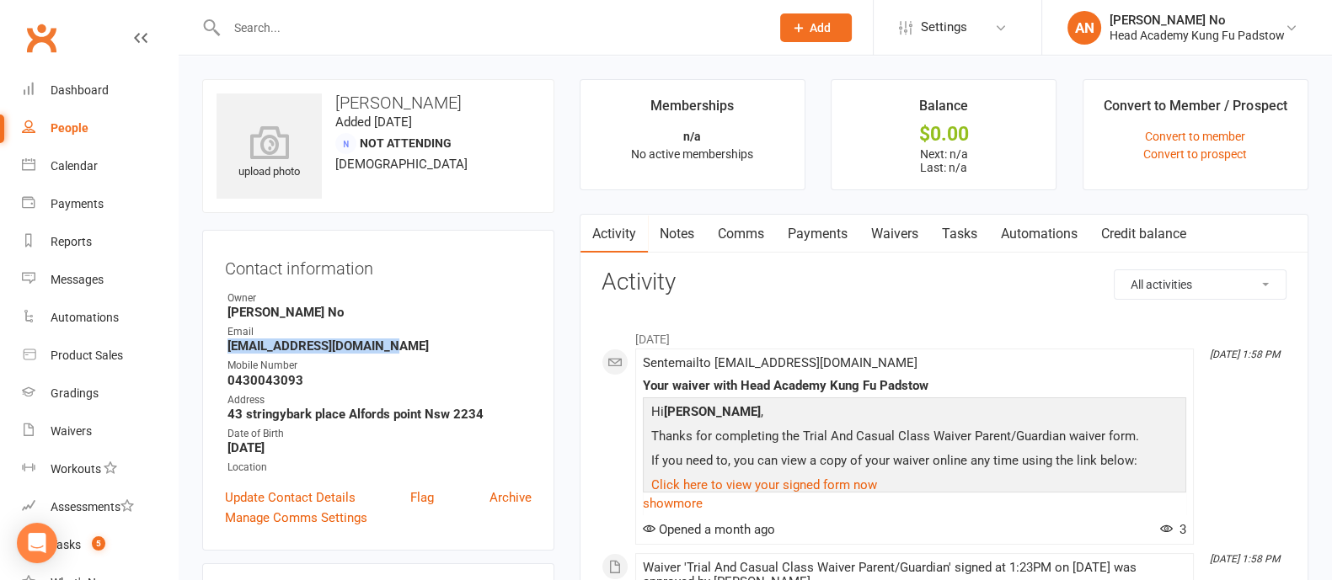
drag, startPoint x: 230, startPoint y: 350, endPoint x: 392, endPoint y: 348, distance: 161.7
click at [392, 348] on strong "judyboumansour@gmail.com" at bounding box center [379, 346] width 304 height 15
copy strong "judyboumansour@gmail.com"
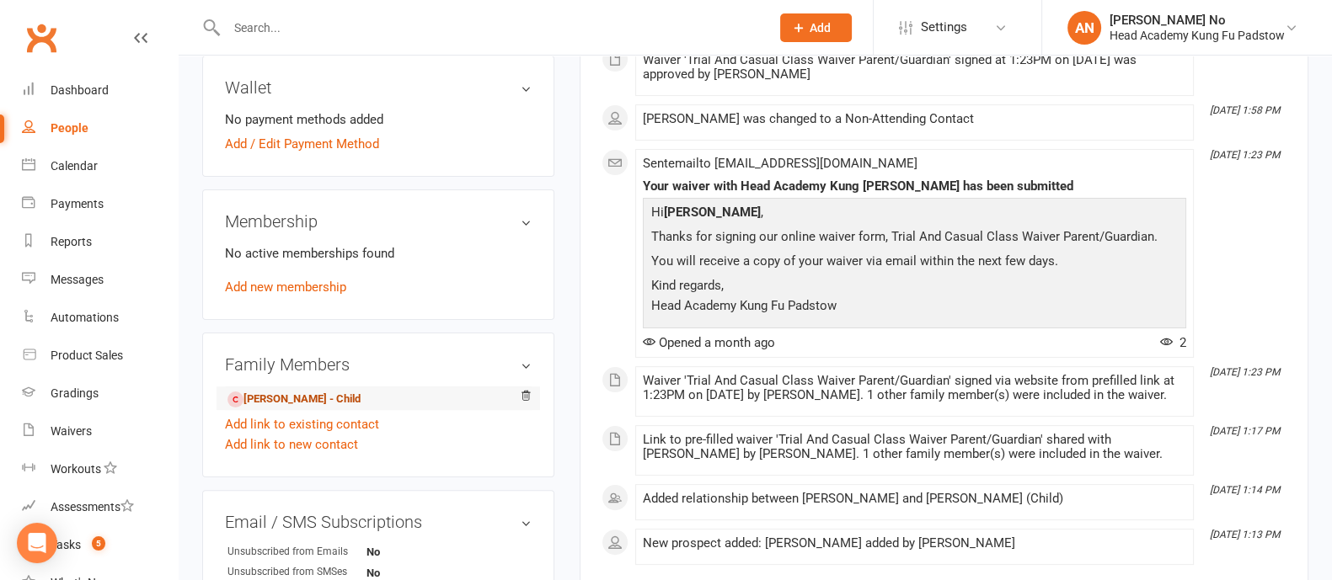
click at [348, 398] on link "James Deghaim - Child" at bounding box center [293, 400] width 133 height 18
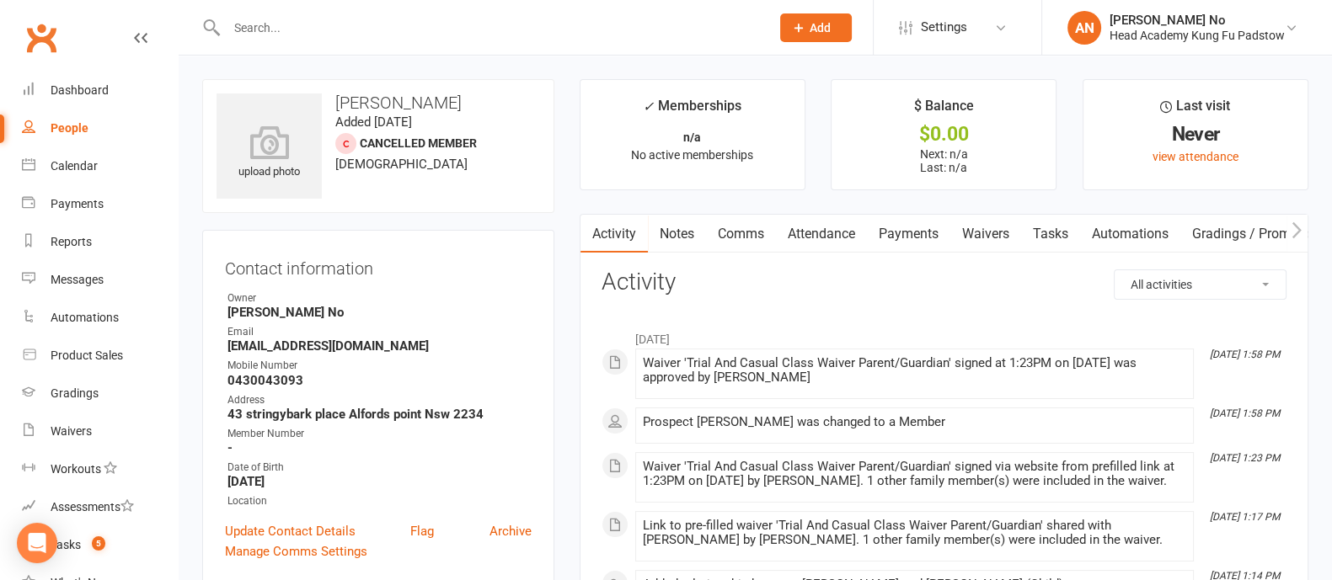
click at [291, 30] on input "text" at bounding box center [489, 28] width 536 height 24
type input "e"
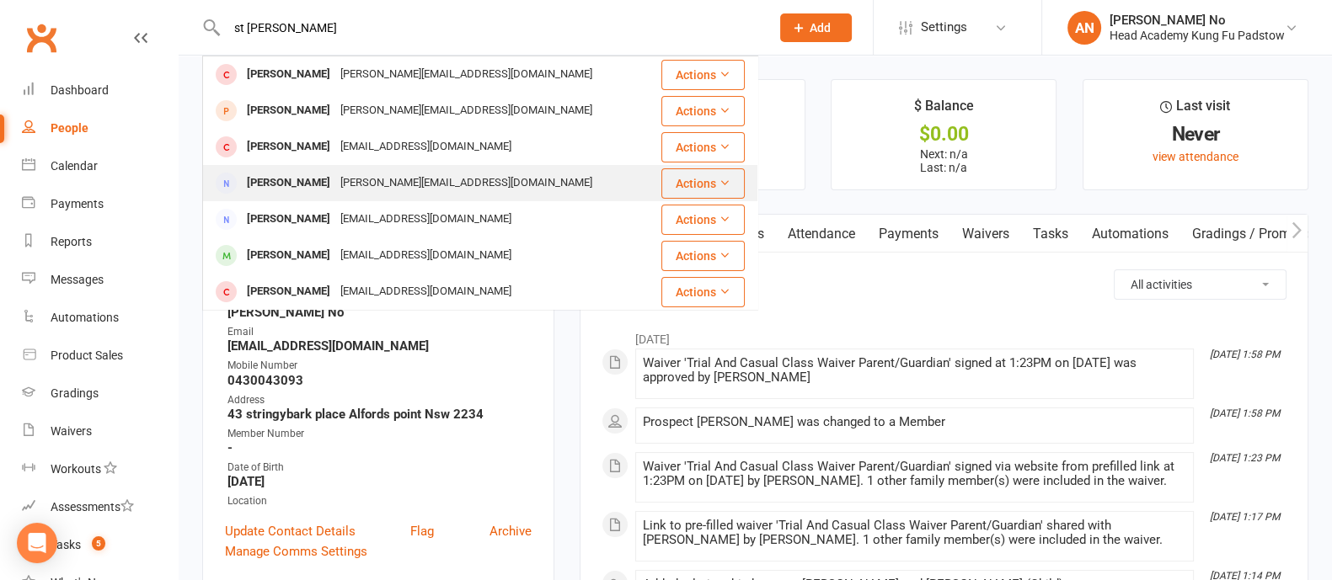
type input "st martin"
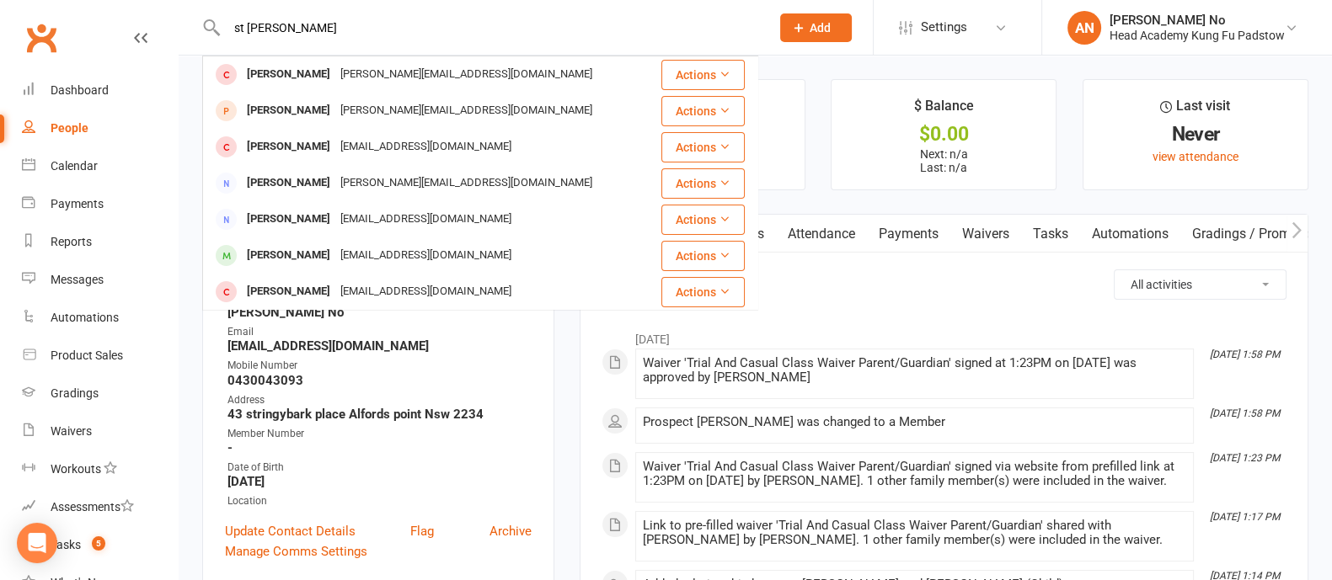
click at [419, 176] on div "Elaine_stmartin@yahoo.co.uk" at bounding box center [466, 183] width 262 height 24
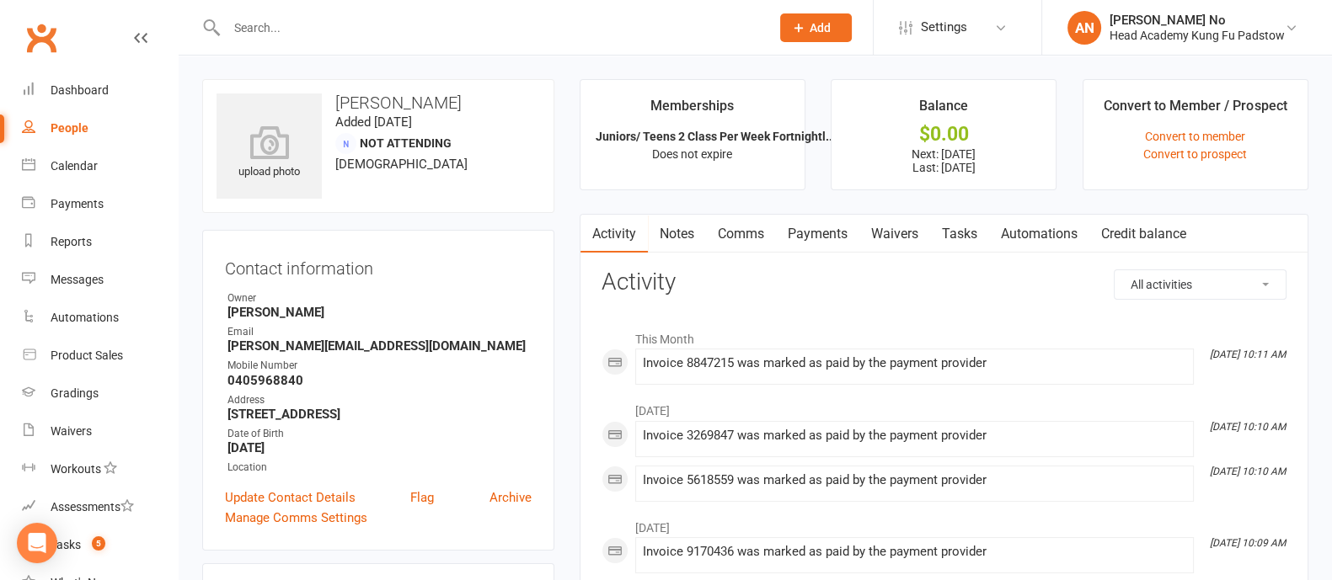
scroll to position [508, 0]
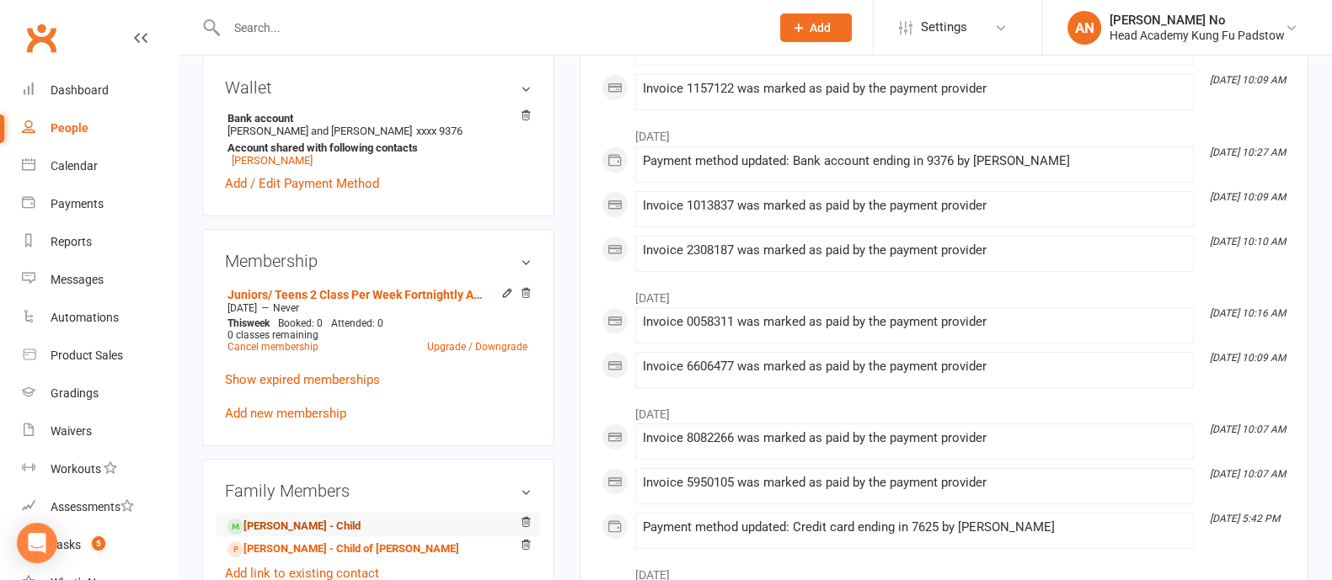
click at [299, 524] on link "George Proops - Child" at bounding box center [293, 527] width 133 height 18
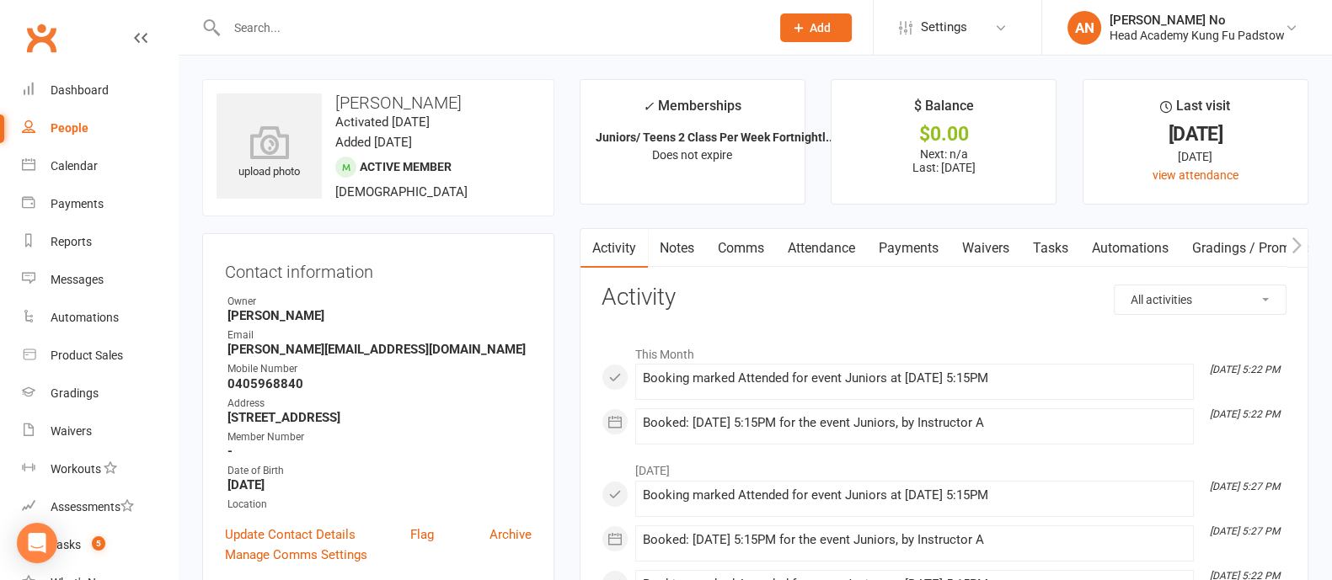
click at [814, 248] on link "Attendance" at bounding box center [821, 248] width 91 height 39
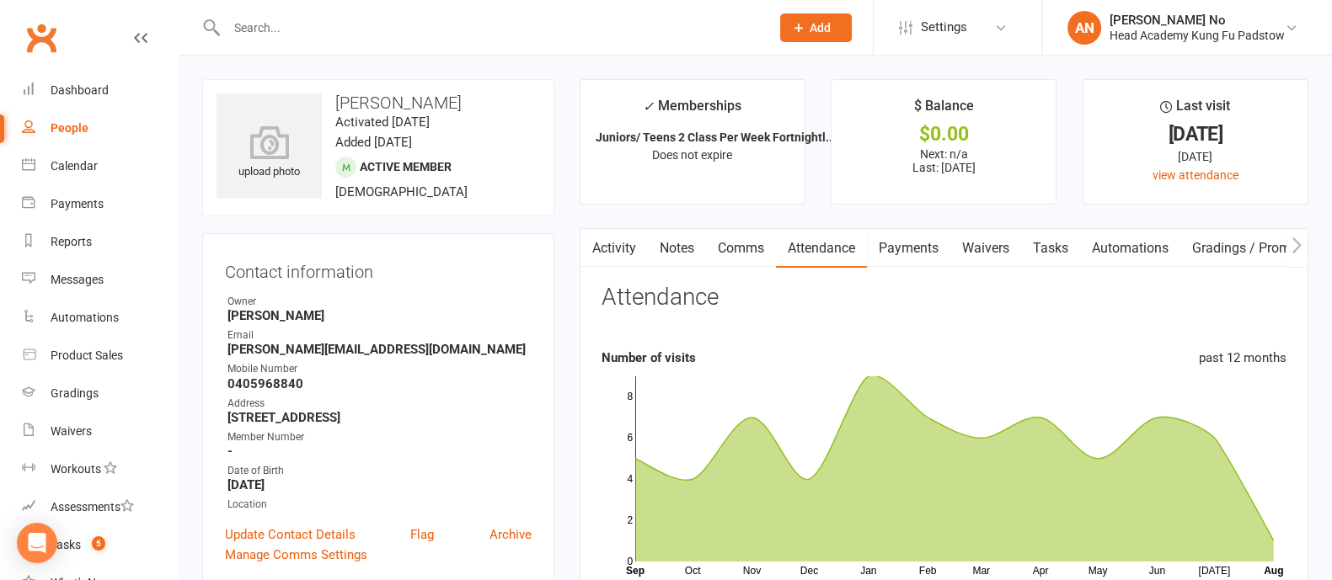
click at [619, 245] on link "Activity" at bounding box center [613, 248] width 67 height 39
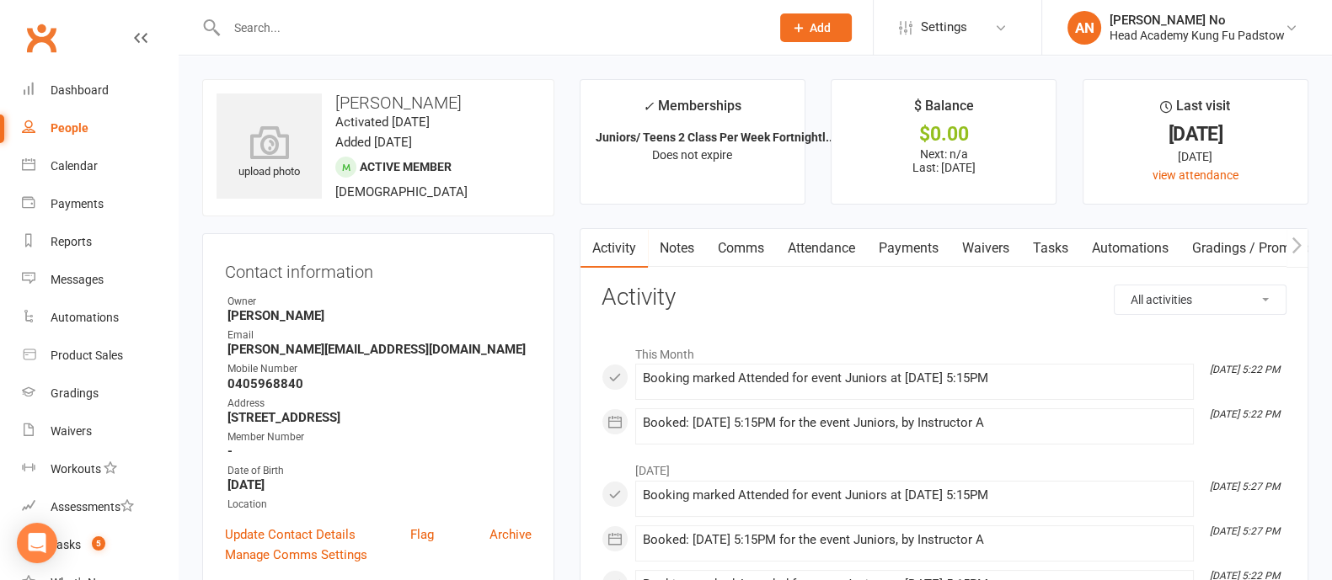
click at [830, 246] on link "Attendance" at bounding box center [821, 248] width 91 height 39
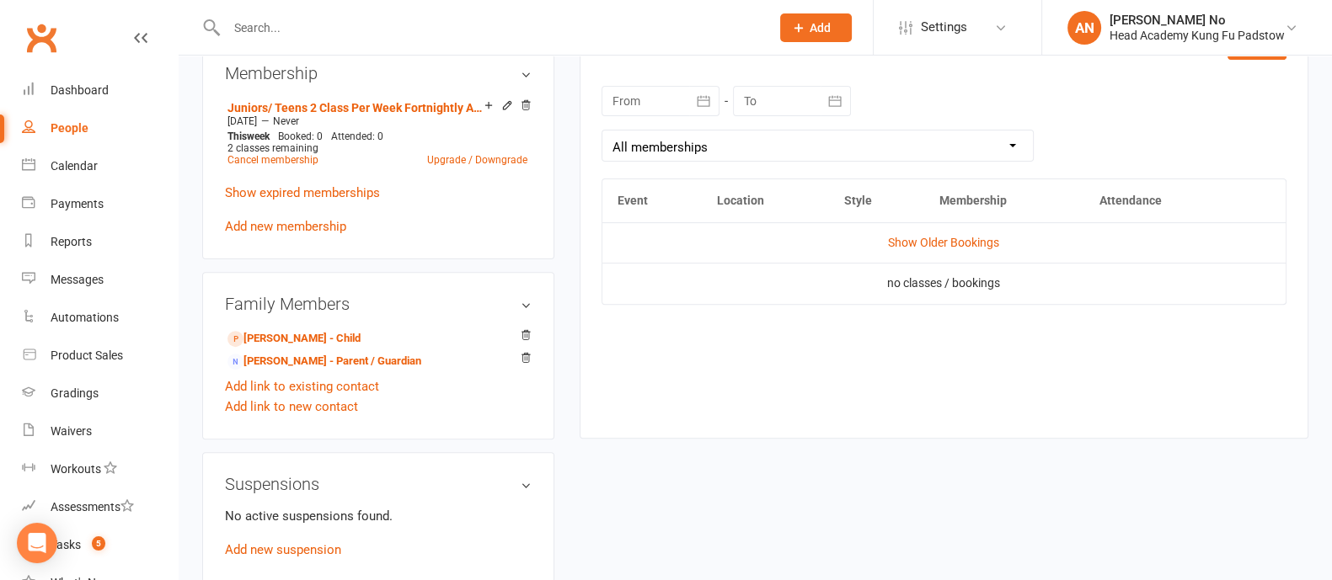
scroll to position [779, 0]
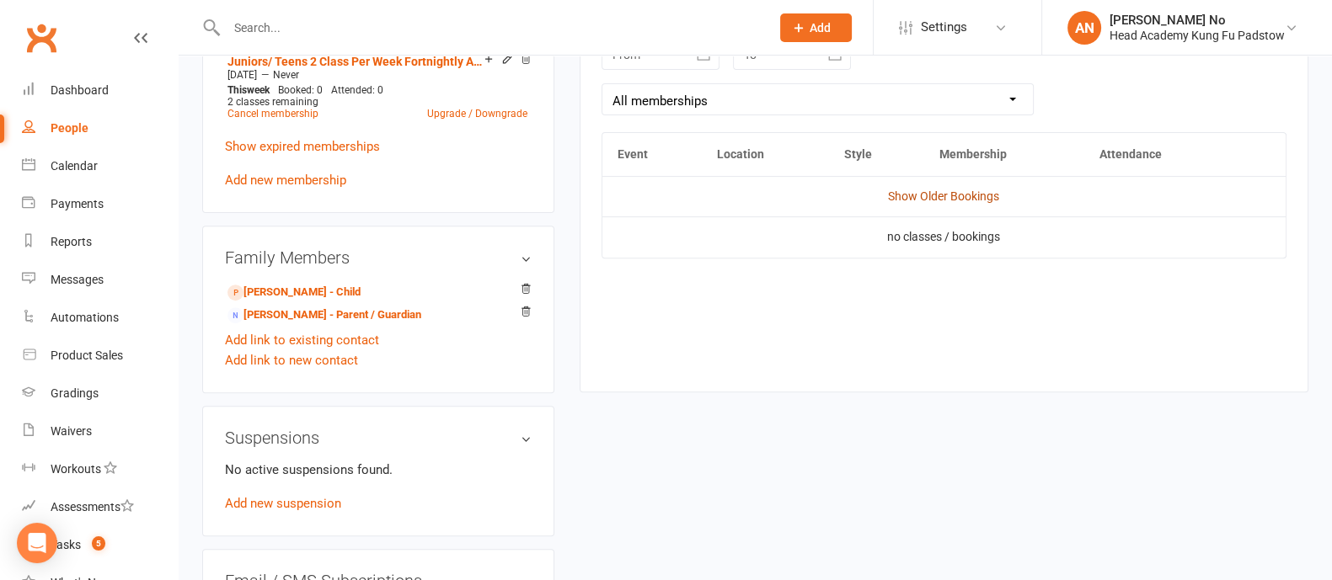
click at [993, 197] on link "Show Older Bookings" at bounding box center [943, 195] width 111 height 13
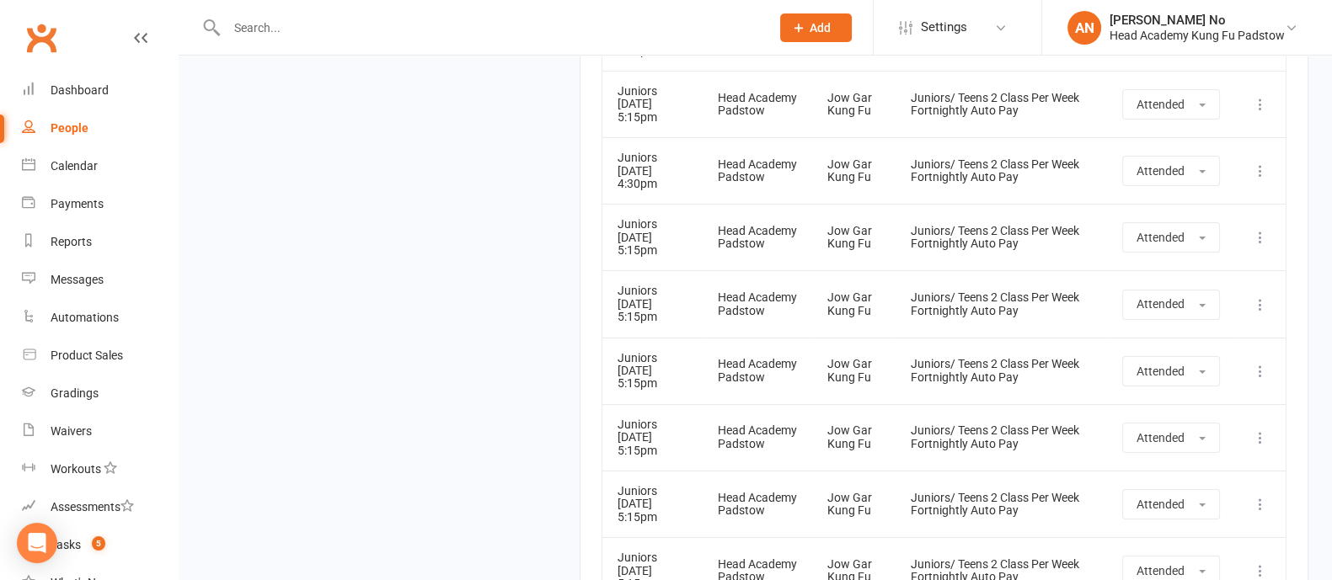
scroll to position [15256, 0]
click at [277, 27] on input "text" at bounding box center [489, 28] width 536 height 24
paste input "Deghaim"
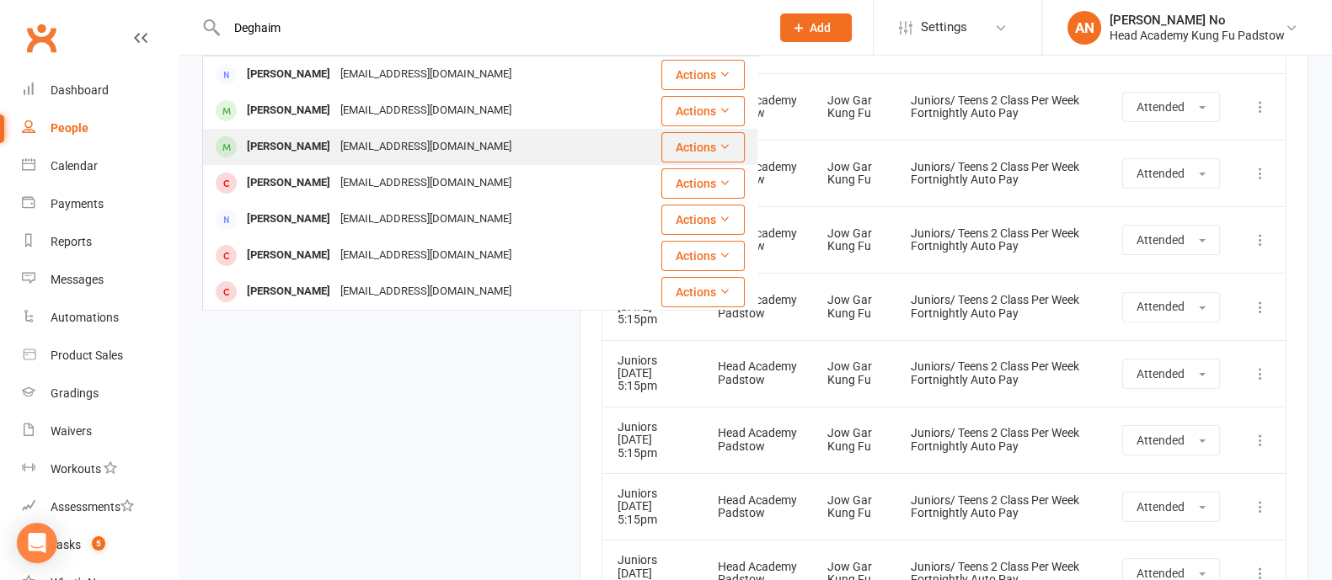
type input "Deghaim"
click at [300, 146] on div "[PERSON_NAME]" at bounding box center [288, 147] width 93 height 24
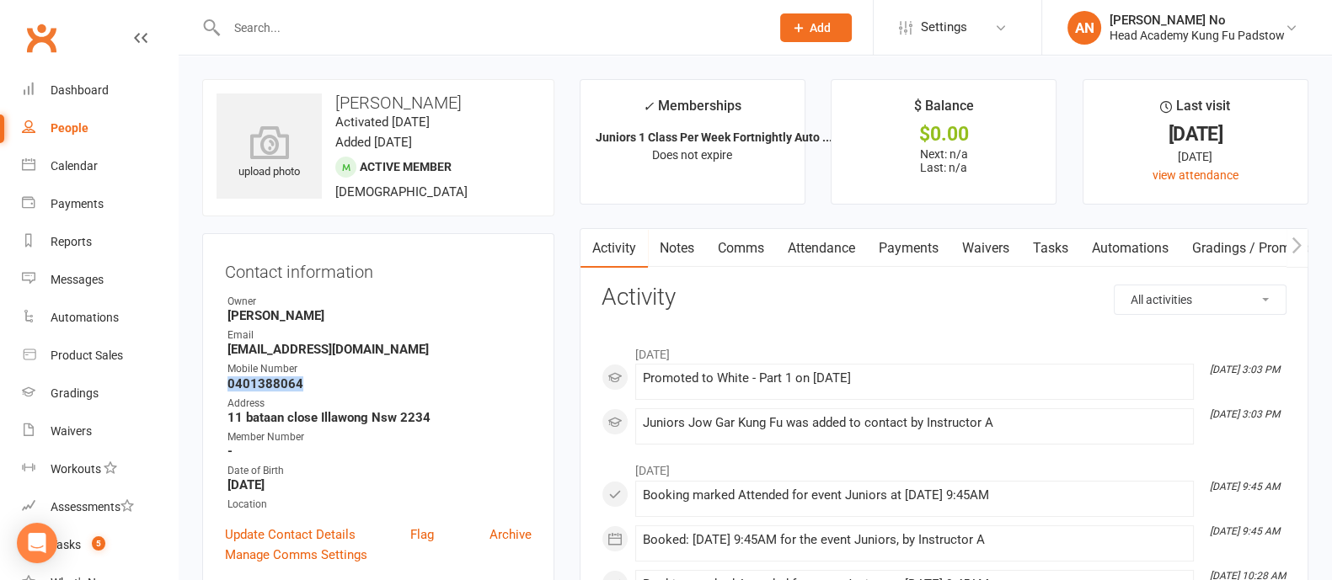
drag, startPoint x: 303, startPoint y: 384, endPoint x: 221, endPoint y: 381, distance: 82.6
click at [221, 381] on div "Contact information Owner Erica D'Ali Email saadmabelle@gmail.com Mobile Number…" at bounding box center [378, 410] width 352 height 355
copy strong "0401388064"
drag, startPoint x: 372, startPoint y: 351, endPoint x: 227, endPoint y: 347, distance: 145.8
click at [227, 347] on strong "[EMAIL_ADDRESS][DOMAIN_NAME]" at bounding box center [379, 349] width 304 height 15
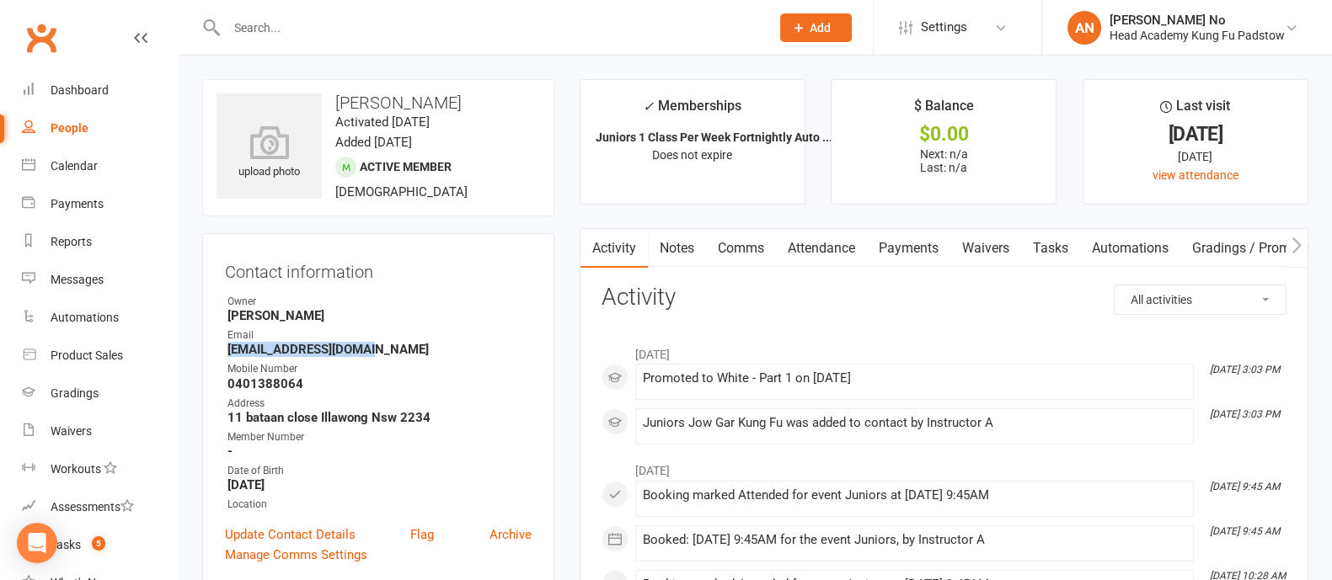
copy strong "[EMAIL_ADDRESS][DOMAIN_NAME]"
click at [236, 381] on strong "0401388064" at bounding box center [379, 383] width 304 height 15
copy strong "0401388064"
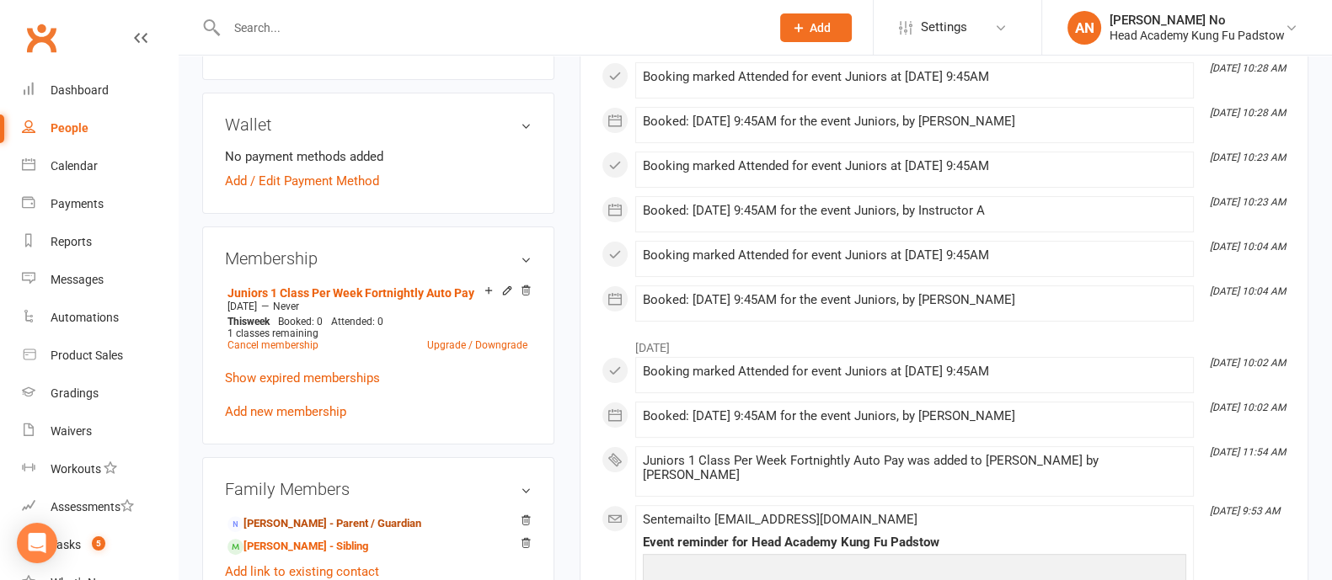
drag, startPoint x: 329, startPoint y: 520, endPoint x: 333, endPoint y: 497, distance: 23.0
click at [329, 520] on link "[PERSON_NAME] - Parent / Guardian" at bounding box center [324, 524] width 194 height 18
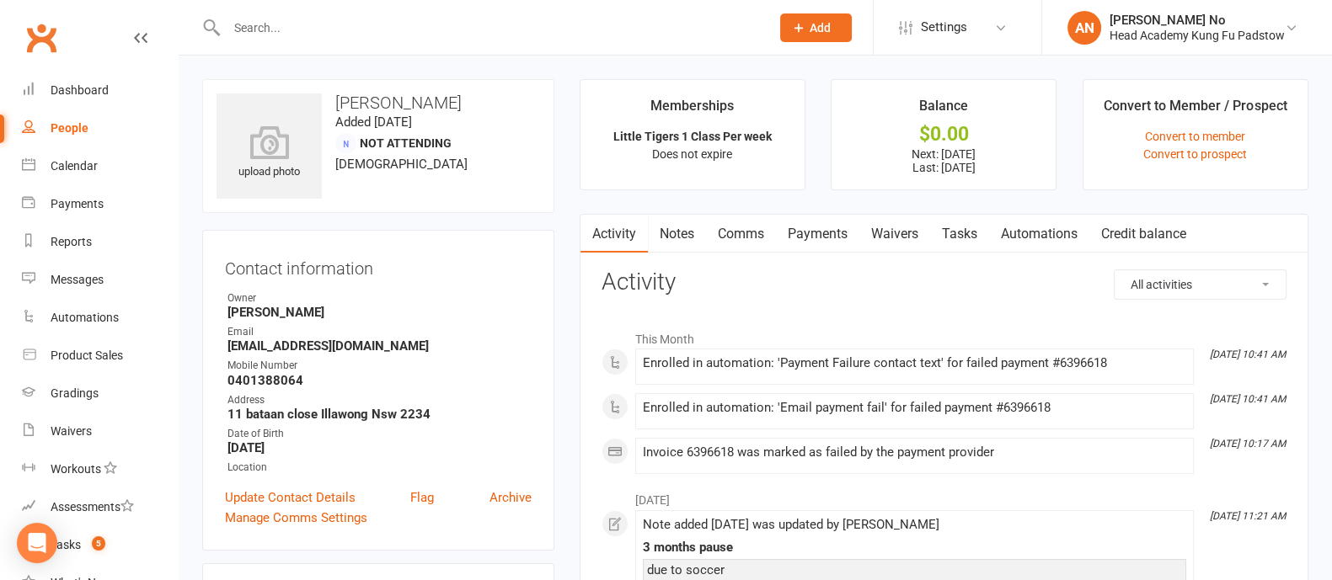
click at [834, 233] on link "Payments" at bounding box center [817, 234] width 83 height 39
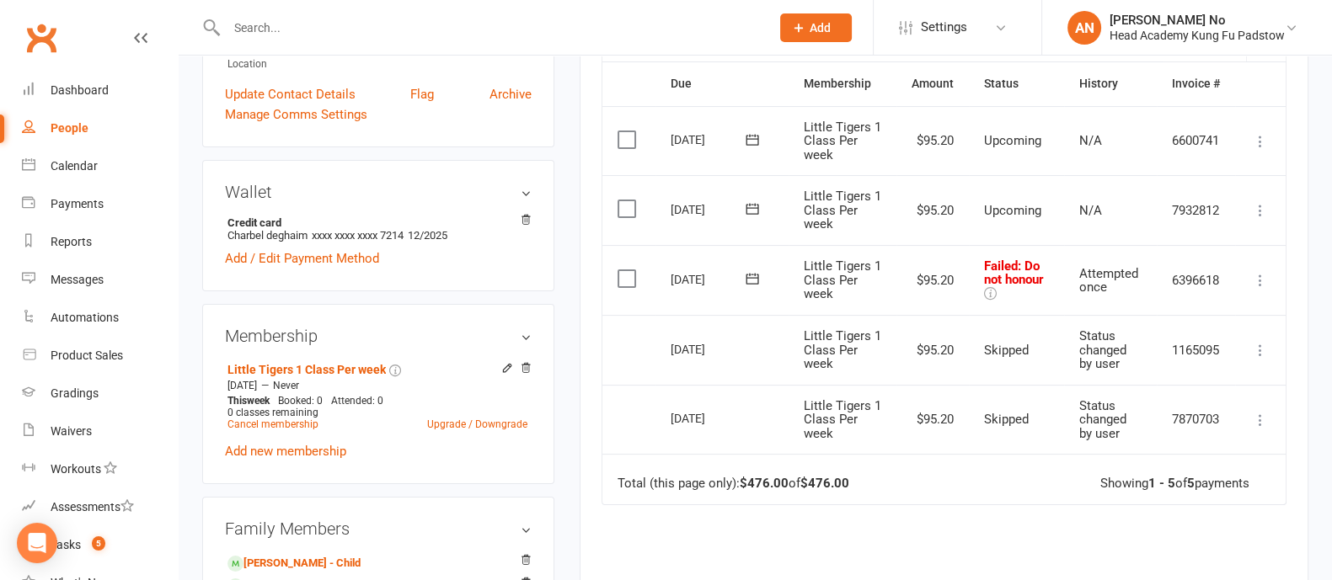
scroll to position [395, 0]
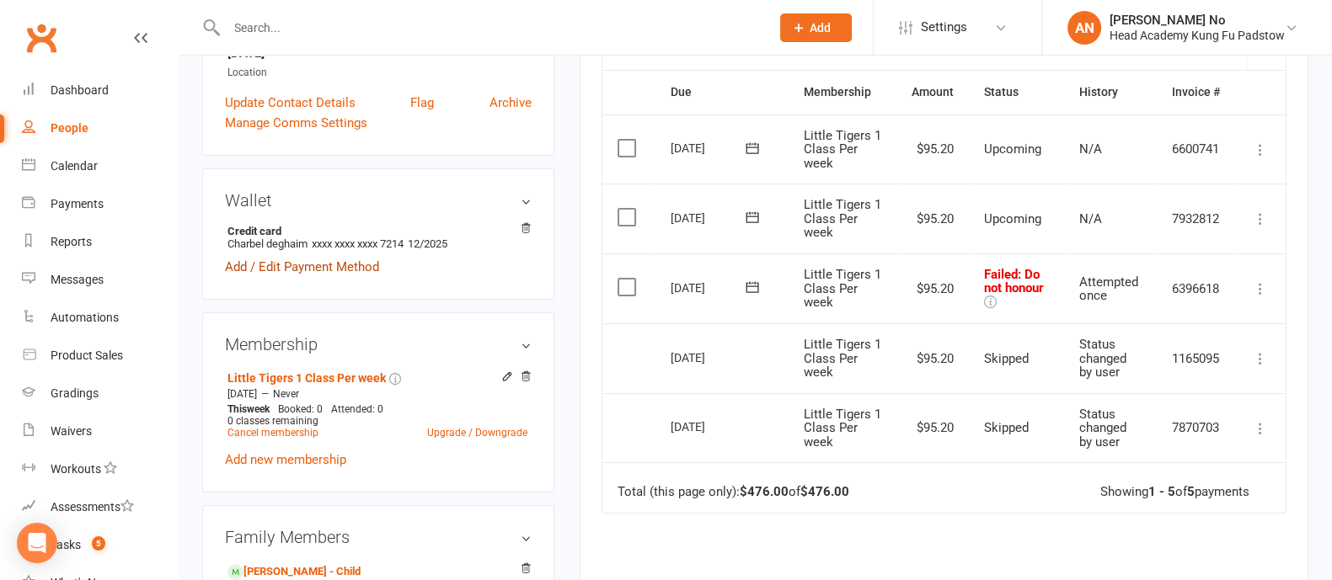
click at [305, 268] on link "Add / Edit Payment Method" at bounding box center [302, 267] width 154 height 20
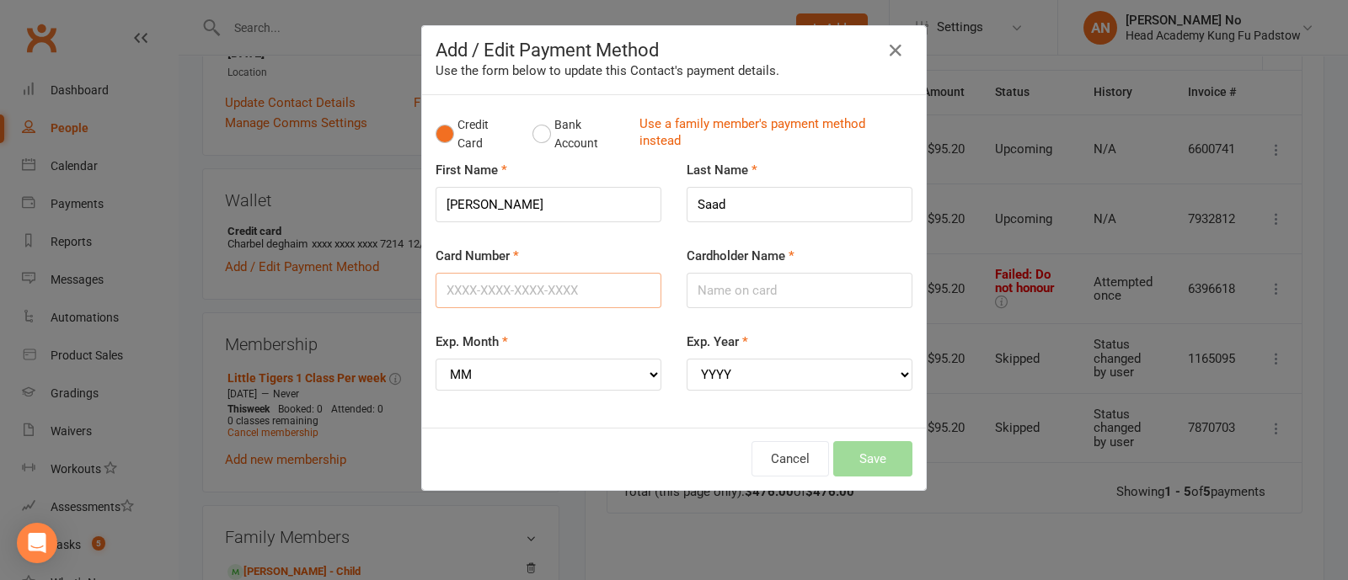
click at [590, 291] on input "Card Number" at bounding box center [548, 290] width 226 height 35
type input "4017954219862365"
click at [709, 296] on input "Cardholder Name" at bounding box center [799, 290] width 226 height 35
type input "Charbel Deghaim"
click at [632, 375] on select "MM 01 02 03 04 05 06 07 08 09 10 11 12" at bounding box center [548, 375] width 226 height 32
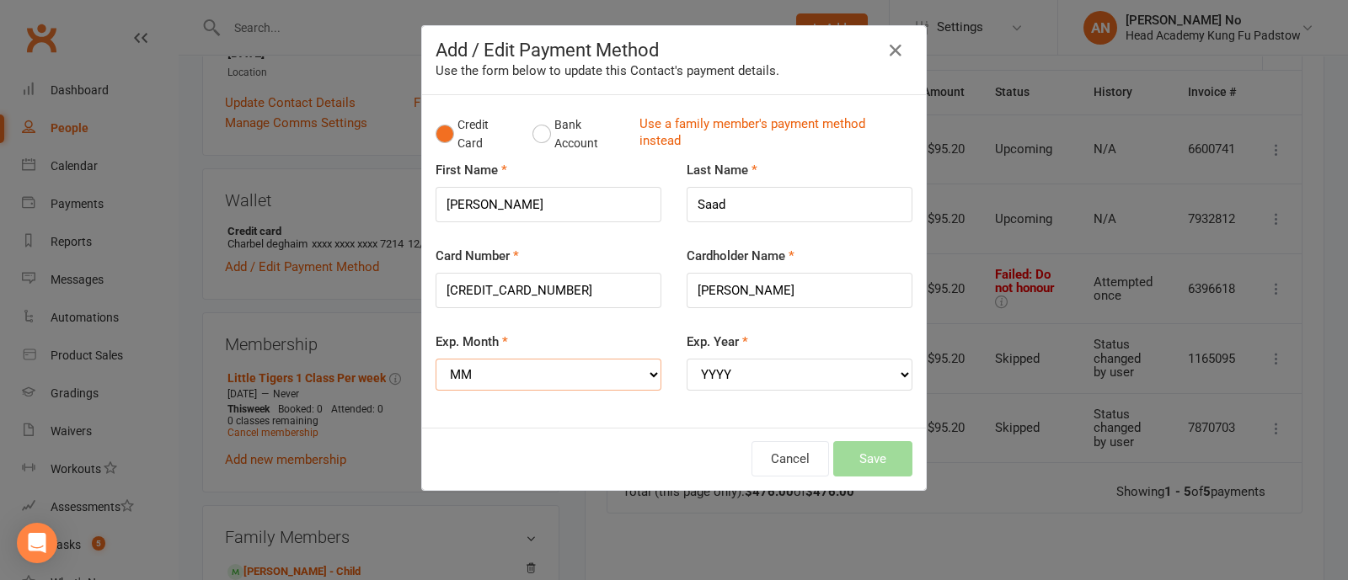
select select "07"
click at [435, 359] on select "MM 01 02 03 04 05 06 07 08 09 10 11 12" at bounding box center [548, 375] width 226 height 32
click at [820, 369] on select "YYYY 2025 2026 2027 2028 2029 2030 2031 2032 2033 2034" at bounding box center [799, 375] width 226 height 32
select select "2027"
click at [686, 359] on select "YYYY 2025 2026 2027 2028 2029 2030 2031 2032 2033 2034" at bounding box center [799, 375] width 226 height 32
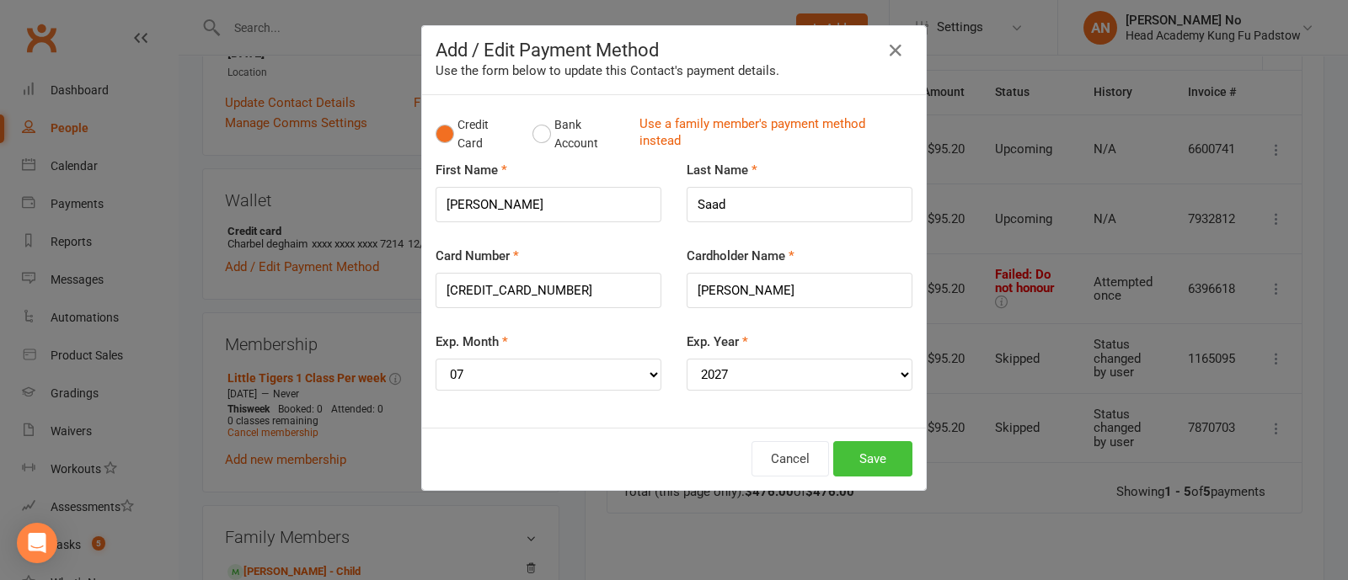
click at [872, 456] on button "Save" at bounding box center [872, 458] width 79 height 35
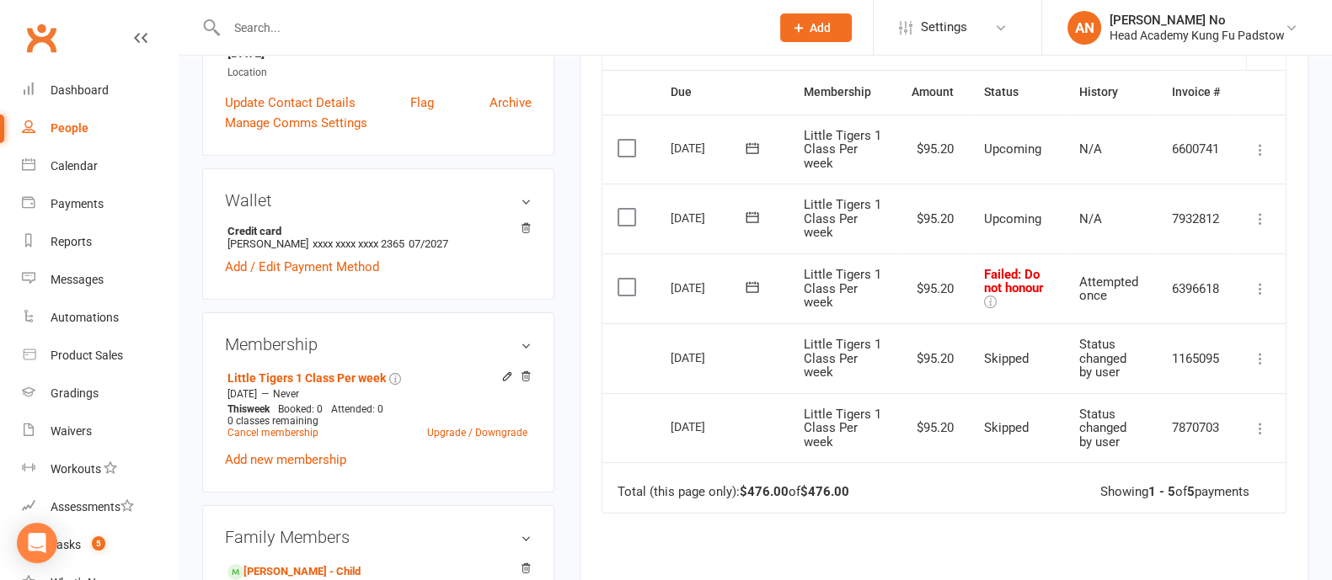
click at [749, 287] on icon at bounding box center [752, 287] width 17 height 17
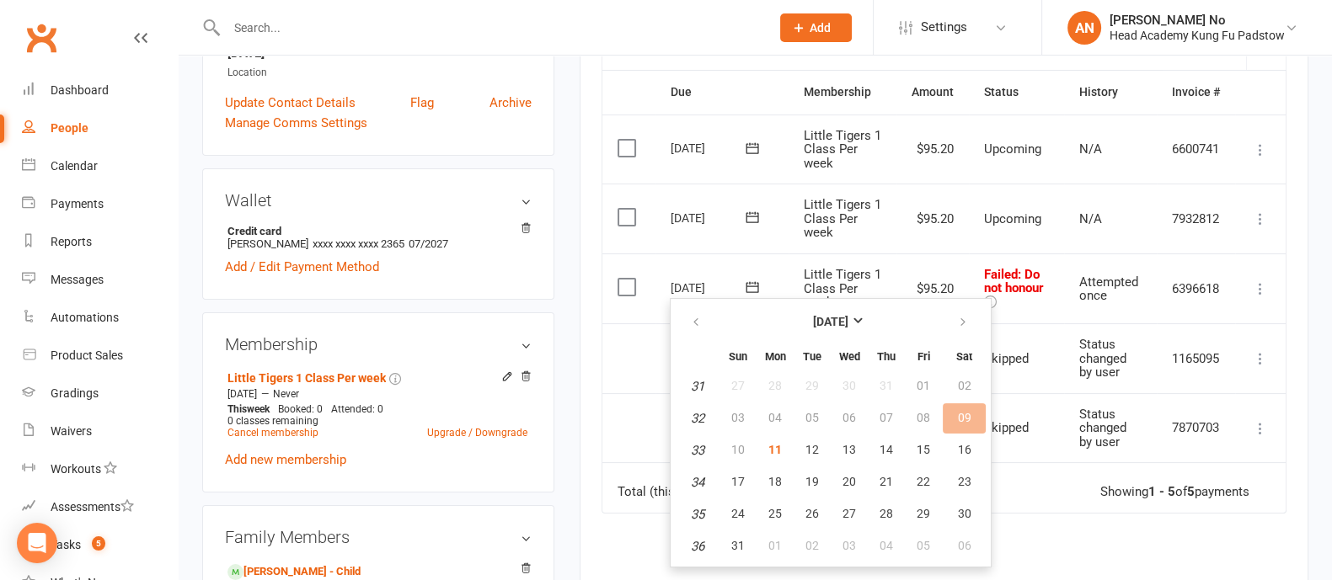
click at [1289, 299] on div "Activity Notes Comms Payments Waivers Tasks Automations Credit balance Payments…" at bounding box center [943, 288] width 729 height 938
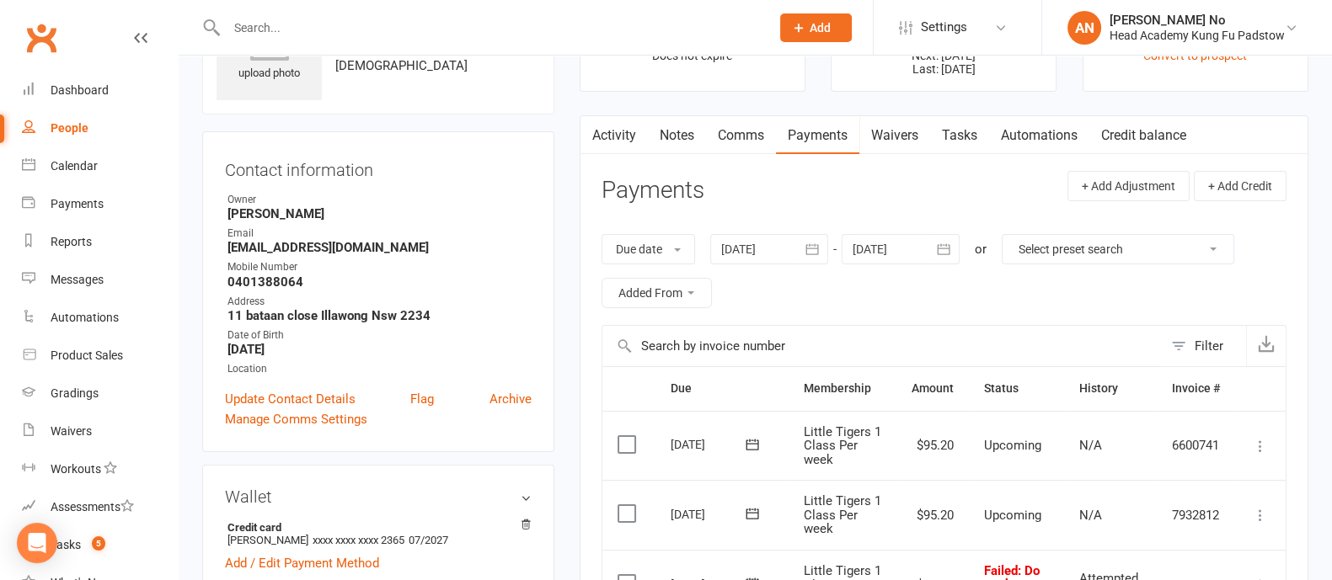
scroll to position [97, 0]
click at [677, 140] on link "Notes" at bounding box center [677, 137] width 58 height 39
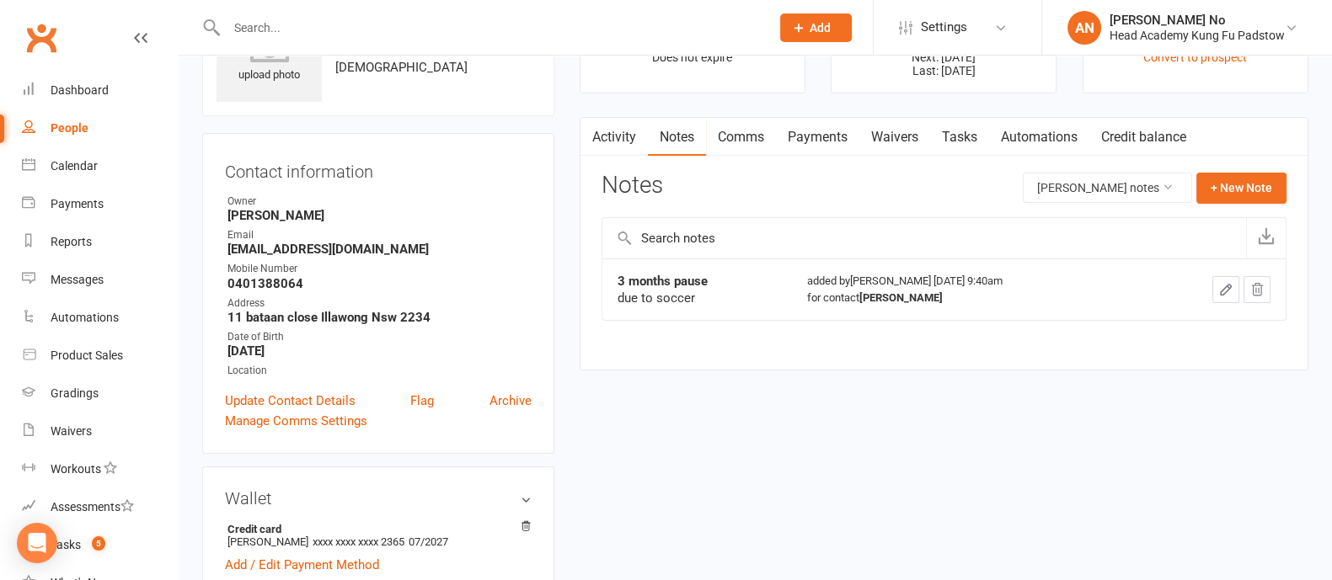
click at [832, 129] on link "Payments" at bounding box center [817, 137] width 83 height 39
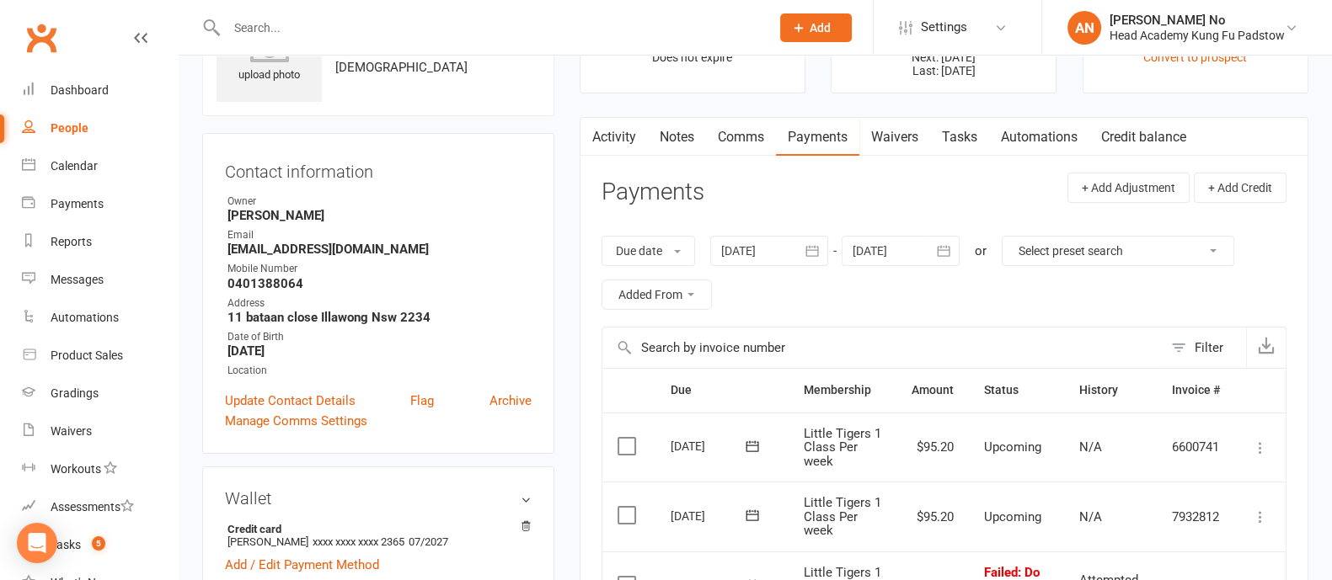
click at [814, 252] on icon "button" at bounding box center [811, 251] width 17 height 17
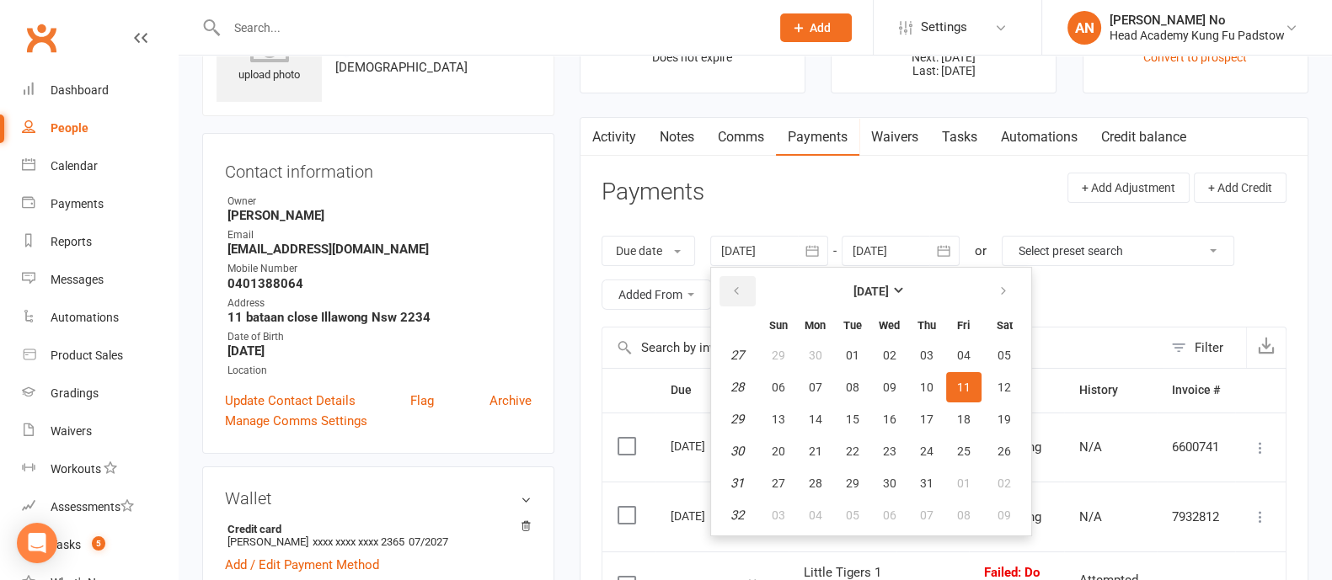
click at [739, 291] on icon "button" at bounding box center [736, 291] width 12 height 13
click at [846, 350] on span "01" at bounding box center [852, 355] width 13 height 13
type input "01 Apr 2025"
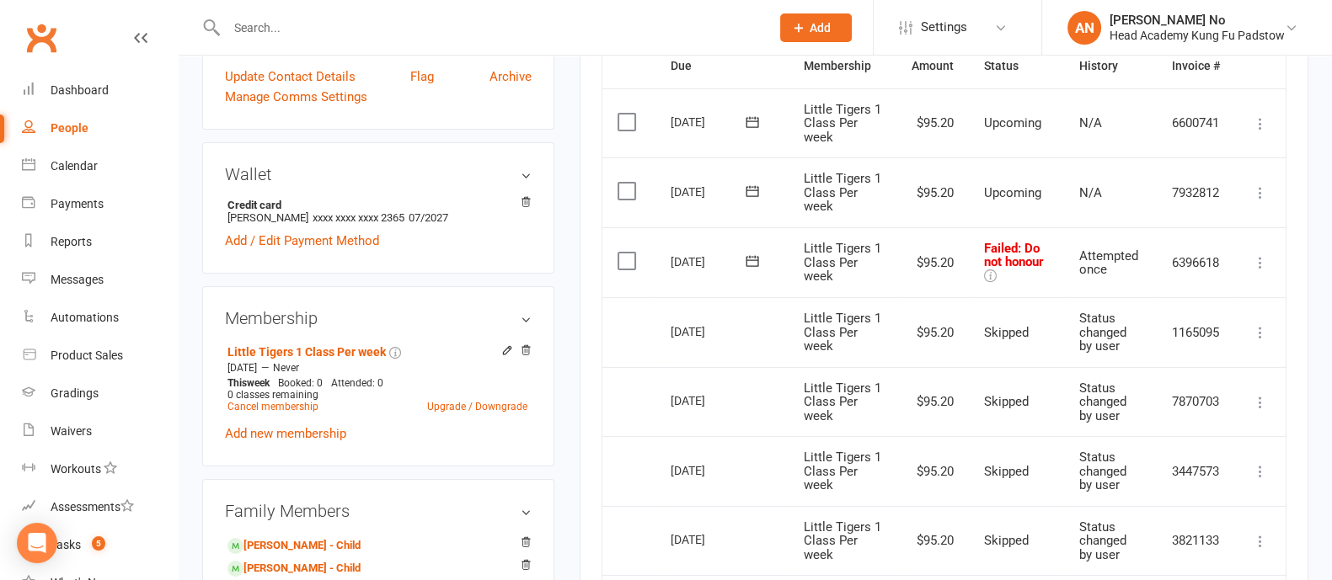
scroll to position [302, 0]
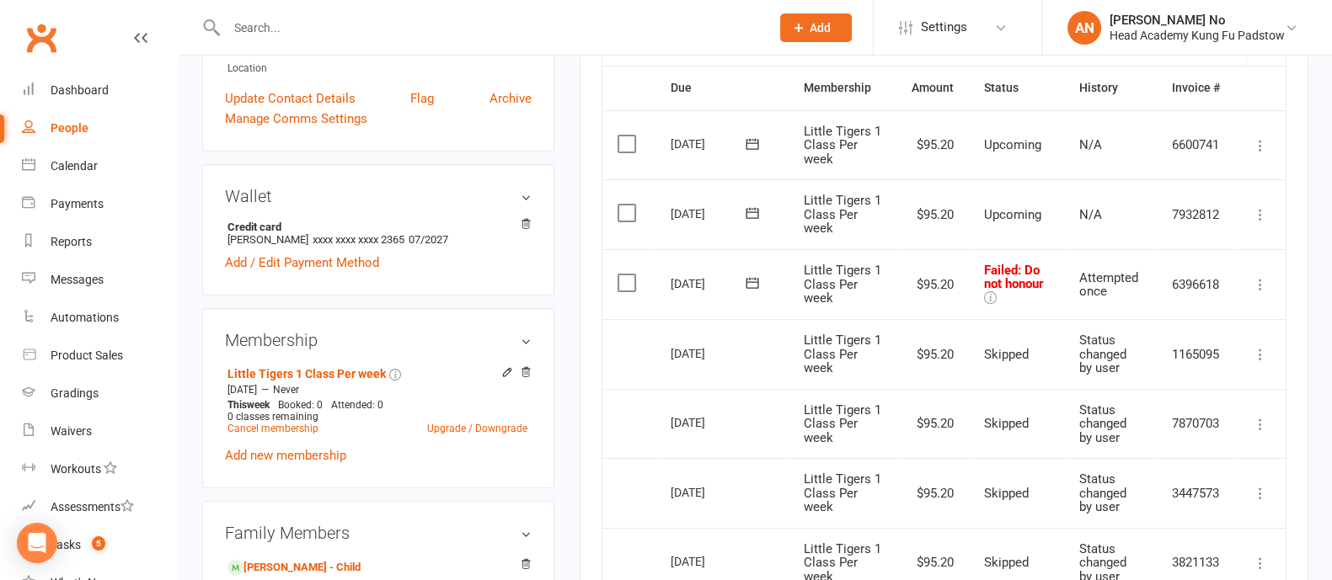
scroll to position [907, 0]
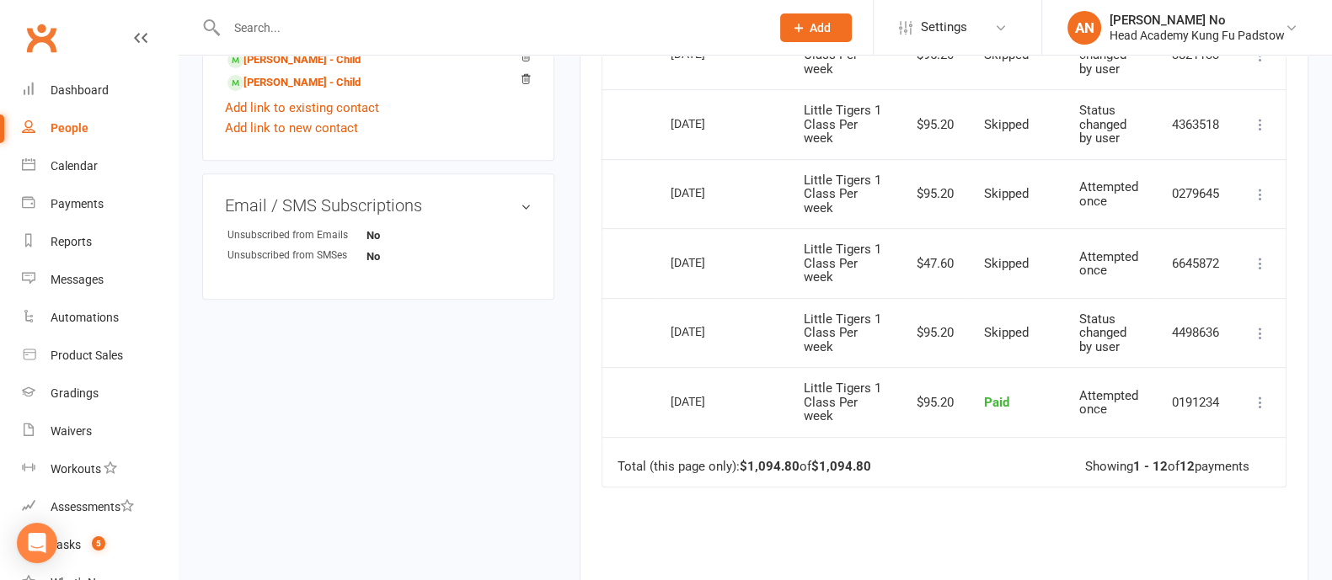
click at [259, 22] on input "text" at bounding box center [489, 28] width 536 height 24
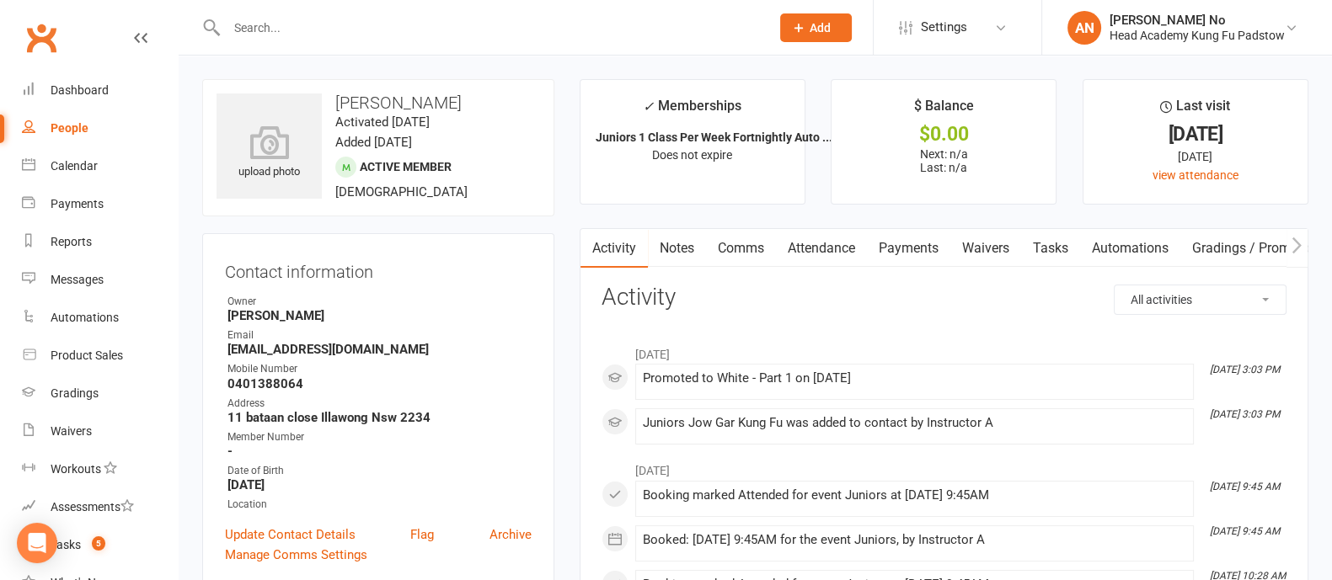
click at [292, 31] on input "text" at bounding box center [489, 28] width 536 height 24
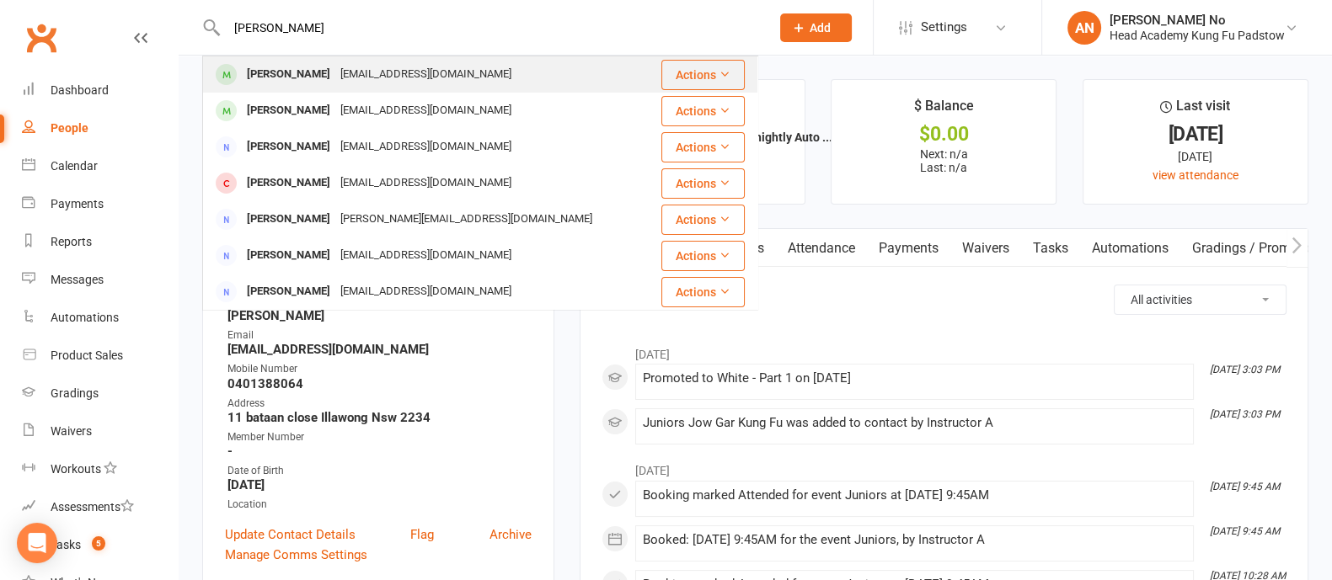
type input "[PERSON_NAME]"
click at [345, 77] on div "[EMAIL_ADDRESS][DOMAIN_NAME]" at bounding box center [425, 74] width 181 height 24
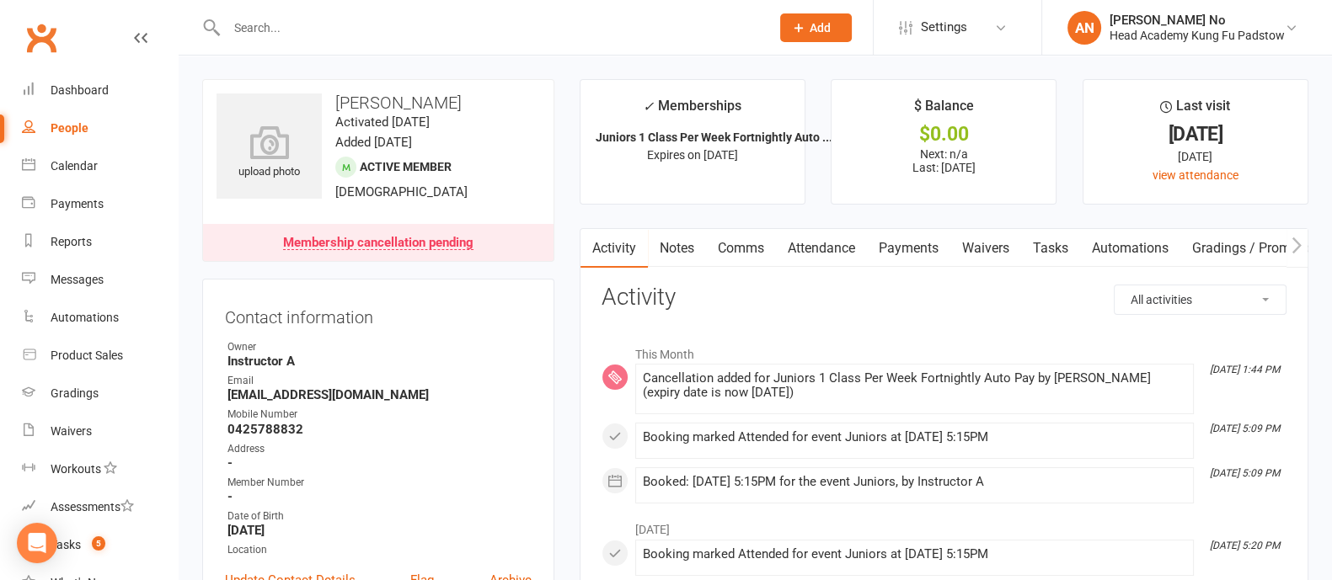
click at [675, 243] on link "Notes" at bounding box center [677, 248] width 58 height 39
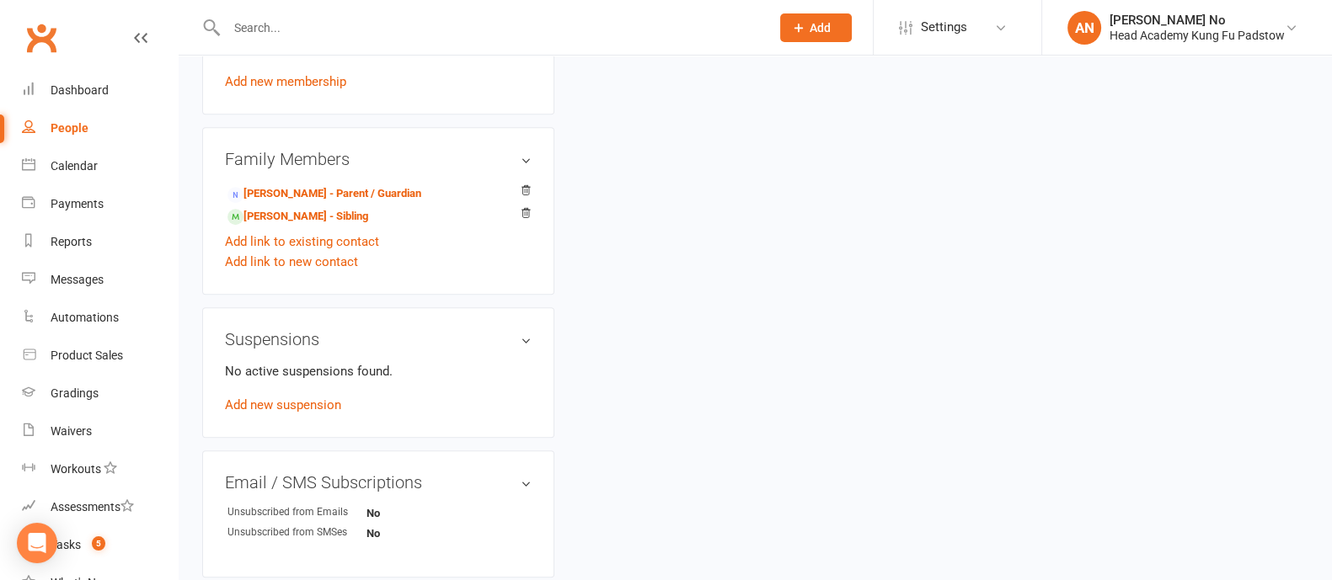
scroll to position [1015, 0]
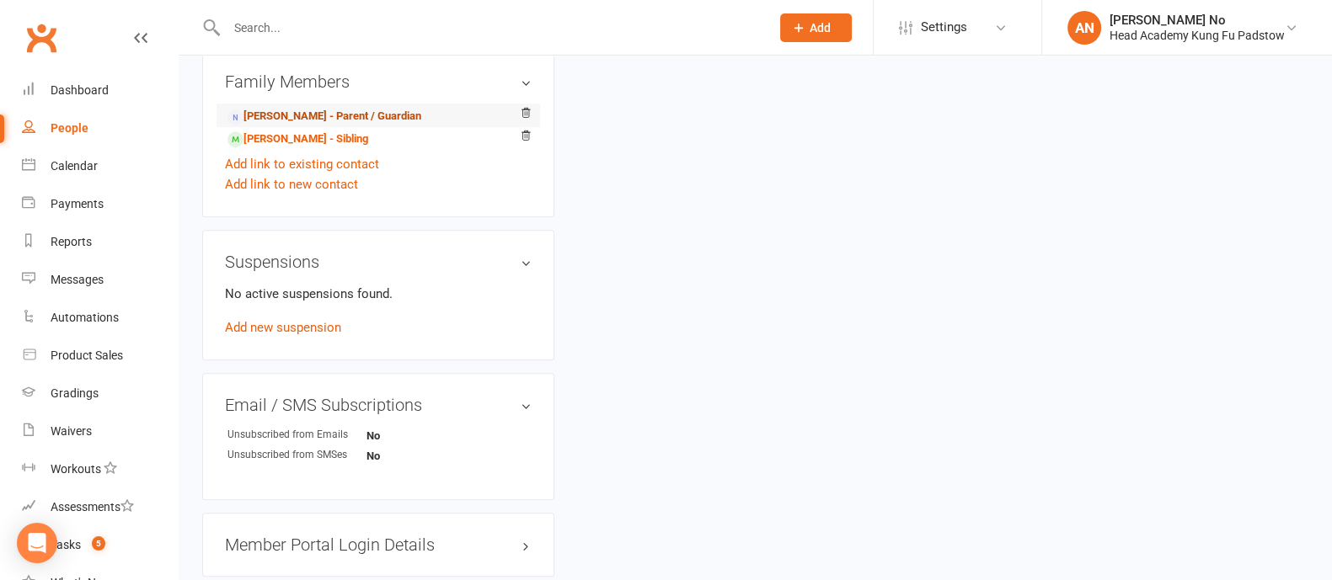
click at [317, 124] on link "[PERSON_NAME] - Parent / Guardian" at bounding box center [324, 117] width 194 height 18
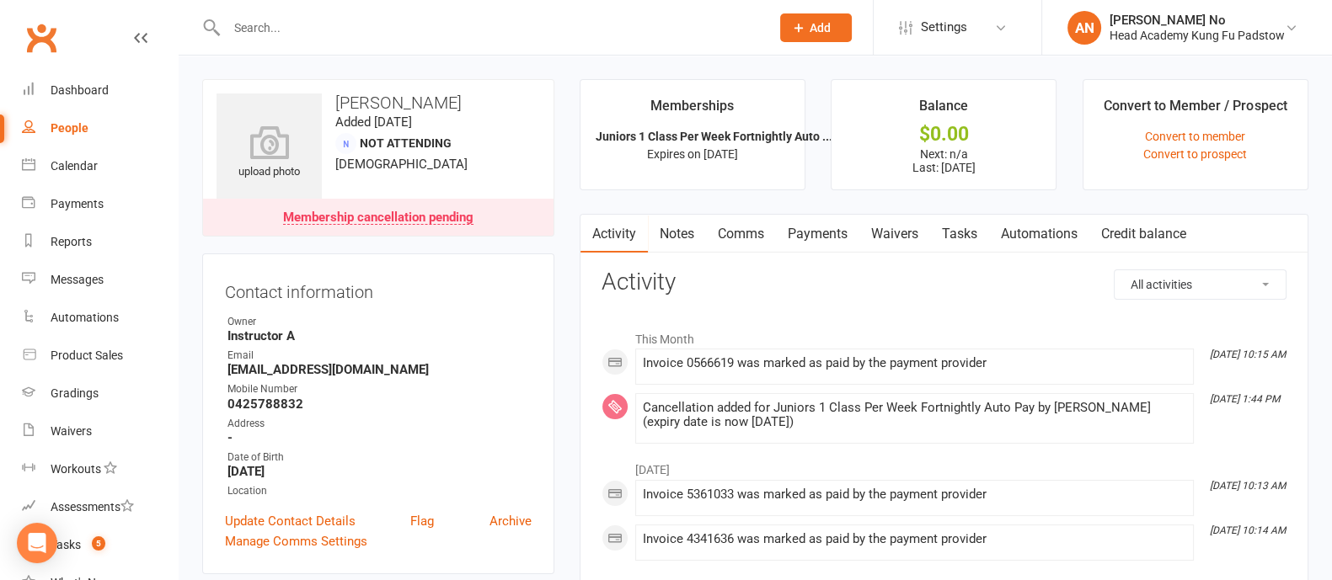
click at [686, 234] on link "Notes" at bounding box center [677, 234] width 58 height 39
